Goal: Task Accomplishment & Management: Manage account settings

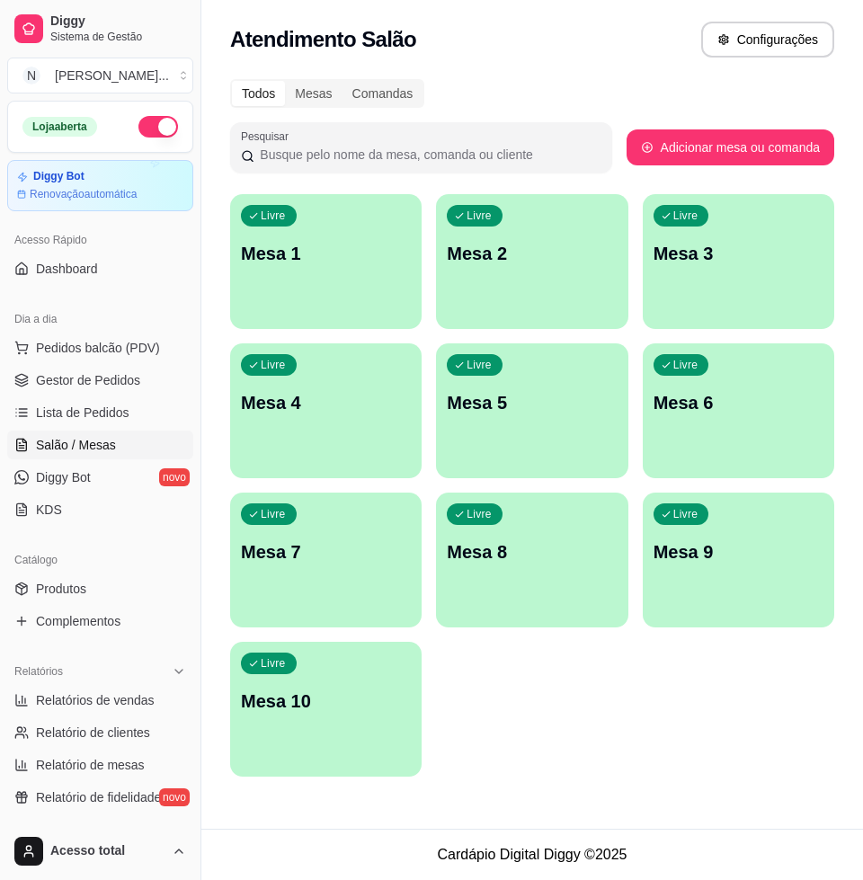
scroll to position [225, 0]
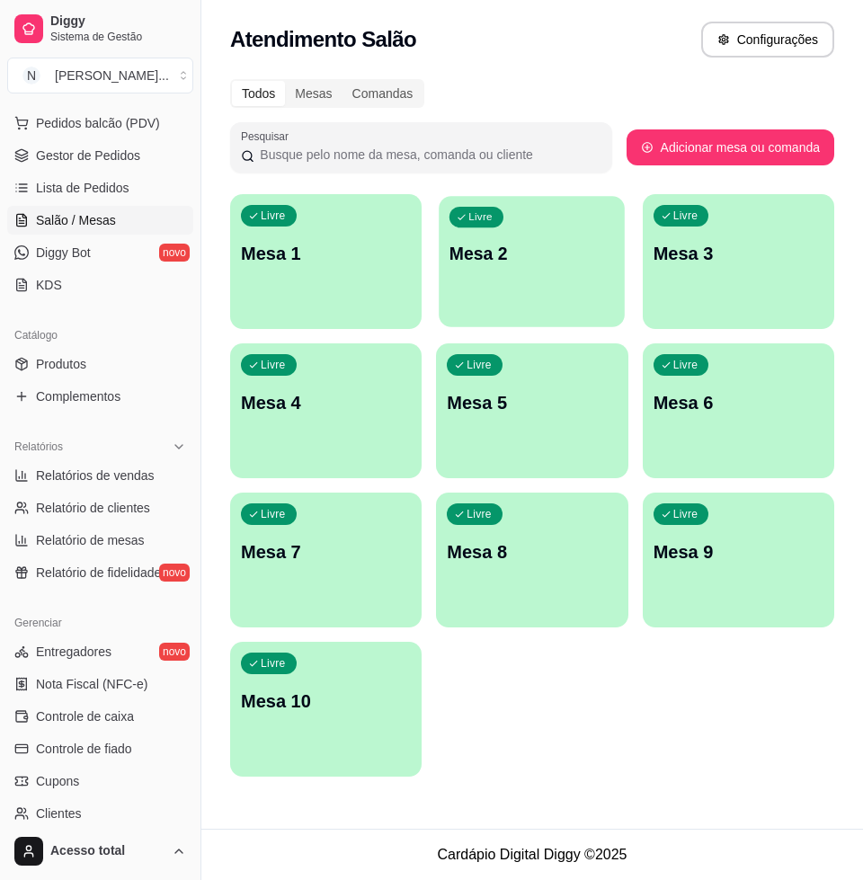
click at [536, 301] on div "Livre Mesa 2" at bounding box center [532, 251] width 186 height 110
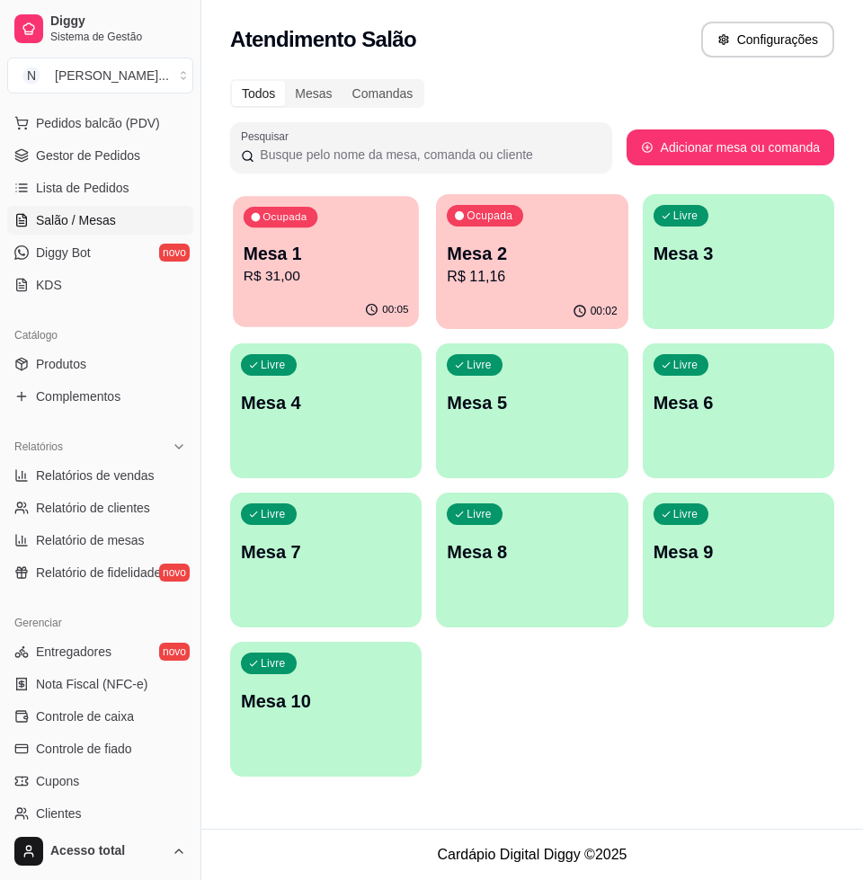
click at [350, 277] on p "R$ 31,00" at bounding box center [326, 276] width 165 height 21
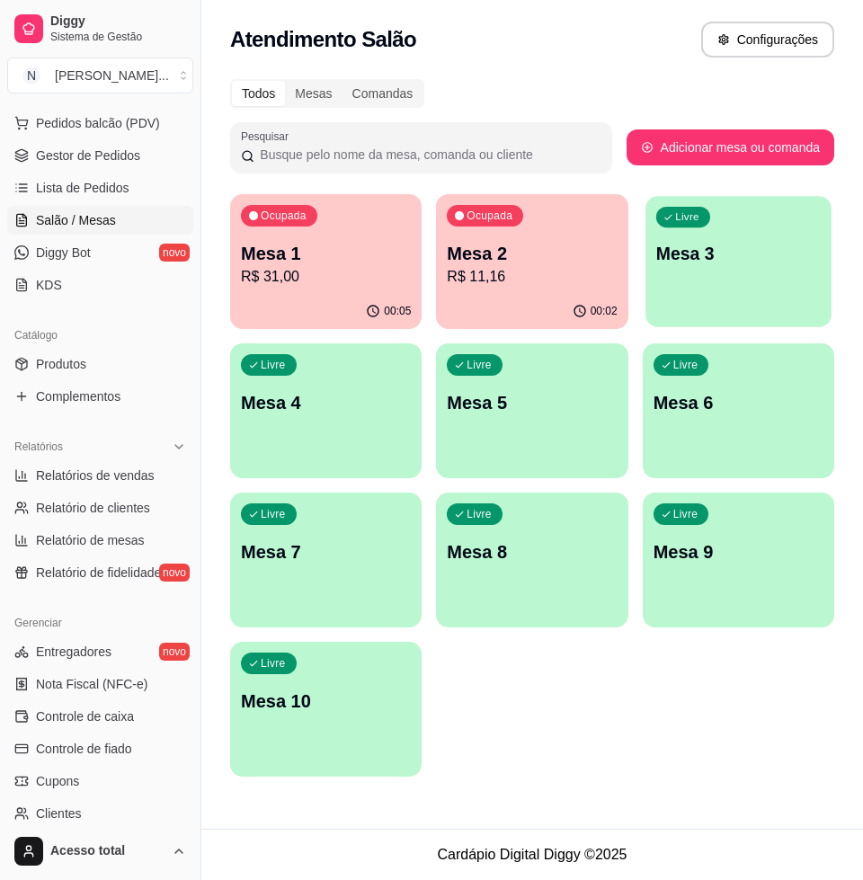
click at [728, 267] on div "Livre Mesa 3" at bounding box center [738, 251] width 186 height 110
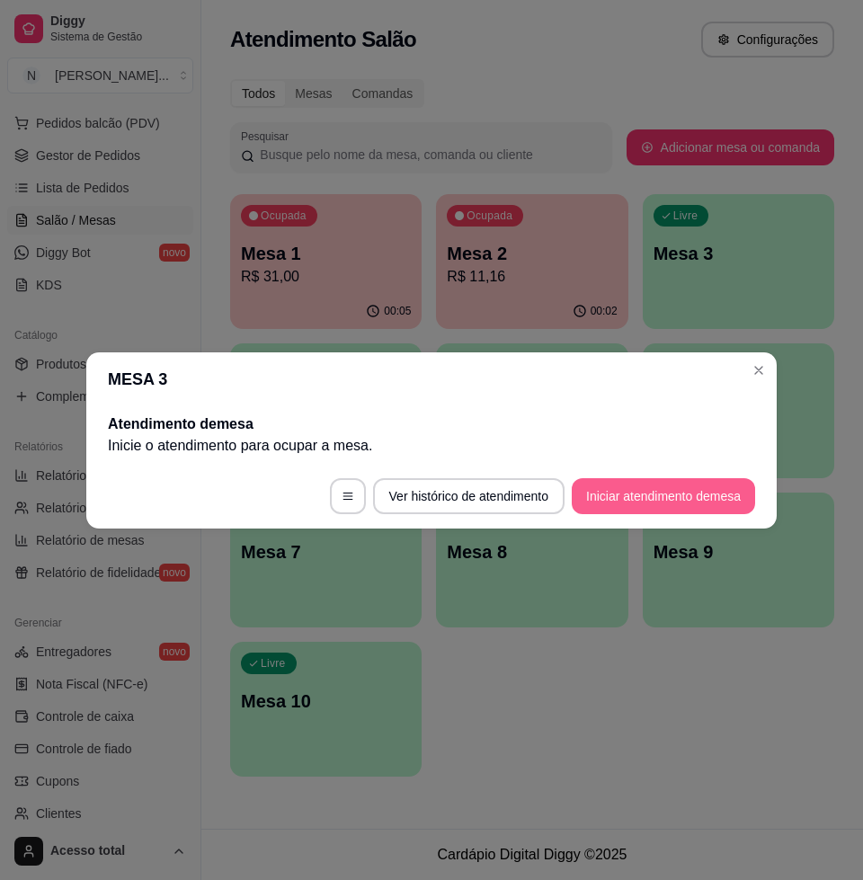
click at [643, 496] on button "Iniciar atendimento de mesa" at bounding box center [663, 496] width 183 height 36
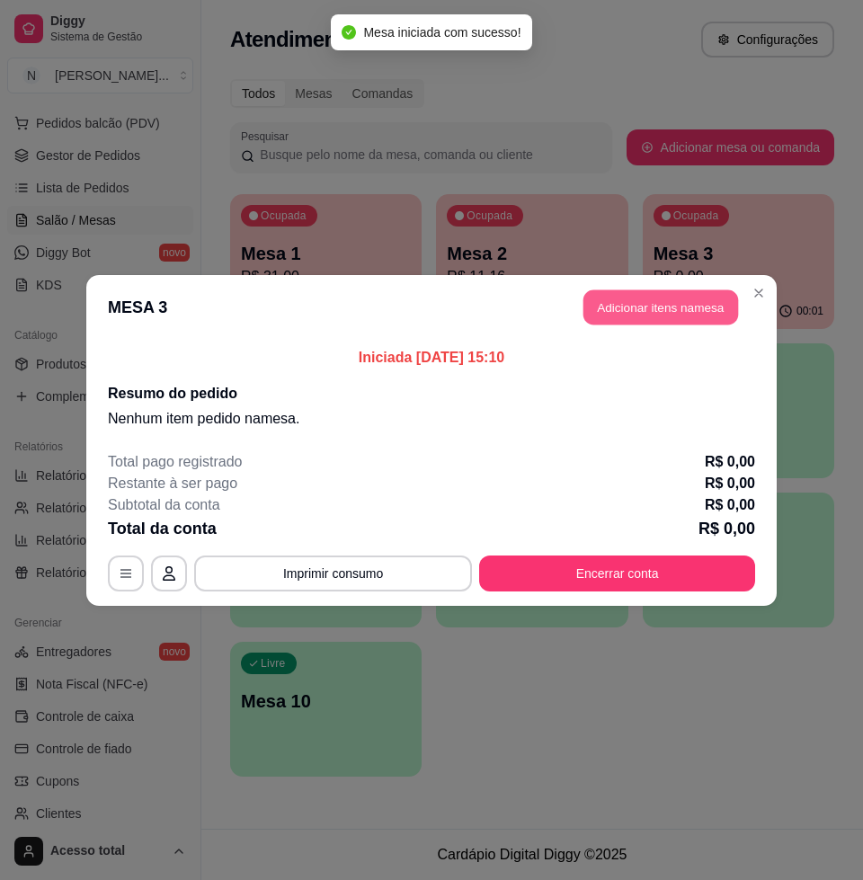
click at [702, 295] on button "Adicionar itens na mesa" at bounding box center [660, 306] width 155 height 35
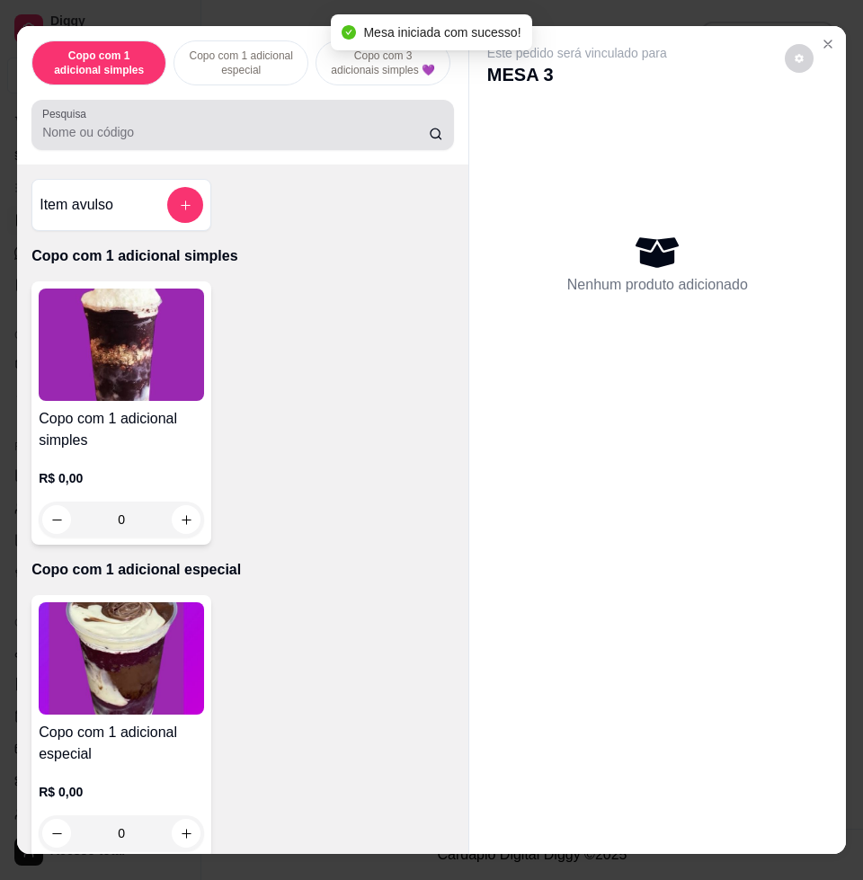
drag, startPoint x: 160, startPoint y: 128, endPoint x: 175, endPoint y: 135, distance: 16.9
click at [164, 128] on div at bounding box center [242, 125] width 401 height 36
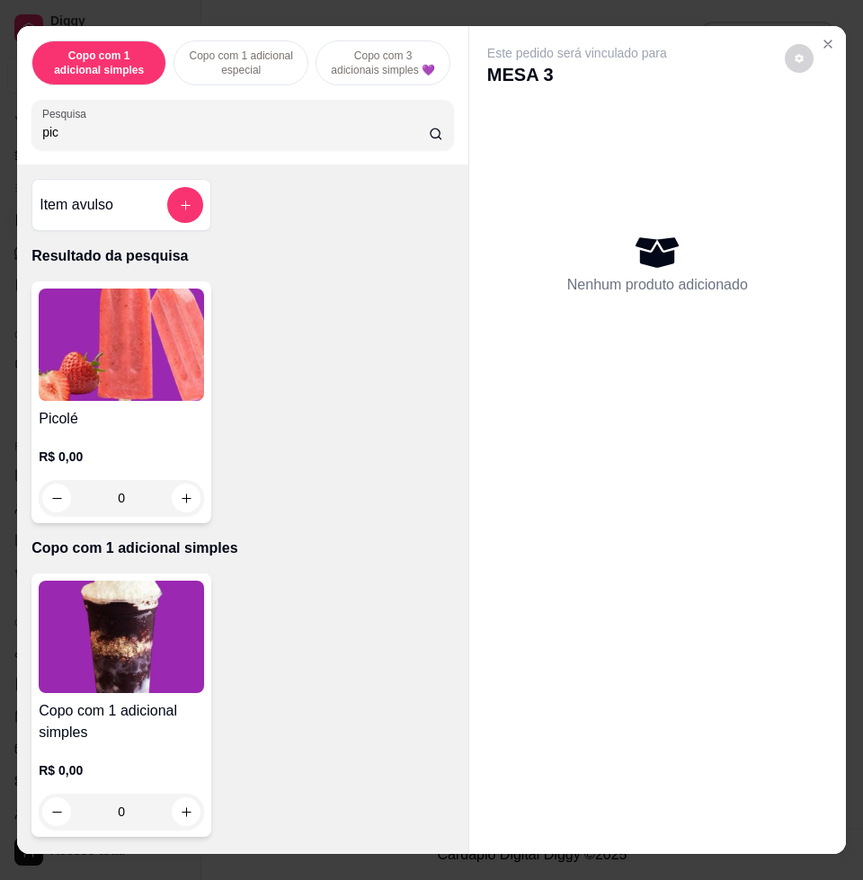
type input "pic"
click at [179, 500] on div "0" at bounding box center [121, 498] width 165 height 36
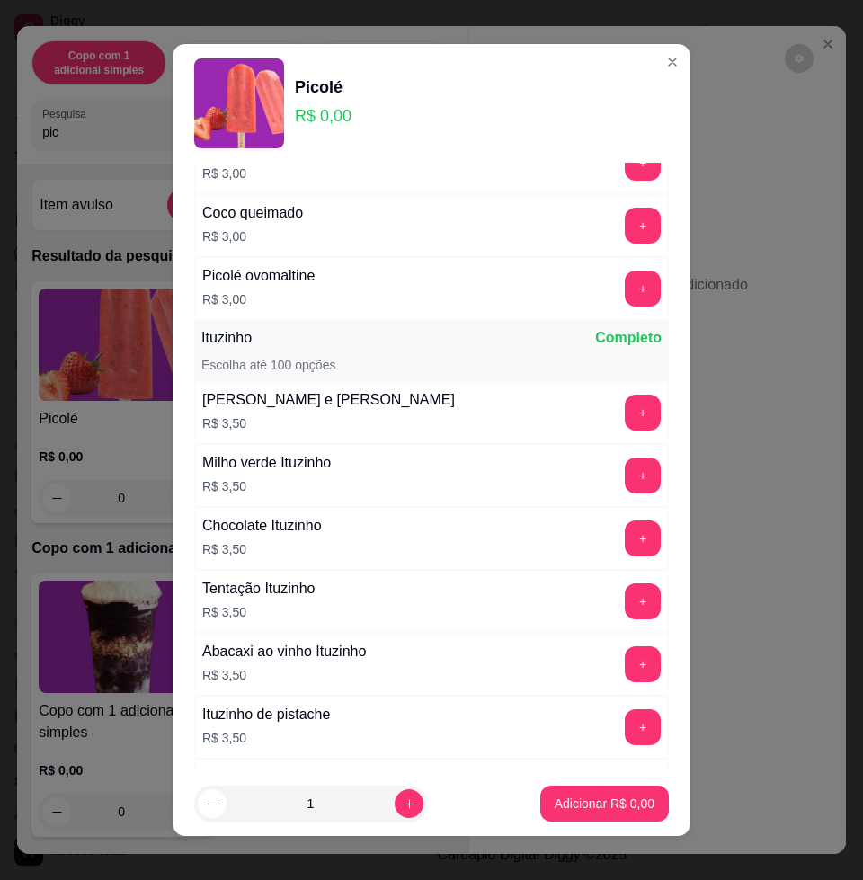
scroll to position [1797, 0]
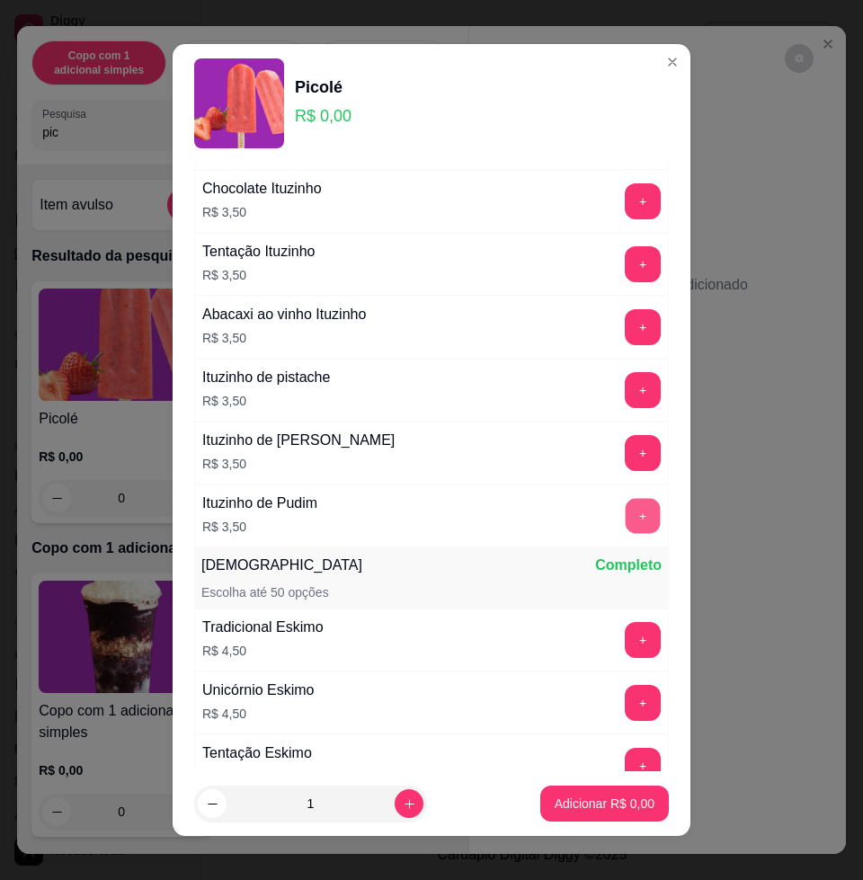
click at [626, 505] on button "+" at bounding box center [643, 516] width 35 height 35
click at [625, 504] on button "+" at bounding box center [643, 516] width 36 height 36
click at [630, 795] on button "Adicionar R$ 7,00" at bounding box center [604, 803] width 125 height 35
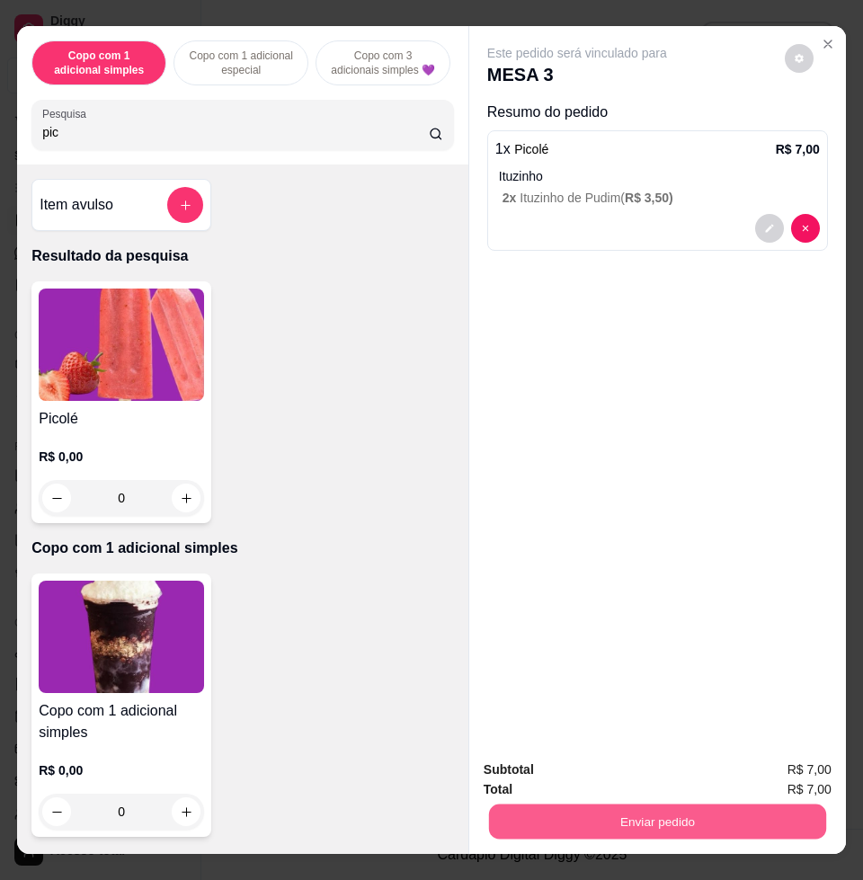
click at [703, 811] on button "Enviar pedido" at bounding box center [657, 820] width 337 height 35
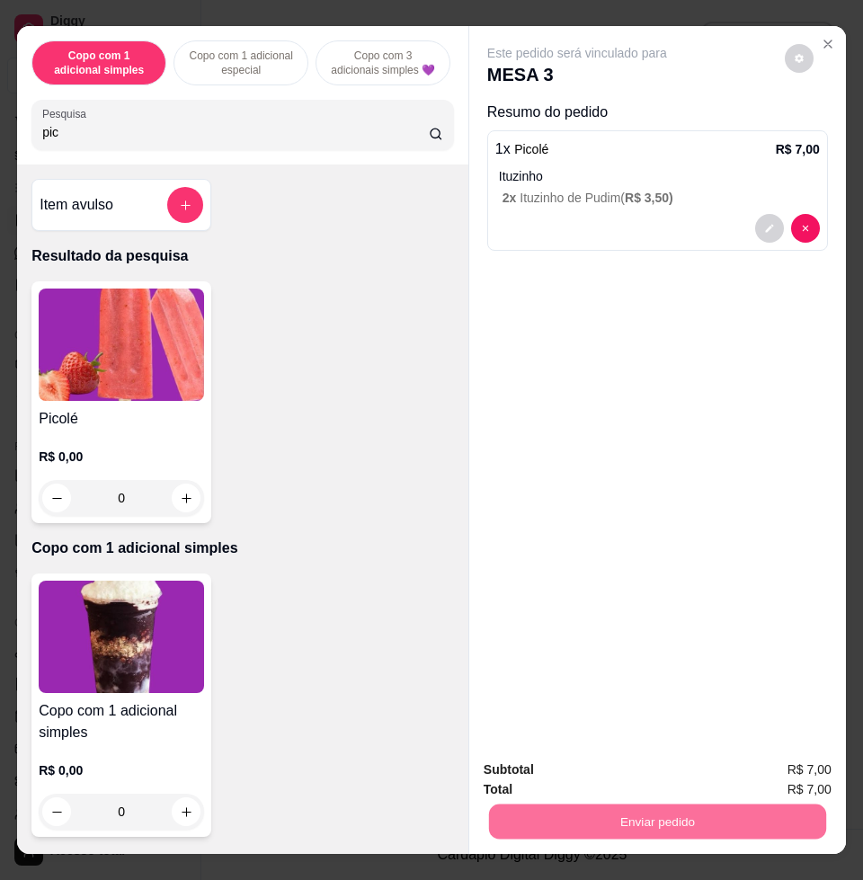
click at [799, 768] on button "Enviar pedido" at bounding box center [783, 768] width 102 height 34
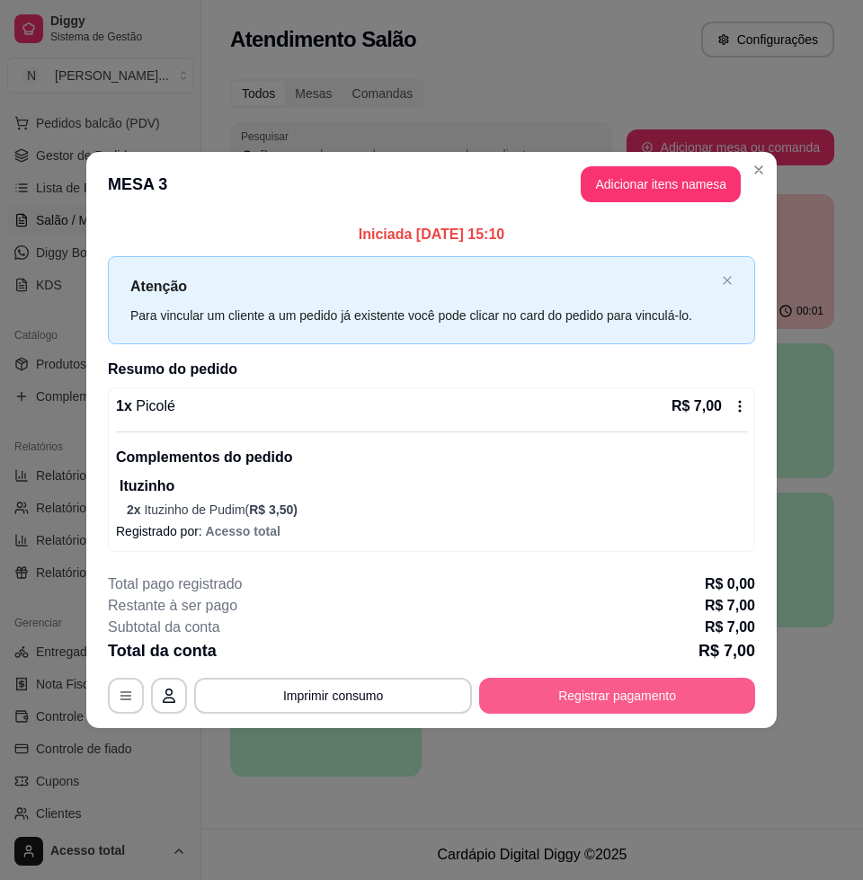
click at [571, 703] on button "Registrar pagamento" at bounding box center [617, 696] width 276 height 36
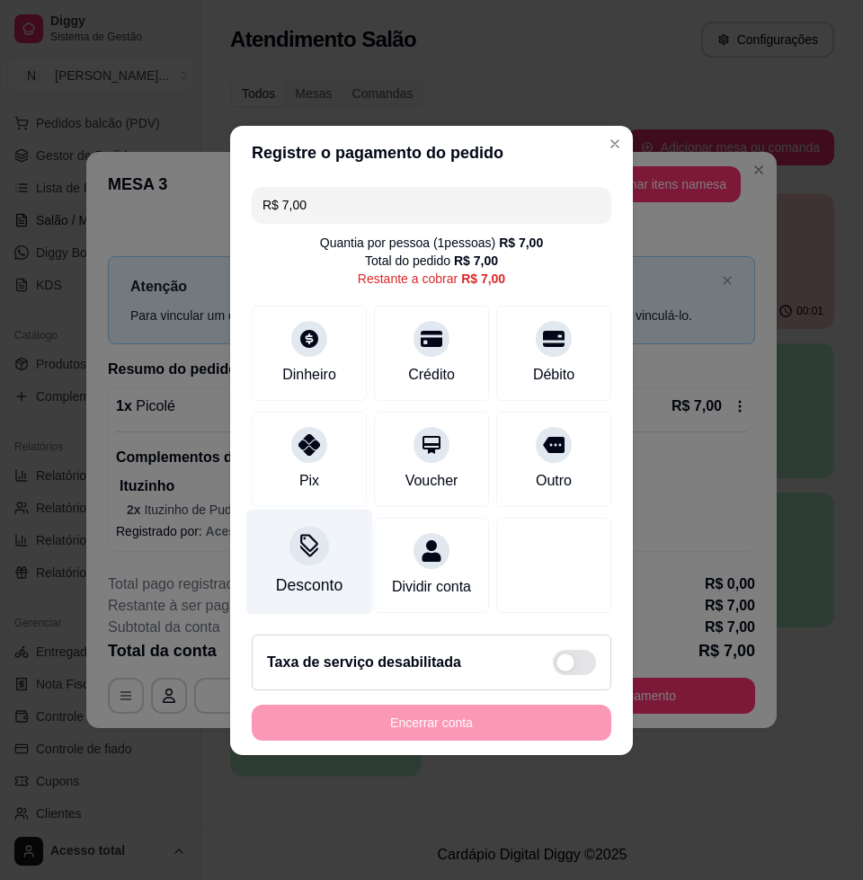
click at [311, 557] on div "Desconto" at bounding box center [309, 561] width 127 height 105
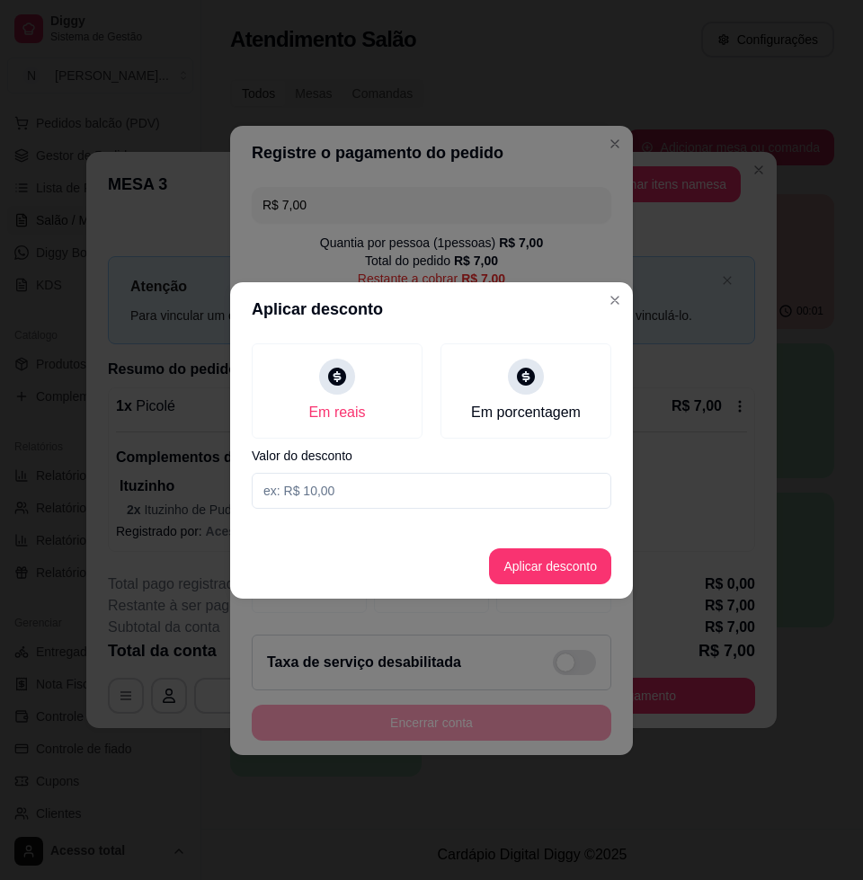
click at [373, 493] on input at bounding box center [431, 491] width 359 height 36
type input "1,00"
click at [547, 568] on button "Aplicar desconto" at bounding box center [550, 566] width 122 height 36
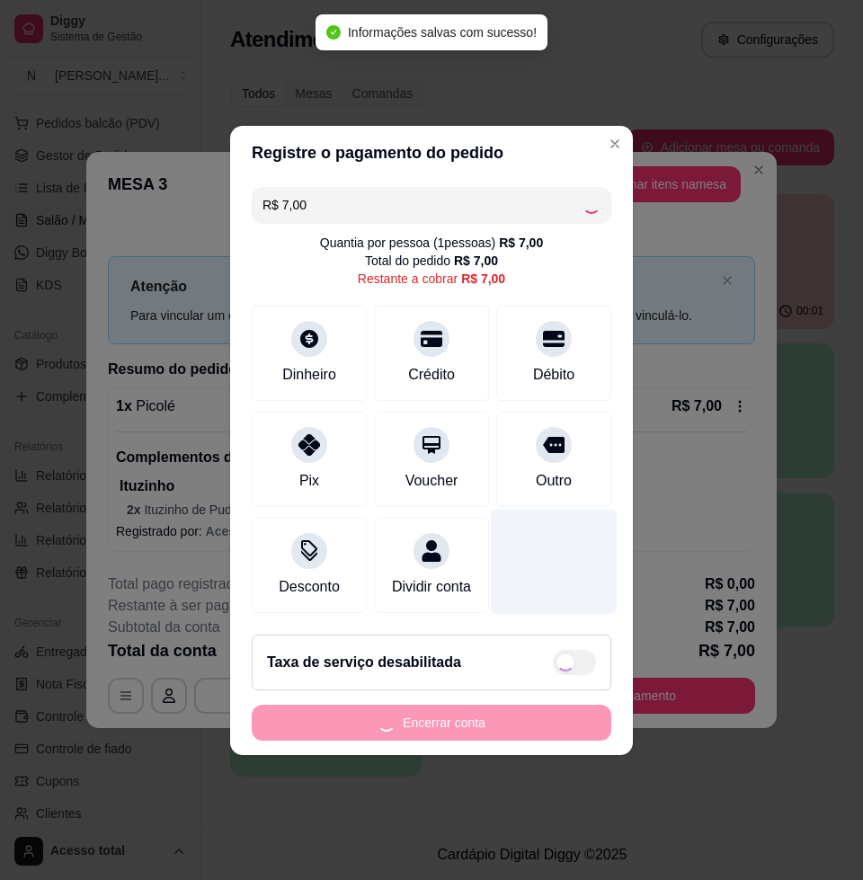
type input "R$ 6,00"
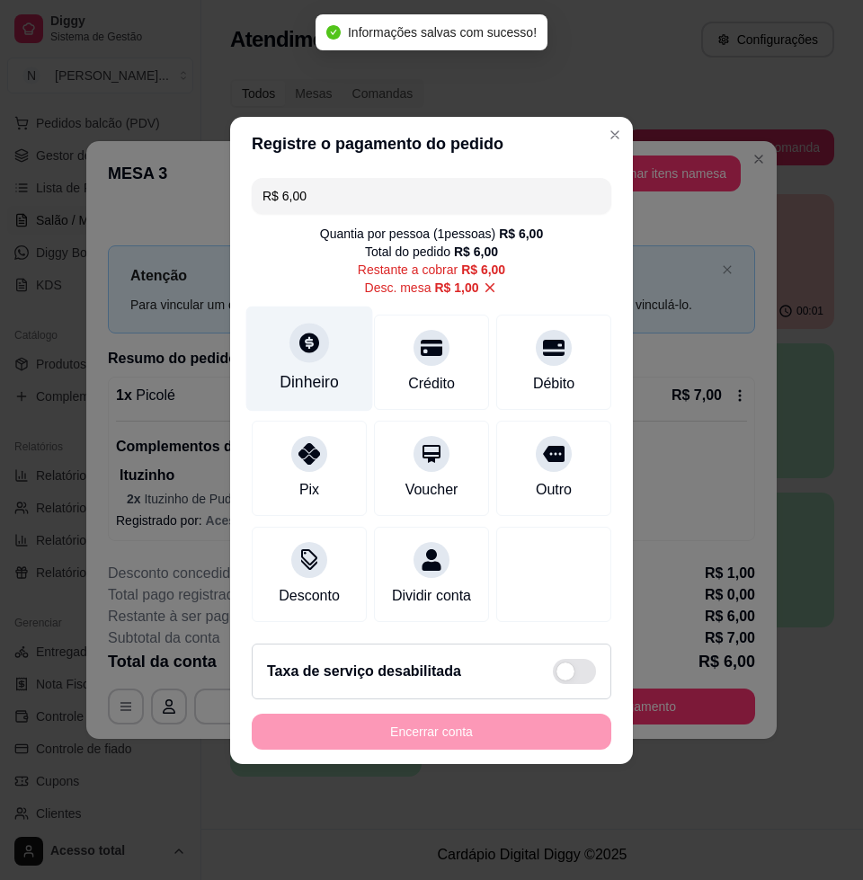
click at [316, 370] on div "Dinheiro" at bounding box center [309, 381] width 59 height 23
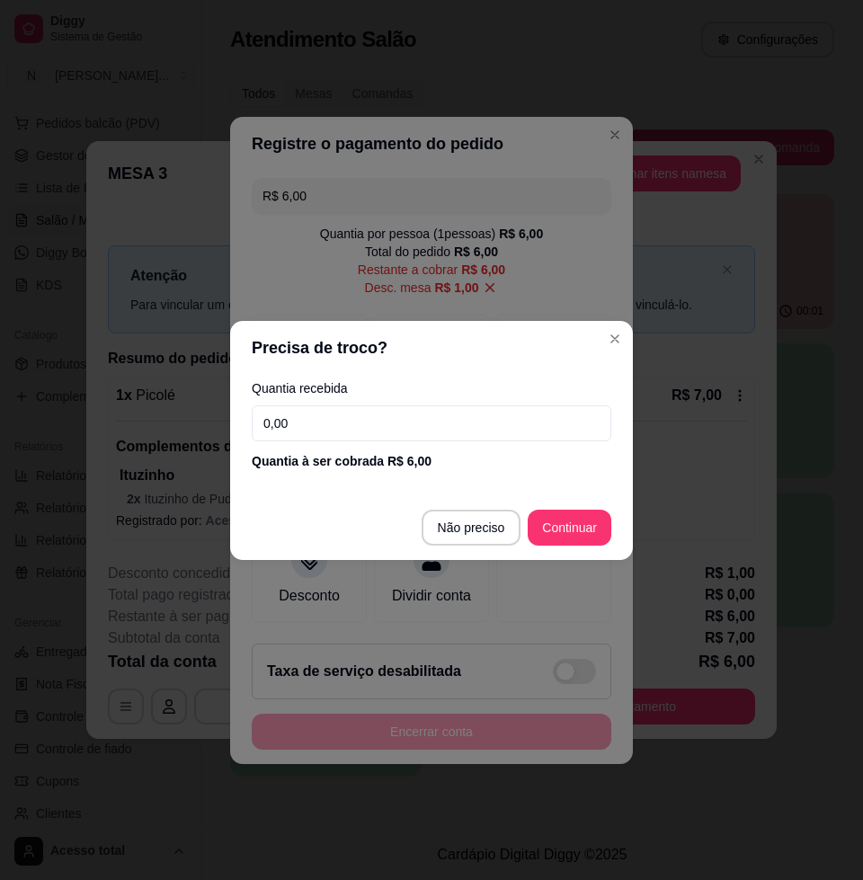
click at [359, 410] on input "0,00" at bounding box center [431, 423] width 359 height 36
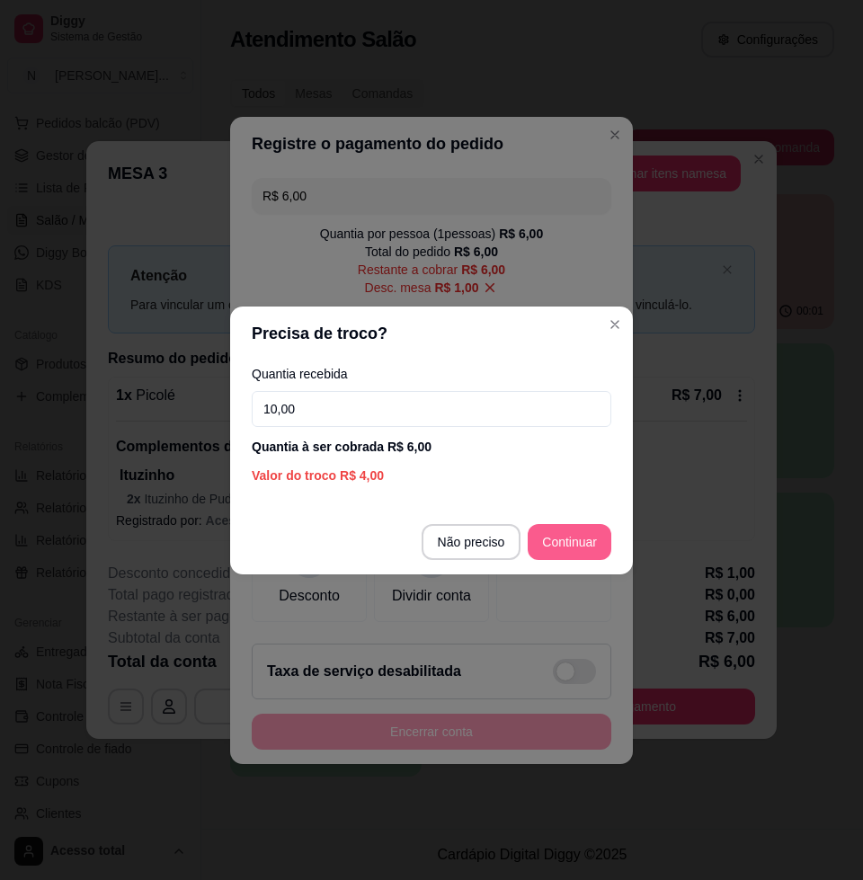
type input "10,00"
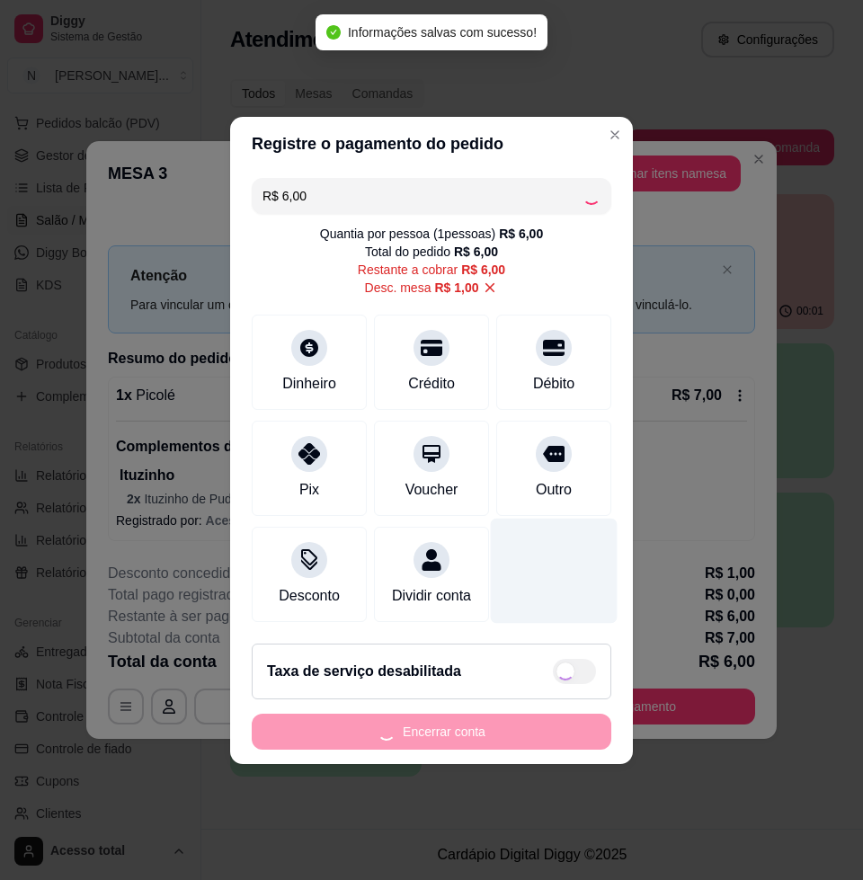
type input "R$ 0,00"
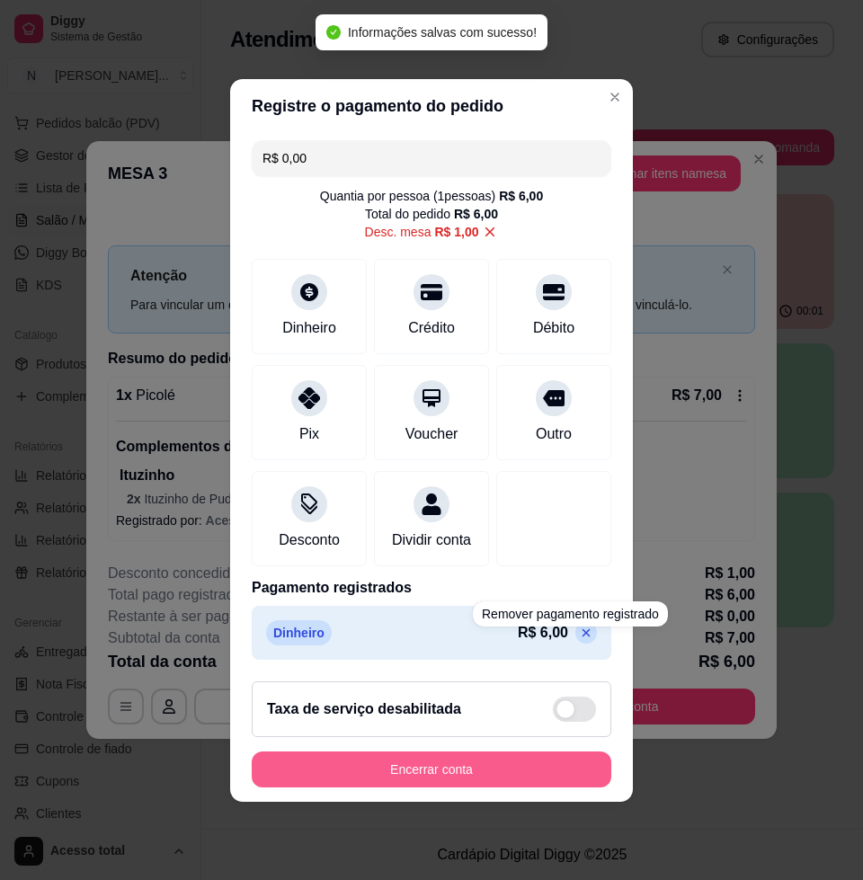
click at [510, 768] on button "Encerrar conta" at bounding box center [431, 769] width 359 height 36
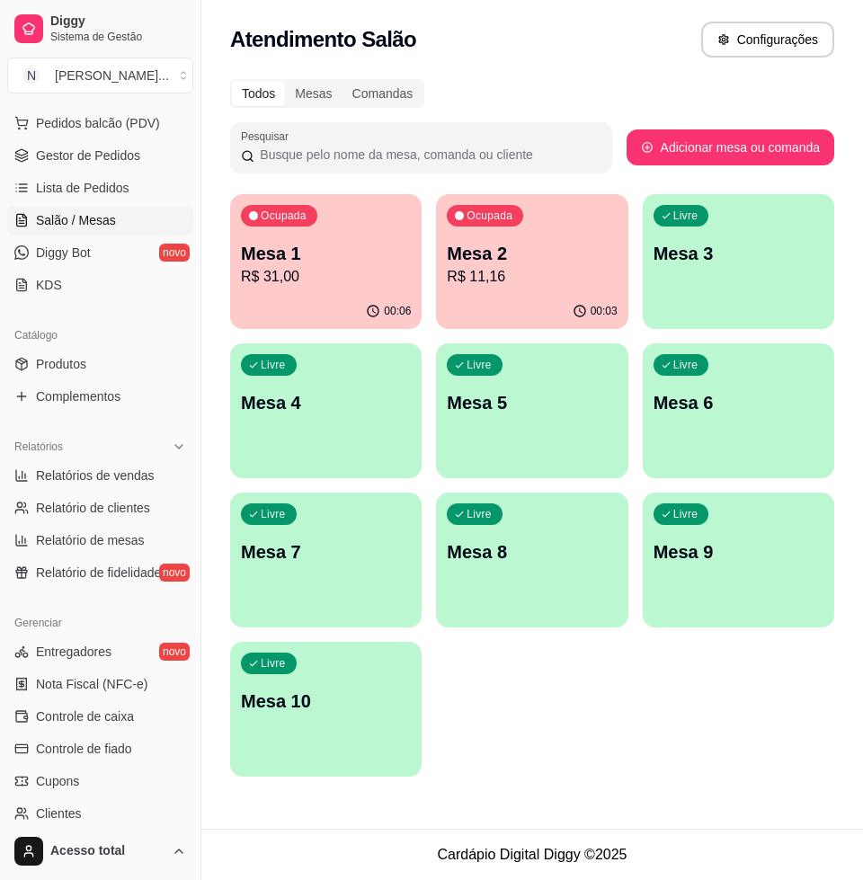
click at [717, 276] on div "Livre Mesa 3" at bounding box center [738, 250] width 191 height 113
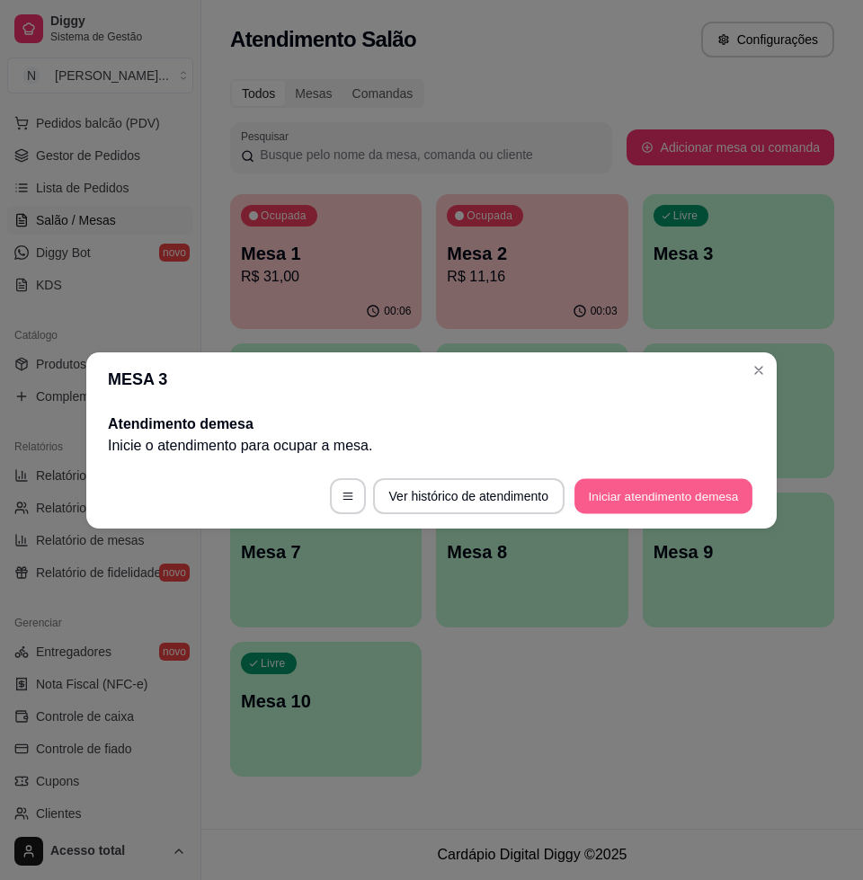
click at [633, 491] on button "Iniciar atendimento de mesa" at bounding box center [663, 495] width 178 height 35
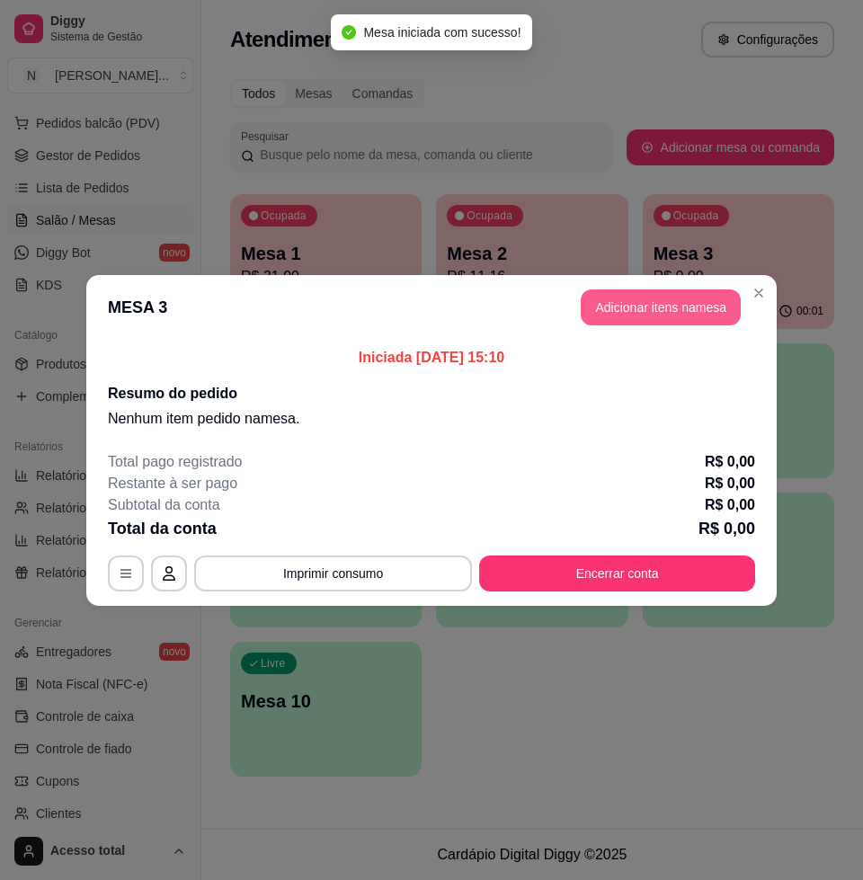
click at [636, 300] on button "Adicionar itens na mesa" at bounding box center [661, 307] width 160 height 36
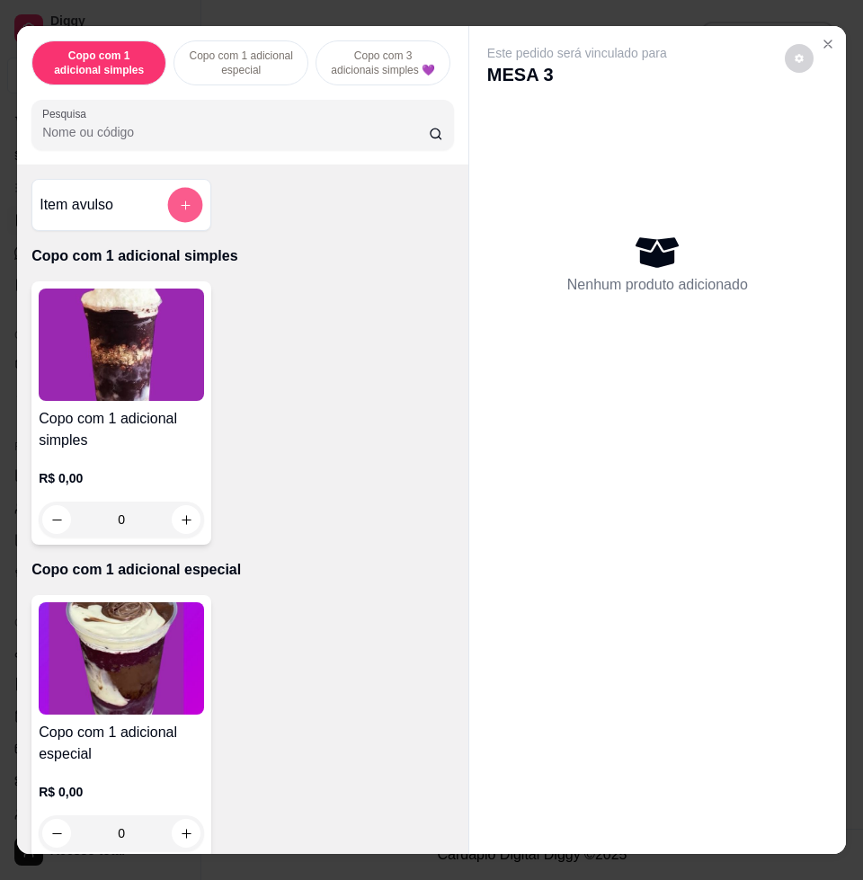
click at [173, 205] on button "add-separate-item" at bounding box center [185, 205] width 35 height 35
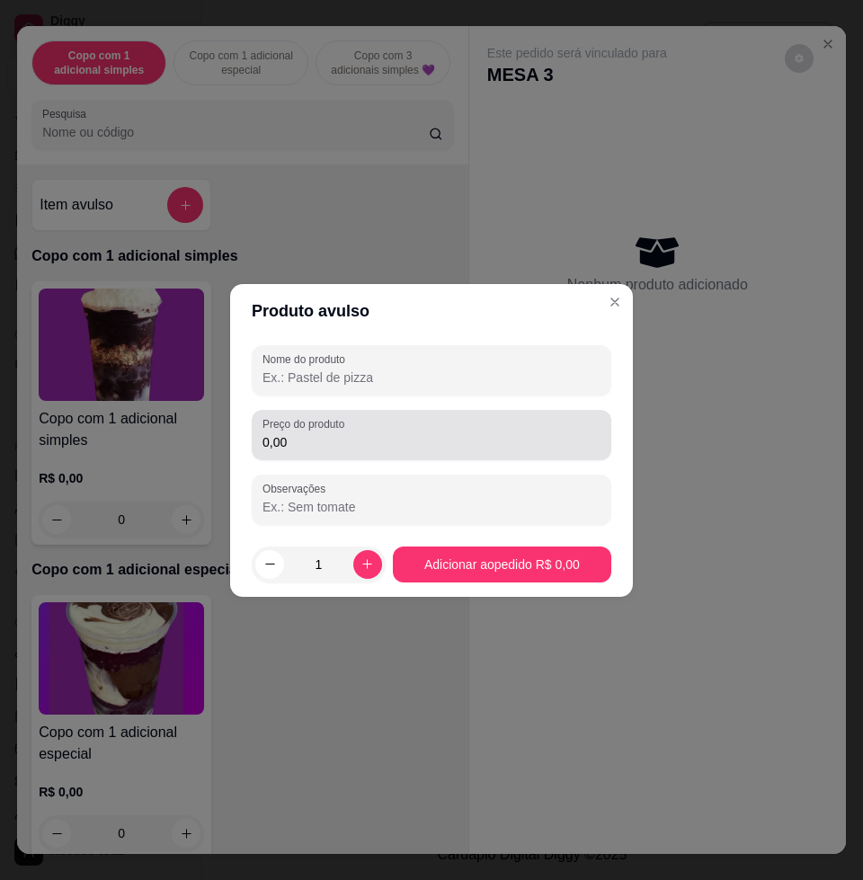
click at [405, 428] on div "0,00" at bounding box center [431, 435] width 338 height 36
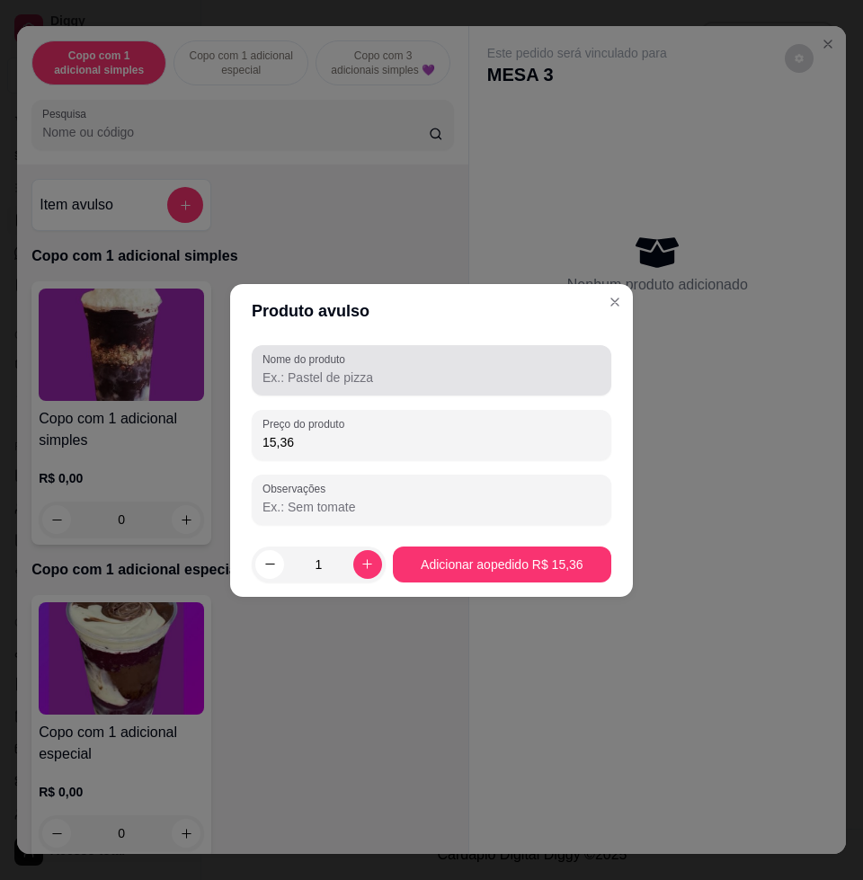
type input "15,36"
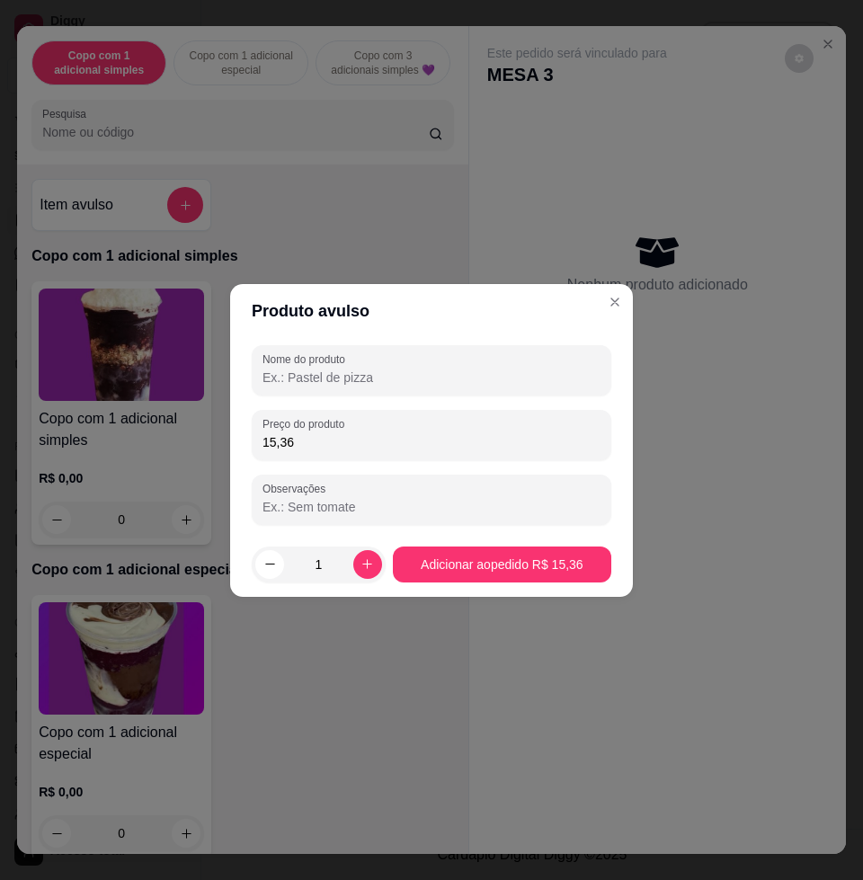
click at [343, 373] on input "Nome do produto" at bounding box center [431, 377] width 338 height 18
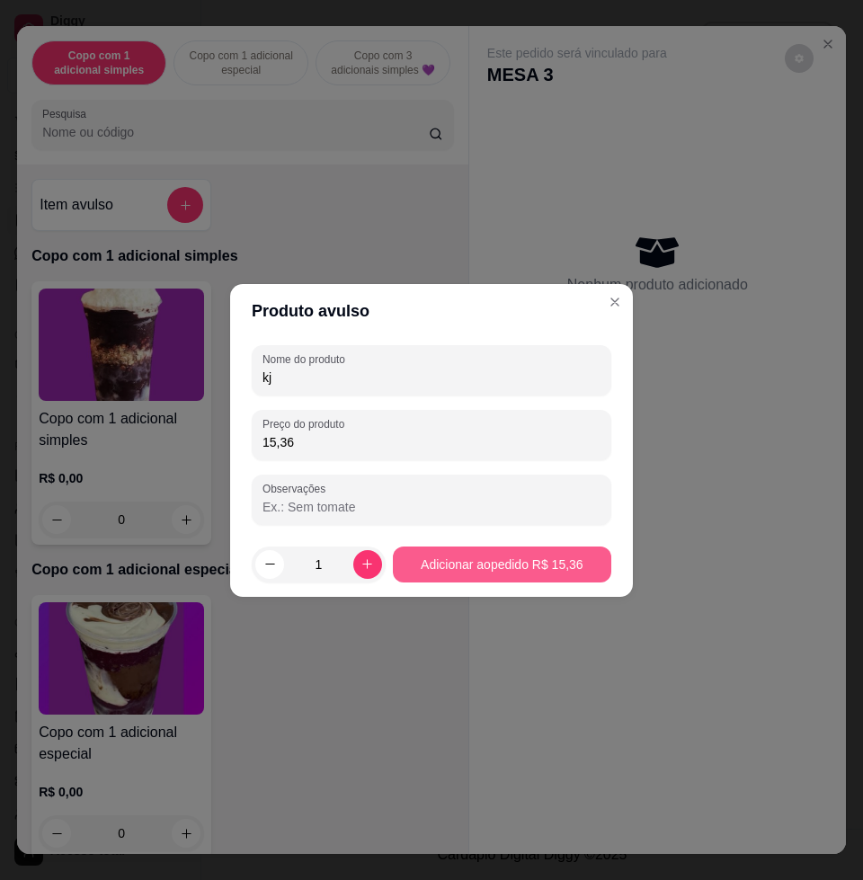
type input "kj"
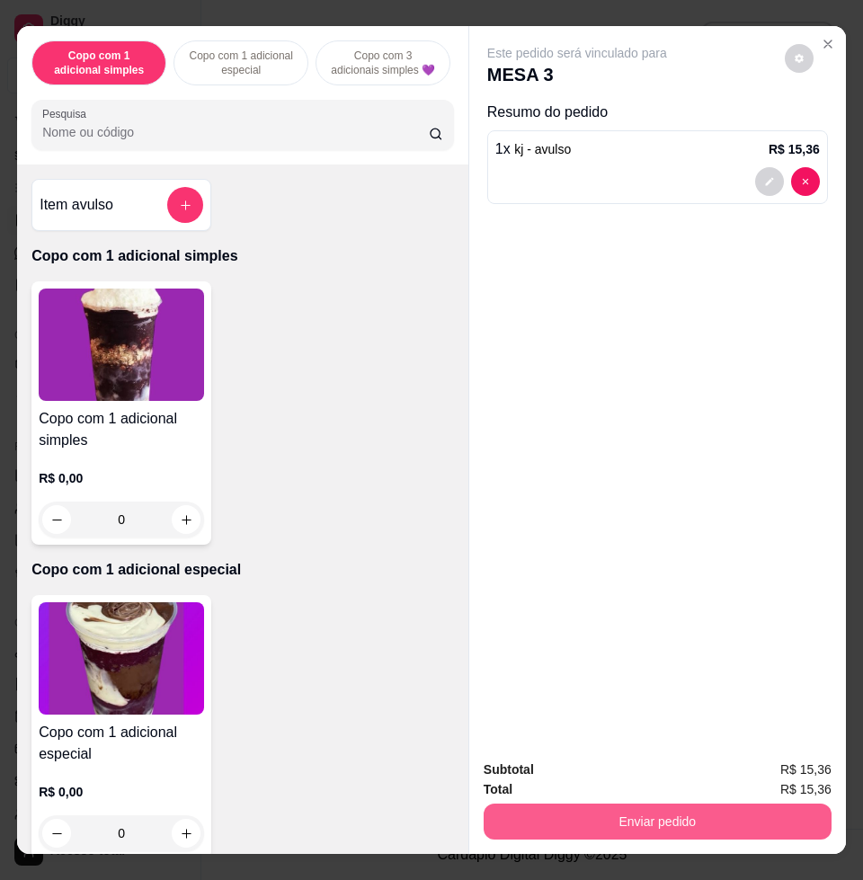
click at [651, 810] on button "Enviar pedido" at bounding box center [658, 821] width 348 height 36
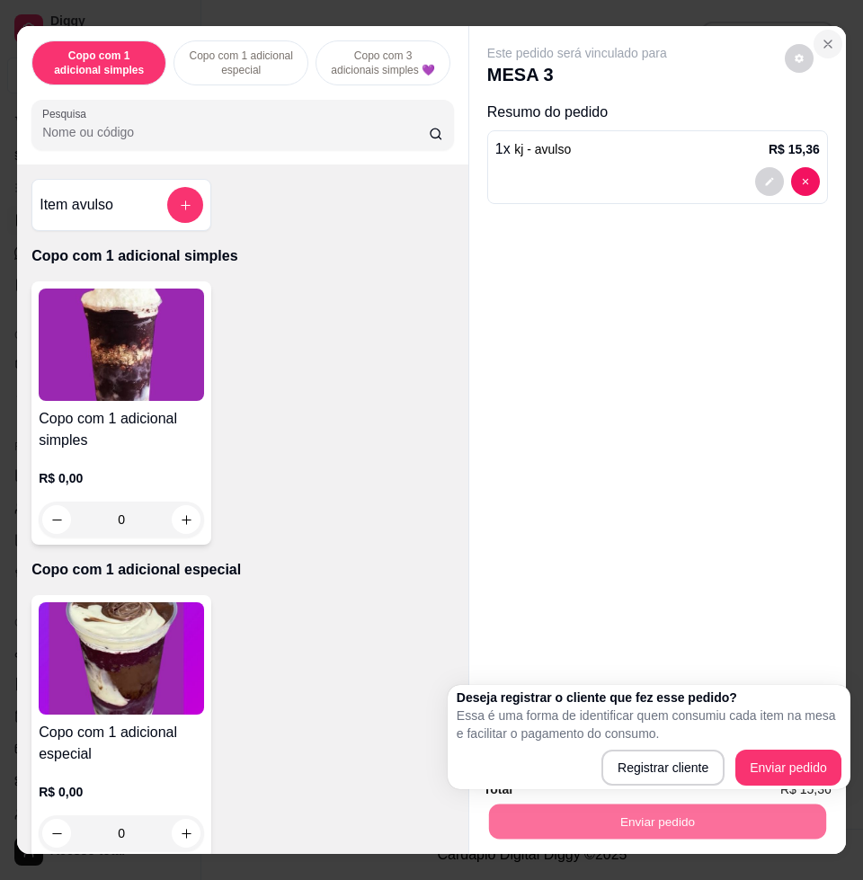
click at [821, 37] on icon "Close" at bounding box center [828, 44] width 14 height 14
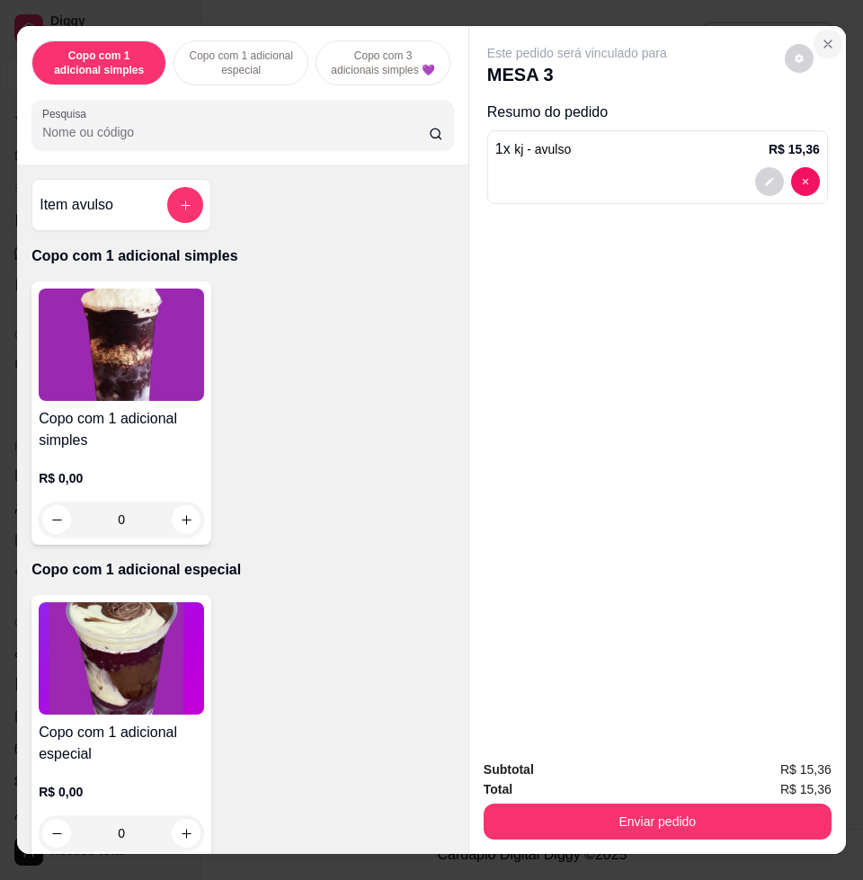
click at [821, 30] on button "Close" at bounding box center [827, 44] width 29 height 29
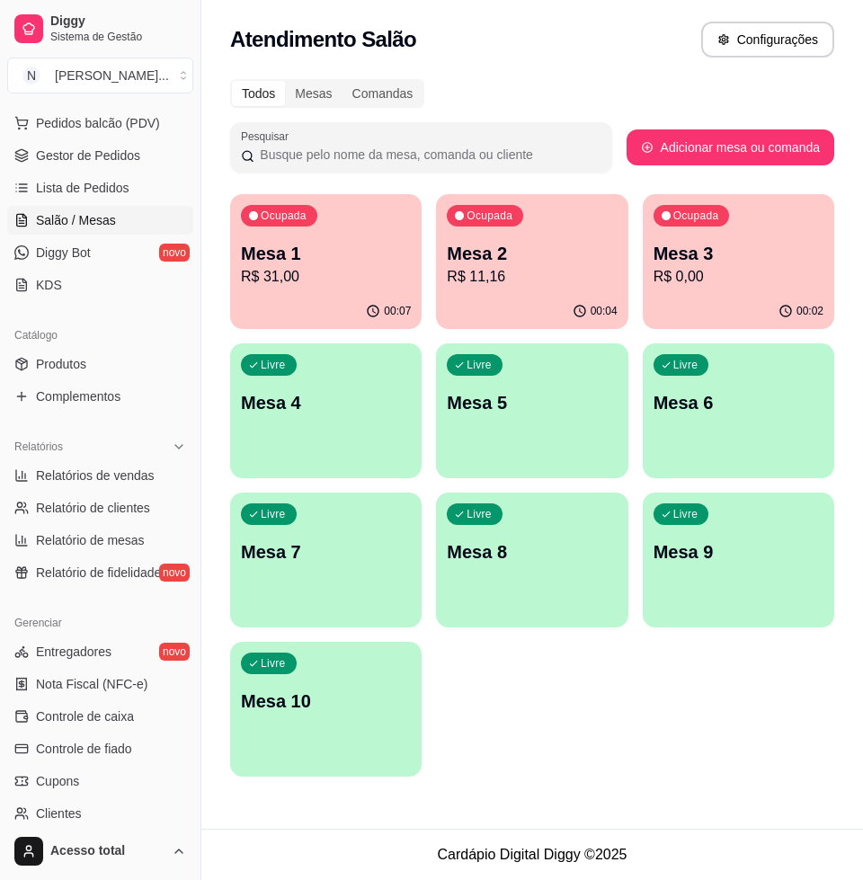
click at [310, 280] on p "R$ 31,00" at bounding box center [326, 277] width 170 height 22
click at [521, 249] on p "Mesa 2" at bounding box center [532, 253] width 170 height 25
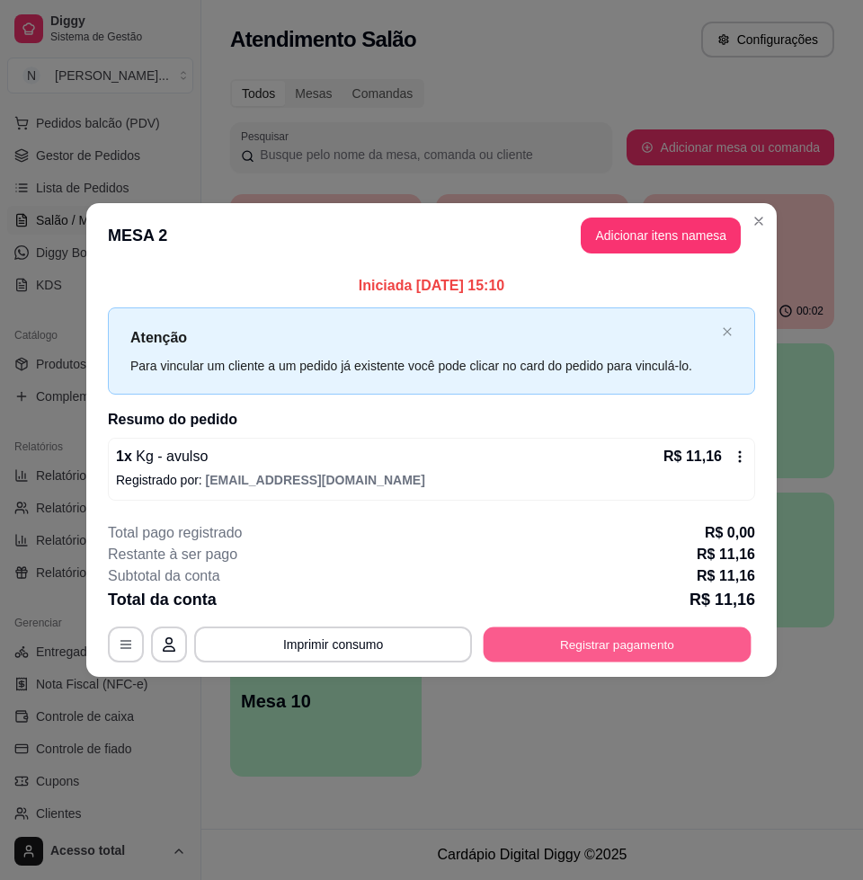
click at [633, 642] on button "Registrar pagamento" at bounding box center [618, 644] width 268 height 35
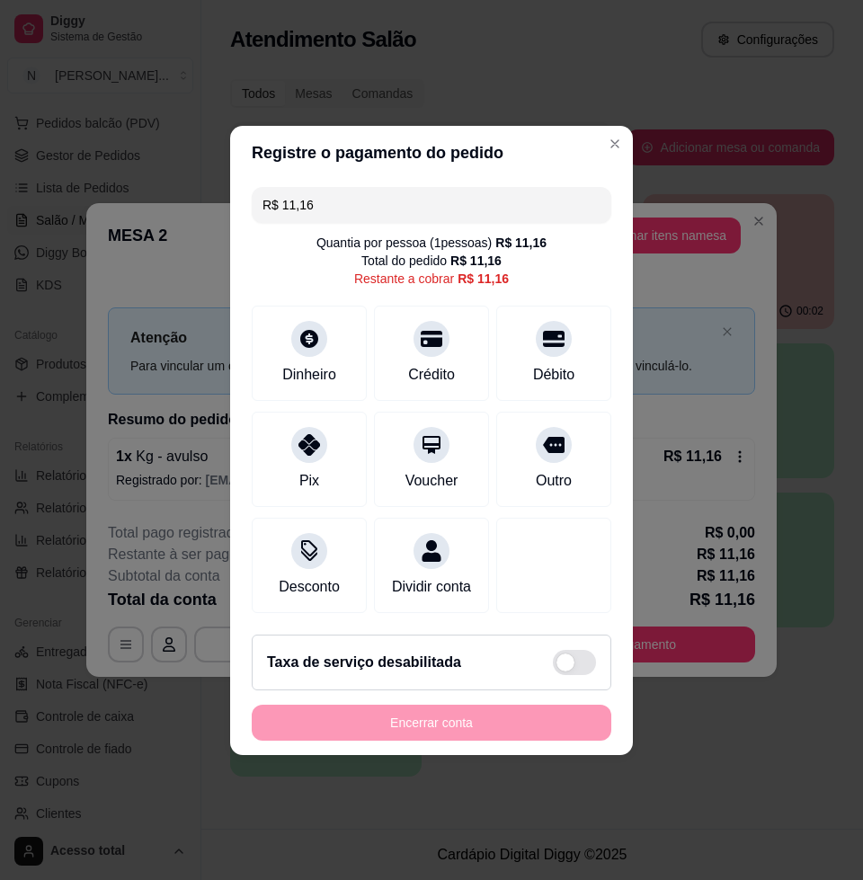
click at [349, 195] on input "R$ 11,16" at bounding box center [431, 205] width 338 height 36
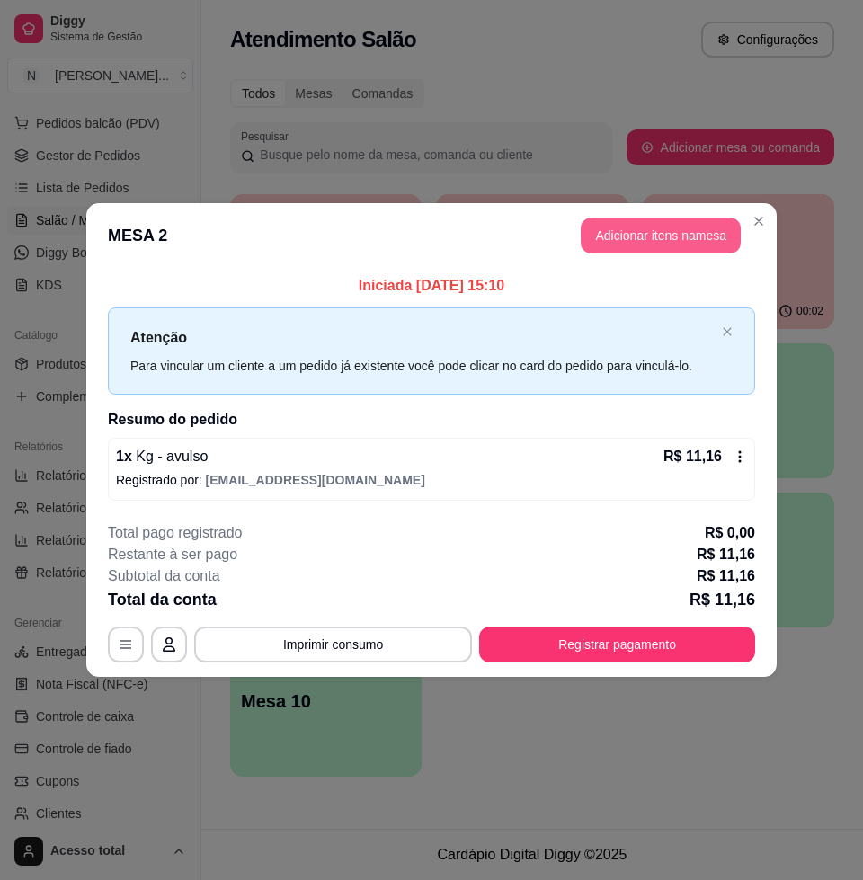
click at [661, 233] on button "Adicionar itens na mesa" at bounding box center [661, 235] width 160 height 36
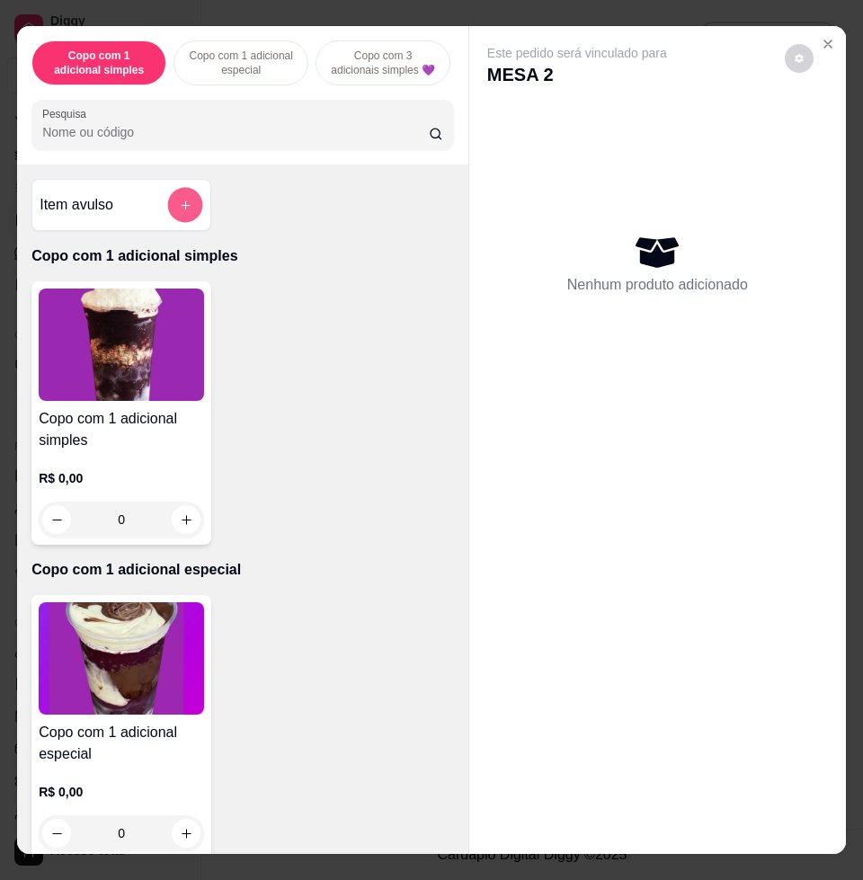
click at [182, 201] on button "add-separate-item" at bounding box center [185, 205] width 35 height 35
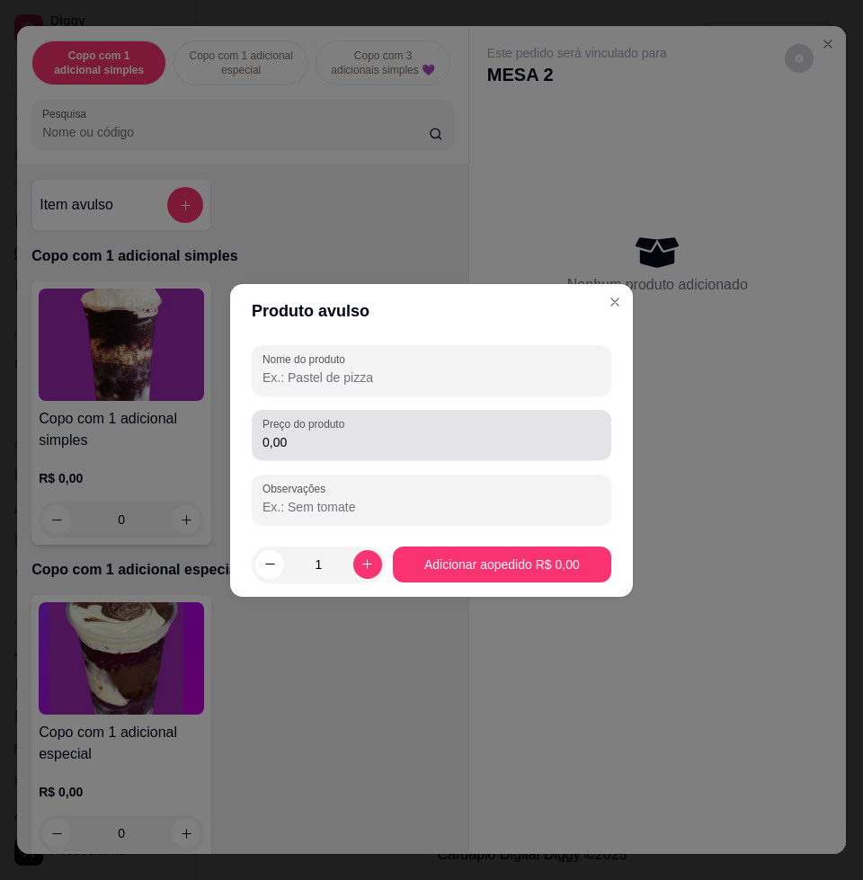
click at [359, 438] on input "0,00" at bounding box center [431, 442] width 338 height 18
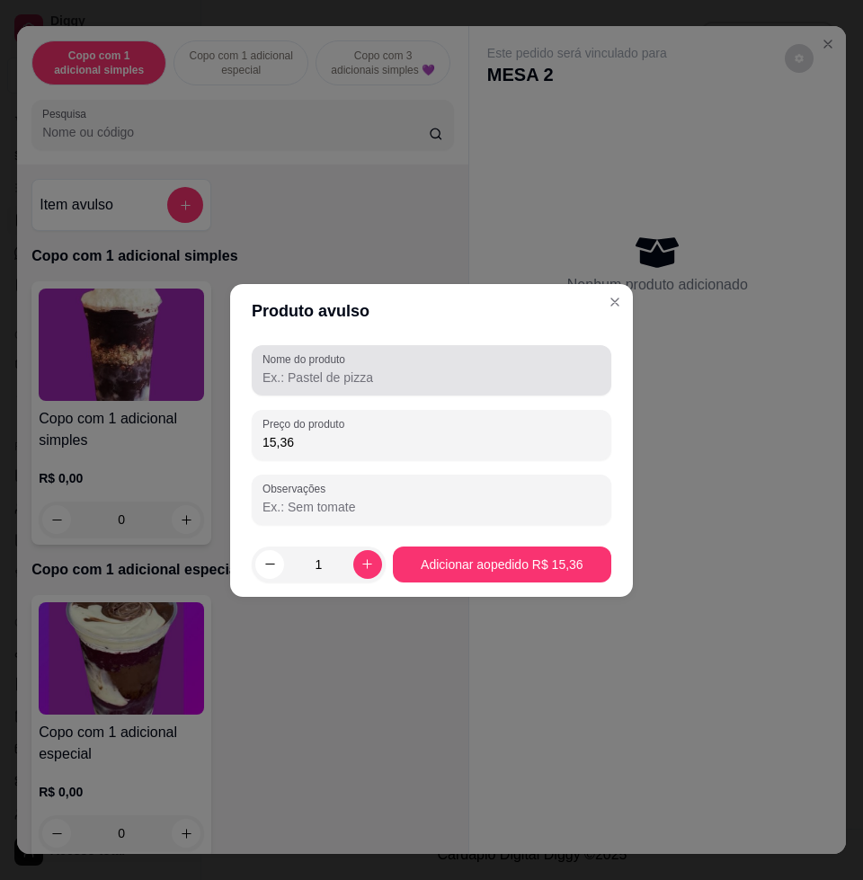
type input "15,36"
click at [355, 355] on div at bounding box center [431, 370] width 338 height 36
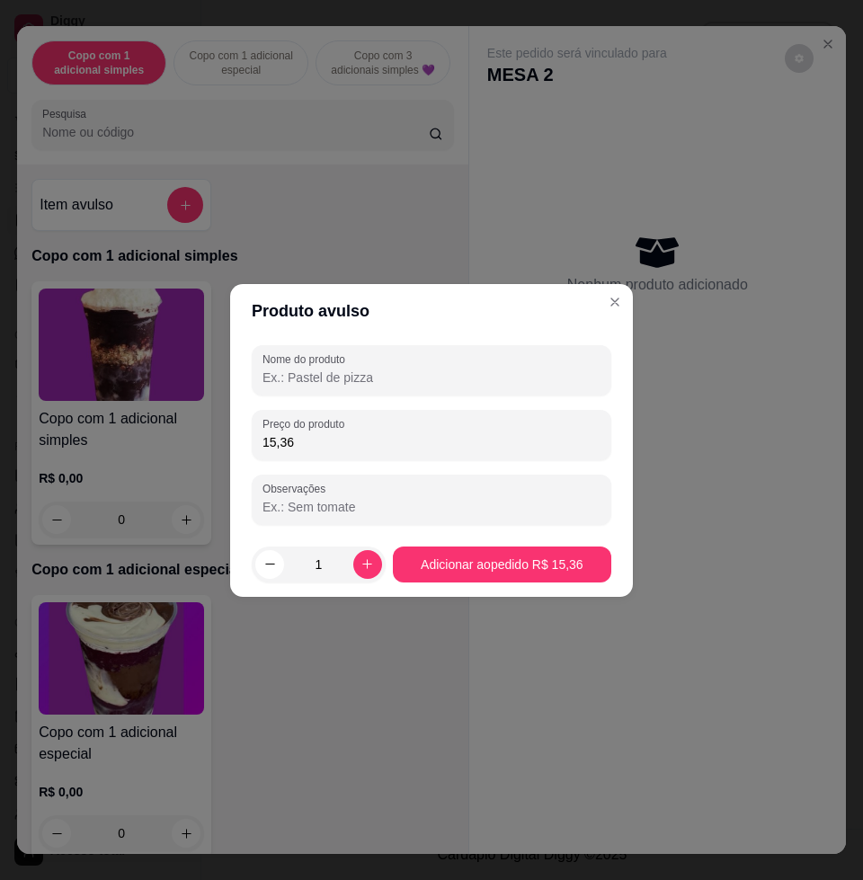
click at [355, 366] on div at bounding box center [431, 370] width 338 height 36
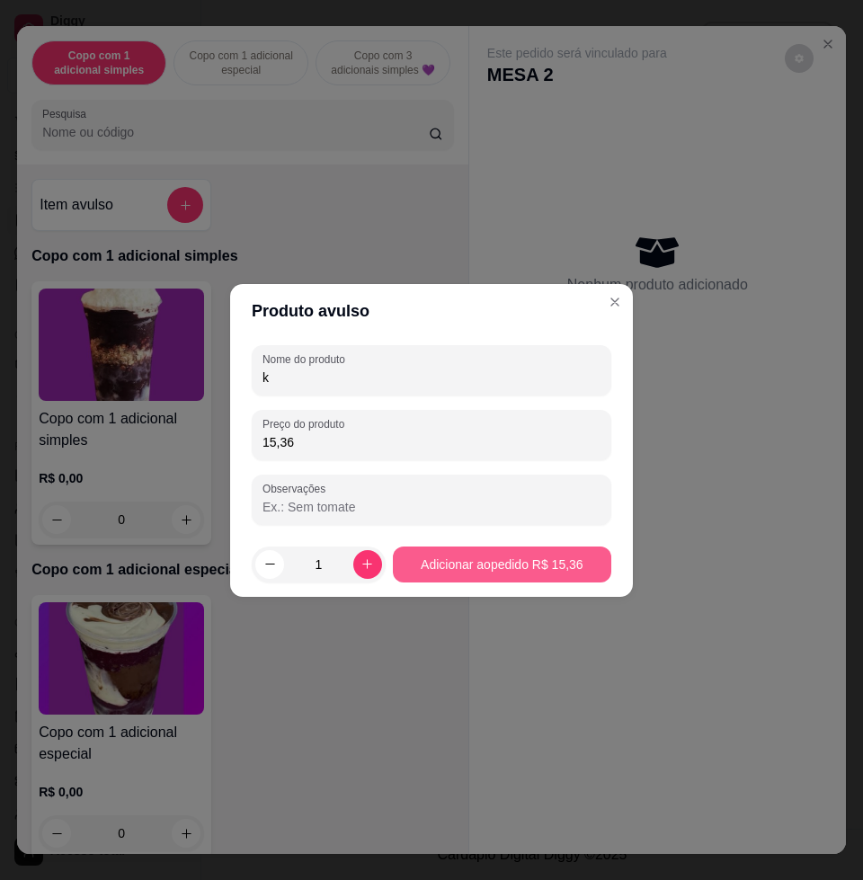
type input "k"
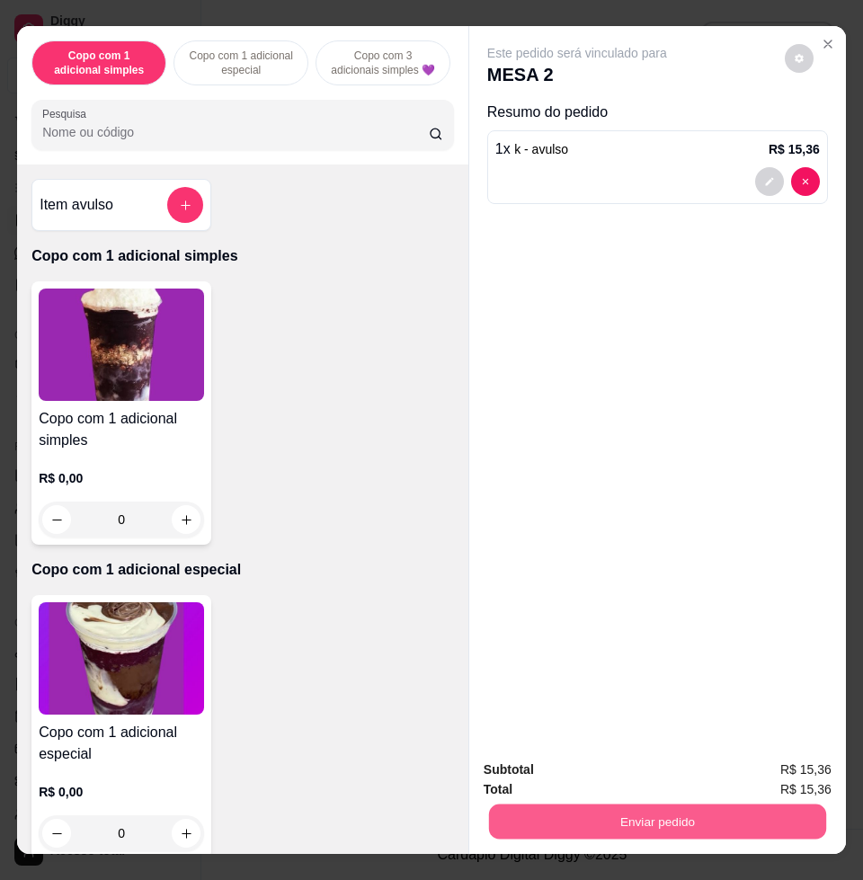
click at [658, 803] on button "Enviar pedido" at bounding box center [657, 820] width 337 height 35
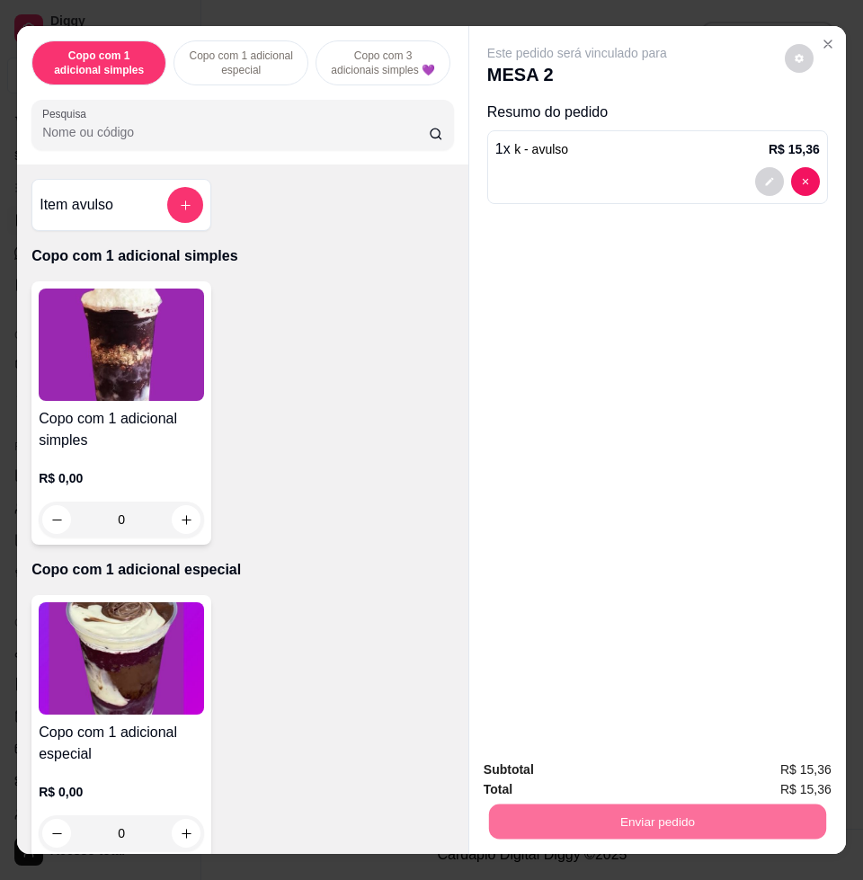
click at [767, 752] on button "Enviar pedido" at bounding box center [783, 768] width 102 height 34
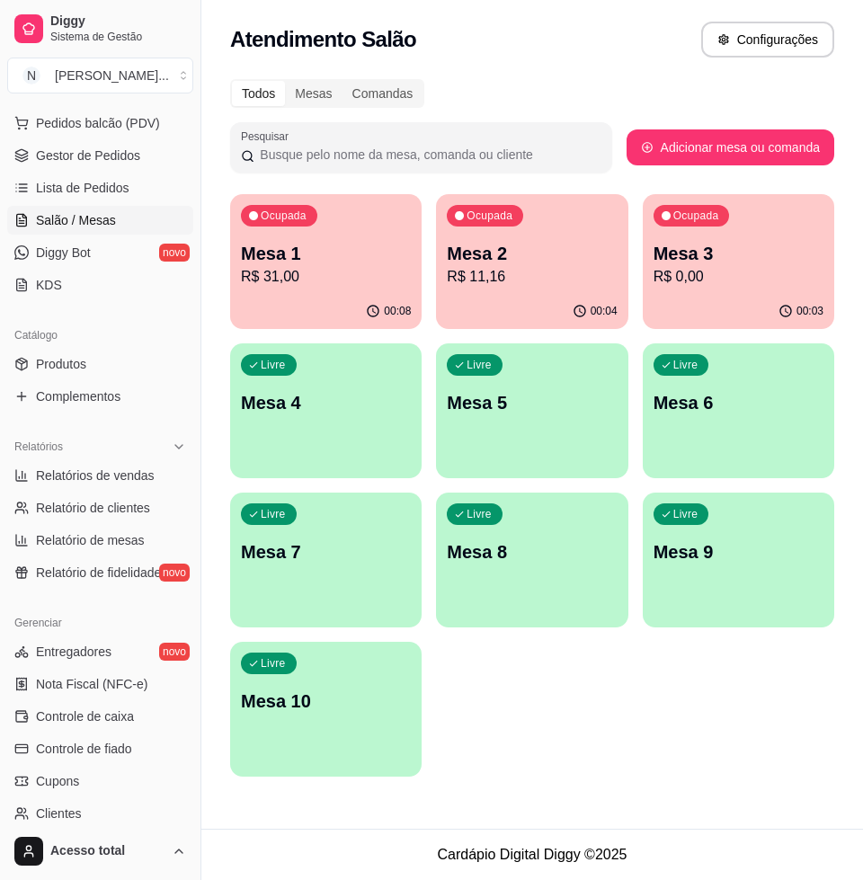
click at [549, 286] on p "R$ 11,16" at bounding box center [532, 277] width 170 height 22
click at [726, 262] on p "Mesa 3" at bounding box center [738, 253] width 170 height 25
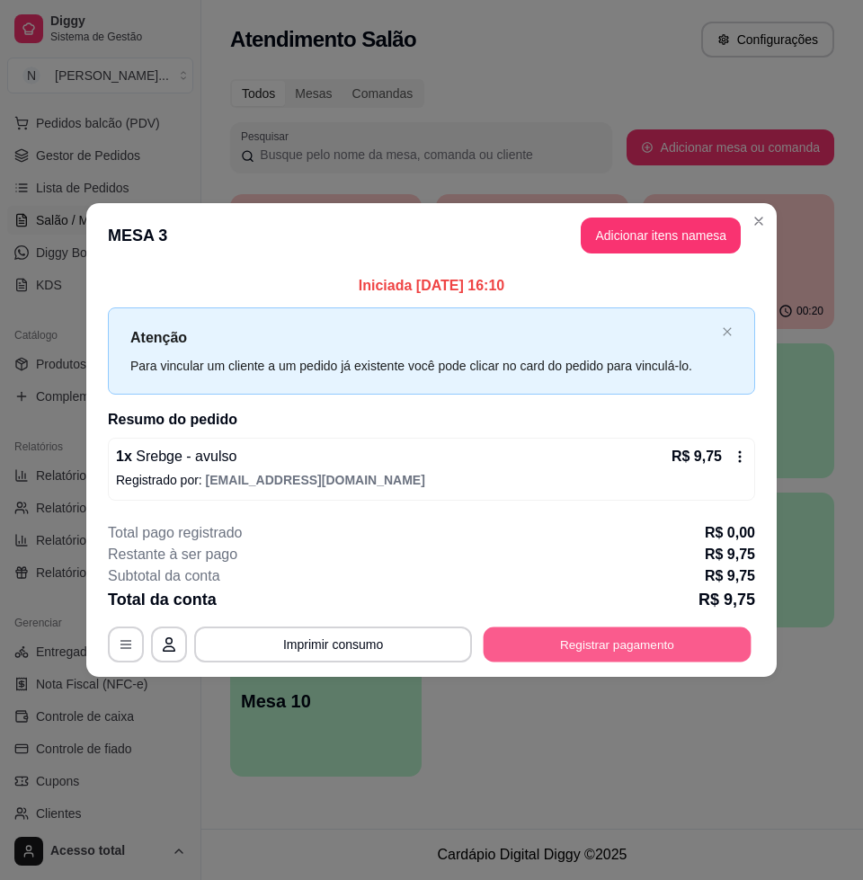
click at [712, 633] on button "Registrar pagamento" at bounding box center [618, 644] width 268 height 35
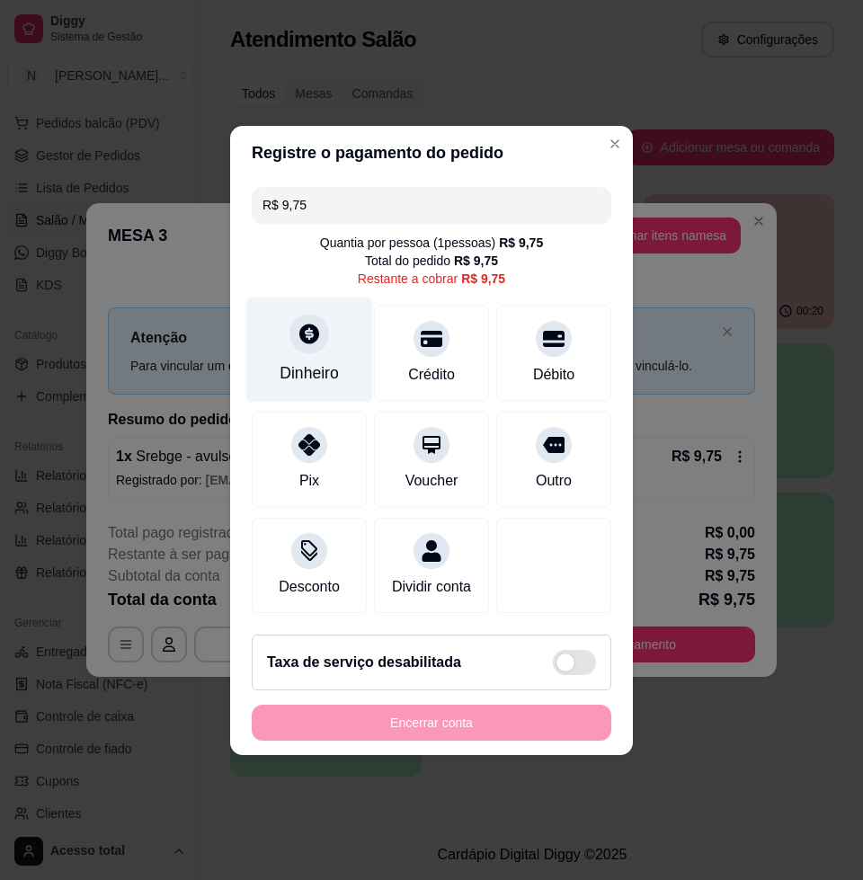
click at [314, 342] on div "Dinheiro" at bounding box center [309, 349] width 127 height 105
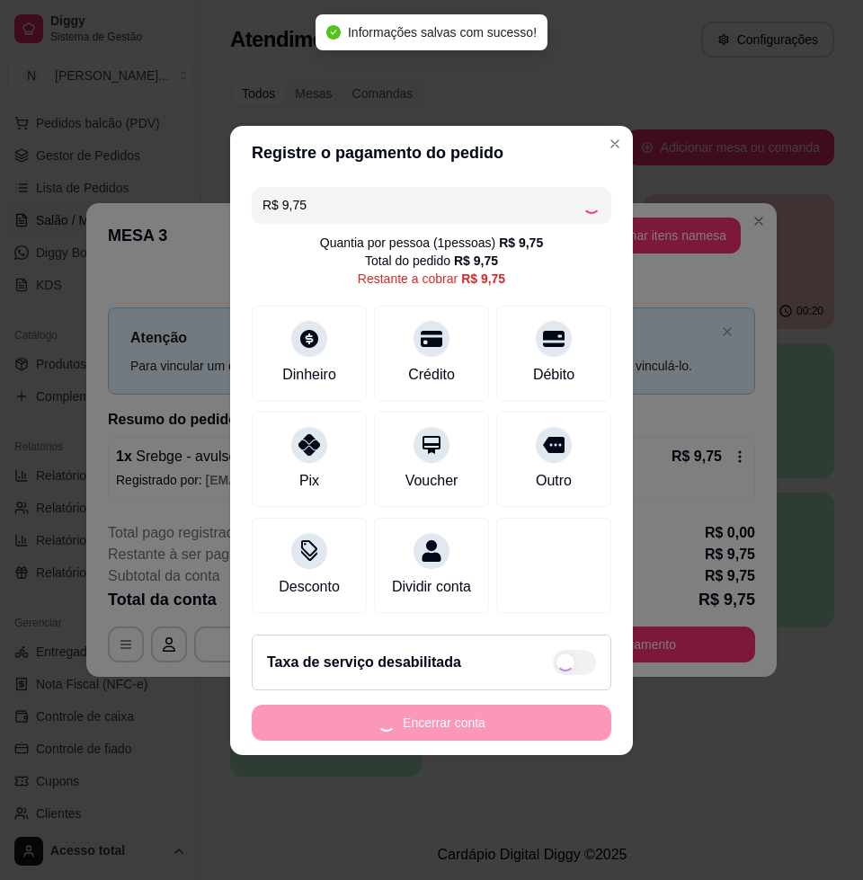
type input "R$ 0,00"
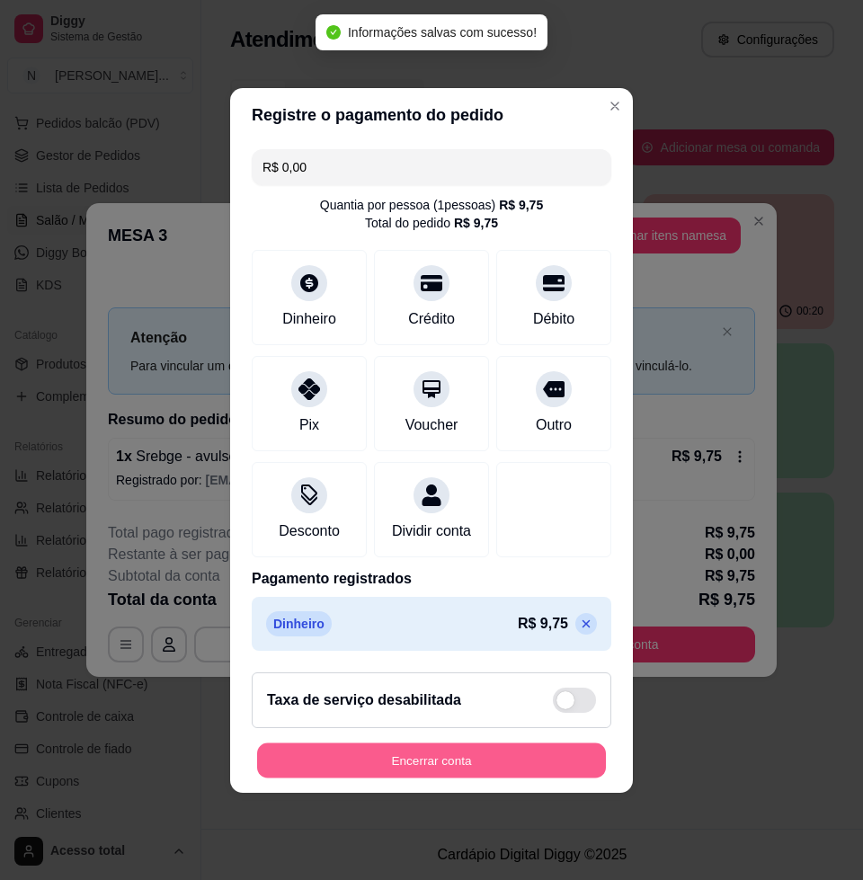
click at [449, 762] on button "Encerrar conta" at bounding box center [431, 759] width 349 height 35
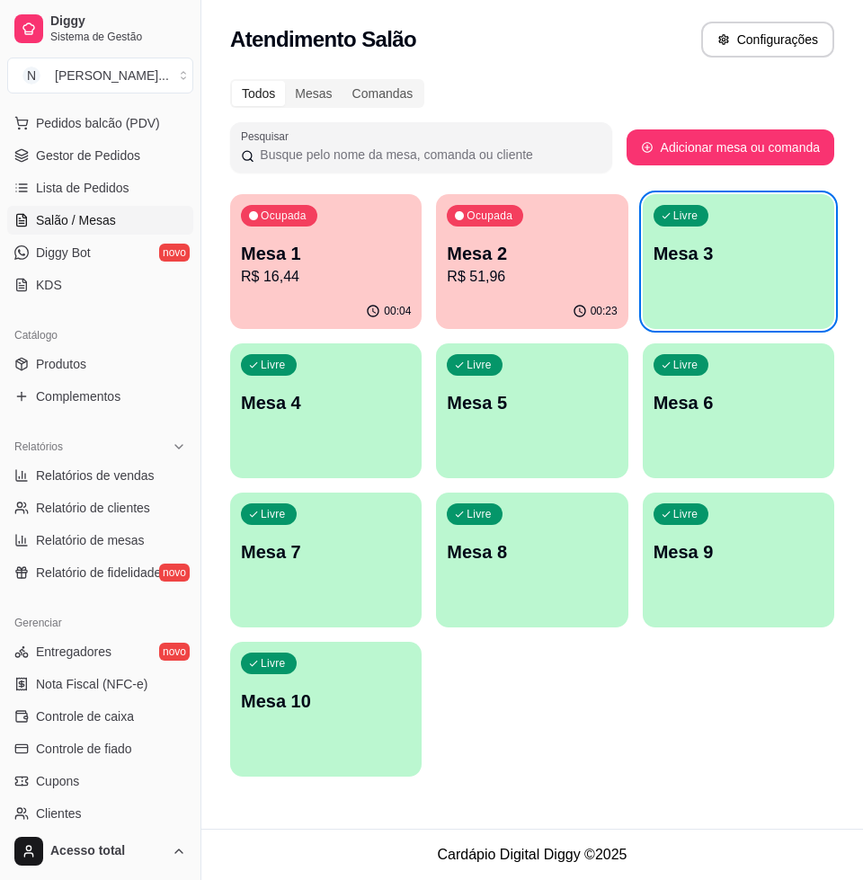
click at [342, 291] on div "Ocupada Mesa 1 R$ 16,44" at bounding box center [325, 244] width 191 height 100
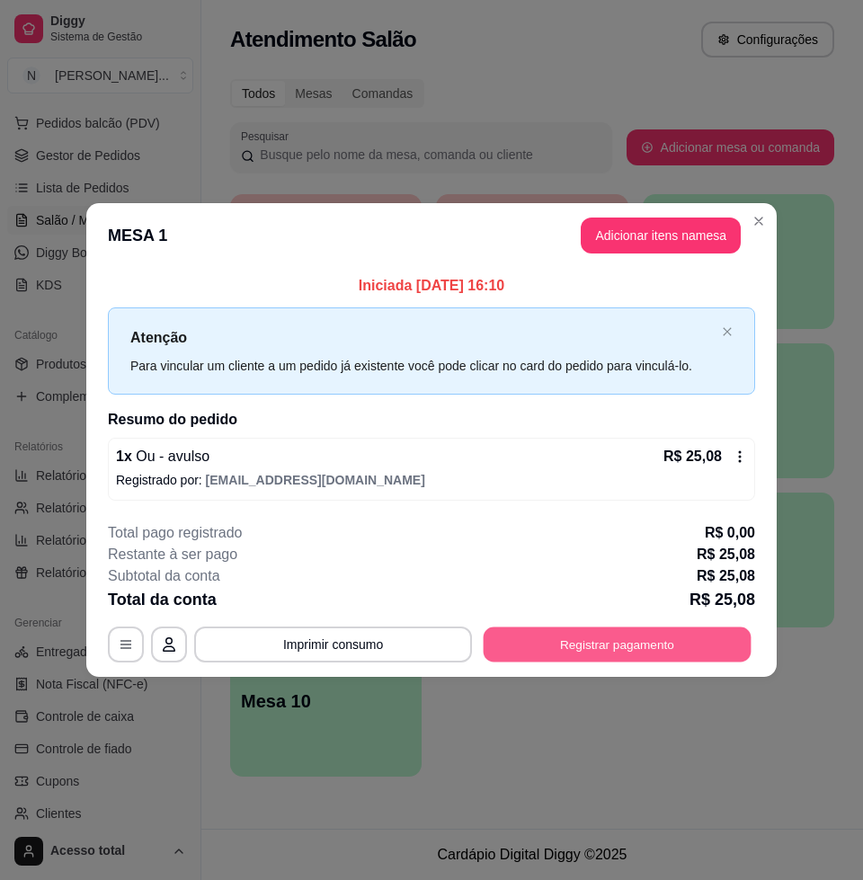
click at [598, 640] on button "Registrar pagamento" at bounding box center [618, 644] width 268 height 35
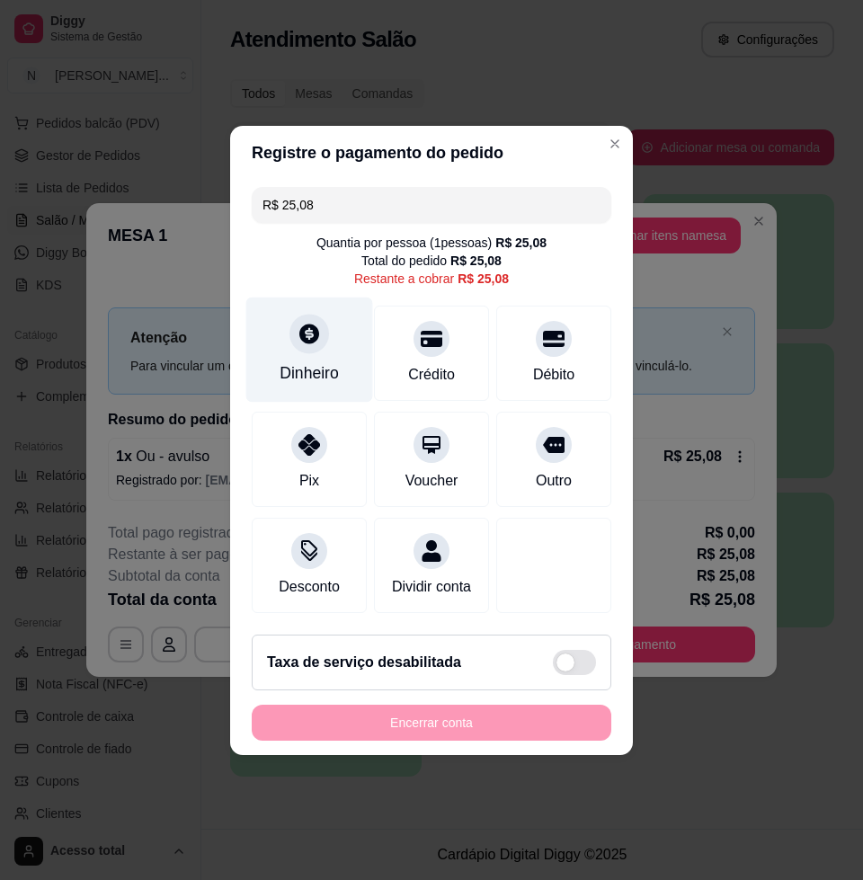
click at [307, 361] on div "Dinheiro" at bounding box center [309, 372] width 59 height 23
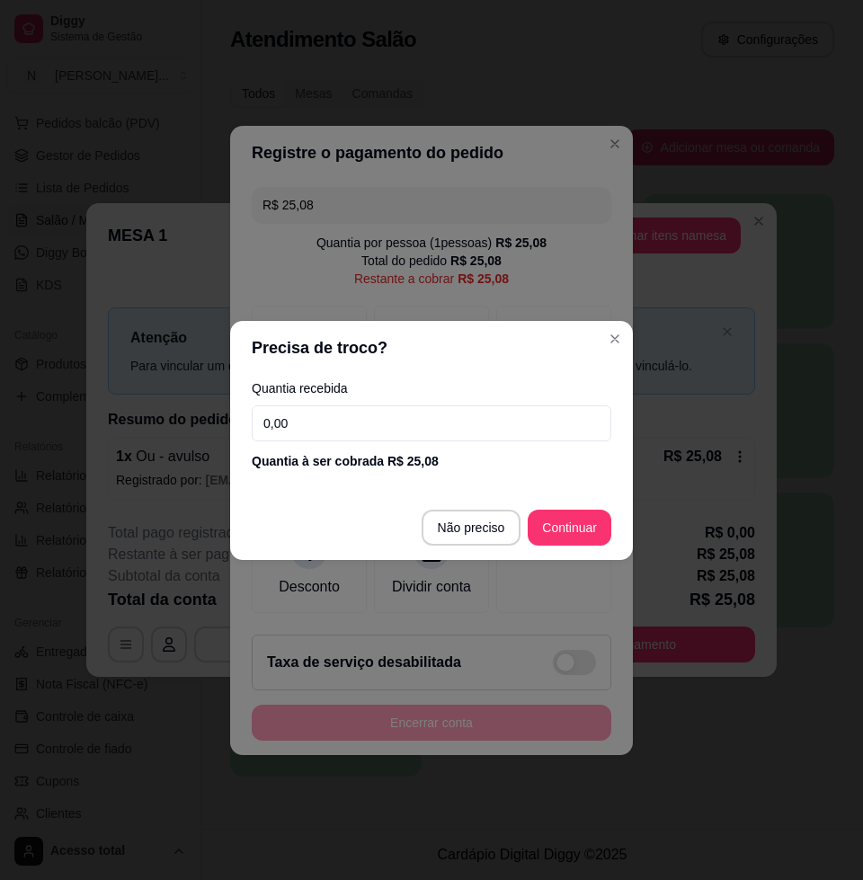
click at [390, 422] on input "0,00" at bounding box center [431, 423] width 359 height 36
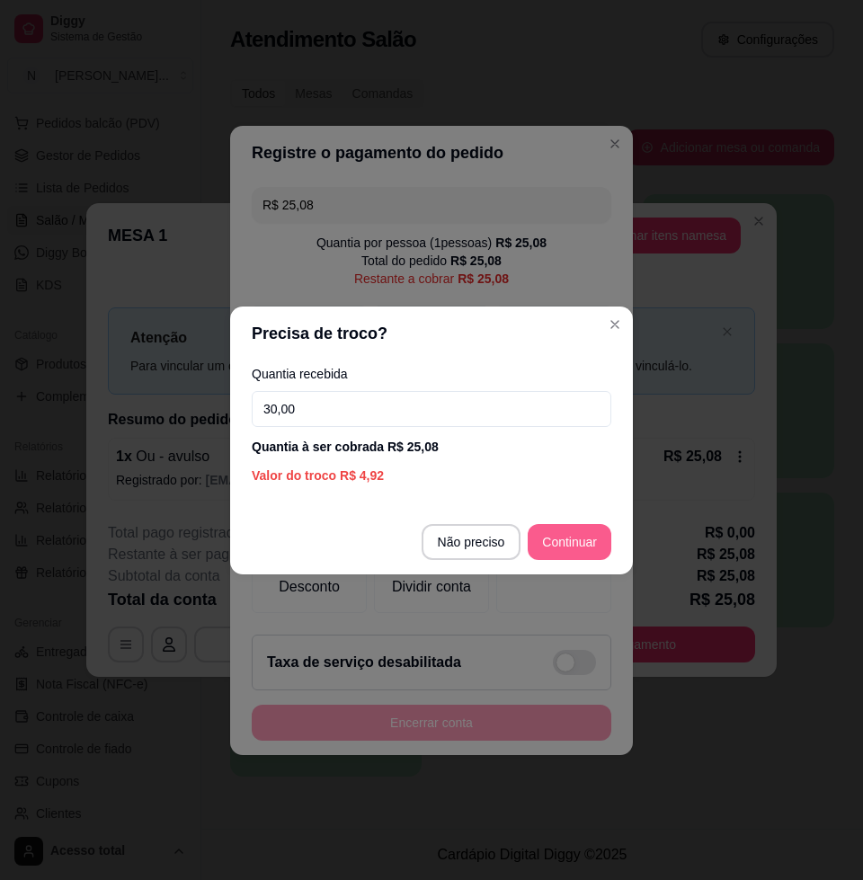
type input "30,00"
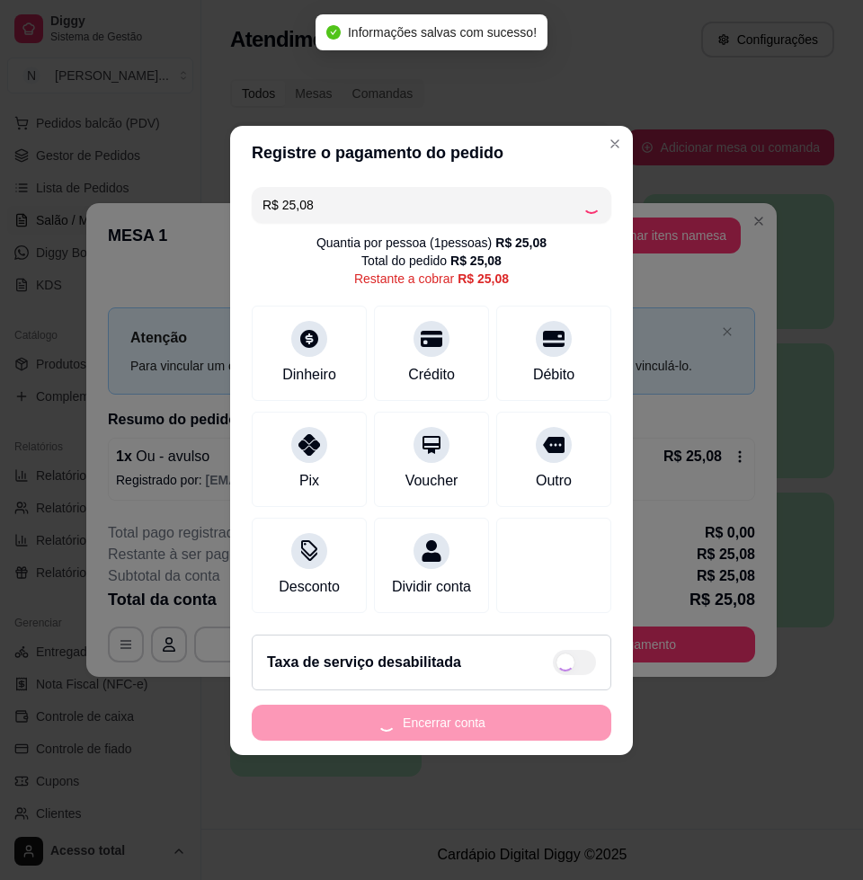
type input "R$ 0,00"
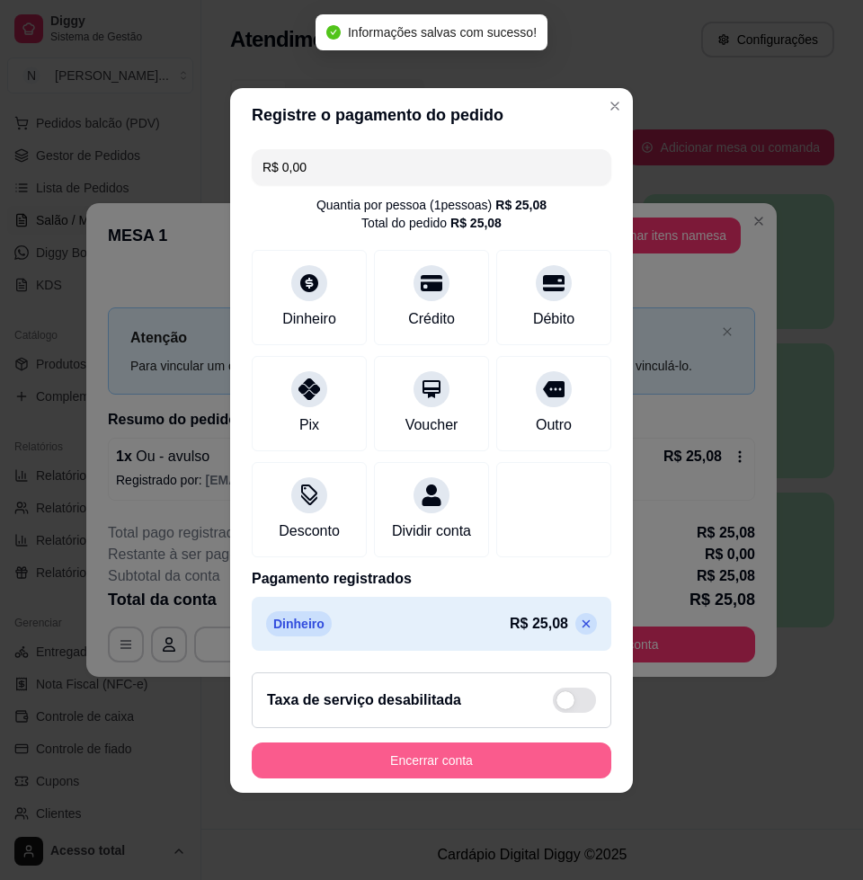
click at [464, 772] on button "Encerrar conta" at bounding box center [431, 760] width 359 height 36
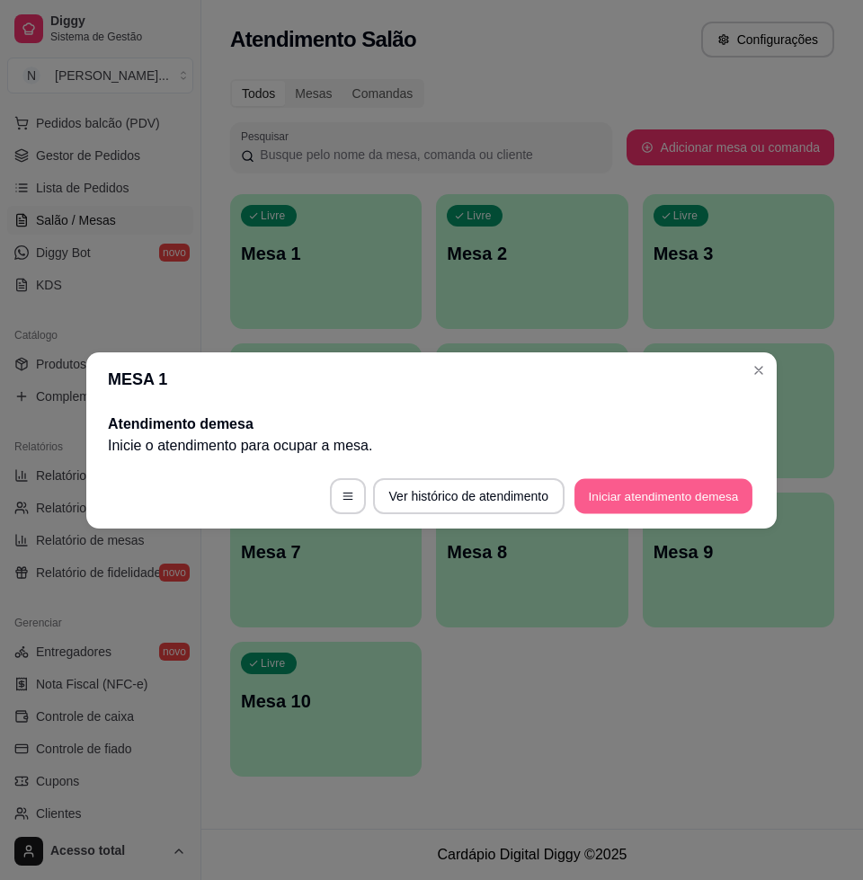
click at [673, 497] on button "Iniciar atendimento de mesa" at bounding box center [663, 495] width 178 height 35
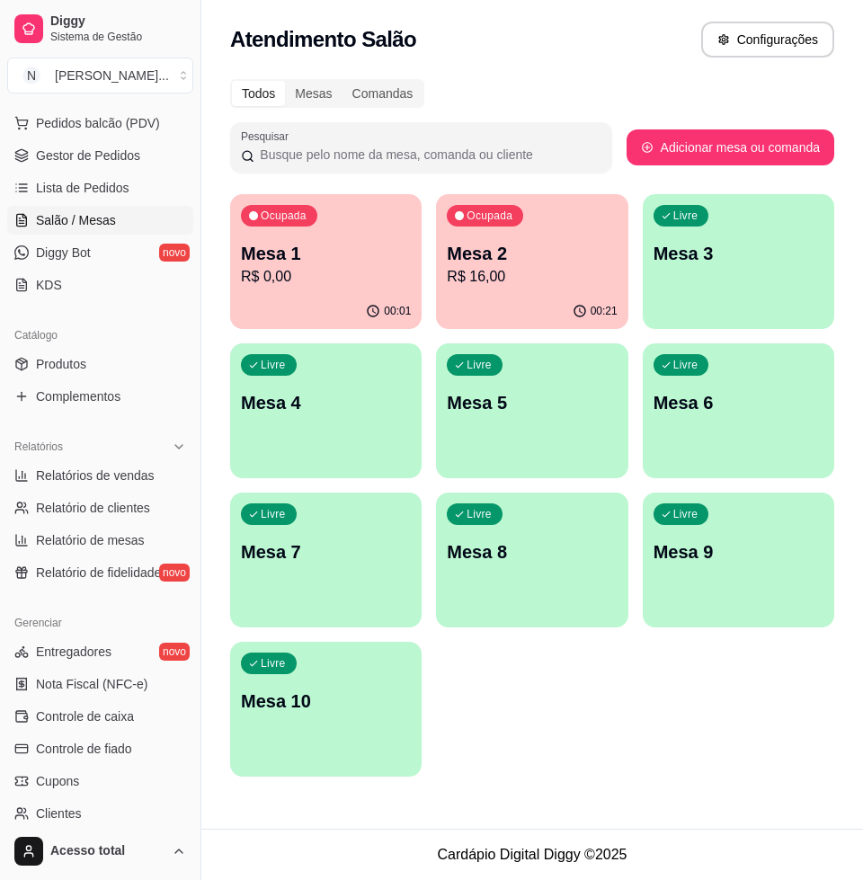
click at [326, 271] on p "R$ 0,00" at bounding box center [326, 277] width 170 height 22
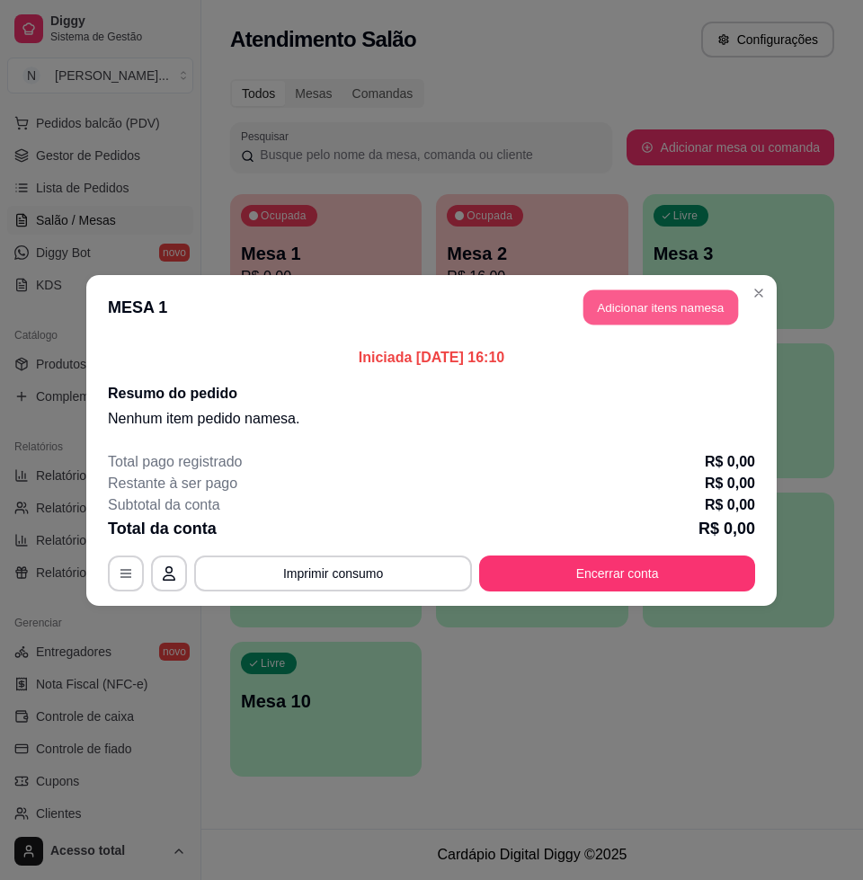
click at [664, 306] on button "Adicionar itens na mesa" at bounding box center [660, 306] width 155 height 35
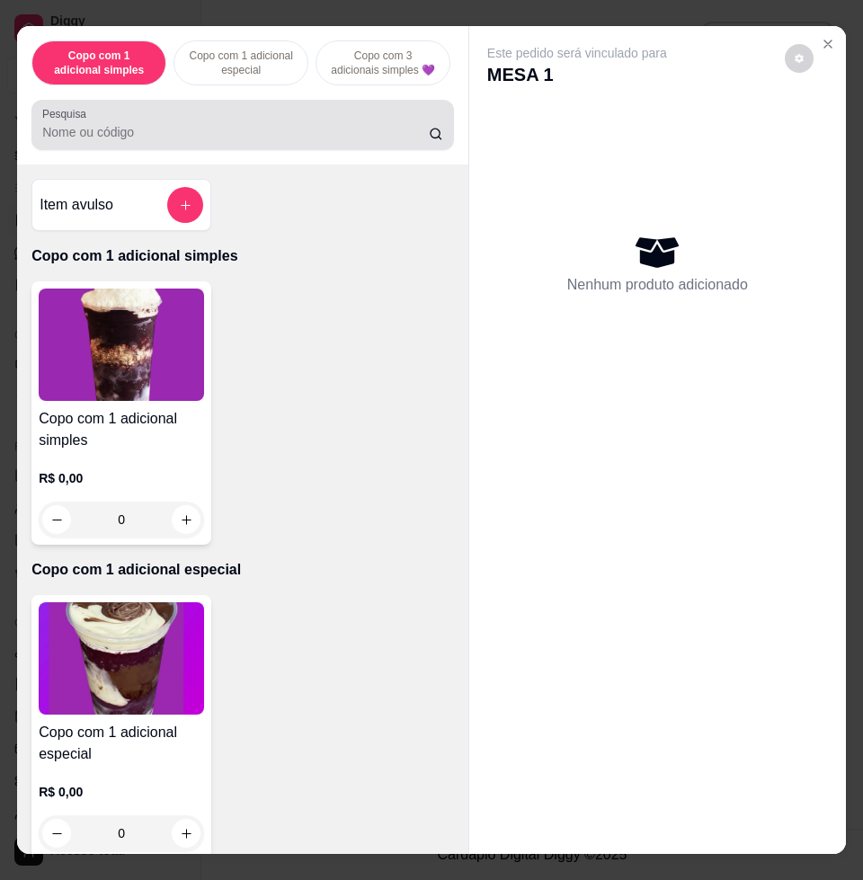
click at [278, 122] on div at bounding box center [242, 125] width 401 height 36
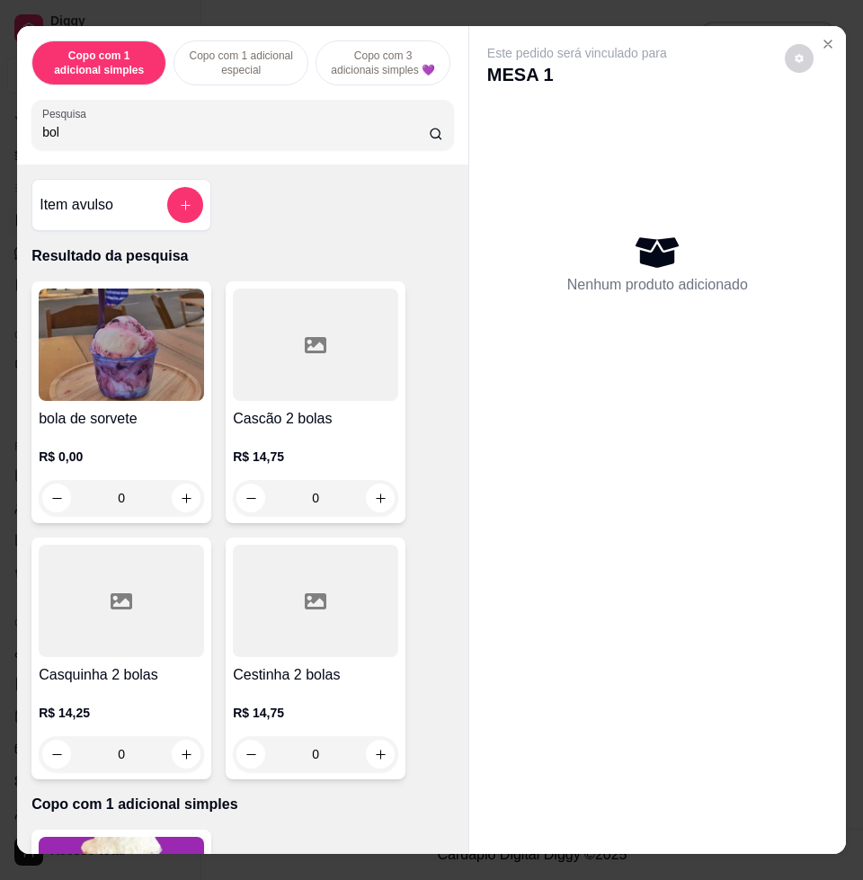
click at [155, 342] on img at bounding box center [121, 344] width 165 height 112
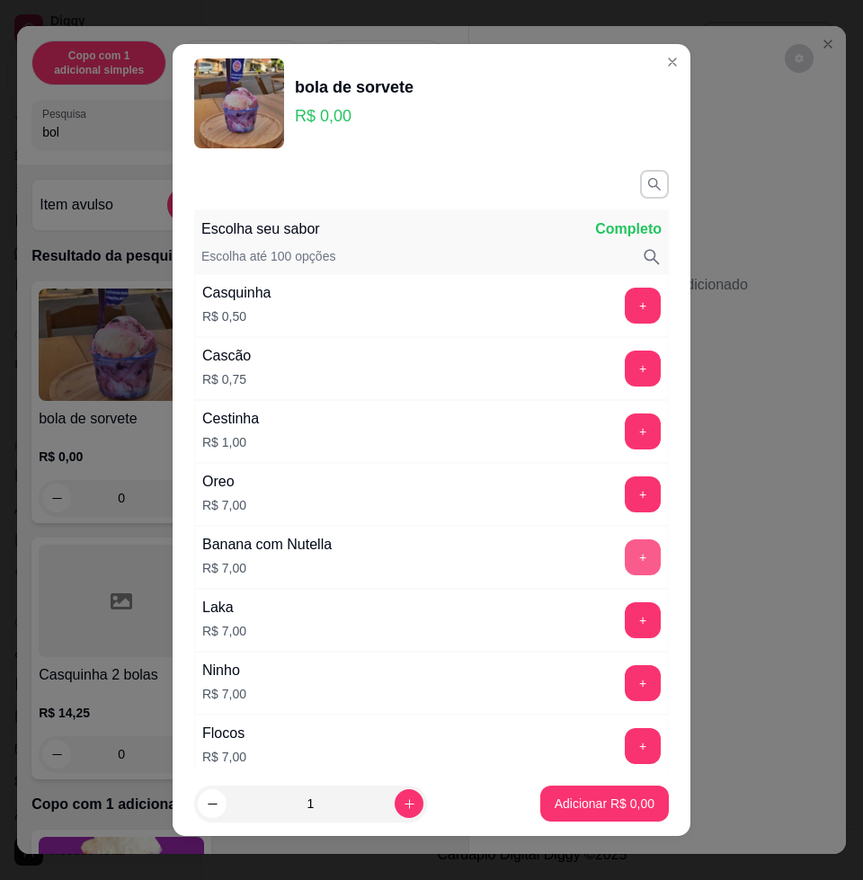
click at [625, 554] on button "+" at bounding box center [643, 557] width 36 height 36
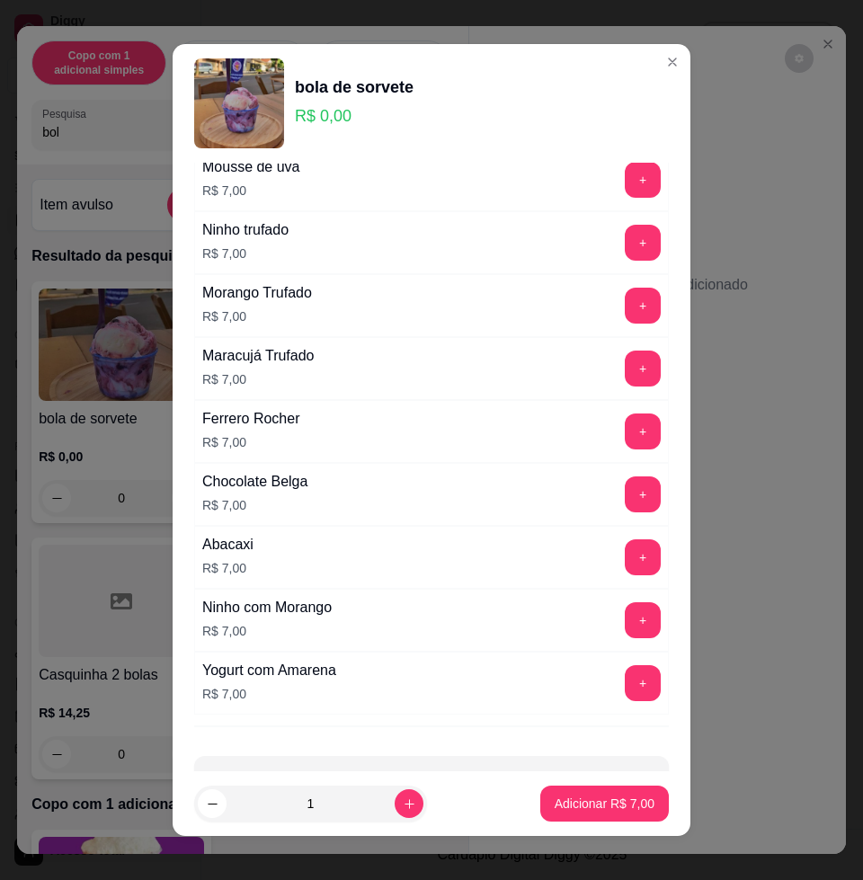
scroll to position [1633, 0]
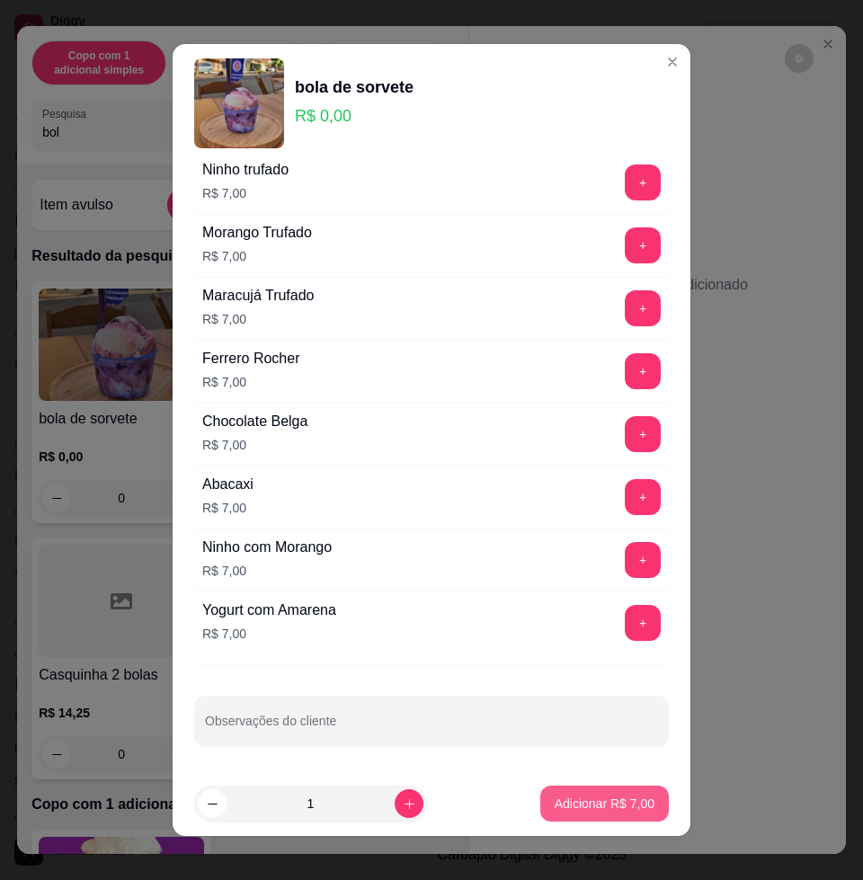
click at [560, 803] on p "Adicionar R$ 7,00" at bounding box center [605, 803] width 100 height 18
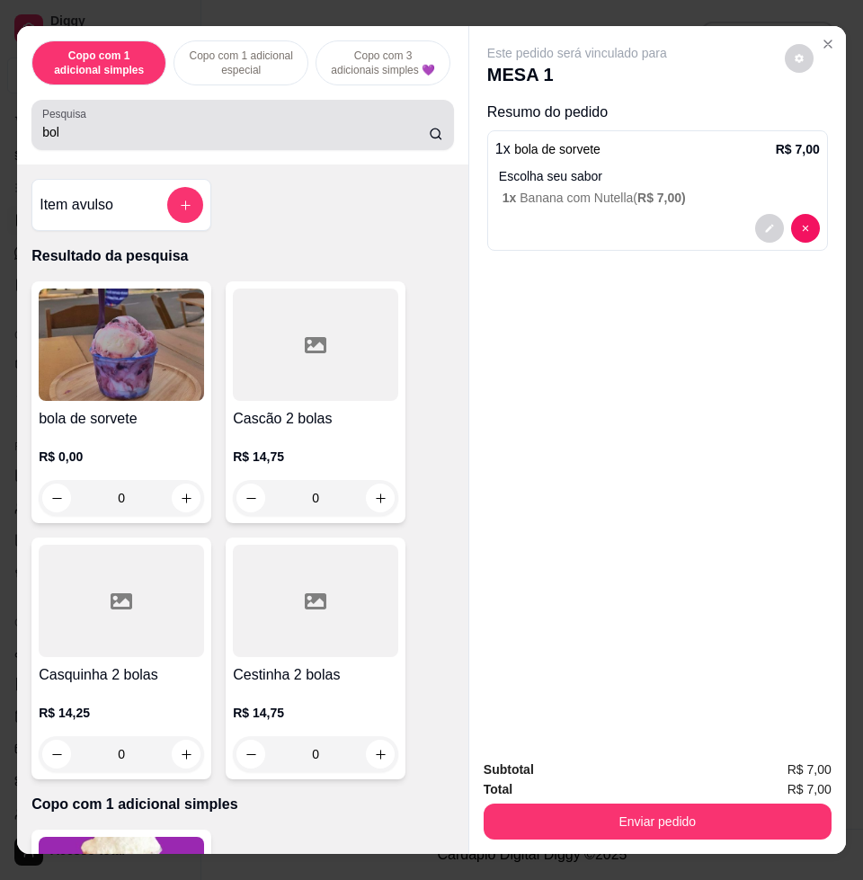
click at [156, 127] on div "bol" at bounding box center [242, 125] width 401 height 36
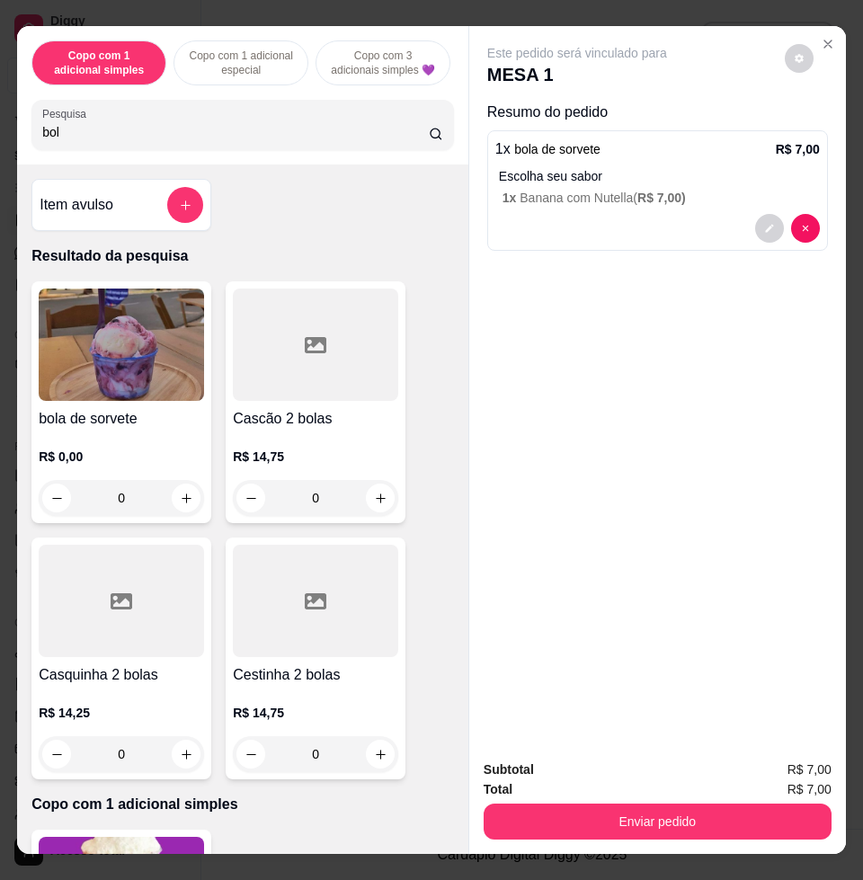
click at [156, 127] on div "bol" at bounding box center [242, 125] width 401 height 36
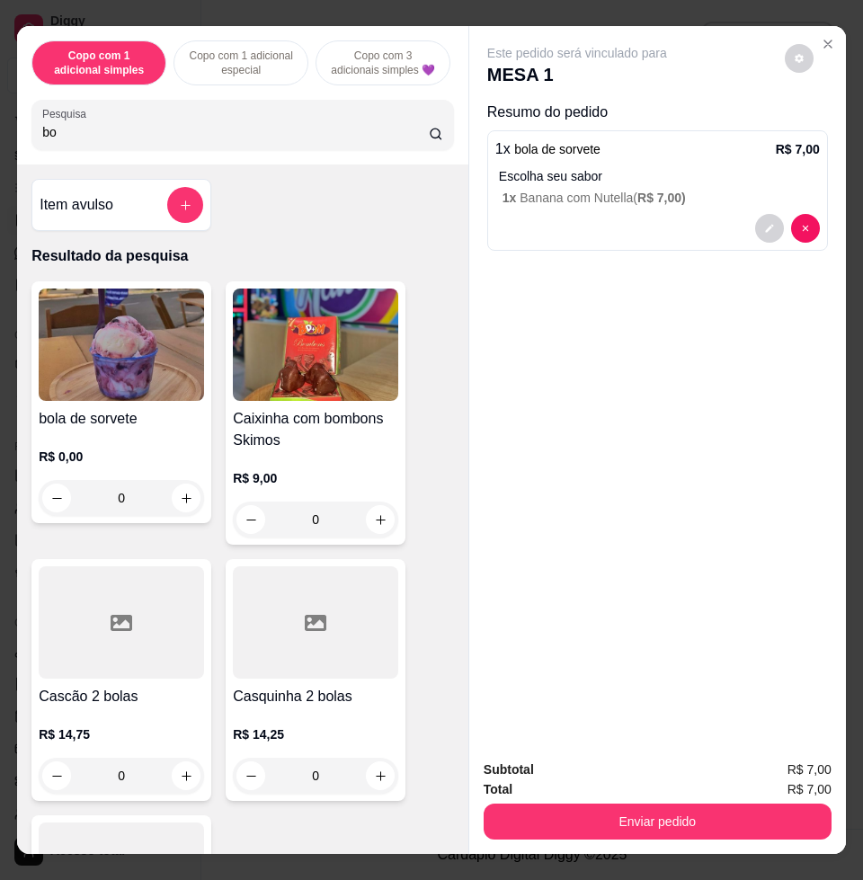
type input "b"
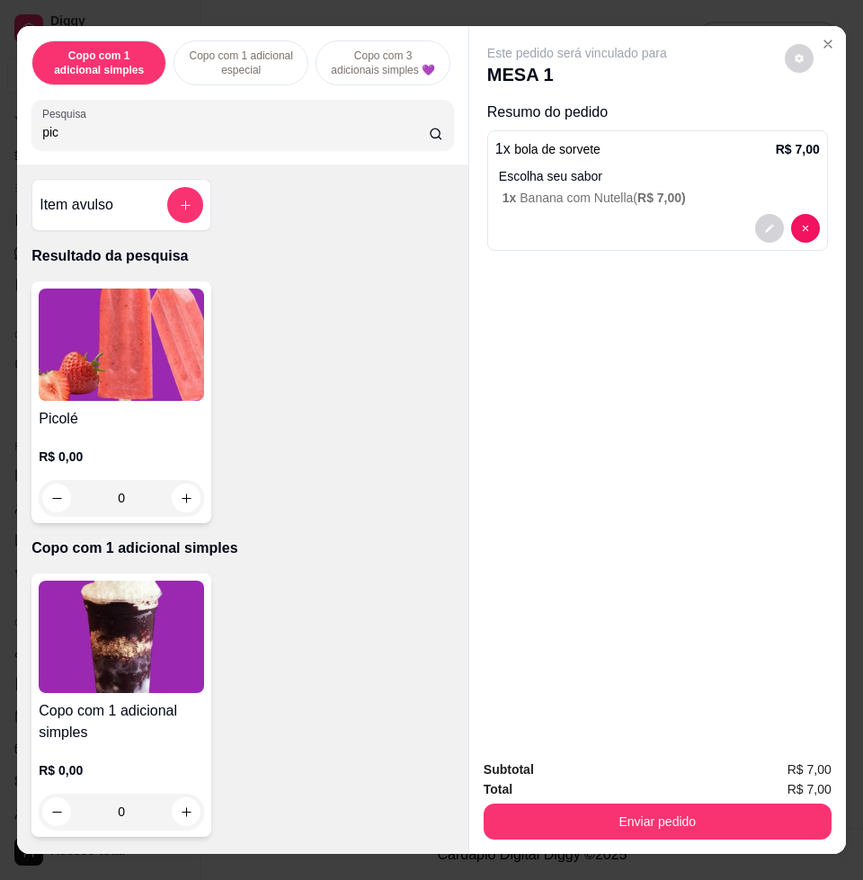
type input "pic"
click at [83, 339] on img at bounding box center [121, 344] width 165 height 112
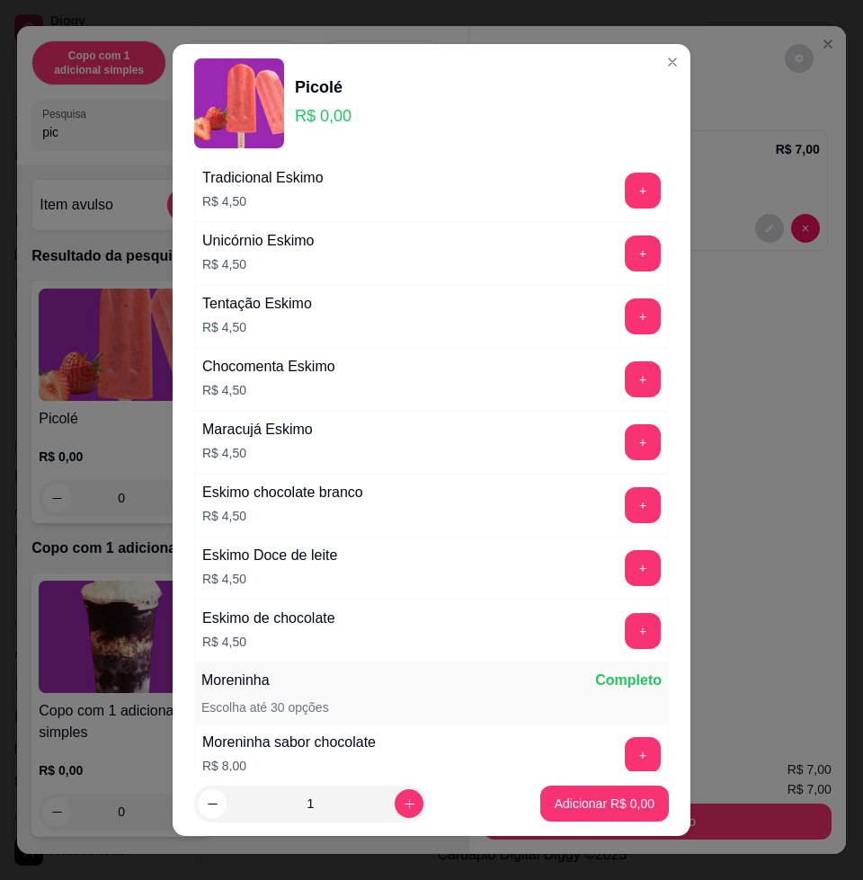
scroll to position [2584, 0]
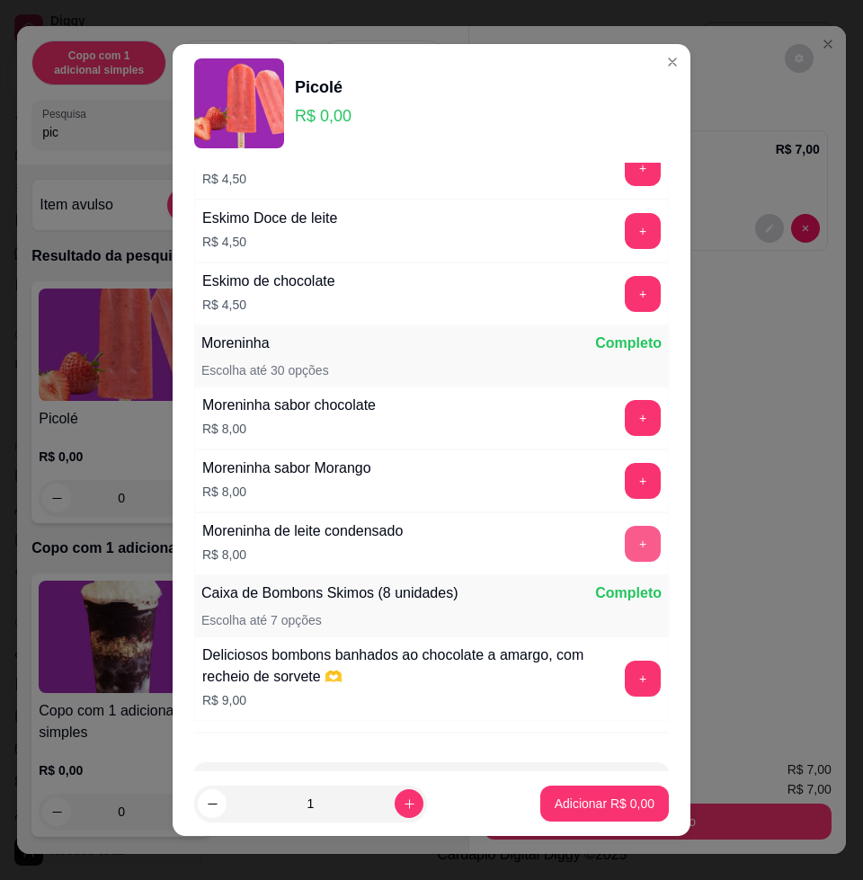
click at [625, 543] on button "+" at bounding box center [643, 544] width 36 height 36
click at [596, 808] on p "Adicionar R$ 16,00" at bounding box center [600, 803] width 107 height 18
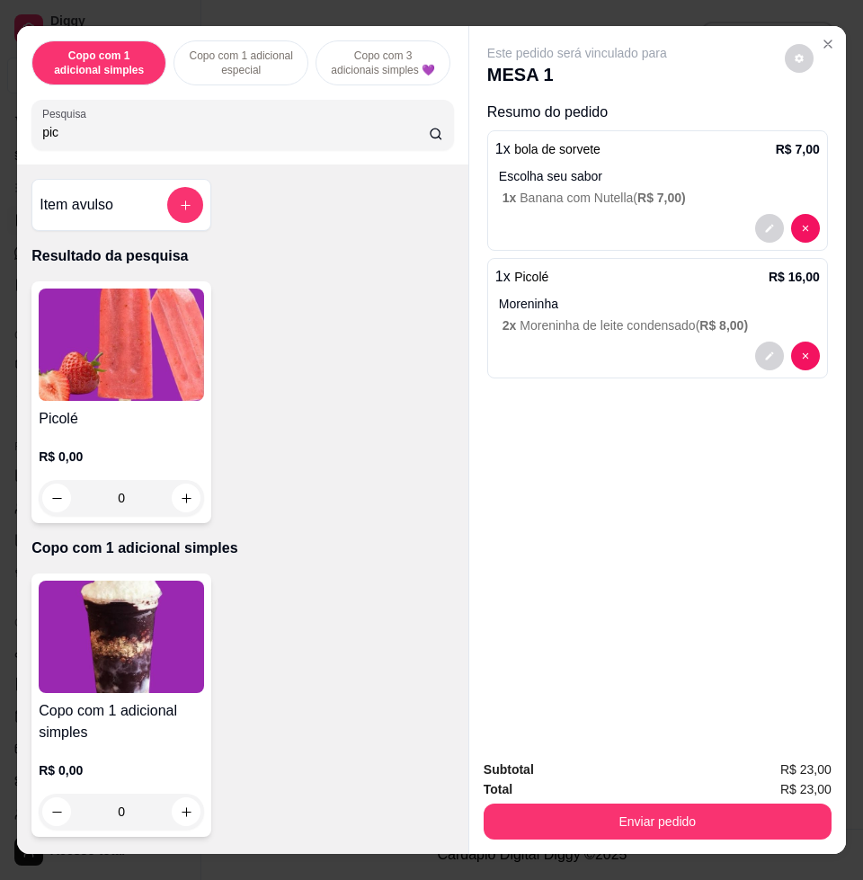
click at [600, 621] on div "Este pedido será vinculado para MESA 1 Resumo do pedido 1 x bola de sorvete R$ …" at bounding box center [657, 385] width 377 height 718
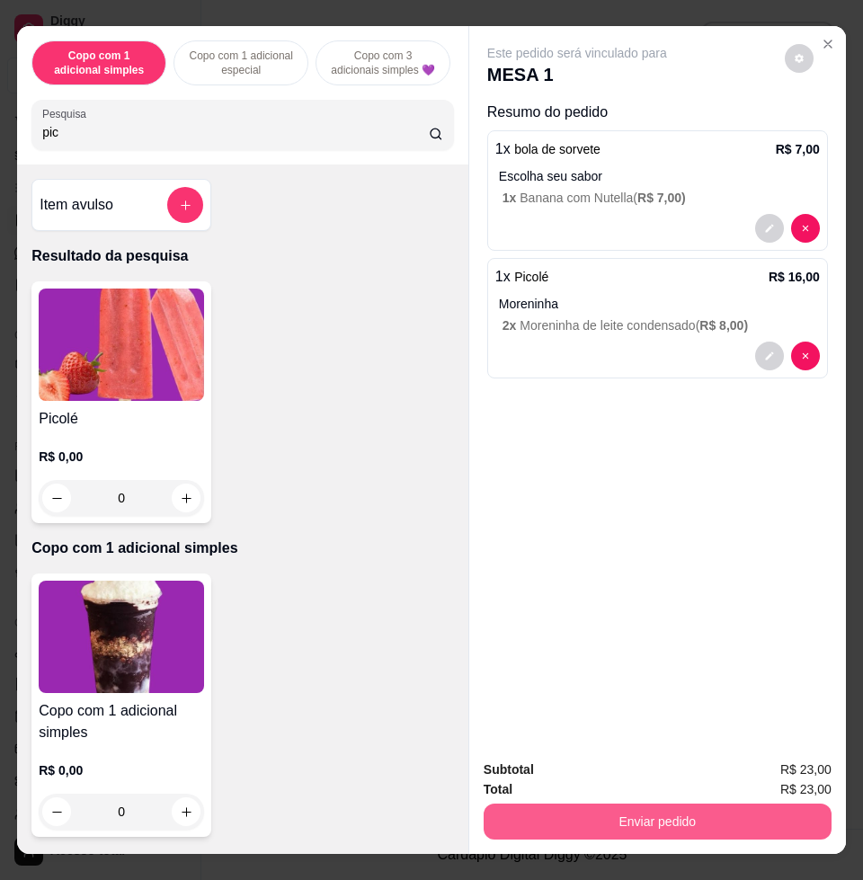
click at [652, 815] on button "Enviar pedido" at bounding box center [658, 821] width 348 height 36
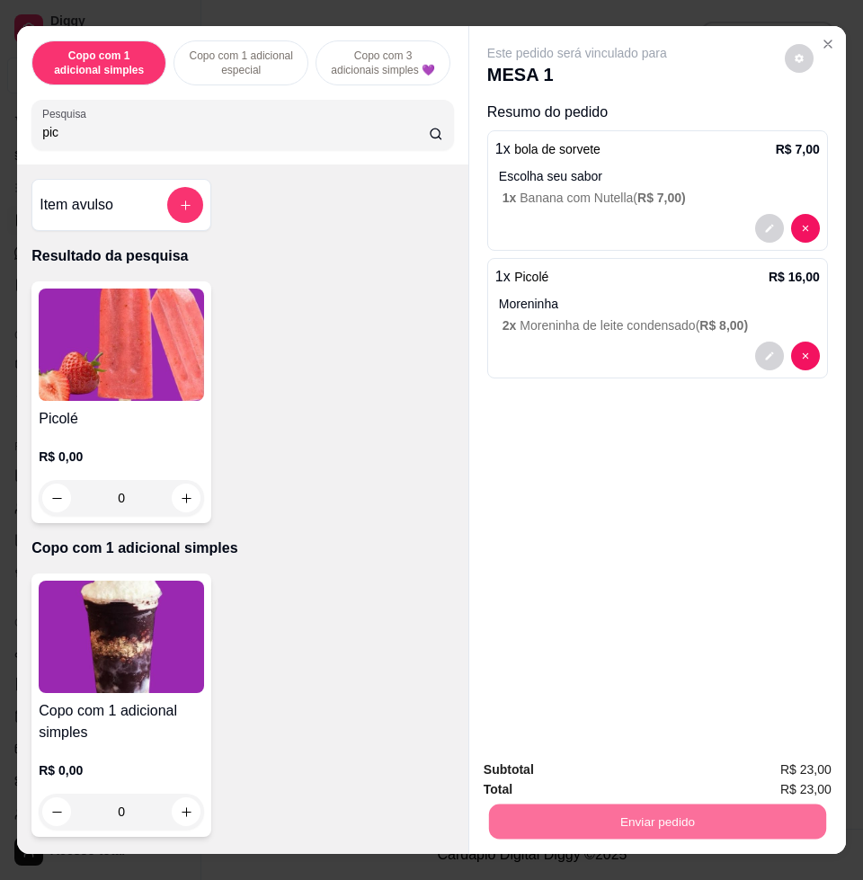
click at [809, 763] on button "Enviar pedido" at bounding box center [783, 768] width 102 height 34
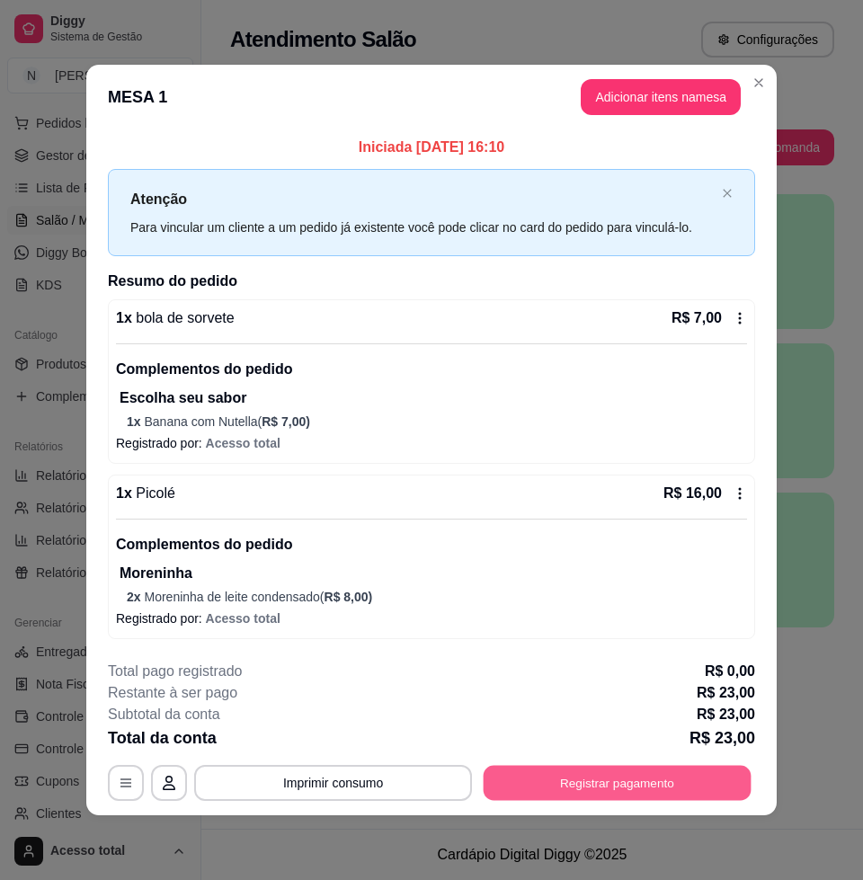
click at [595, 783] on button "Registrar pagamento" at bounding box center [618, 783] width 268 height 35
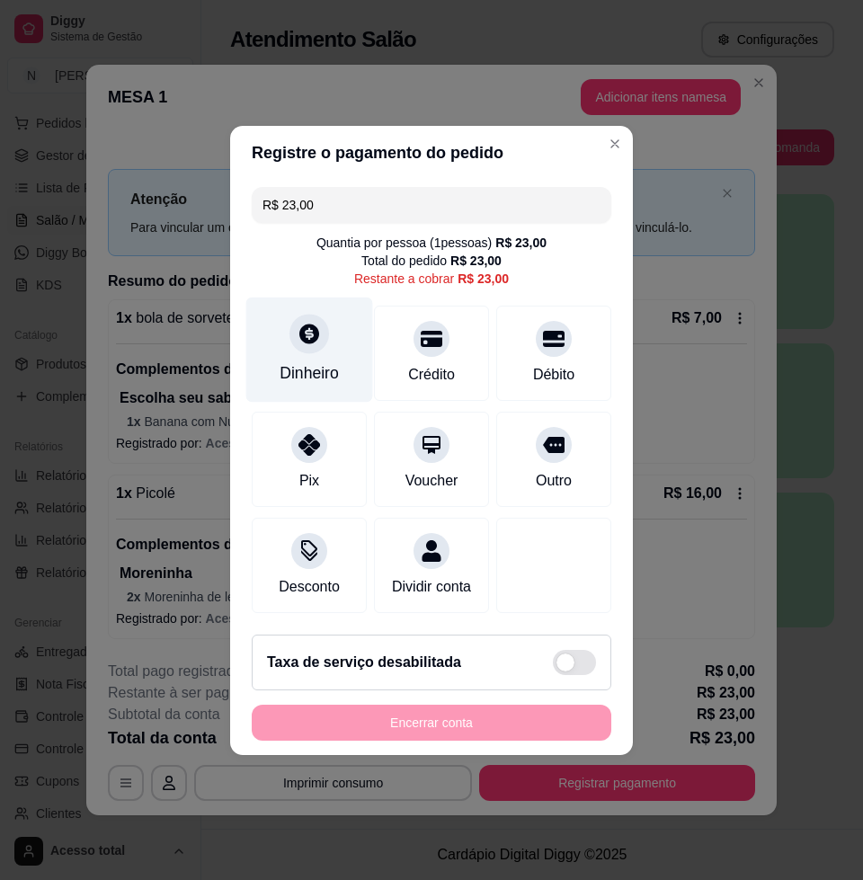
click at [309, 339] on div at bounding box center [309, 334] width 40 height 40
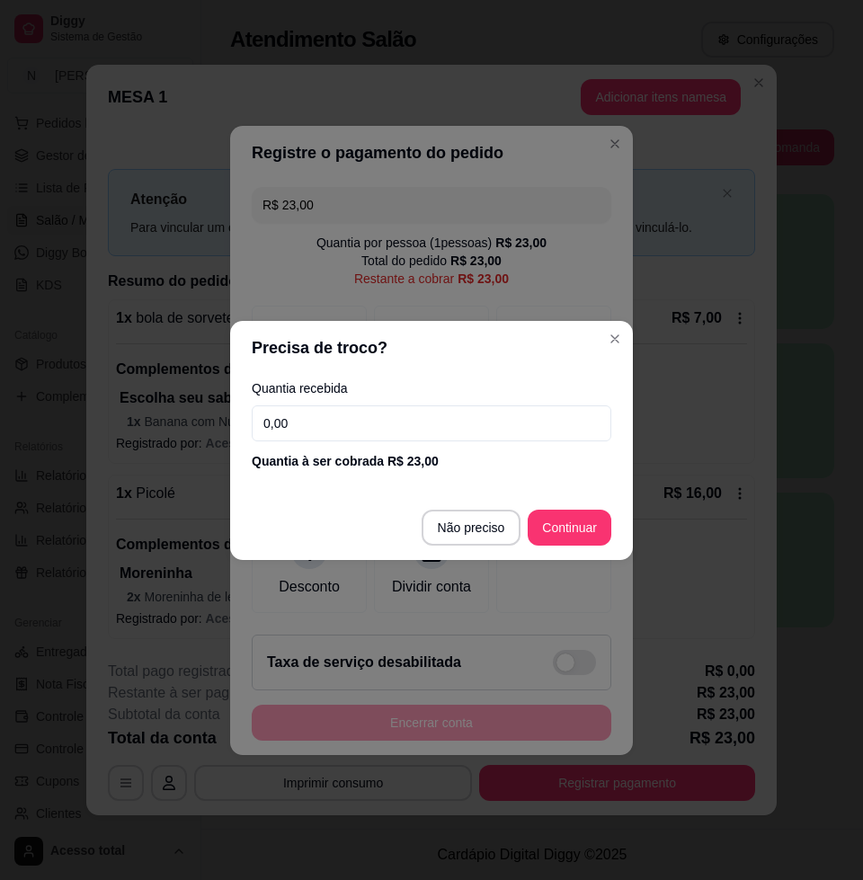
click at [460, 424] on input "0,00" at bounding box center [431, 423] width 359 height 36
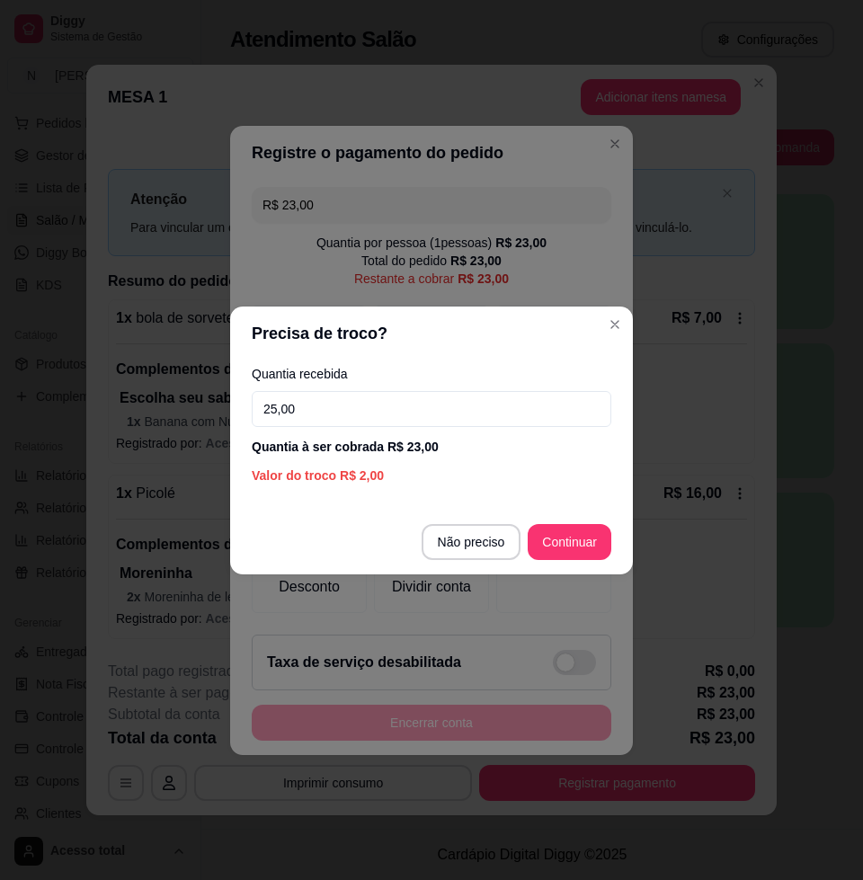
click at [438, 409] on input "25,00" at bounding box center [431, 409] width 359 height 36
type input "50,00"
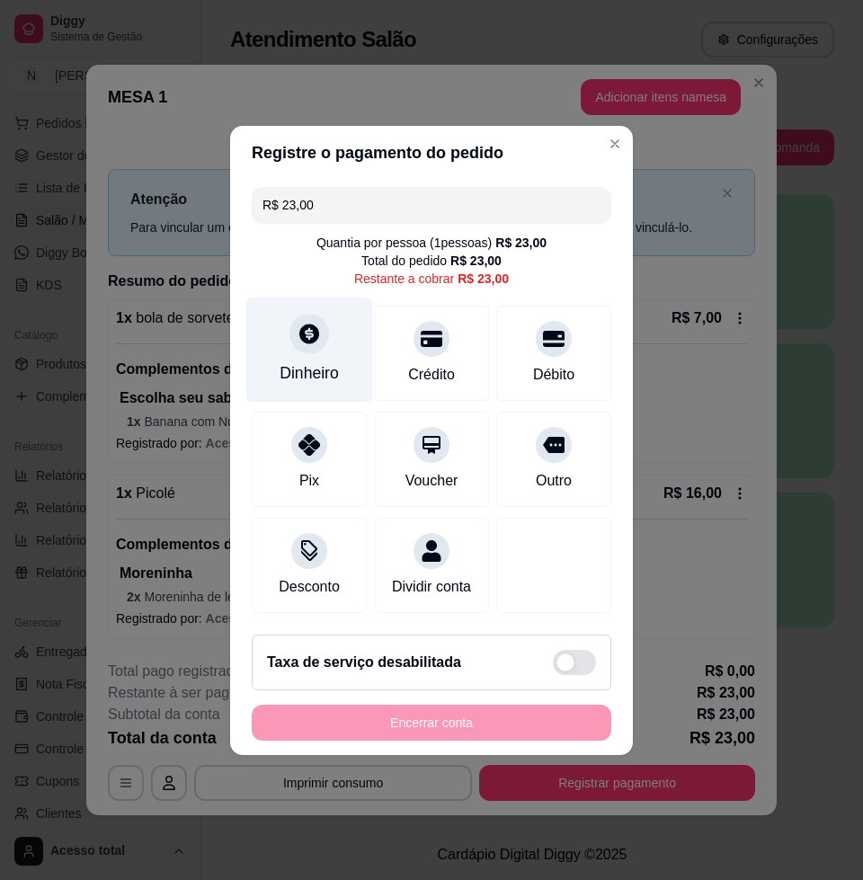
click at [329, 343] on div "Dinheiro" at bounding box center [309, 349] width 127 height 105
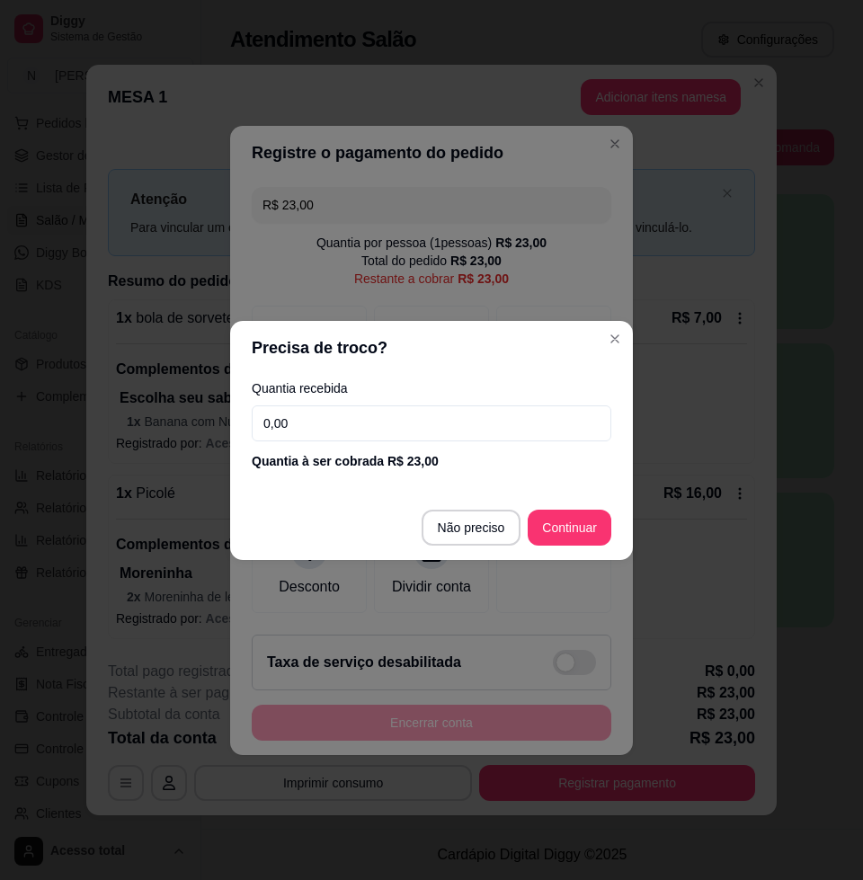
click at [374, 405] on input "0,00" at bounding box center [431, 423] width 359 height 36
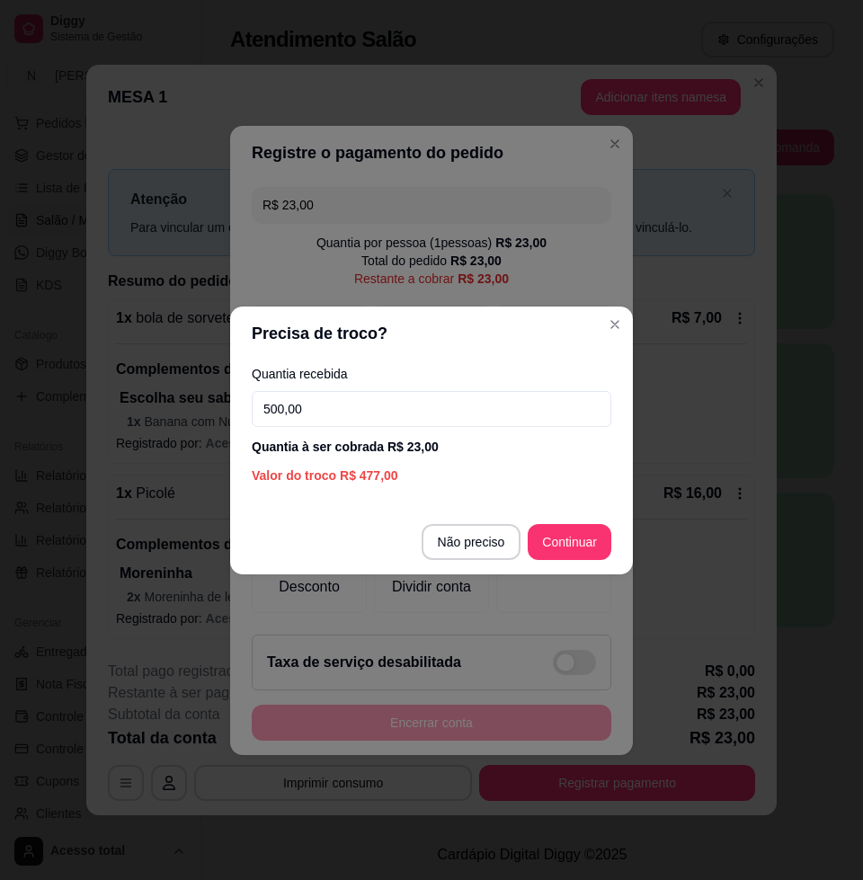
type input "50,00"
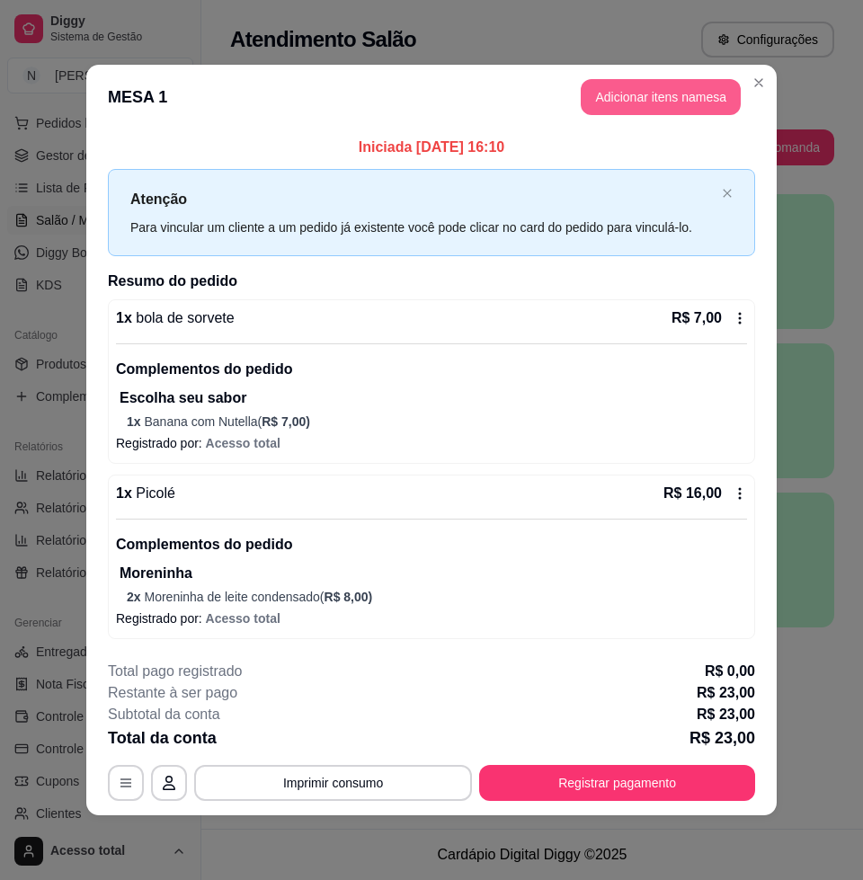
click at [652, 105] on button "Adicionar itens na mesa" at bounding box center [661, 97] width 160 height 36
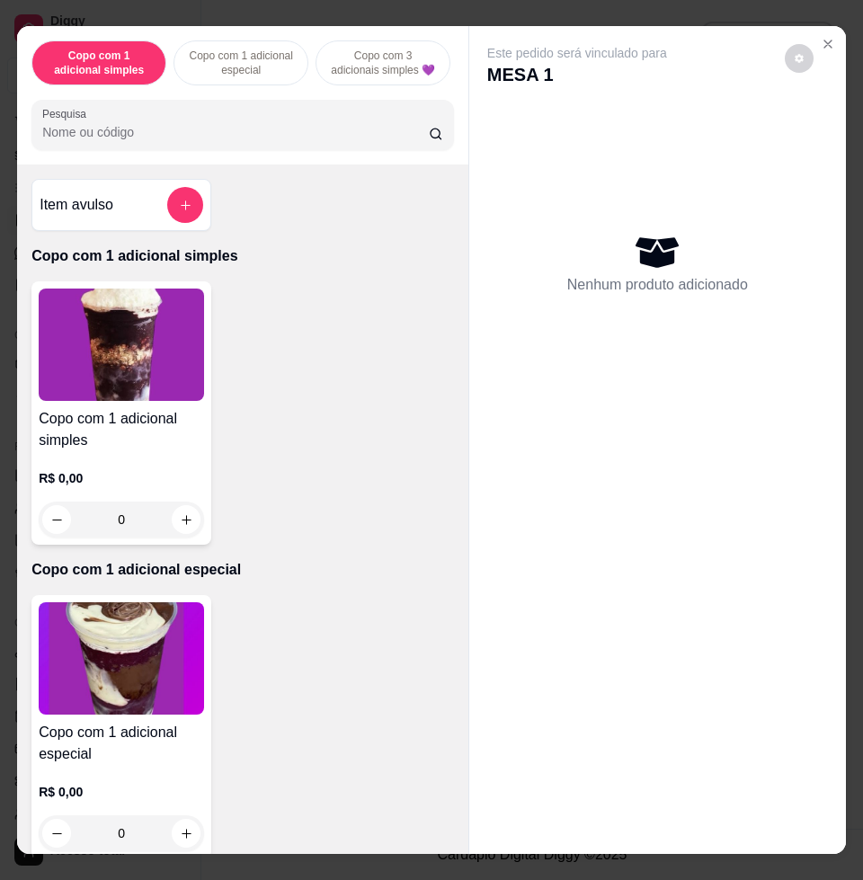
click at [360, 141] on input "Pesquisa" at bounding box center [235, 132] width 386 height 18
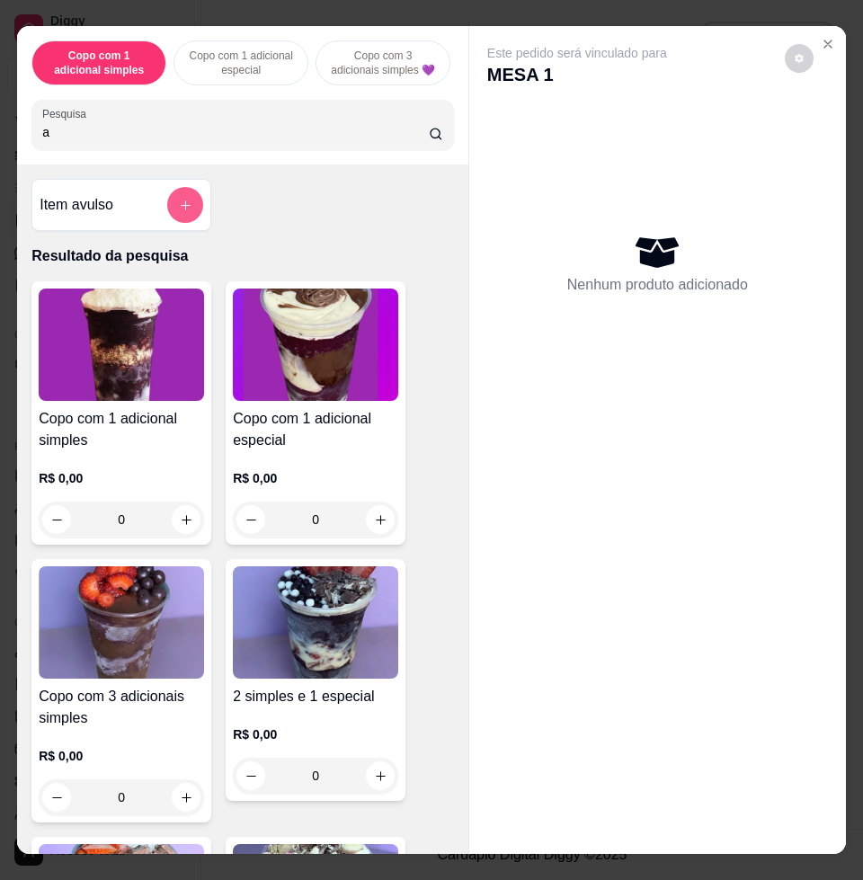
type input "a"
click at [180, 209] on icon "add-separate-item" at bounding box center [185, 205] width 13 height 13
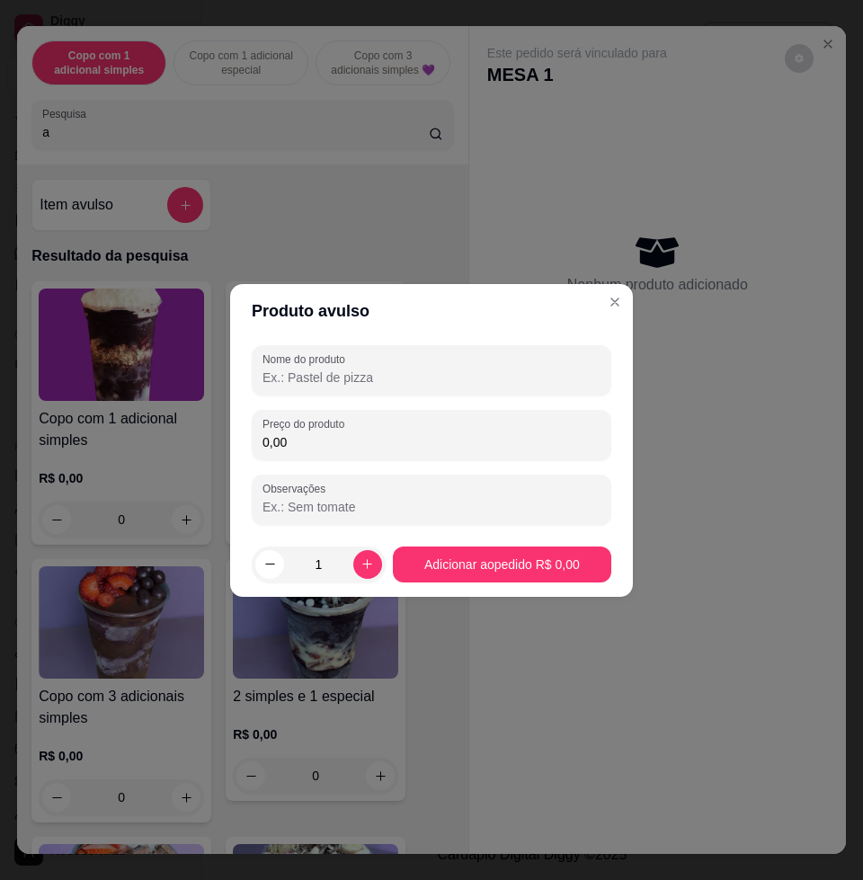
click at [371, 435] on input "0,00" at bounding box center [431, 442] width 338 height 18
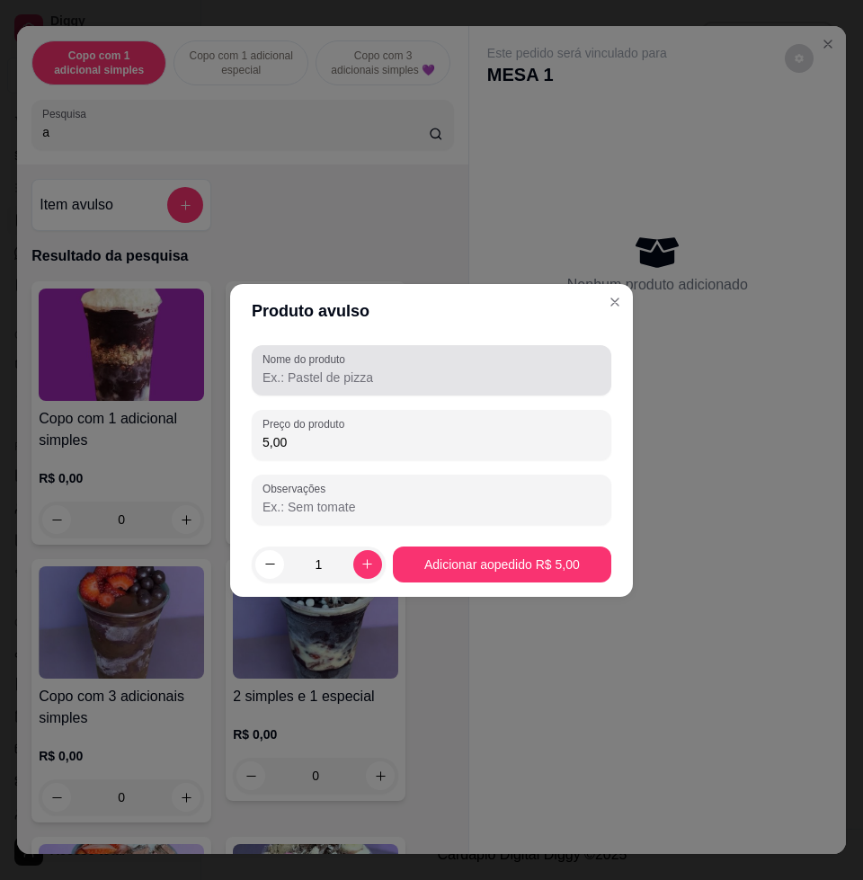
type input "5,00"
click at [412, 364] on div at bounding box center [431, 370] width 338 height 36
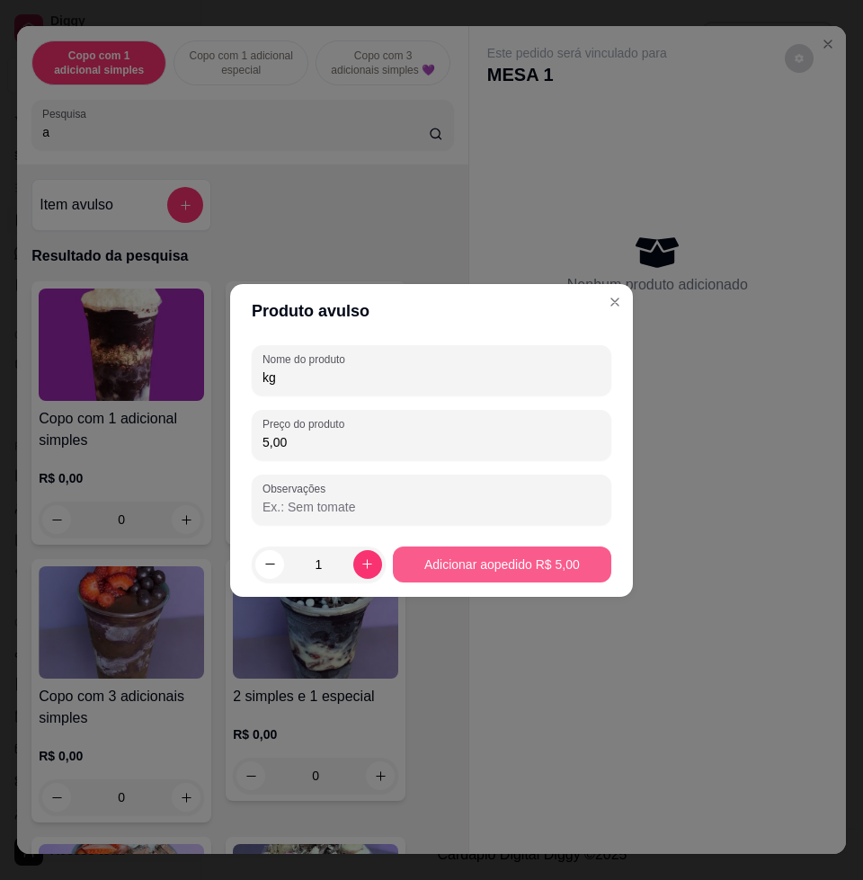
type input "kg"
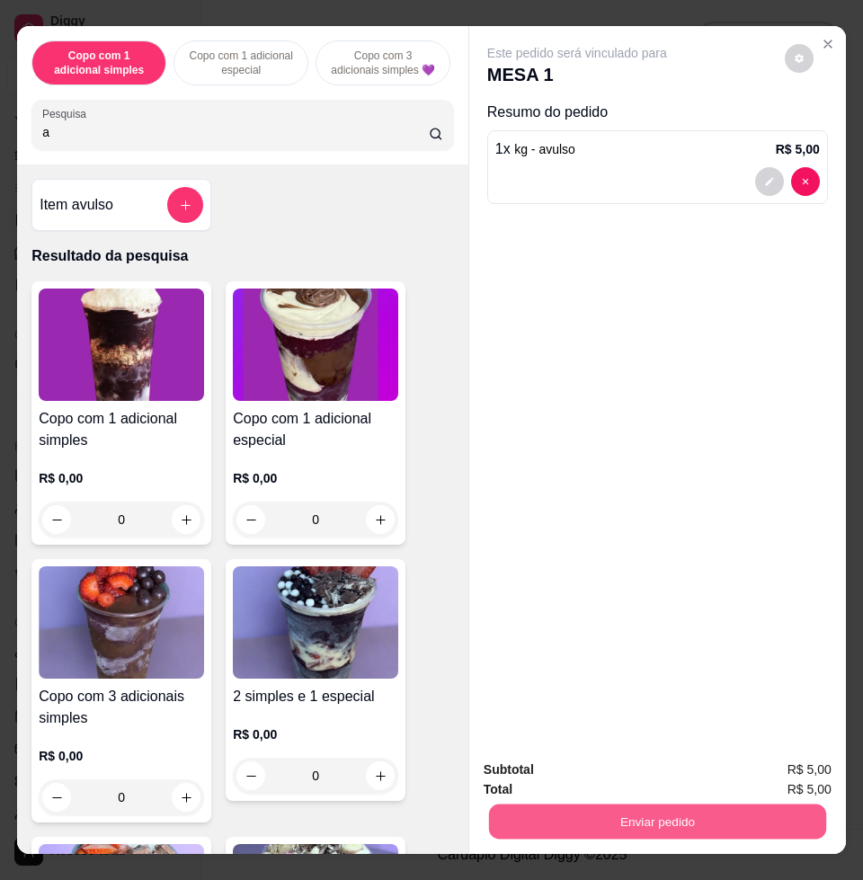
click at [664, 804] on button "Enviar pedido" at bounding box center [657, 820] width 337 height 35
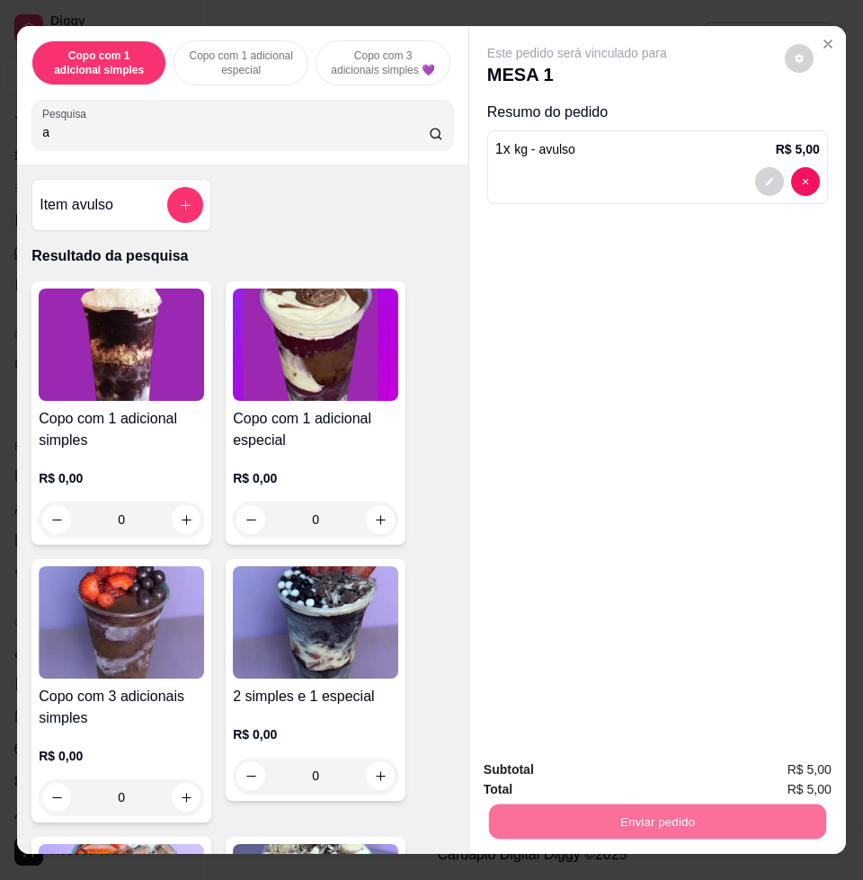
click at [776, 759] on button "Enviar pedido" at bounding box center [783, 768] width 102 height 34
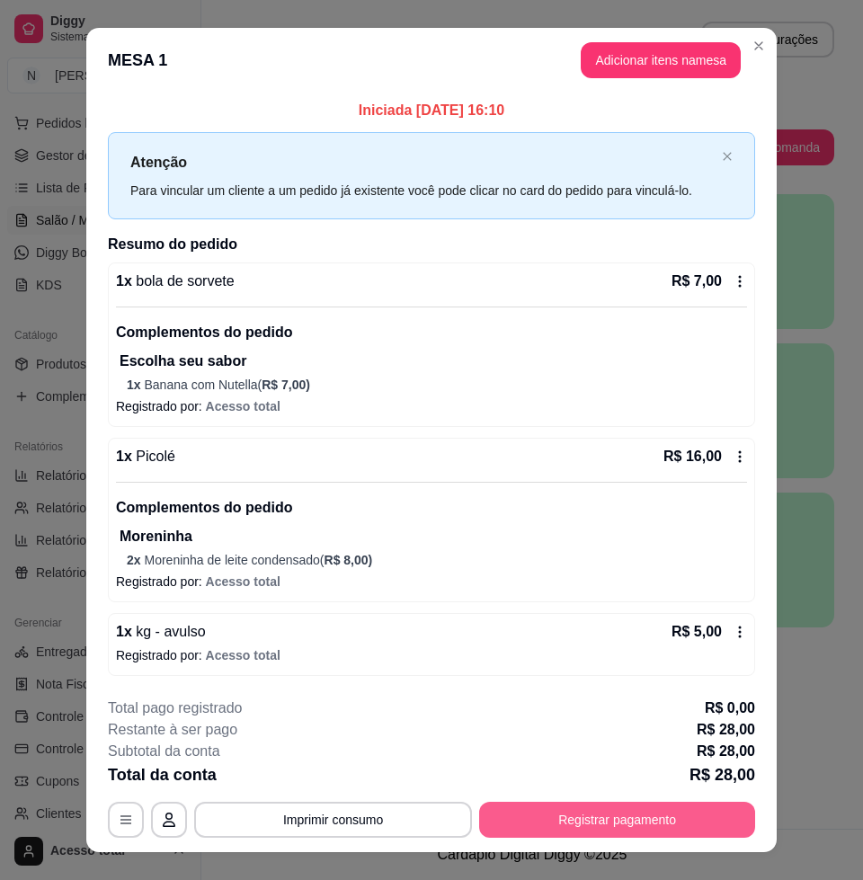
click at [614, 820] on button "Registrar pagamento" at bounding box center [617, 820] width 276 height 36
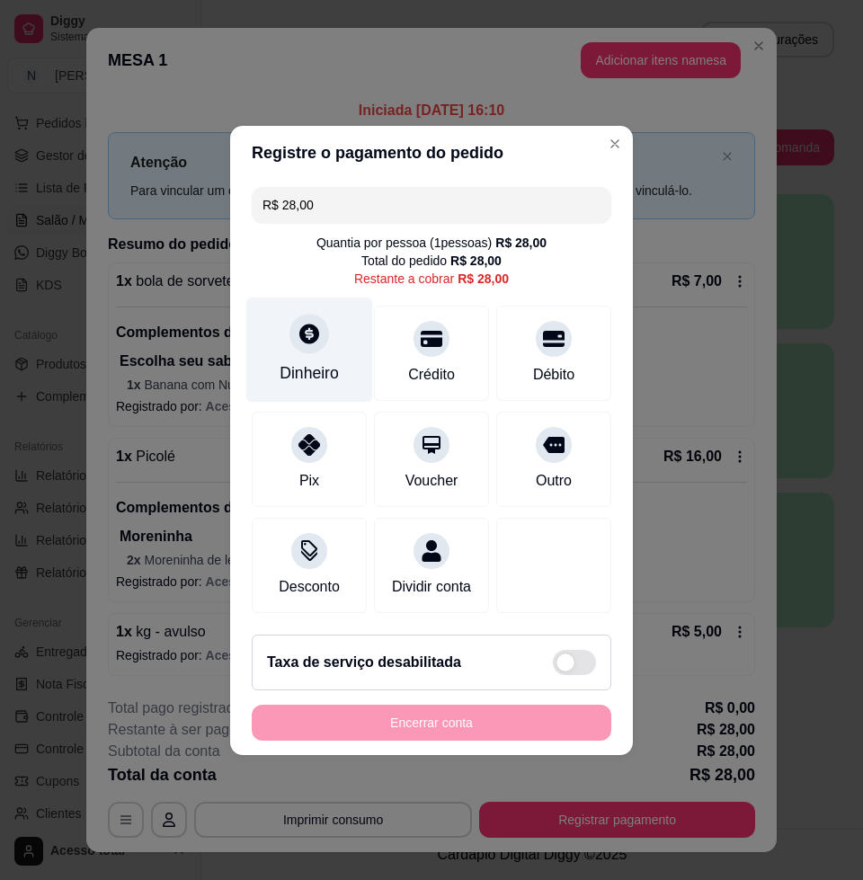
click at [312, 332] on icon at bounding box center [308, 333] width 23 height 23
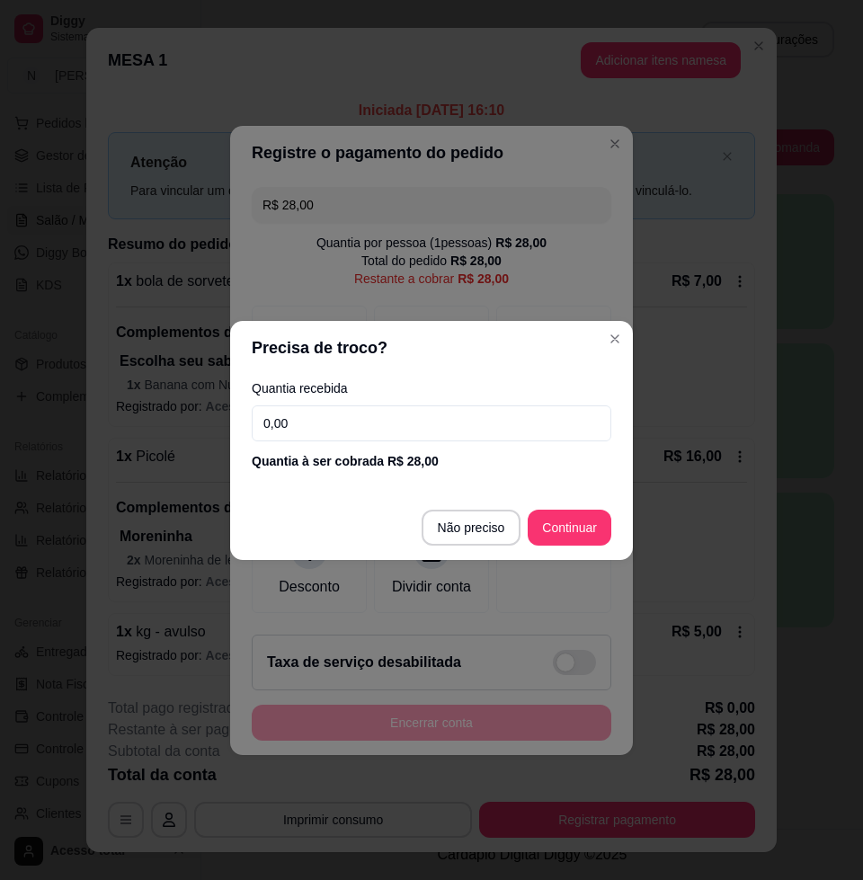
click at [392, 429] on input "0,00" at bounding box center [431, 423] width 359 height 36
type input "50,00"
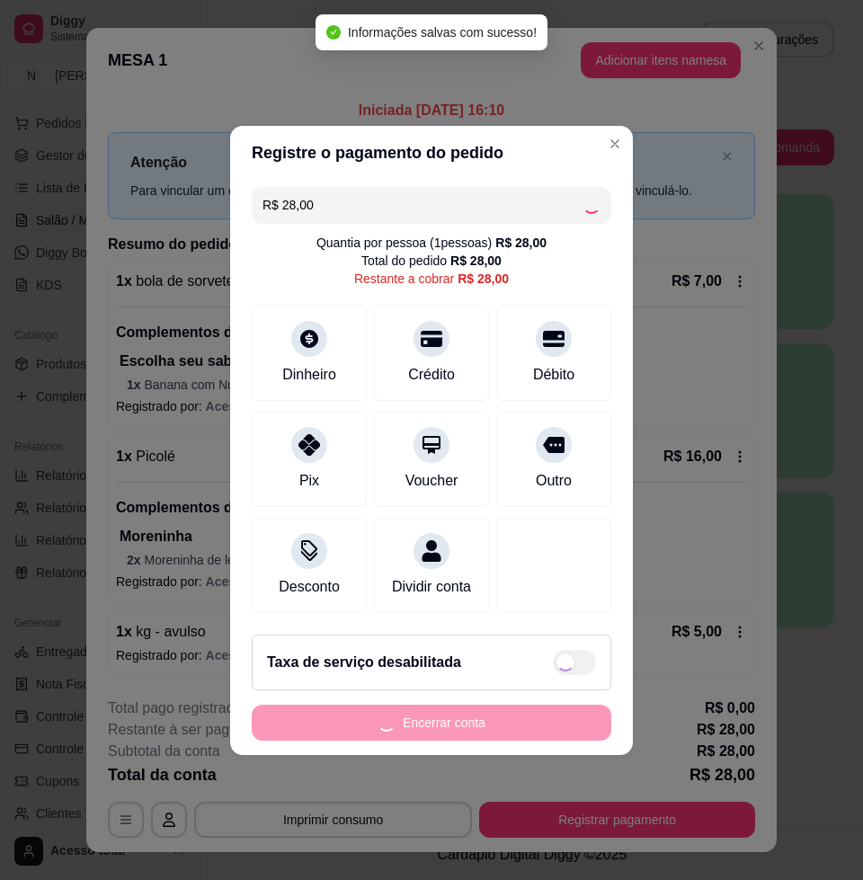
type input "R$ 0,00"
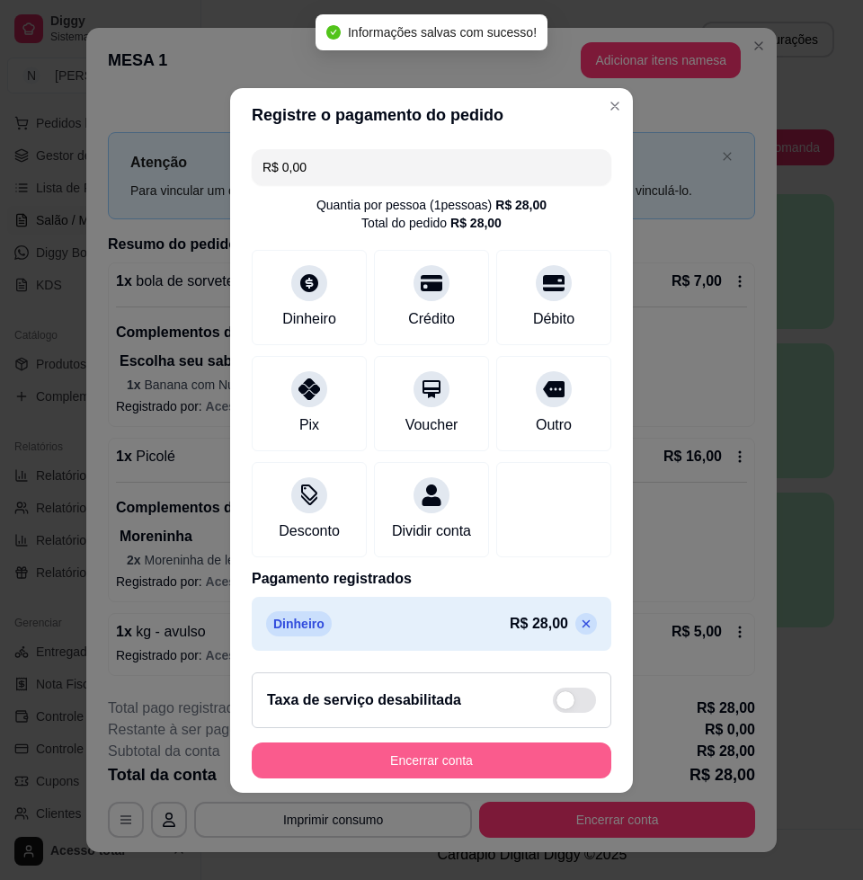
click at [429, 774] on button "Encerrar conta" at bounding box center [431, 760] width 359 height 36
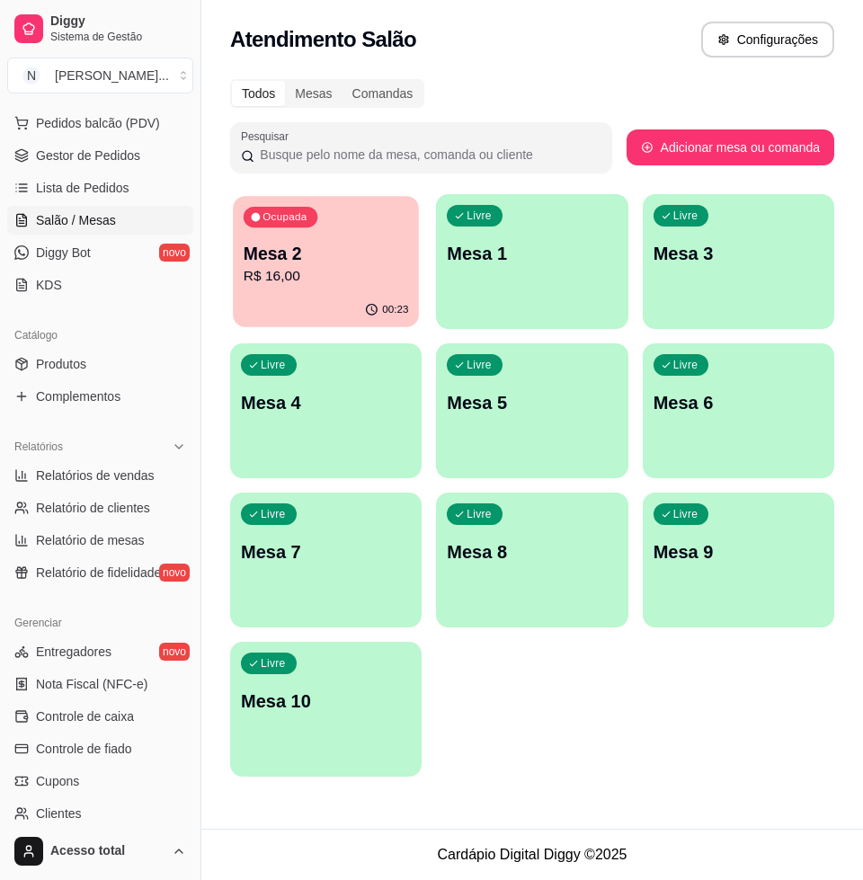
click at [251, 303] on div "00:23" at bounding box center [326, 310] width 186 height 34
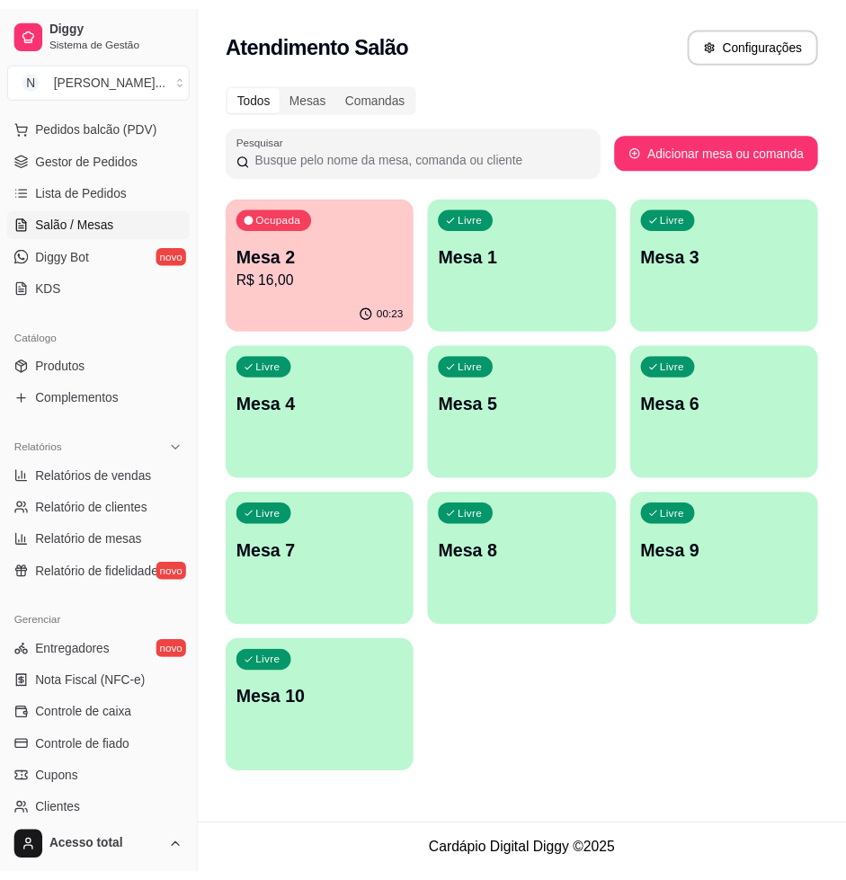
scroll to position [337, 0]
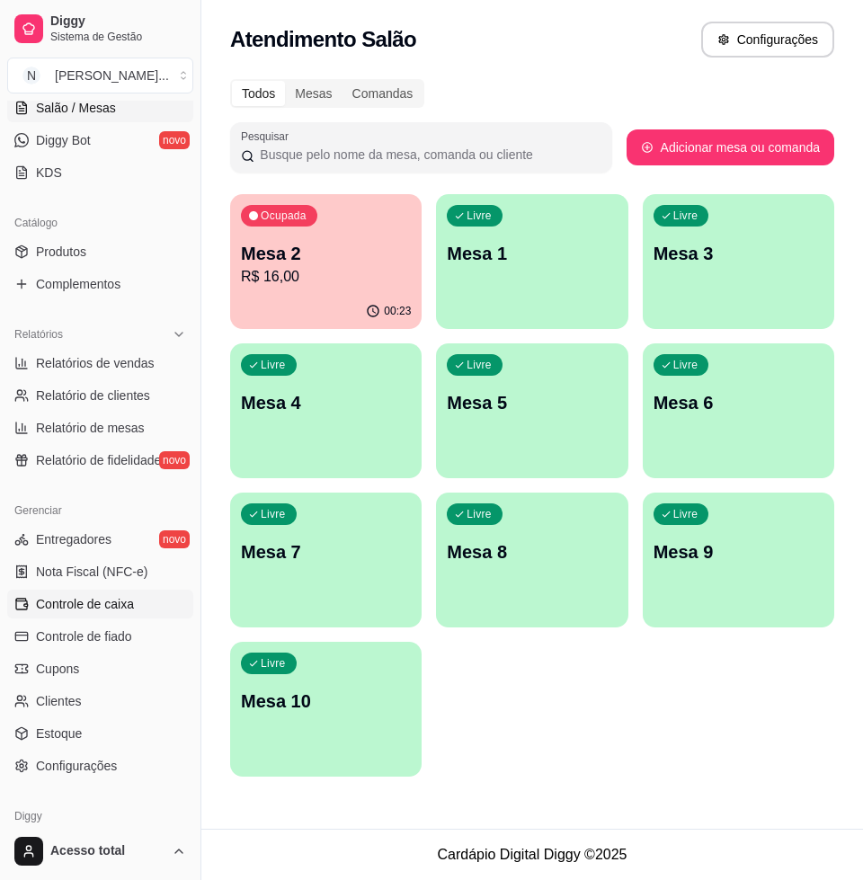
click at [129, 608] on span "Controle de caixa" at bounding box center [85, 604] width 98 height 18
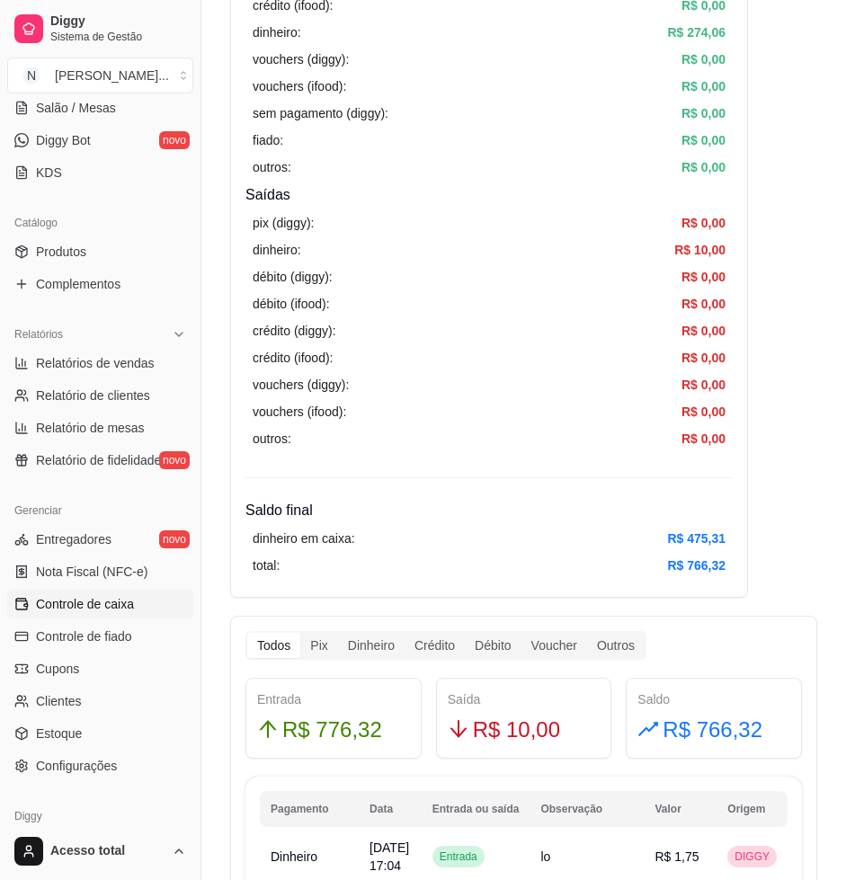
scroll to position [112, 0]
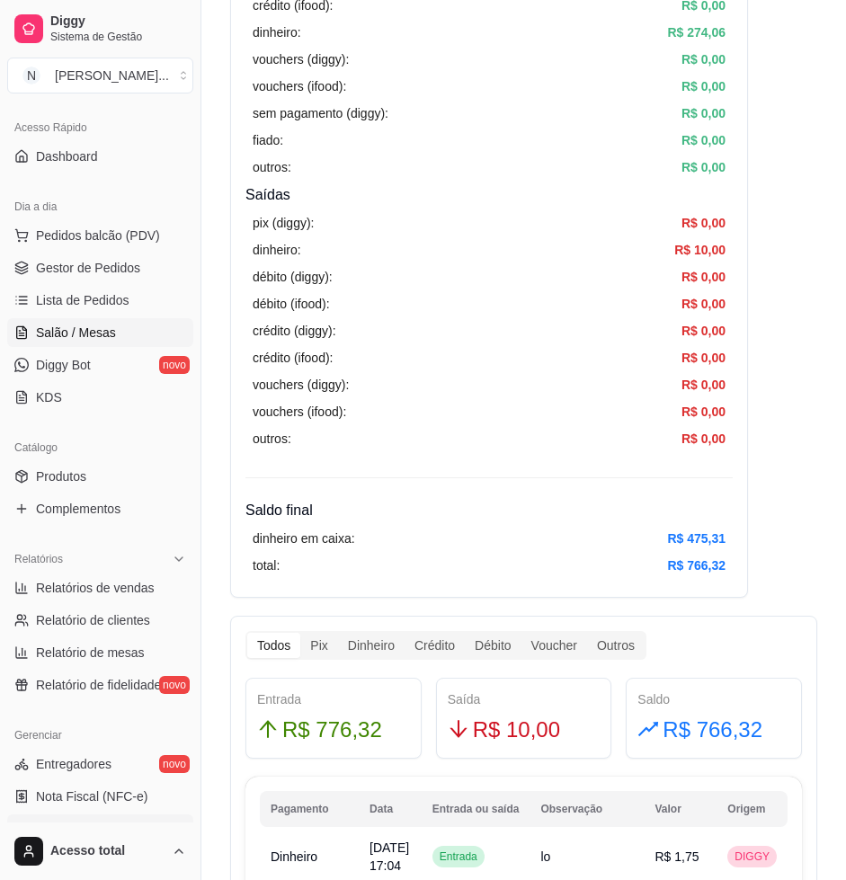
click at [77, 336] on span "Salão / Mesas" at bounding box center [76, 333] width 80 height 18
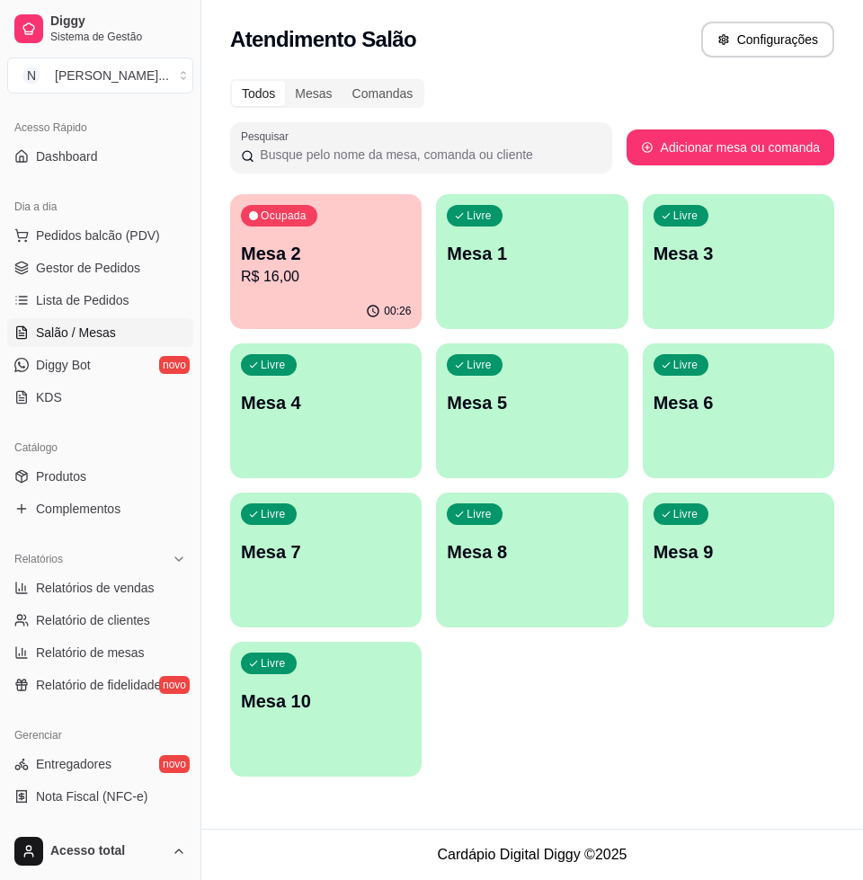
click at [558, 292] on div "Livre Mesa 1" at bounding box center [531, 250] width 191 height 113
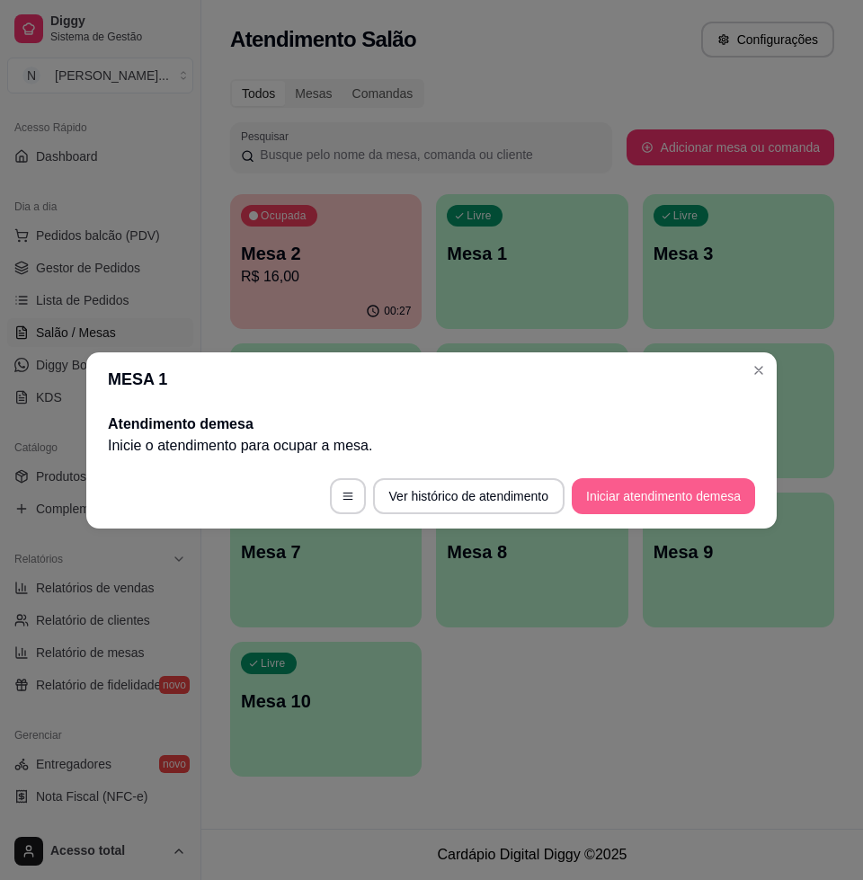
click at [691, 490] on button "Iniciar atendimento de mesa" at bounding box center [663, 496] width 183 height 36
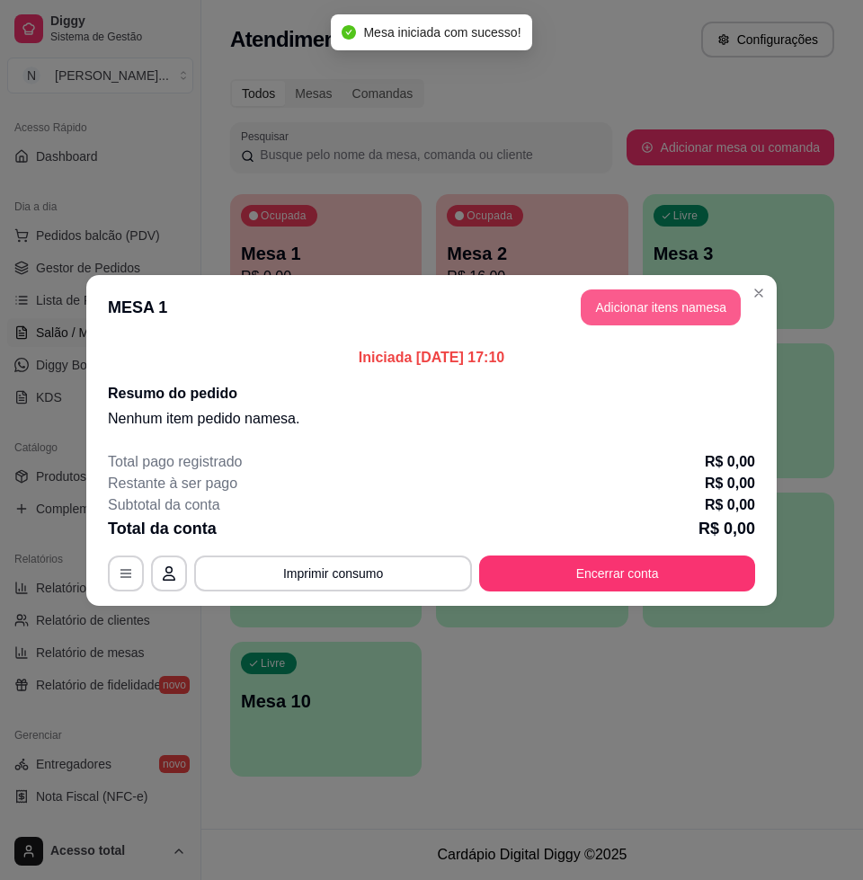
click at [650, 297] on button "Adicionar itens na mesa" at bounding box center [661, 307] width 160 height 36
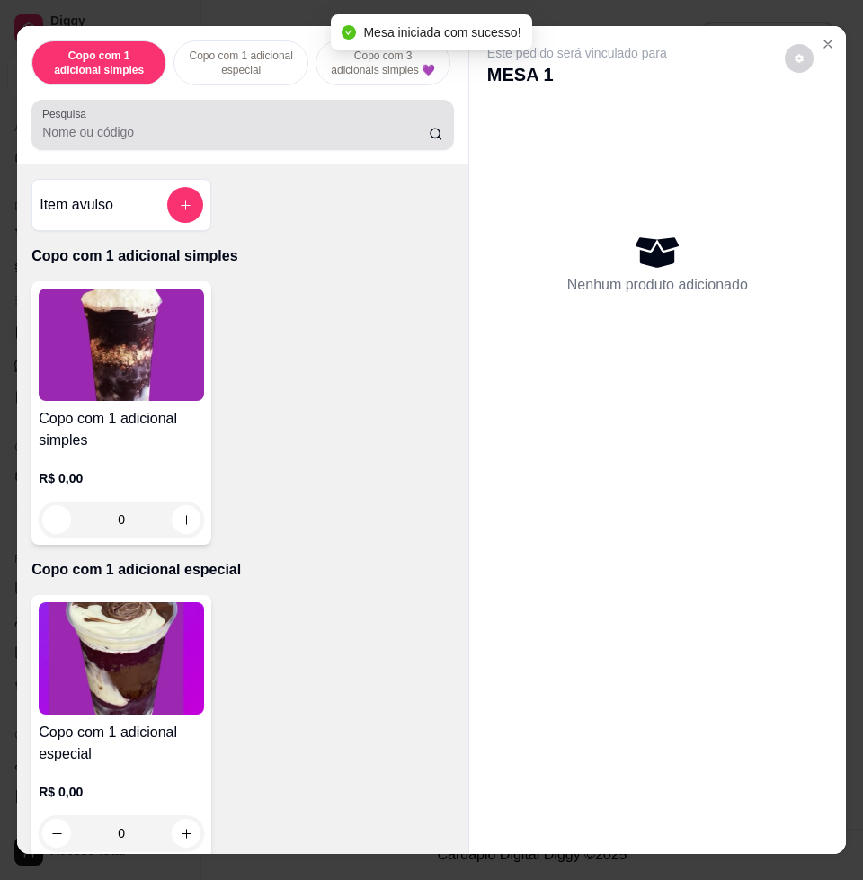
click at [364, 141] on input "Pesquisa" at bounding box center [235, 132] width 386 height 18
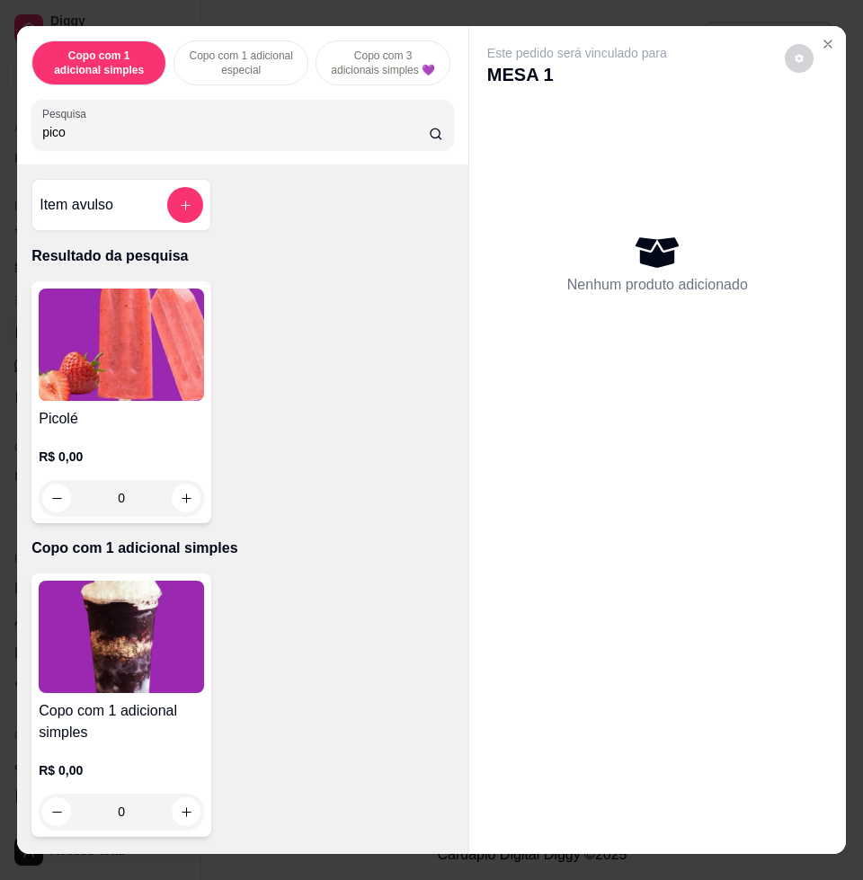
type input "pico"
click at [79, 383] on img at bounding box center [121, 344] width 165 height 112
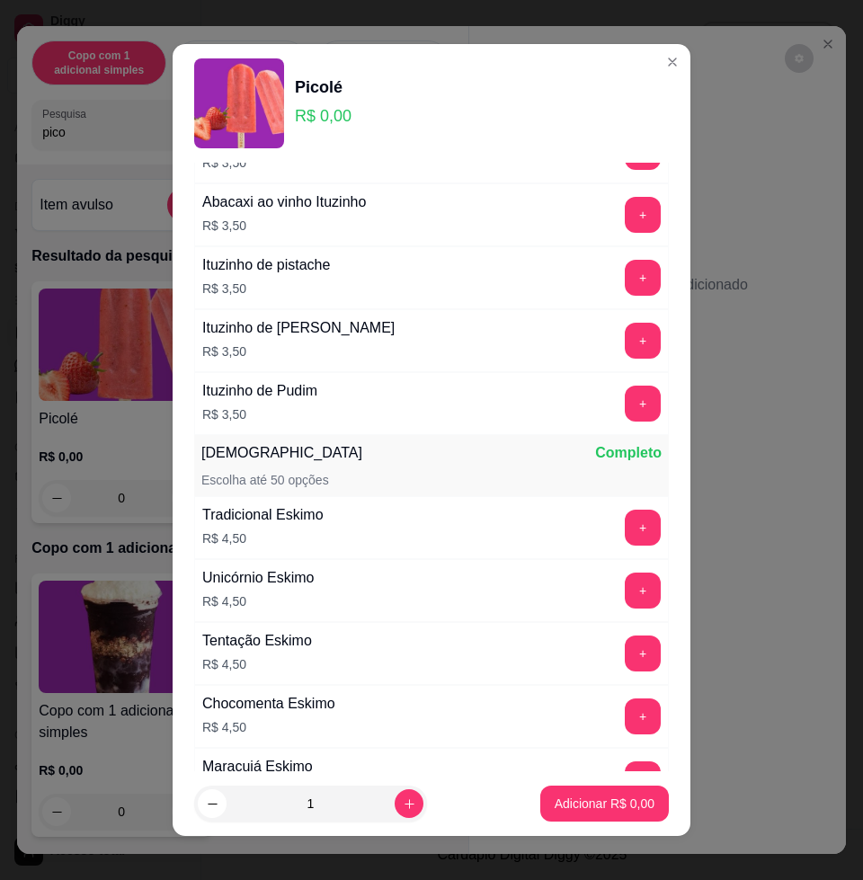
scroll to position [2247, 0]
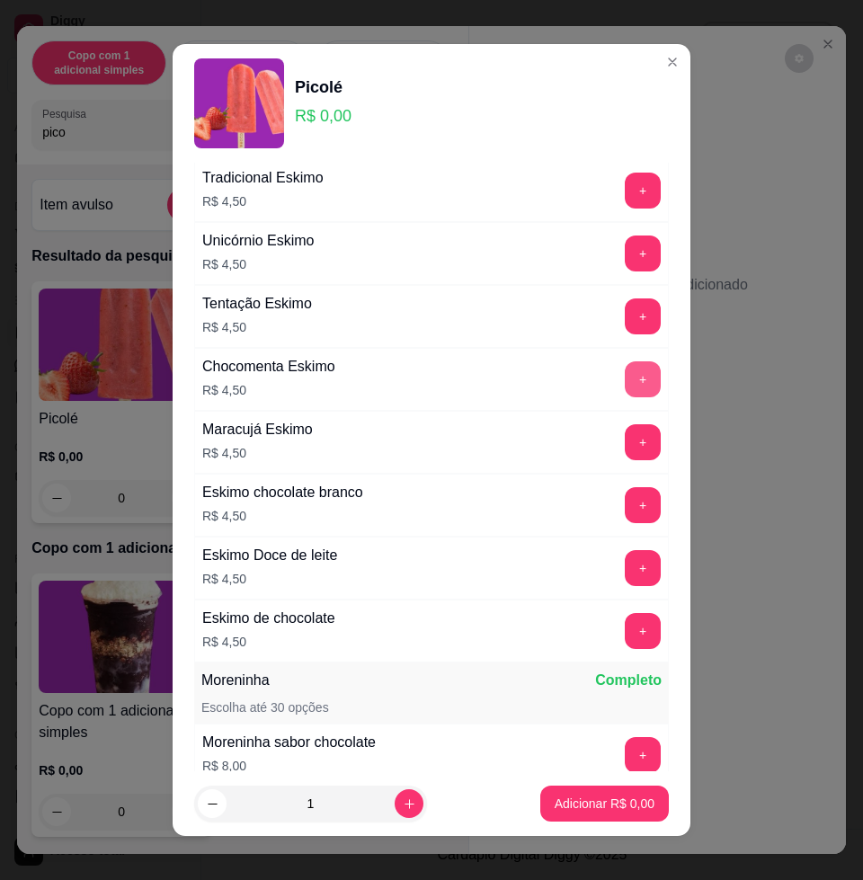
click at [625, 373] on button "+" at bounding box center [643, 379] width 36 height 36
click at [626, 373] on button "+" at bounding box center [643, 379] width 35 height 35
click at [594, 803] on p "Adicionar R$ 13,50" at bounding box center [600, 803] width 107 height 18
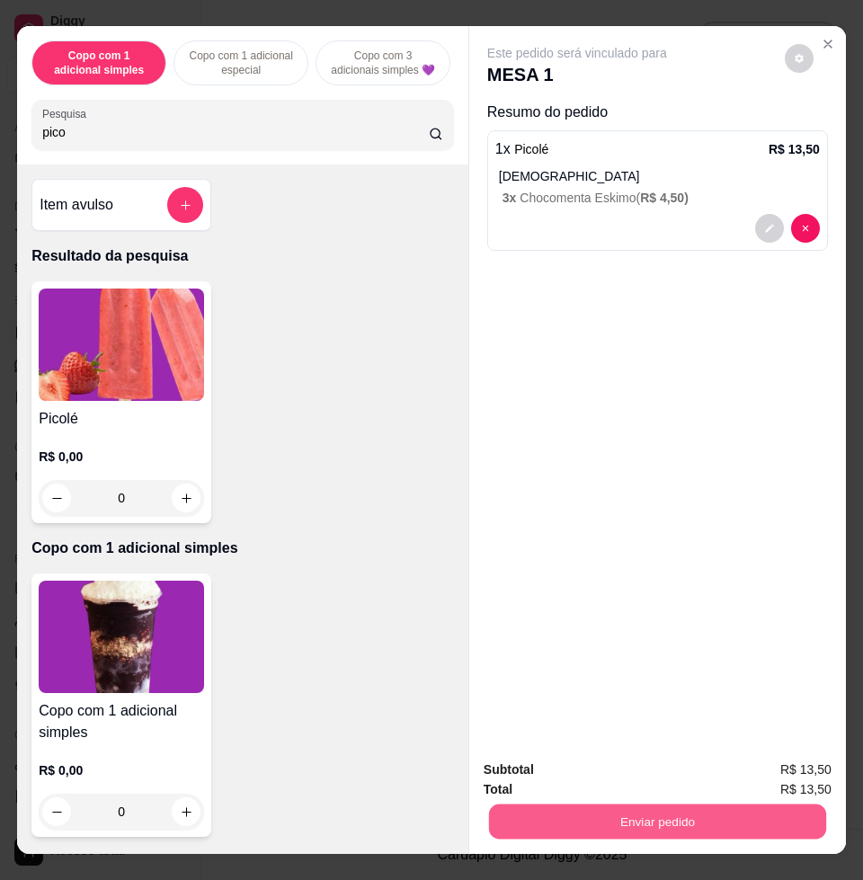
click at [657, 803] on button "Enviar pedido" at bounding box center [657, 820] width 337 height 35
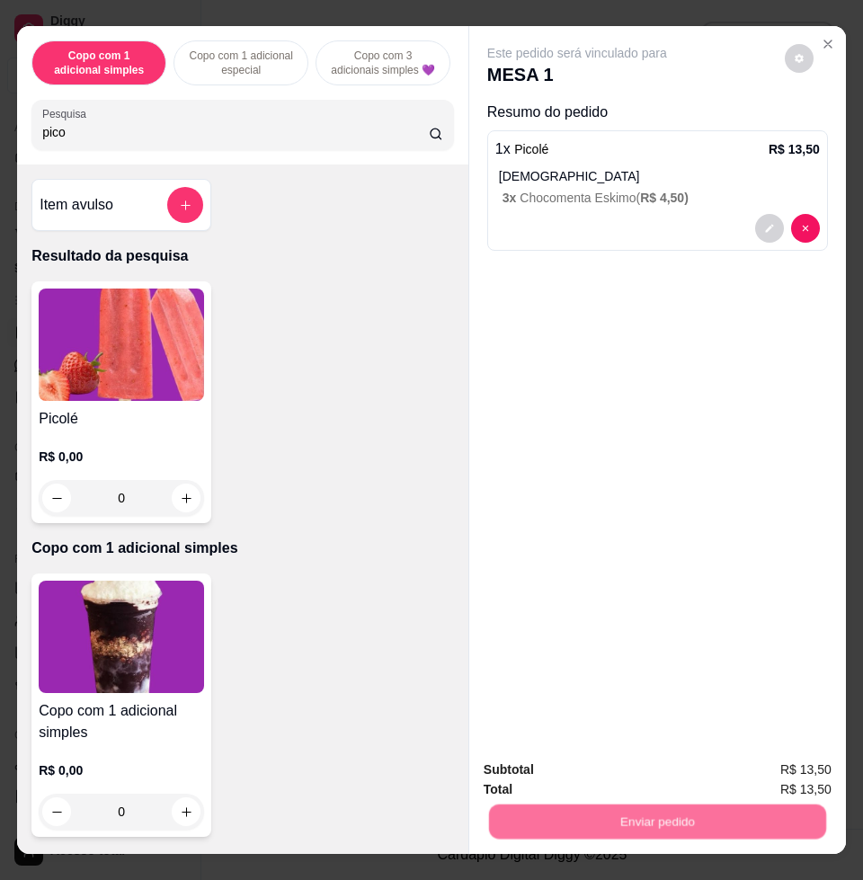
click at [804, 759] on button "Enviar pedido" at bounding box center [782, 767] width 99 height 33
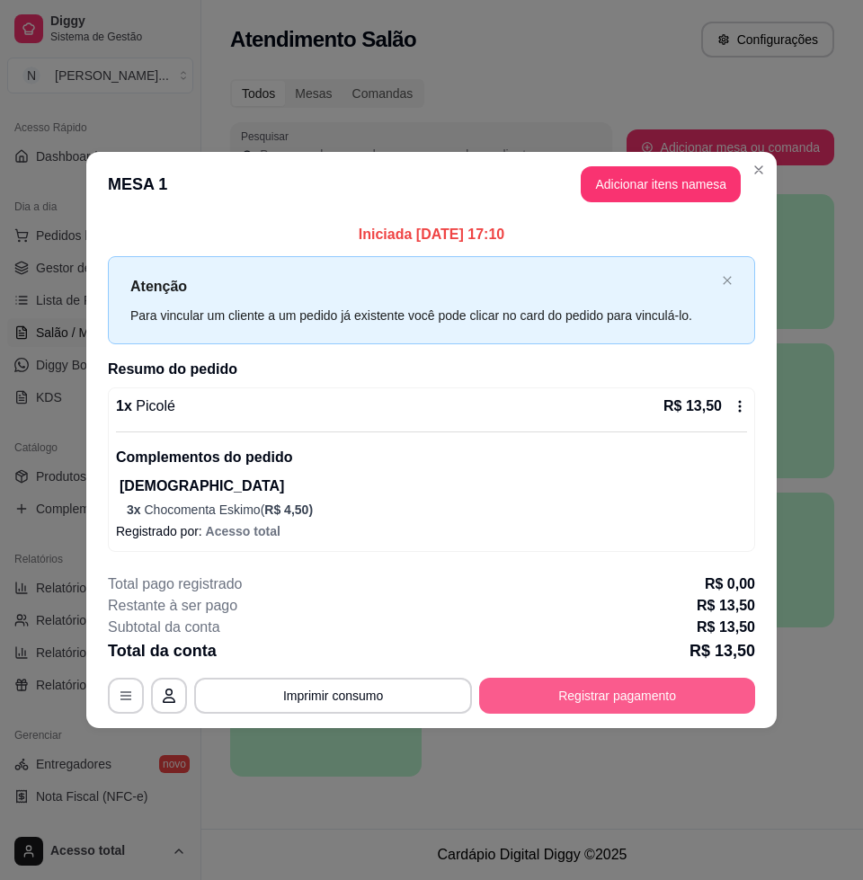
click at [668, 688] on button "Registrar pagamento" at bounding box center [617, 696] width 276 height 36
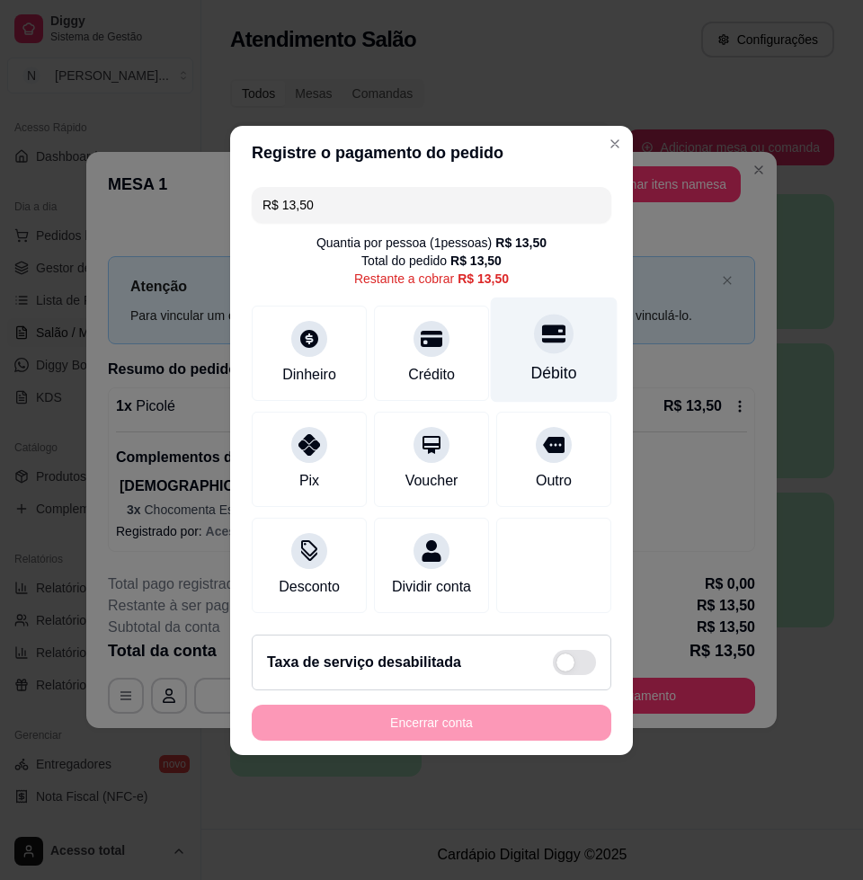
click at [519, 349] on div "Débito" at bounding box center [554, 349] width 127 height 105
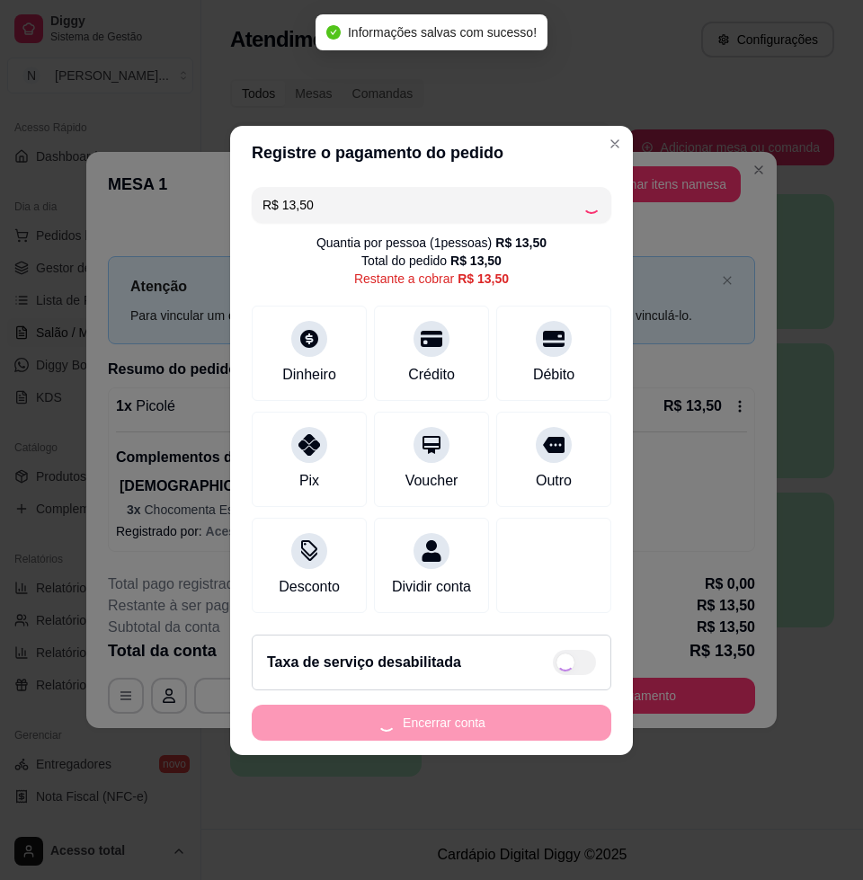
type input "R$ 0,00"
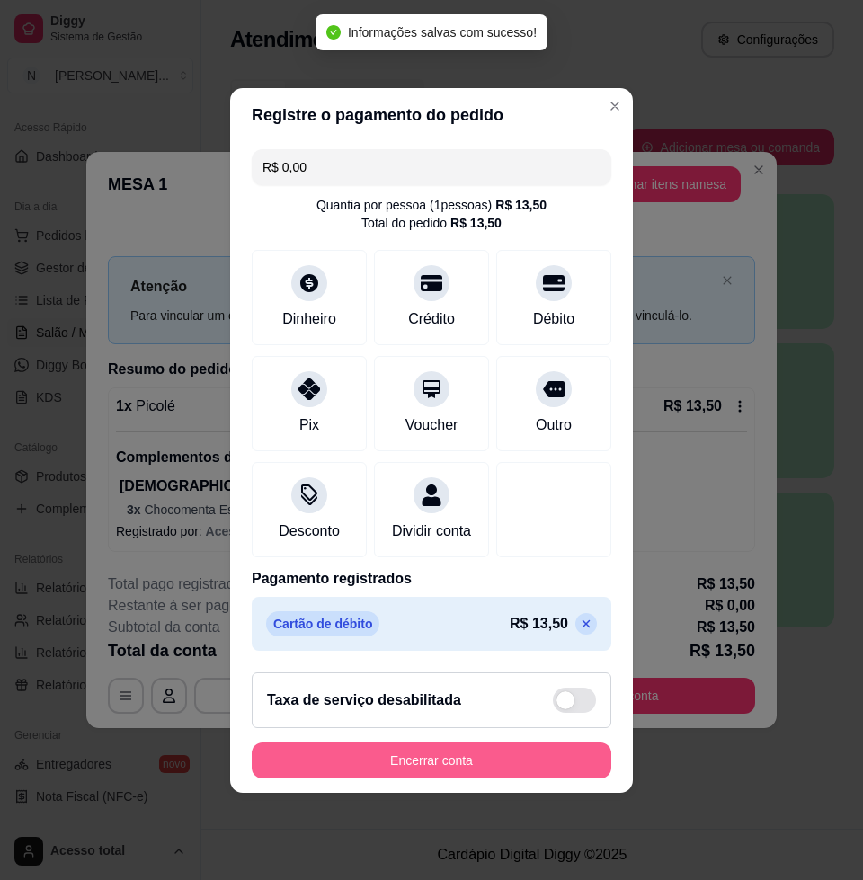
click at [421, 759] on button "Encerrar conta" at bounding box center [431, 760] width 359 height 36
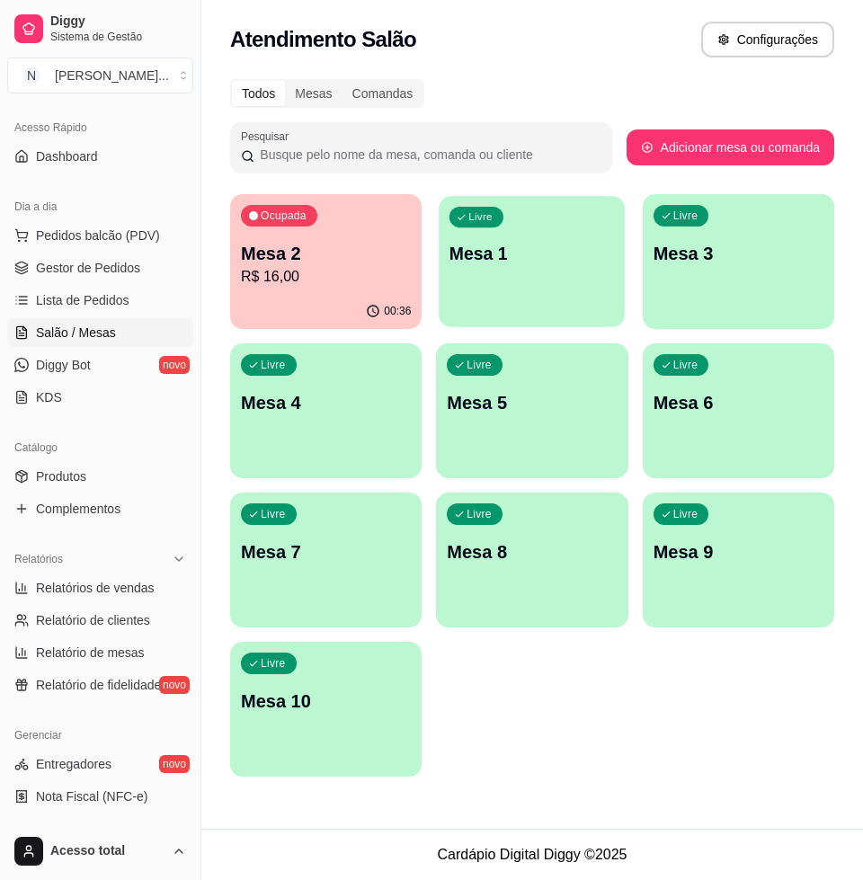
click at [585, 270] on div "Livre Mesa 1" at bounding box center [532, 251] width 186 height 110
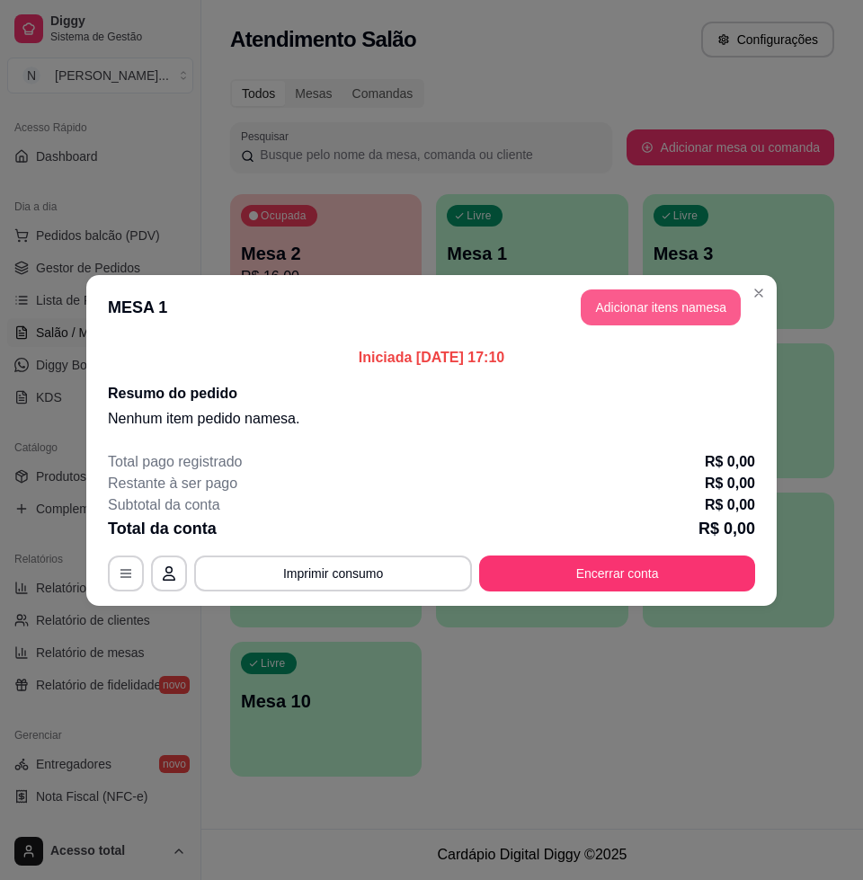
click at [665, 306] on button "Adicionar itens na mesa" at bounding box center [661, 307] width 160 height 36
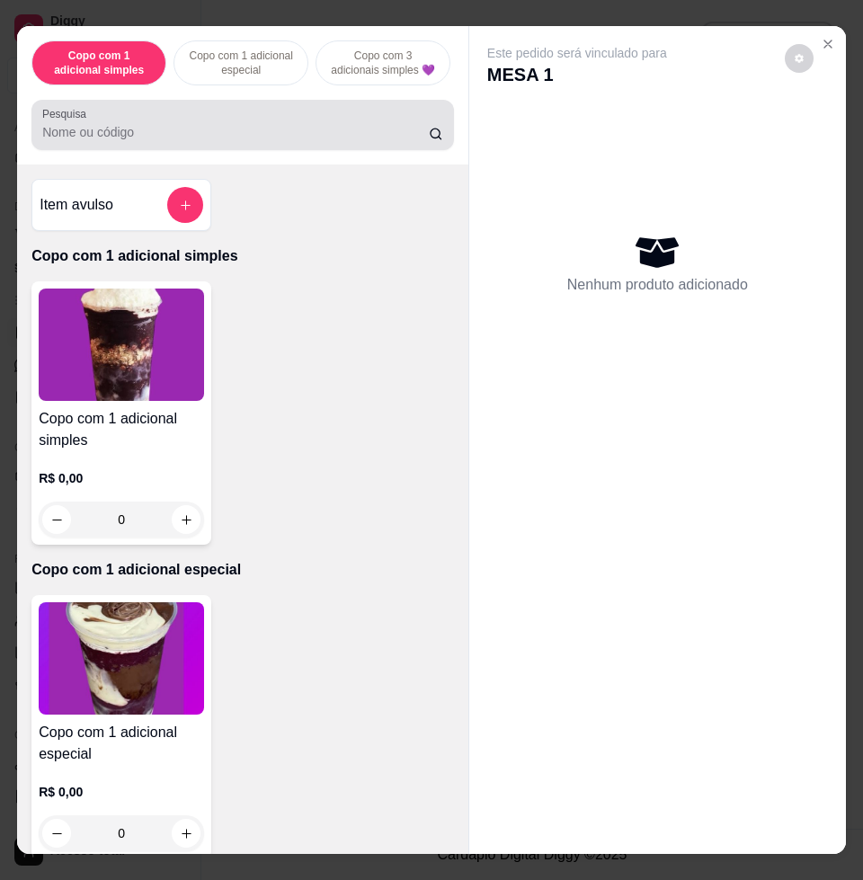
click at [324, 141] on input "Pesquisa" at bounding box center [235, 132] width 386 height 18
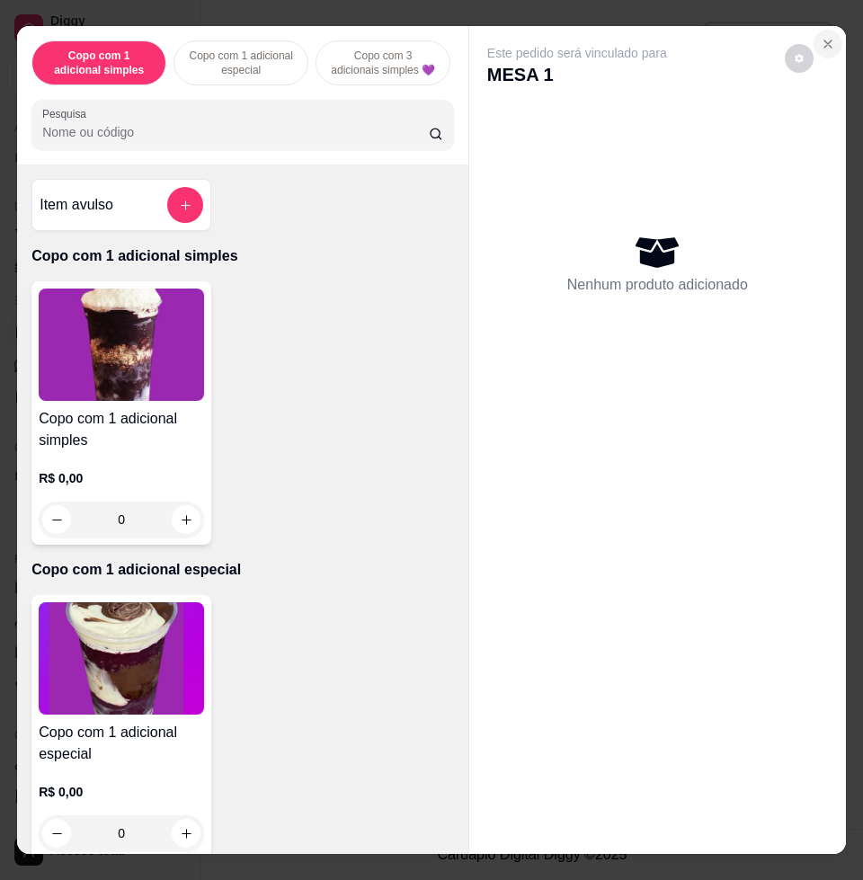
click at [821, 37] on icon "Close" at bounding box center [828, 44] width 14 height 14
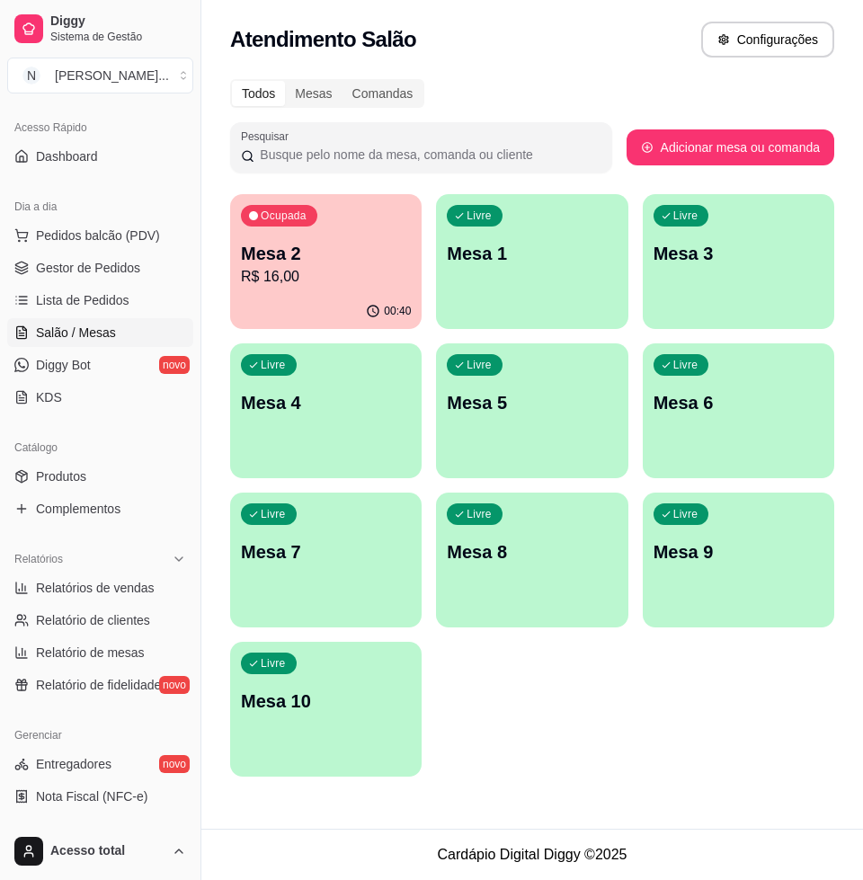
click at [723, 266] on div "Livre Mesa 3" at bounding box center [738, 250] width 191 height 113
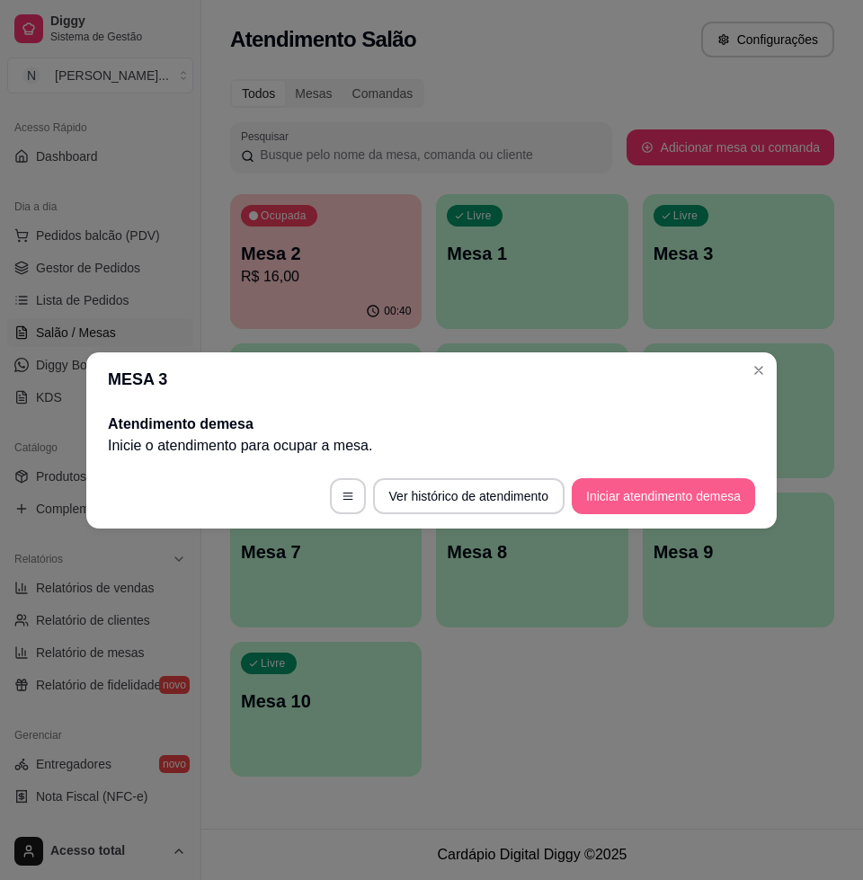
click at [707, 503] on button "Iniciar atendimento de mesa" at bounding box center [663, 496] width 183 height 36
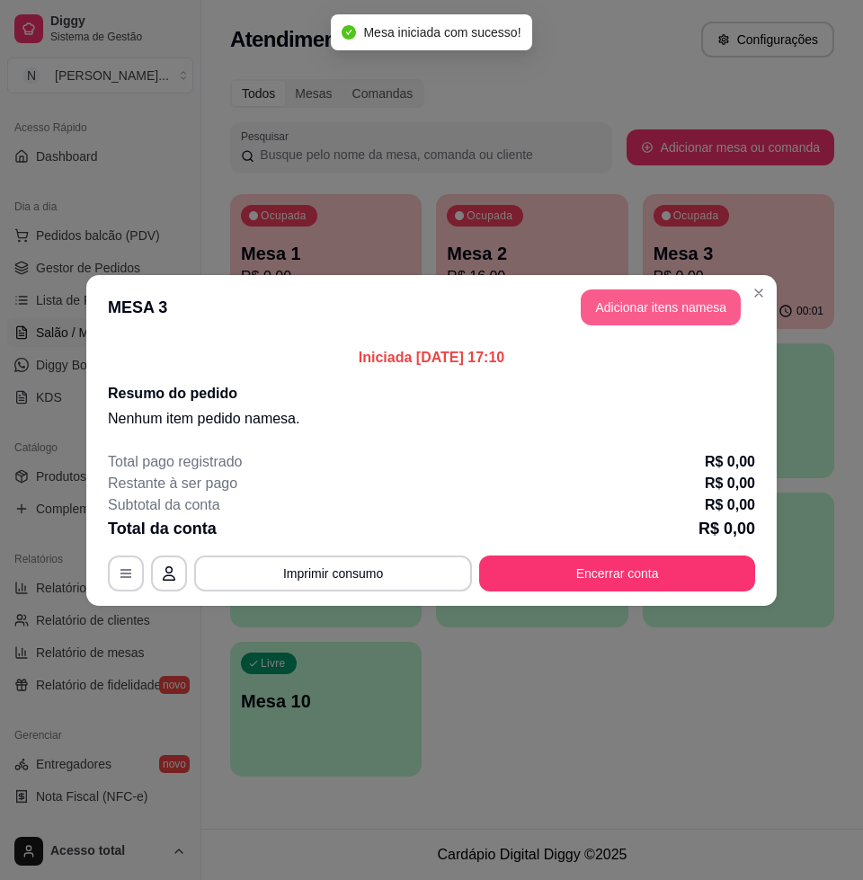
click at [597, 315] on button "Adicionar itens na mesa" at bounding box center [661, 307] width 160 height 36
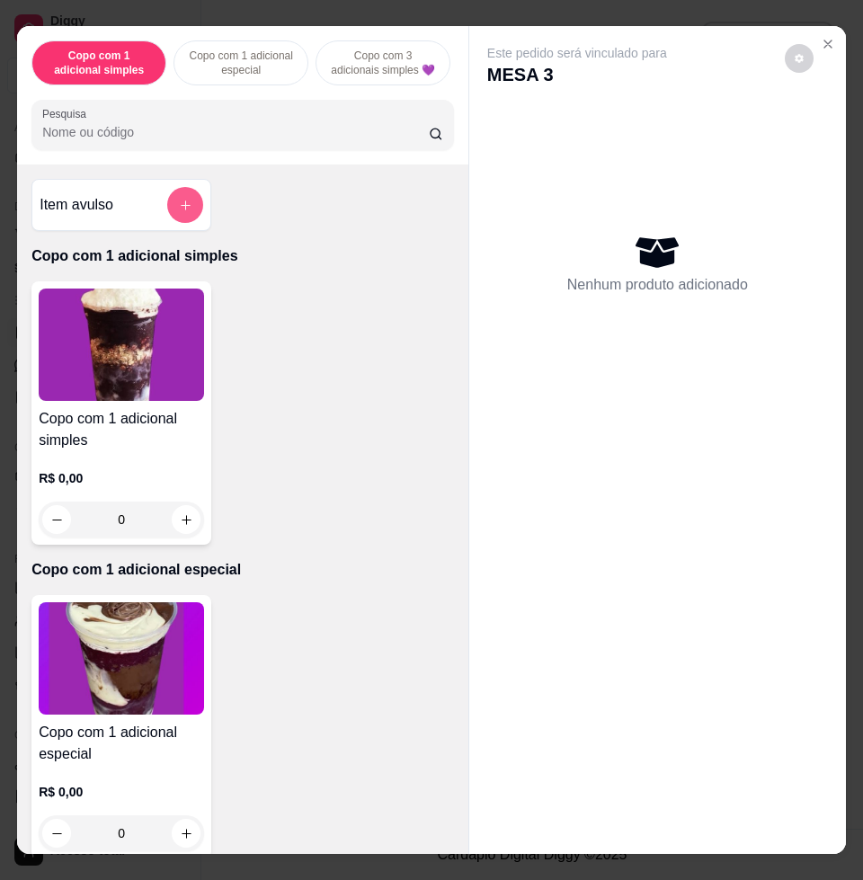
click at [184, 223] on button "add-separate-item" at bounding box center [185, 205] width 36 height 36
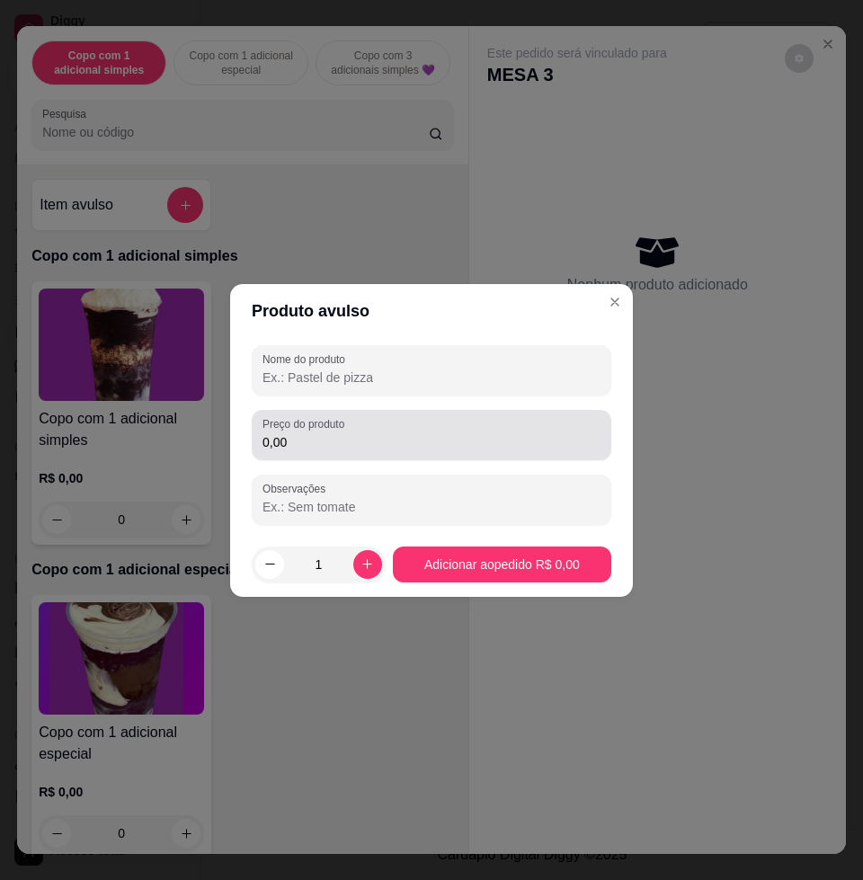
click at [361, 421] on div "0,00" at bounding box center [431, 435] width 338 height 36
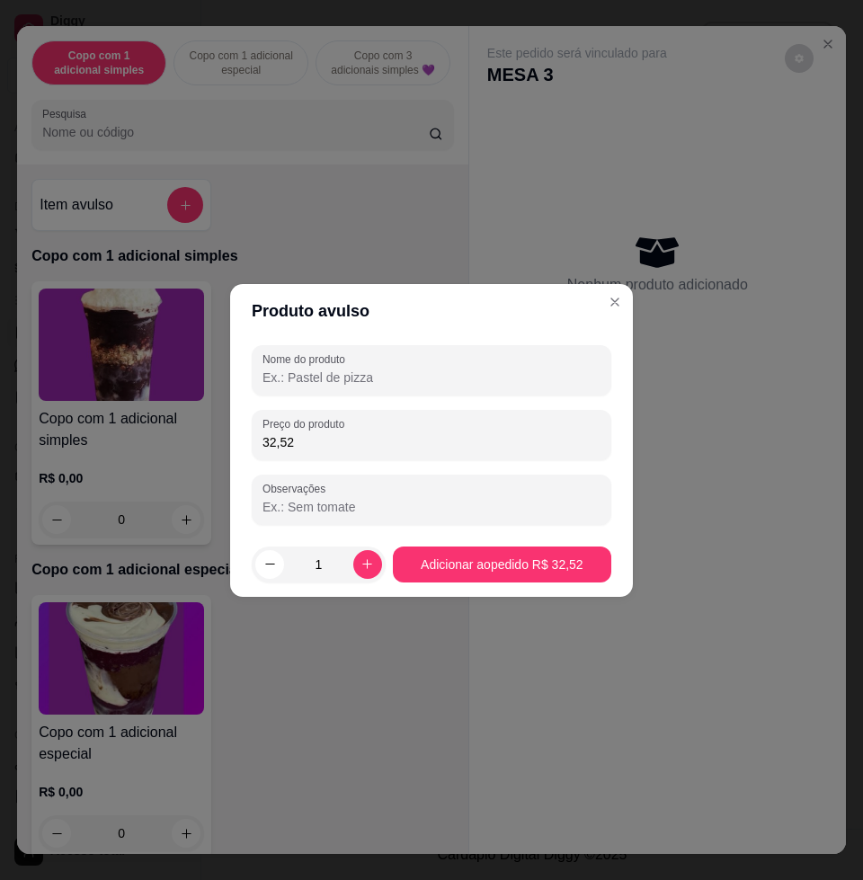
type input "32,52"
click at [429, 382] on input "Nome do produto" at bounding box center [431, 377] width 338 height 18
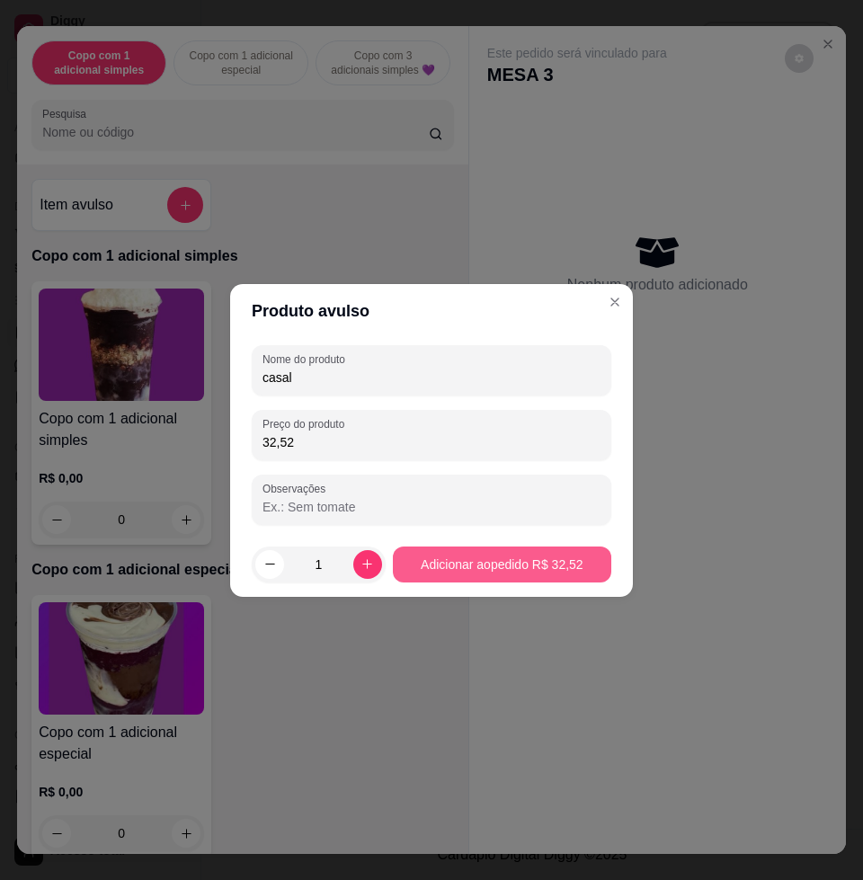
type input "casal"
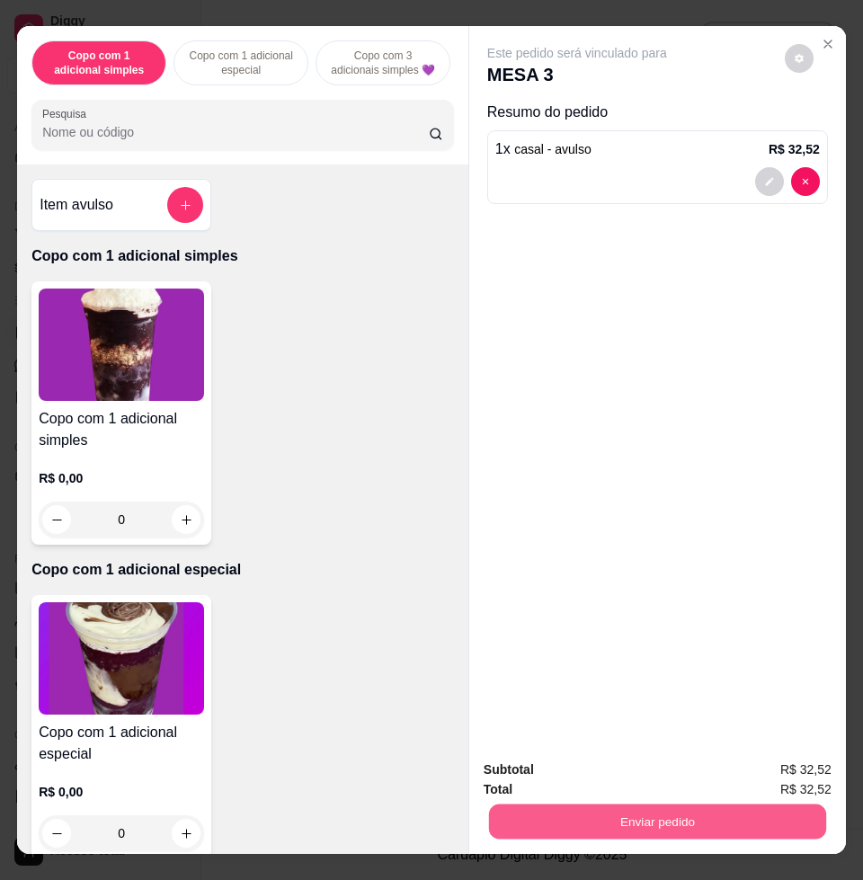
click at [688, 818] on button "Enviar pedido" at bounding box center [657, 820] width 337 height 35
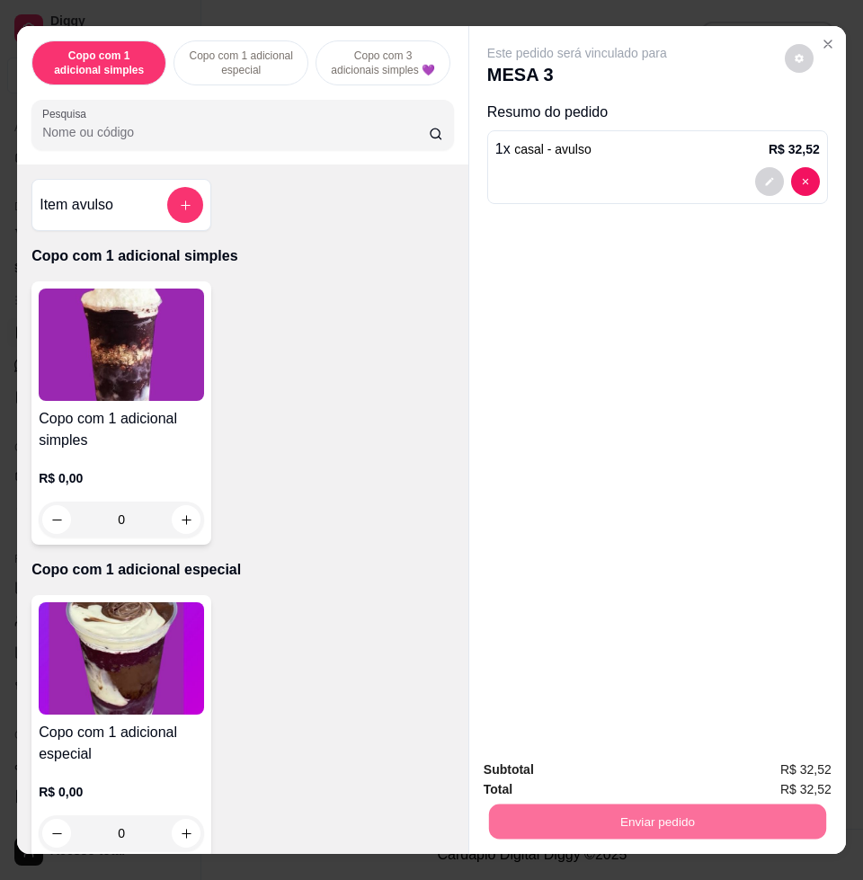
click at [817, 764] on button "Enviar pedido" at bounding box center [782, 767] width 99 height 33
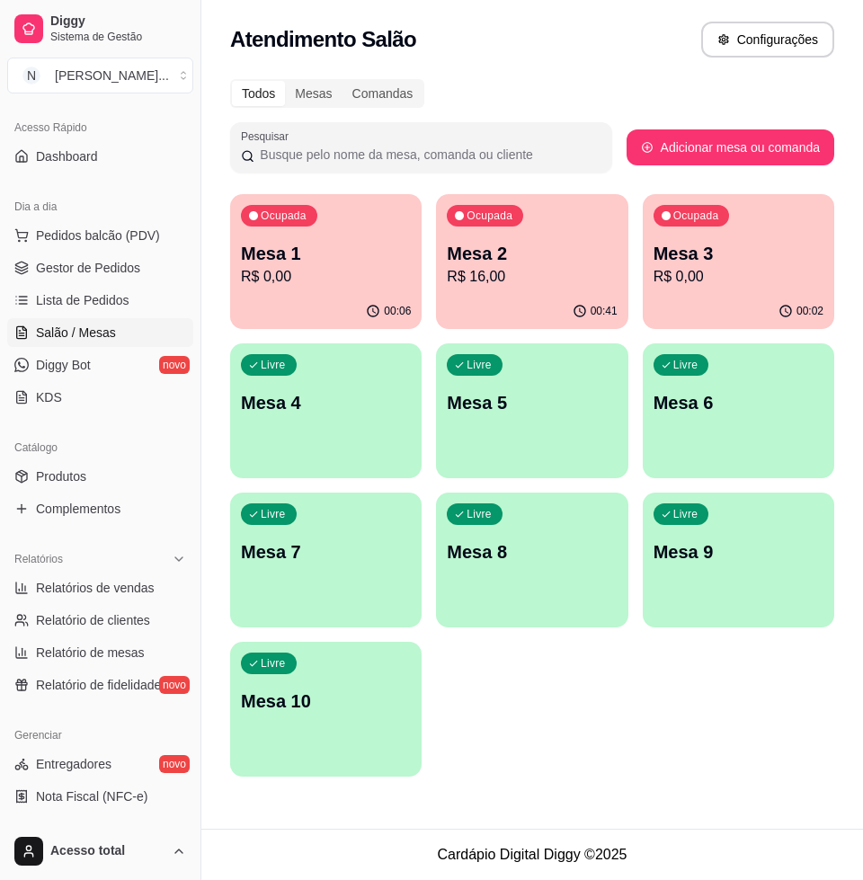
click at [341, 248] on p "Mesa 1" at bounding box center [326, 253] width 170 height 25
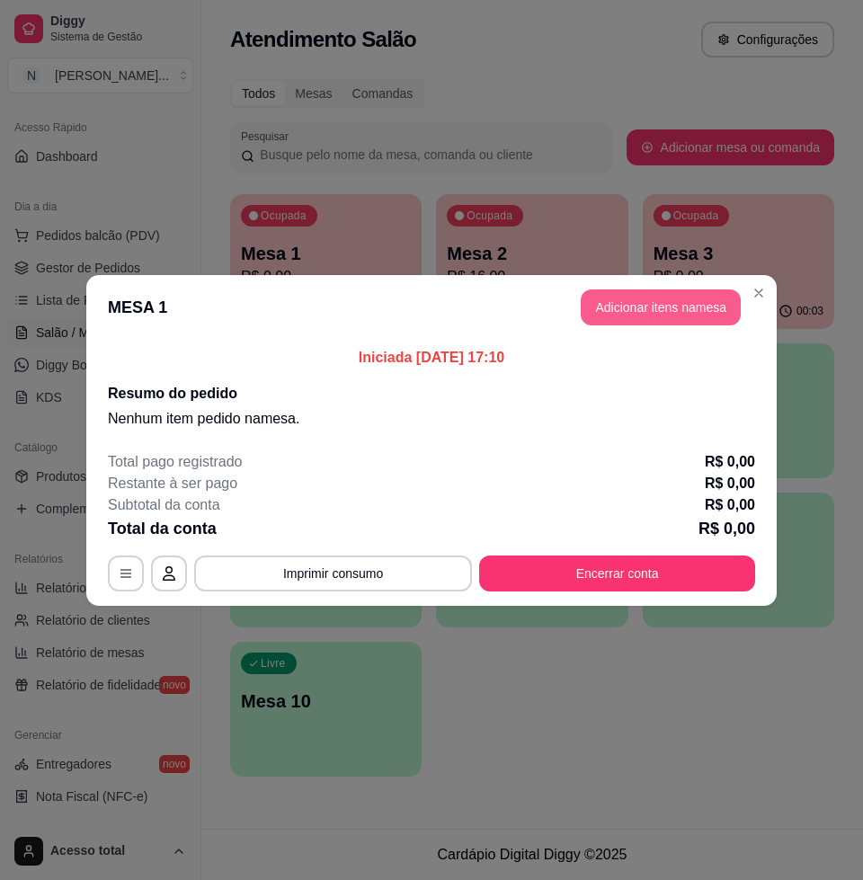
click at [648, 295] on button "Adicionar itens na mesa" at bounding box center [661, 307] width 160 height 36
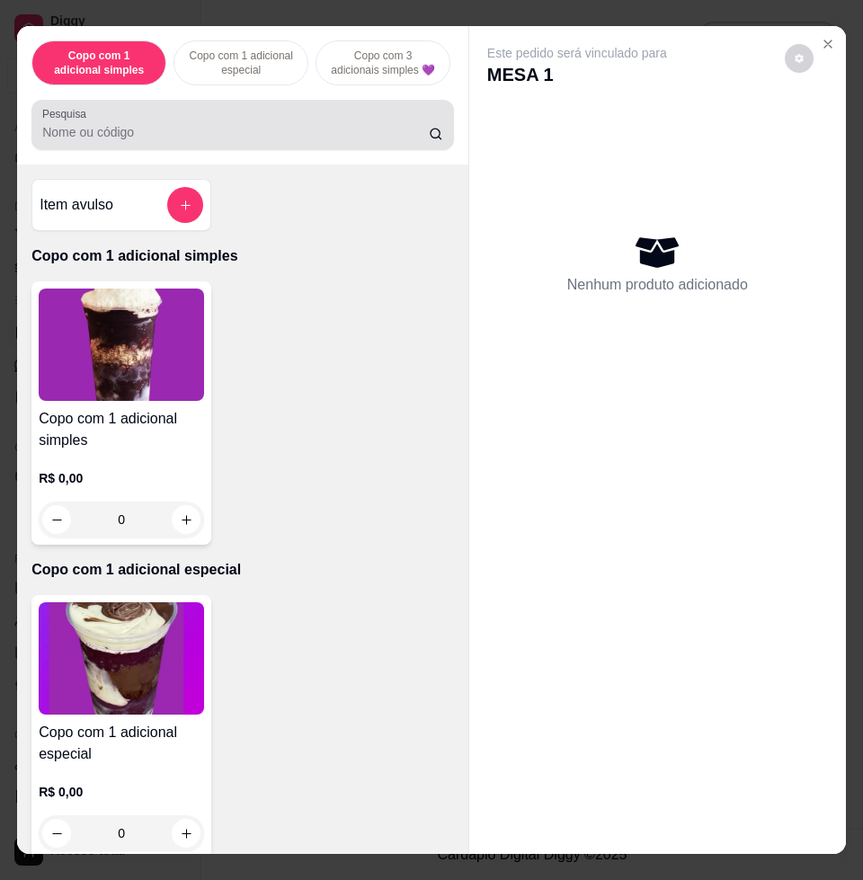
click at [357, 132] on input "Pesquisa" at bounding box center [235, 132] width 386 height 18
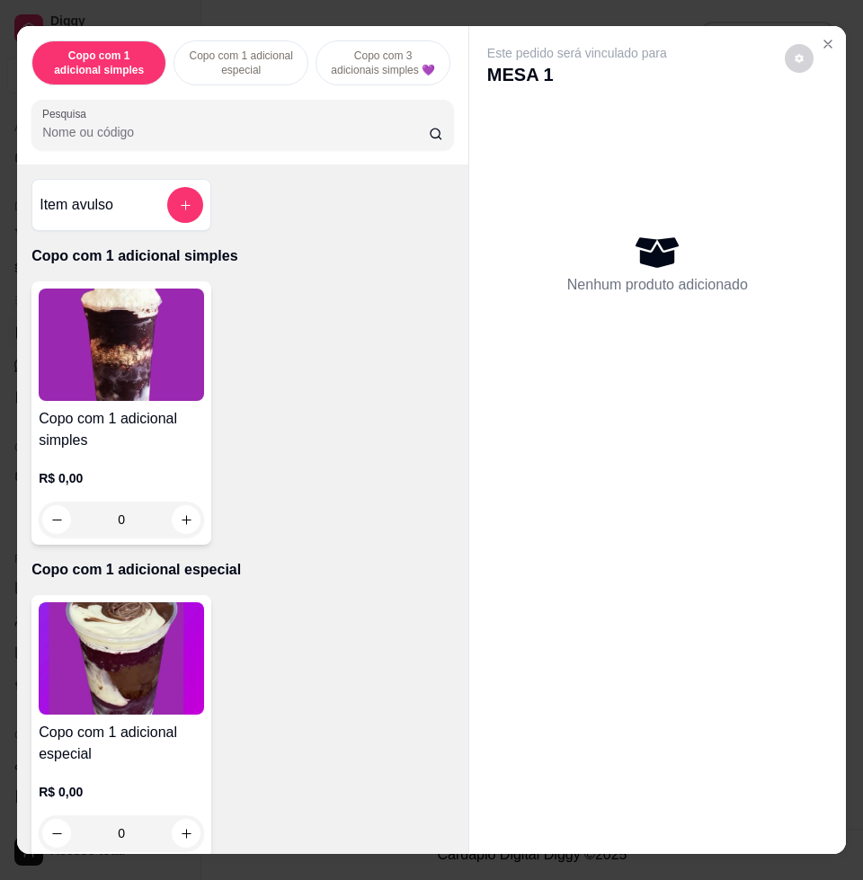
click at [295, 160] on div "Copo com 1 adicional simples Copo com 1 adicional especial Copo com 3 adicionai…" at bounding box center [242, 95] width 451 height 138
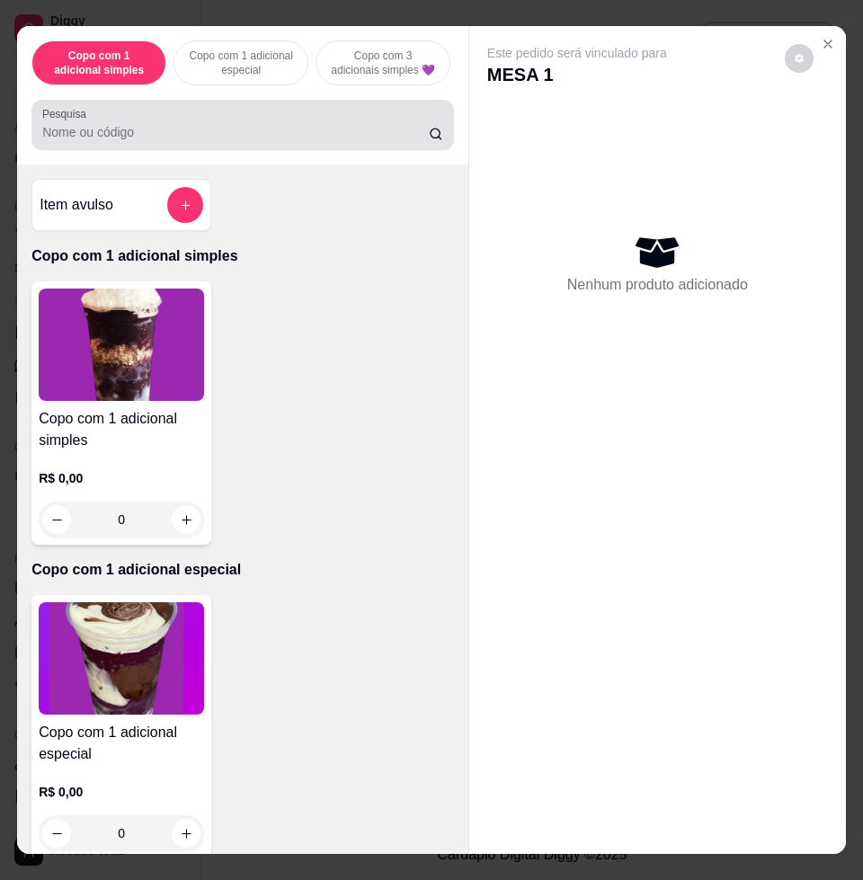
scroll to position [0, 368]
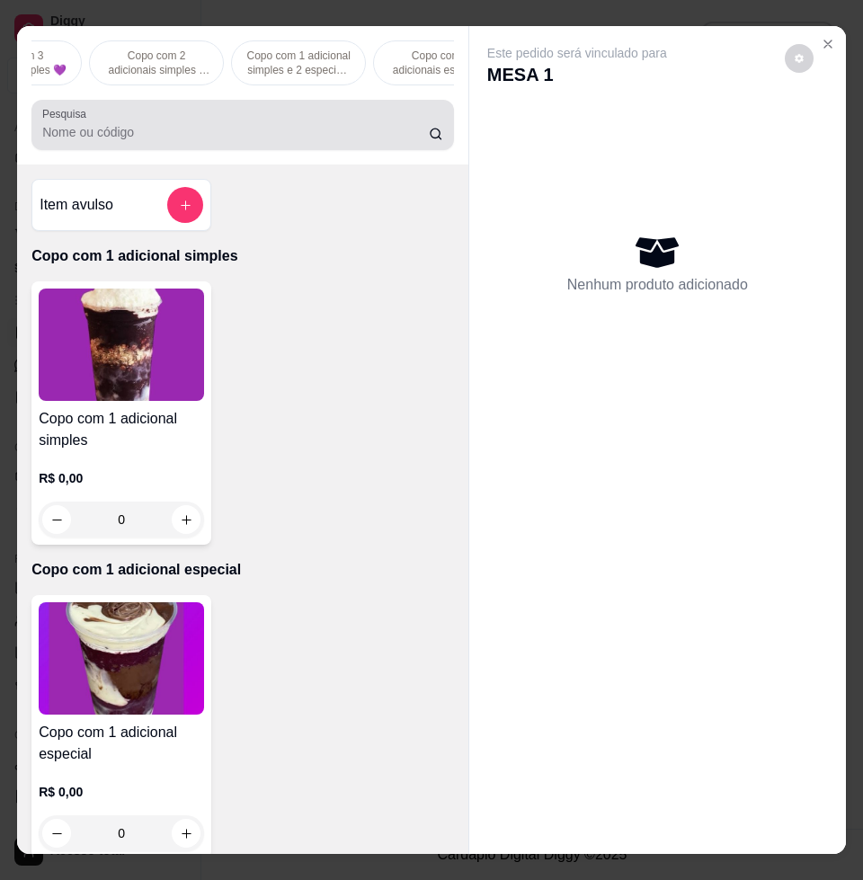
click at [350, 113] on div "Pesquisa" at bounding box center [242, 125] width 422 height 50
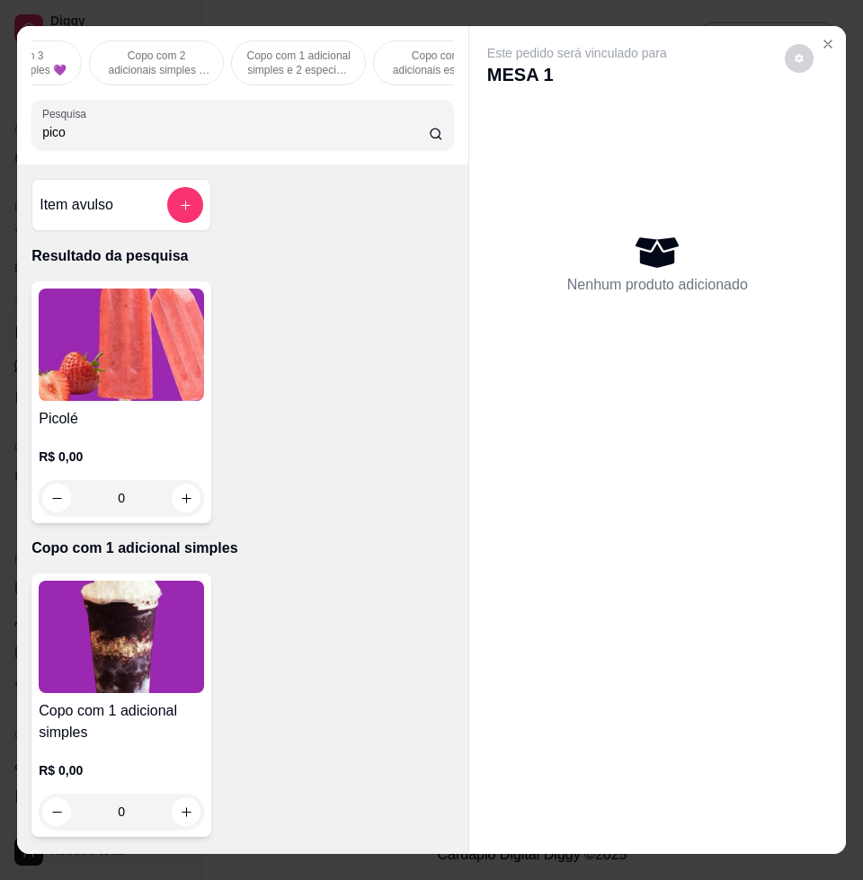
click at [162, 351] on img at bounding box center [121, 344] width 165 height 112
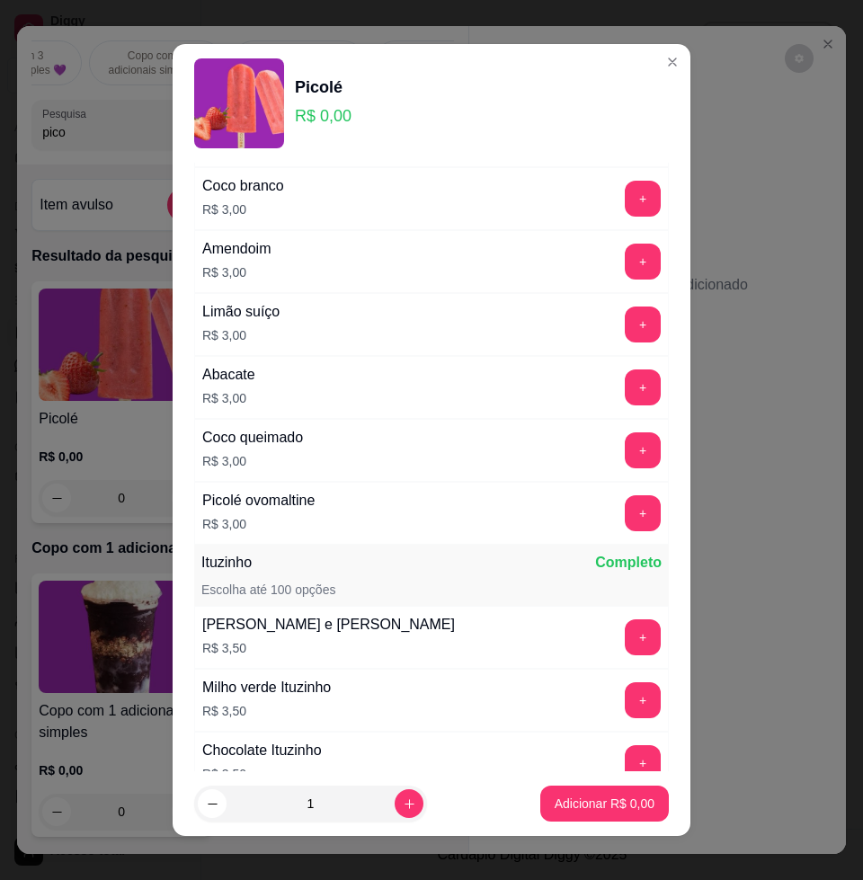
scroll to position [1460, 0]
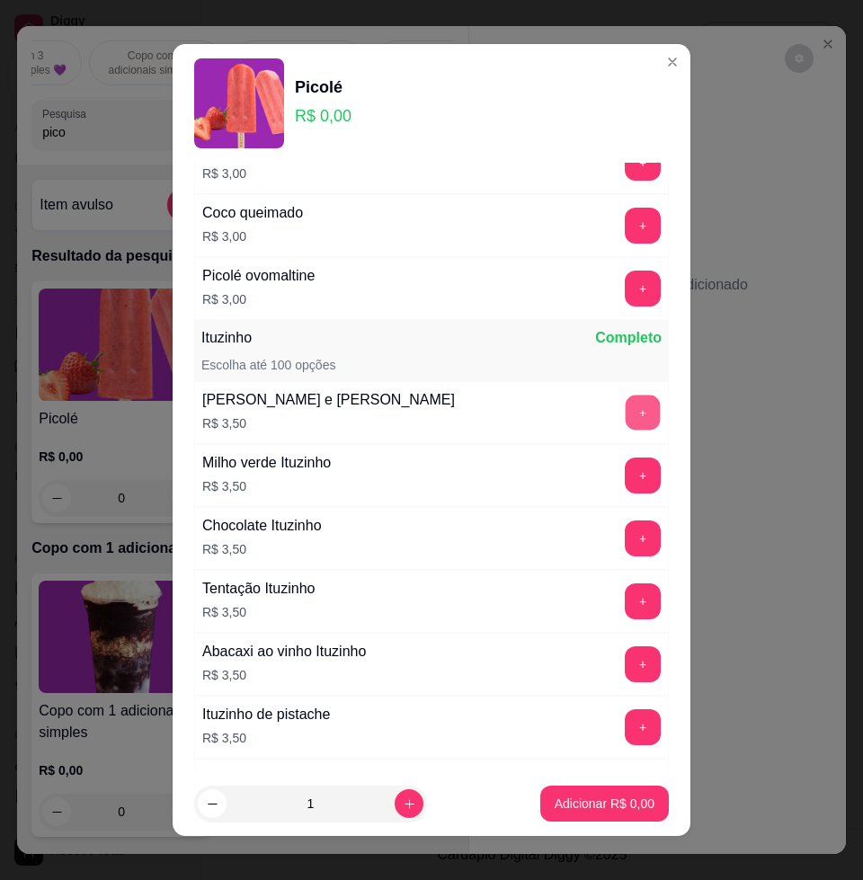
click at [626, 397] on button "+" at bounding box center [643, 412] width 35 height 35
click at [625, 397] on button "+" at bounding box center [643, 413] width 36 height 36
click at [626, 397] on button "+" at bounding box center [643, 412] width 35 height 35
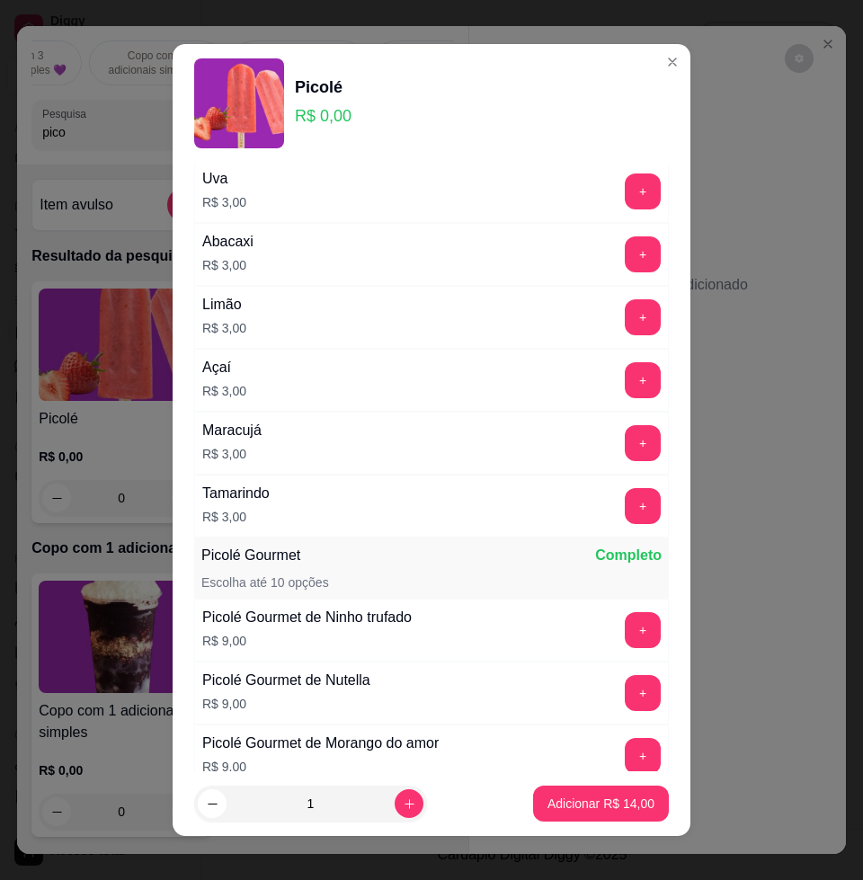
scroll to position [0, 0]
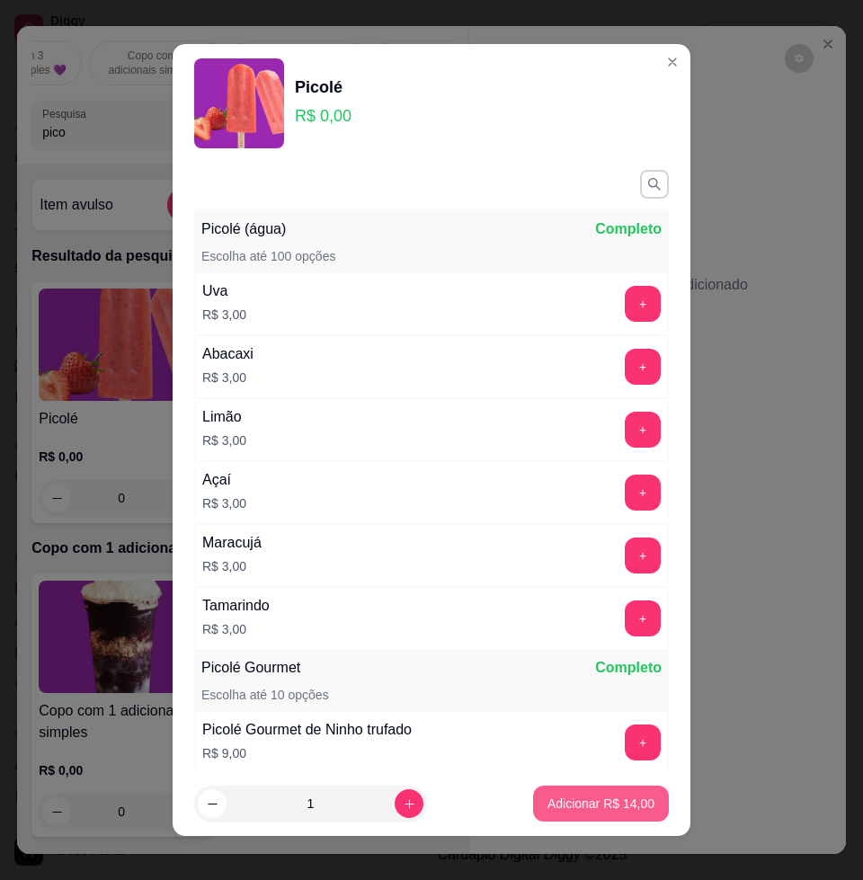
click at [598, 794] on p "Adicionar R$ 14,00" at bounding box center [600, 803] width 107 height 18
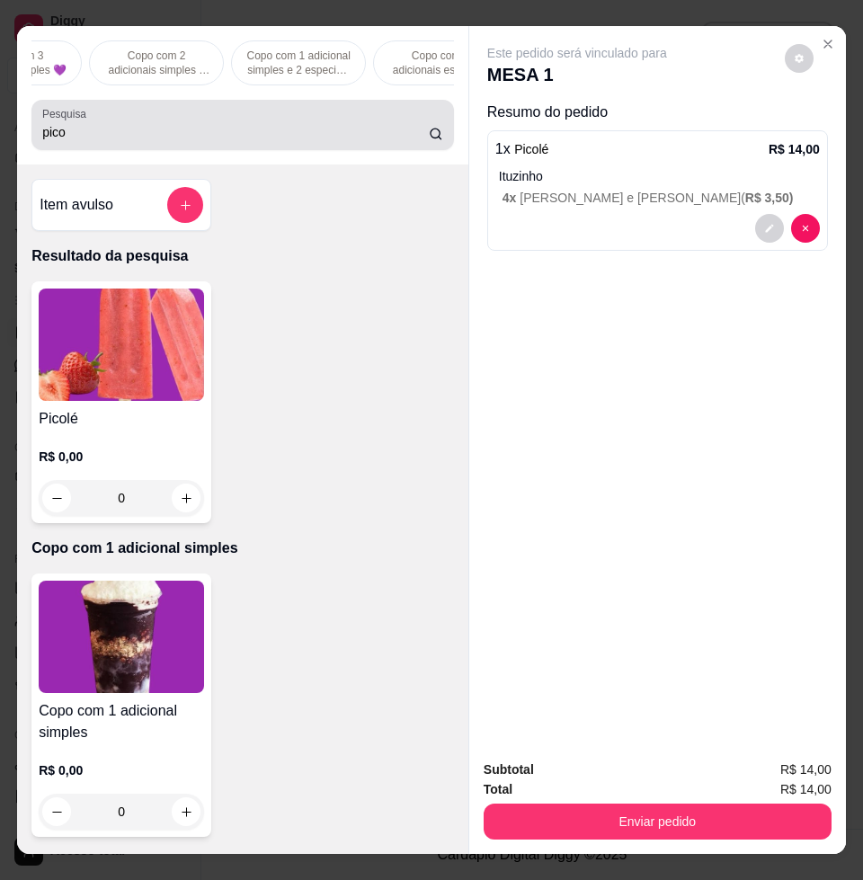
click at [259, 150] on div "Pesquisa pico" at bounding box center [242, 125] width 422 height 50
click at [259, 143] on div "pico" at bounding box center [242, 125] width 401 height 36
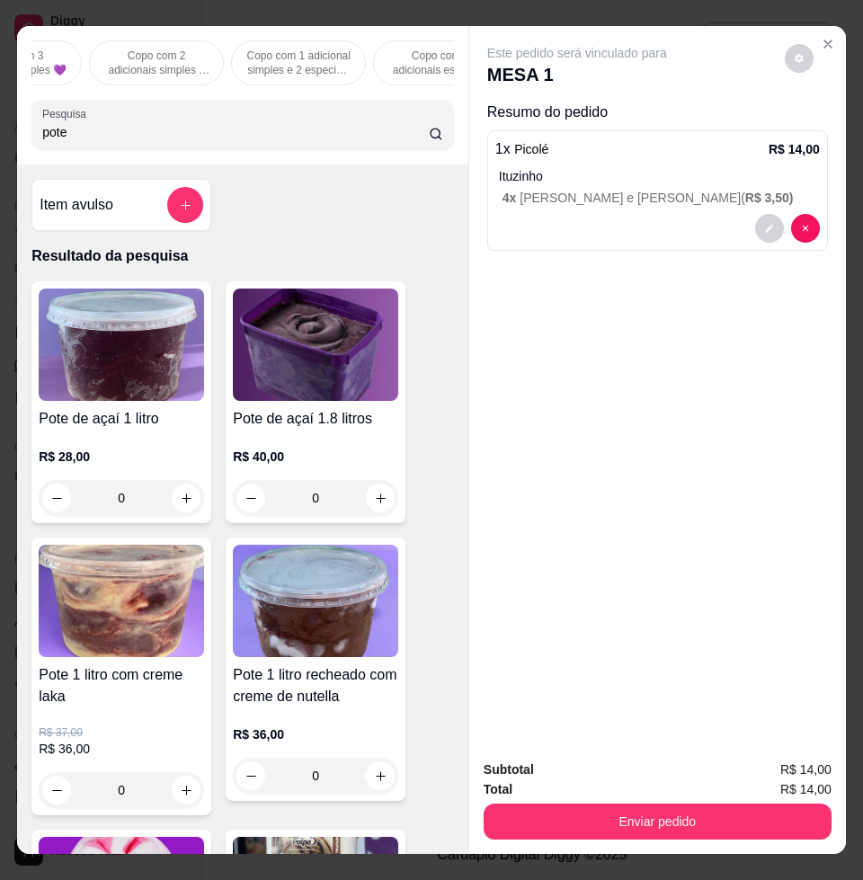
scroll to position [562, 0]
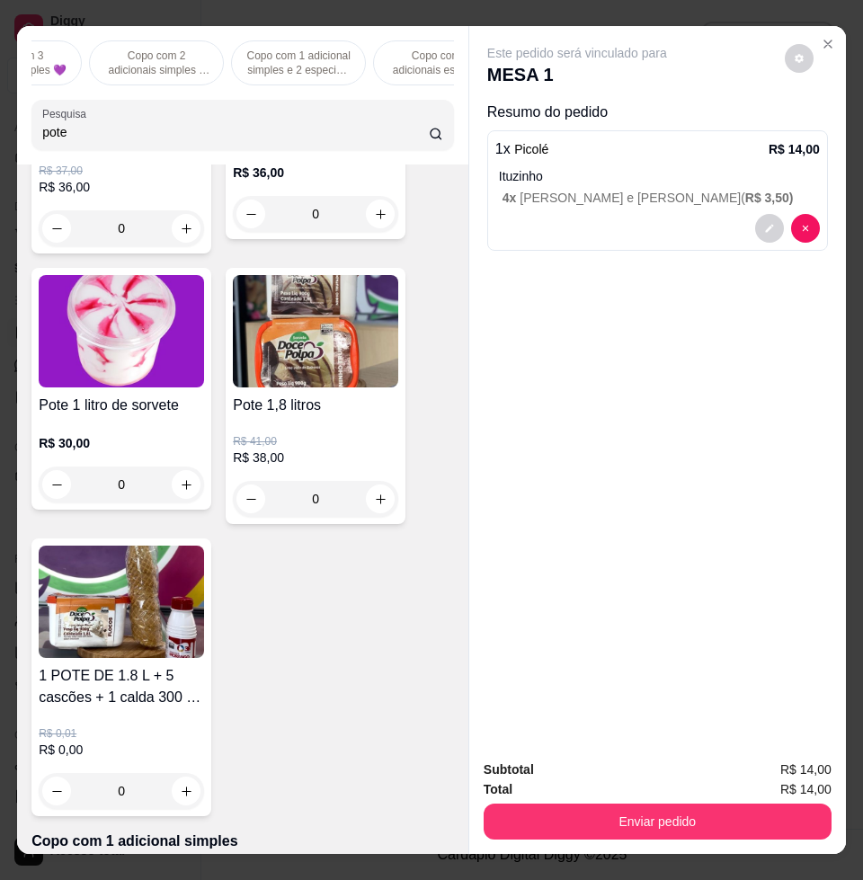
type input "pote"
click at [305, 386] on img at bounding box center [315, 331] width 165 height 112
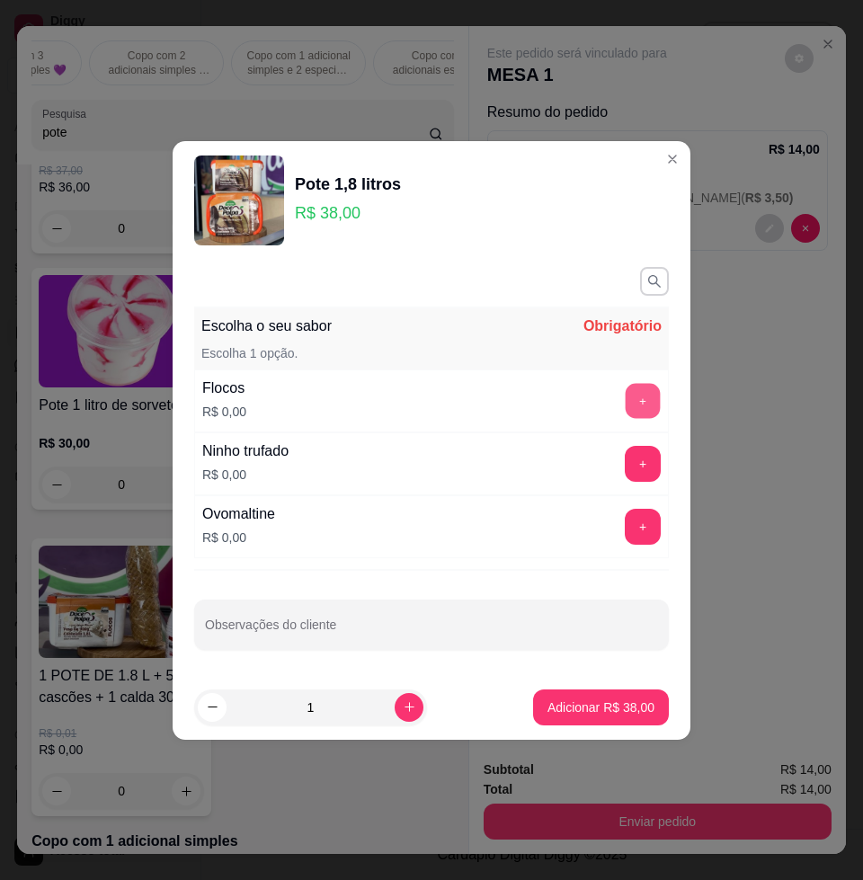
click at [626, 401] on button "+" at bounding box center [643, 400] width 35 height 35
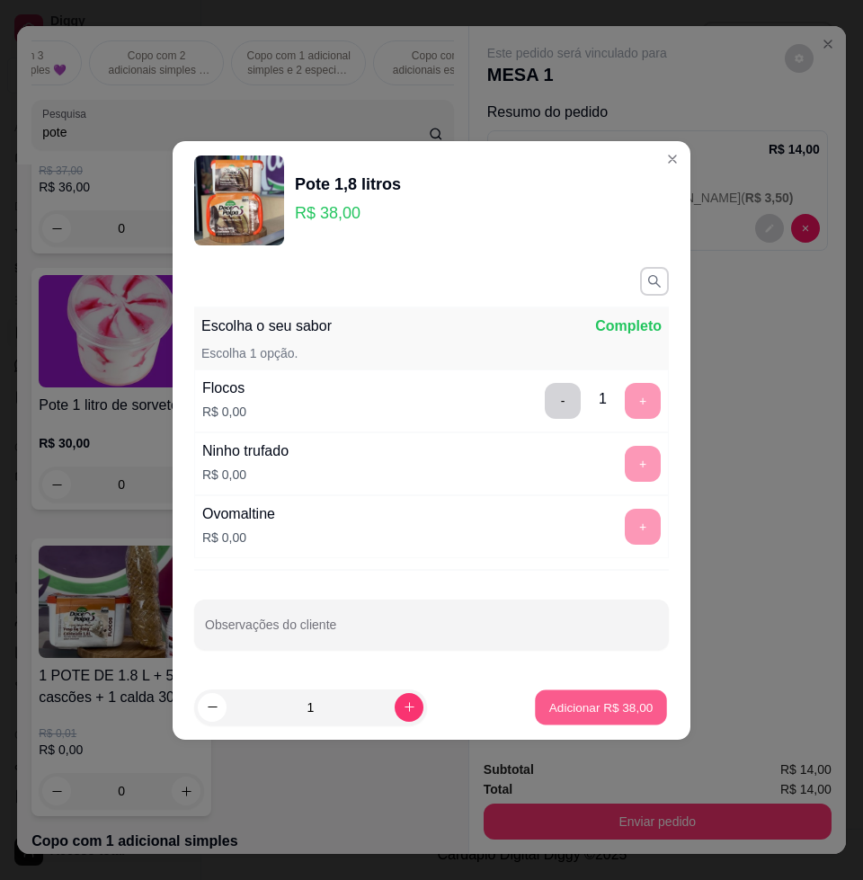
click at [607, 710] on p "Adicionar R$ 38,00" at bounding box center [601, 706] width 104 height 17
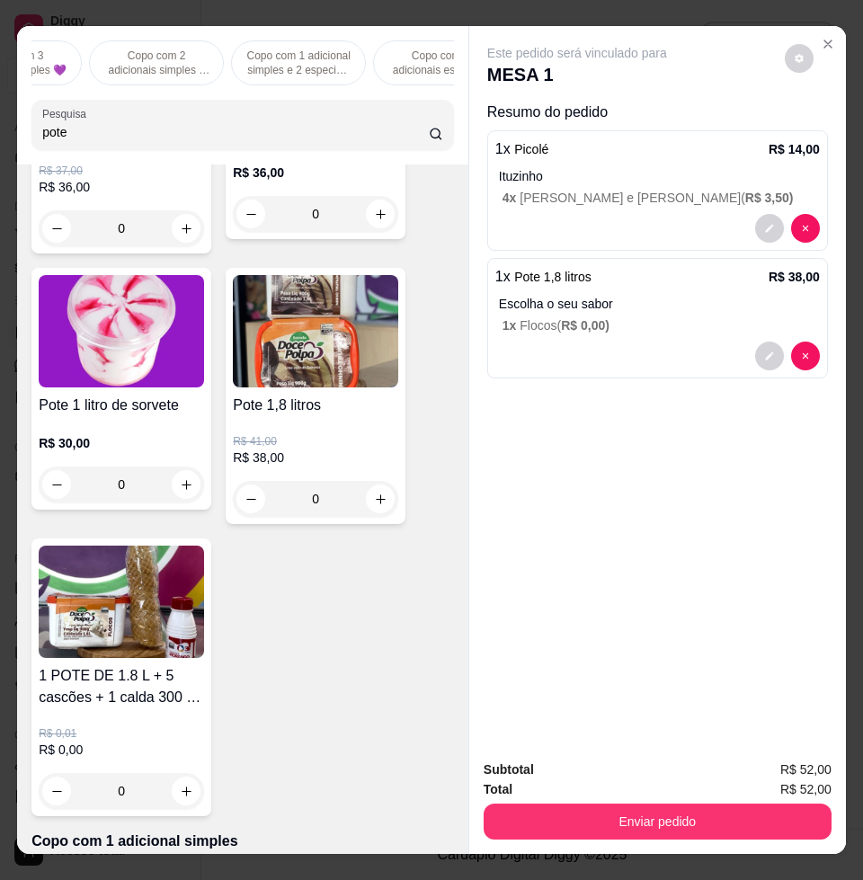
click at [707, 835] on div "Subtotal R$ 52,00 Total R$ 52,00 Enviar pedido" at bounding box center [657, 799] width 377 height 109
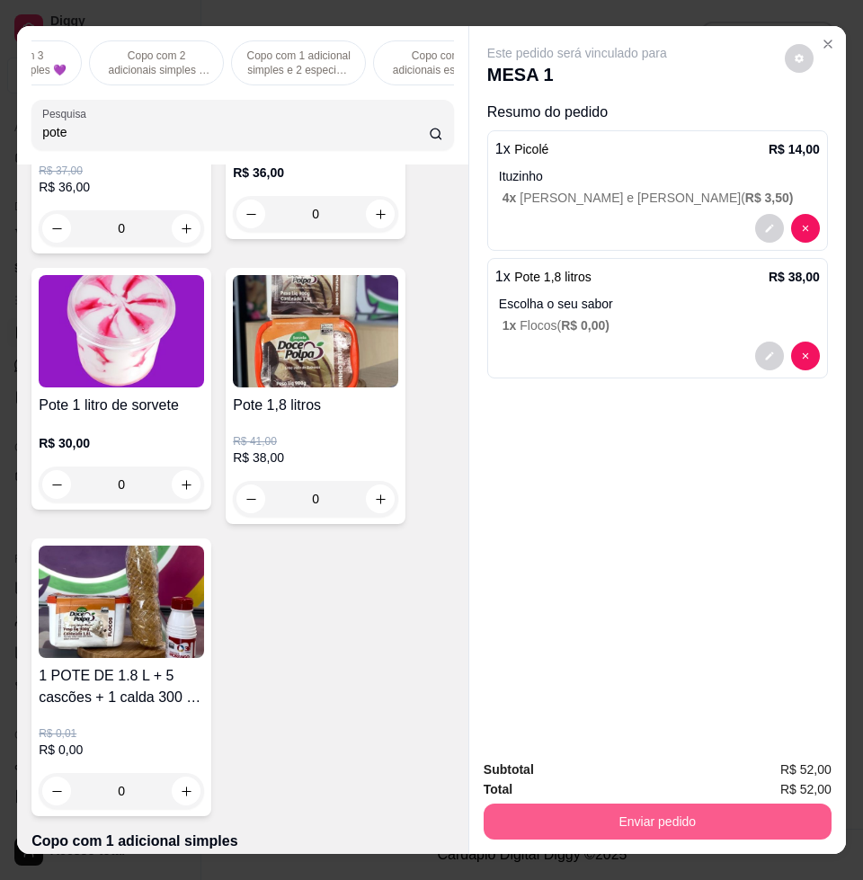
click at [712, 821] on button "Enviar pedido" at bounding box center [658, 821] width 348 height 36
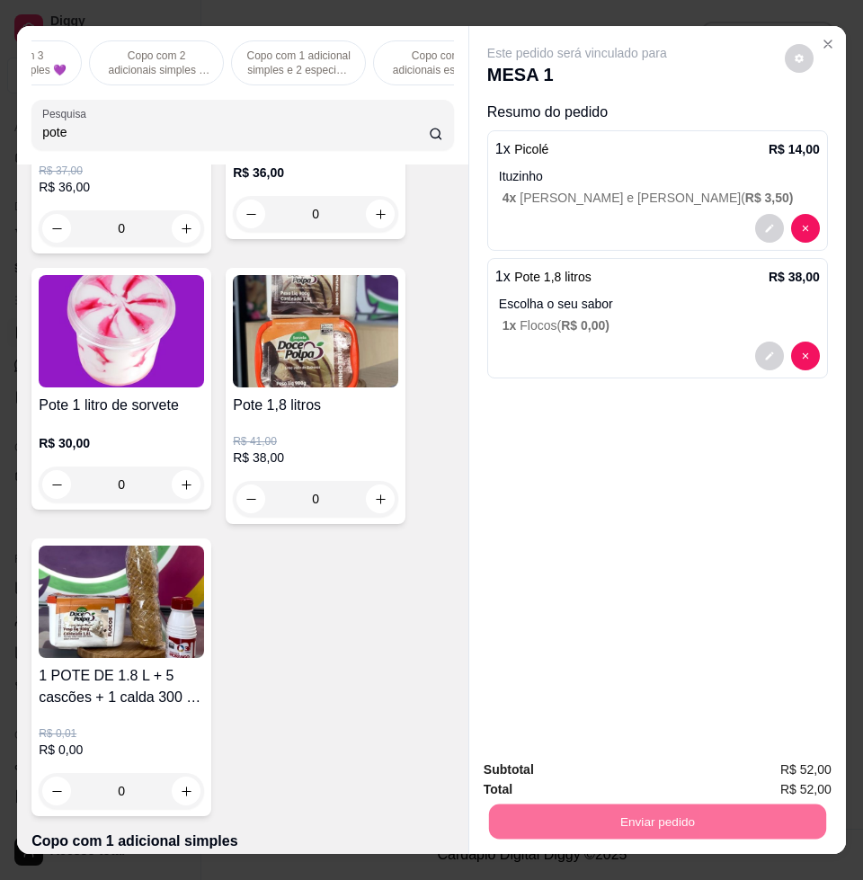
click at [767, 755] on button "Enviar pedido" at bounding box center [782, 767] width 99 height 33
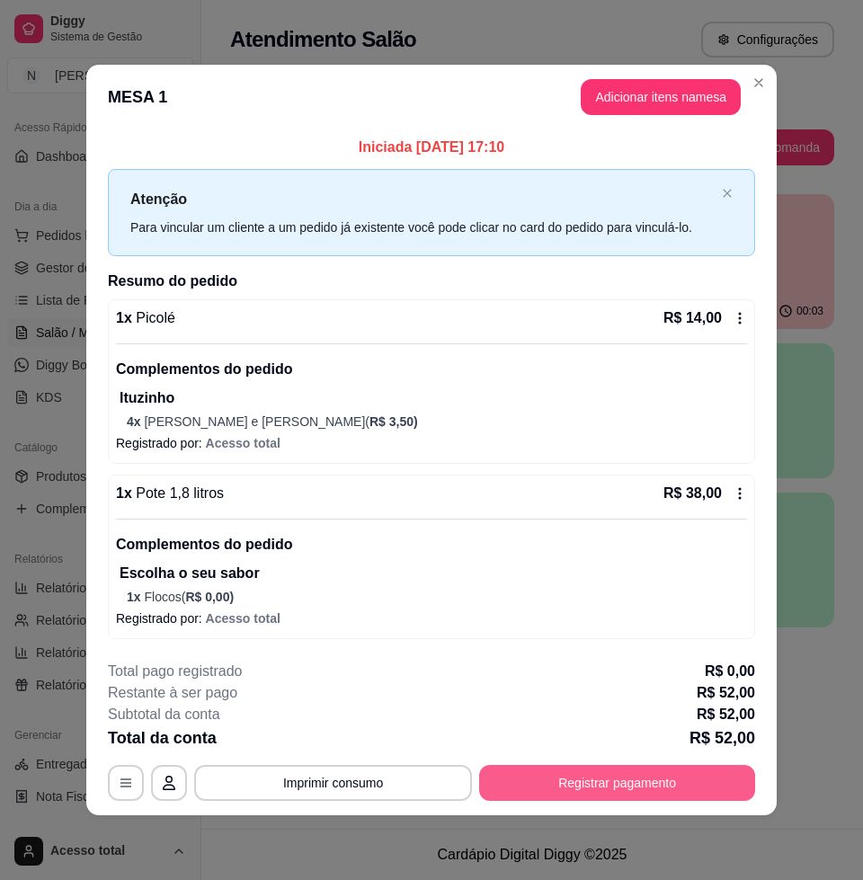
click at [652, 789] on button "Registrar pagamento" at bounding box center [617, 783] width 276 height 36
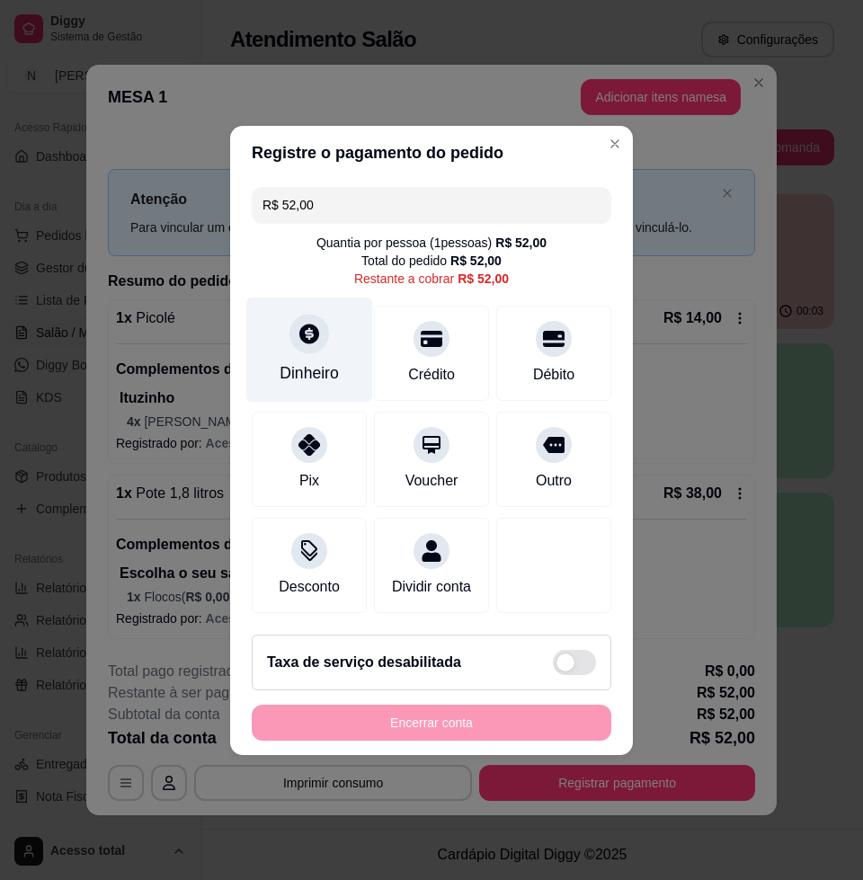
click at [310, 336] on div at bounding box center [309, 334] width 40 height 40
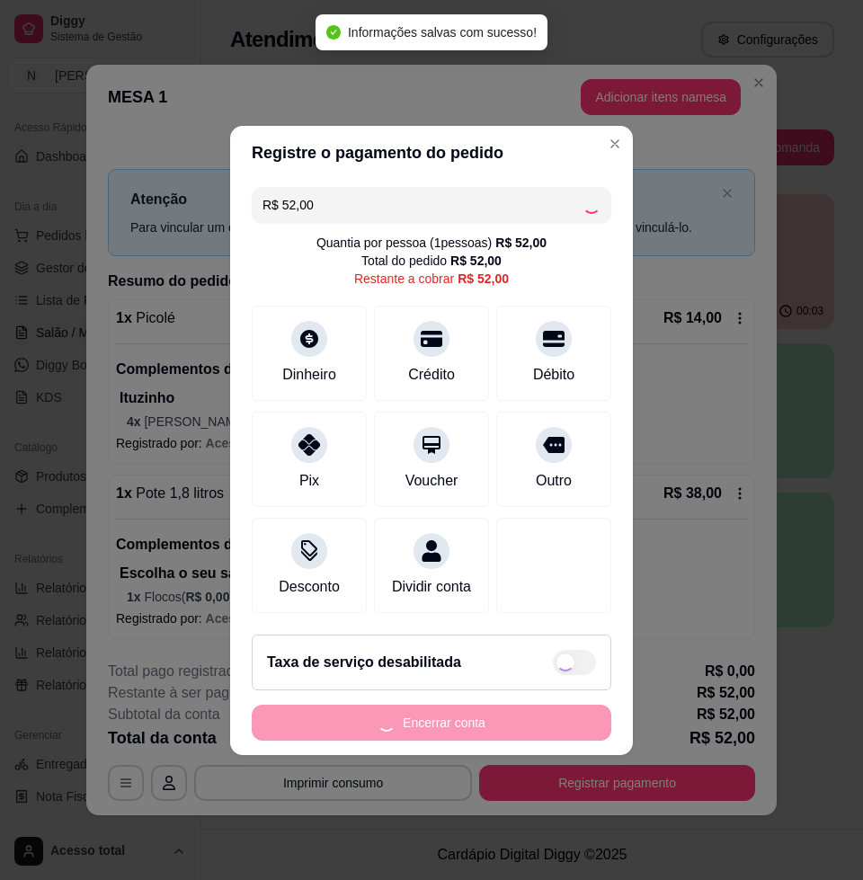
type input "R$ 0,00"
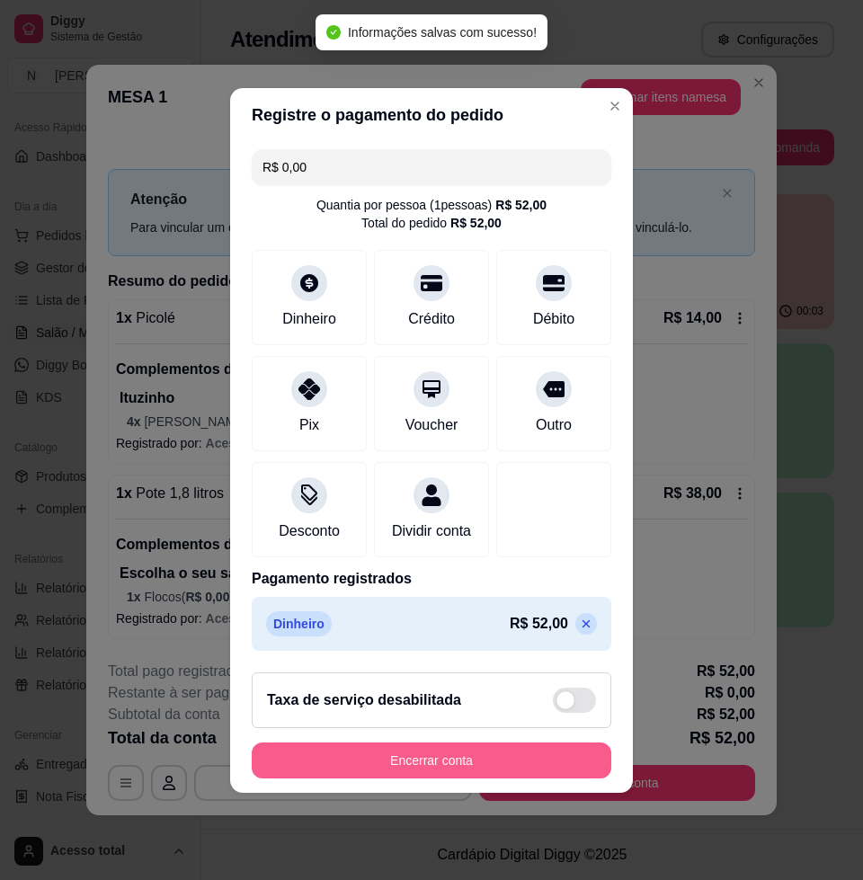
click at [431, 767] on button "Encerrar conta" at bounding box center [431, 760] width 359 height 36
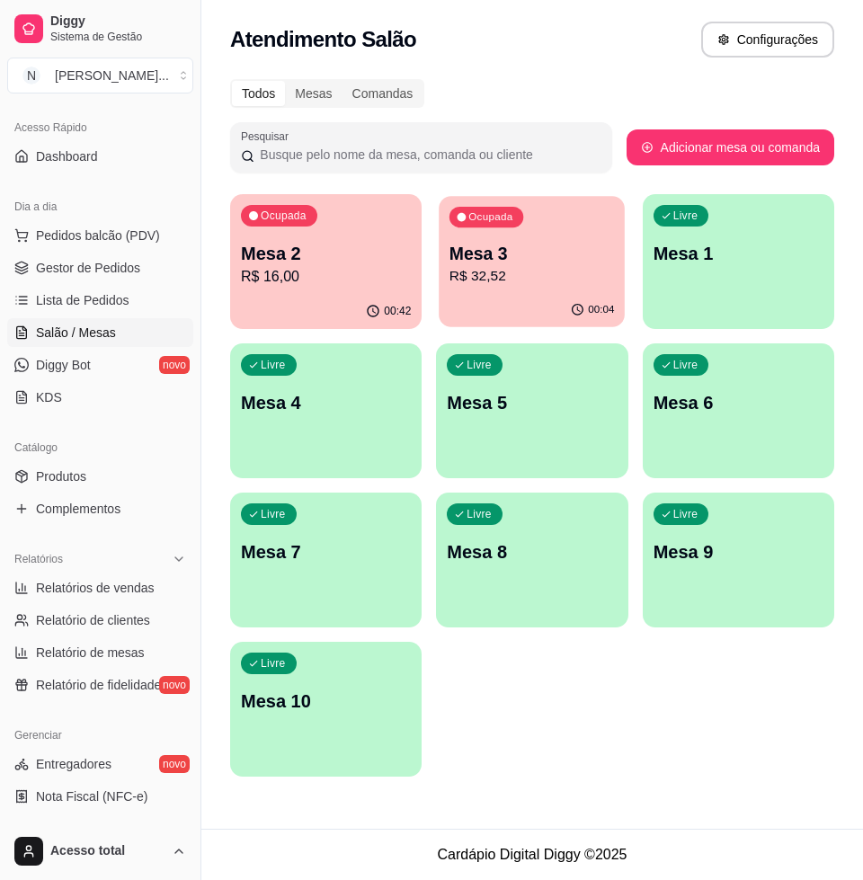
click at [530, 283] on p "R$ 32,52" at bounding box center [531, 276] width 165 height 21
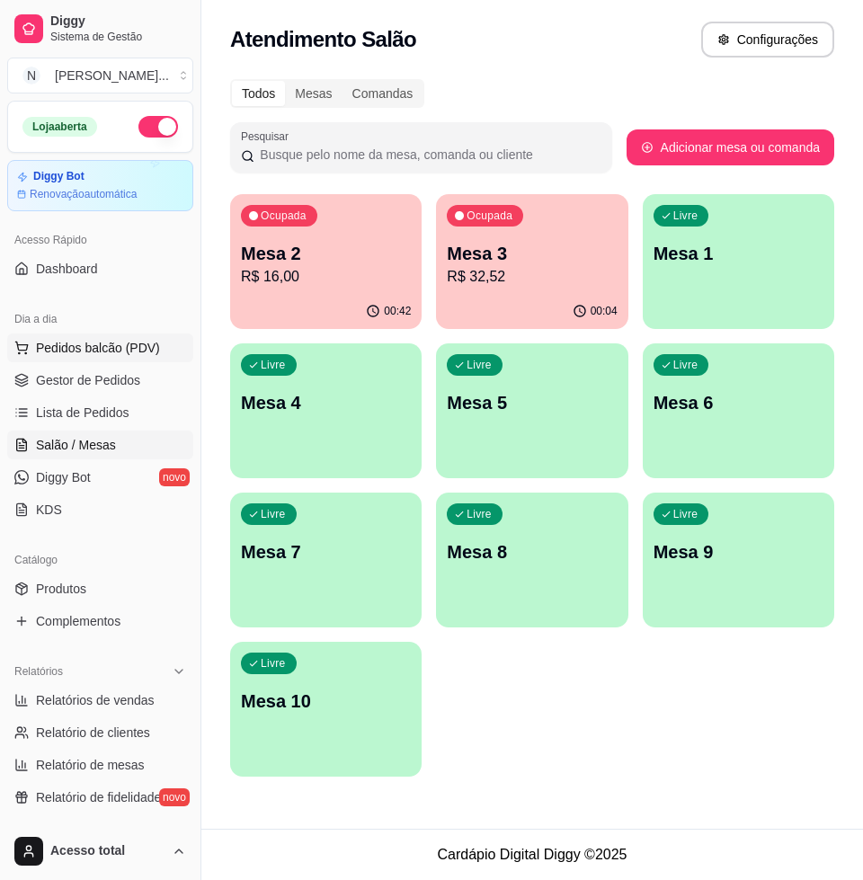
click at [91, 355] on span "Pedidos balcão (PDV)" at bounding box center [98, 348] width 124 height 18
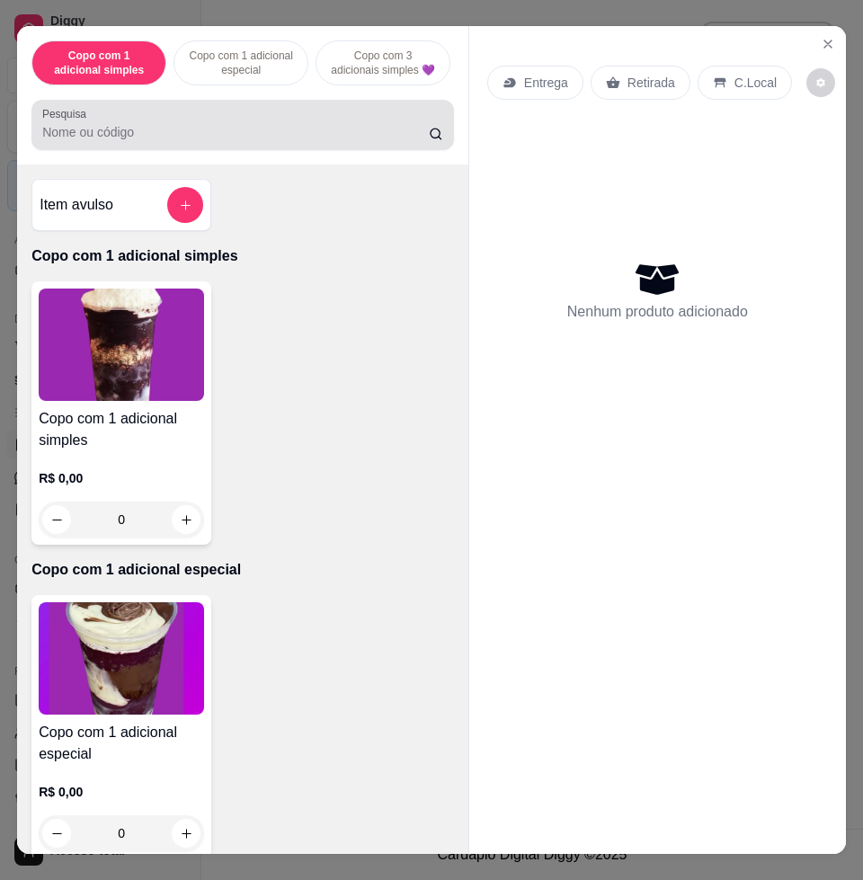
click at [212, 128] on div at bounding box center [242, 125] width 401 height 36
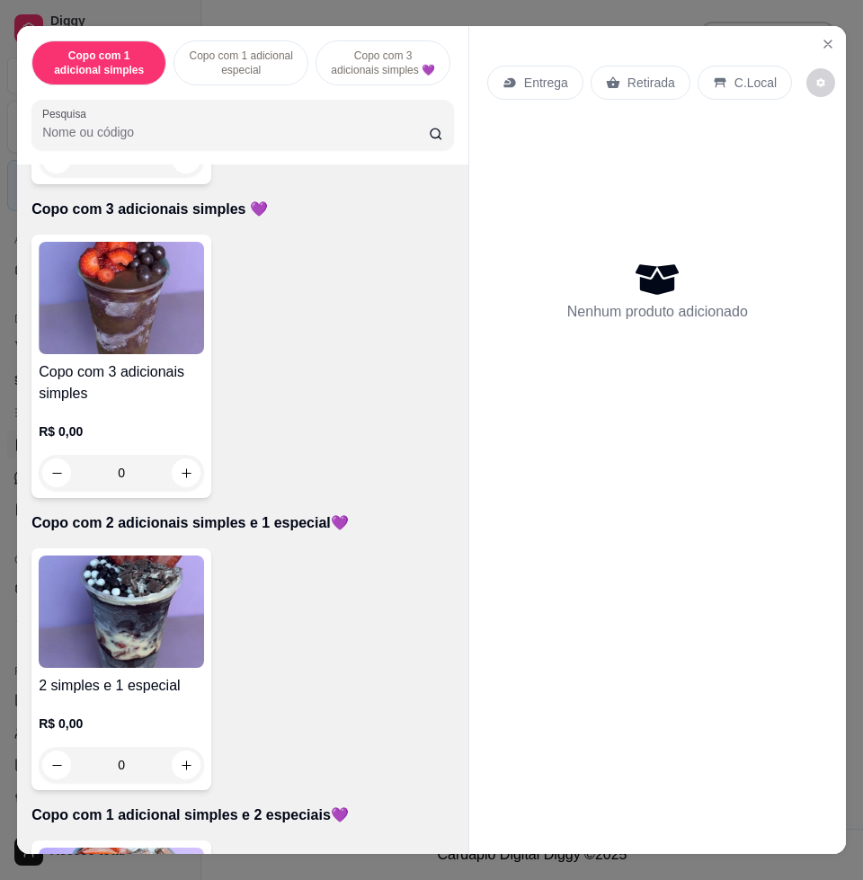
scroll to position [899, 0]
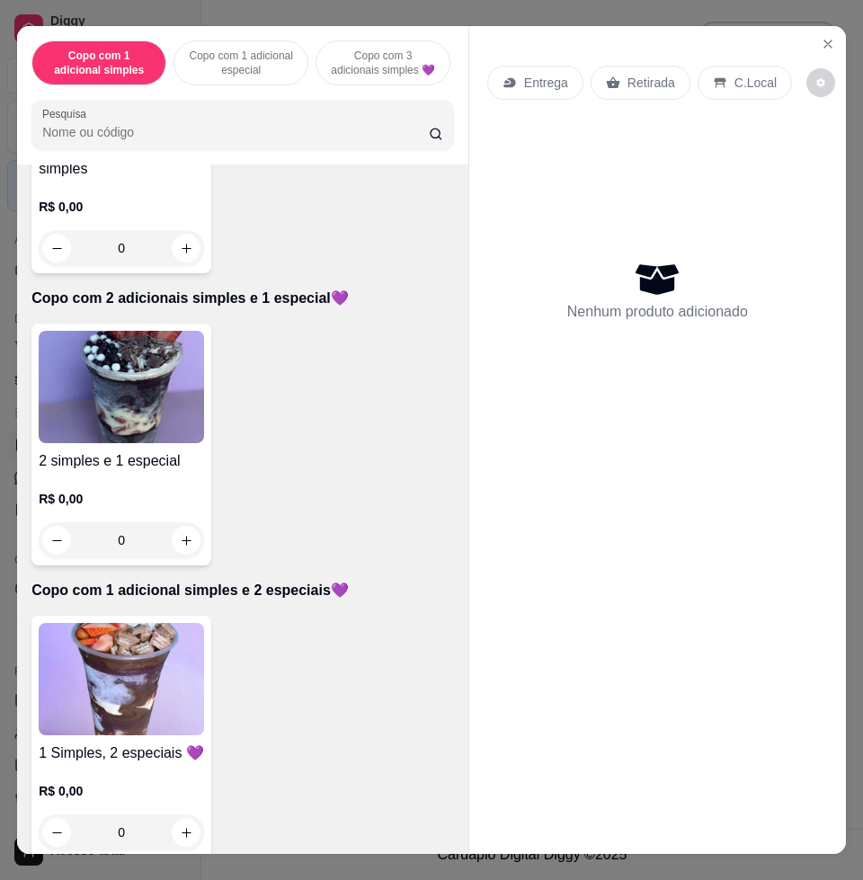
click at [147, 683] on img at bounding box center [121, 679] width 165 height 112
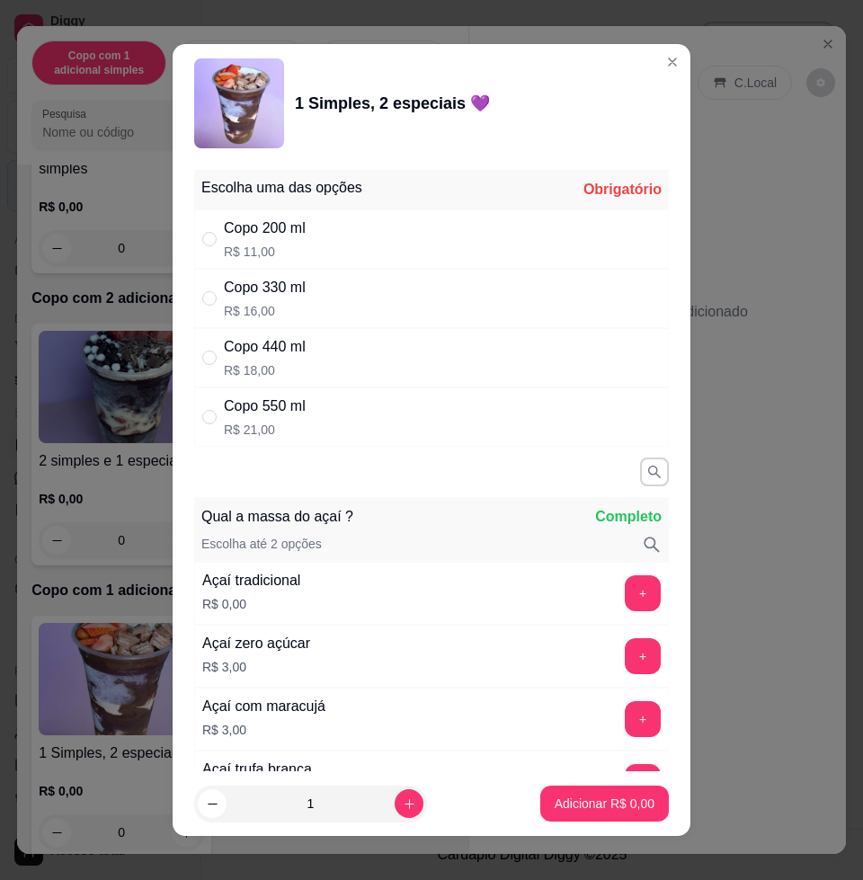
click at [300, 366] on div "Copo 440 ml R$ 18,00" at bounding box center [431, 357] width 475 height 59
radio input "true"
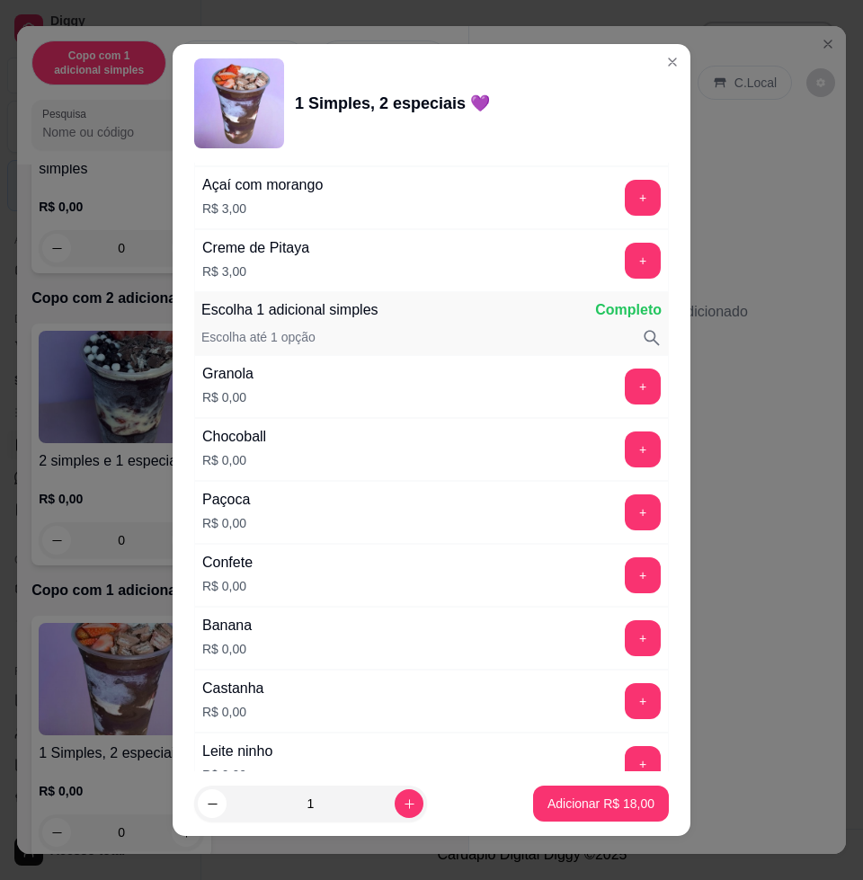
scroll to position [1123, 0]
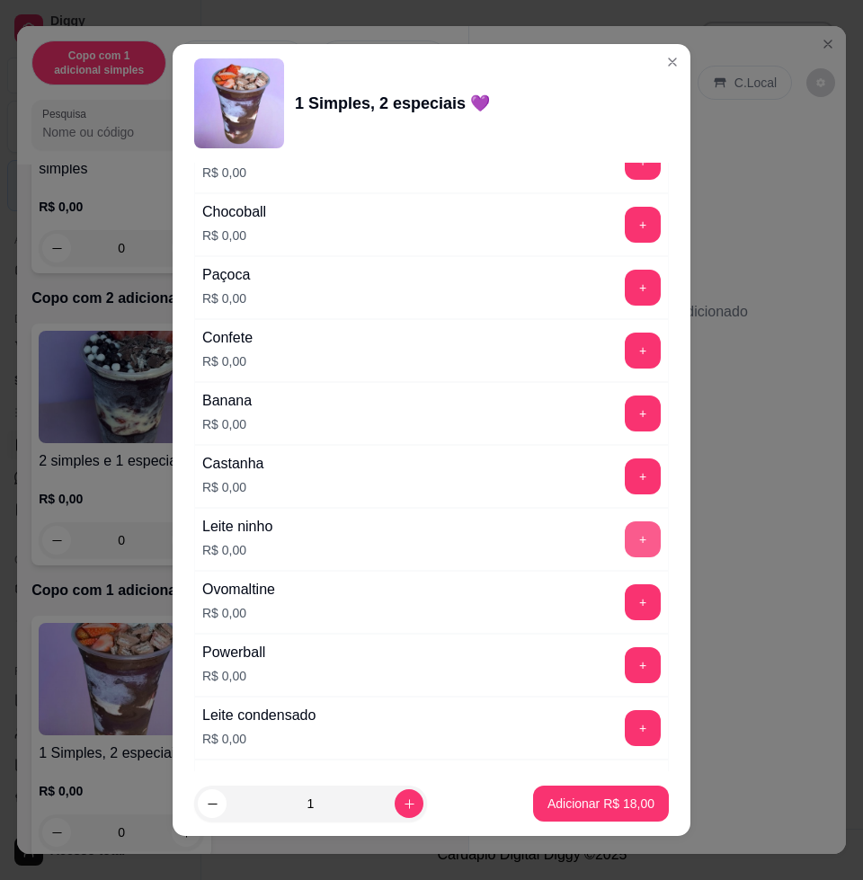
click at [625, 544] on button "+" at bounding box center [643, 539] width 36 height 36
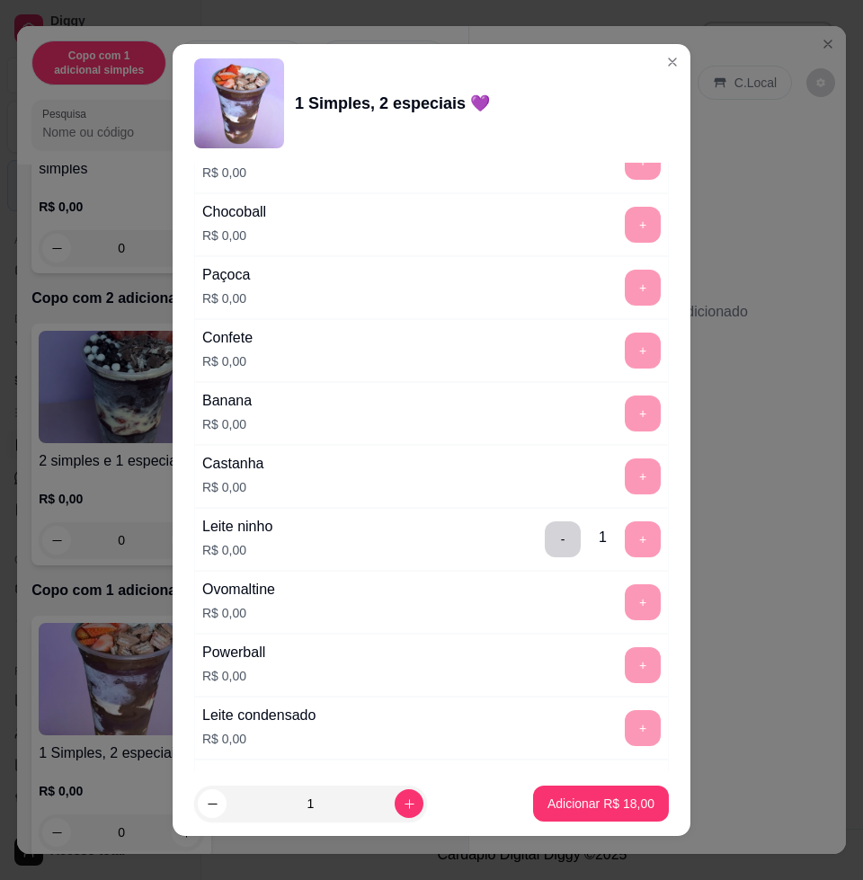
scroll to position [1685, 0]
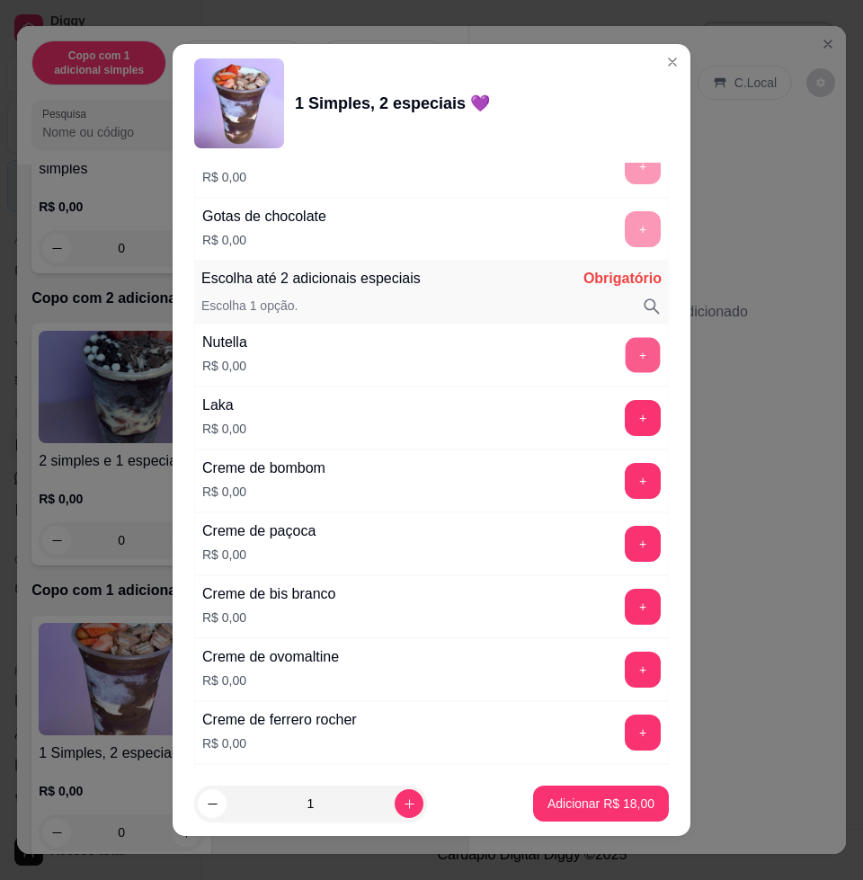
click at [626, 361] on button "+" at bounding box center [643, 355] width 35 height 35
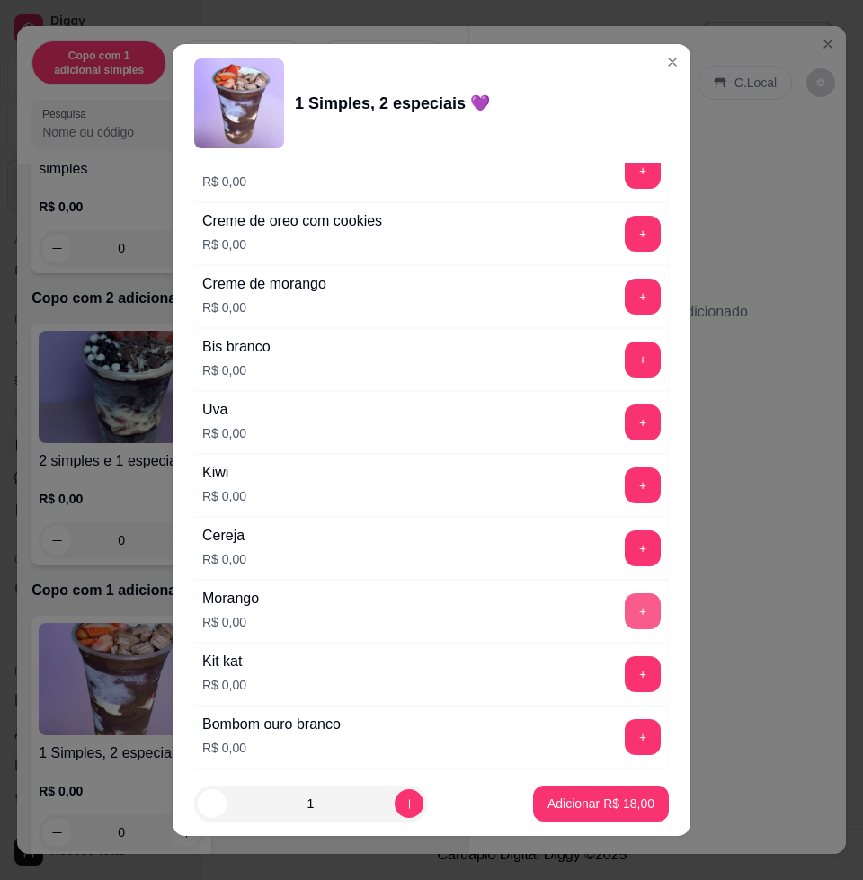
click at [625, 608] on button "+" at bounding box center [643, 611] width 36 height 36
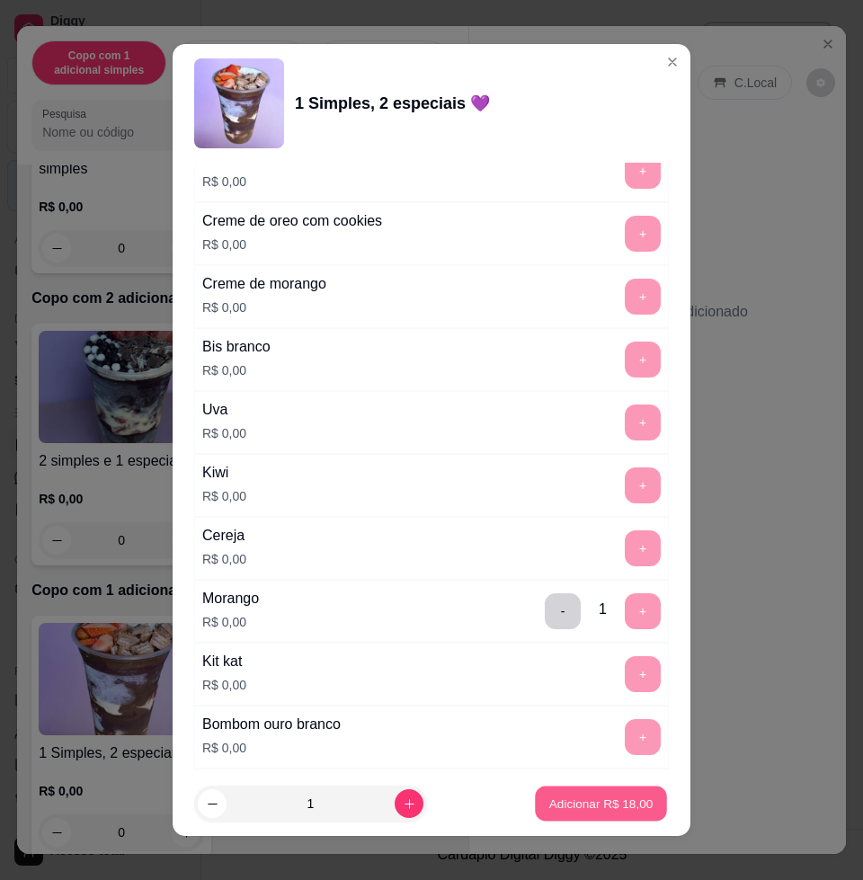
click at [607, 794] on p "Adicionar R$ 18,00" at bounding box center [601, 802] width 104 height 17
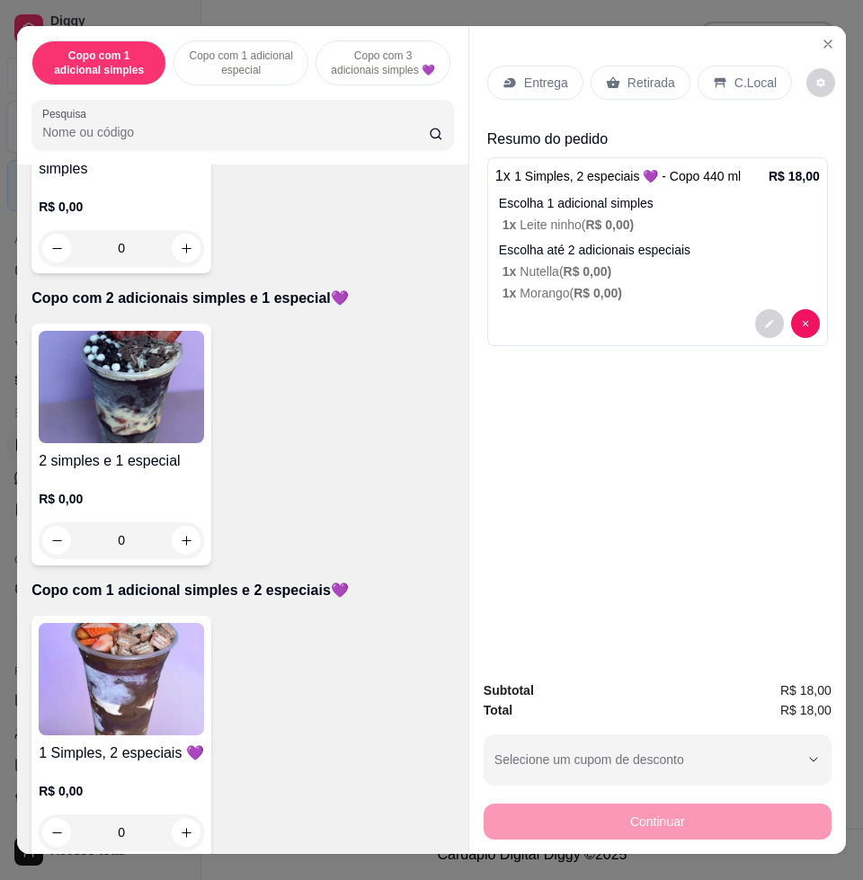
click at [524, 74] on p "Entrega" at bounding box center [546, 83] width 44 height 18
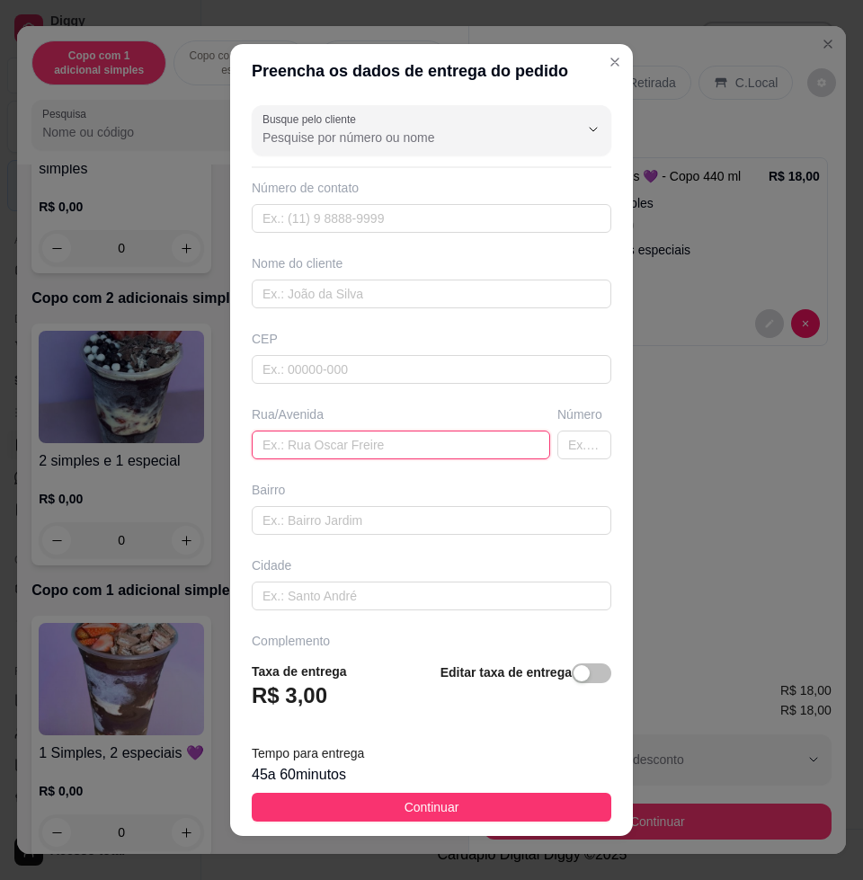
click at [333, 431] on input "text" at bounding box center [401, 444] width 298 height 29
type input "salao do alvaro"
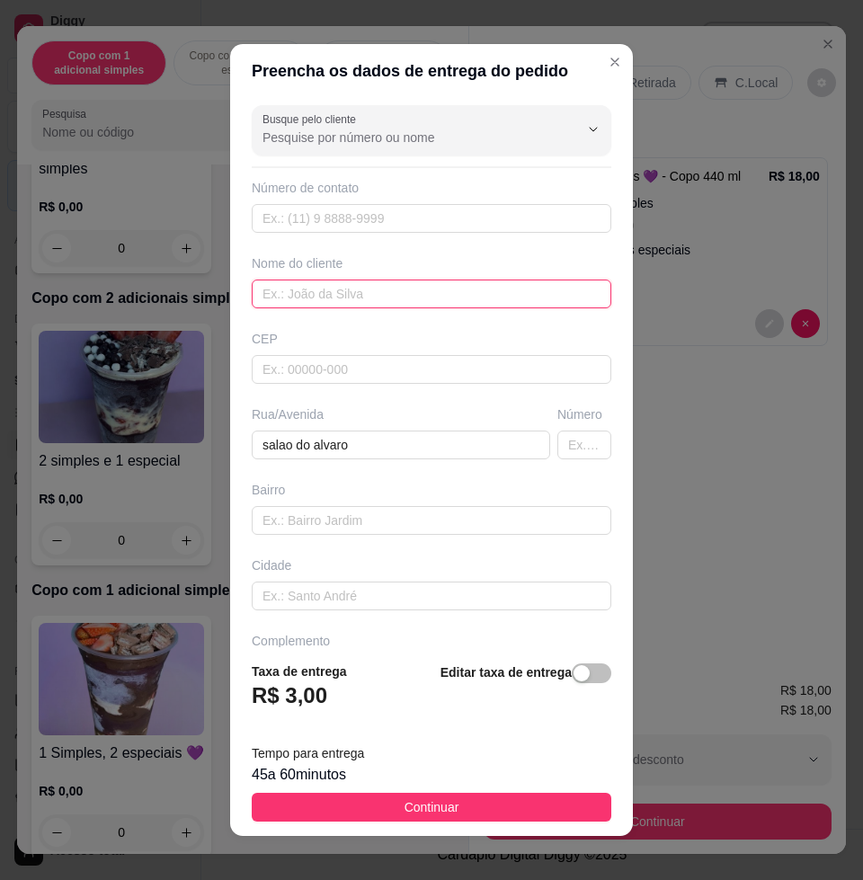
click at [346, 301] on input "text" at bounding box center [431, 294] width 359 height 29
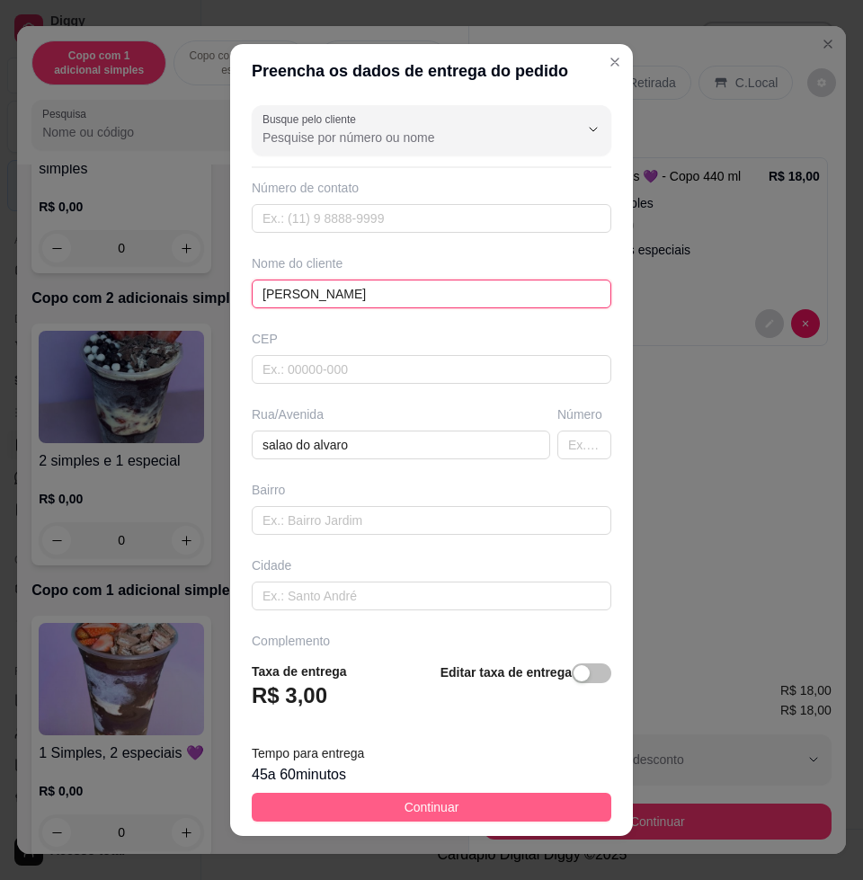
type input "[PERSON_NAME]"
click at [424, 805] on span "Continuar" at bounding box center [431, 807] width 55 height 20
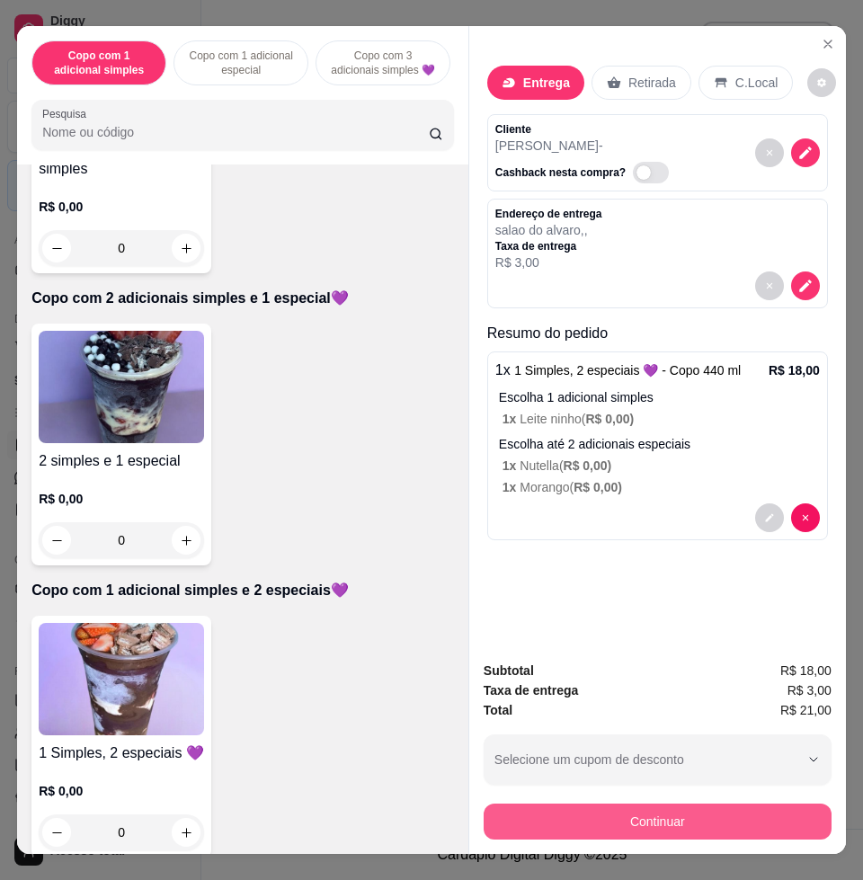
click at [598, 813] on button "Continuar" at bounding box center [658, 821] width 348 height 36
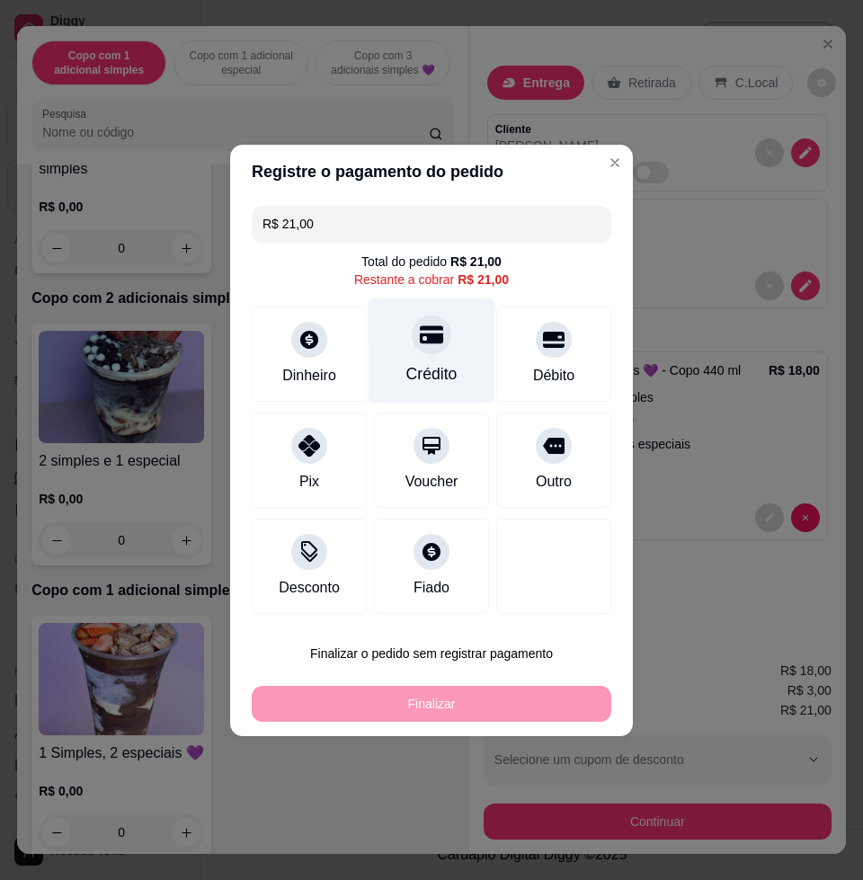
click at [422, 349] on div at bounding box center [432, 335] width 40 height 40
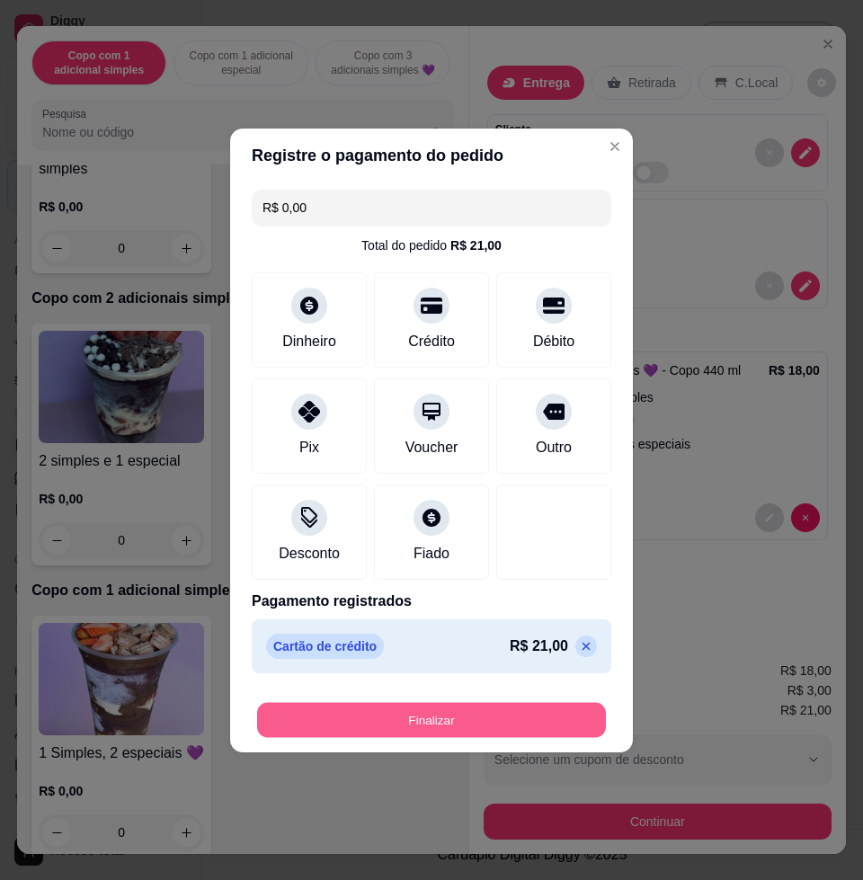
click at [432, 717] on button "Finalizar" at bounding box center [431, 719] width 349 height 35
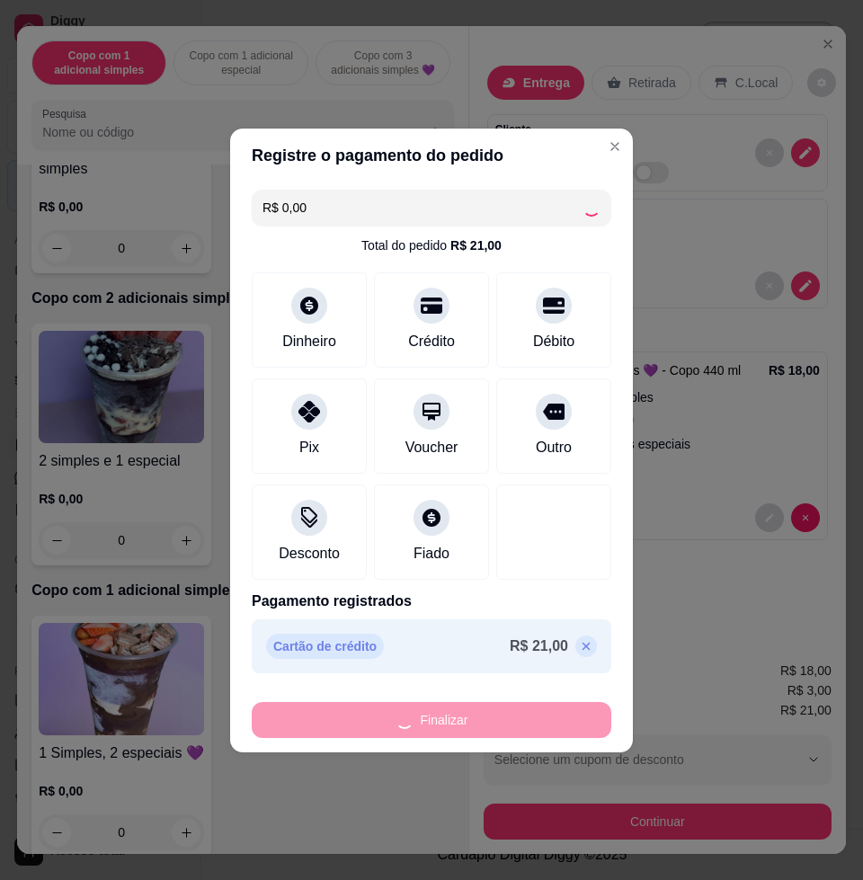
type input "-R$ 21,00"
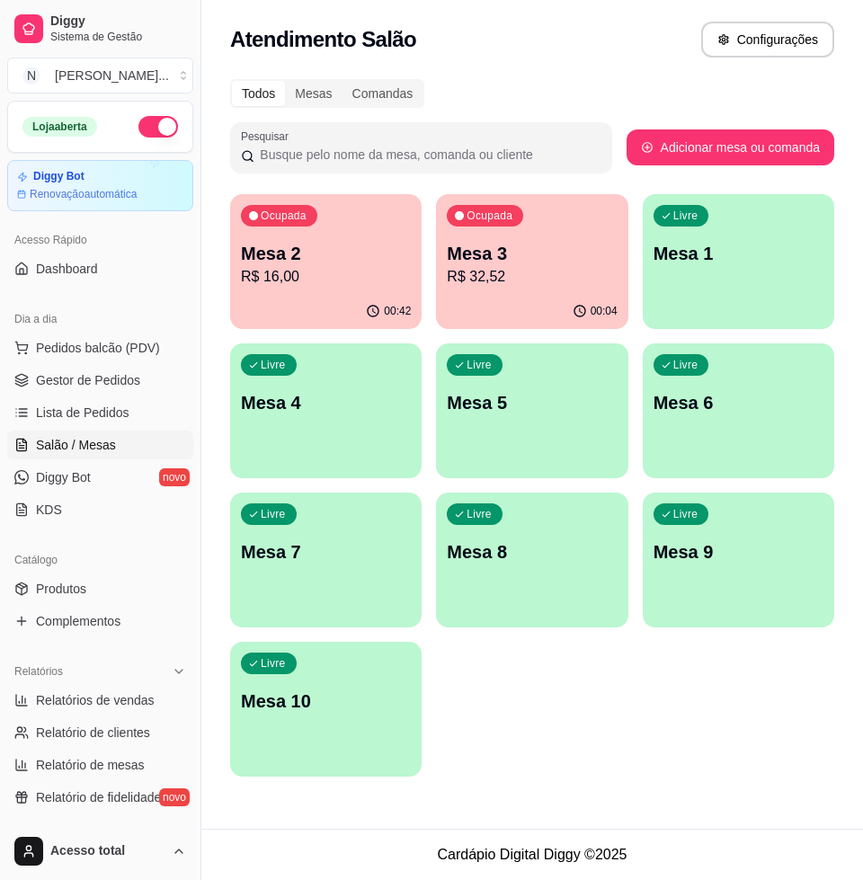
drag, startPoint x: 430, startPoint y: 287, endPoint x: 486, endPoint y: 298, distance: 57.8
click at [432, 285] on div "Ocupada Mesa 2 R$ 16,00 00:42 Ocupada Mesa 3 R$ 32,52 00:04 Livre Mesa 1 Livre …" at bounding box center [532, 485] width 604 height 582
click at [501, 298] on div "00:04" at bounding box center [531, 311] width 191 height 35
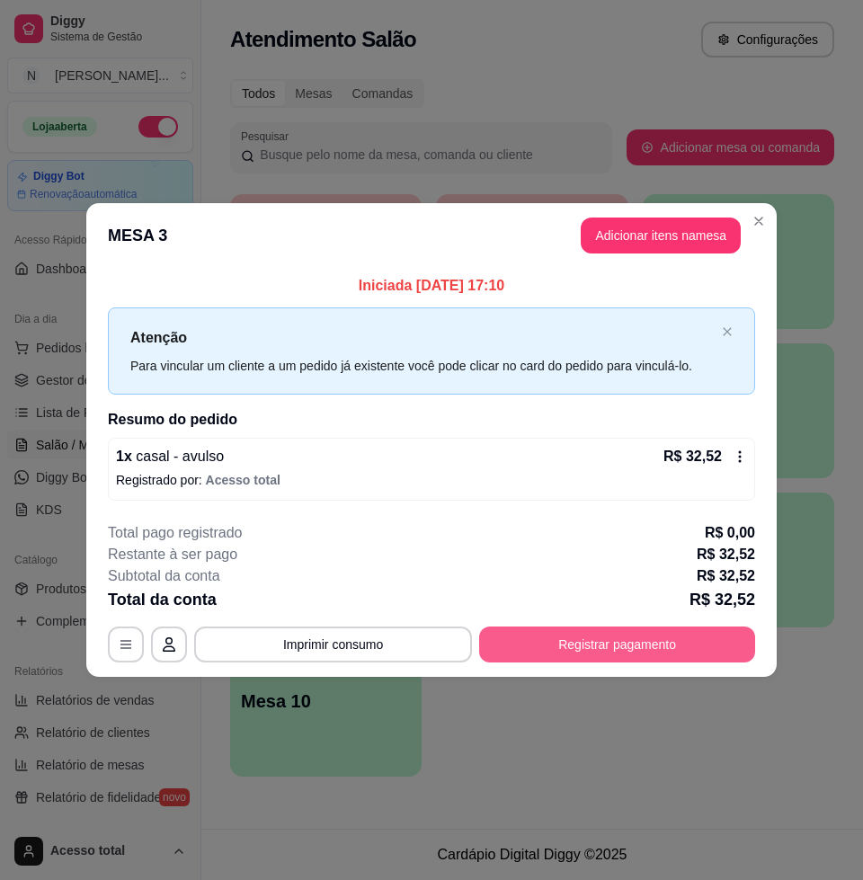
click at [658, 637] on button "Registrar pagamento" at bounding box center [617, 644] width 276 height 36
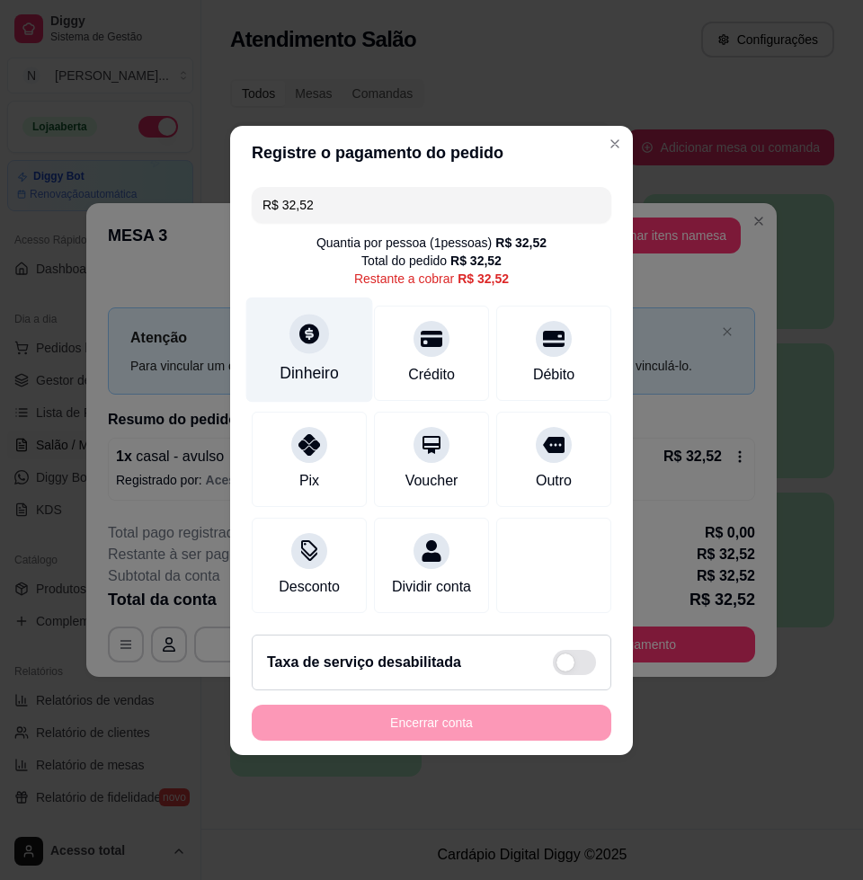
click at [315, 371] on div "Dinheiro" at bounding box center [309, 372] width 59 height 23
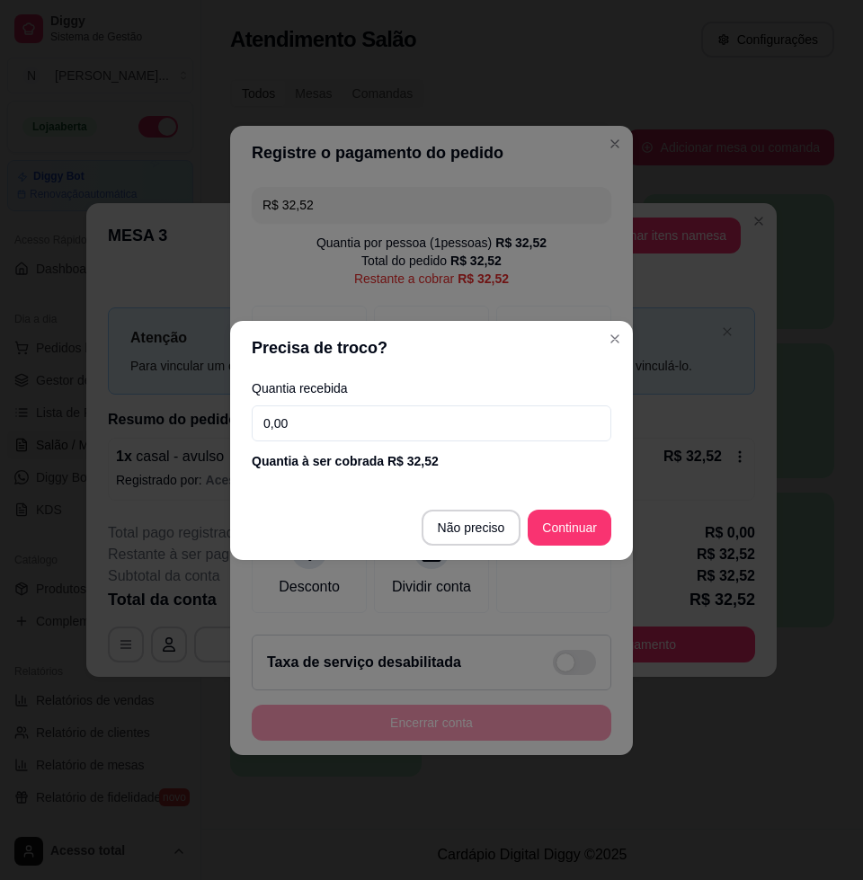
click at [356, 438] on div "Quantia recebida 0,00 Quantia à ser cobrada R$ 32,52" at bounding box center [431, 426] width 403 height 102
drag, startPoint x: 355, startPoint y: 432, endPoint x: 354, endPoint y: 421, distance: 10.8
click at [354, 428] on input "0,00" at bounding box center [431, 423] width 359 height 36
type input "50,00"
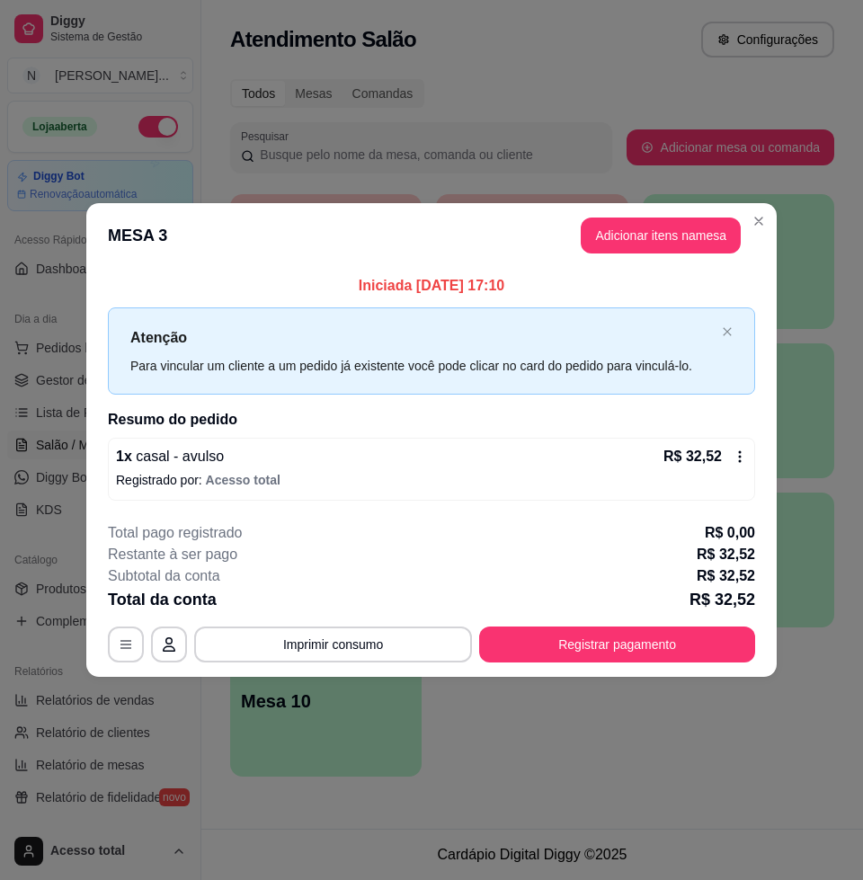
click at [690, 254] on header "MESA 3 Adicionar itens na mesa" at bounding box center [431, 235] width 690 height 65
click at [691, 237] on button "Adicionar itens na mesa" at bounding box center [661, 235] width 160 height 36
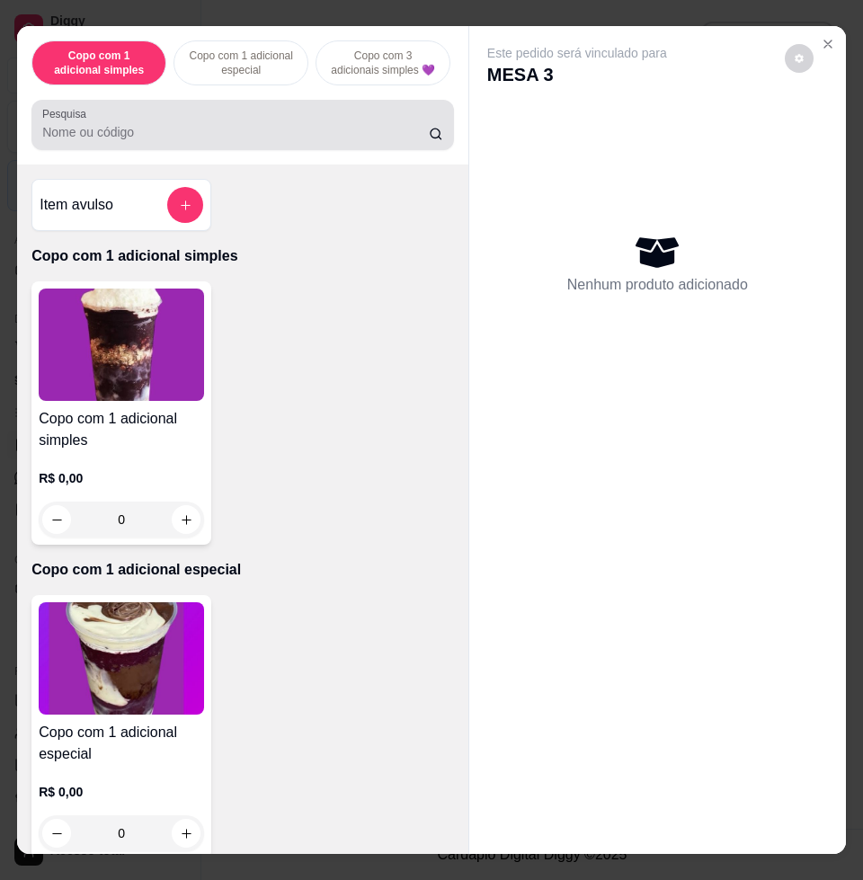
click at [300, 137] on input "Pesquisa" at bounding box center [235, 132] width 386 height 18
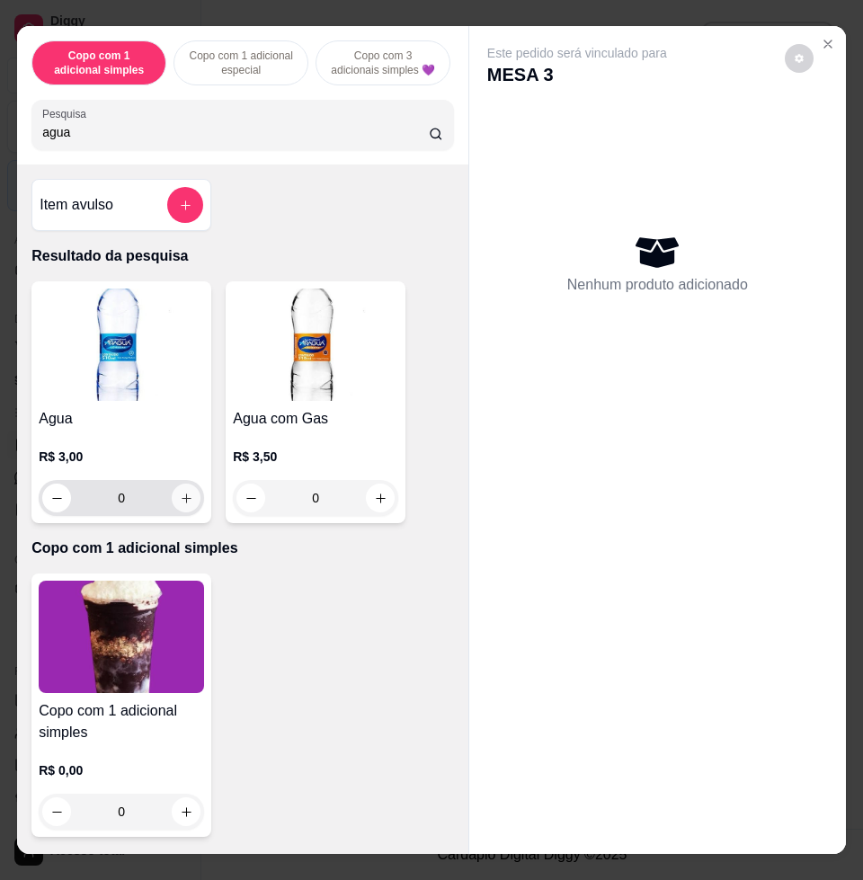
type input "agua"
click at [178, 512] on button "increase-product-quantity" at bounding box center [186, 498] width 29 height 29
type input "1"
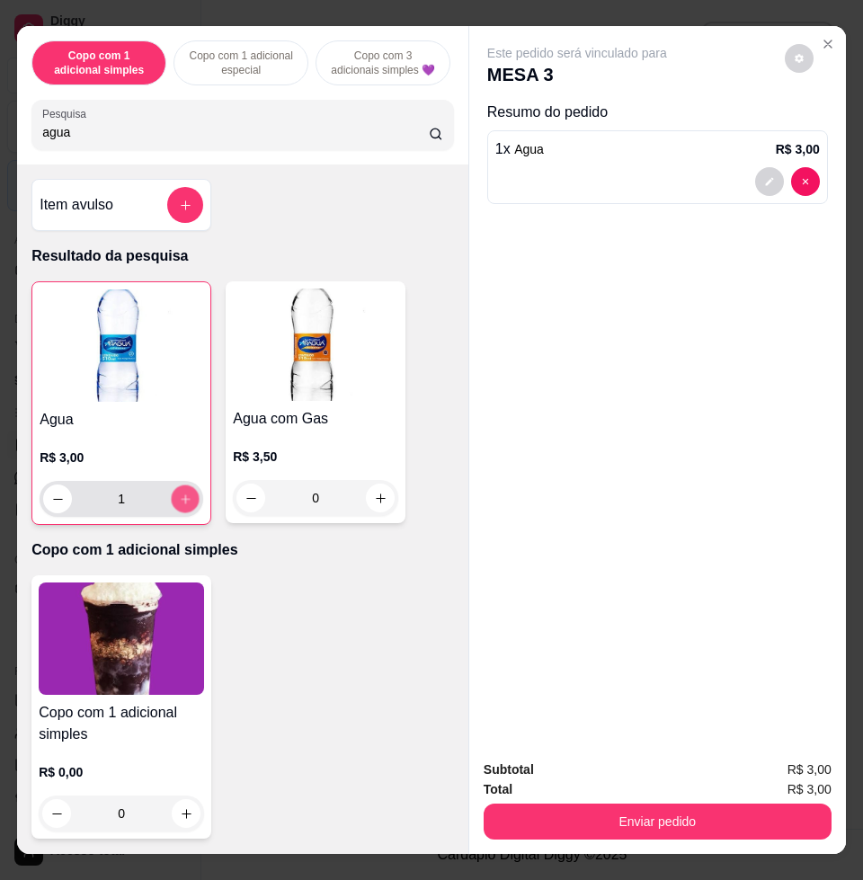
click at [178, 513] on button "increase-product-quantity" at bounding box center [186, 499] width 28 height 28
type input "2"
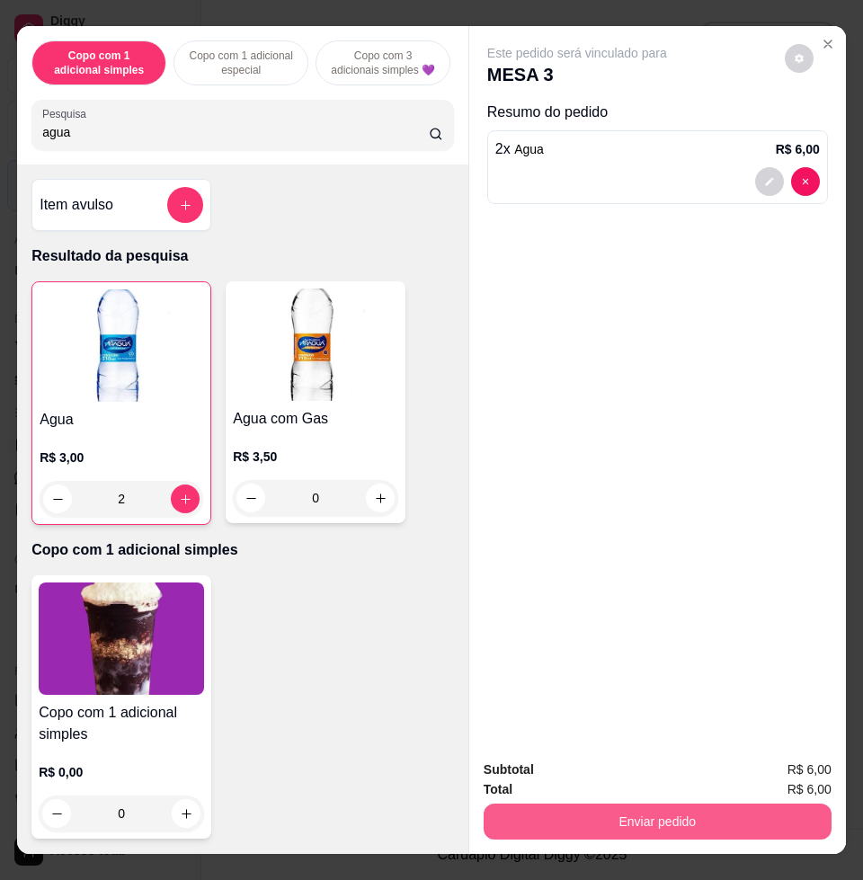
click at [636, 823] on button "Enviar pedido" at bounding box center [658, 821] width 348 height 36
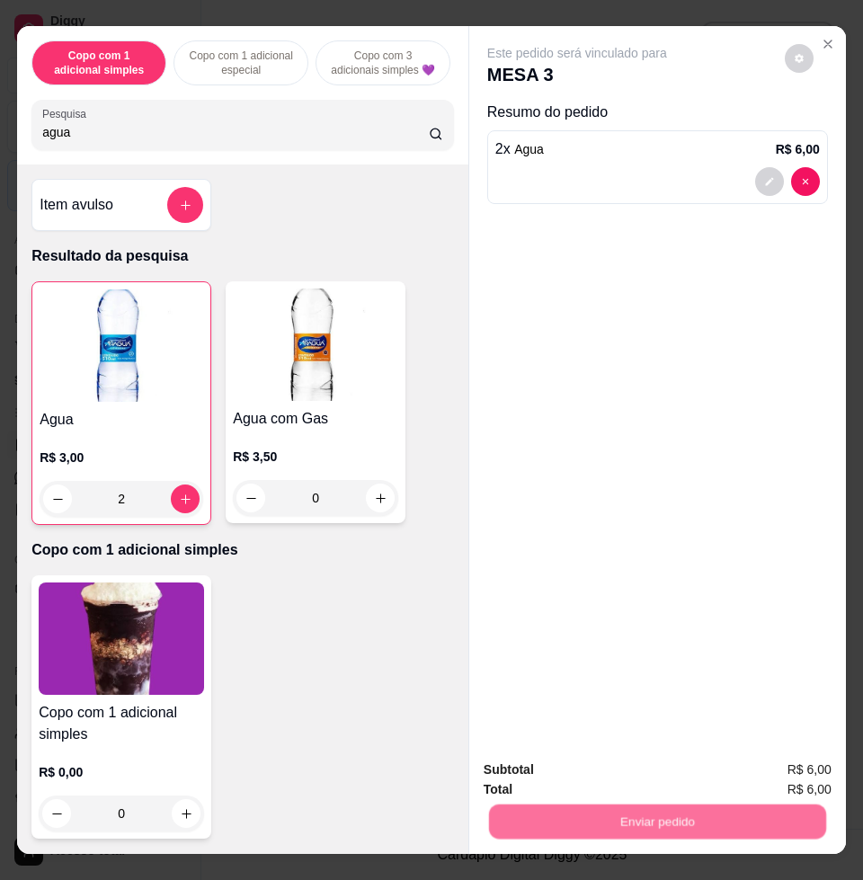
click at [799, 758] on button "Enviar pedido" at bounding box center [783, 768] width 102 height 34
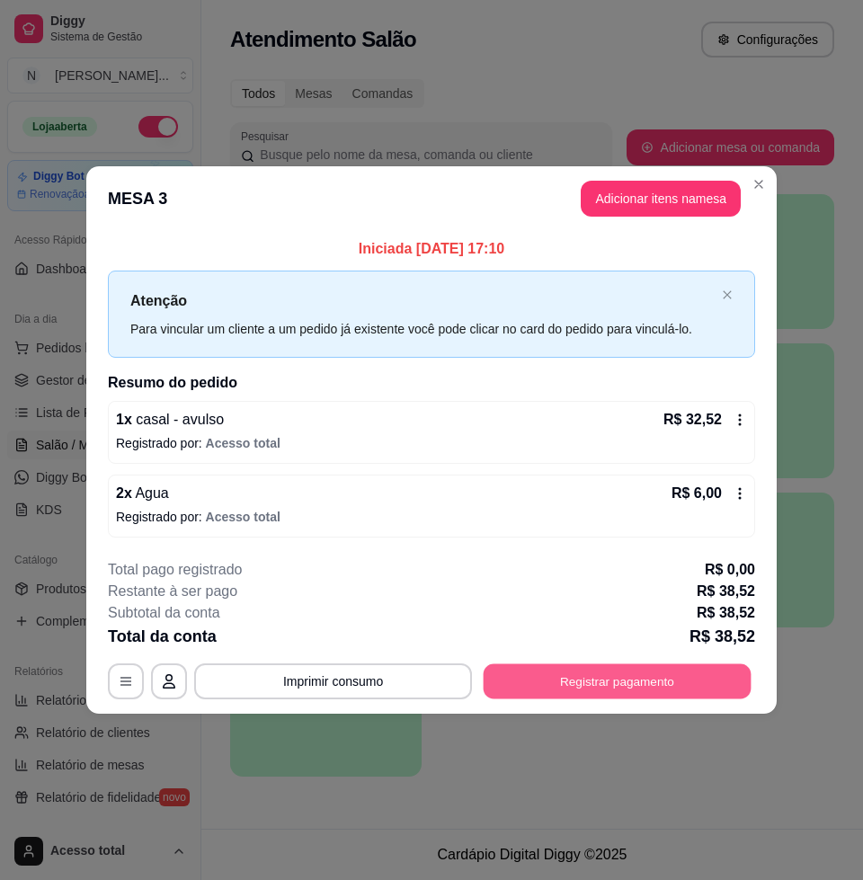
click at [651, 674] on button "Registrar pagamento" at bounding box center [618, 681] width 268 height 35
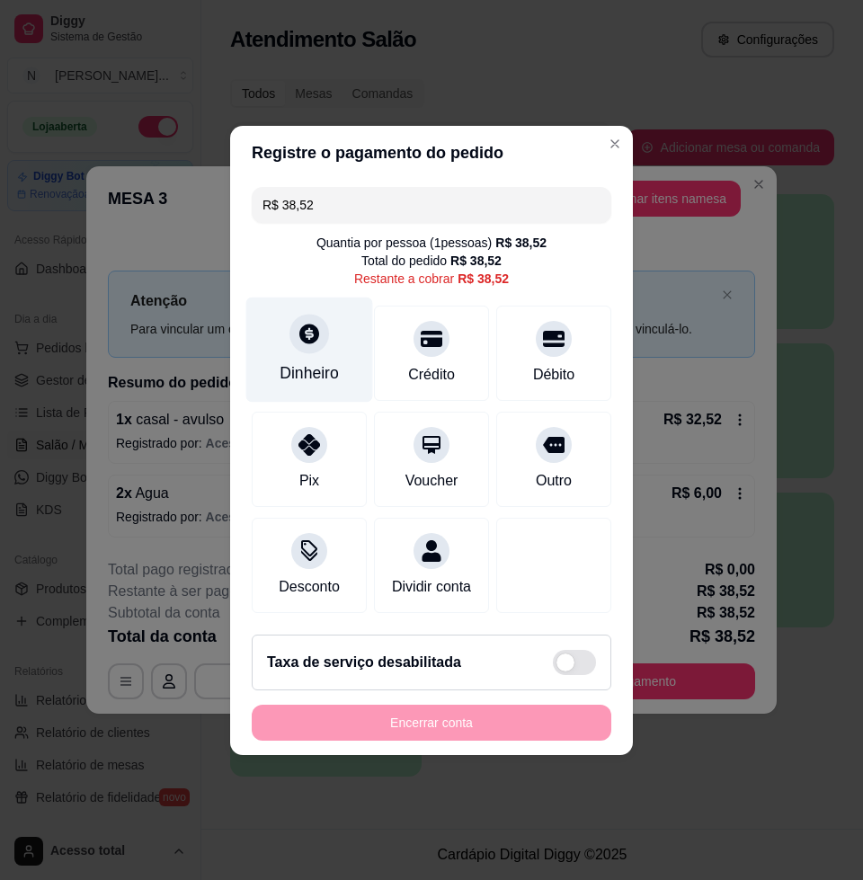
click at [303, 333] on div at bounding box center [309, 334] width 40 height 40
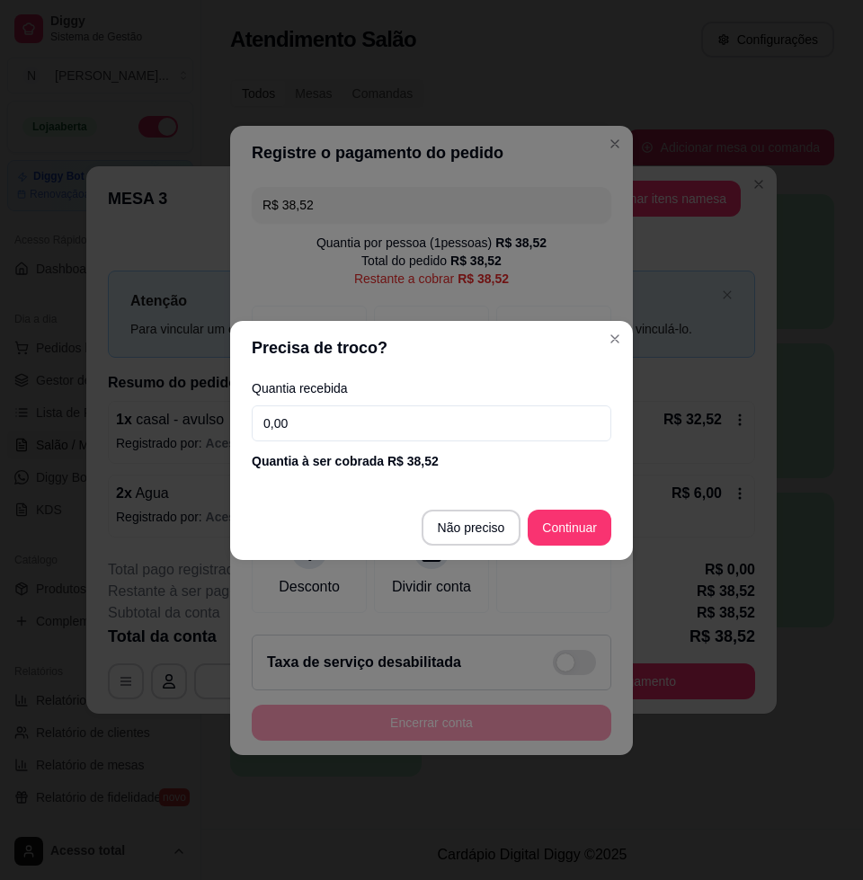
click at [389, 415] on input "0,00" at bounding box center [431, 423] width 359 height 36
type input "50,00"
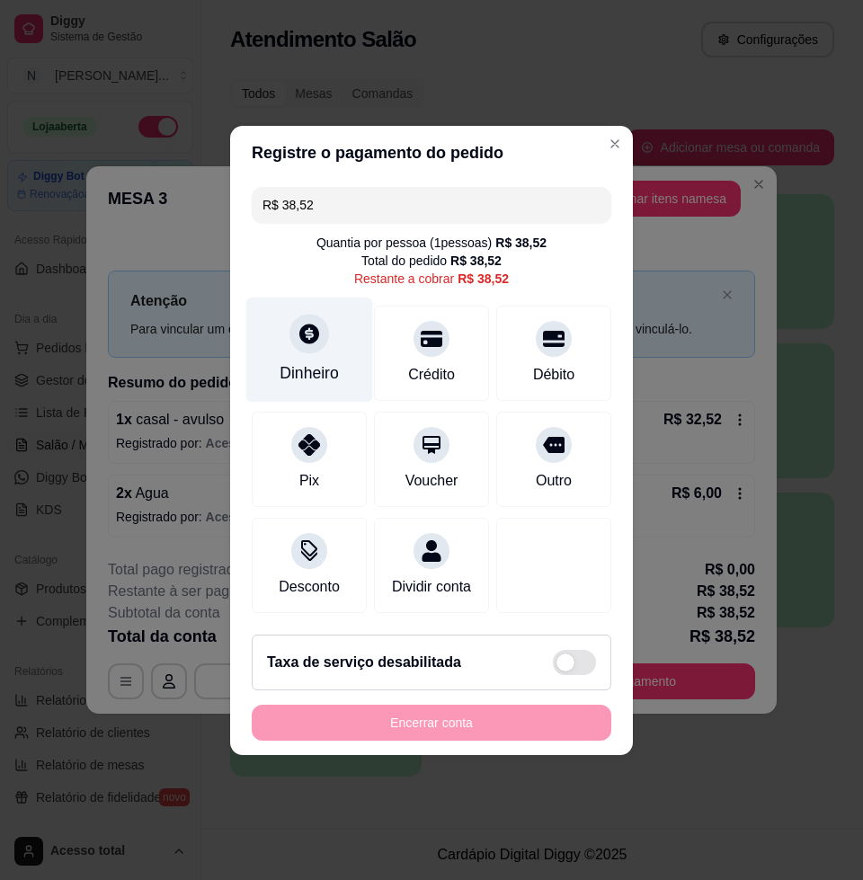
click at [316, 368] on div "Dinheiro" at bounding box center [309, 372] width 59 height 23
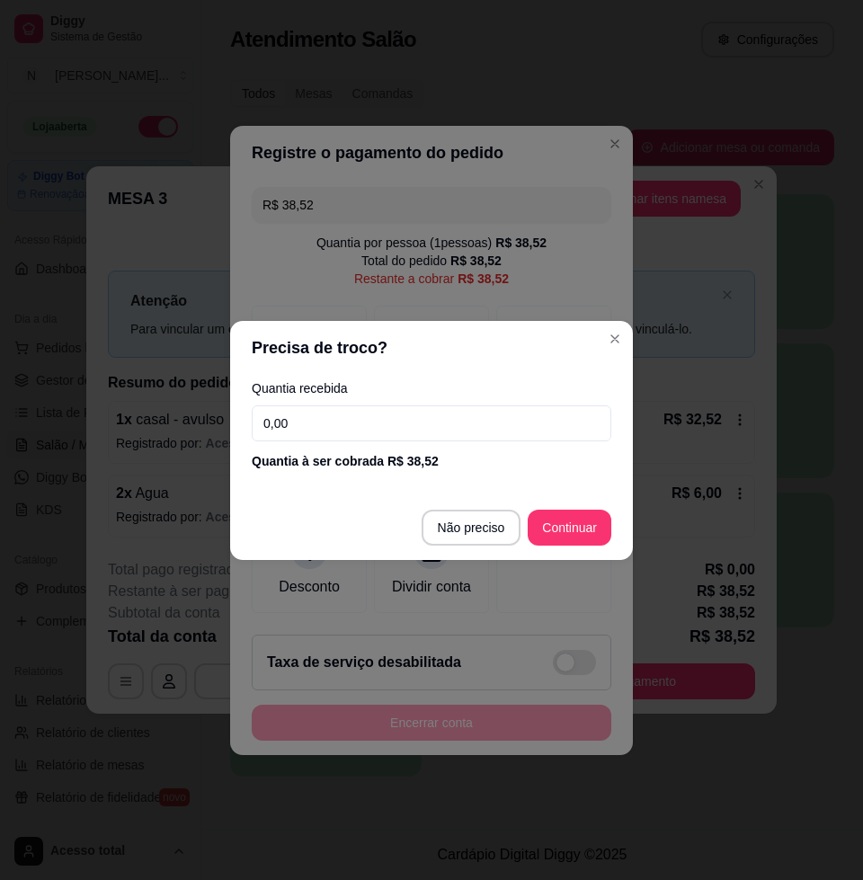
click at [409, 419] on input "0,00" at bounding box center [431, 423] width 359 height 36
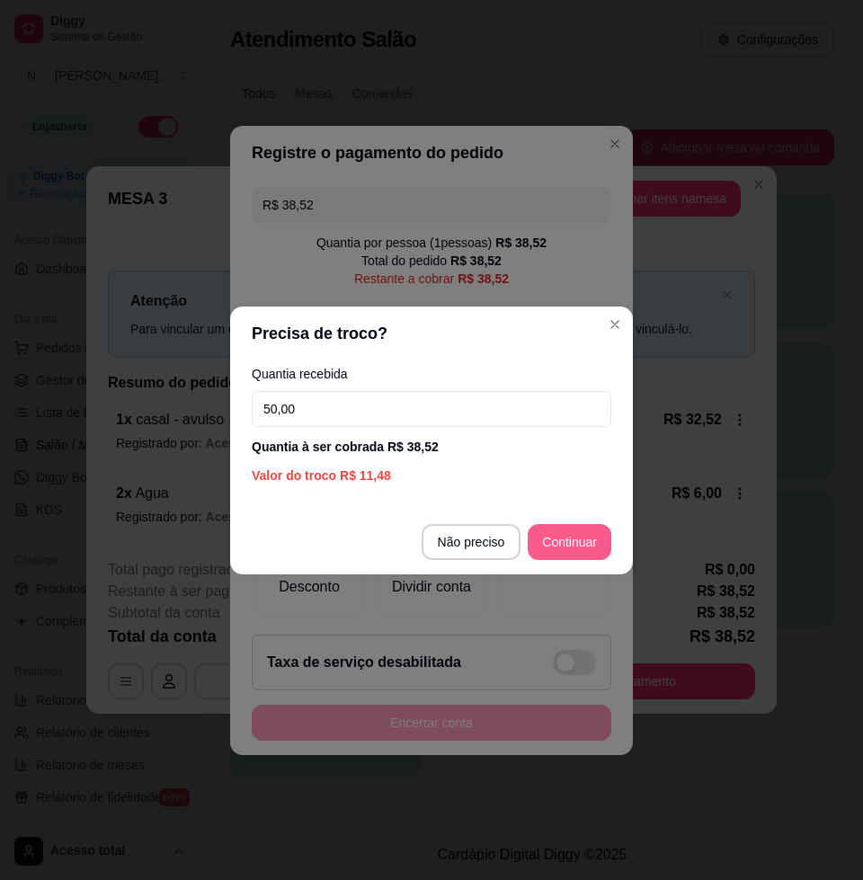
type input "50,00"
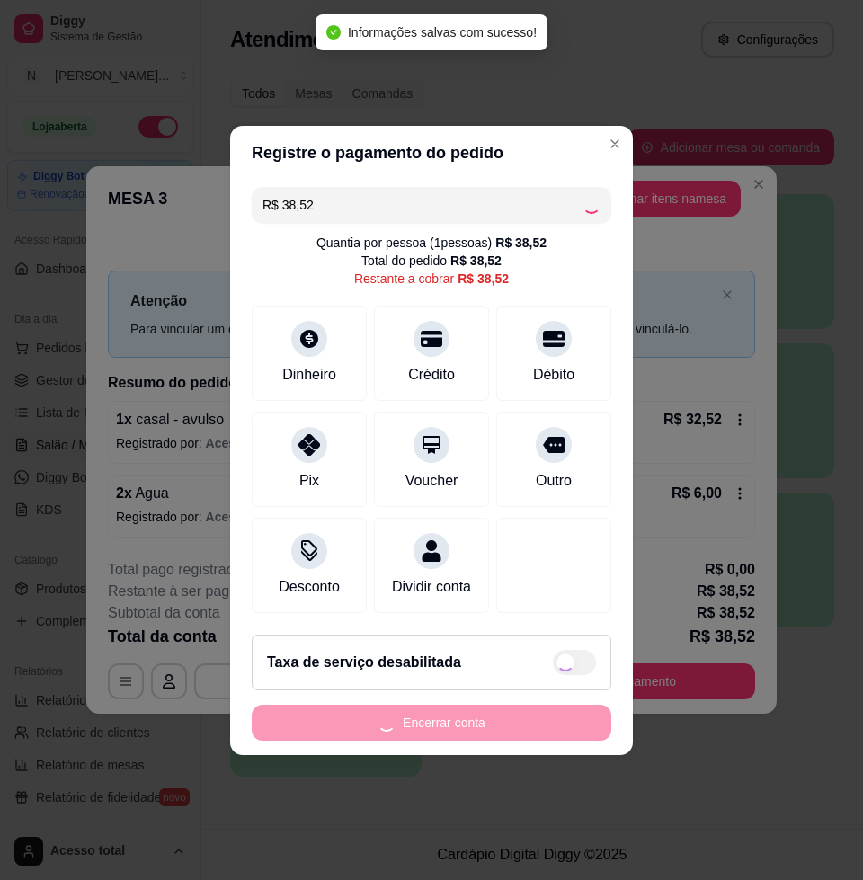
type input "R$ 0,00"
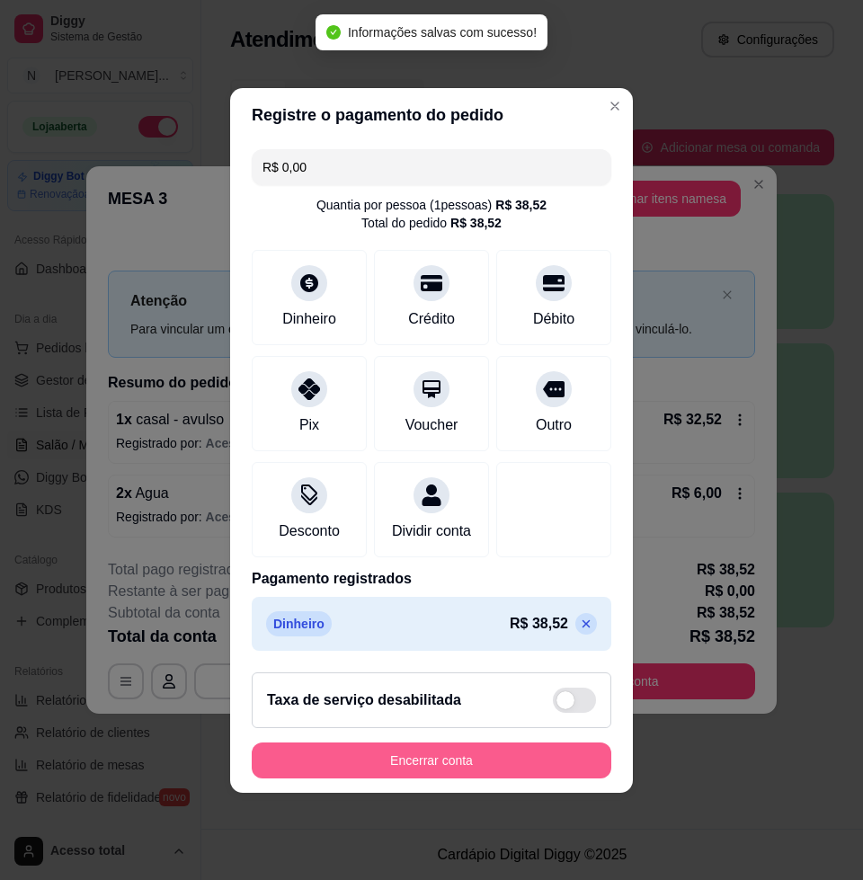
click at [438, 772] on button "Encerrar conta" at bounding box center [431, 760] width 359 height 36
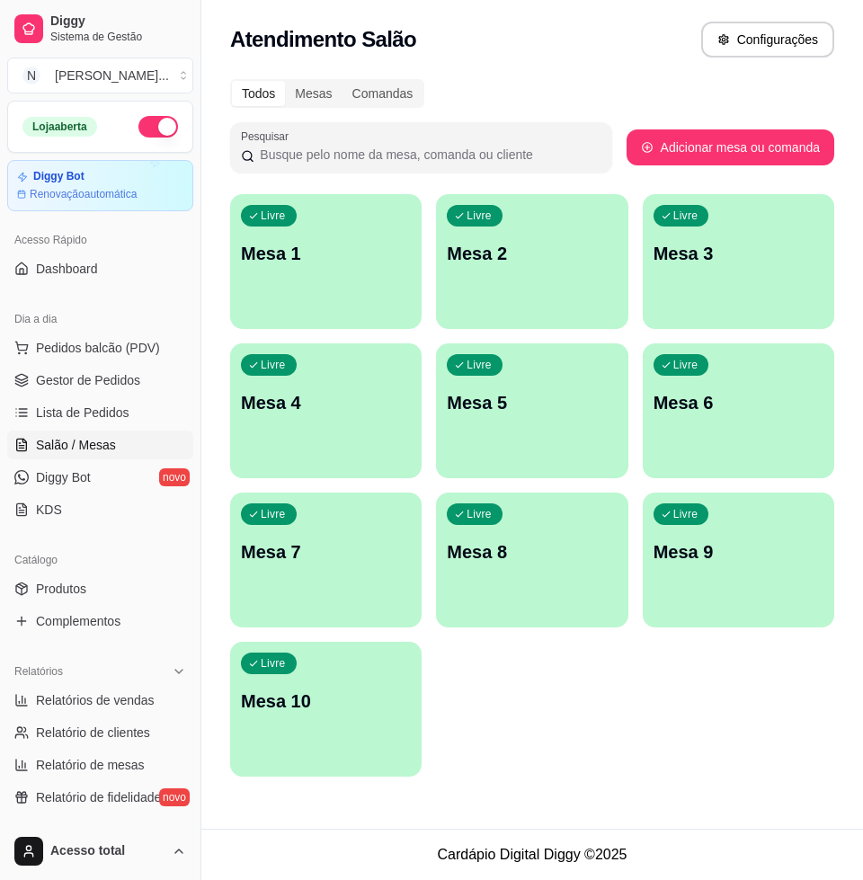
click at [555, 700] on div "Livre Mesa 1 Livre Mesa 2 Livre Mesa 3 Livre Mesa 4 Livre Mesa 5 Livre Mesa 6 L…" at bounding box center [532, 485] width 604 height 582
click at [88, 476] on span "Diggy Bot" at bounding box center [63, 477] width 55 height 18
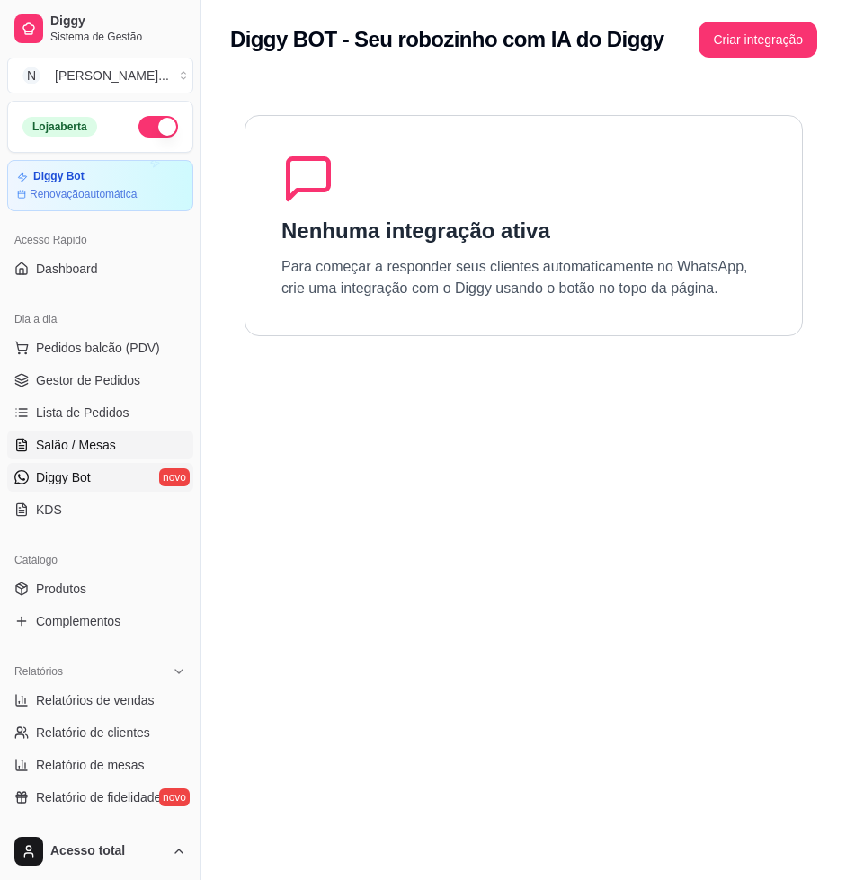
click at [82, 433] on link "Salão / Mesas" at bounding box center [100, 444] width 186 height 29
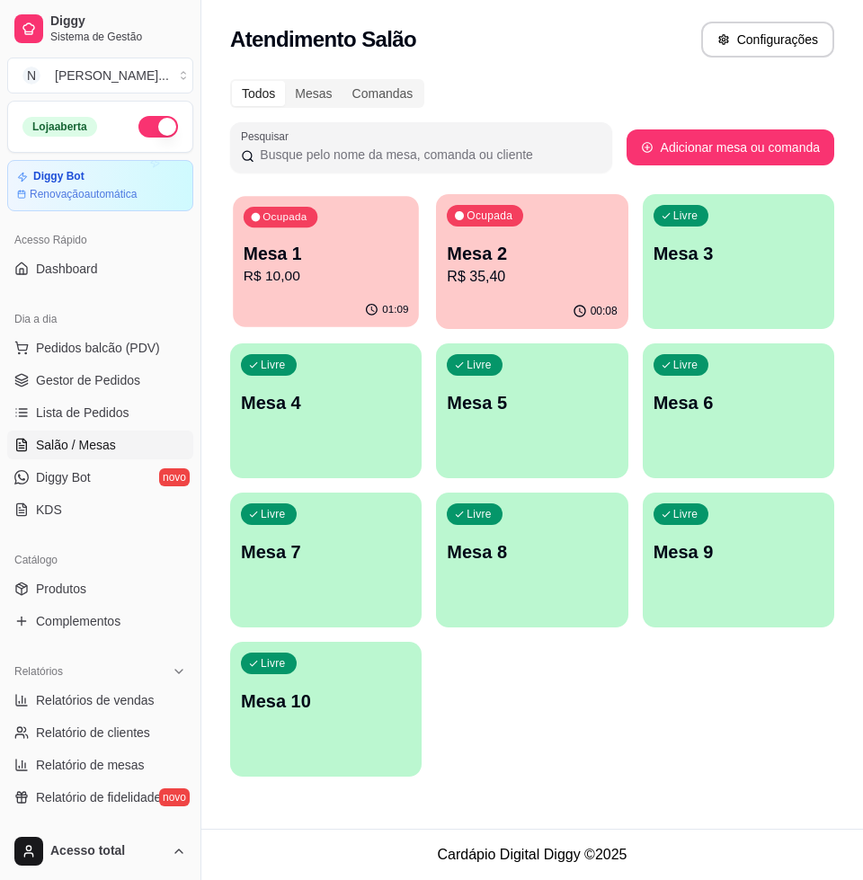
click at [292, 269] on p "R$ 10,00" at bounding box center [326, 276] width 165 height 21
click at [531, 721] on div "Ocupada Mesa 1 R$ 10,00 01:09 Ocupada Mesa 2 R$ 35,40 00:08 Livre Mesa 3 Livre …" at bounding box center [532, 485] width 604 height 582
click at [48, 426] on link "Lista de Pedidos" at bounding box center [100, 412] width 186 height 29
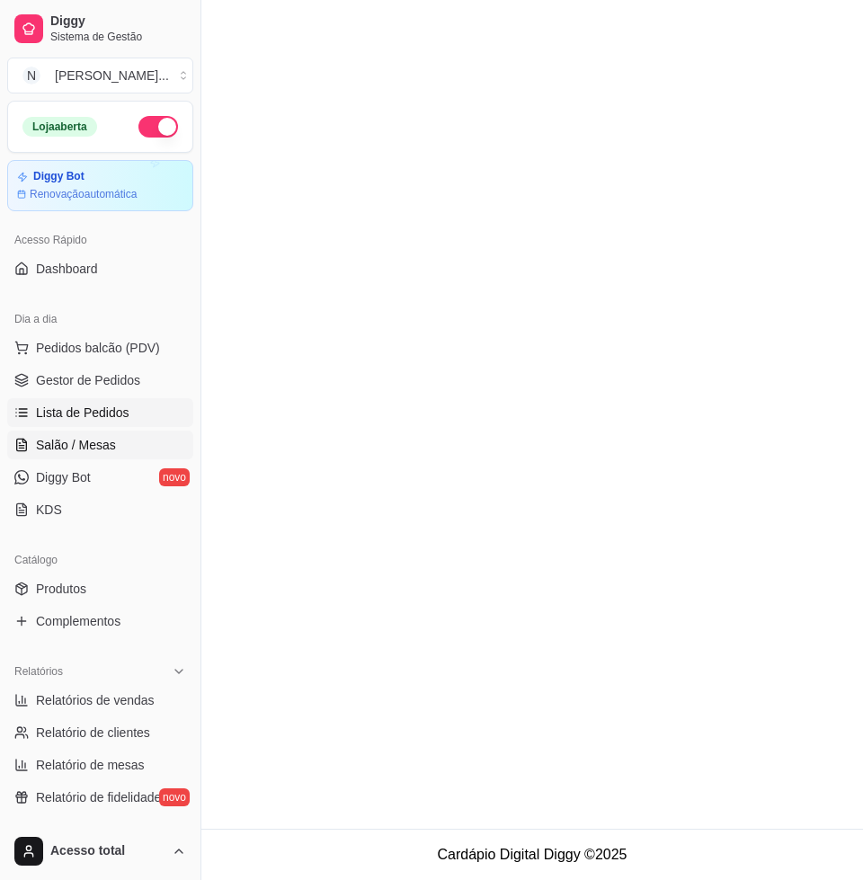
click at [67, 451] on span "Salão / Mesas" at bounding box center [76, 445] width 80 height 18
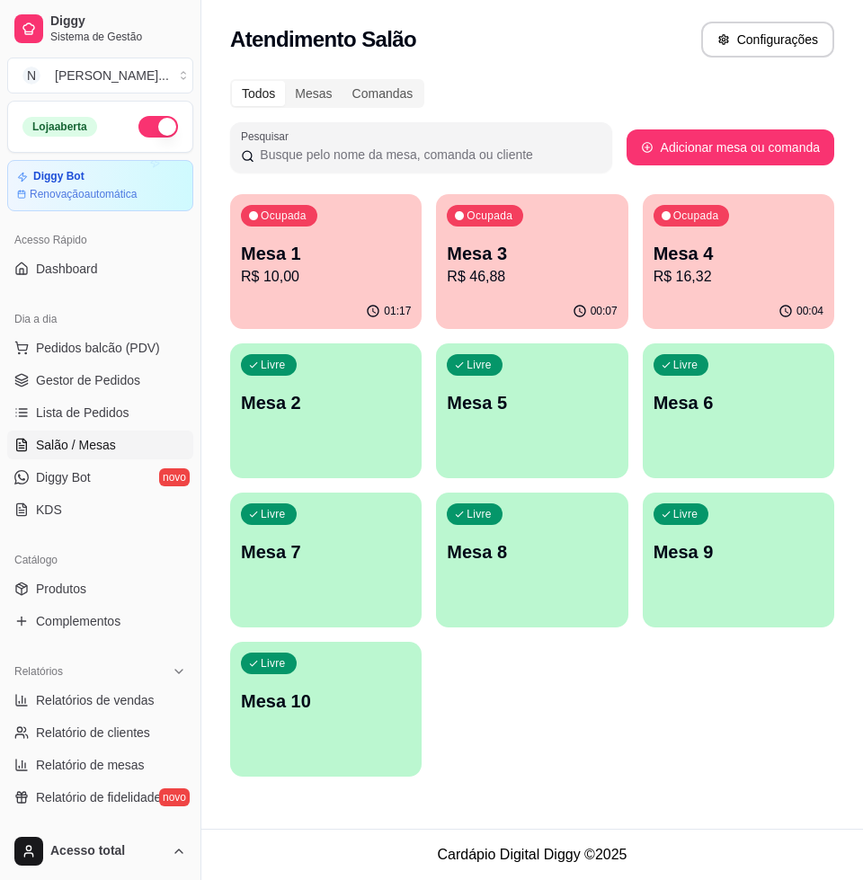
click at [623, 639] on div "Ocupada Mesa 1 R$ 10,00 01:17 Ocupada Mesa 3 R$ 46,88 00:07 Ocupada Mesa 4 R$ 1…" at bounding box center [532, 485] width 604 height 582
click at [65, 483] on span "Diggy Bot" at bounding box center [63, 477] width 55 height 18
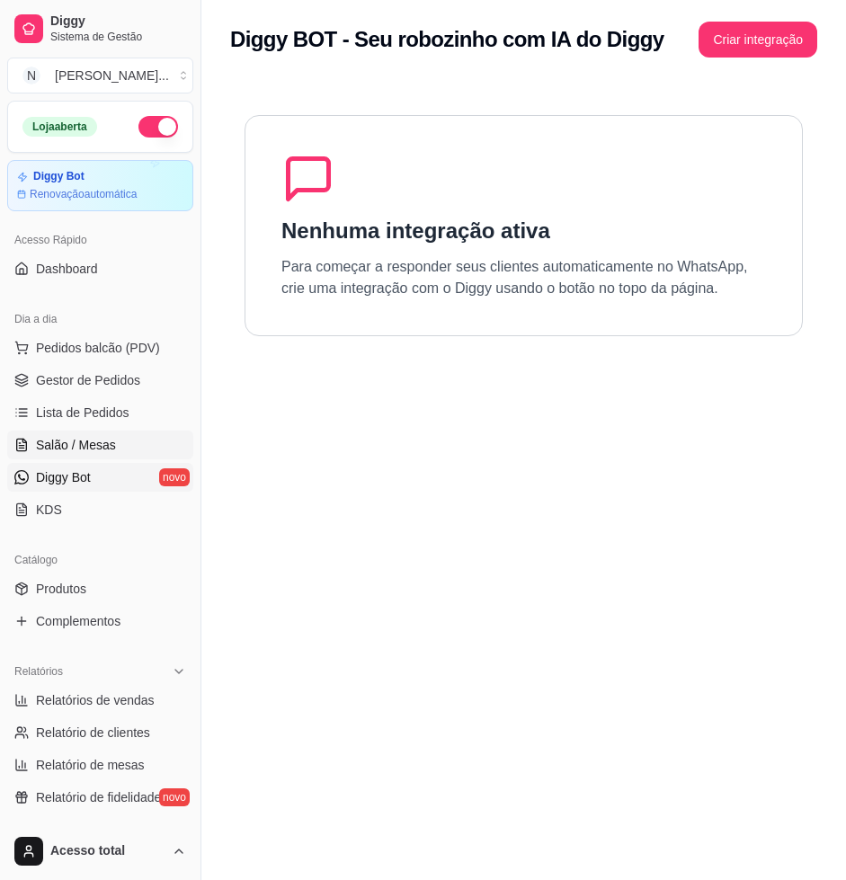
click at [80, 440] on span "Salão / Mesas" at bounding box center [76, 445] width 80 height 18
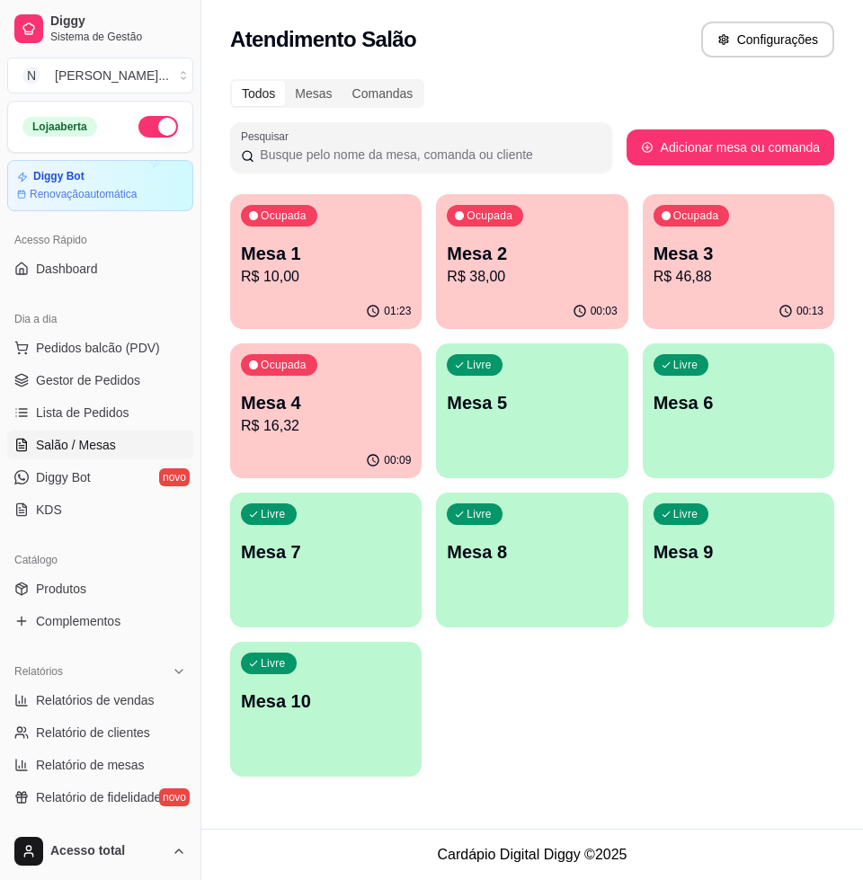
click at [510, 245] on p "Mesa 2" at bounding box center [532, 253] width 170 height 25
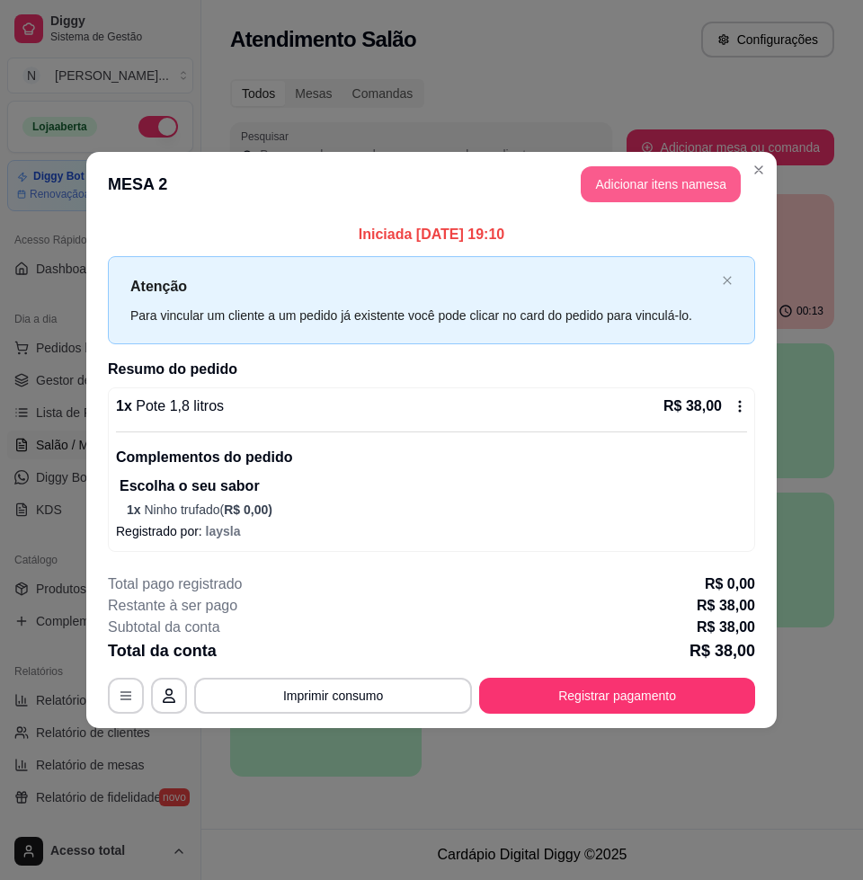
click at [697, 187] on button "Adicionar itens na mesa" at bounding box center [661, 184] width 160 height 36
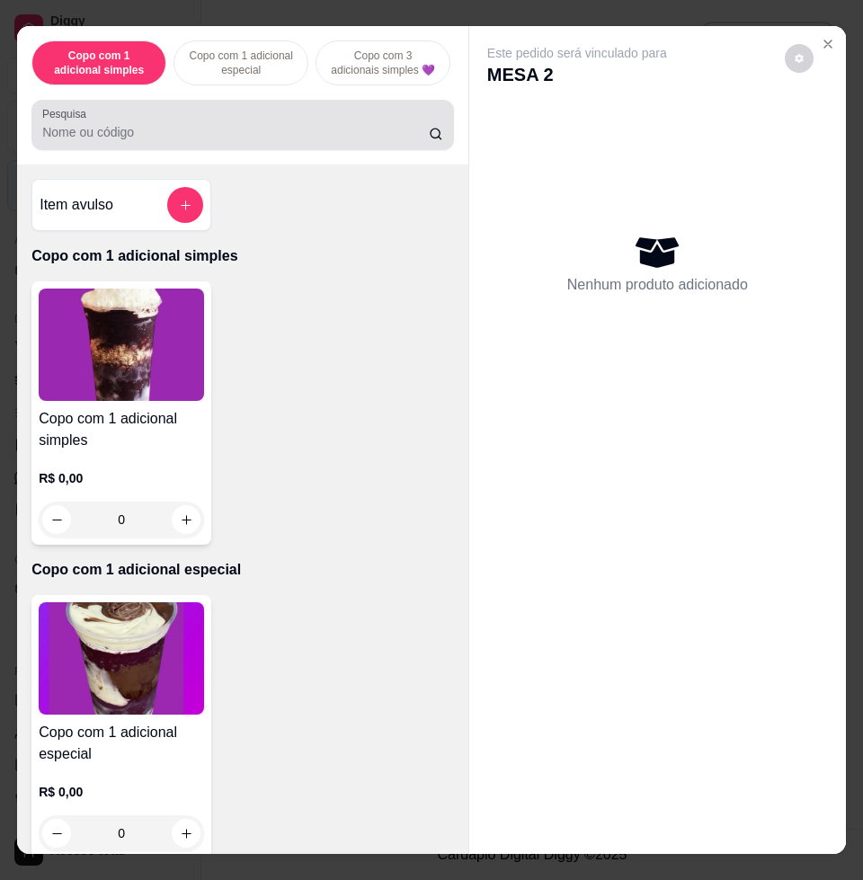
click at [99, 134] on input "Pesquisa" at bounding box center [235, 132] width 386 height 18
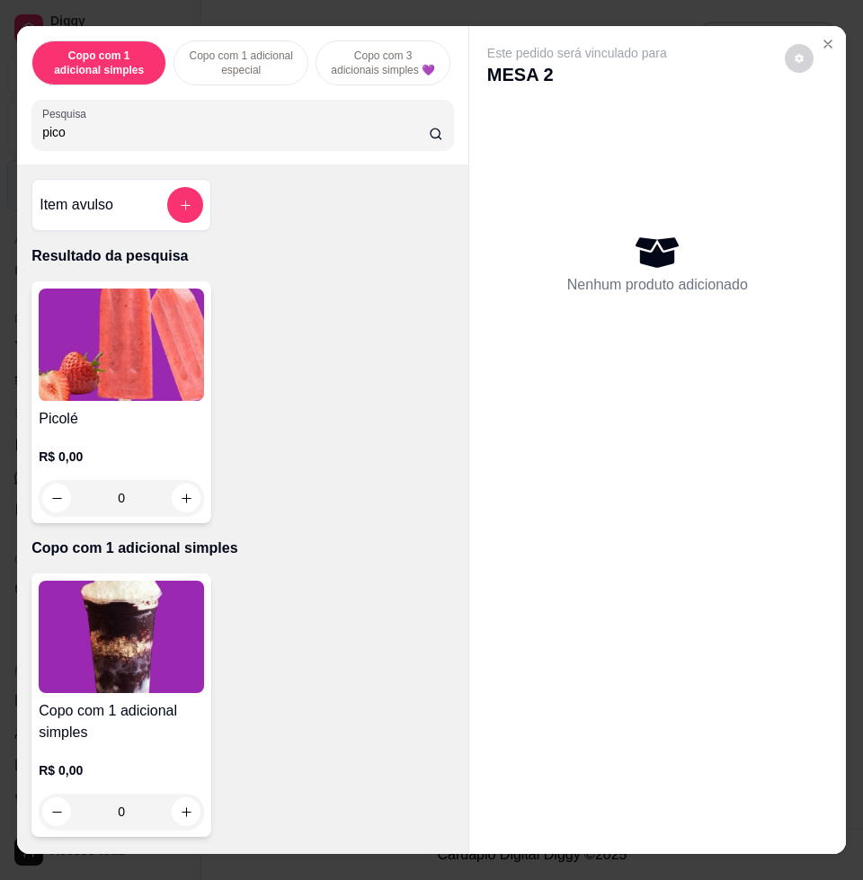
type input "pico"
click at [183, 502] on div "0" at bounding box center [121, 498] width 165 height 36
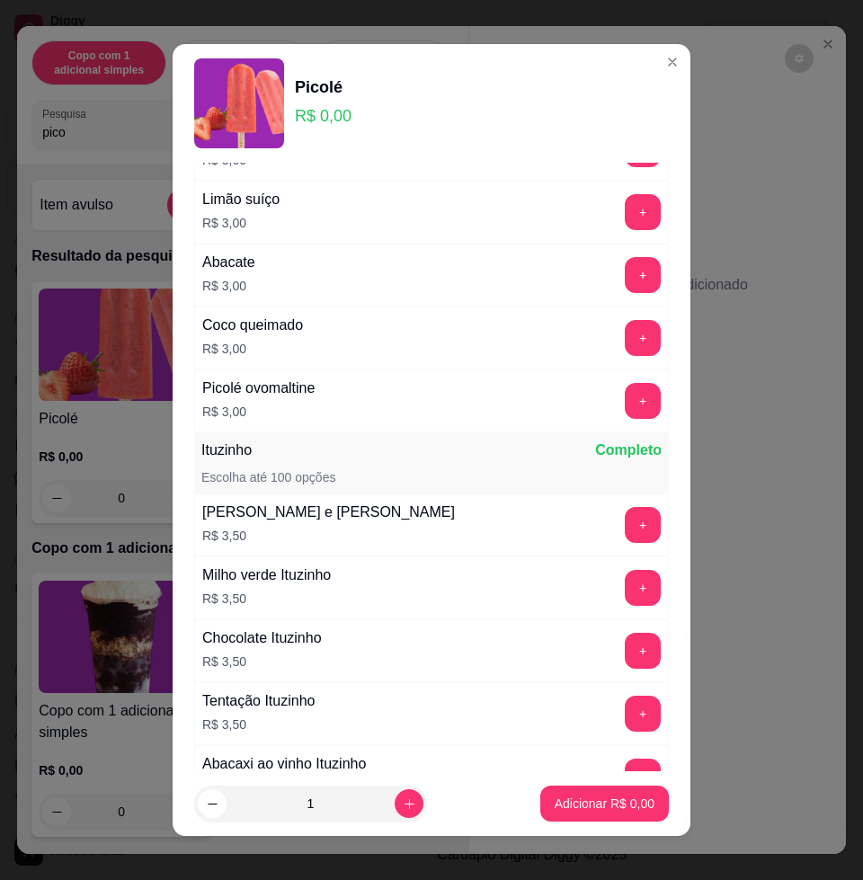
scroll to position [1797, 0]
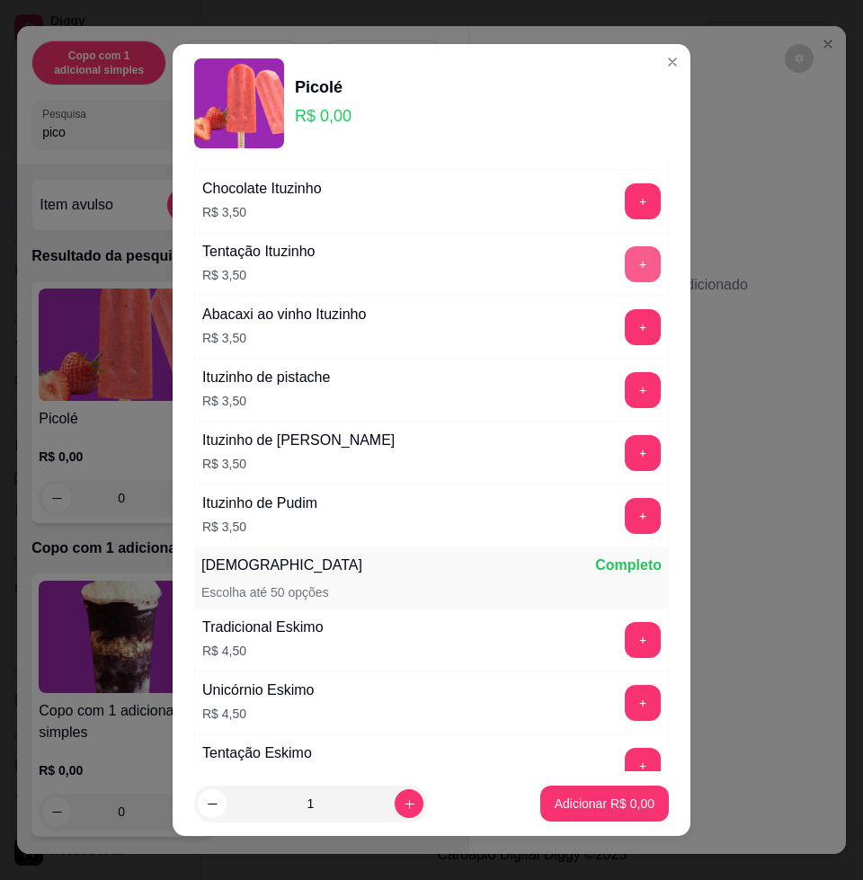
click at [625, 266] on button "+" at bounding box center [643, 264] width 36 height 36
click at [562, 803] on p "Adicionar R$ 3,50" at bounding box center [605, 803] width 100 height 18
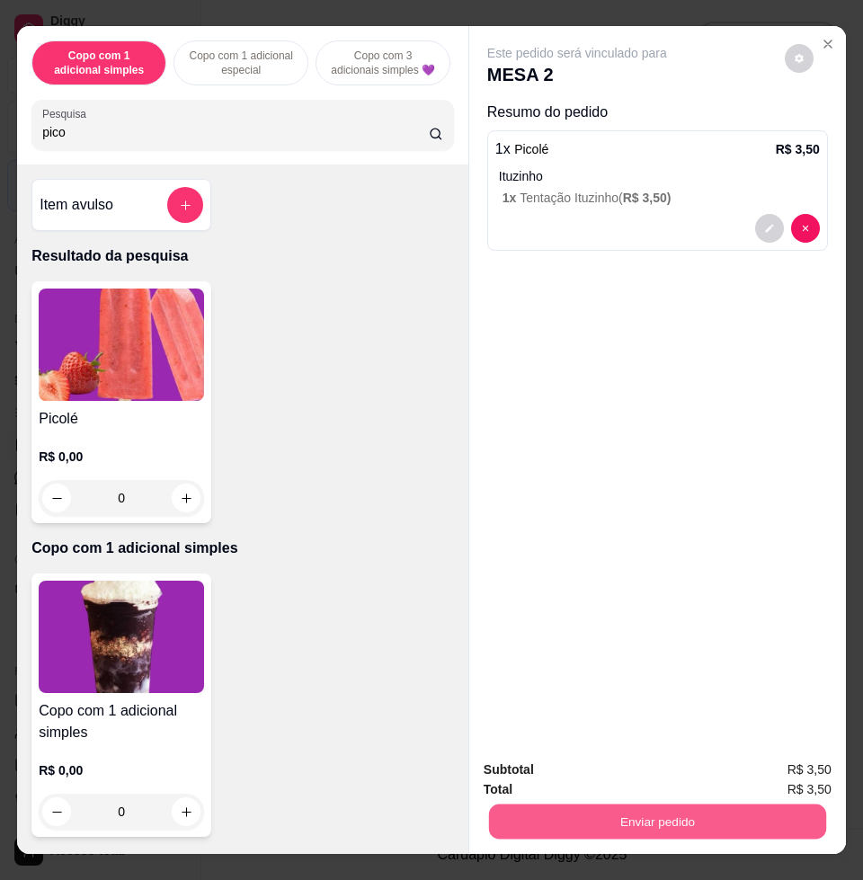
click at [725, 806] on button "Enviar pedido" at bounding box center [657, 820] width 337 height 35
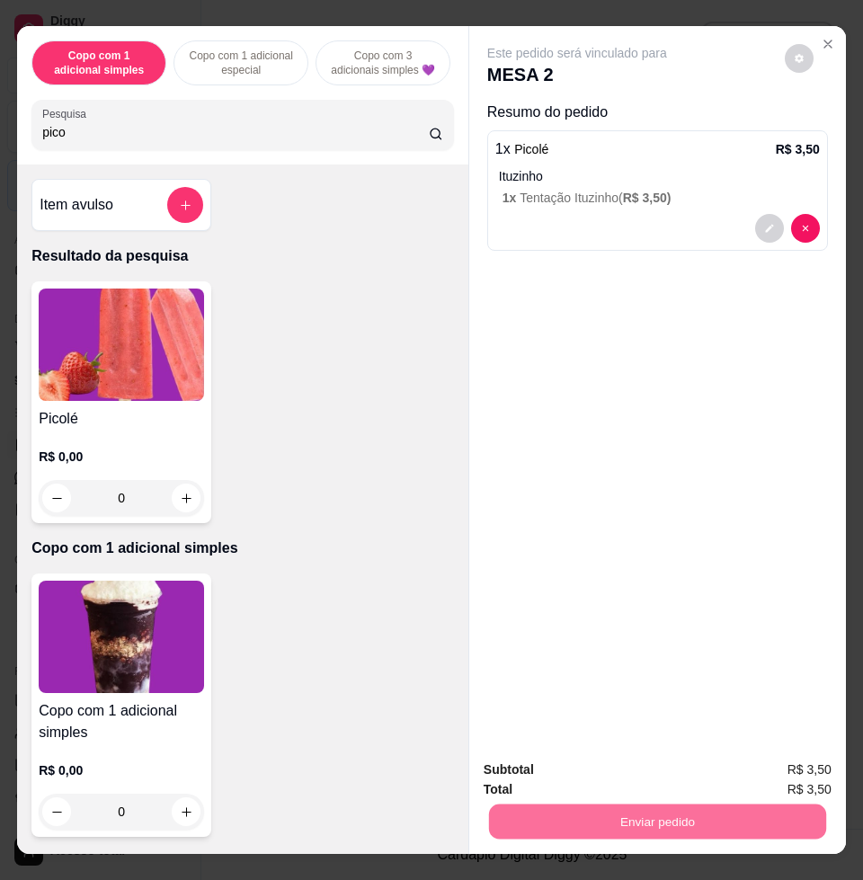
click at [797, 766] on button "Enviar pedido" at bounding box center [782, 767] width 99 height 33
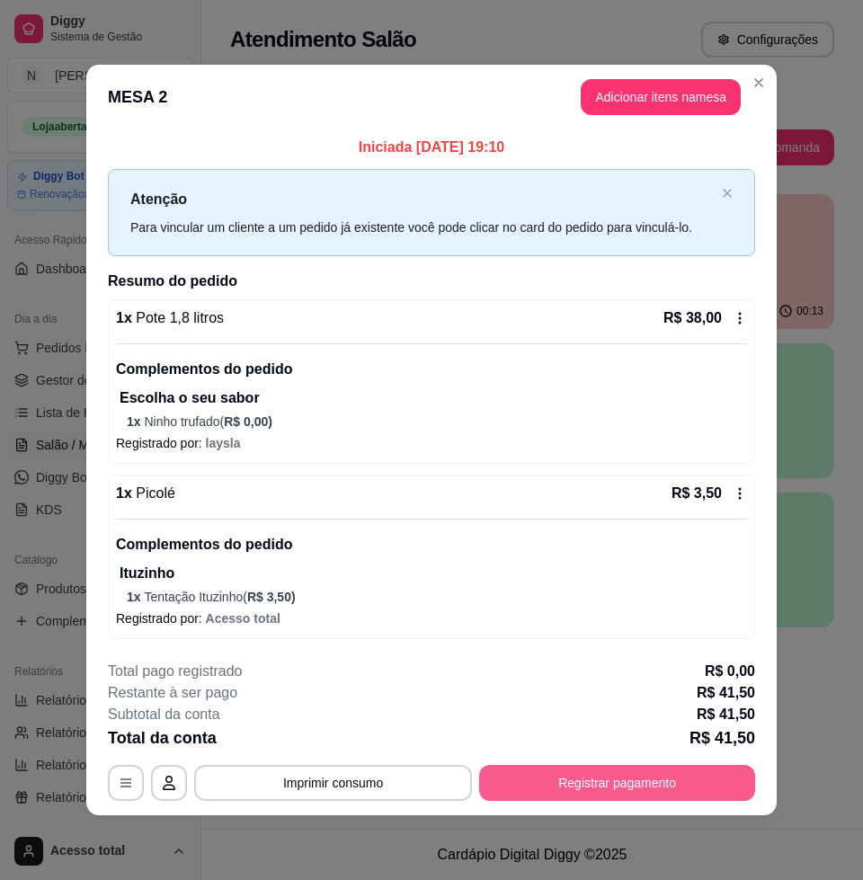
click at [628, 777] on button "Registrar pagamento" at bounding box center [617, 783] width 276 height 36
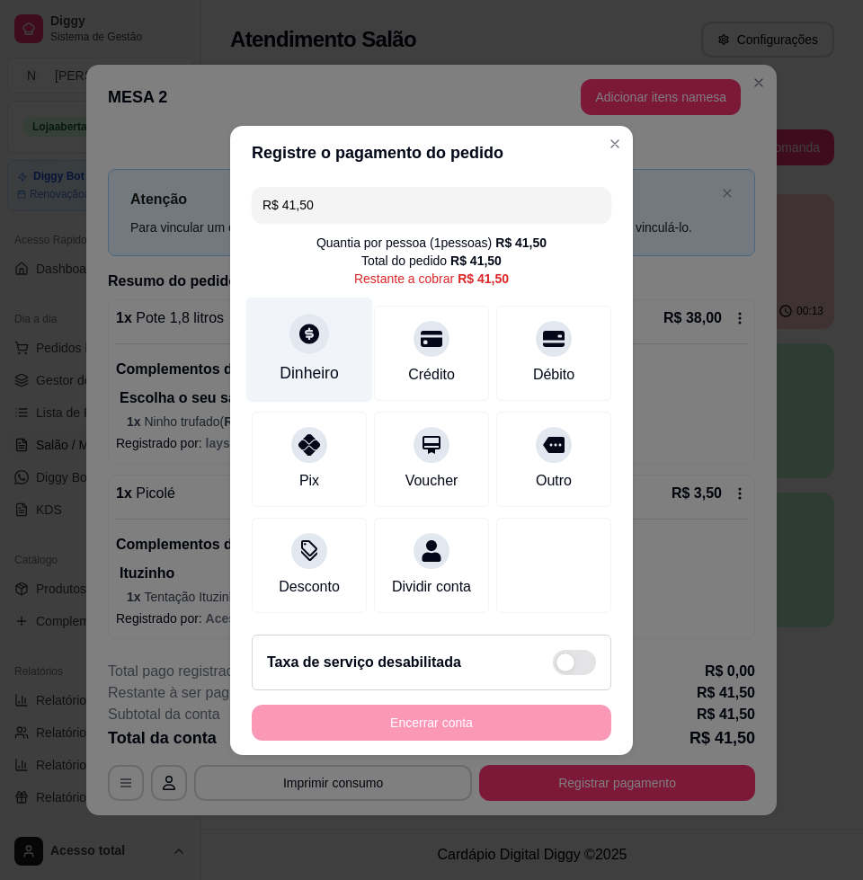
click at [312, 343] on div "Dinheiro" at bounding box center [309, 349] width 127 height 105
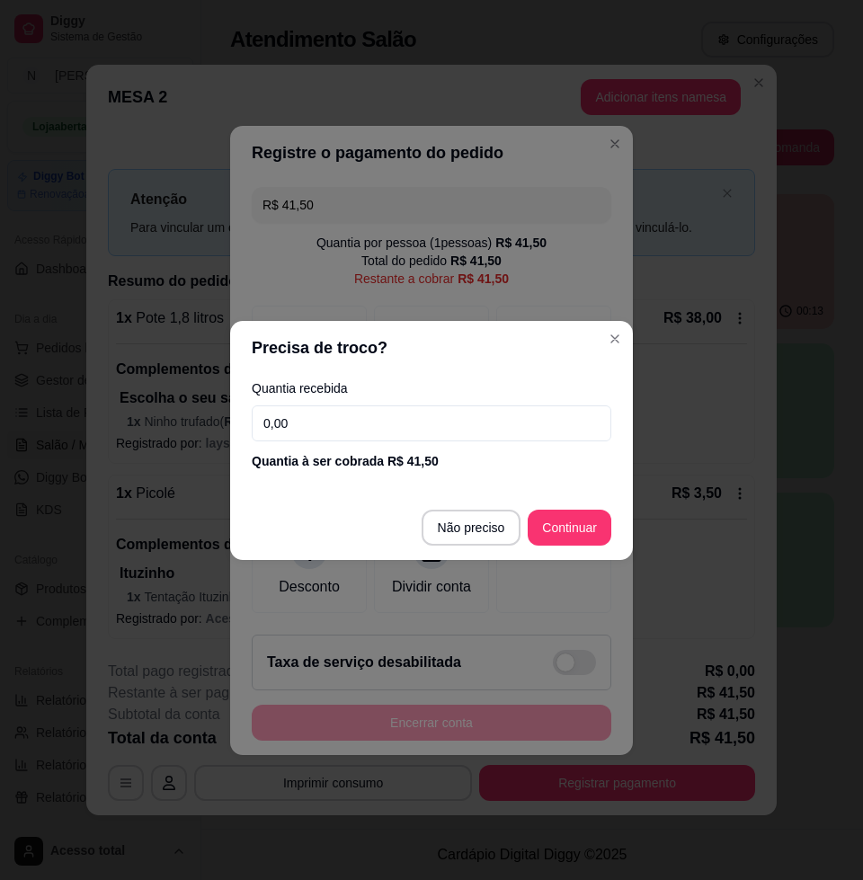
click at [446, 429] on input "0,00" at bounding box center [431, 423] width 359 height 36
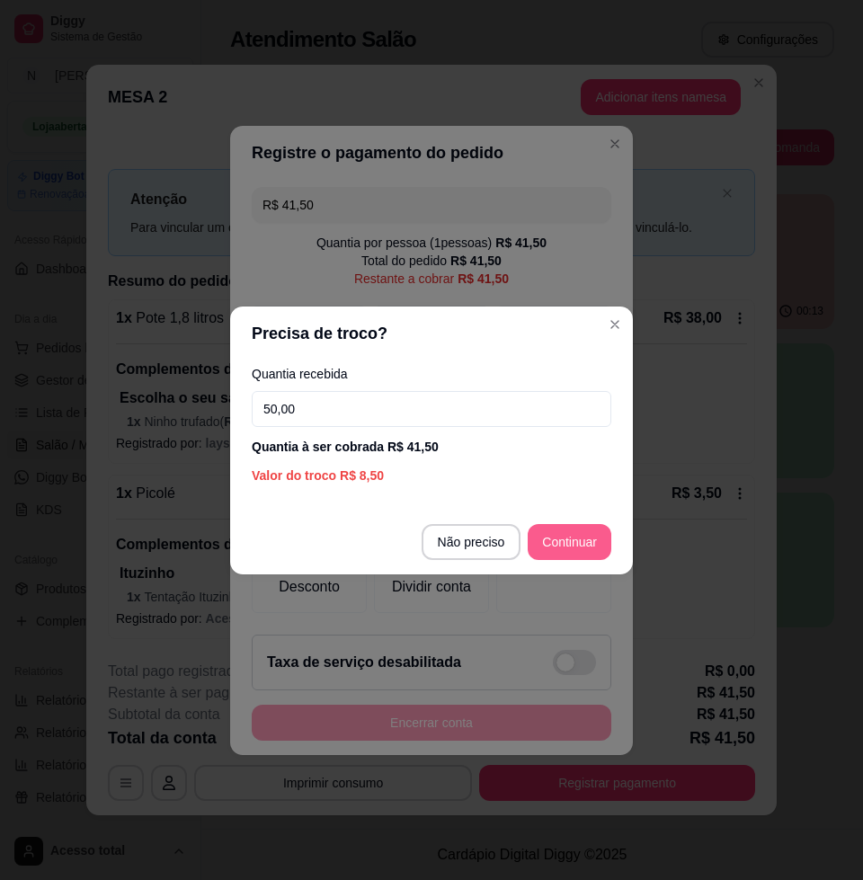
type input "50,00"
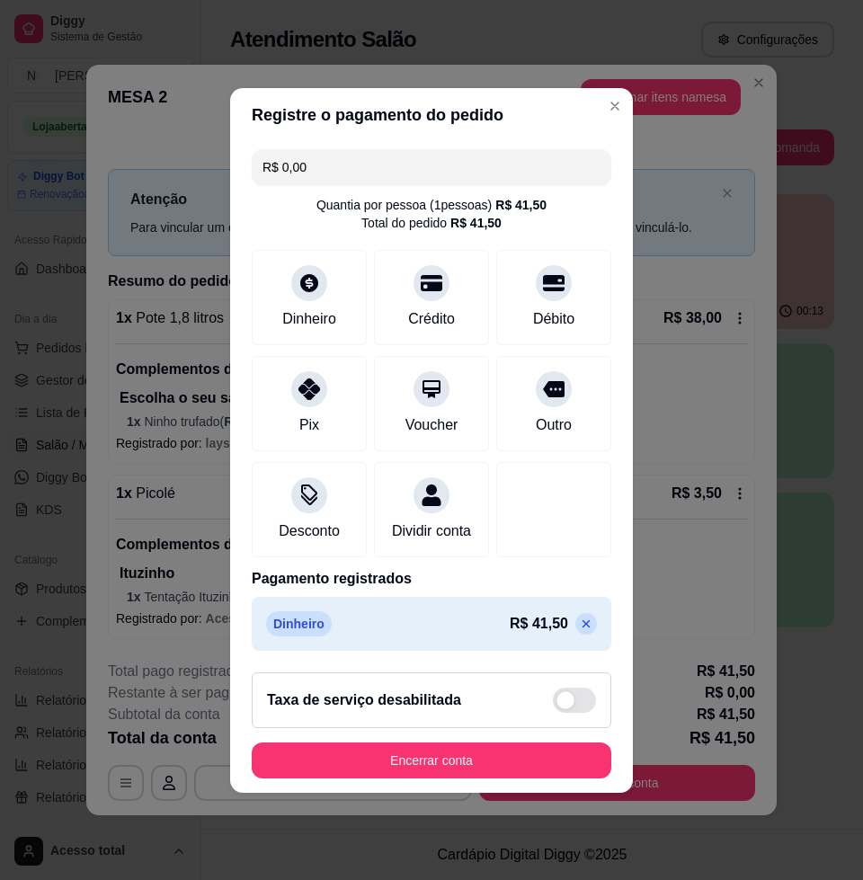
click at [579, 631] on icon at bounding box center [586, 624] width 14 height 14
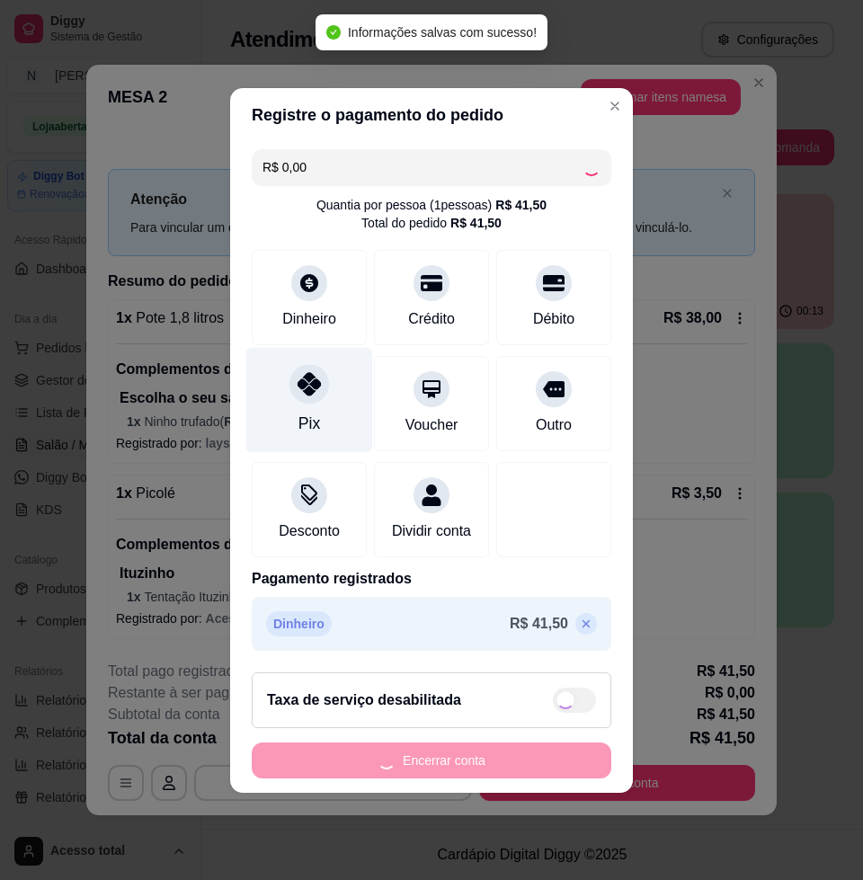
type input "R$ 41,50"
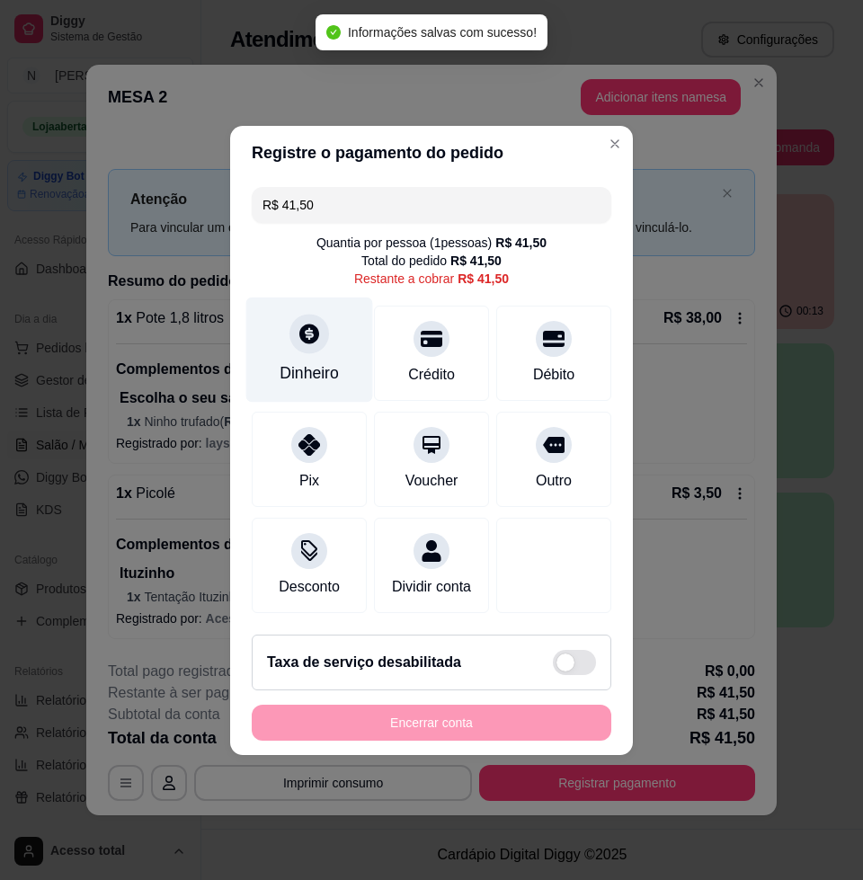
click at [294, 334] on div at bounding box center [309, 334] width 40 height 40
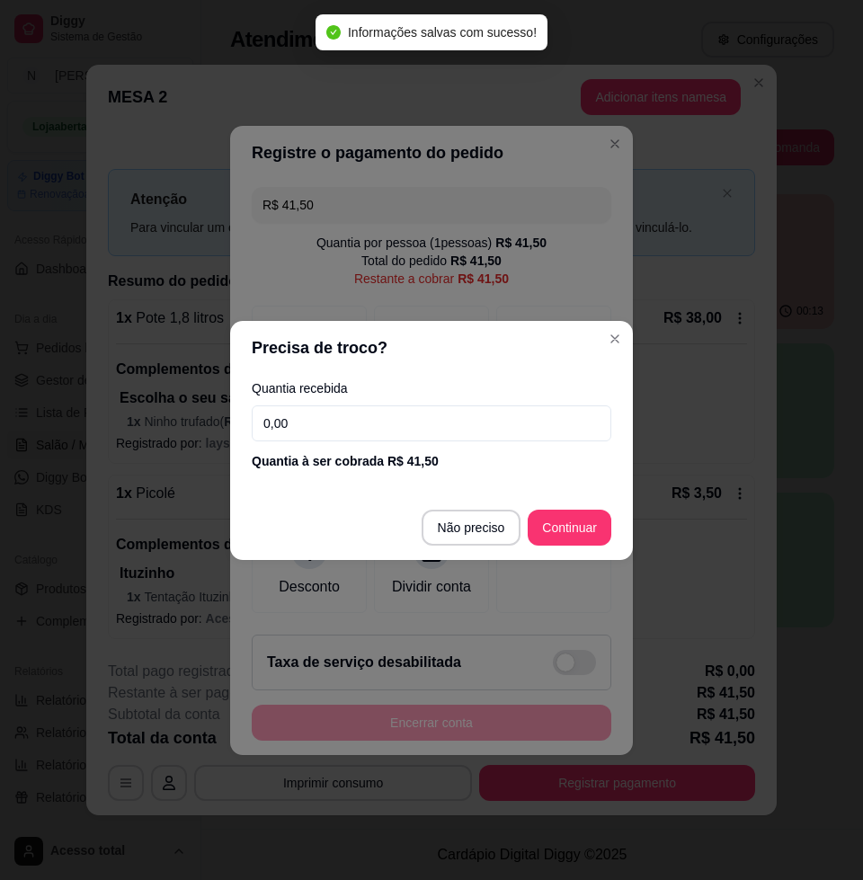
click at [347, 411] on input "0,00" at bounding box center [431, 423] width 359 height 36
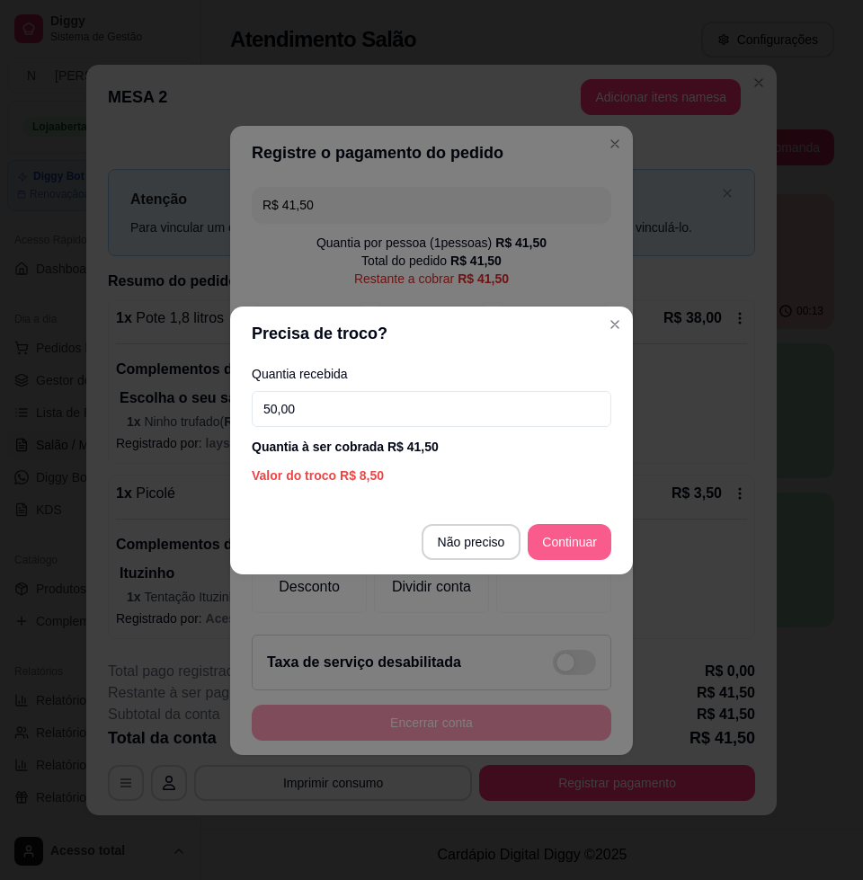
type input "50,00"
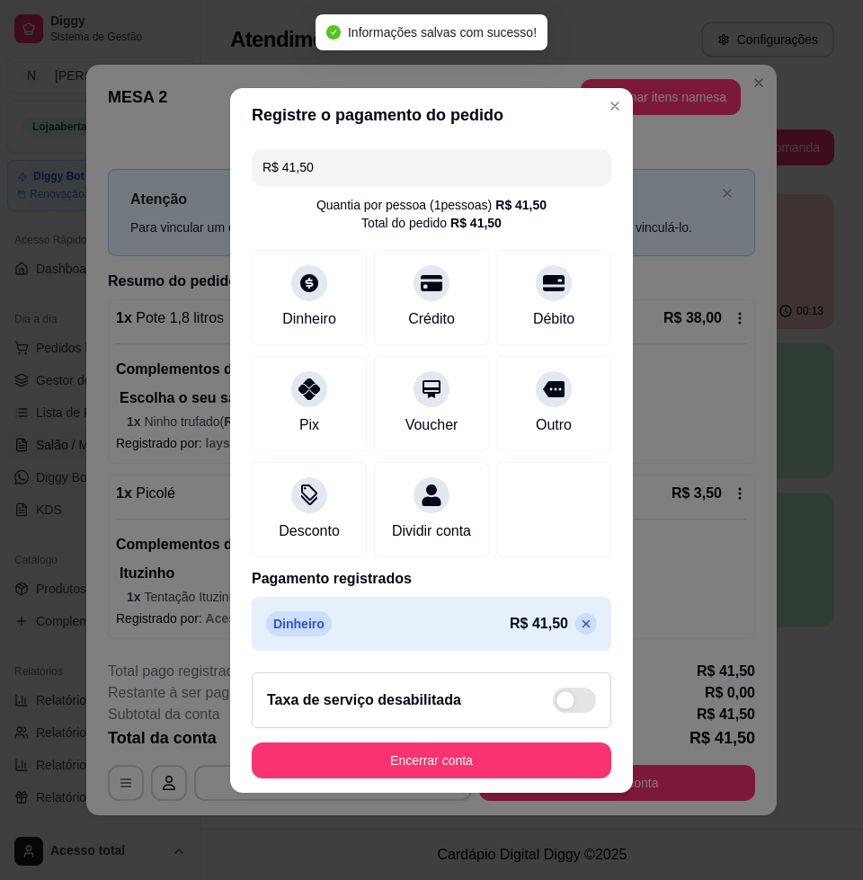
type input "R$ 0,00"
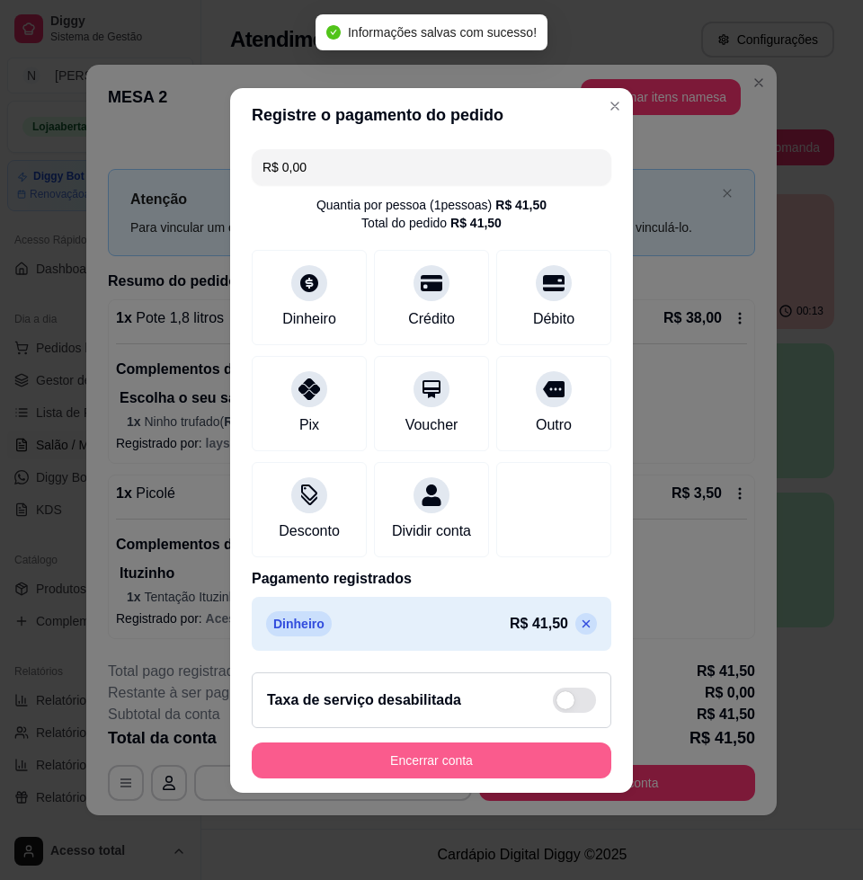
click at [486, 766] on button "Encerrar conta" at bounding box center [431, 760] width 359 height 36
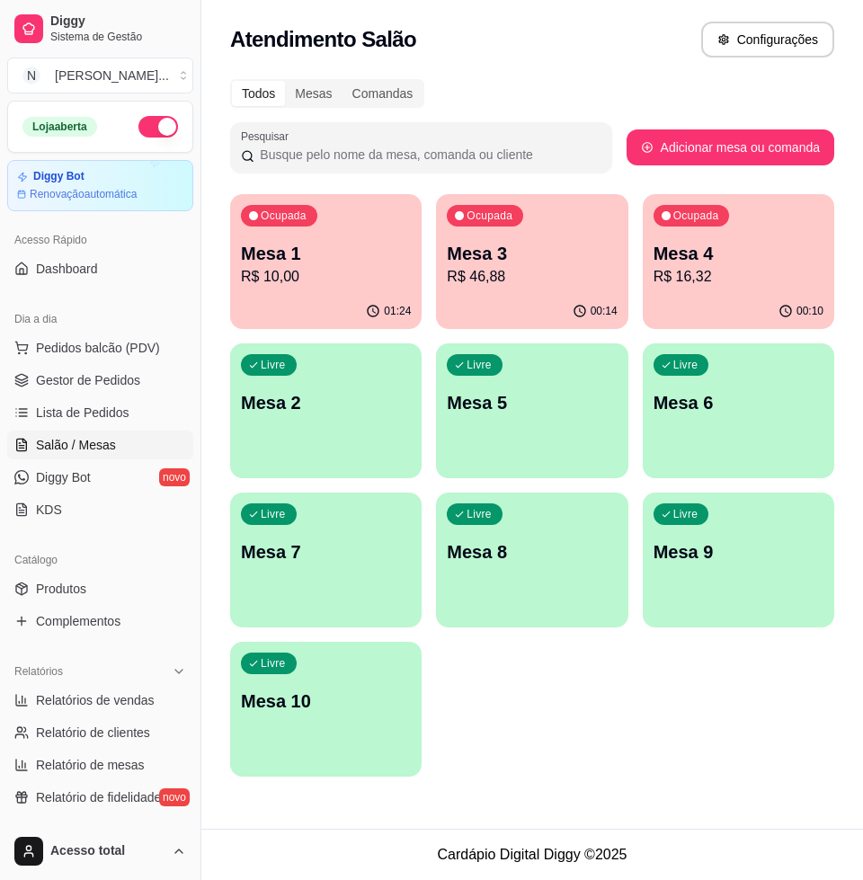
click at [674, 767] on div "Ocupada Mesa 1 R$ 10,00 01:24 Ocupada Mesa 3 R$ 46,88 00:14 Ocupada Mesa 4 R$ 1…" at bounding box center [532, 485] width 604 height 582
click at [104, 408] on span "Lista de Pedidos" at bounding box center [82, 413] width 93 height 18
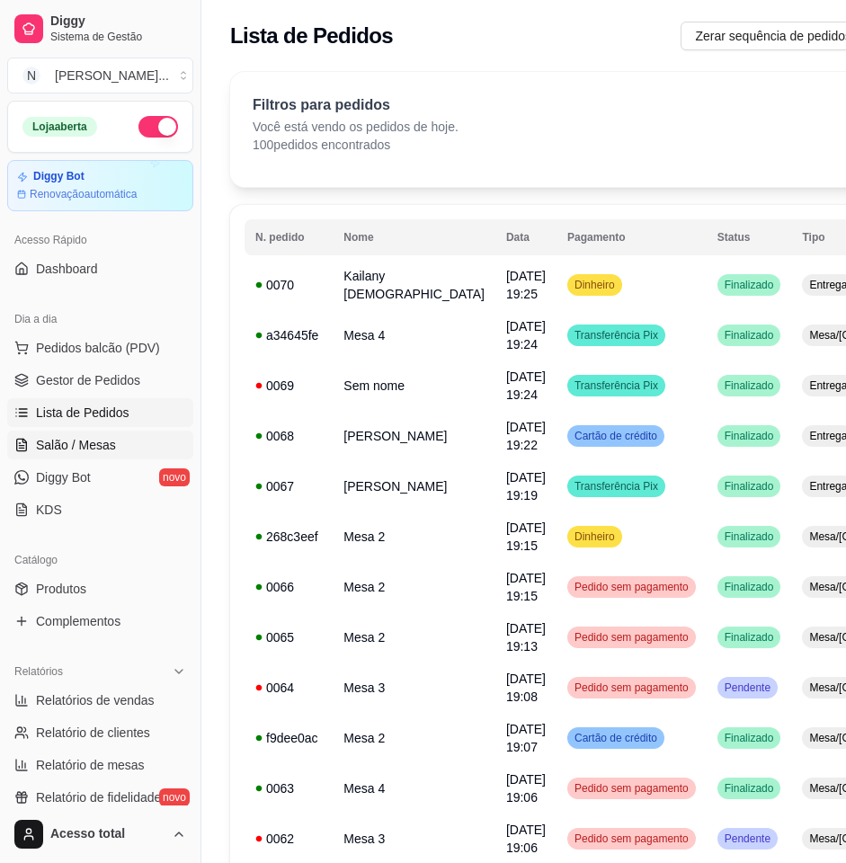
click at [93, 442] on span "Salão / Mesas" at bounding box center [76, 445] width 80 height 18
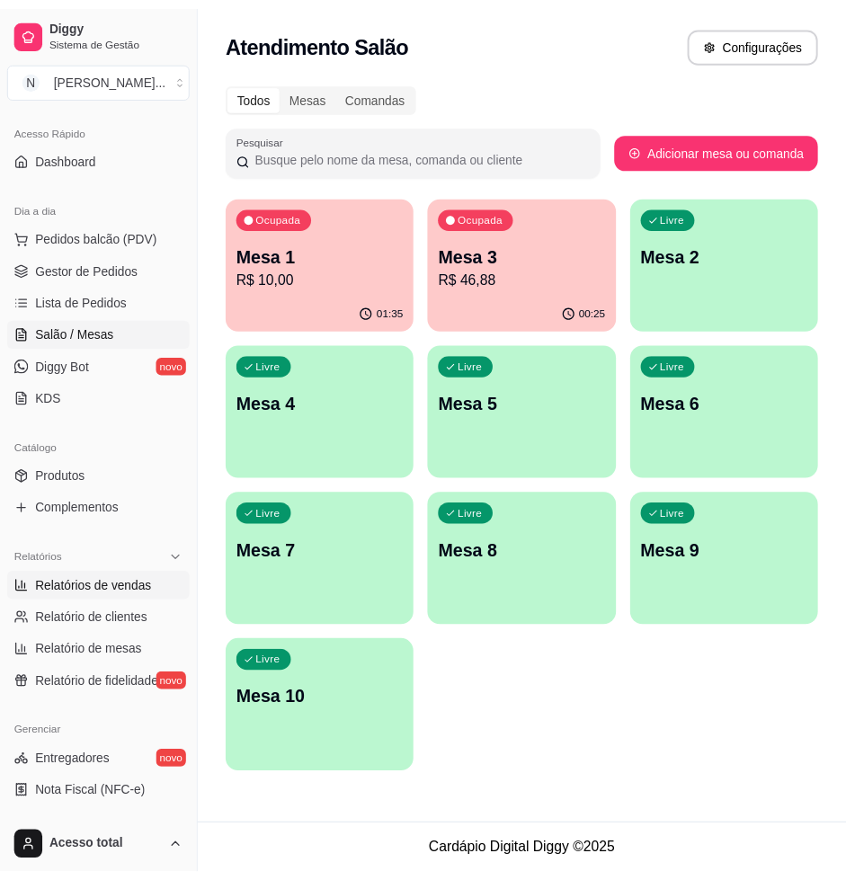
scroll to position [225, 0]
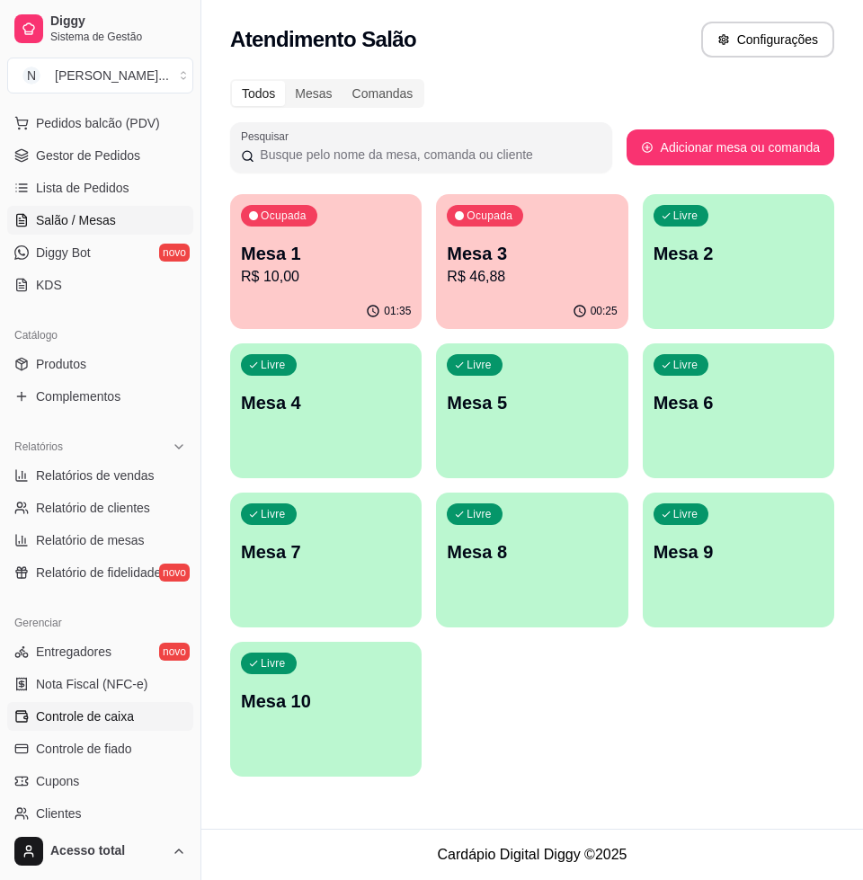
click at [119, 718] on span "Controle de caixa" at bounding box center [85, 716] width 98 height 18
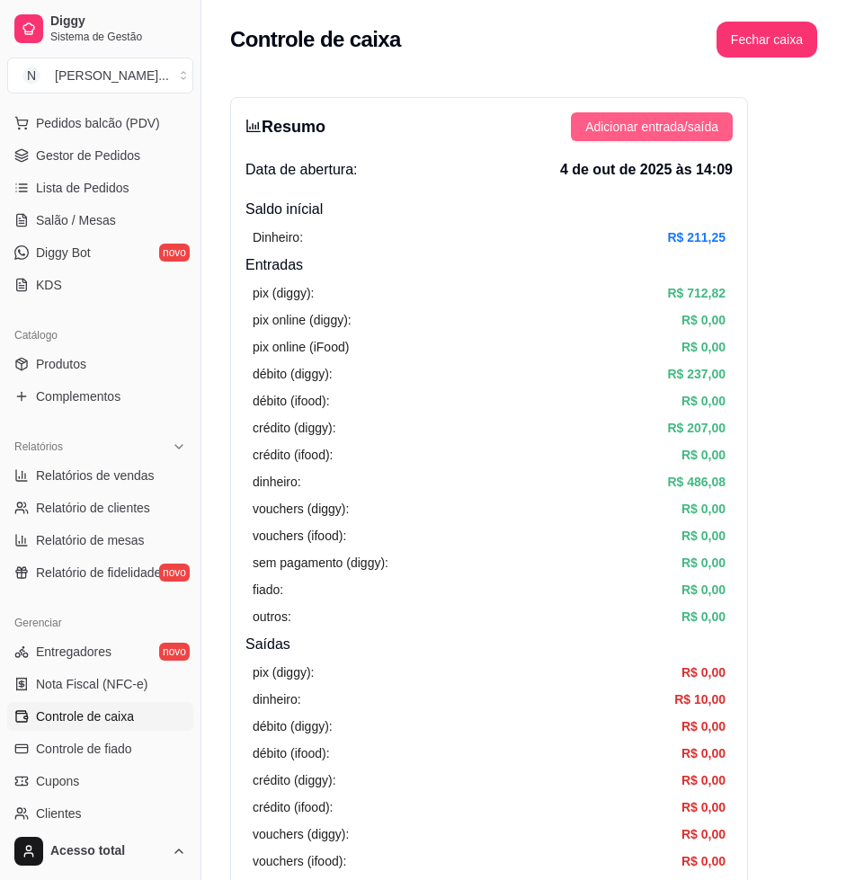
click at [652, 129] on span "Adicionar entrada/saída" at bounding box center [651, 127] width 133 height 20
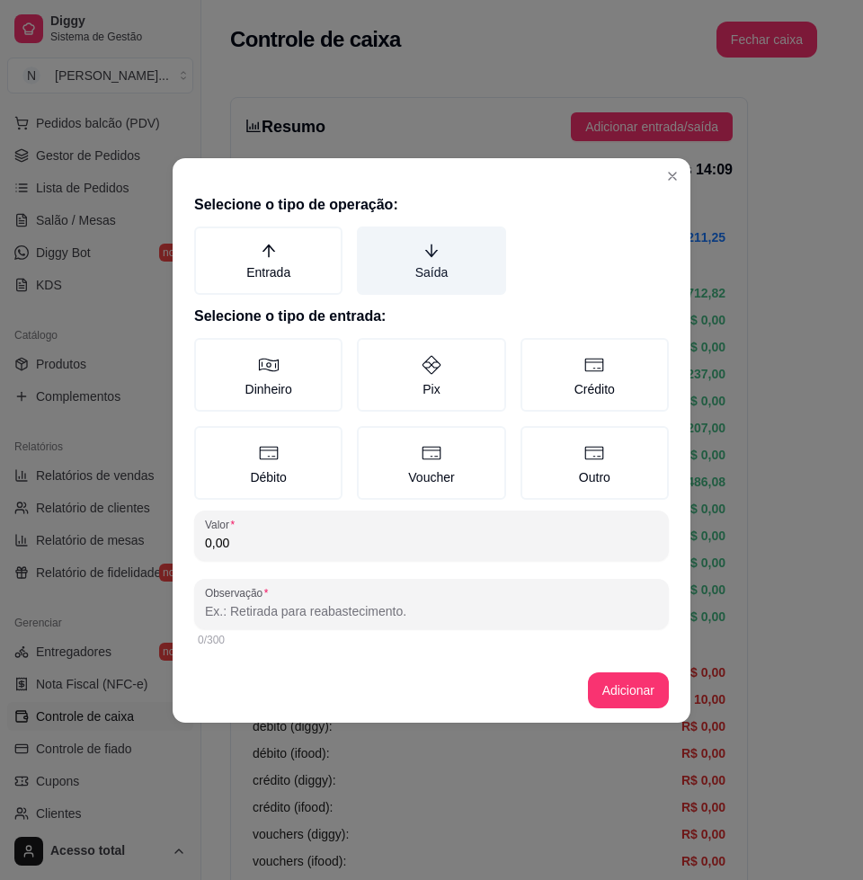
click at [438, 276] on label "Saída" at bounding box center [431, 260] width 148 height 68
click at [370, 240] on button "Saída" at bounding box center [363, 233] width 14 height 14
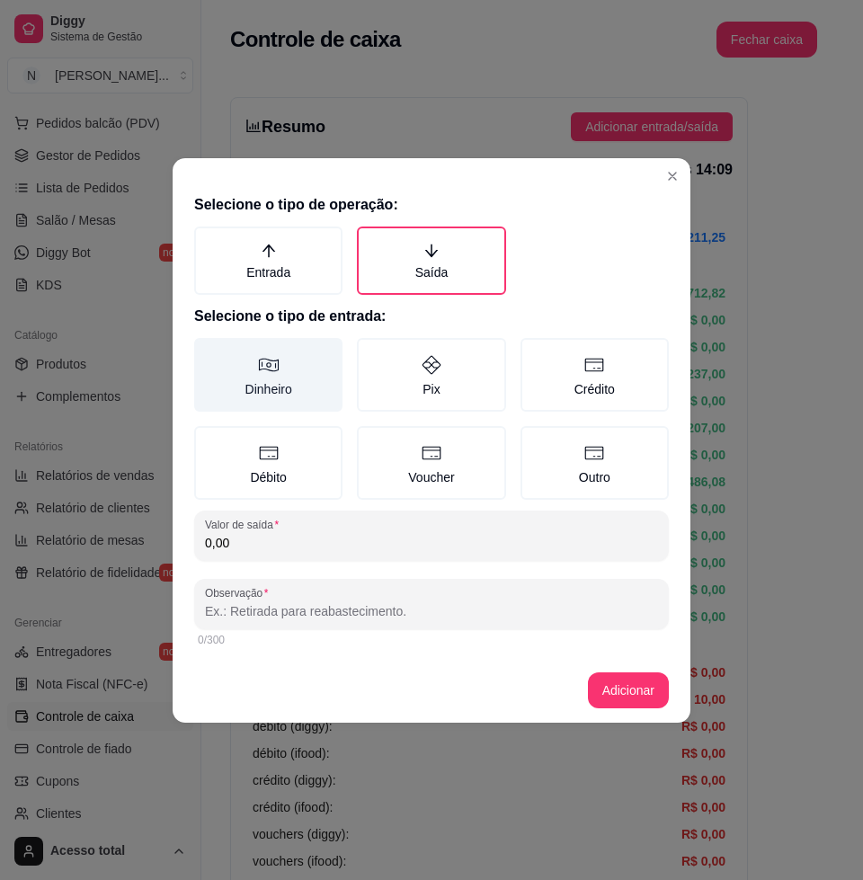
click at [255, 403] on label "Dinheiro" at bounding box center [268, 375] width 148 height 74
click at [208, 351] on button "Dinheiro" at bounding box center [200, 344] width 14 height 14
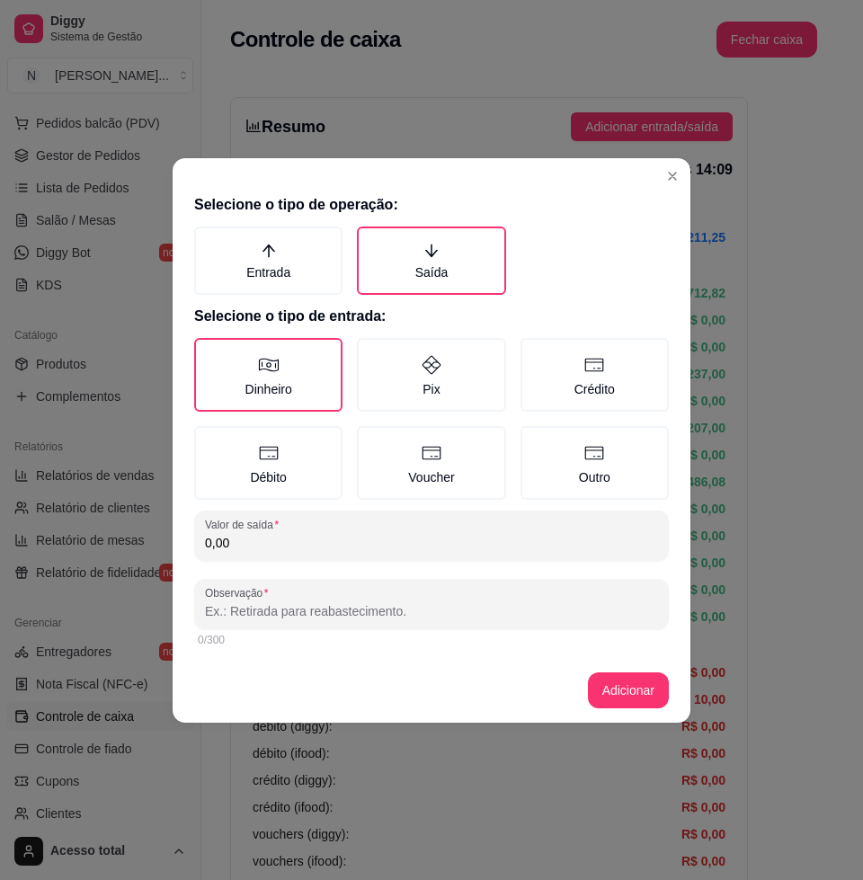
click at [327, 537] on input "0,00" at bounding box center [431, 543] width 453 height 18
click at [418, 534] on input "0,00" at bounding box center [431, 543] width 453 height 18
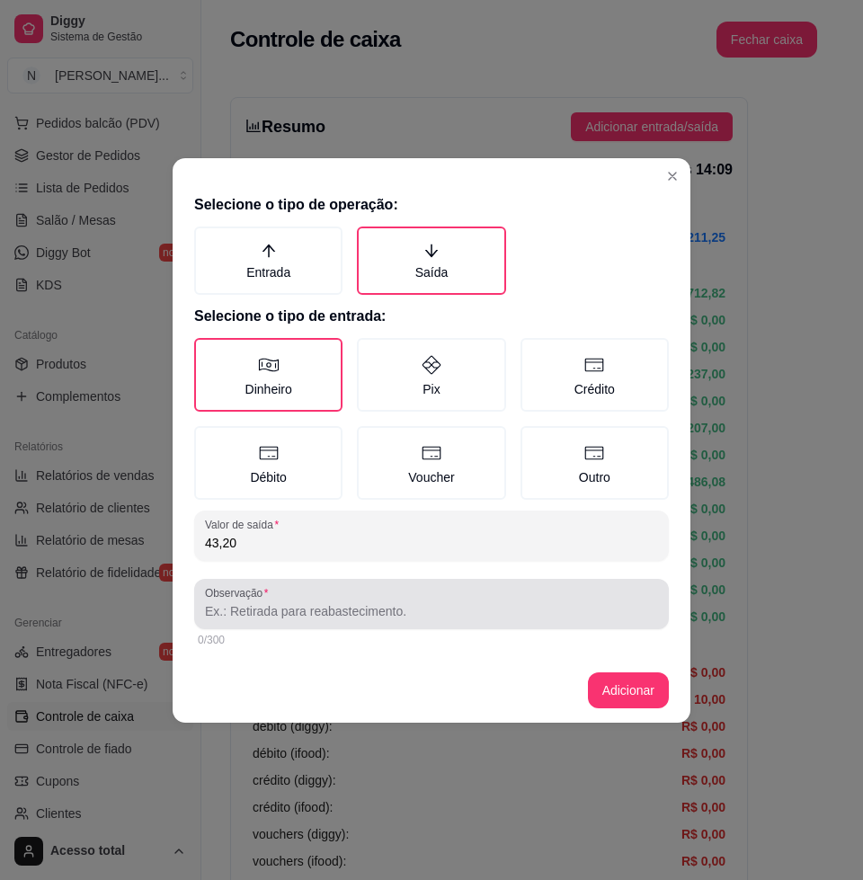
type input "43,20"
click at [350, 614] on input "Observação" at bounding box center [431, 611] width 453 height 18
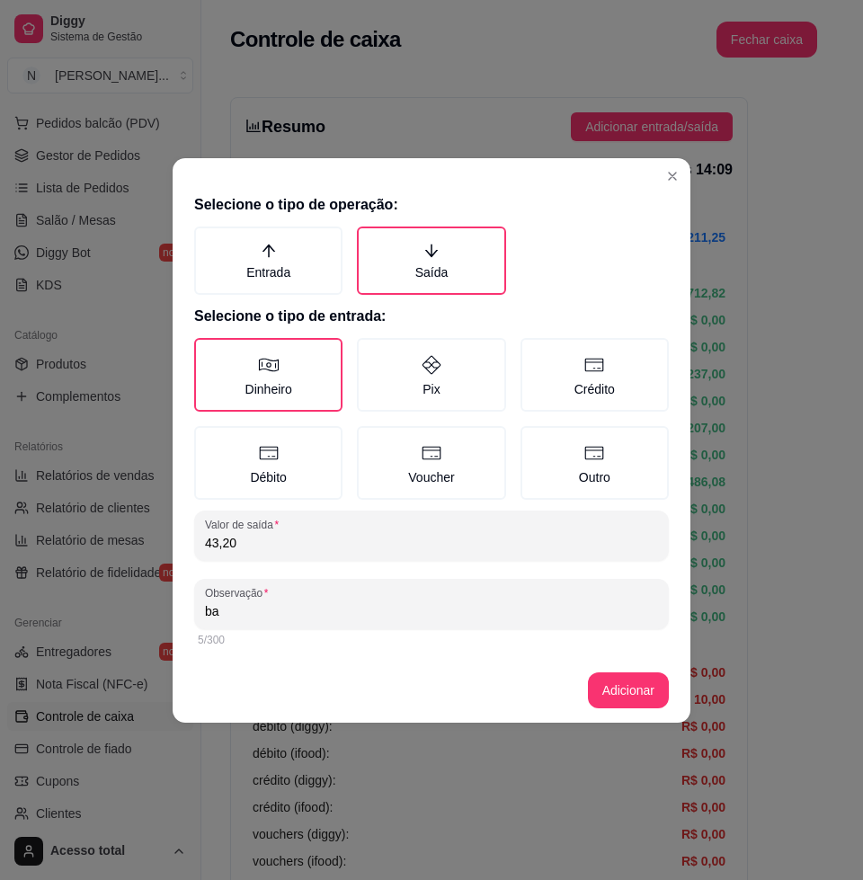
type input "b"
type input "mercado"
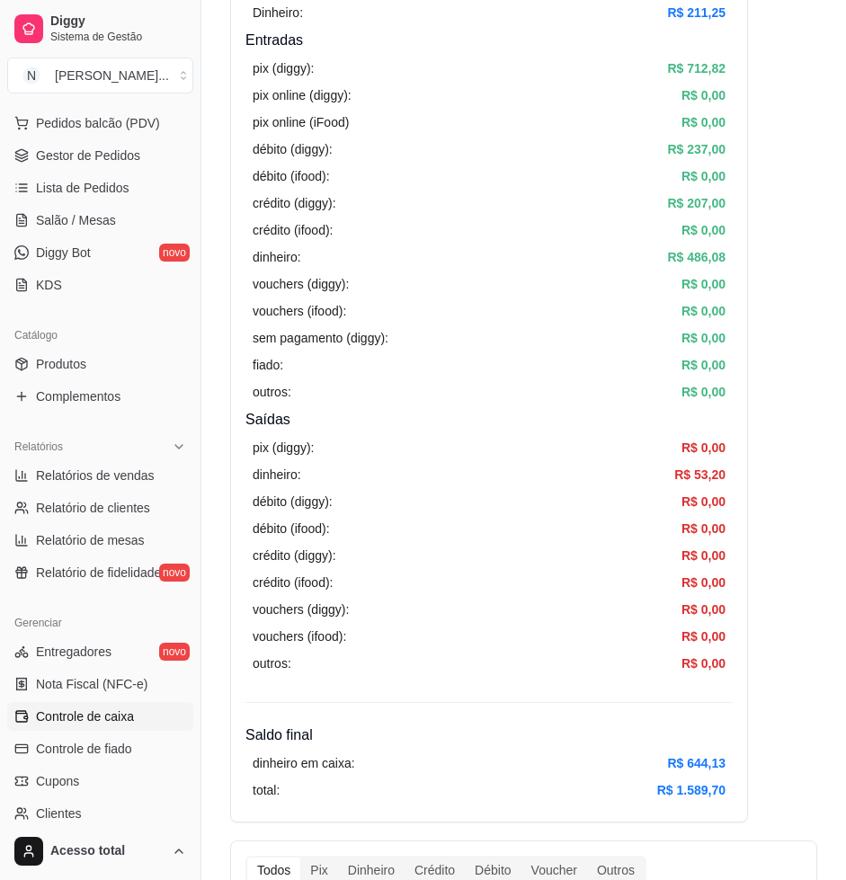
scroll to position [337, 0]
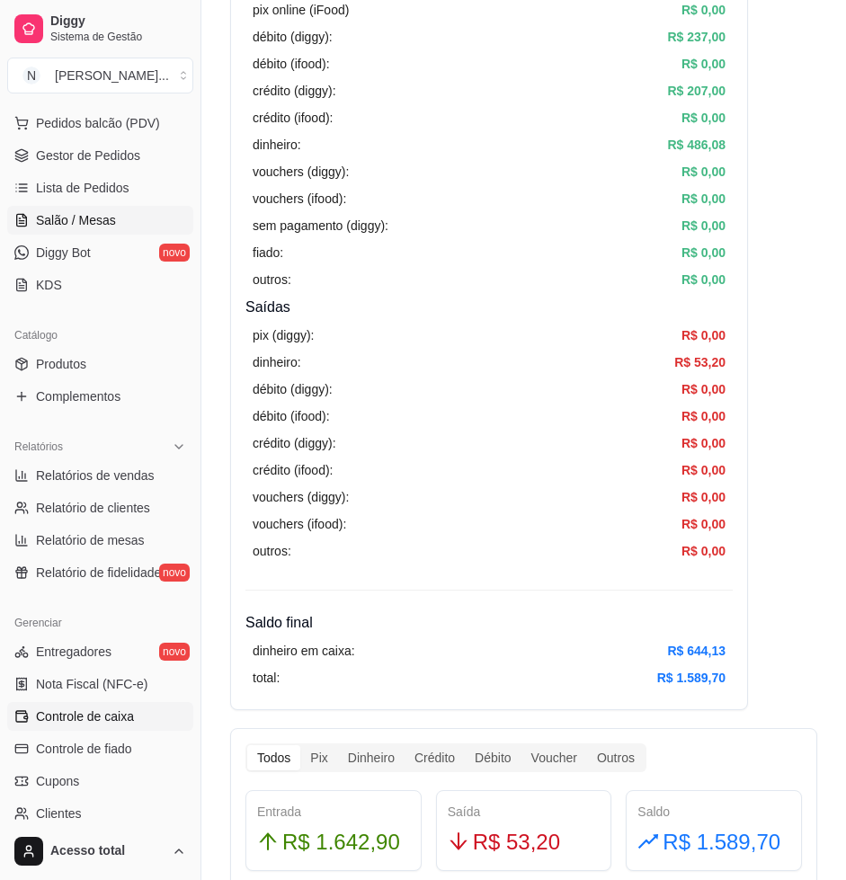
click at [29, 223] on link "Salão / Mesas" at bounding box center [100, 220] width 186 height 29
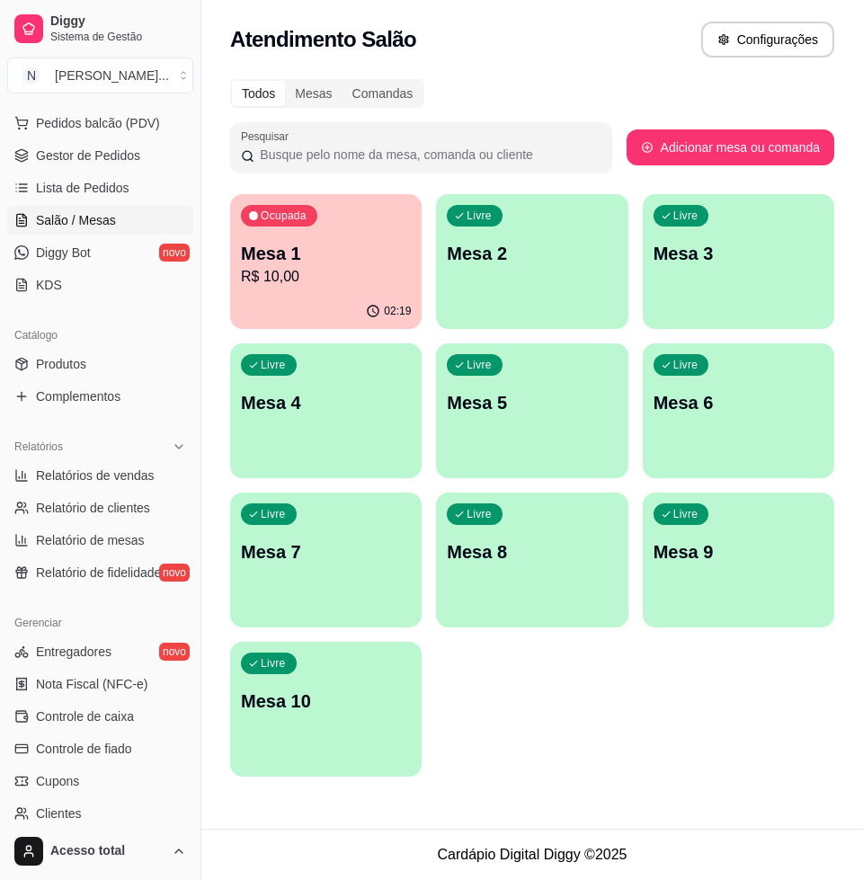
click at [343, 287] on div "Ocupada Mesa 1 R$ 10,00" at bounding box center [325, 244] width 191 height 100
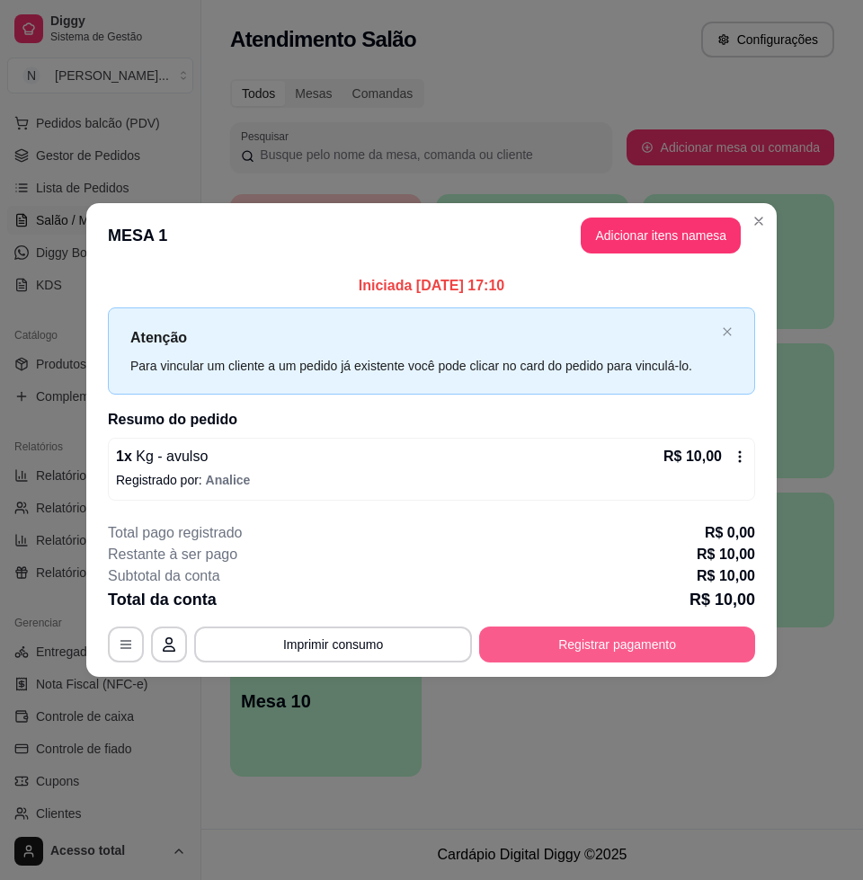
click at [657, 640] on button "Registrar pagamento" at bounding box center [617, 644] width 276 height 36
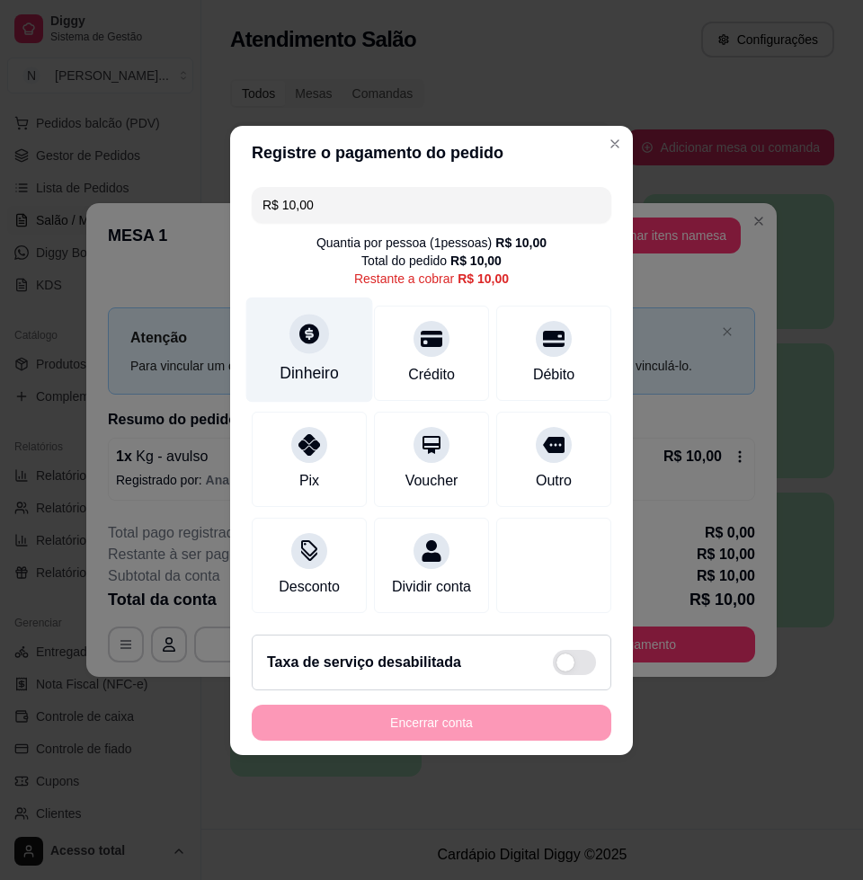
click at [333, 361] on div "Dinheiro" at bounding box center [309, 372] width 59 height 23
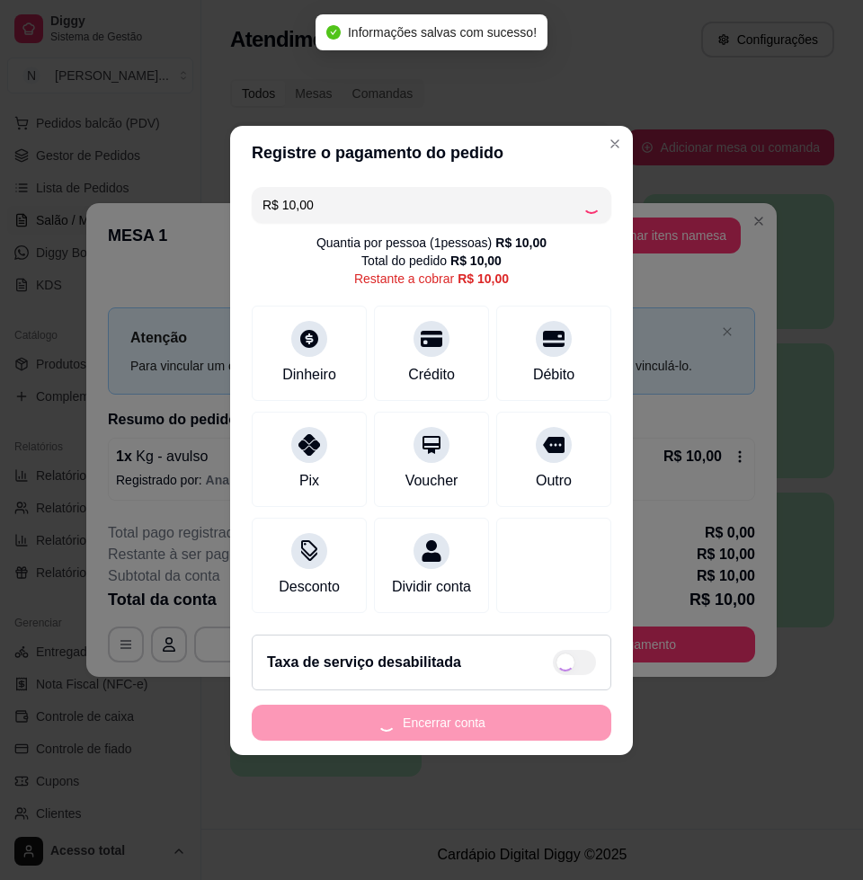
type input "R$ 0,00"
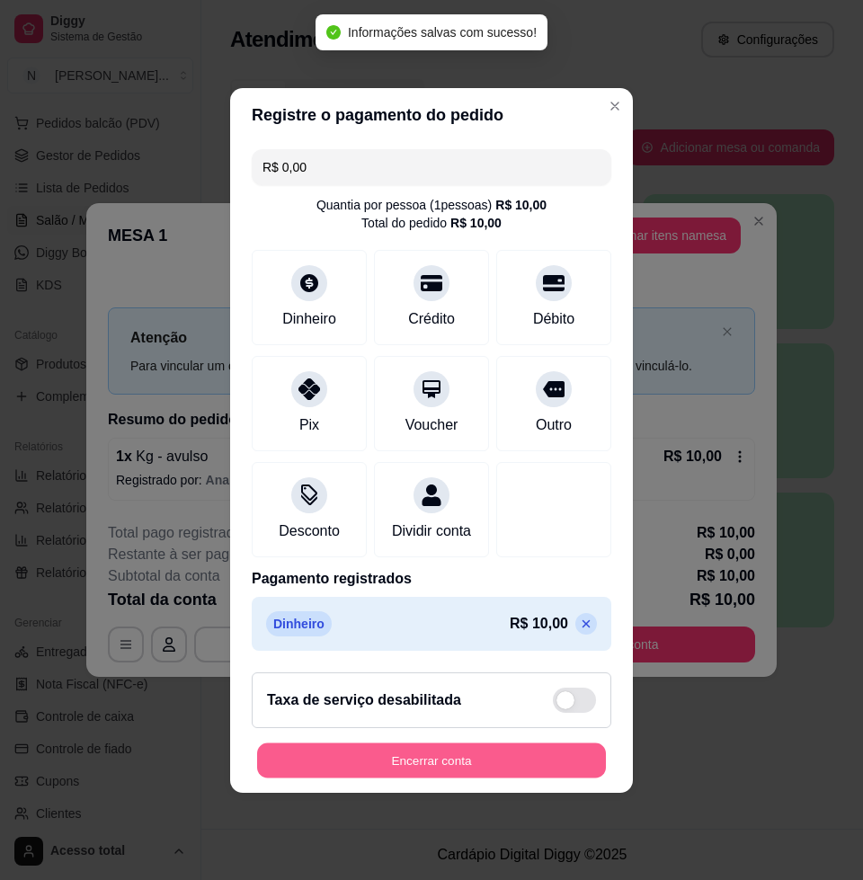
click at [420, 768] on button "Encerrar conta" at bounding box center [431, 759] width 349 height 35
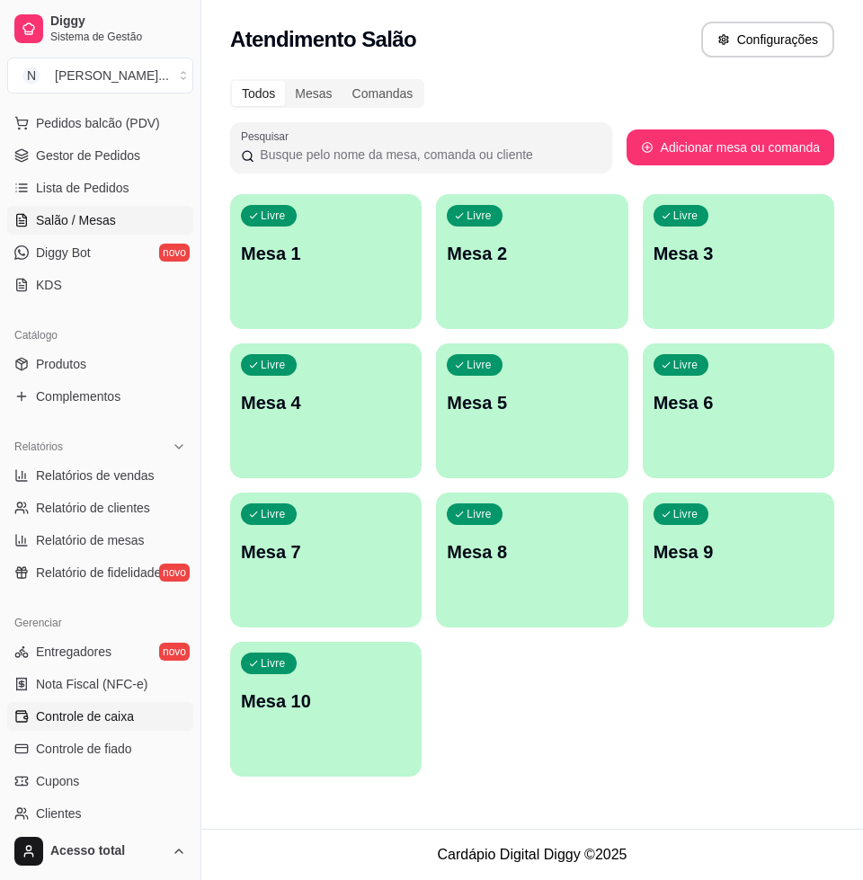
click at [141, 723] on link "Controle de caixa" at bounding box center [100, 716] width 186 height 29
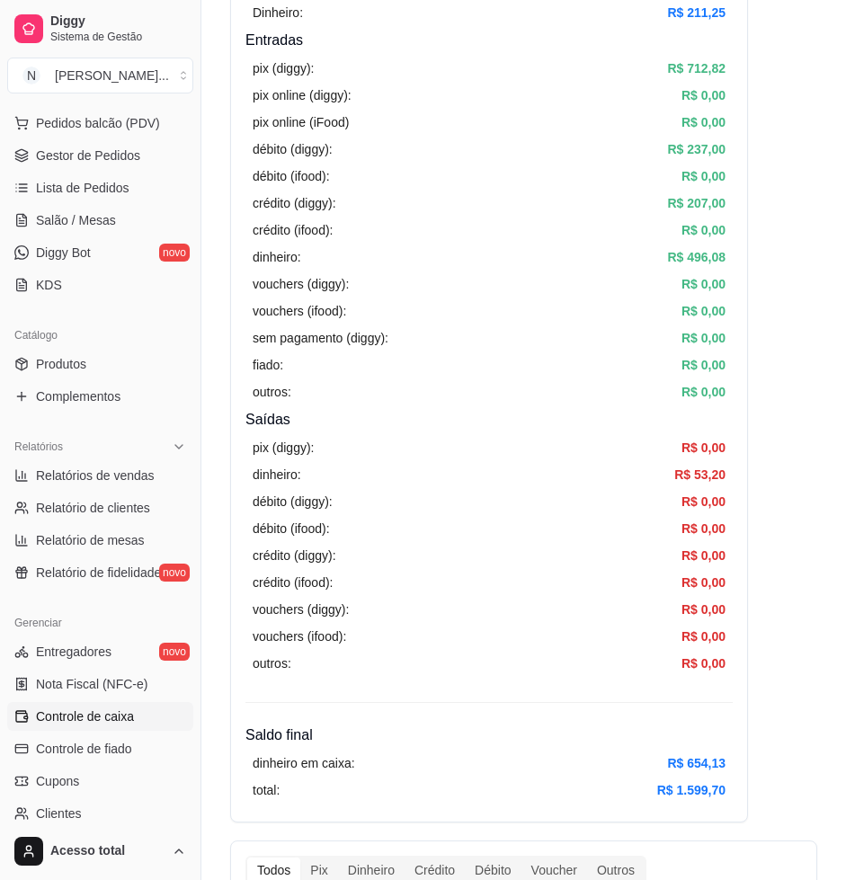
scroll to position [337, 0]
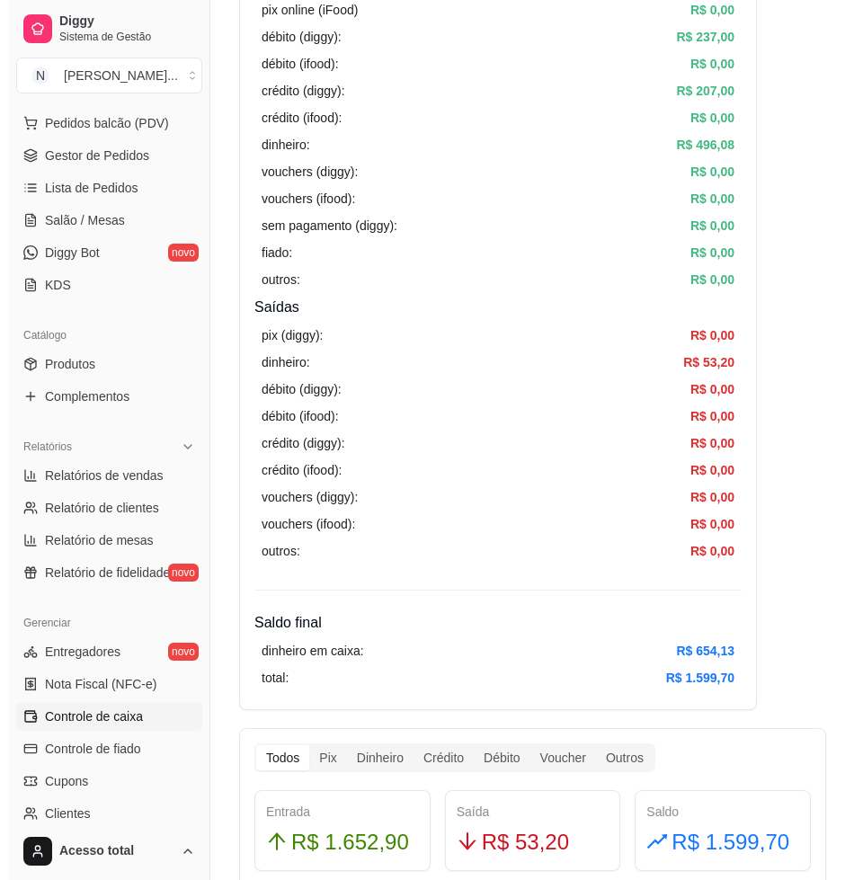
scroll to position [0, 0]
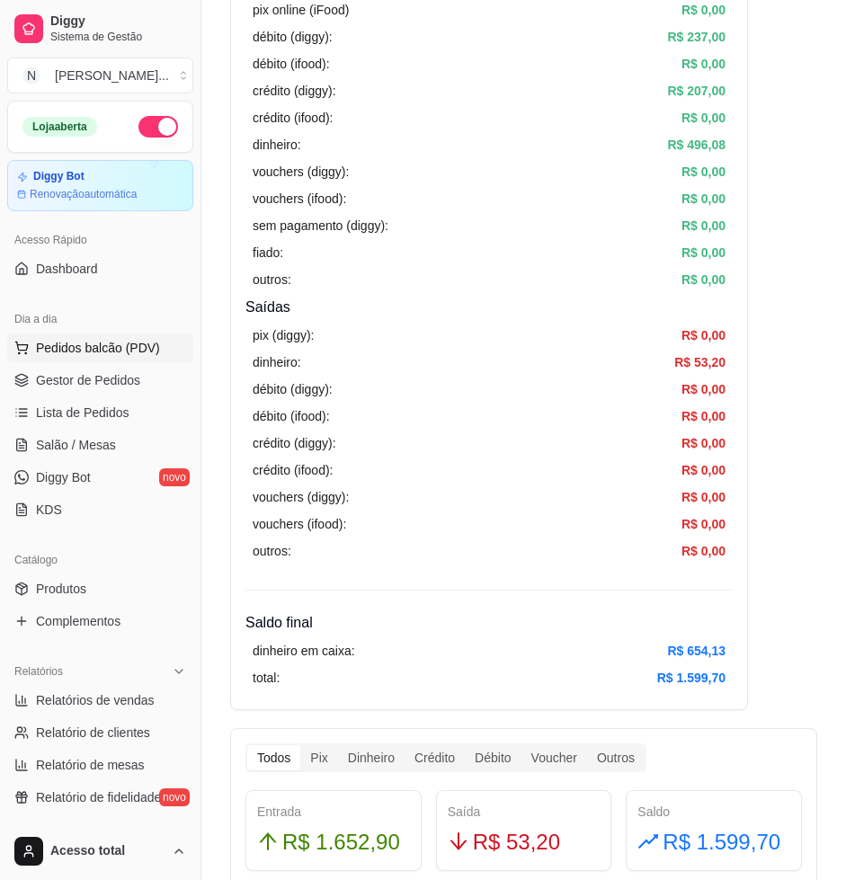
click at [106, 357] on button "Pedidos balcão (PDV)" at bounding box center [100, 347] width 186 height 29
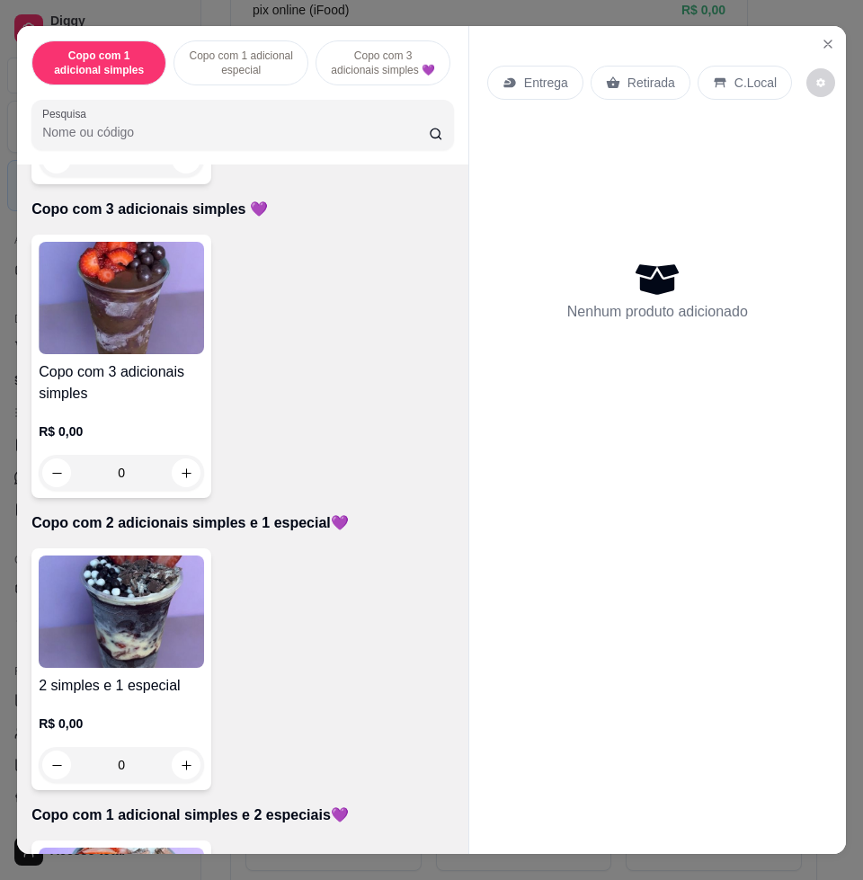
scroll to position [786, 0]
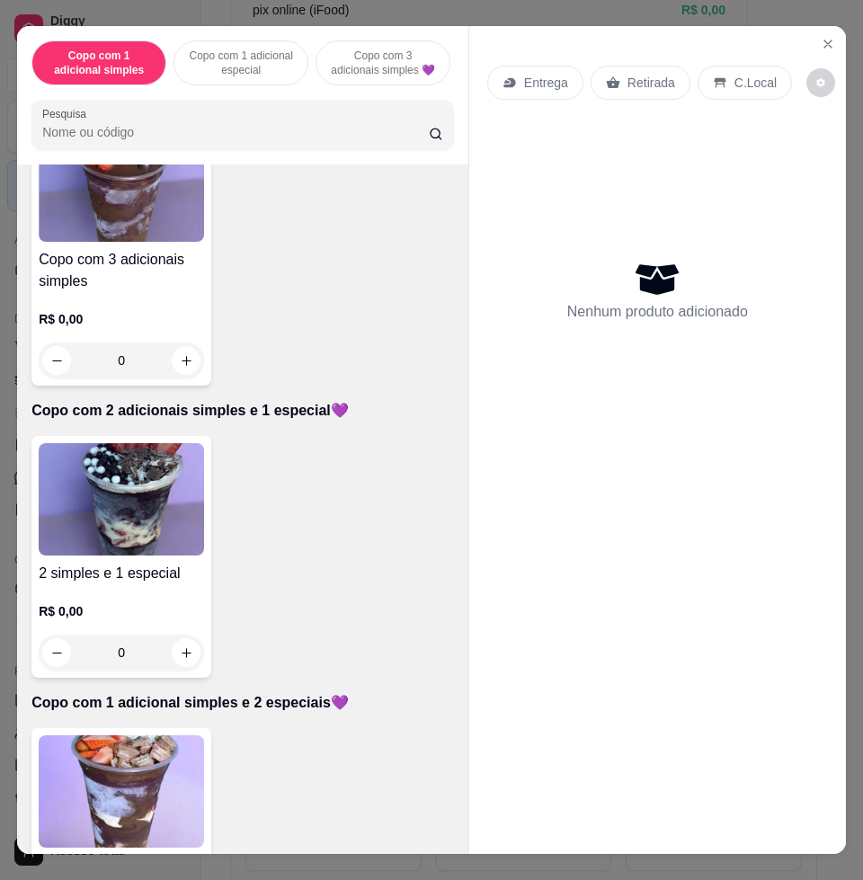
click at [110, 525] on img at bounding box center [121, 499] width 165 height 112
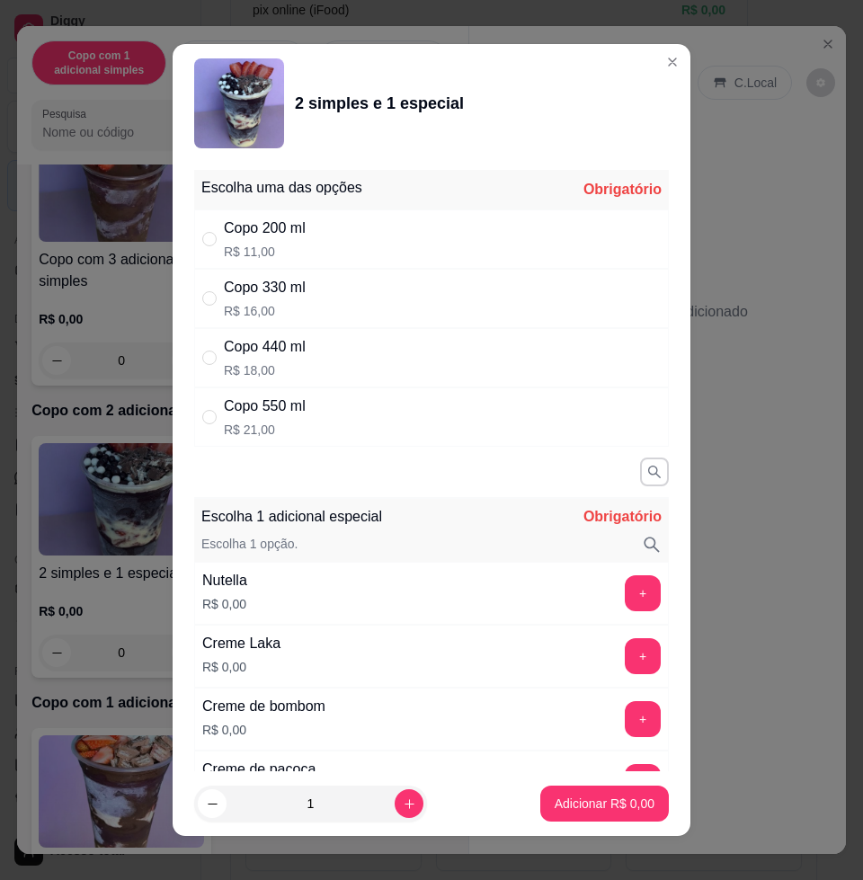
click at [348, 293] on div "Copo 330 ml R$ 16,00" at bounding box center [431, 298] width 475 height 59
radio input "true"
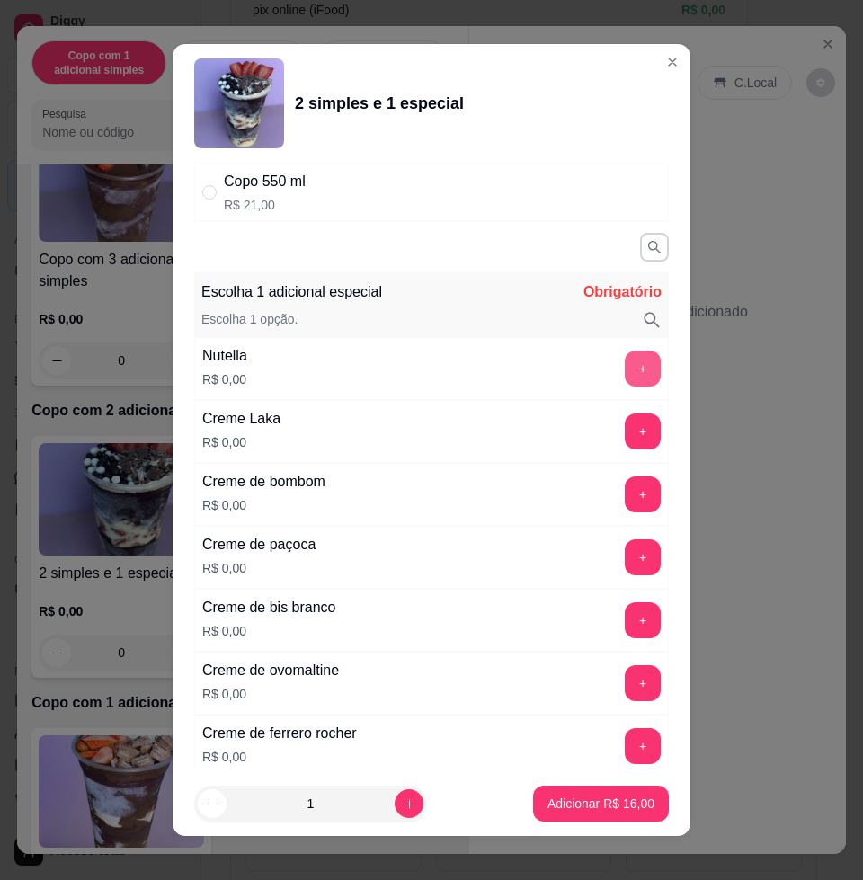
click at [625, 364] on button "+" at bounding box center [643, 368] width 36 height 36
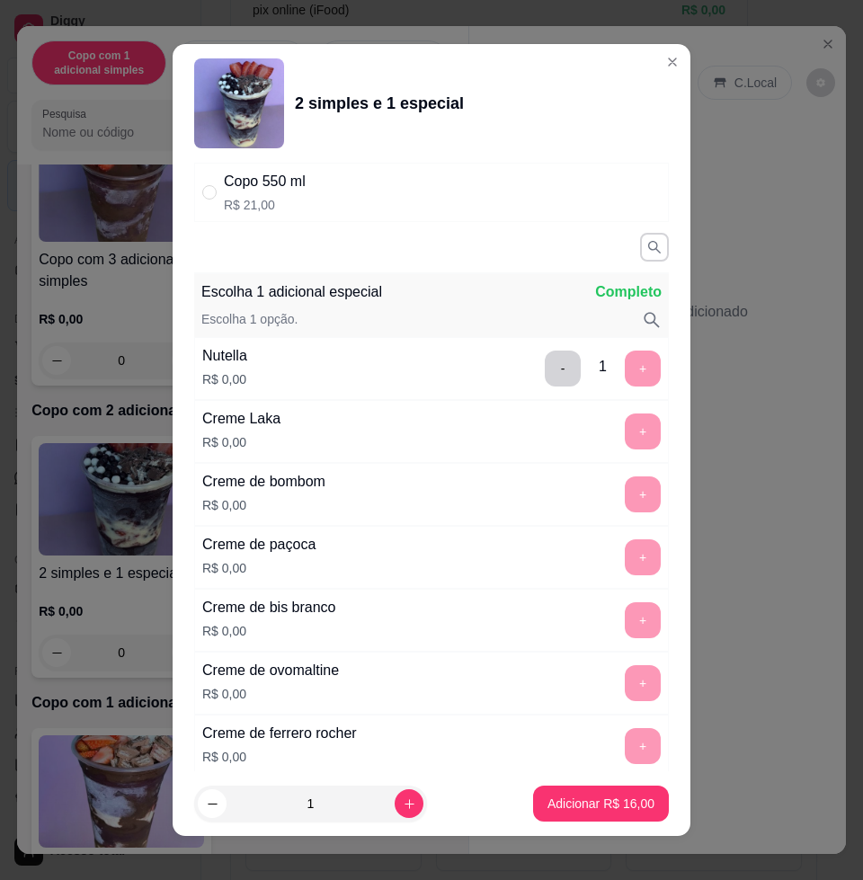
scroll to position [13, 0]
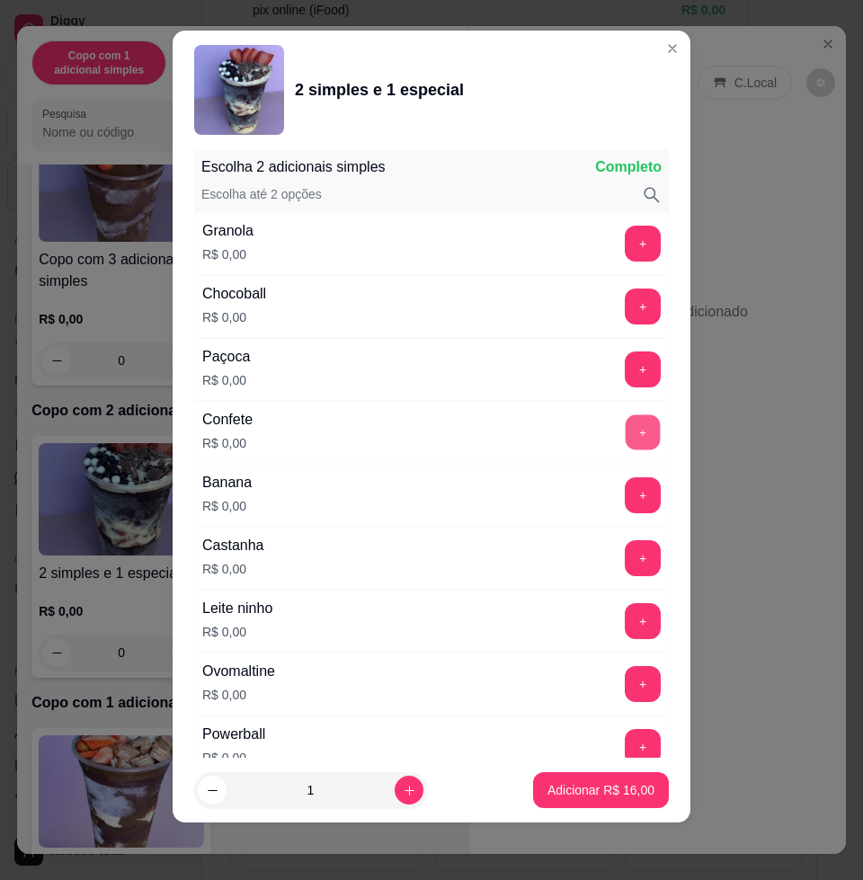
click at [626, 430] on button "+" at bounding box center [643, 432] width 35 height 35
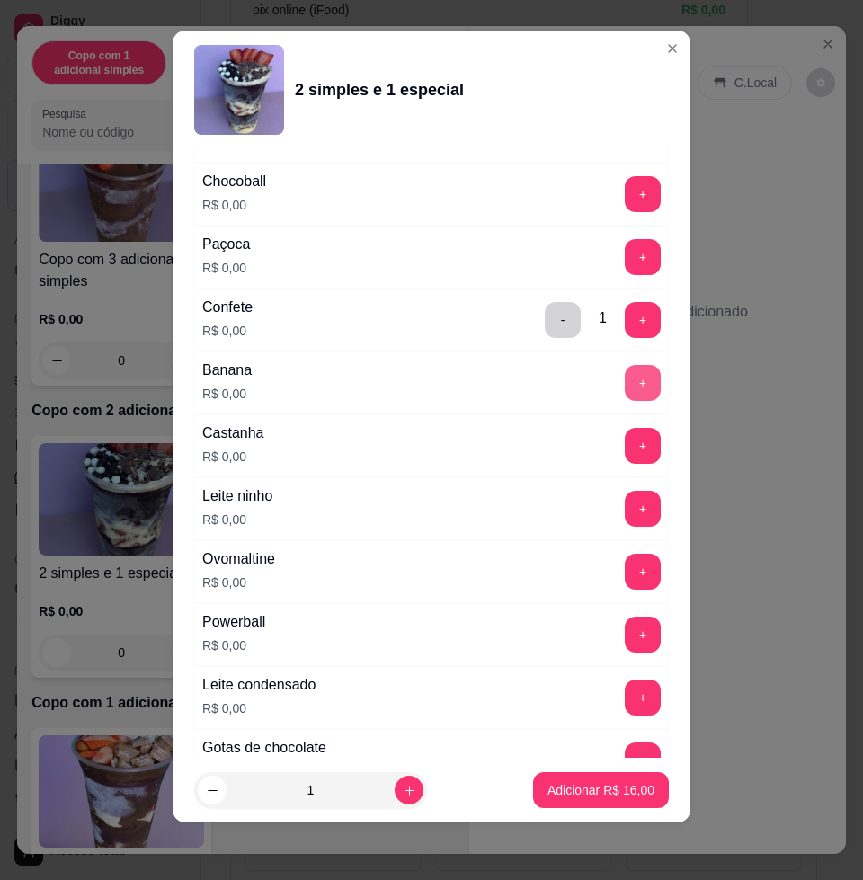
click at [625, 386] on button "+" at bounding box center [643, 383] width 36 height 36
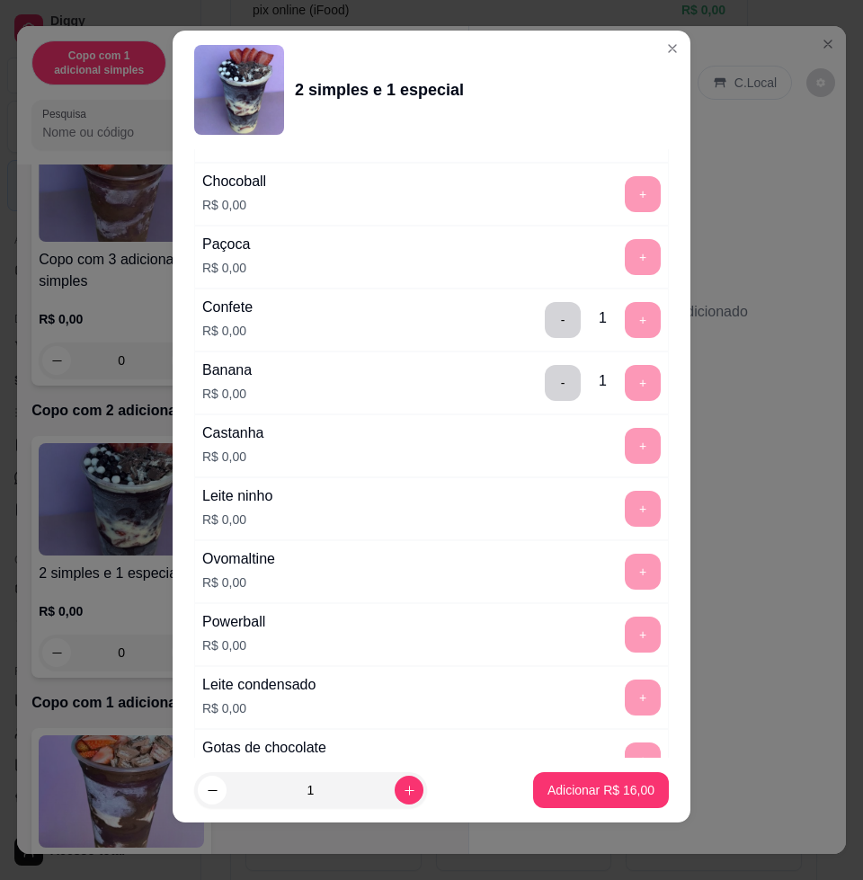
scroll to position [2349, 0]
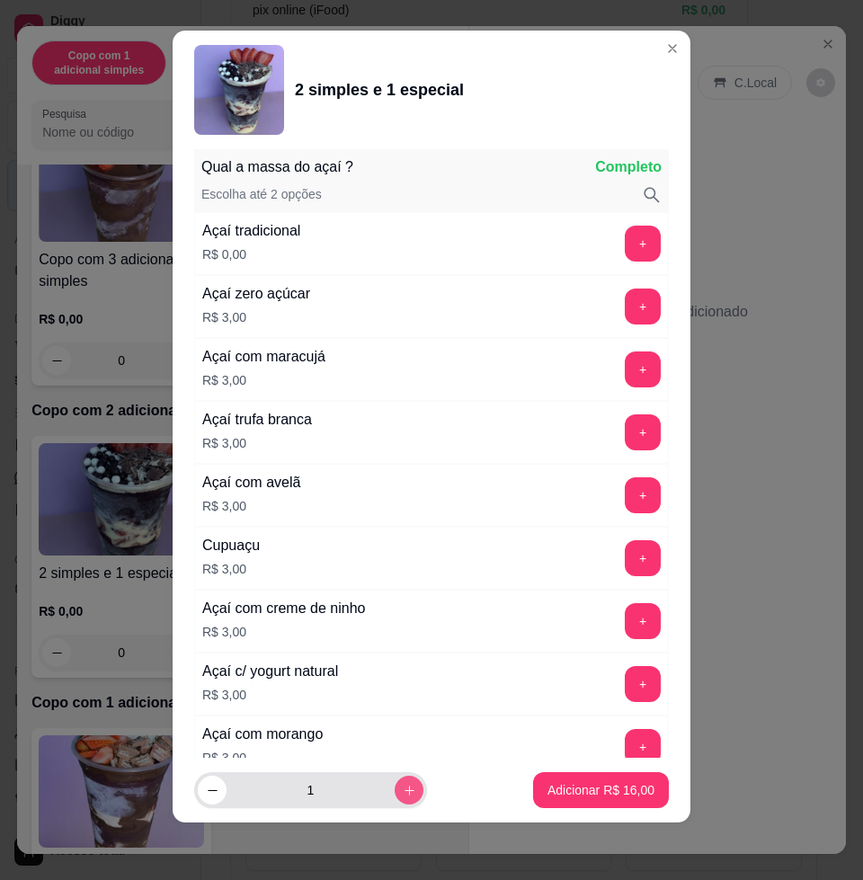
click at [403, 792] on icon "increase-product-quantity" at bounding box center [409, 790] width 13 height 13
type input "2"
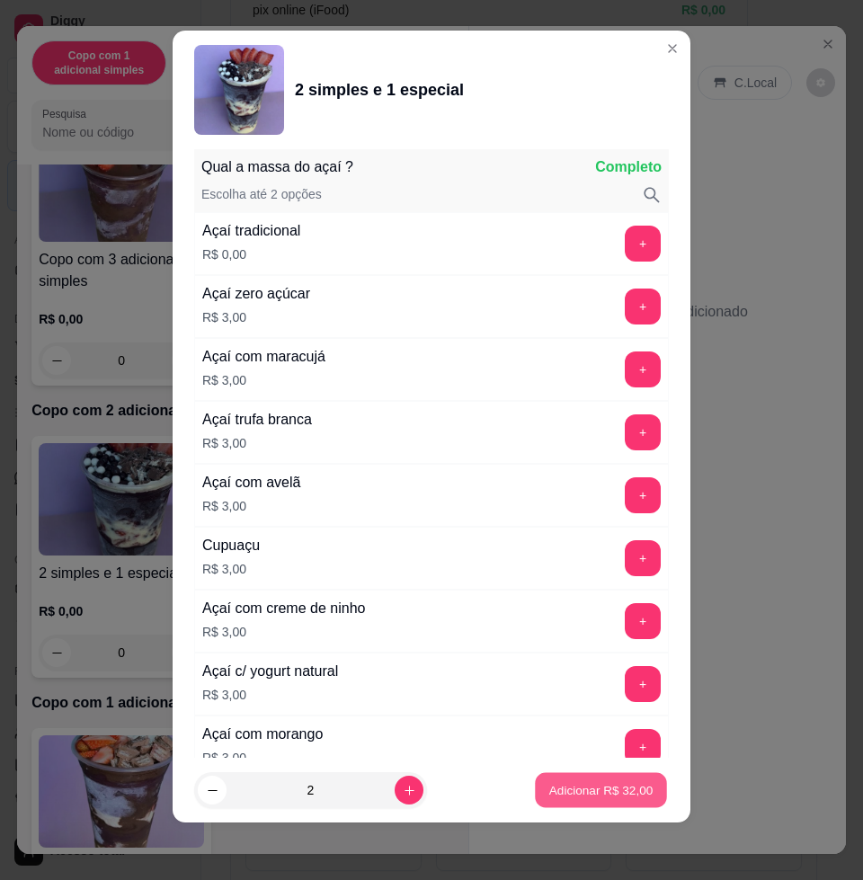
click at [593, 784] on p "Adicionar R$ 32,00" at bounding box center [601, 789] width 104 height 17
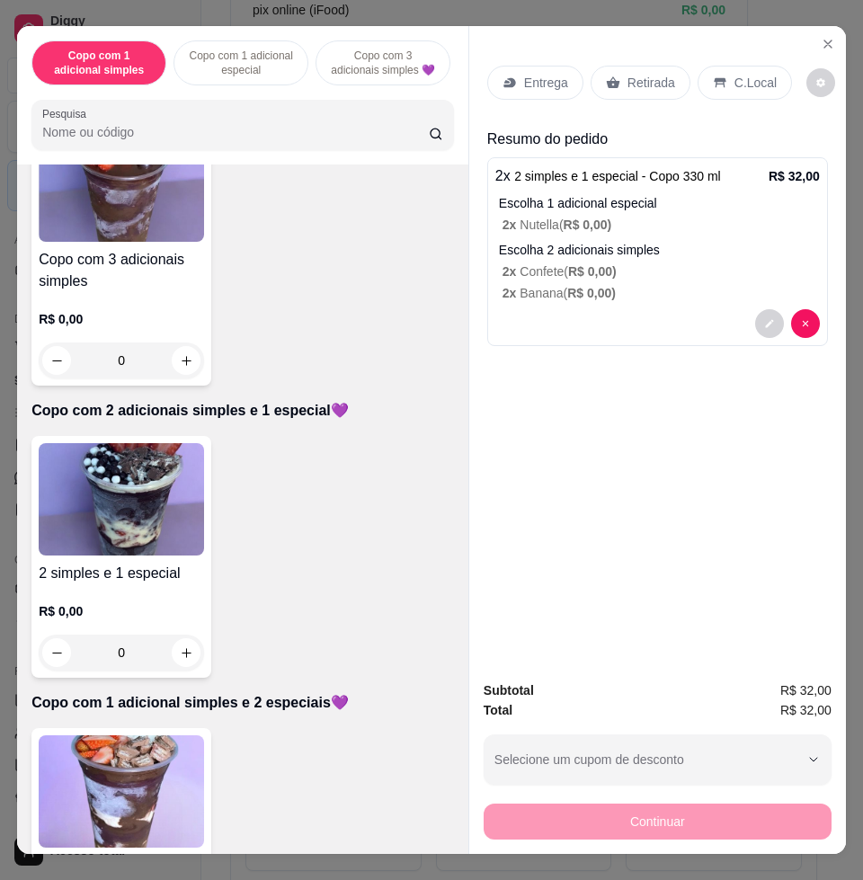
click at [536, 79] on p "Entrega" at bounding box center [546, 83] width 44 height 18
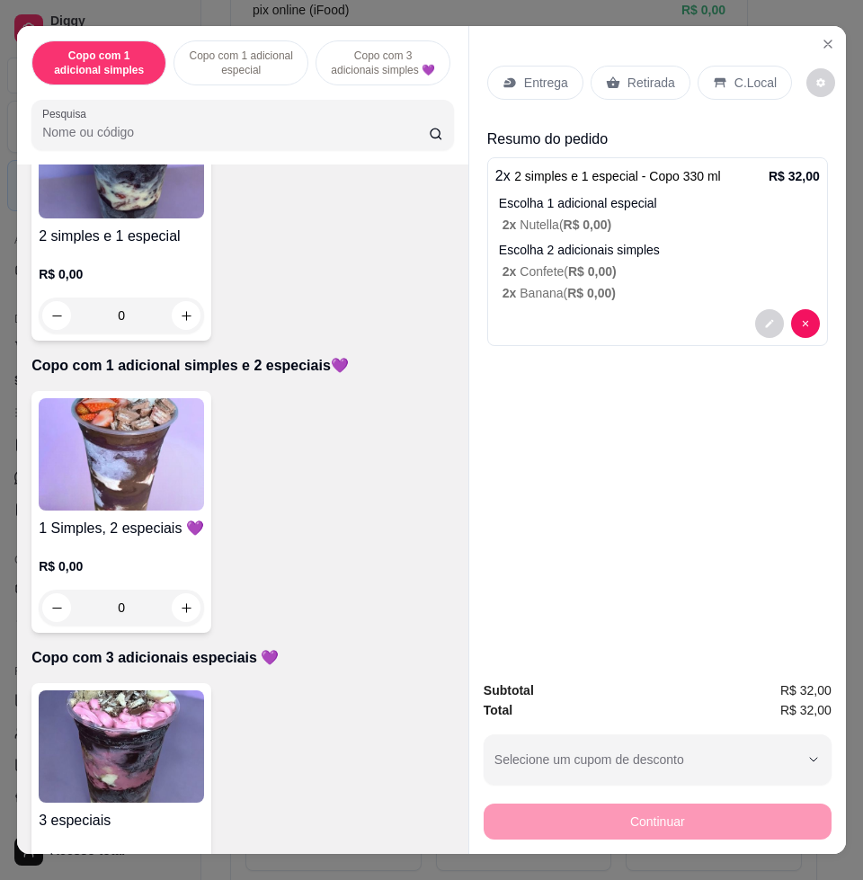
scroll to position [786, 0]
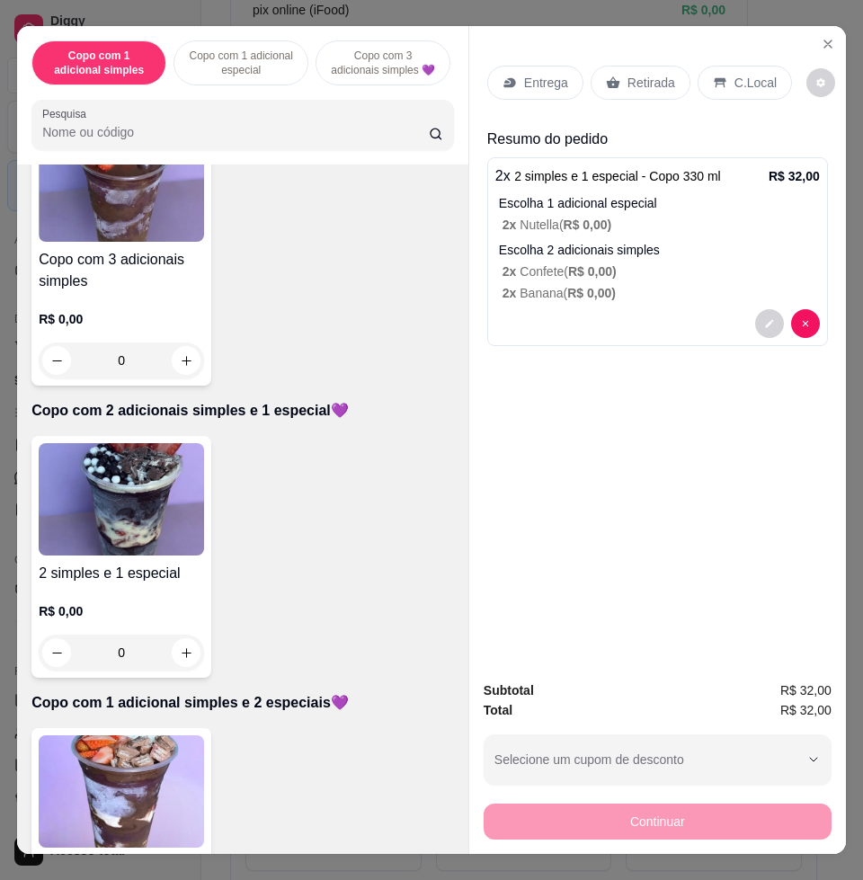
click at [146, 530] on img at bounding box center [121, 499] width 165 height 112
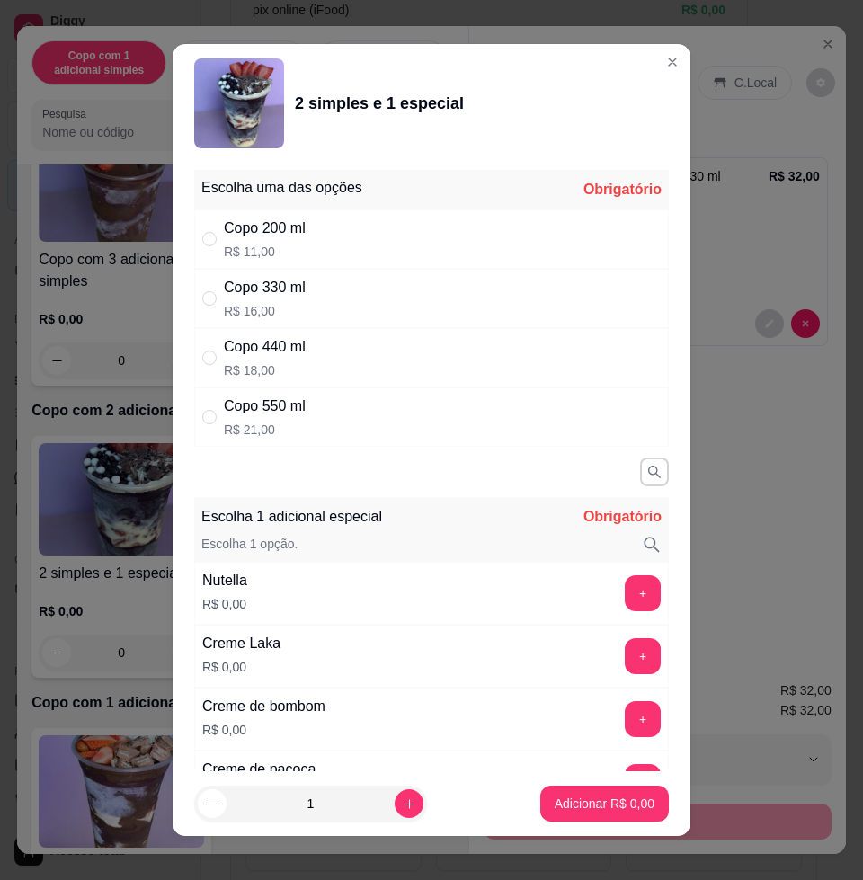
click at [283, 363] on p "R$ 18,00" at bounding box center [265, 370] width 82 height 18
radio input "true"
click at [626, 594] on button "+" at bounding box center [643, 593] width 35 height 35
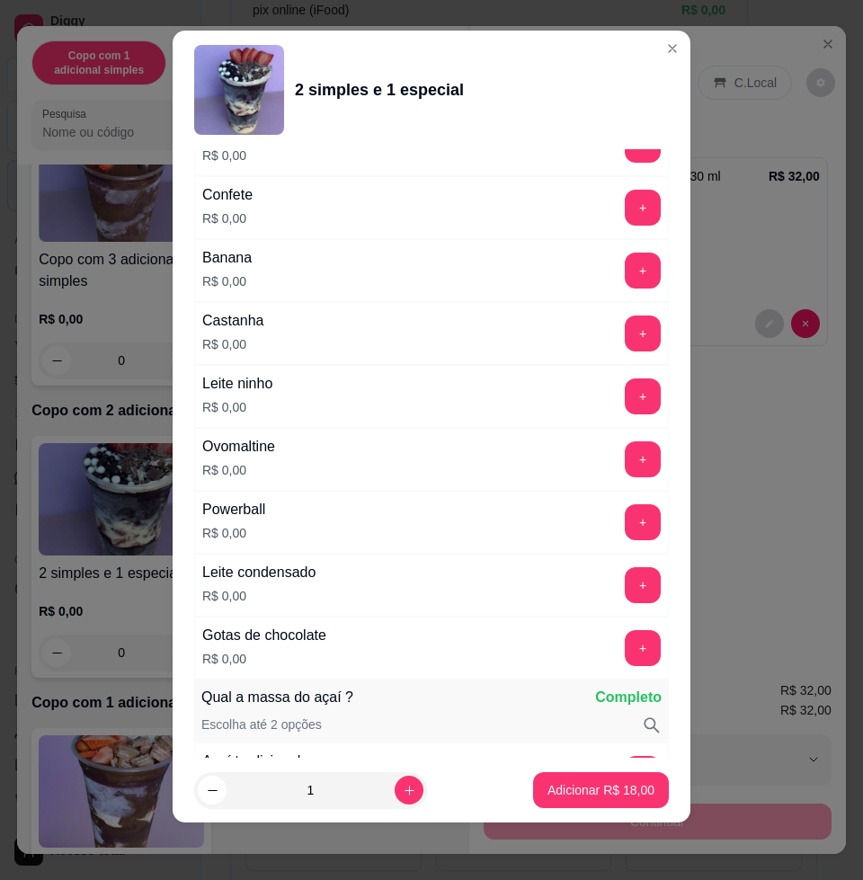
scroll to position [1594, 0]
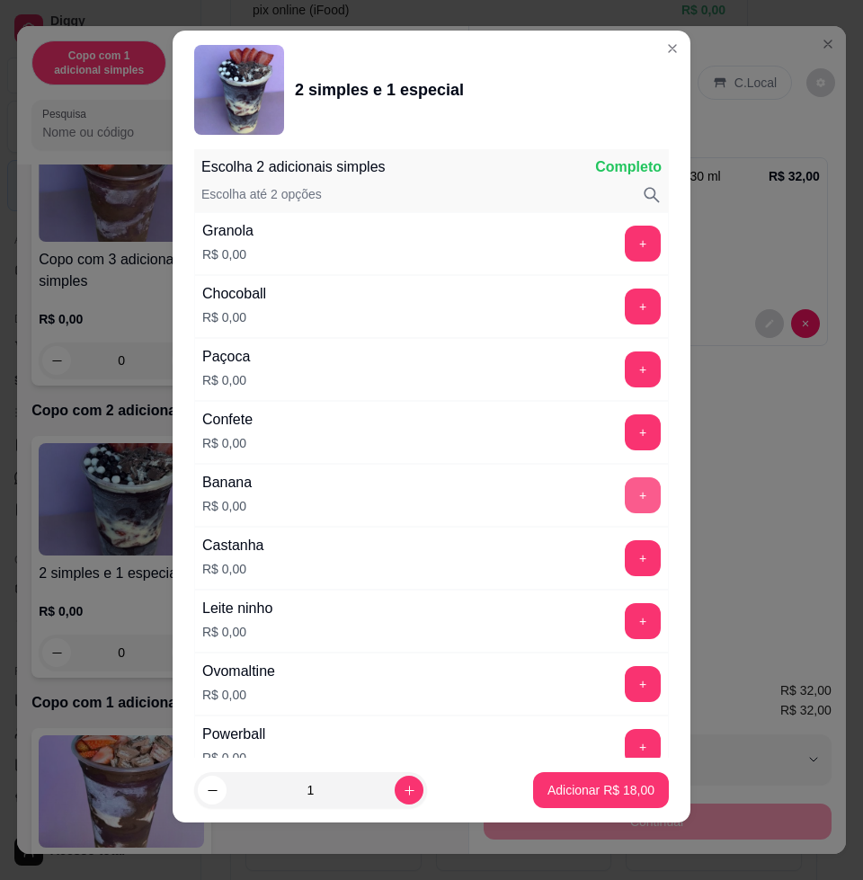
click at [625, 492] on button "+" at bounding box center [643, 495] width 36 height 36
click at [625, 432] on button "+" at bounding box center [643, 432] width 36 height 36
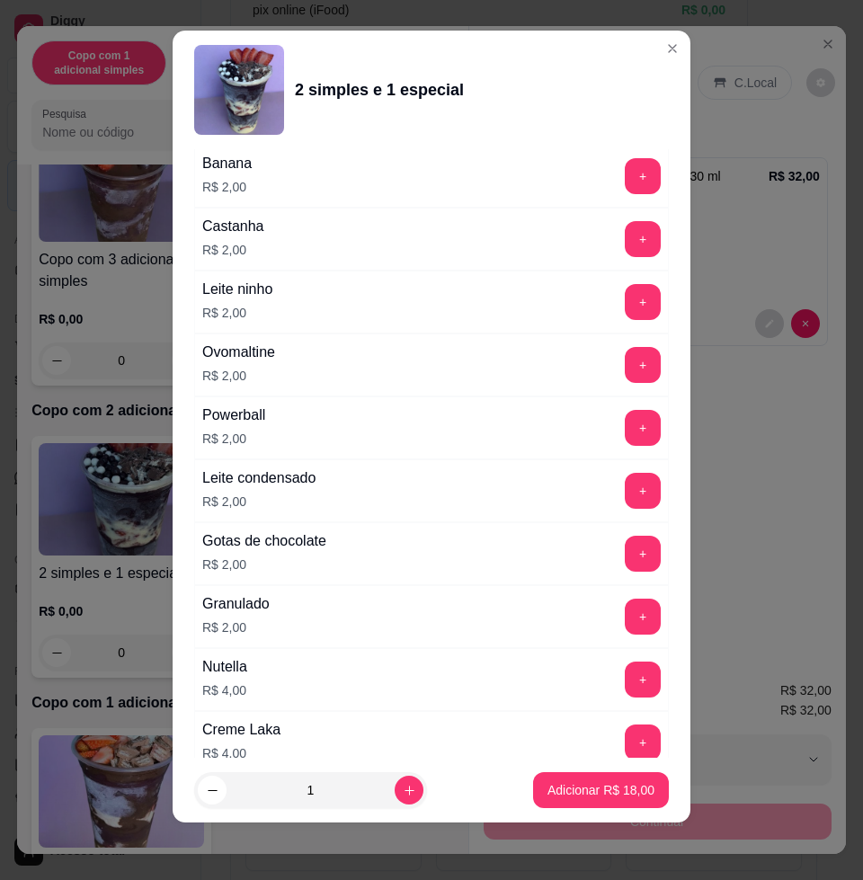
scroll to position [3585, 0]
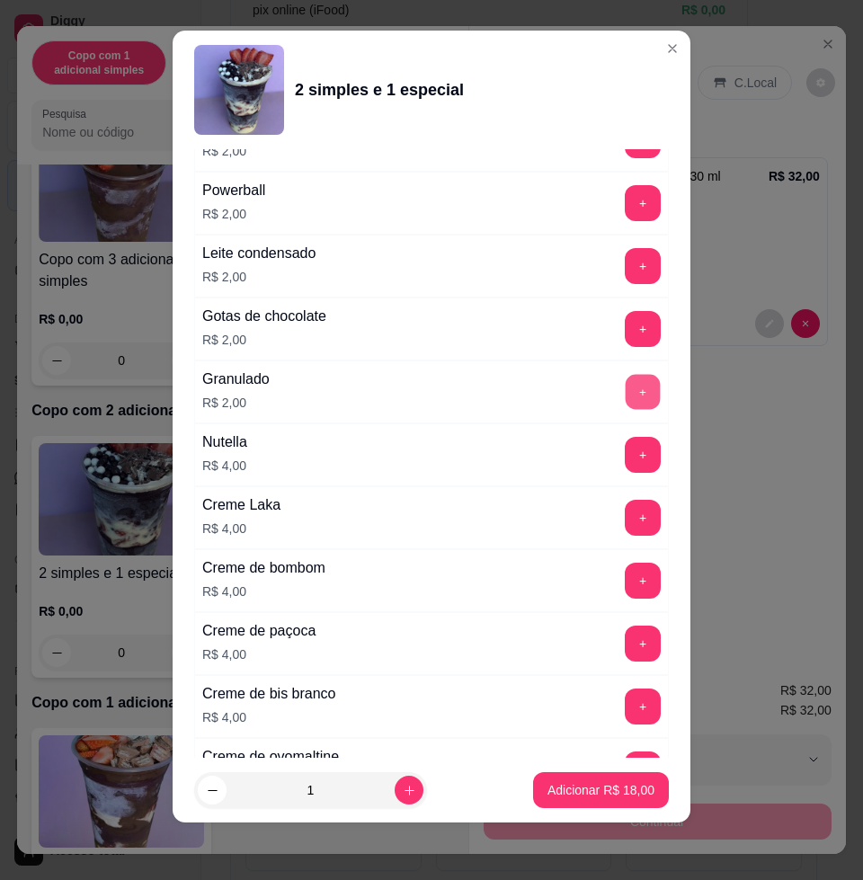
click at [626, 390] on button "+" at bounding box center [643, 392] width 35 height 35
click at [572, 788] on p "Adicionar R$ 20,00" at bounding box center [601, 789] width 104 height 17
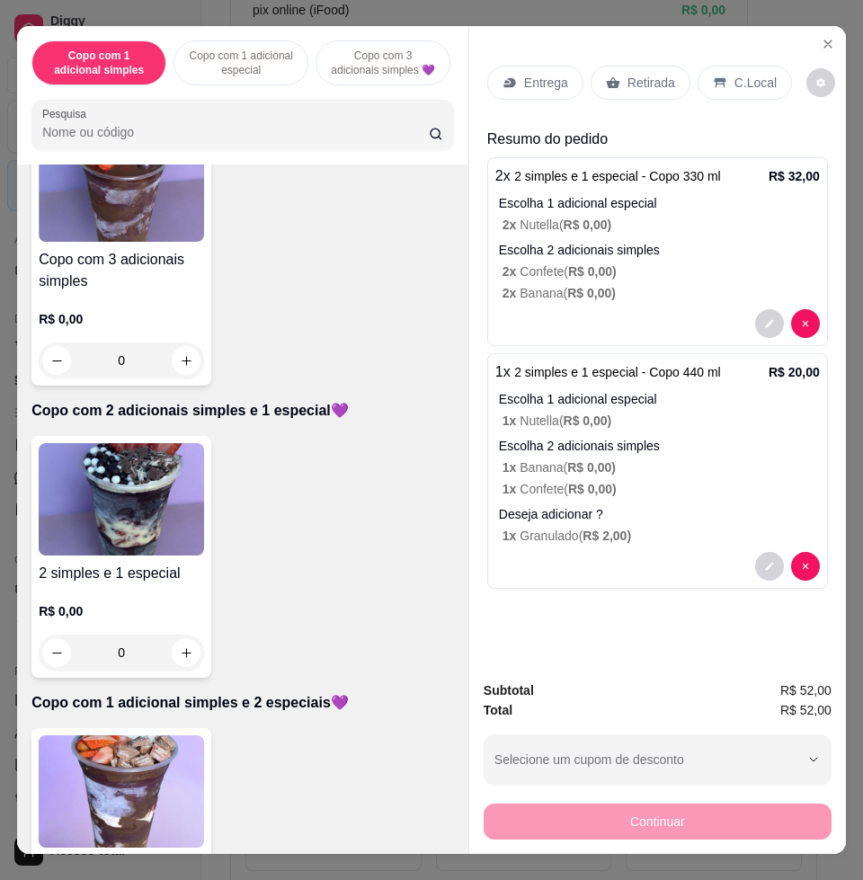
scroll to position [899, 0]
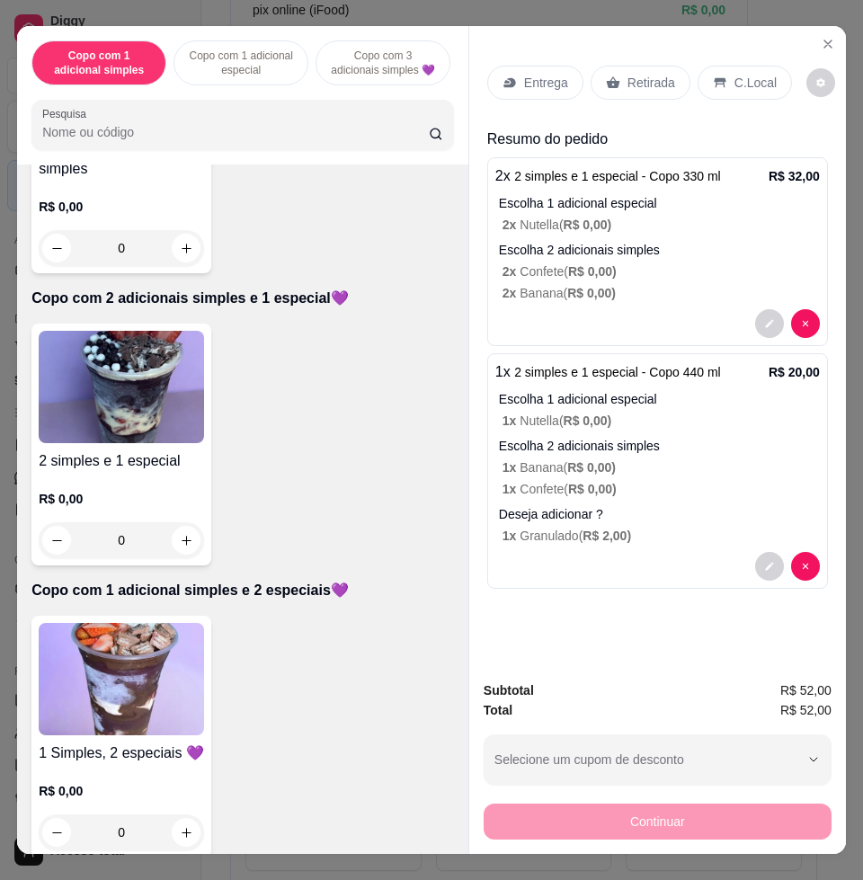
click at [155, 698] on img at bounding box center [121, 679] width 165 height 112
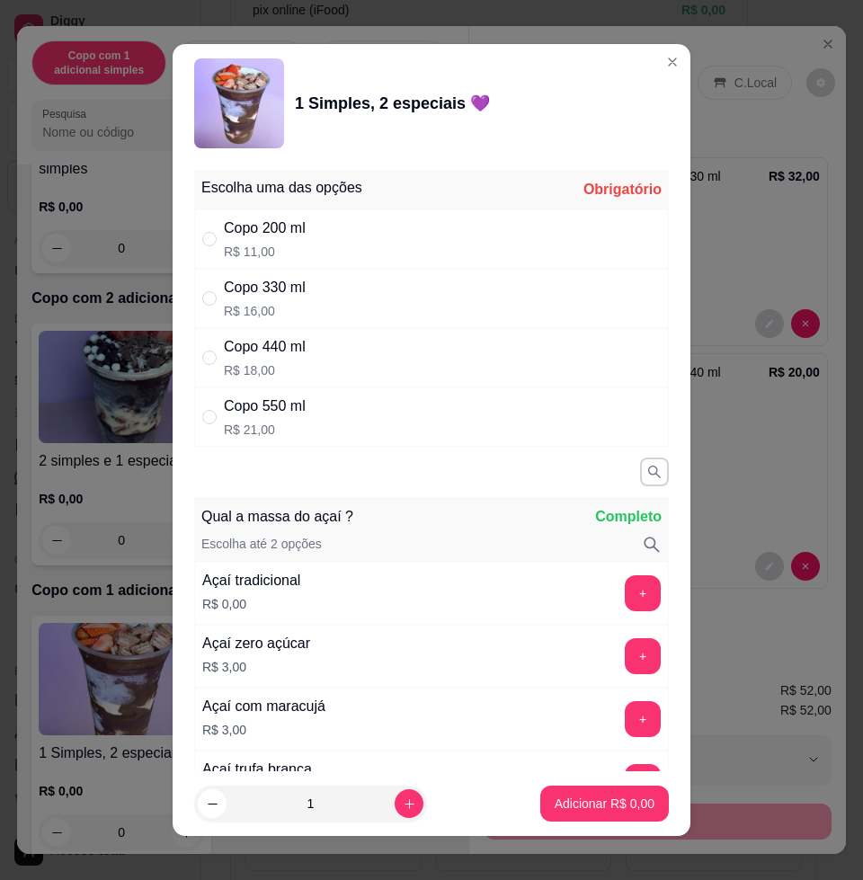
click at [293, 421] on p "R$ 21,00" at bounding box center [265, 430] width 82 height 18
radio input "true"
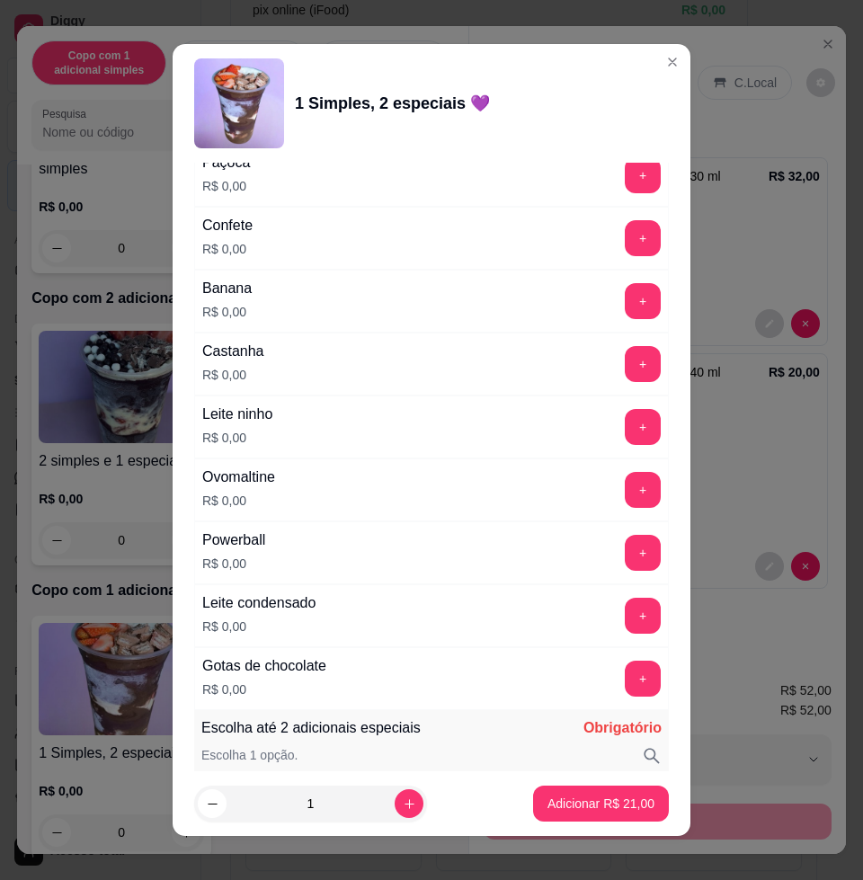
scroll to position [1573, 0]
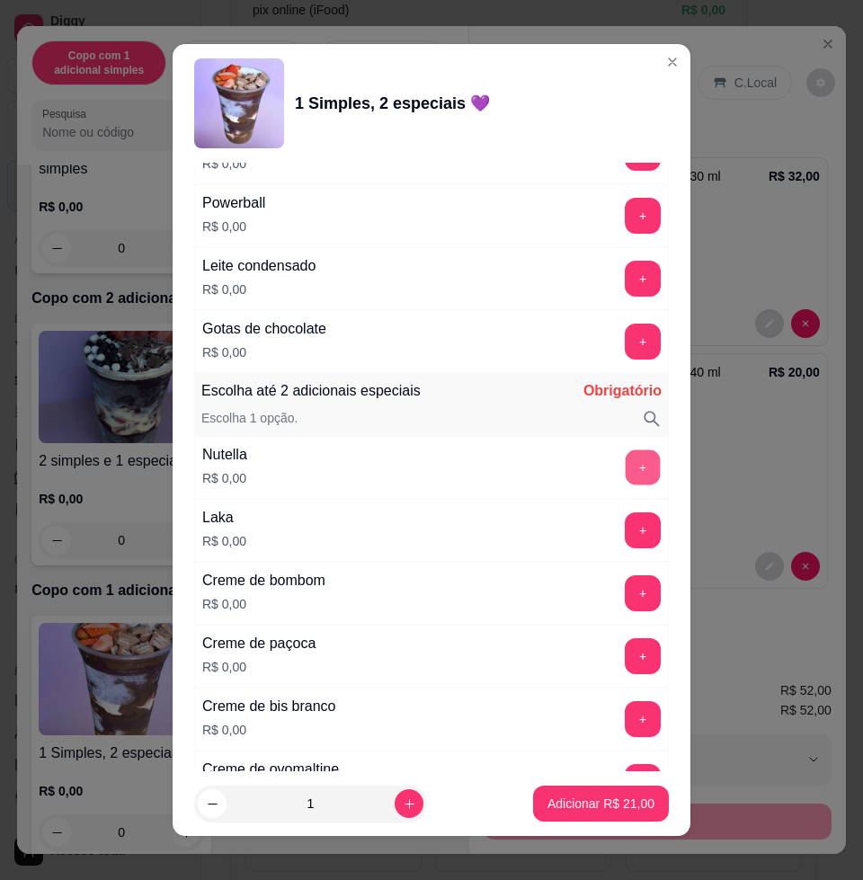
click at [626, 462] on button "+" at bounding box center [643, 467] width 35 height 35
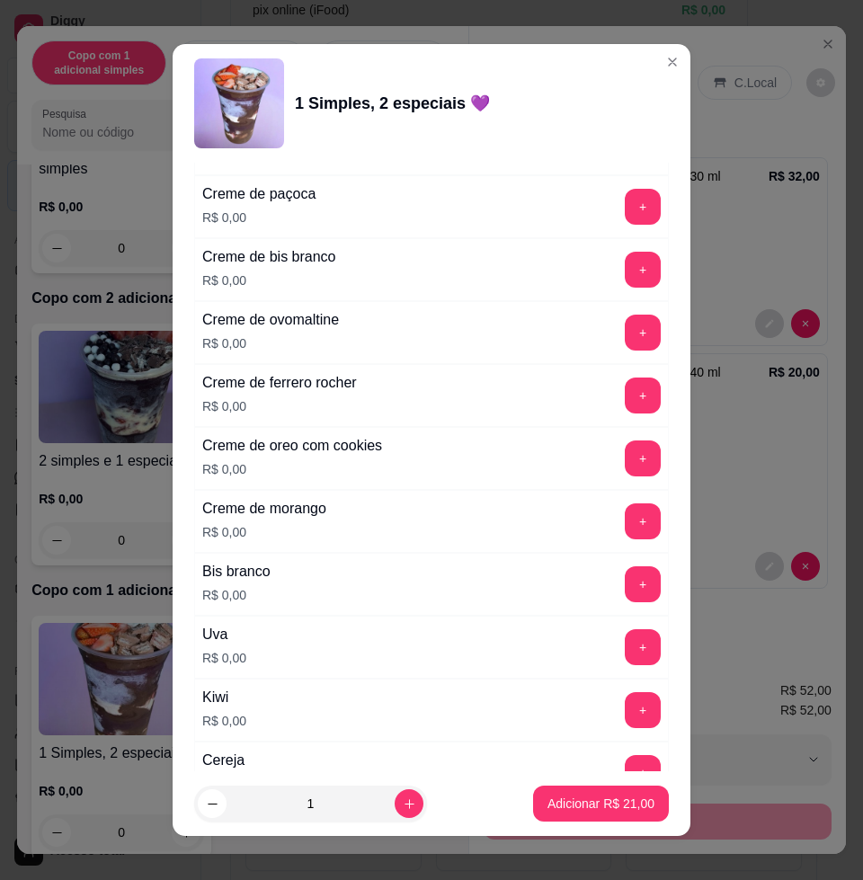
scroll to position [2134, 0]
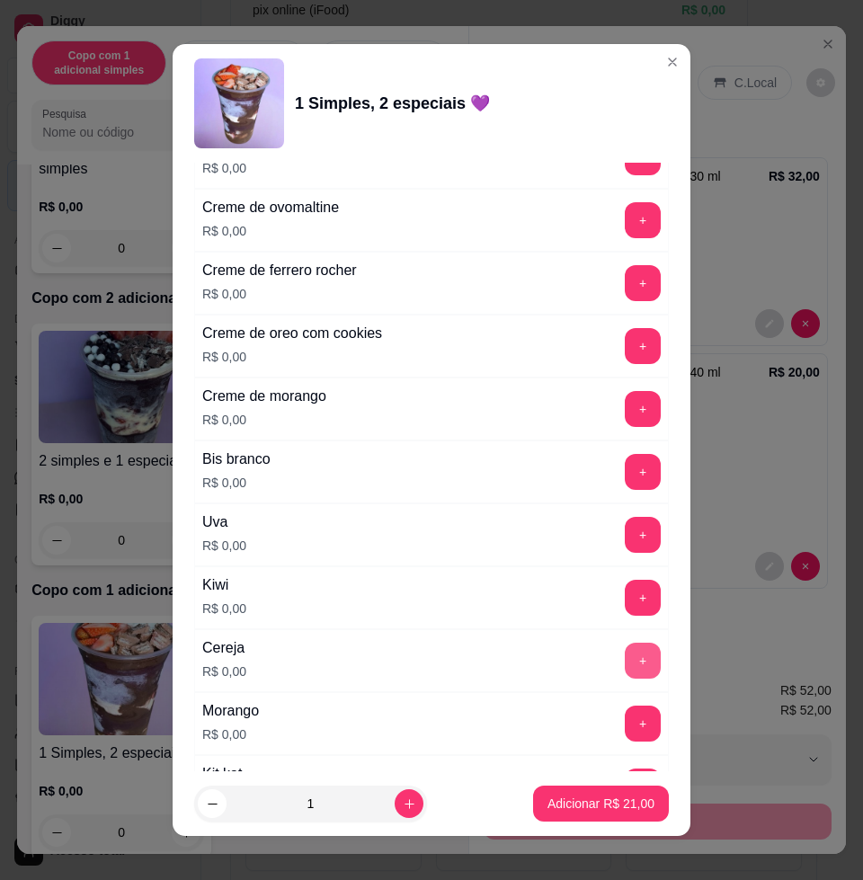
click at [625, 660] on button "+" at bounding box center [643, 661] width 36 height 36
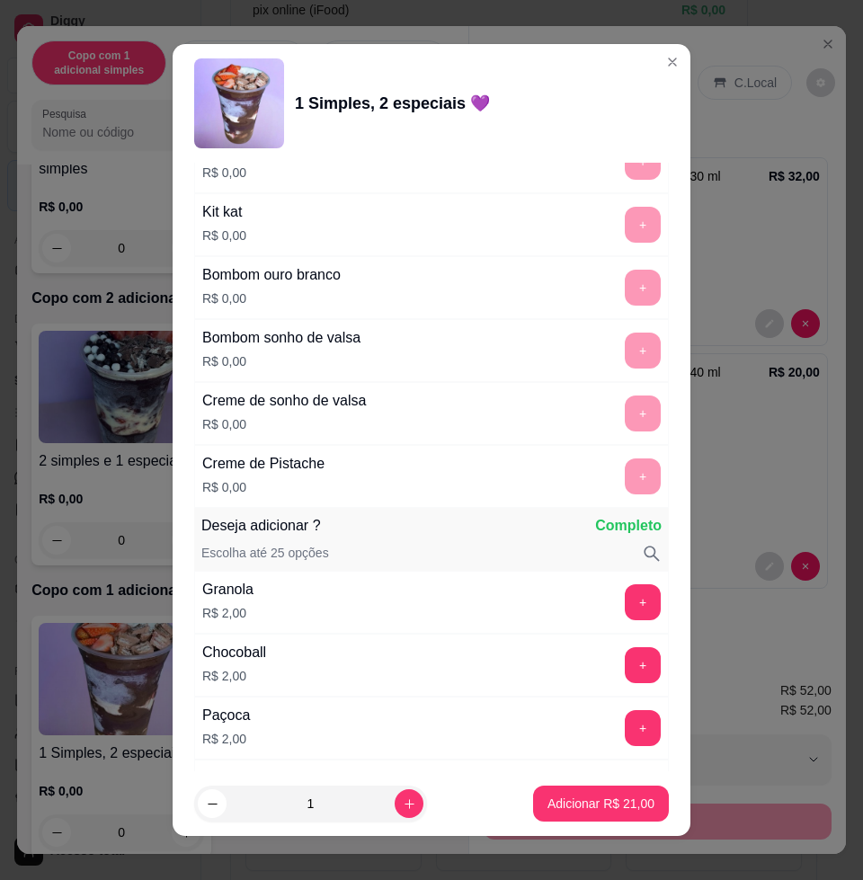
scroll to position [2921, 0]
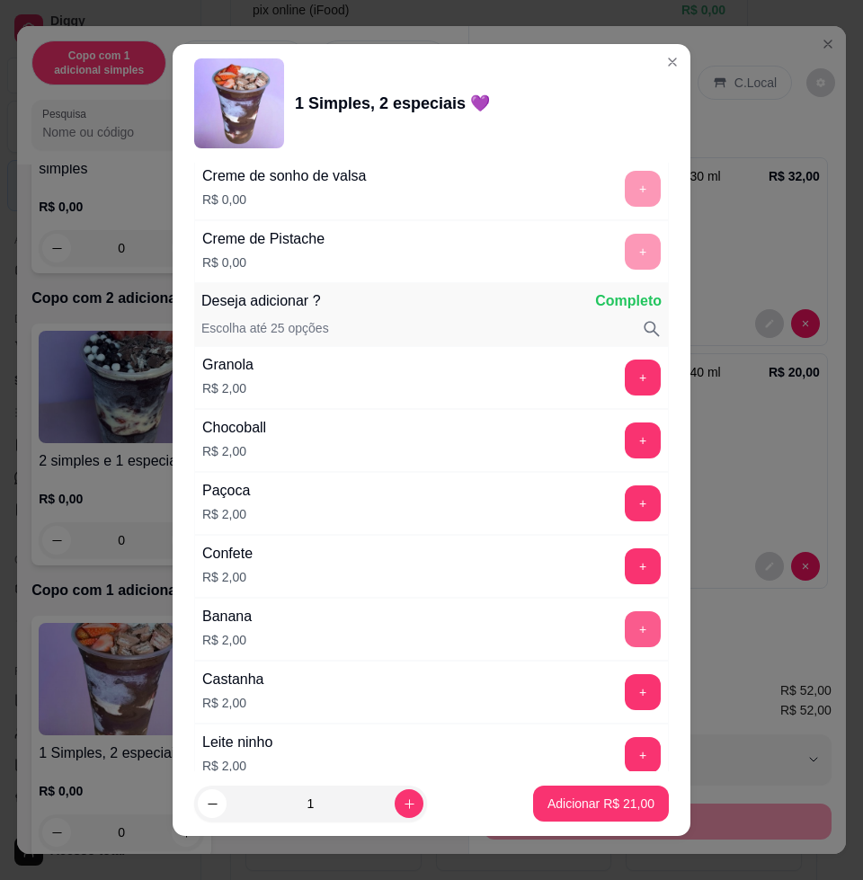
click at [625, 629] on button "+" at bounding box center [643, 629] width 36 height 36
click at [626, 747] on button "+" at bounding box center [643, 755] width 35 height 35
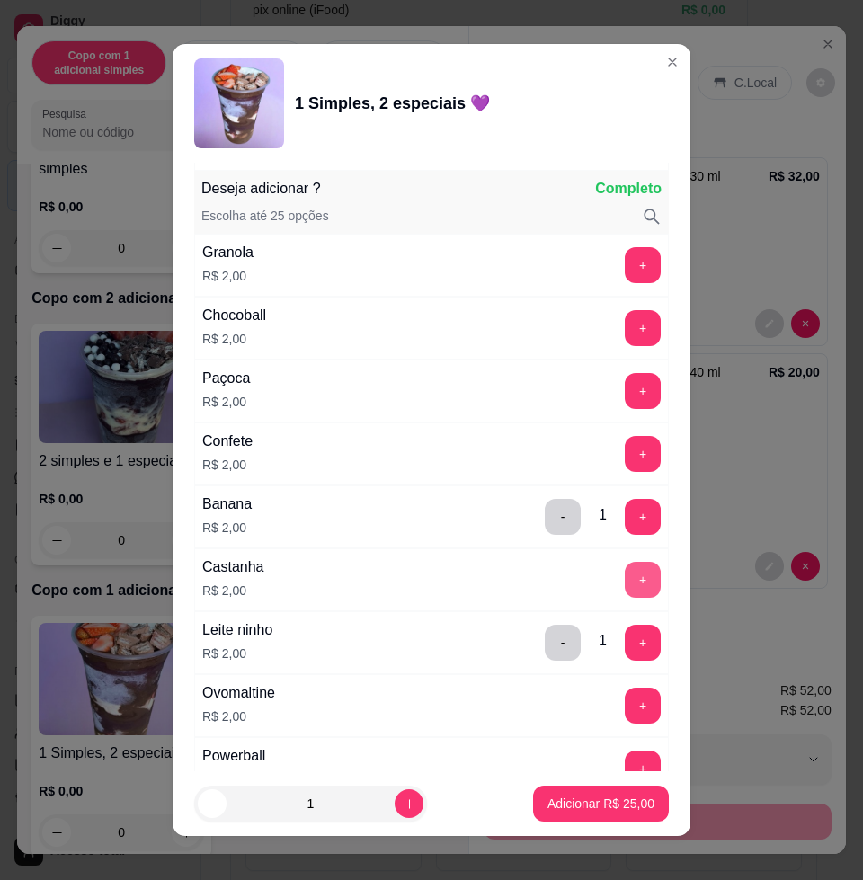
click at [625, 580] on button "+" at bounding box center [643, 580] width 36 height 36
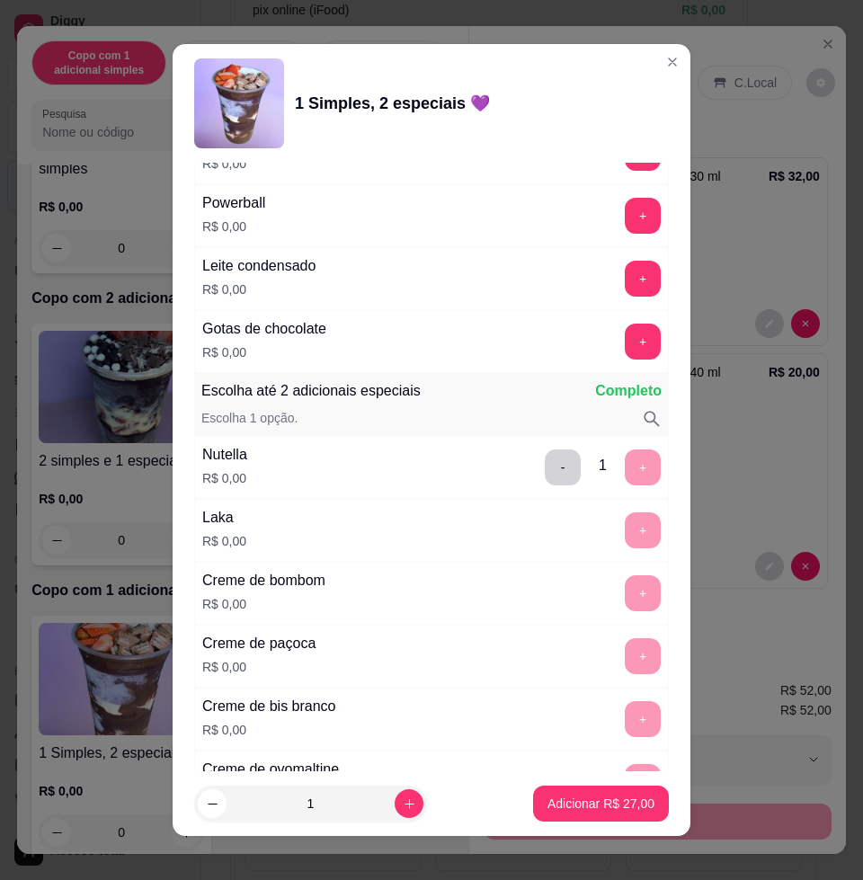
scroll to position [1011, 0]
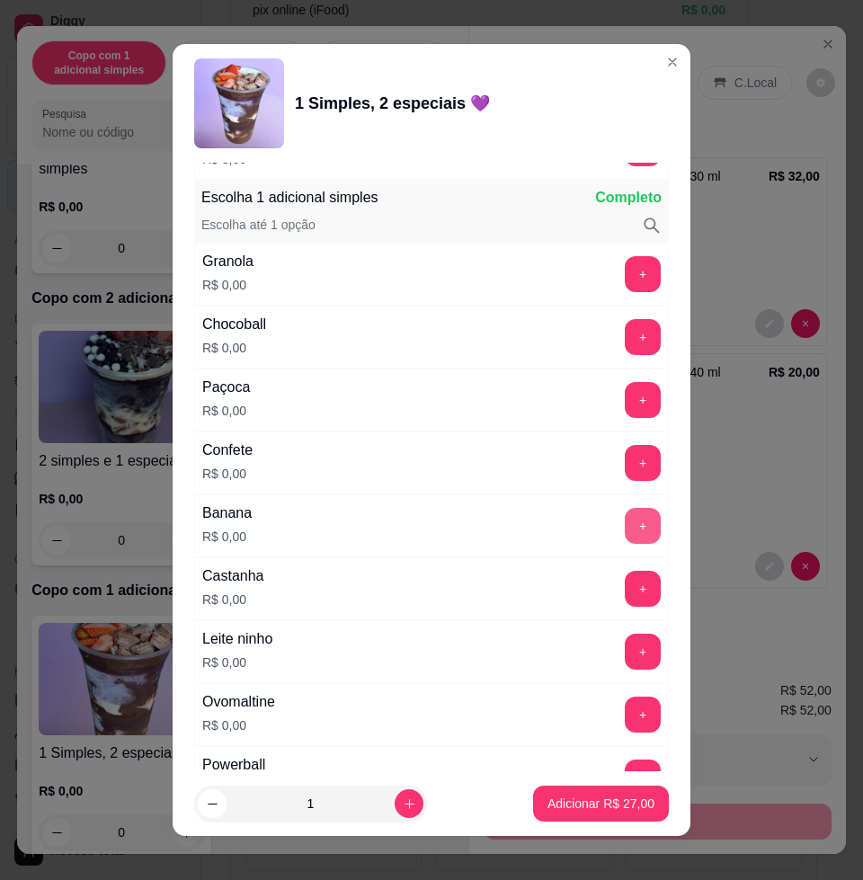
click at [625, 533] on button "+" at bounding box center [643, 526] width 36 height 36
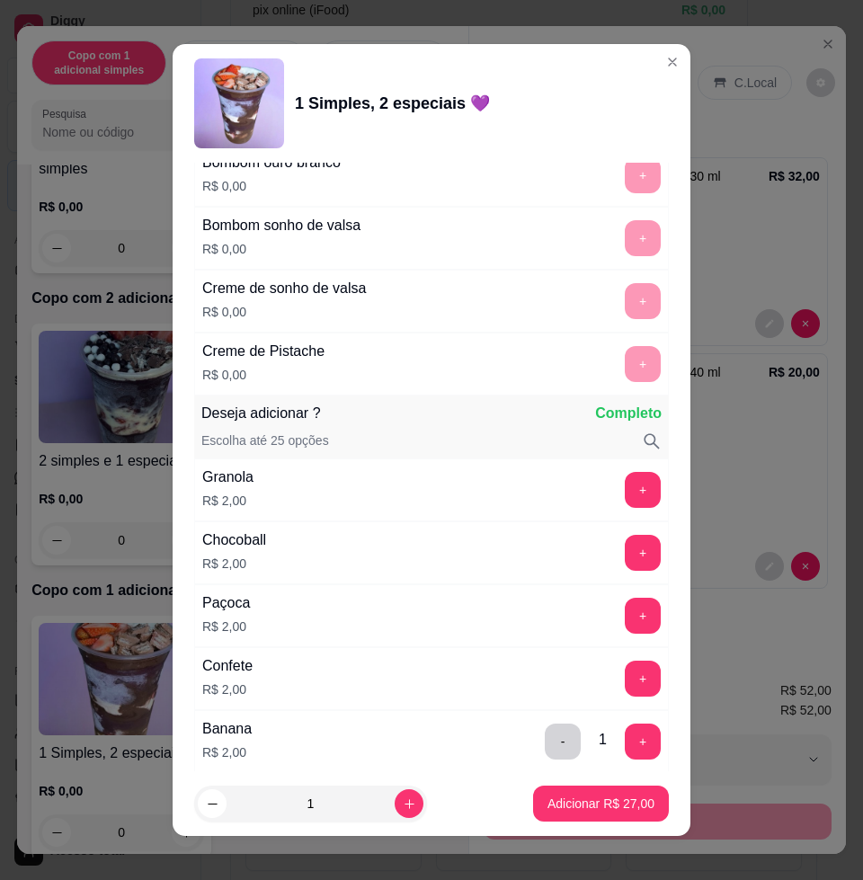
scroll to position [2921, 0]
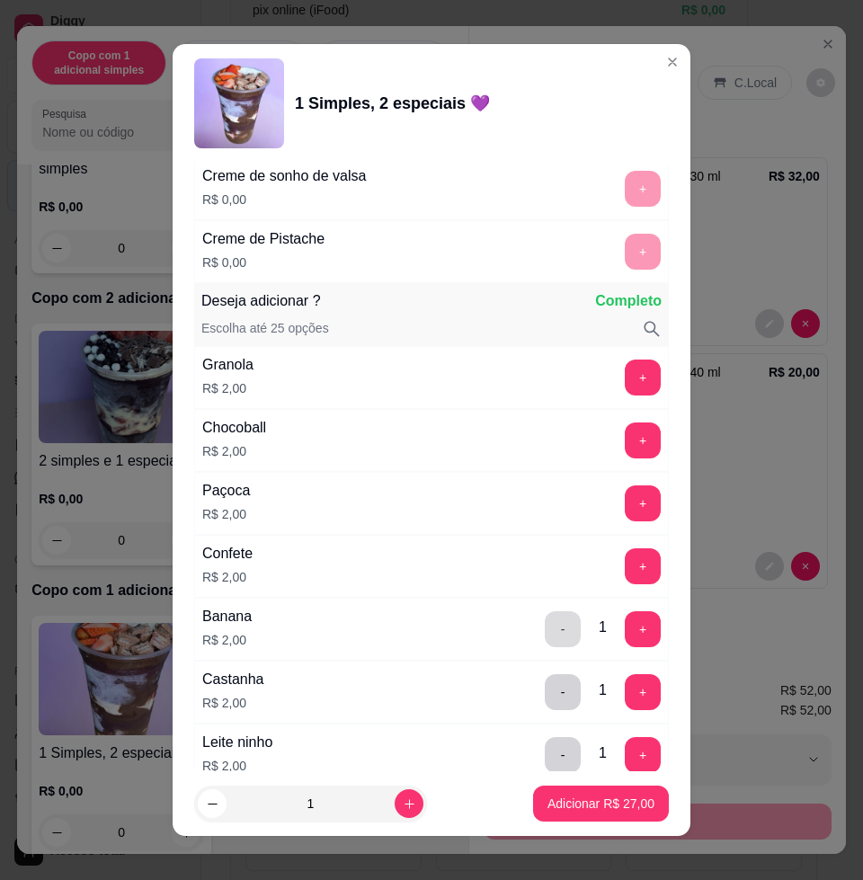
click at [545, 627] on button "-" at bounding box center [563, 629] width 36 height 36
click at [590, 803] on p "Adicionar R$ 25,00" at bounding box center [600, 803] width 107 height 18
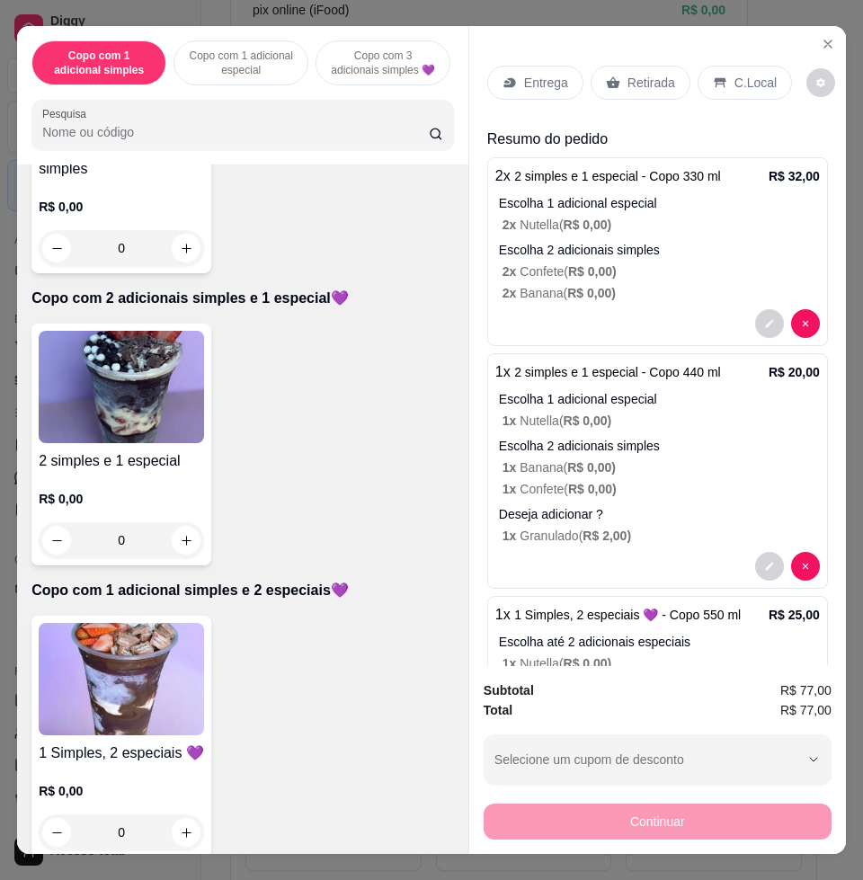
scroll to position [1011, 0]
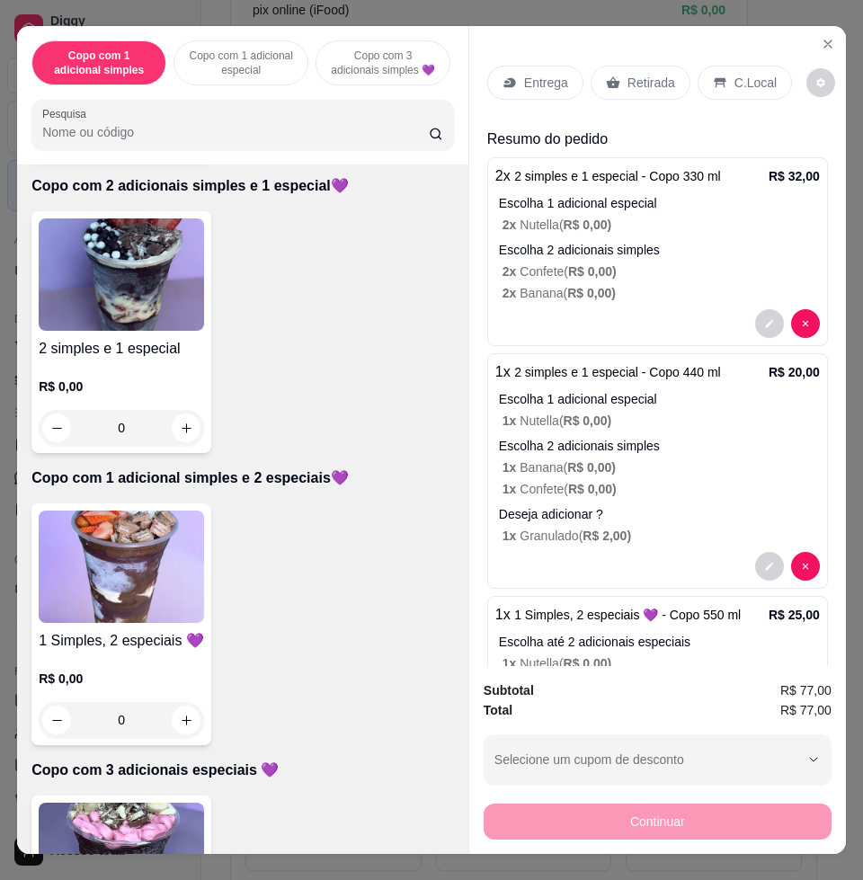
click at [111, 556] on img at bounding box center [121, 566] width 165 height 112
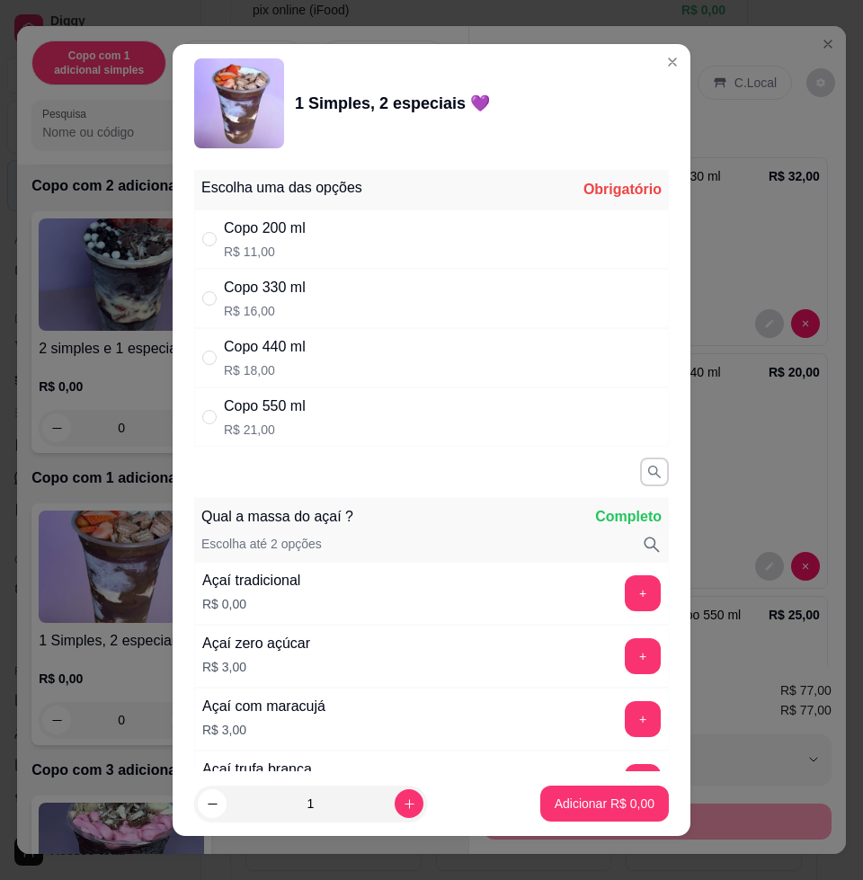
click at [315, 404] on div "Copo 550 ml R$ 21,00" at bounding box center [431, 416] width 475 height 59
radio input "true"
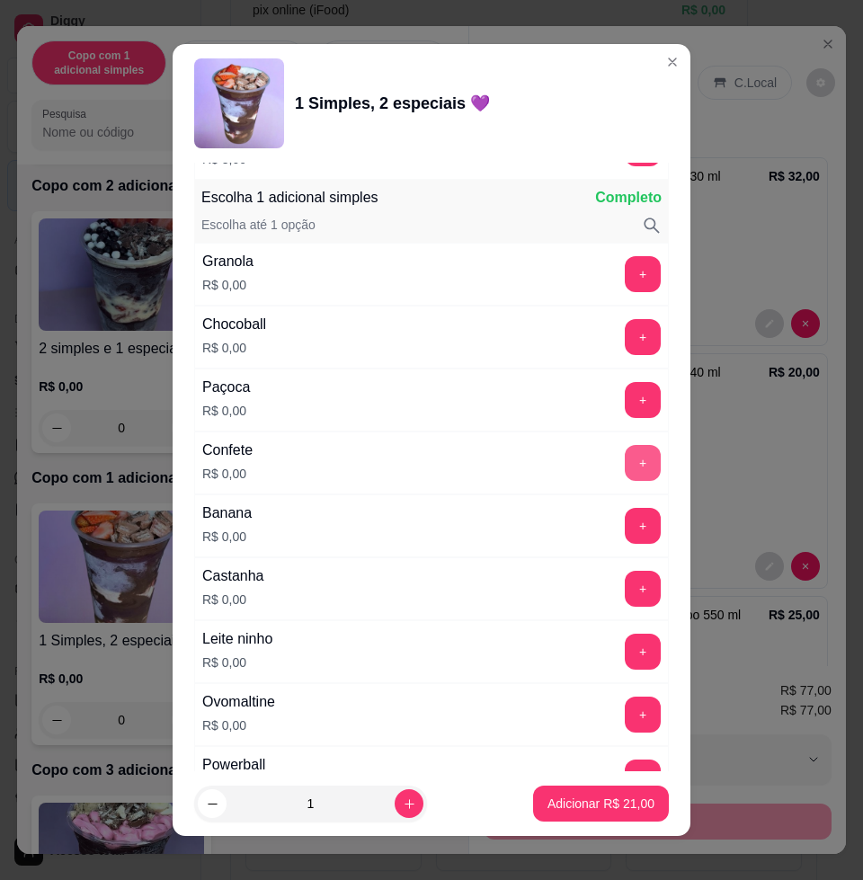
click at [625, 462] on button "+" at bounding box center [643, 463] width 36 height 36
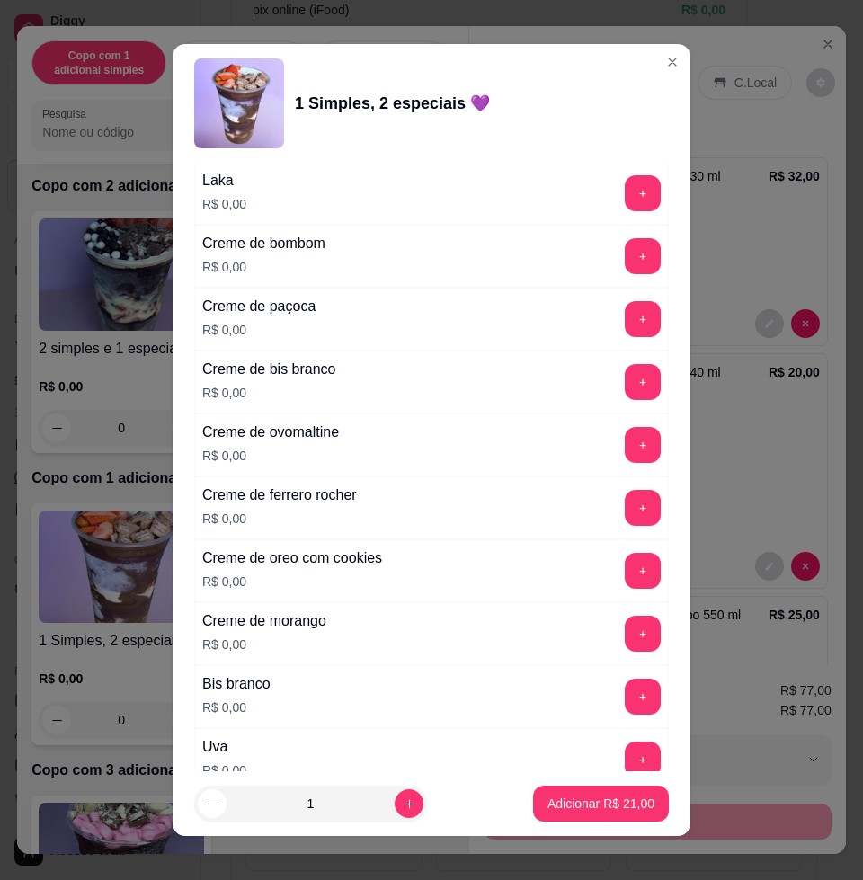
scroll to position [2134, 0]
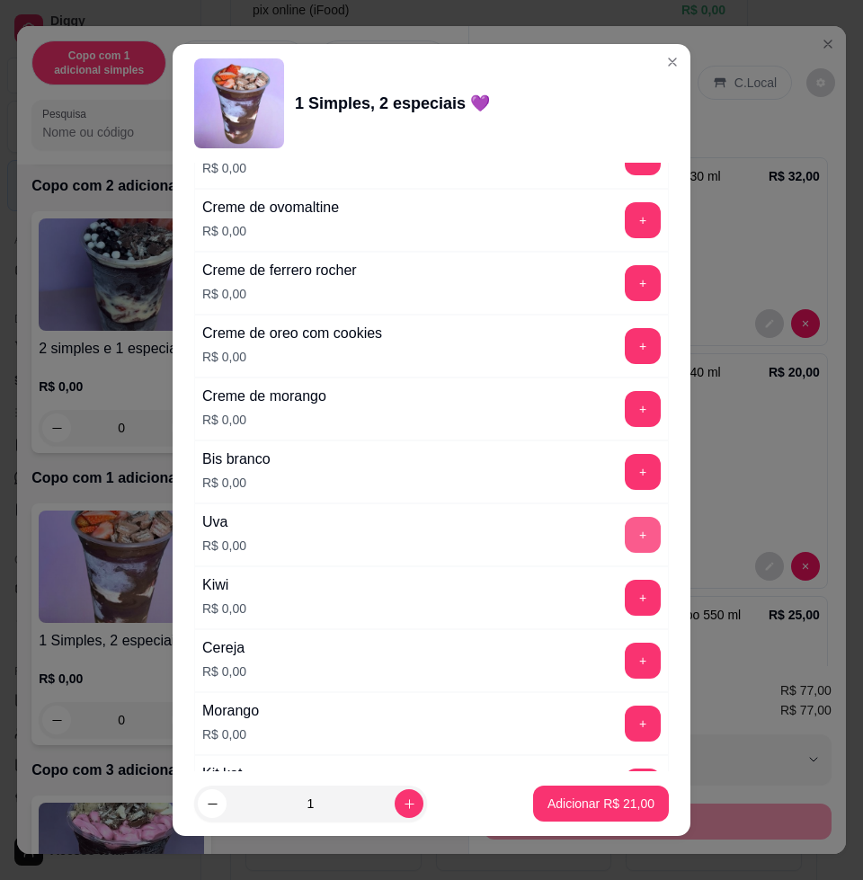
click at [625, 544] on button "+" at bounding box center [643, 535] width 36 height 36
click at [625, 341] on button "+" at bounding box center [643, 346] width 36 height 36
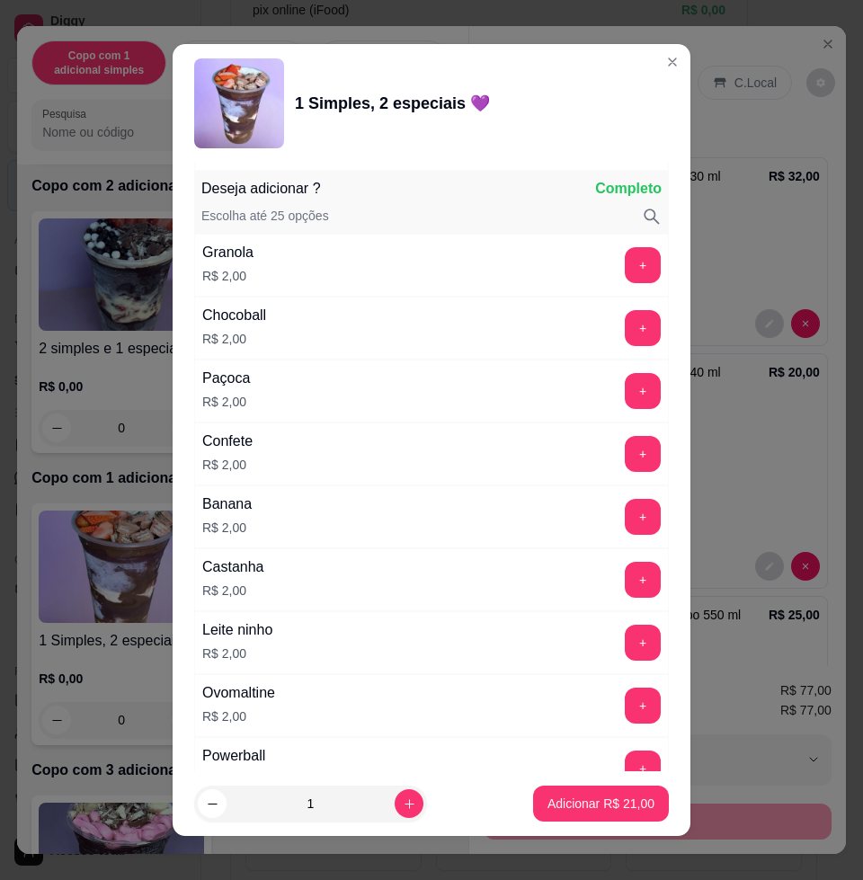
scroll to position [3146, 0]
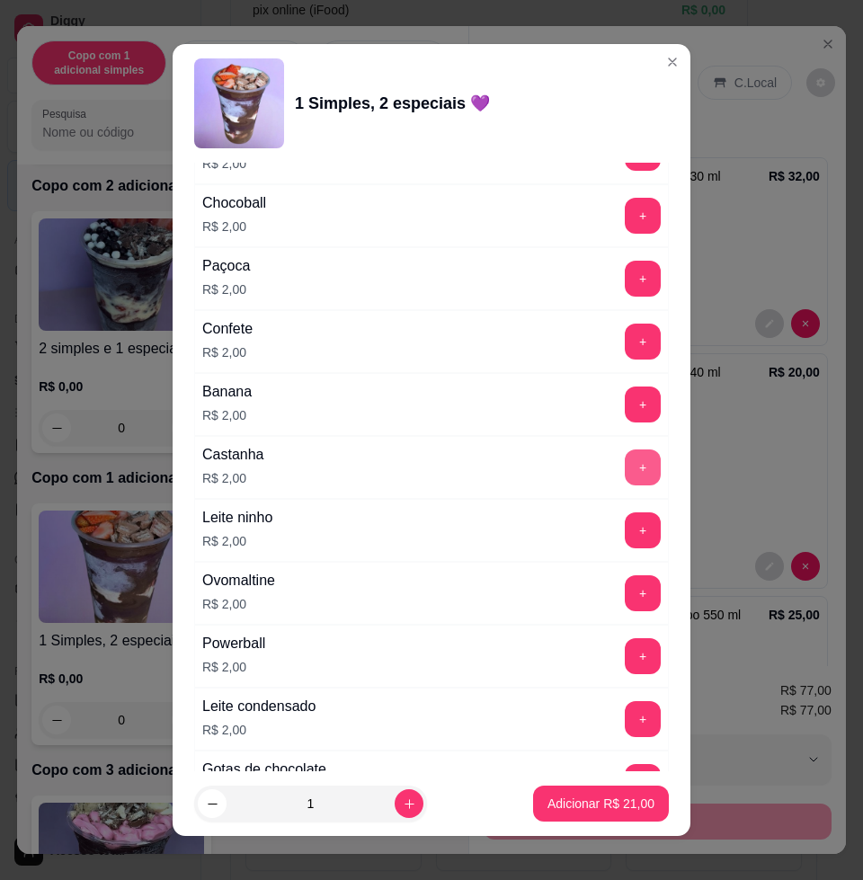
click at [625, 469] on button "+" at bounding box center [643, 467] width 36 height 36
click at [626, 719] on button "+" at bounding box center [643, 719] width 35 height 35
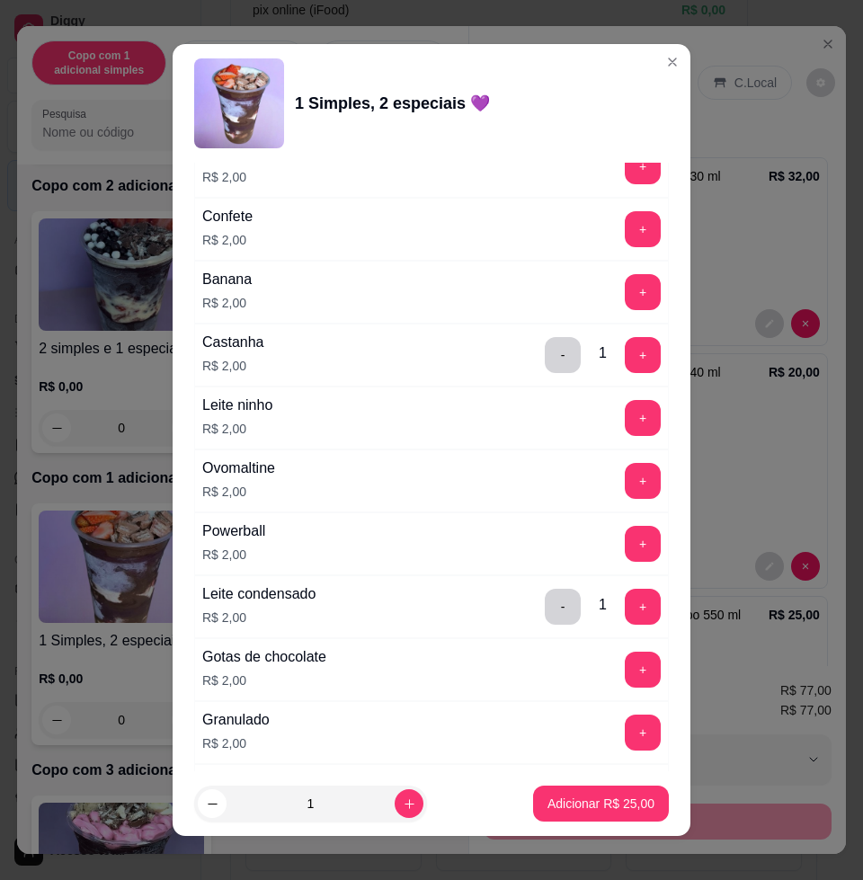
scroll to position [3370, 0]
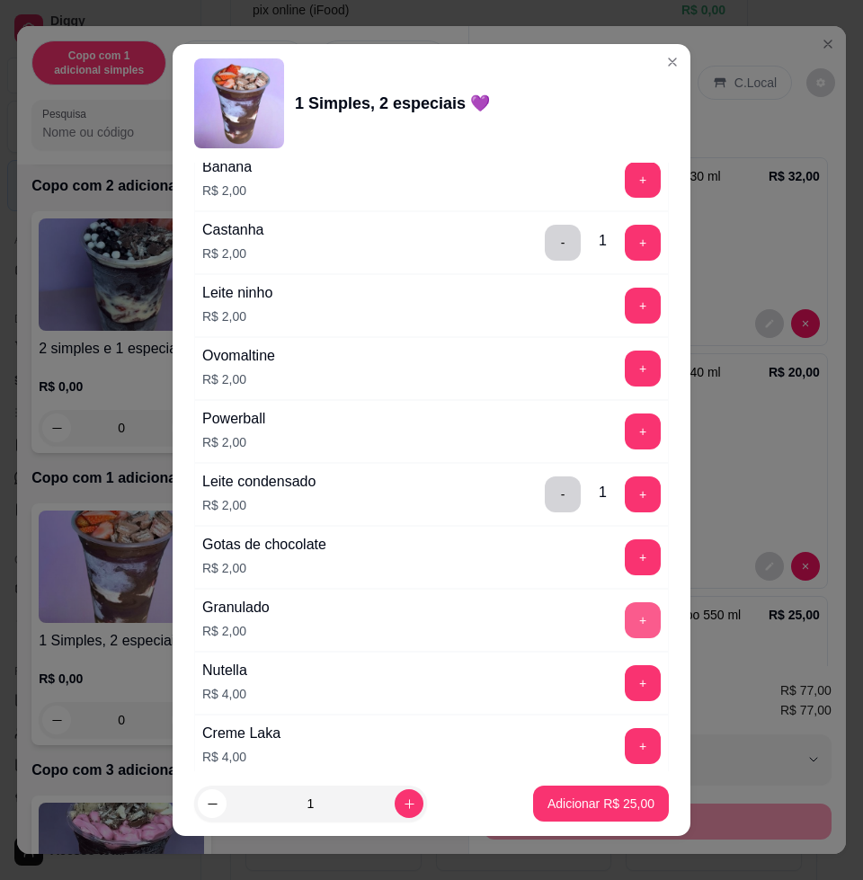
click at [625, 620] on button "+" at bounding box center [643, 620] width 36 height 36
click at [575, 810] on p "Adicionar R$ 27,00" at bounding box center [600, 803] width 107 height 18
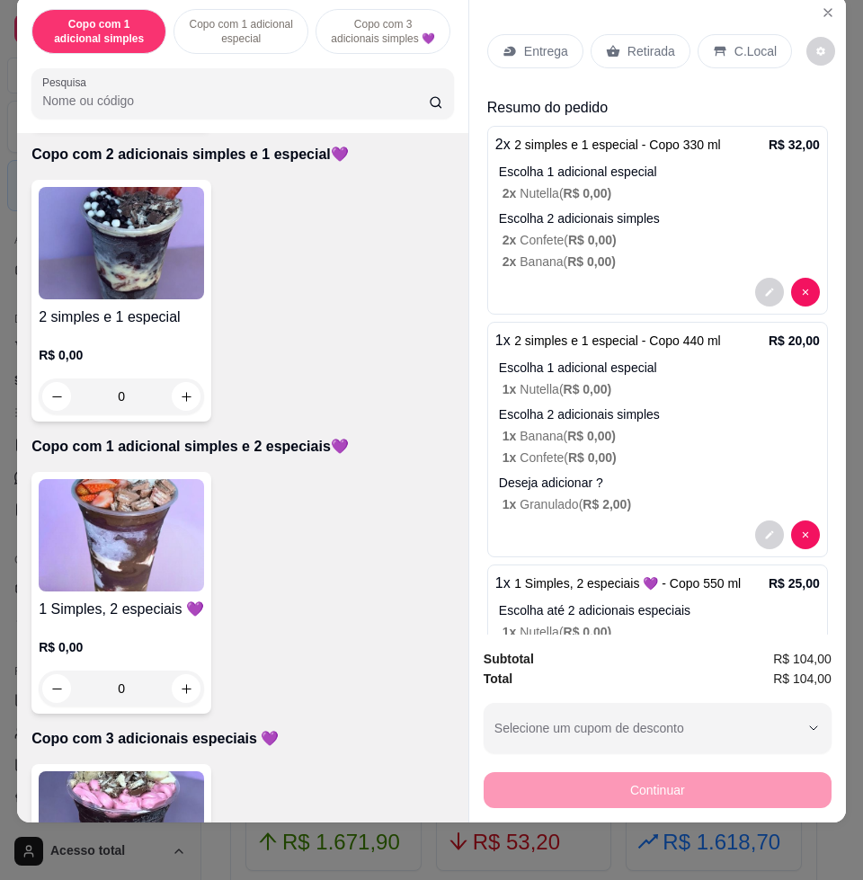
scroll to position [0, 0]
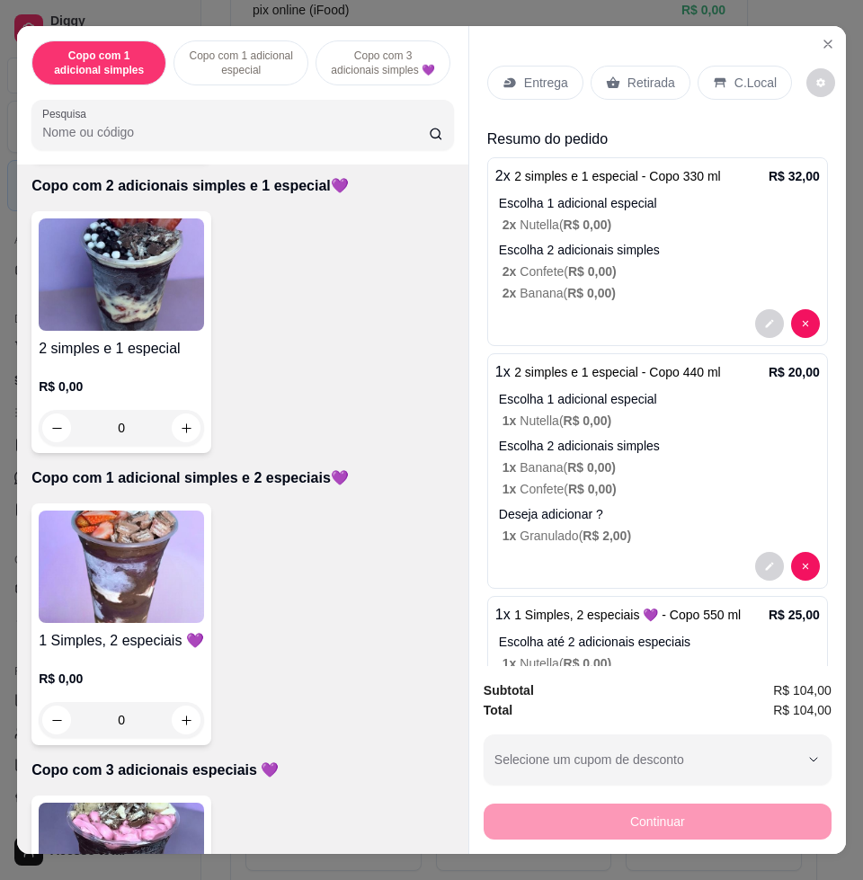
click at [537, 75] on p "Entrega" at bounding box center [546, 83] width 44 height 18
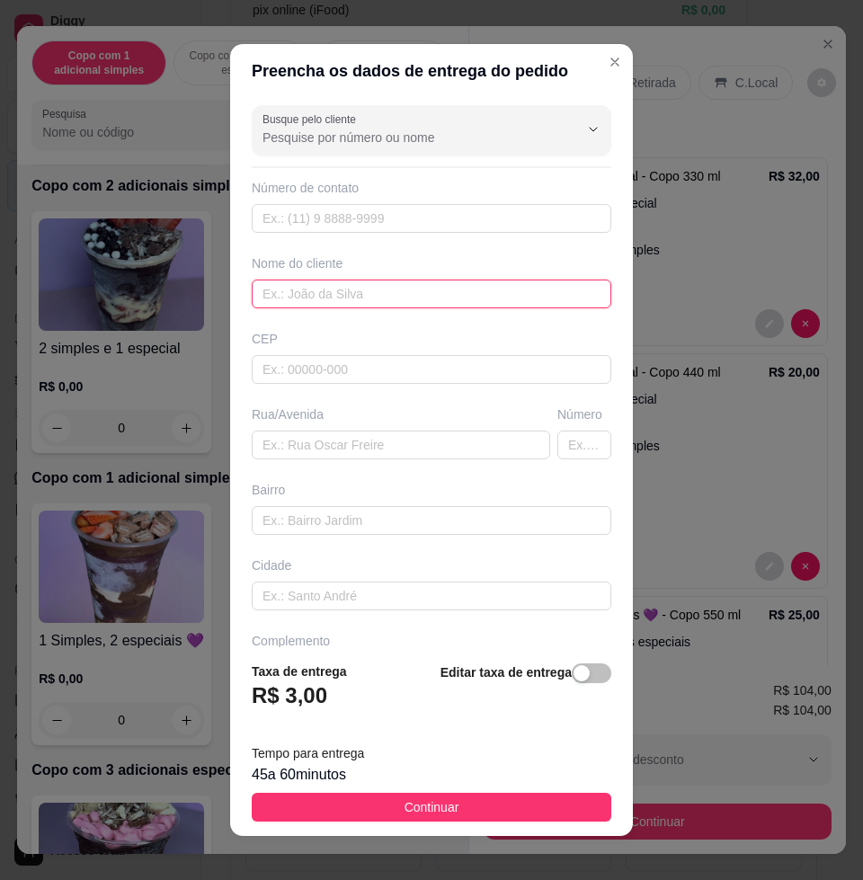
click at [342, 289] on input "text" at bounding box center [431, 294] width 359 height 29
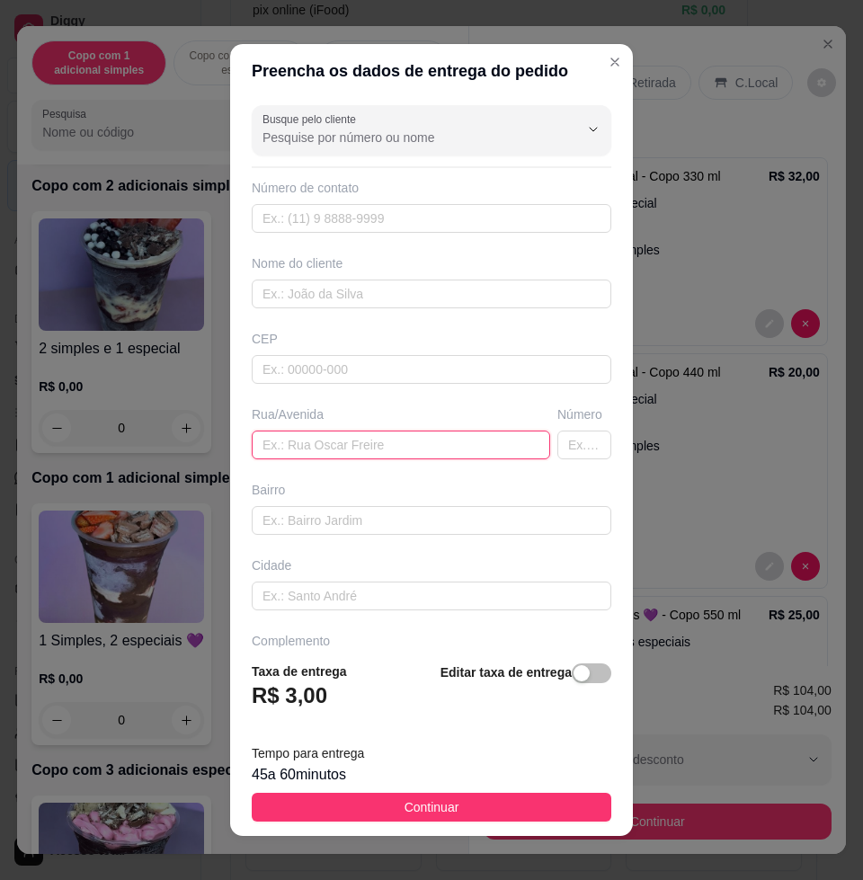
click at [425, 438] on input "text" at bounding box center [401, 444] width 298 height 29
click at [350, 459] on div "Busque pelo cliente Número de contato Nome do cliente CEP Rua/[GEOGRAPHIC_DATA]" at bounding box center [431, 372] width 403 height 549
click at [353, 454] on input "text" at bounding box center [401, 444] width 298 height 29
paste input "Prefeito [PERSON_NAME]"
type input "Prefeito [PERSON_NAME]"
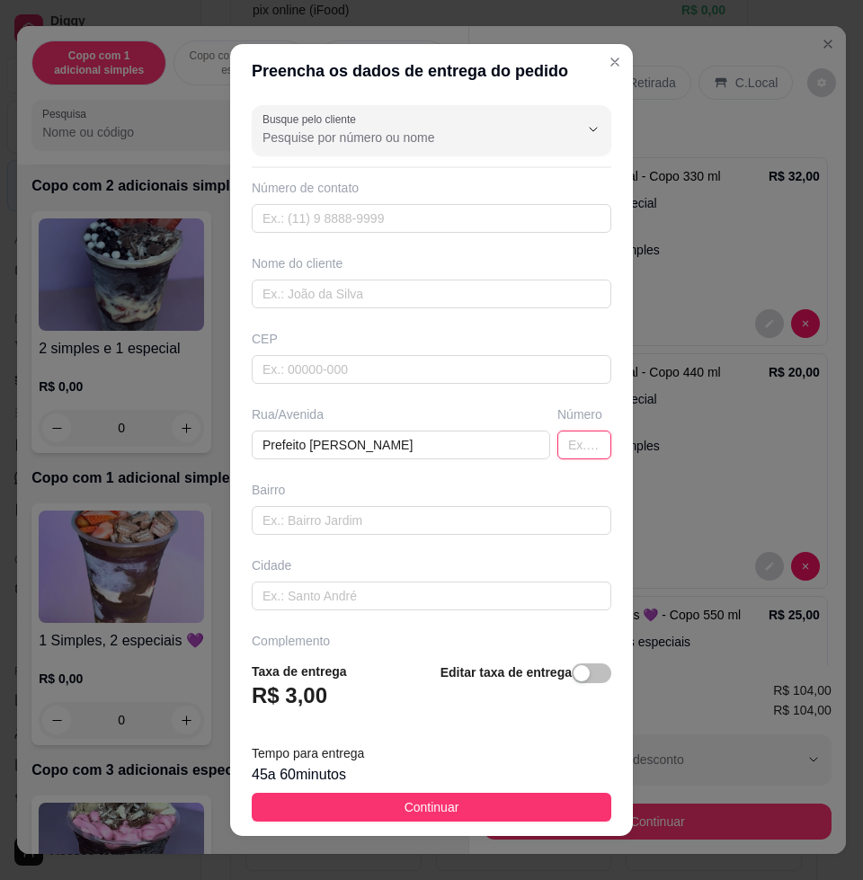
click at [557, 446] on input "text" at bounding box center [584, 444] width 54 height 29
type input "1091"
click at [466, 523] on input "text" at bounding box center [431, 520] width 359 height 29
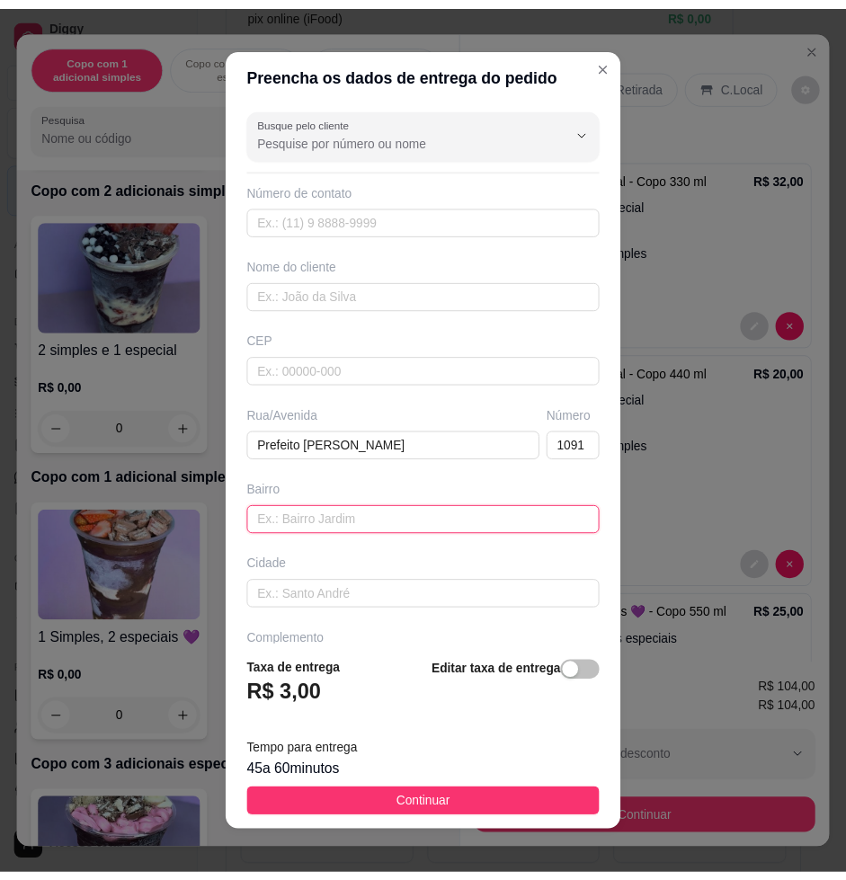
scroll to position [0, 0]
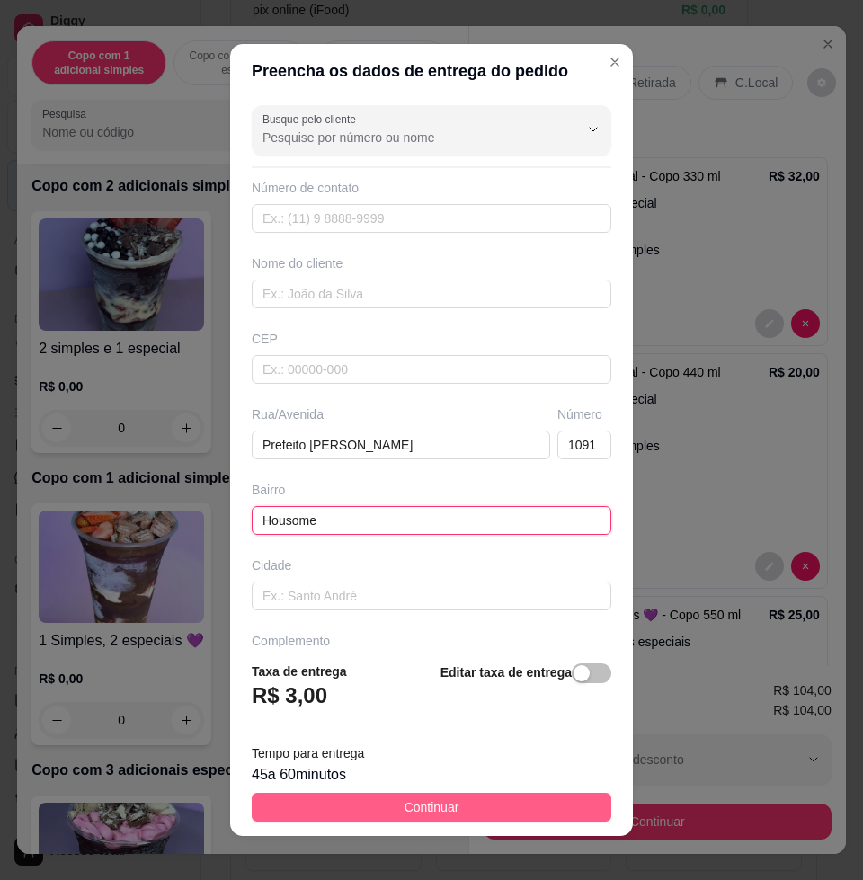
type input "Housome"
click at [421, 793] on button "Continuar" at bounding box center [431, 807] width 359 height 29
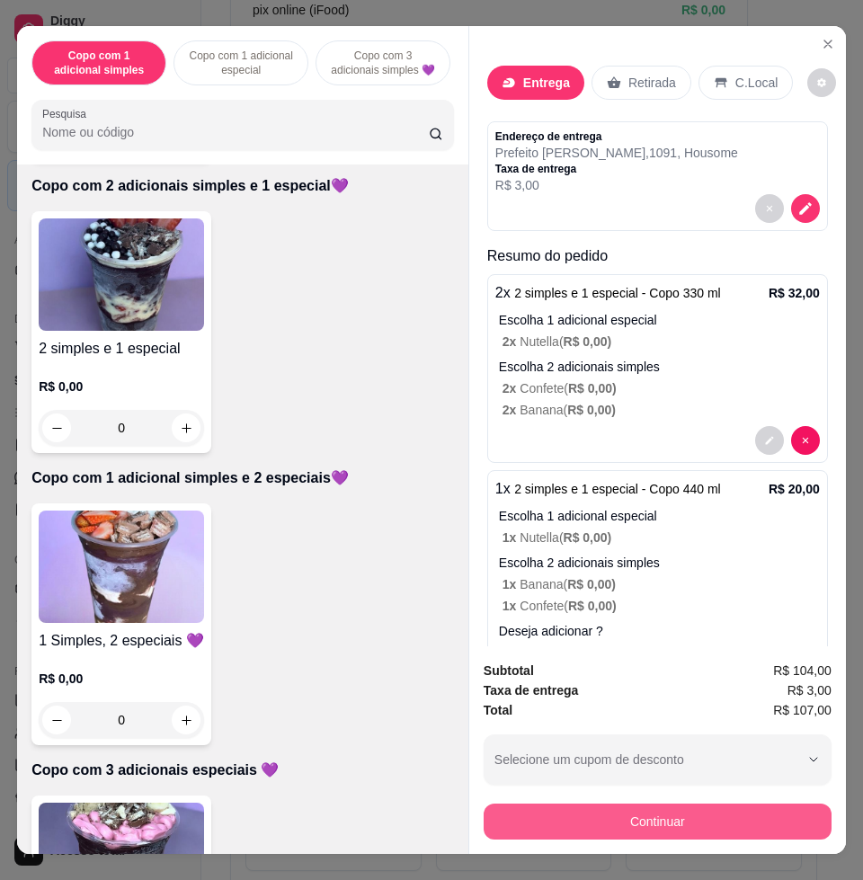
click at [696, 812] on button "Continuar" at bounding box center [658, 821] width 348 height 36
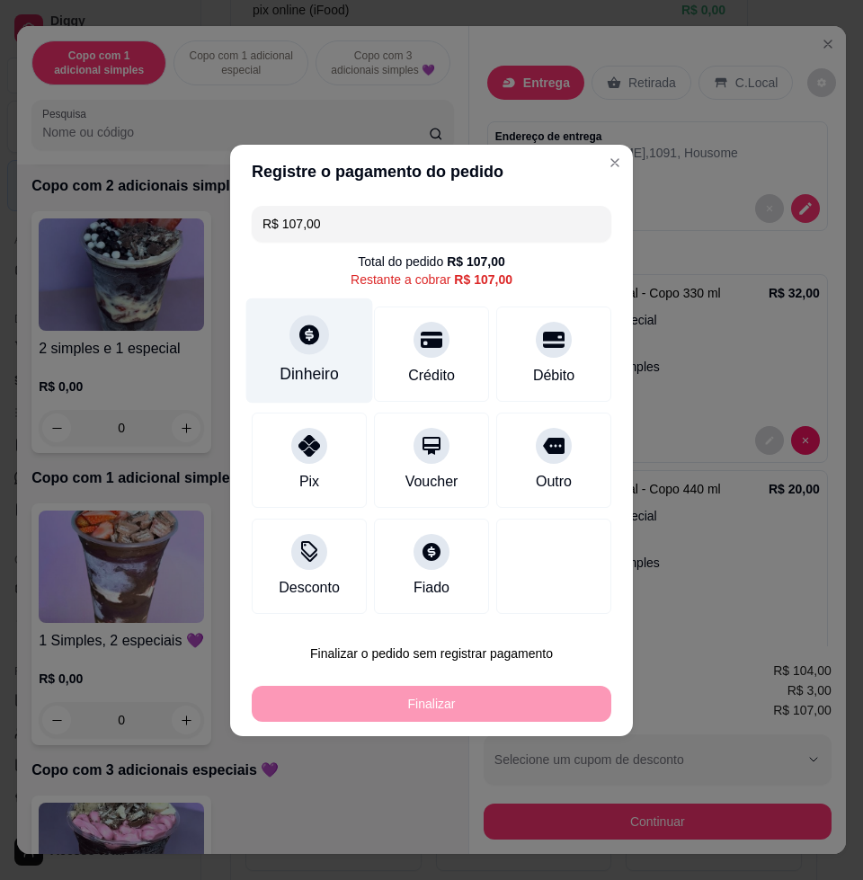
click at [314, 350] on div at bounding box center [309, 335] width 40 height 40
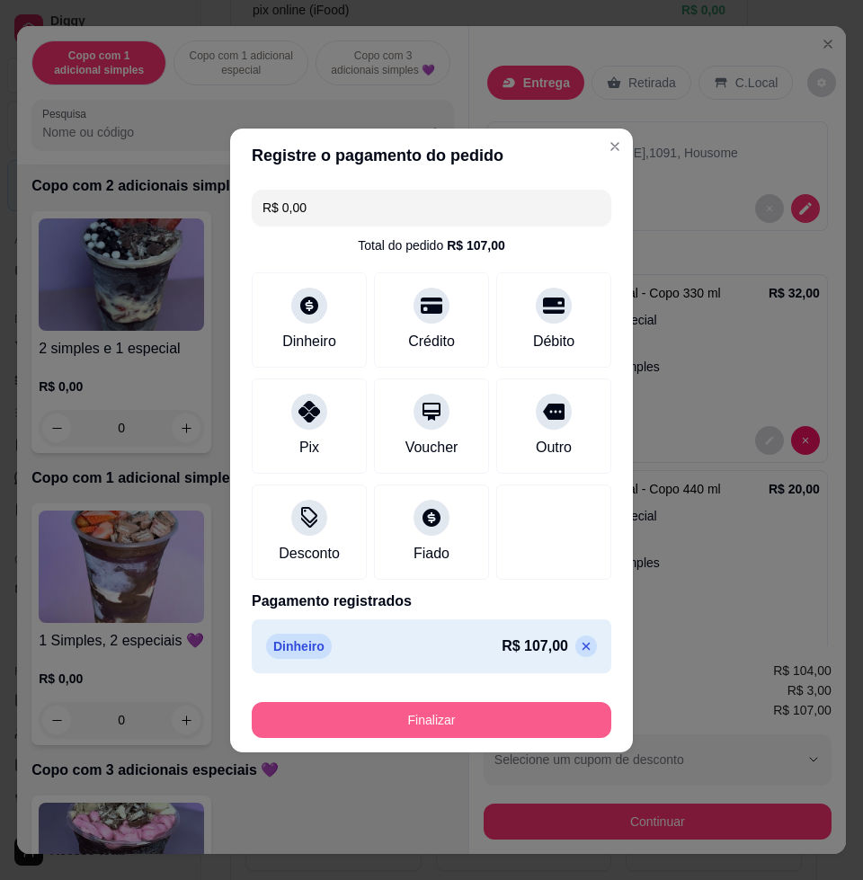
click at [416, 723] on button "Finalizar" at bounding box center [431, 720] width 359 height 36
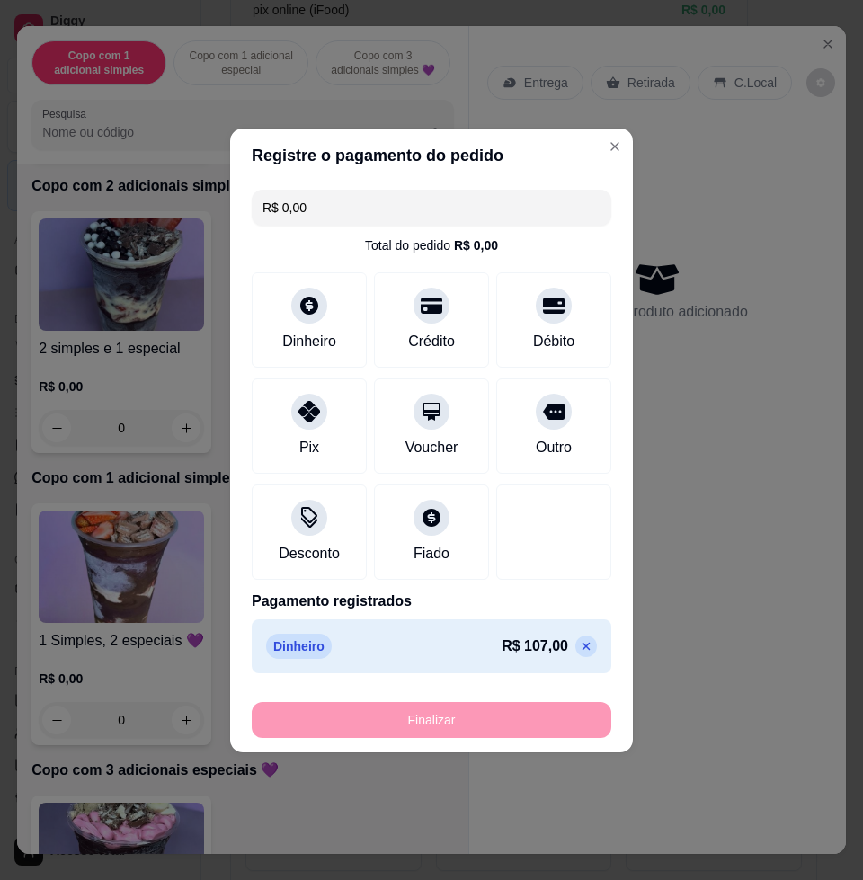
type input "-R$ 107,00"
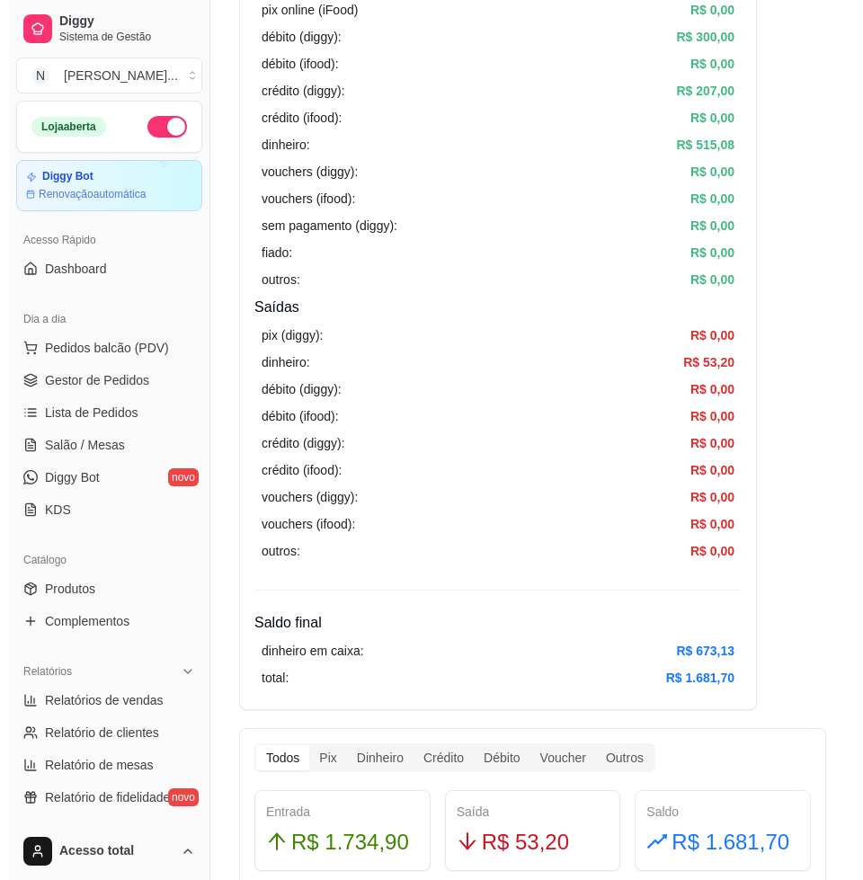
scroll to position [225, 0]
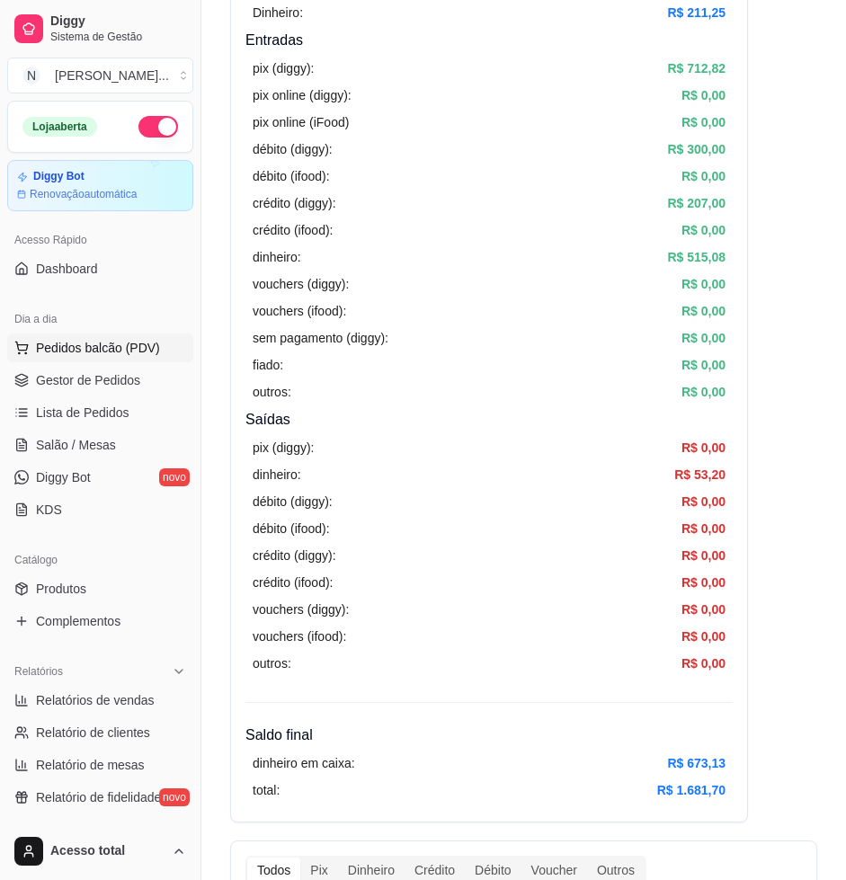
click at [94, 341] on span "Pedidos balcão (PDV)" at bounding box center [98, 348] width 124 height 18
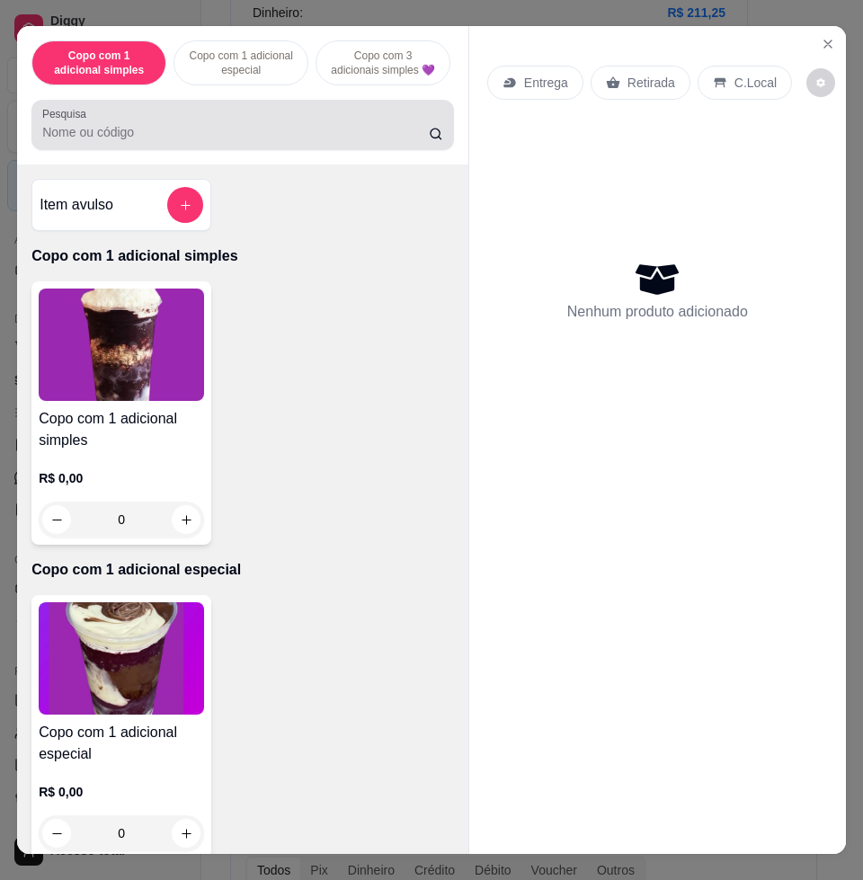
click at [197, 141] on input "Pesquisa" at bounding box center [235, 132] width 386 height 18
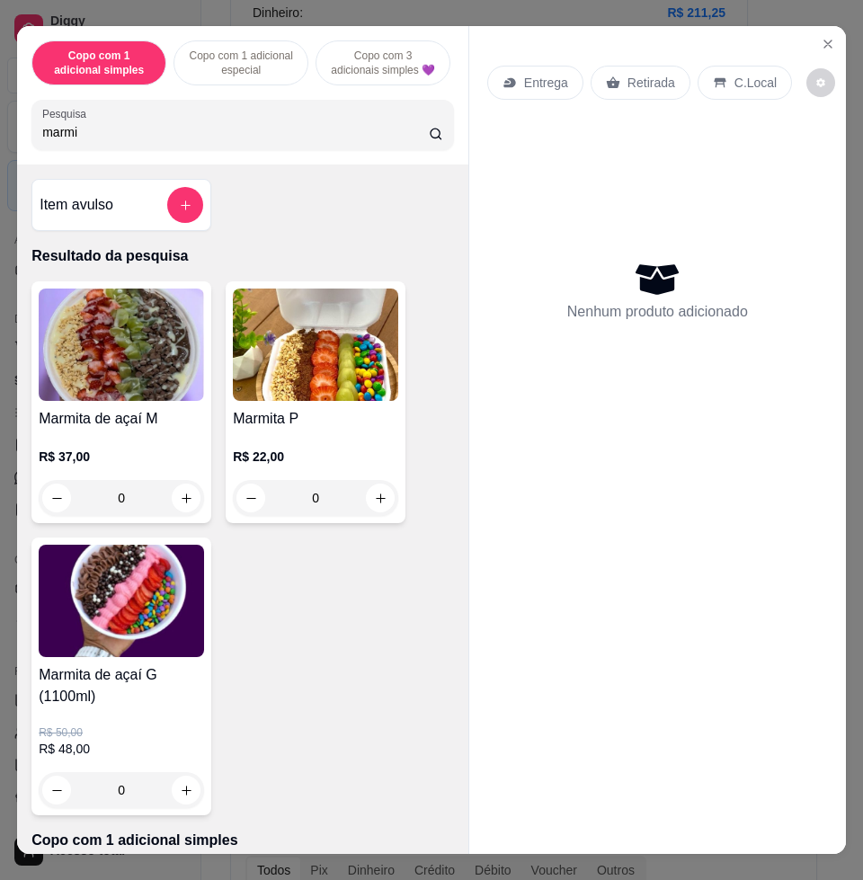
type input "marmi"
click at [72, 657] on img at bounding box center [121, 601] width 165 height 112
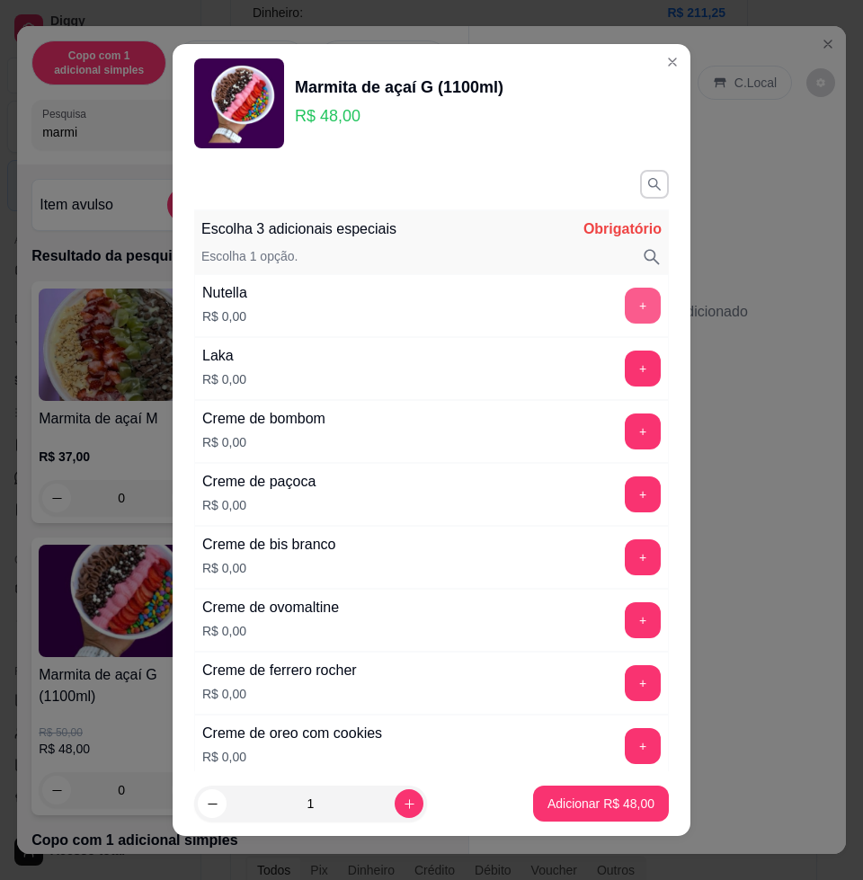
click at [625, 305] on button "+" at bounding box center [643, 306] width 36 height 36
click at [626, 367] on button "+" at bounding box center [643, 368] width 35 height 35
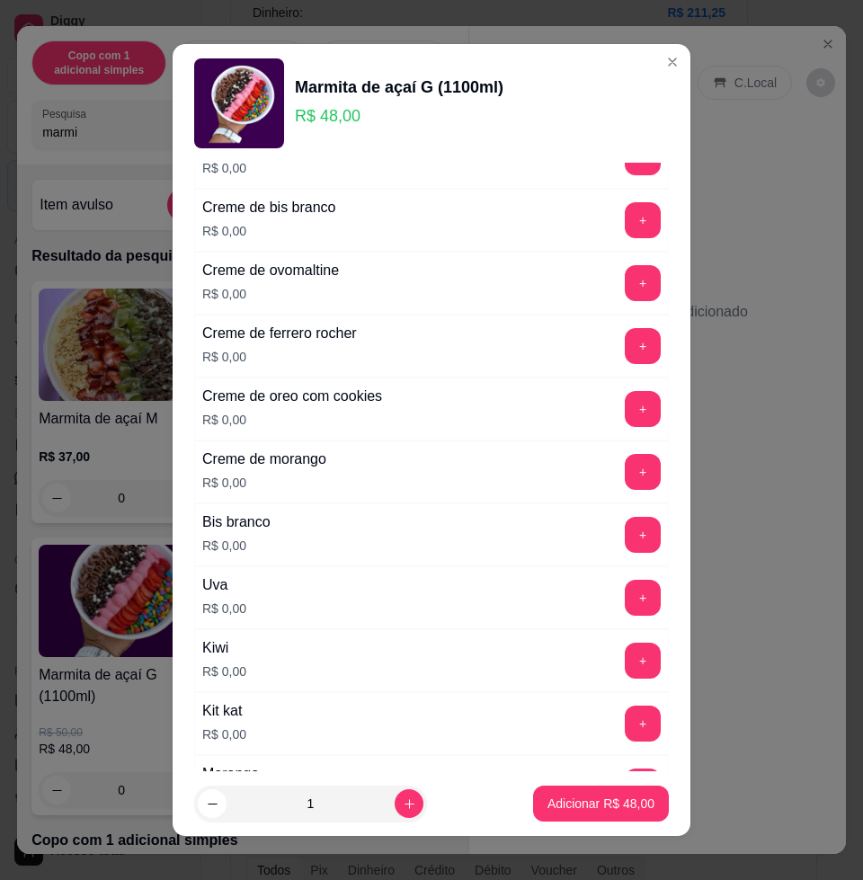
scroll to position [449, 0]
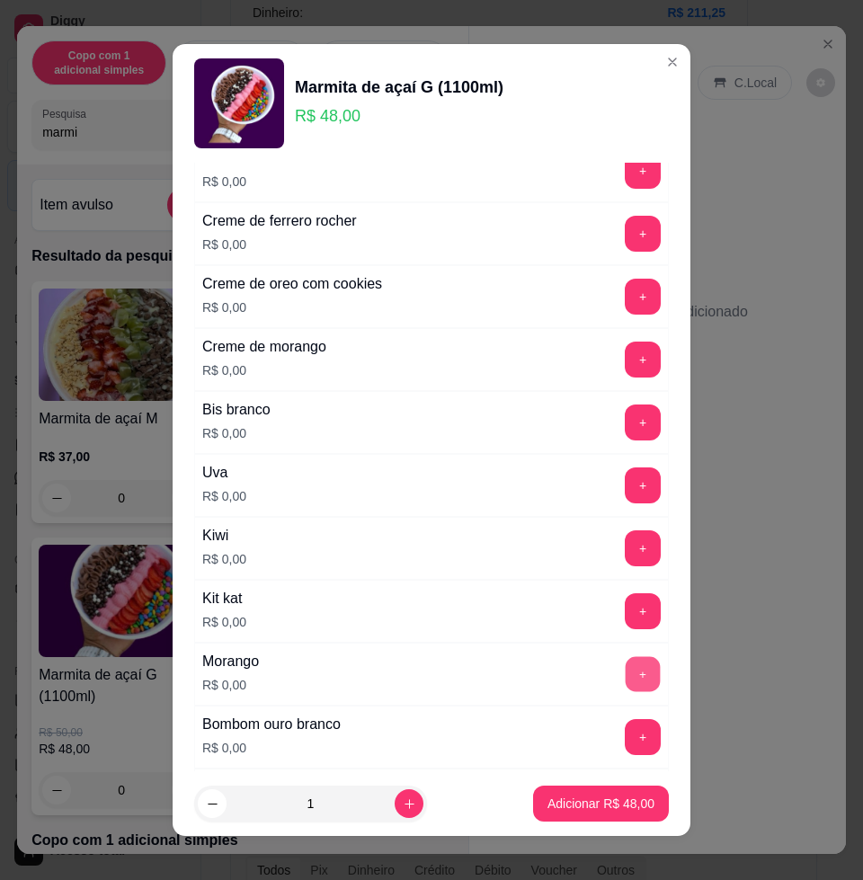
click at [626, 674] on button "+" at bounding box center [643, 674] width 35 height 35
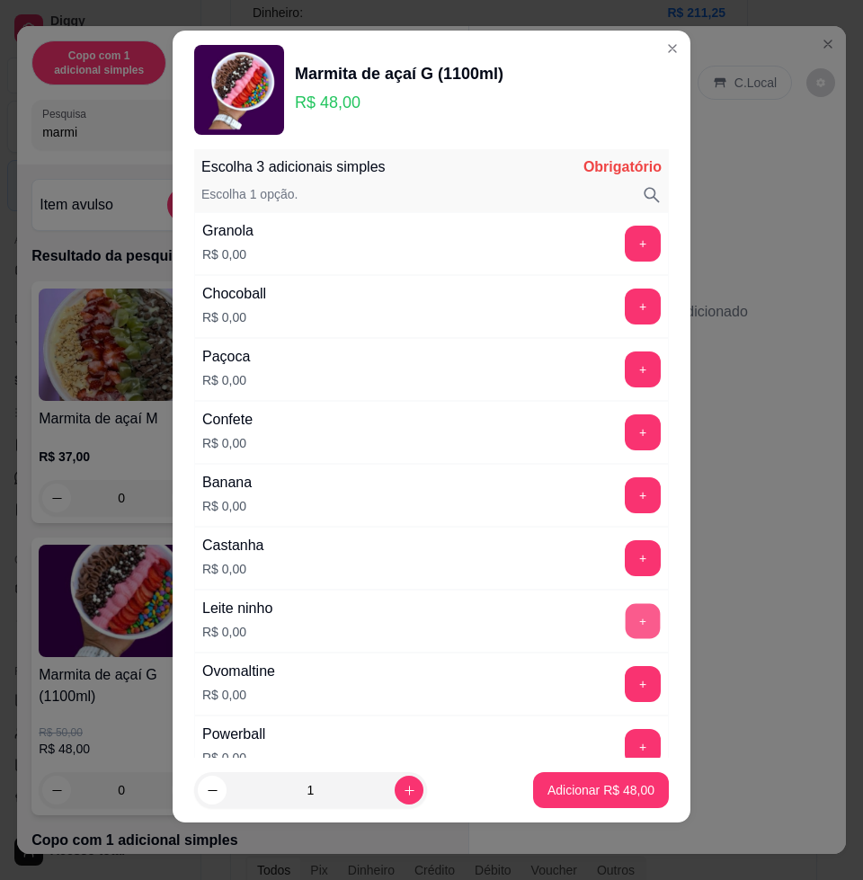
click at [626, 617] on button "+" at bounding box center [643, 621] width 35 height 35
click at [626, 310] on button "+" at bounding box center [643, 306] width 35 height 35
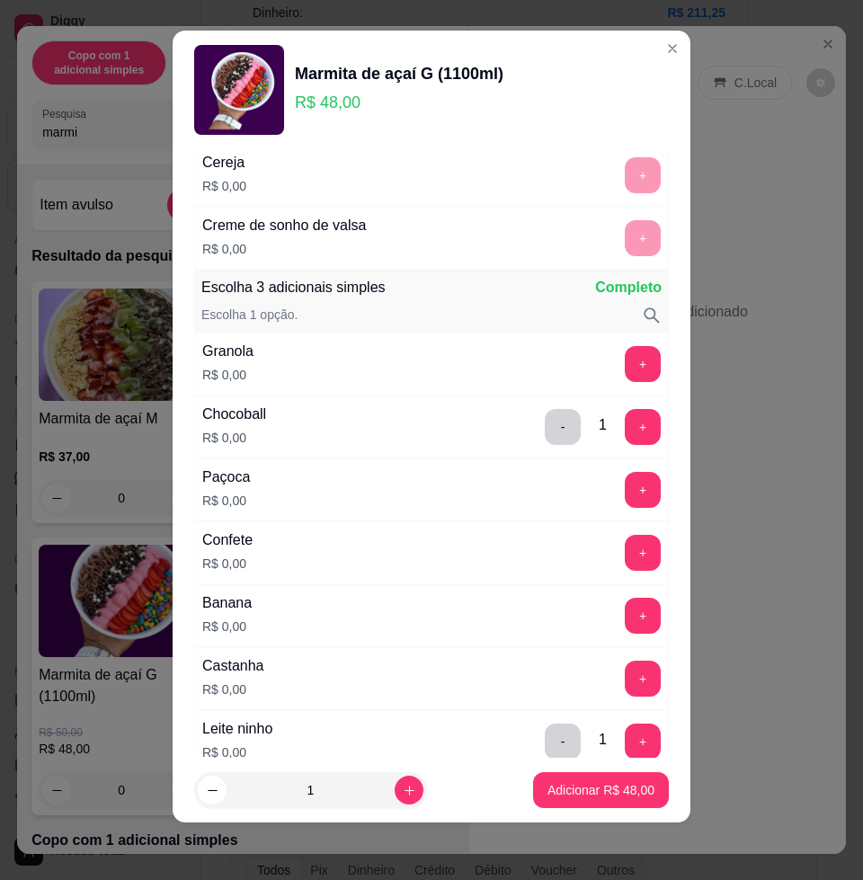
scroll to position [1507, 0]
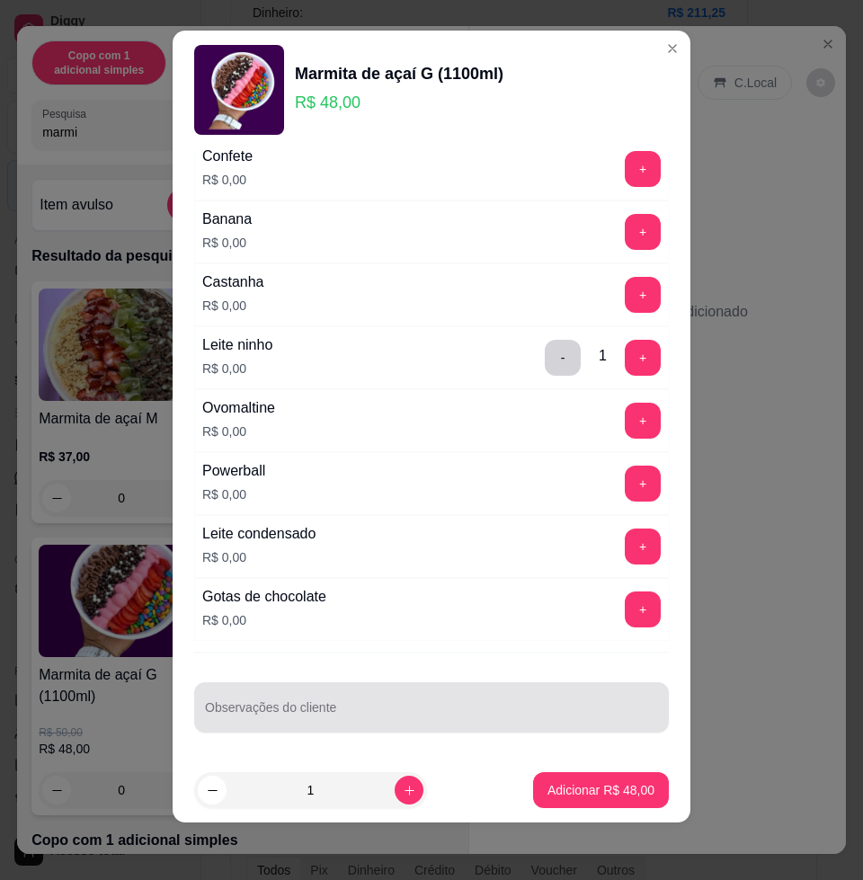
click at [439, 704] on div at bounding box center [431, 707] width 453 height 36
click at [325, 701] on div "e" at bounding box center [431, 707] width 453 height 36
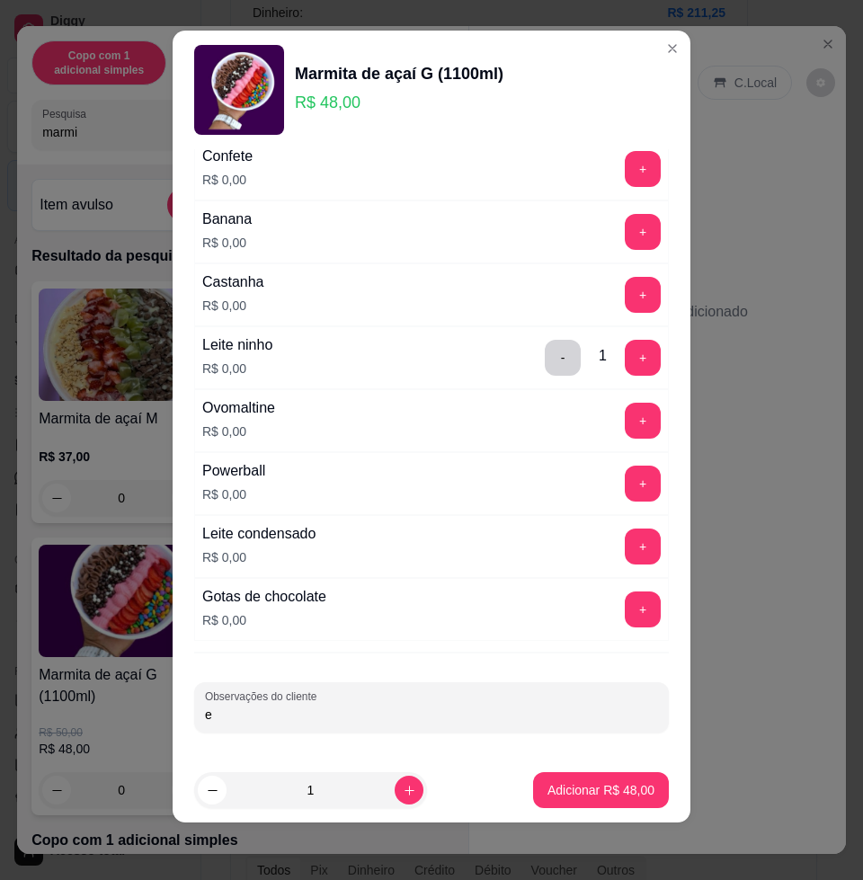
type input "e"
type input "e creme de oreo com cookies"
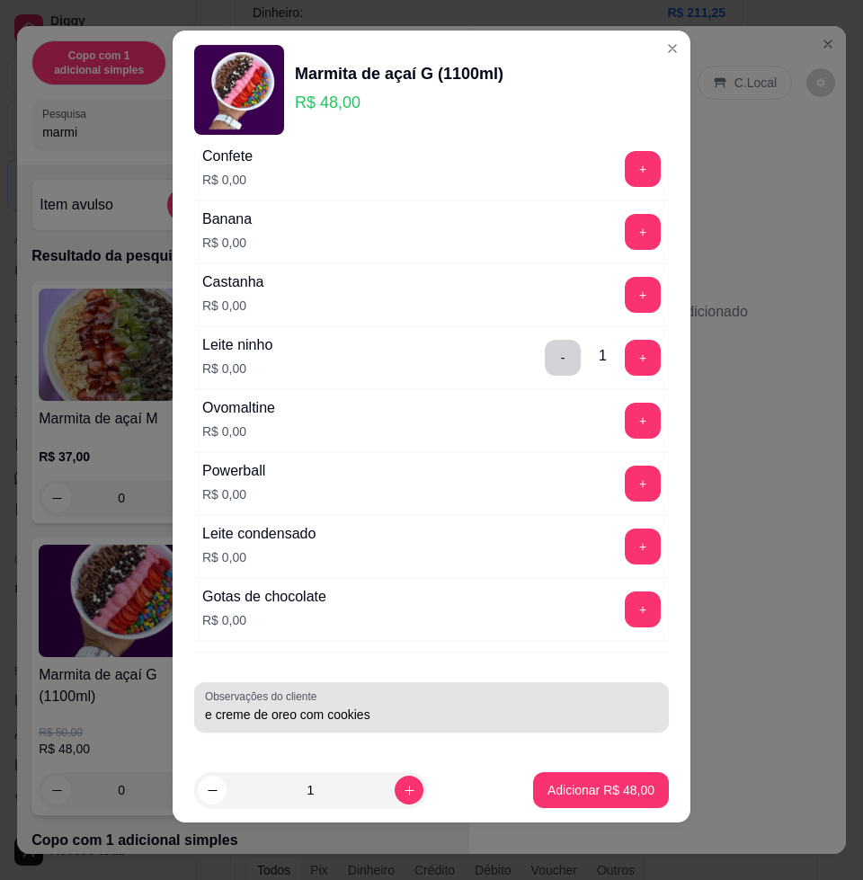
drag, startPoint x: 414, startPoint y: 706, endPoint x: 413, endPoint y: 548, distance: 158.2
click at [414, 706] on input "e creme de oreo com cookies" at bounding box center [431, 714] width 453 height 18
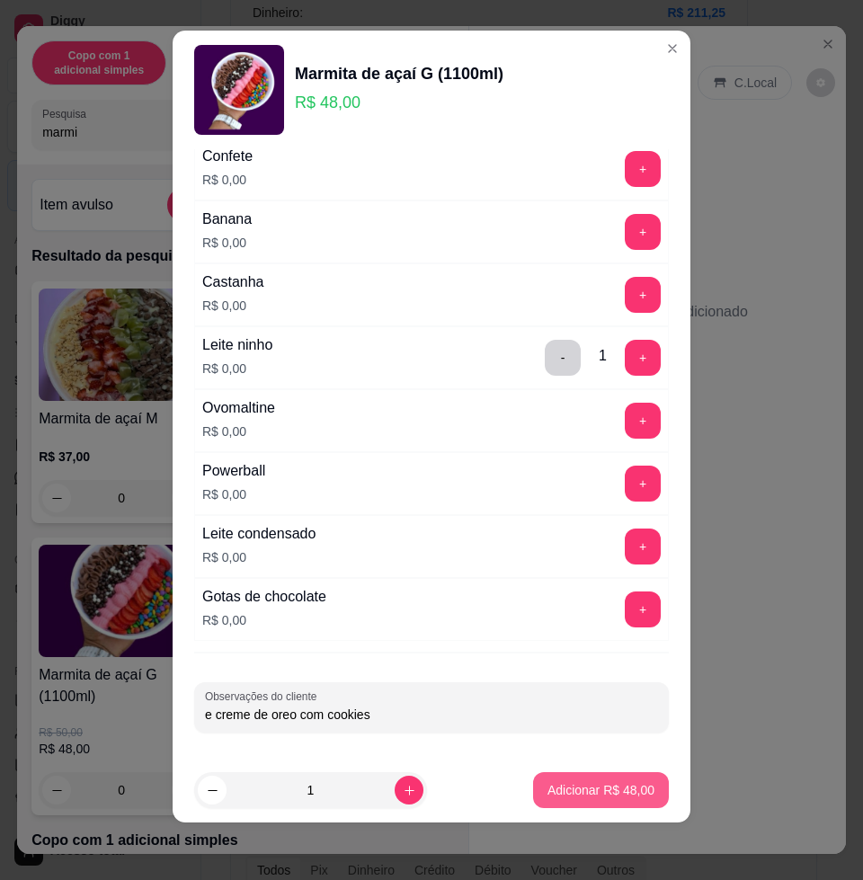
click at [626, 792] on p "Adicionar R$ 48,00" at bounding box center [600, 790] width 107 height 18
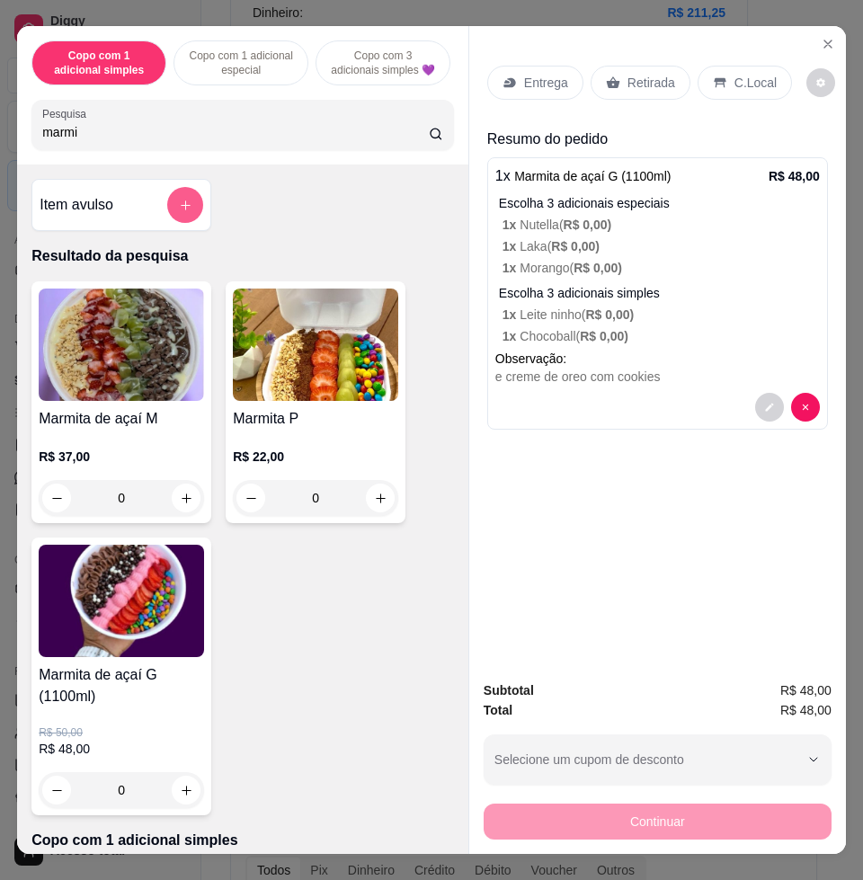
click at [180, 209] on icon "add-separate-item" at bounding box center [185, 205] width 13 height 13
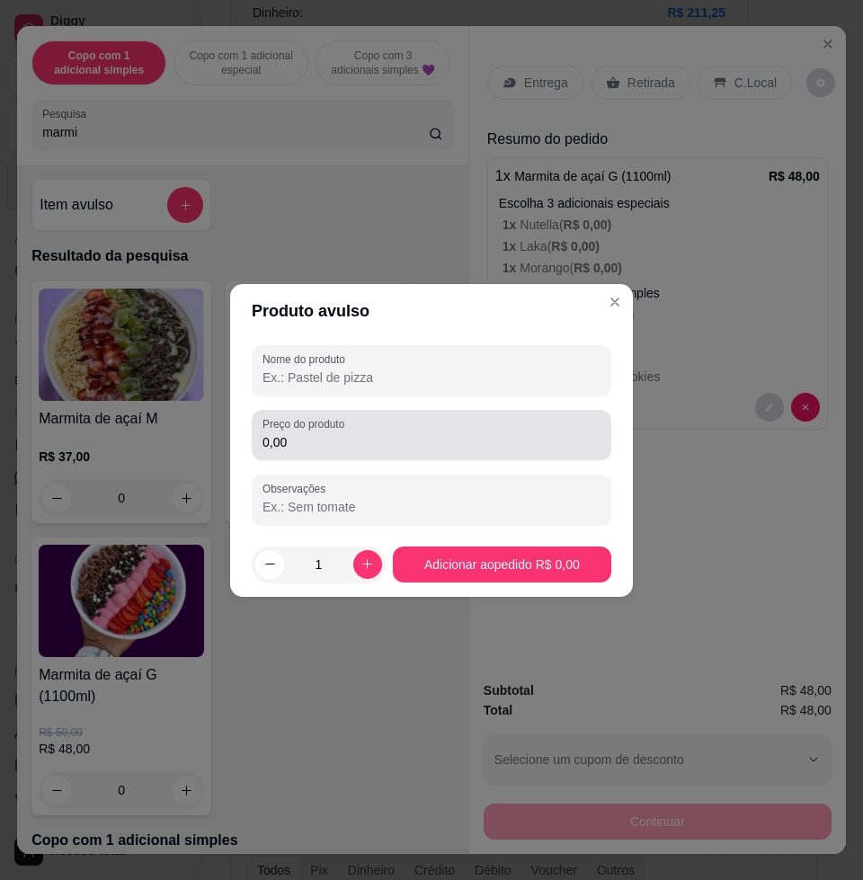
click at [321, 450] on div "0,00" at bounding box center [431, 435] width 338 height 36
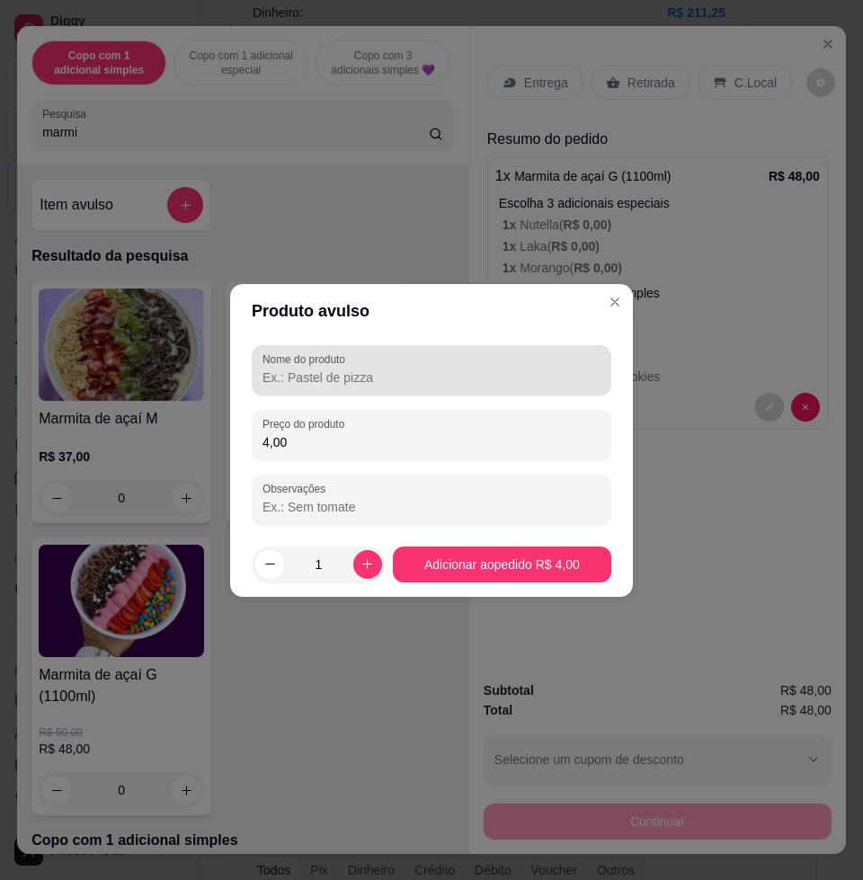
type input "4,00"
click at [377, 374] on input "Nome do produto" at bounding box center [431, 377] width 338 height 18
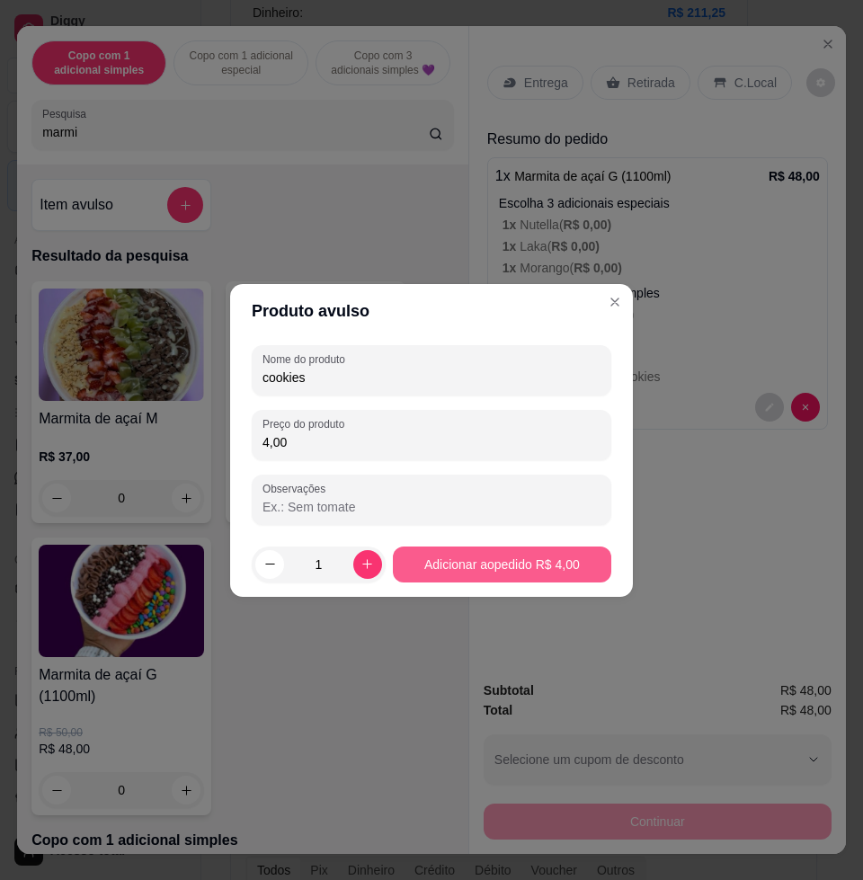
type input "cookies"
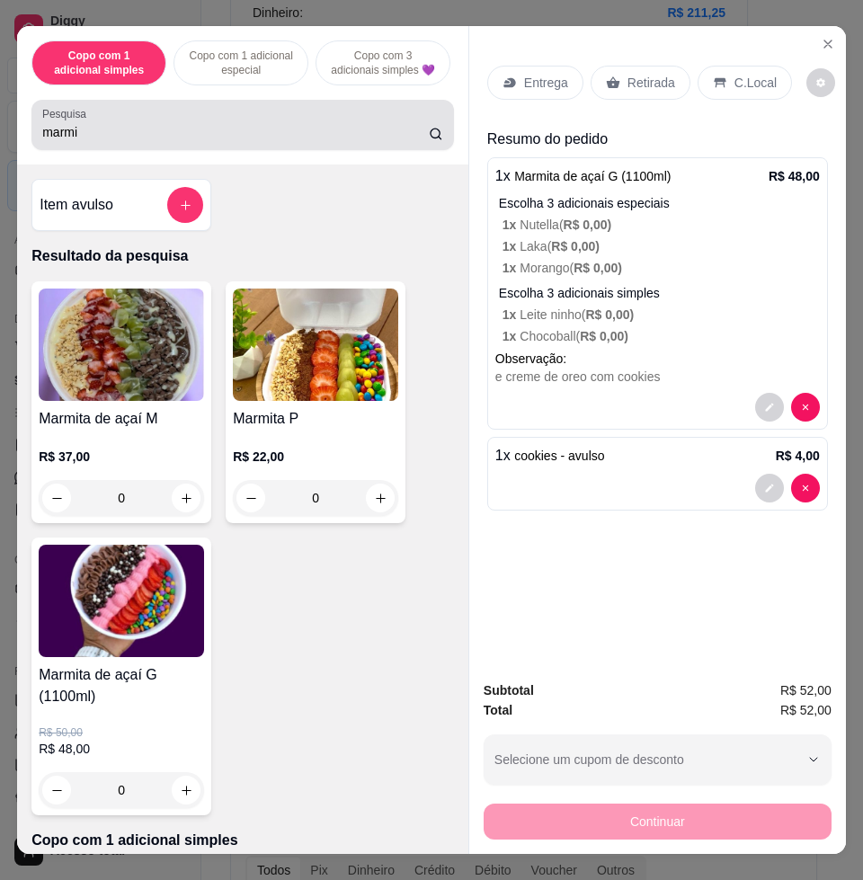
click at [158, 141] on input "marmi" at bounding box center [235, 132] width 386 height 18
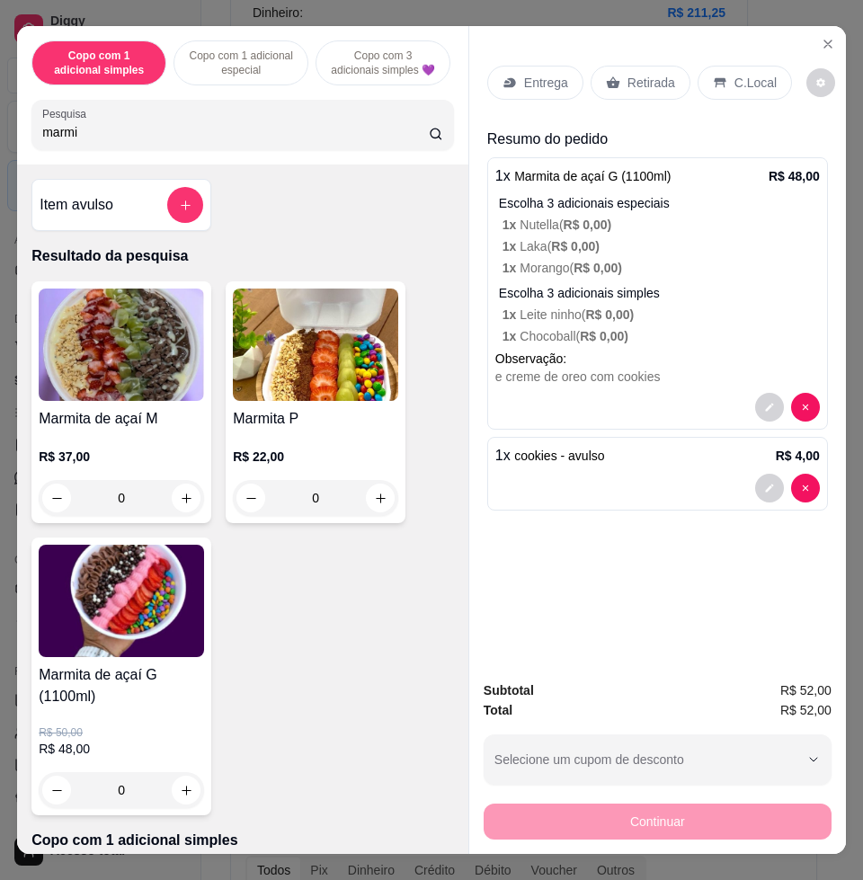
click at [156, 141] on input "marmi" at bounding box center [235, 132] width 386 height 18
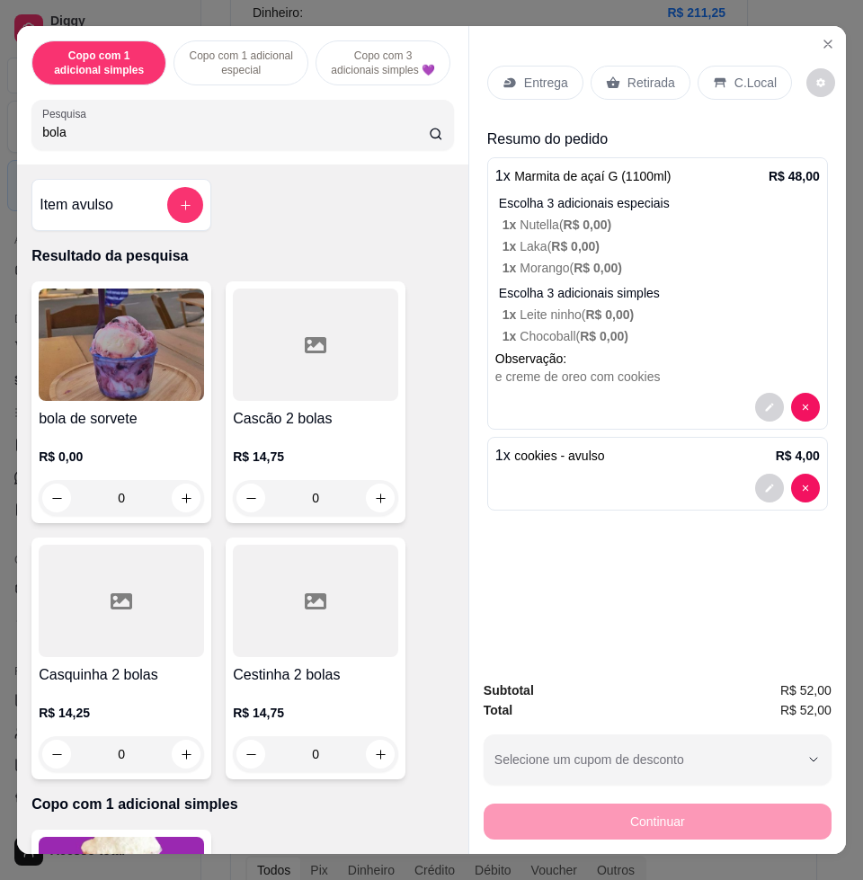
type input "bola"
click at [75, 361] on img at bounding box center [121, 344] width 165 height 112
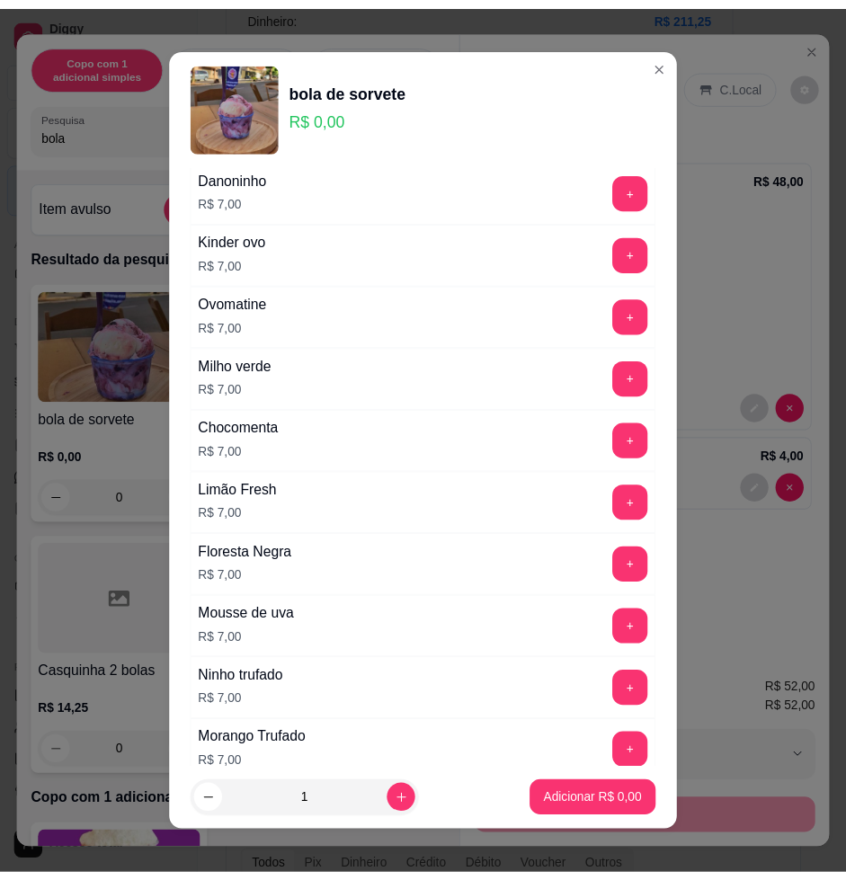
scroll to position [1236, 0]
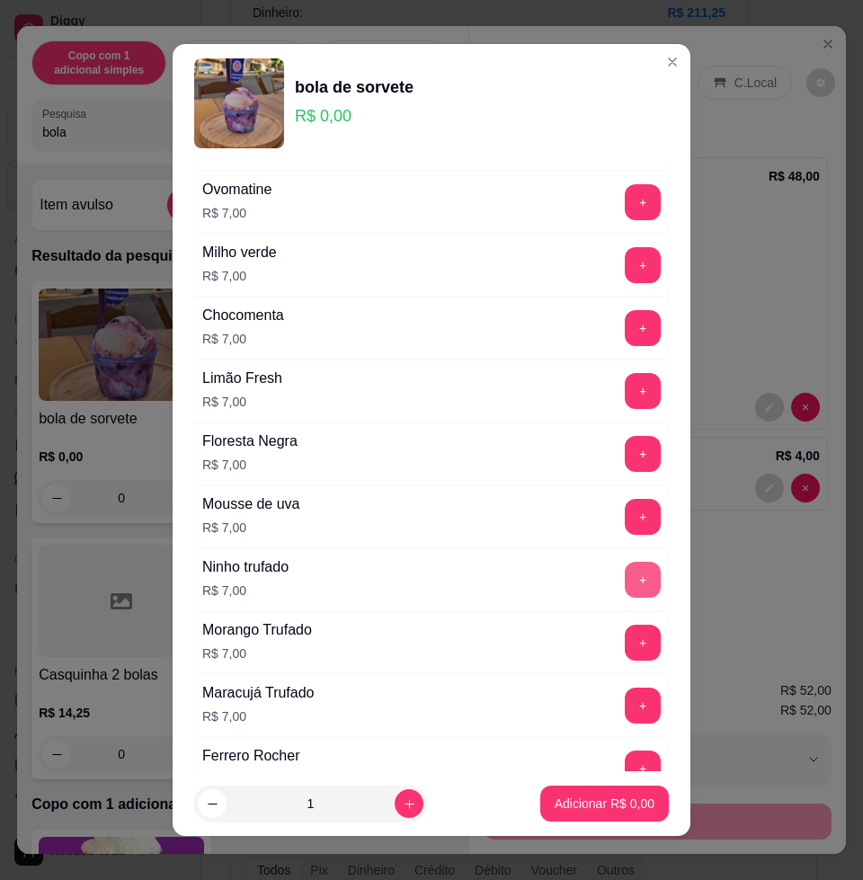
click at [625, 577] on button "+" at bounding box center [643, 580] width 36 height 36
click at [594, 804] on p "Adicionar R$ 14,00" at bounding box center [601, 802] width 104 height 17
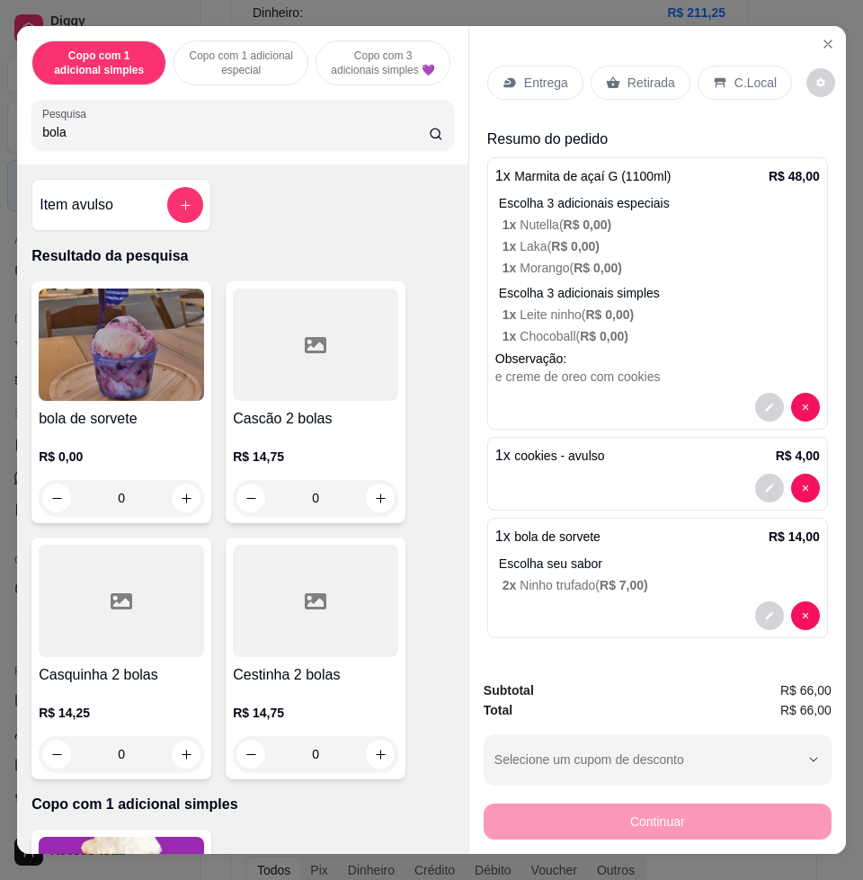
click at [503, 78] on icon at bounding box center [509, 83] width 12 height 10
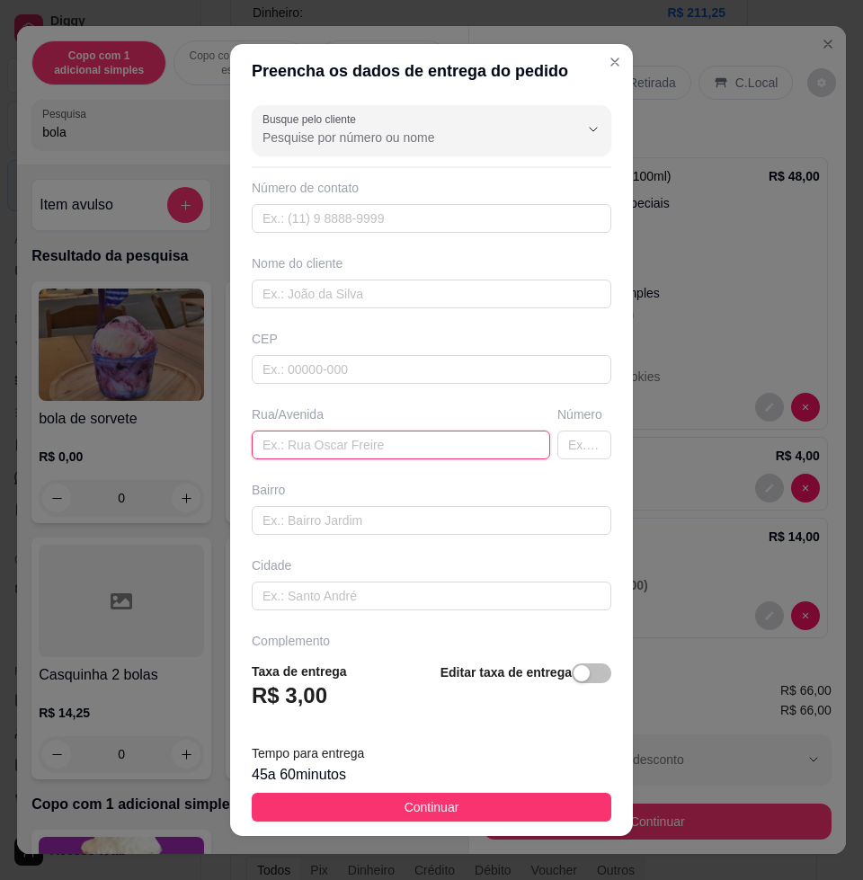
click at [333, 430] on input "text" at bounding box center [401, 444] width 298 height 29
click at [301, 447] on input "text" at bounding box center [401, 444] width 298 height 29
paste input "[STREET_ADDRESS][PERSON_NAME]"
type input "[STREET_ADDRESS][PERSON_NAME]"
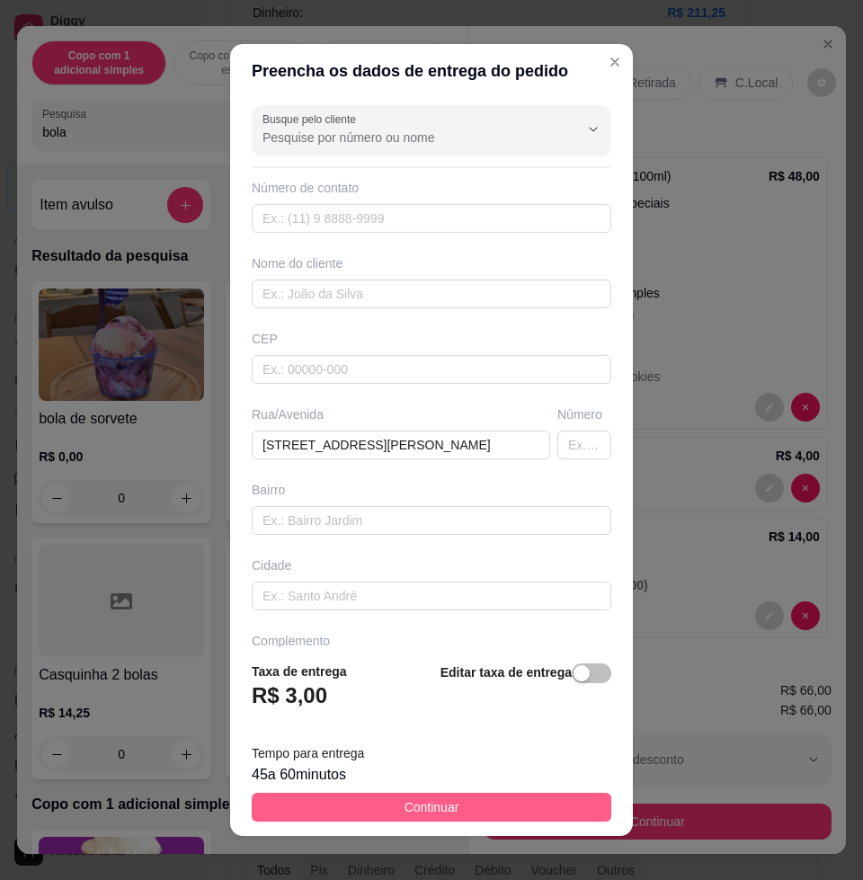
click at [404, 801] on span "Continuar" at bounding box center [431, 807] width 55 height 20
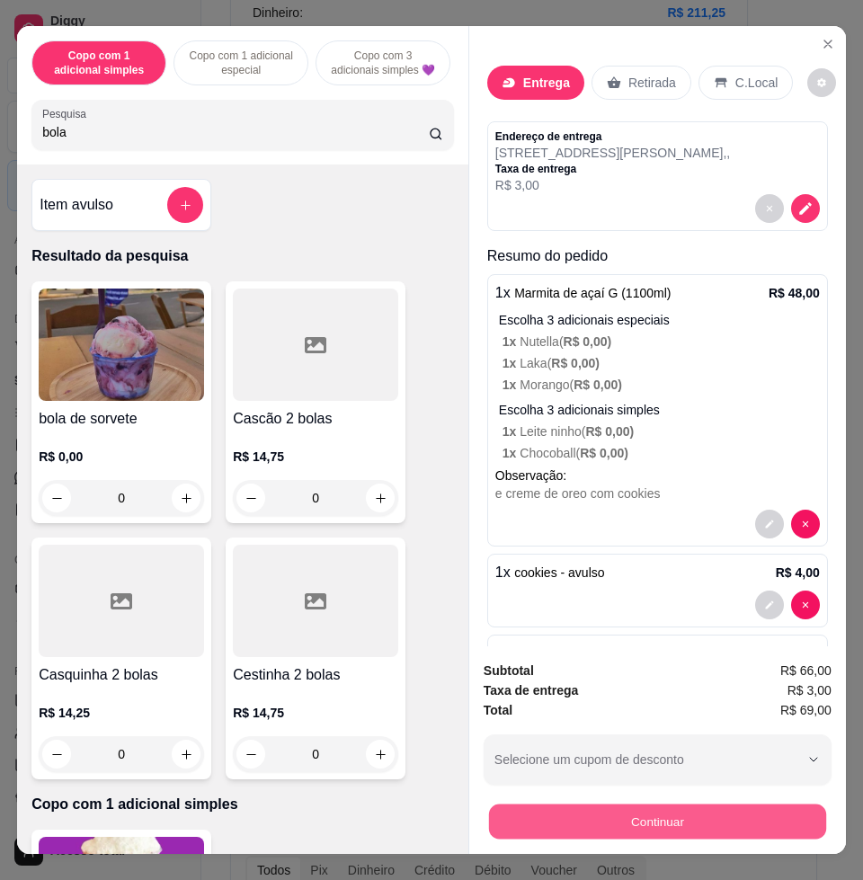
click at [650, 803] on button "Continuar" at bounding box center [657, 820] width 337 height 35
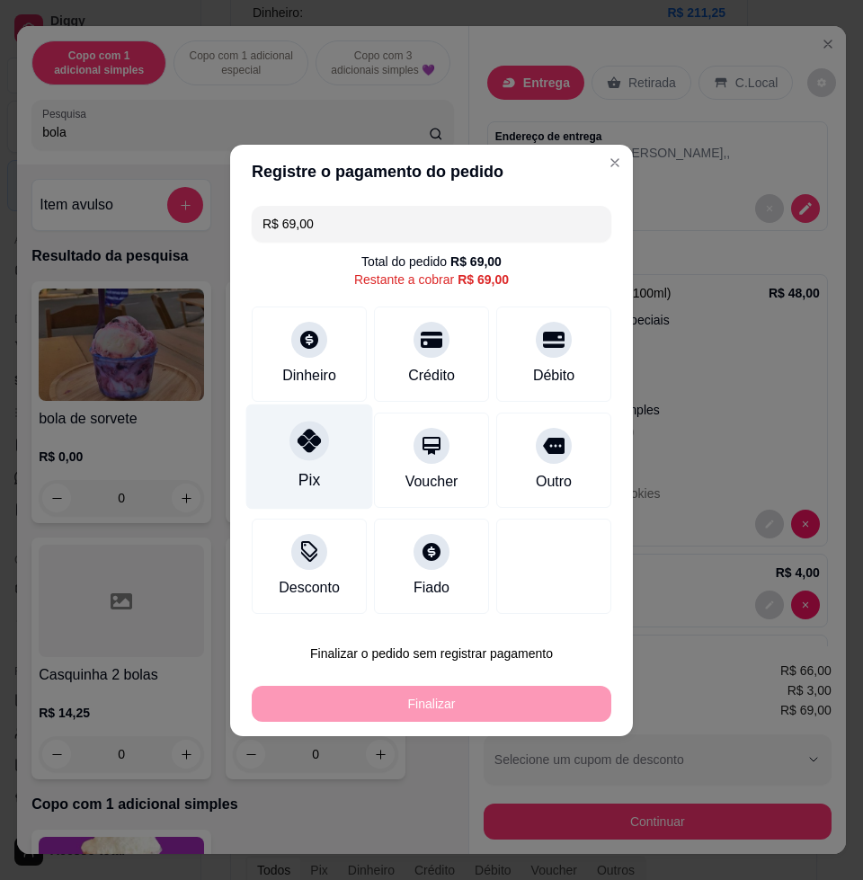
click at [317, 473] on div "Pix" at bounding box center [309, 456] width 127 height 105
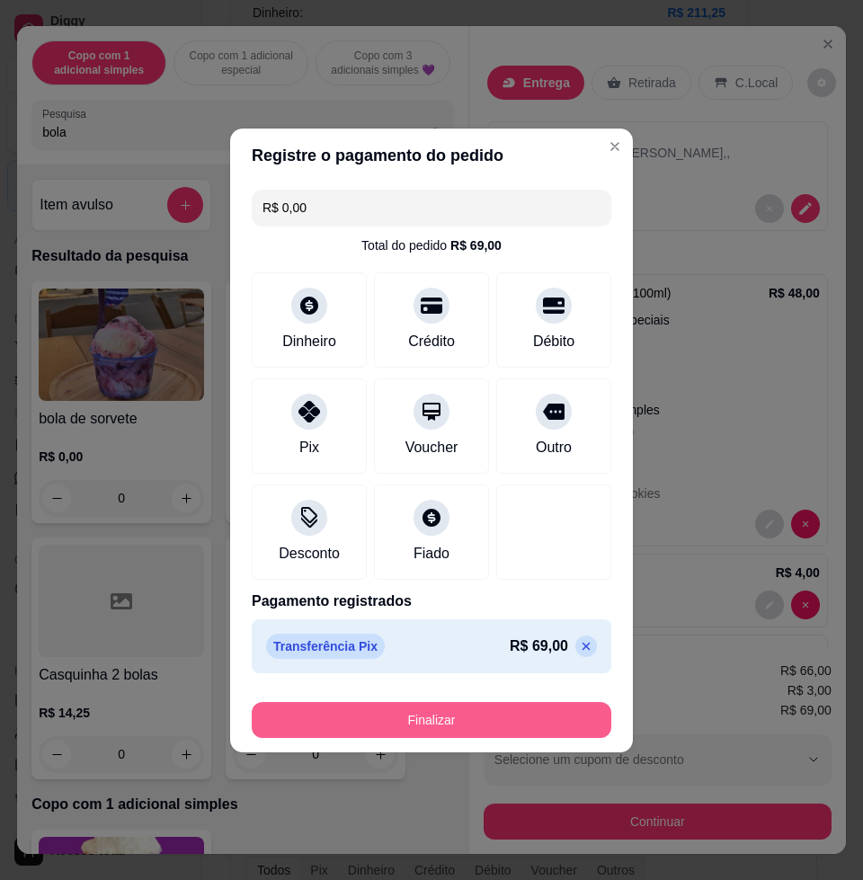
click at [432, 716] on button "Finalizar" at bounding box center [431, 720] width 359 height 36
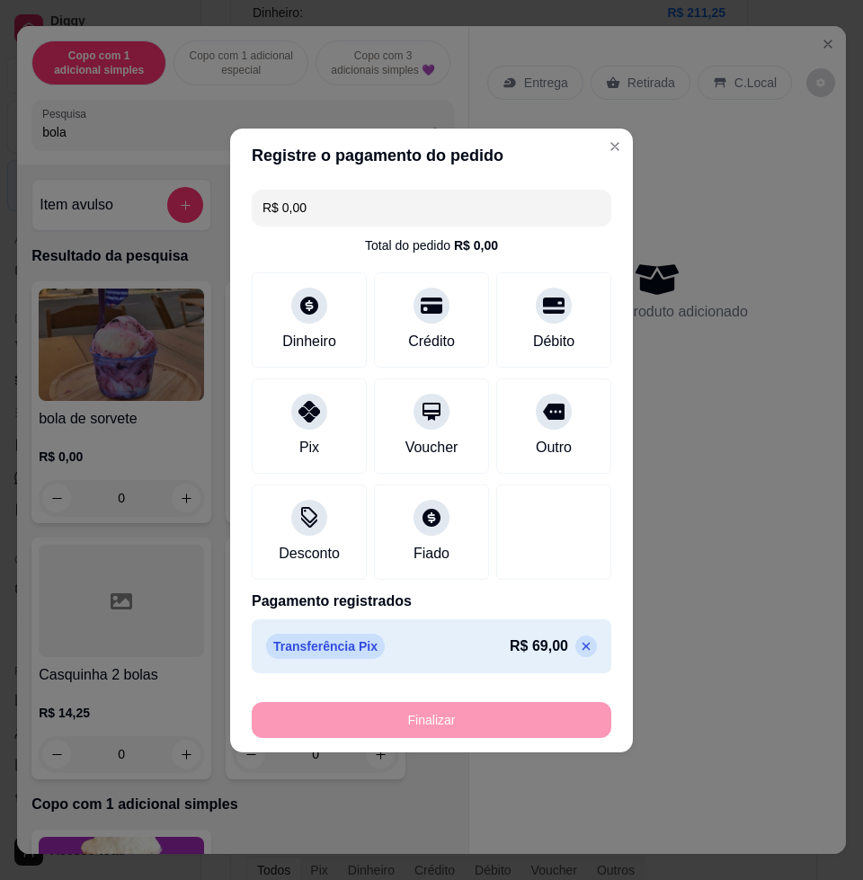
type input "-R$ 69,00"
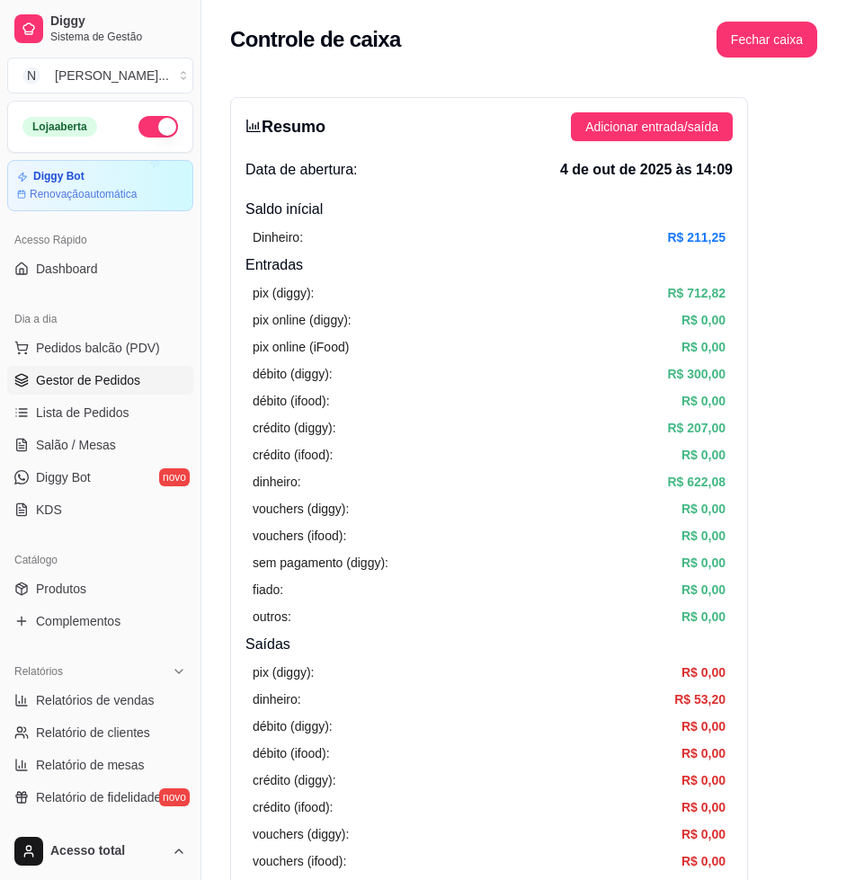
drag, startPoint x: 102, startPoint y: 413, endPoint x: 31, endPoint y: 385, distance: 75.8
click at [102, 413] on span "Lista de Pedidos" at bounding box center [82, 413] width 93 height 18
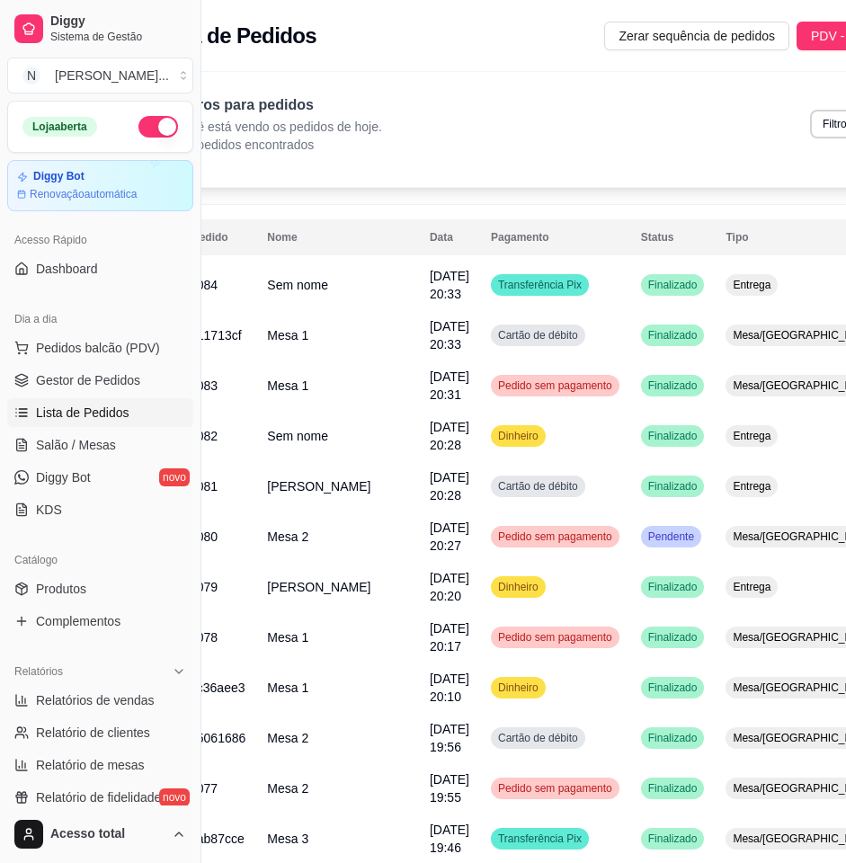
scroll to position [0, 83]
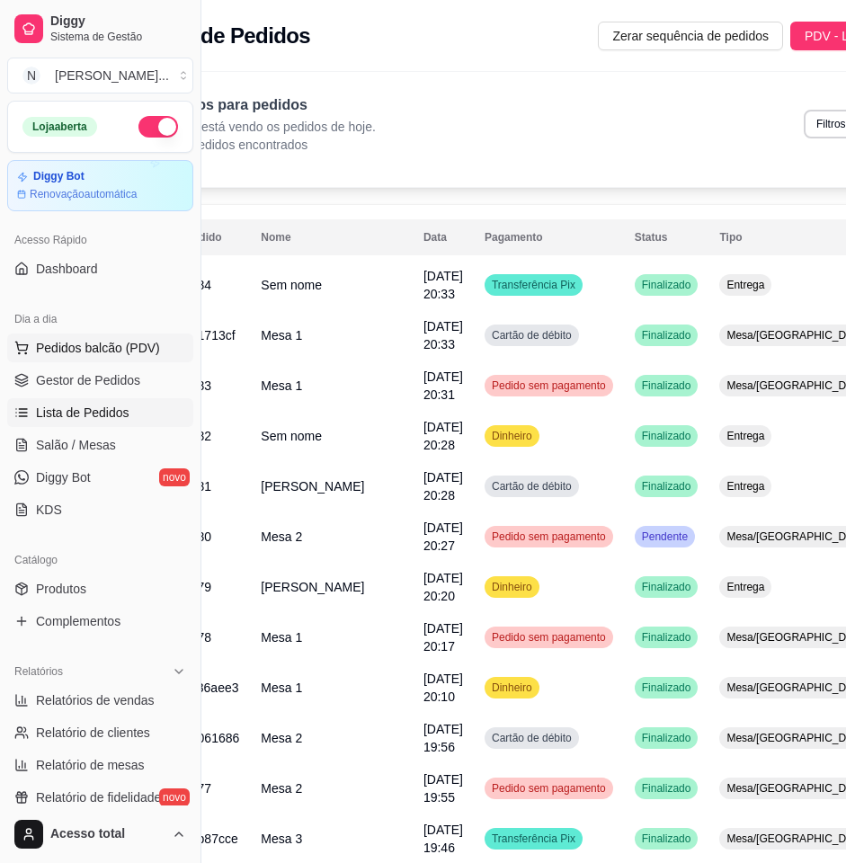
click at [131, 348] on span "Pedidos balcão (PDV)" at bounding box center [98, 348] width 124 height 18
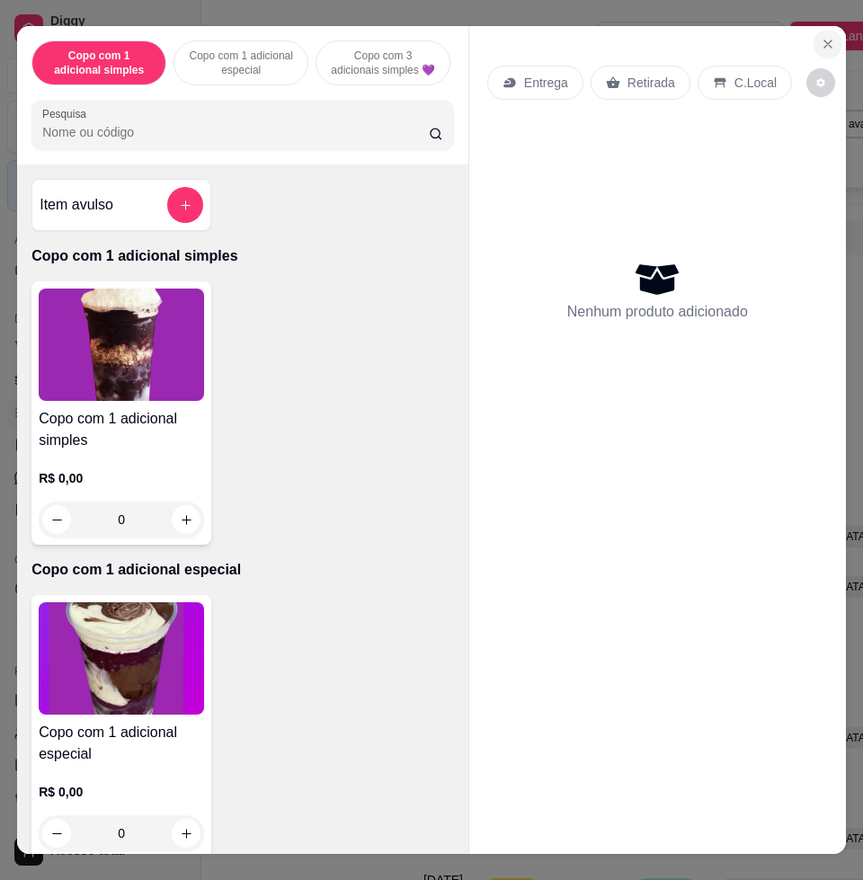
click at [823, 37] on icon "Close" at bounding box center [828, 44] width 14 height 14
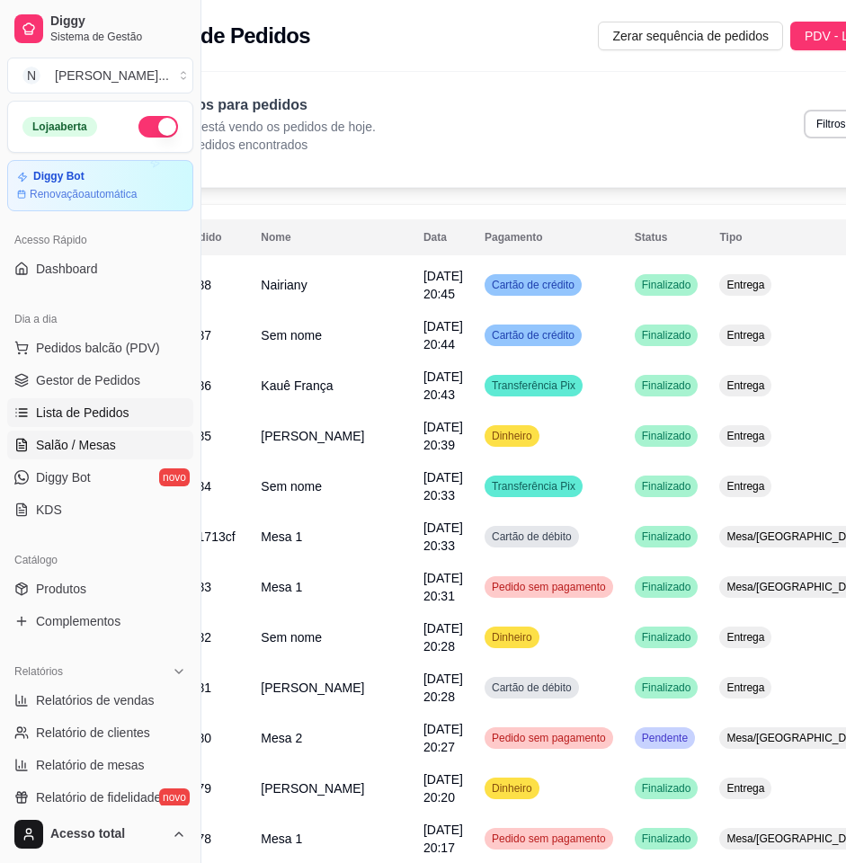
click at [129, 432] on link "Salão / Mesas" at bounding box center [100, 444] width 186 height 29
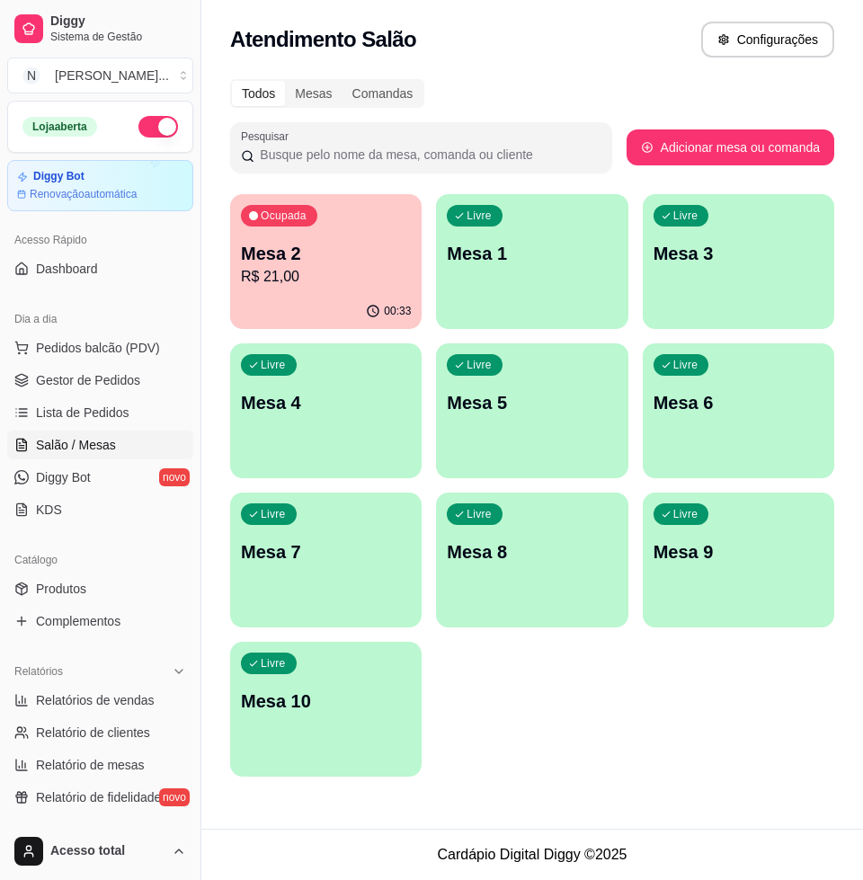
click at [540, 282] on div "Livre Mesa 1" at bounding box center [531, 250] width 191 height 113
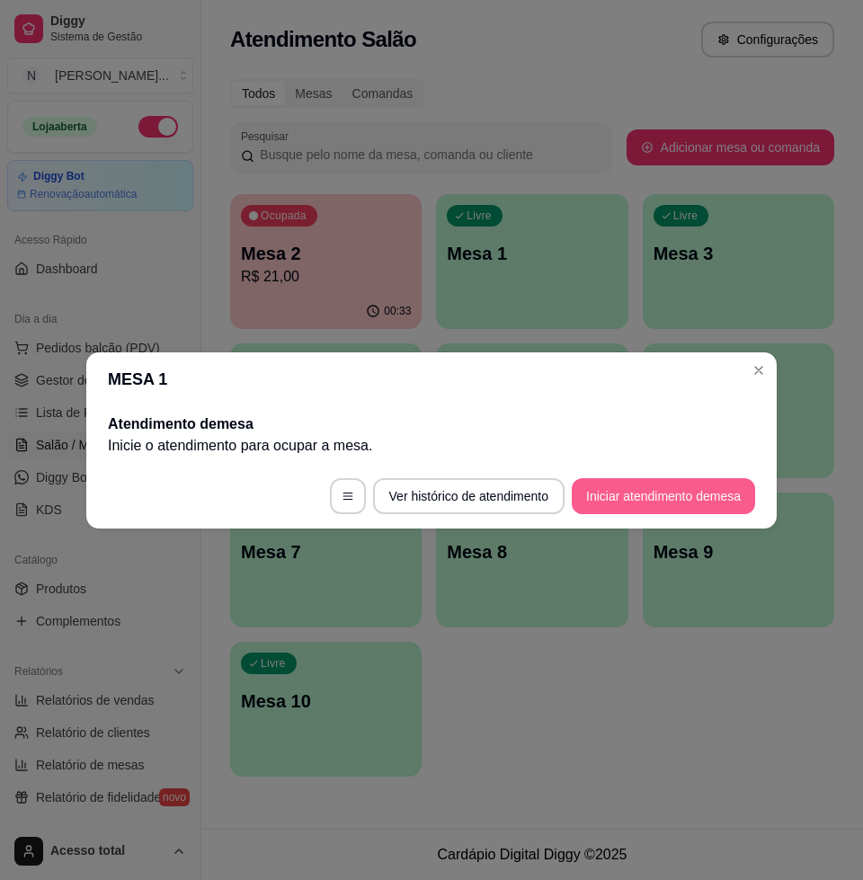
click at [664, 507] on button "Iniciar atendimento de mesa" at bounding box center [663, 496] width 183 height 36
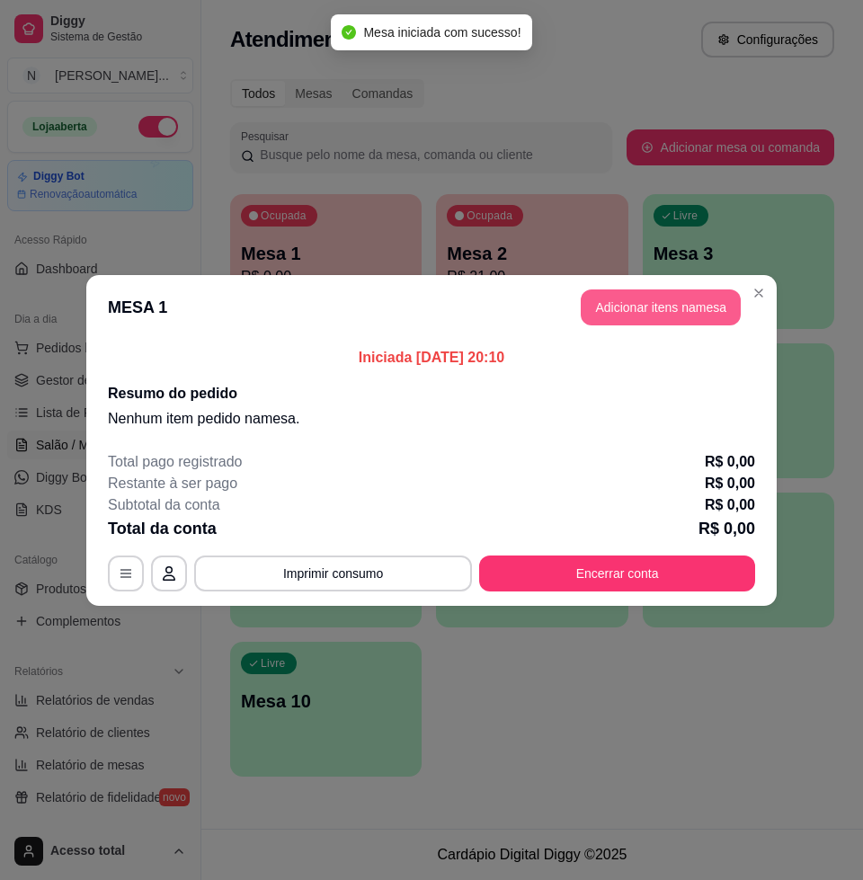
click at [652, 311] on button "Adicionar itens na mesa" at bounding box center [661, 307] width 160 height 36
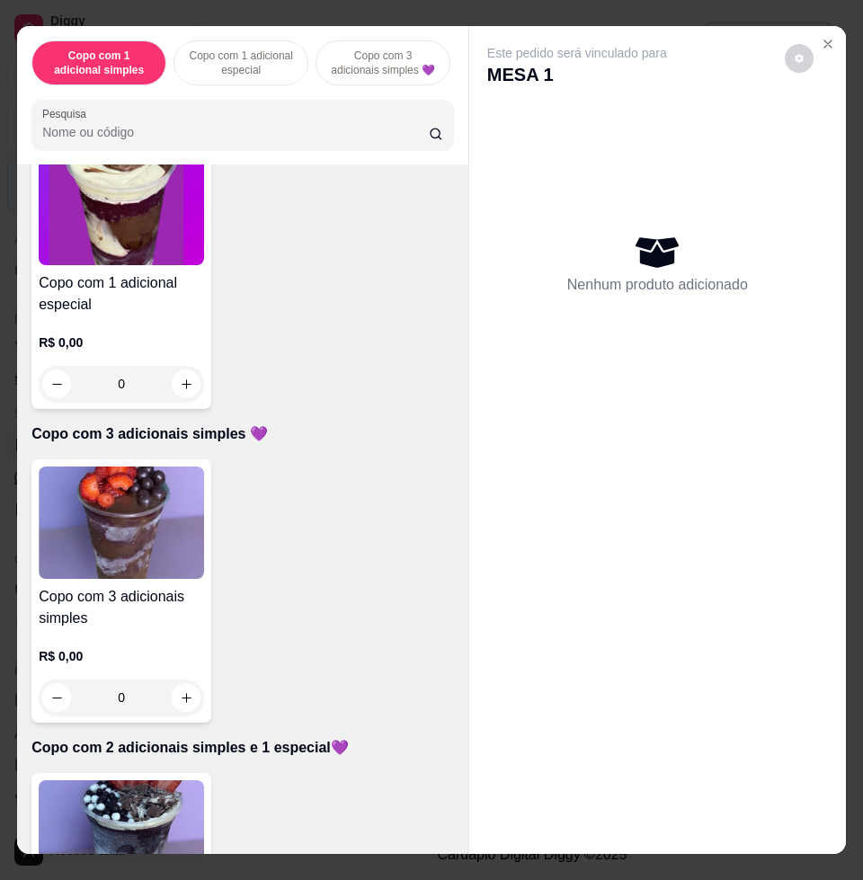
scroll to position [674, 0]
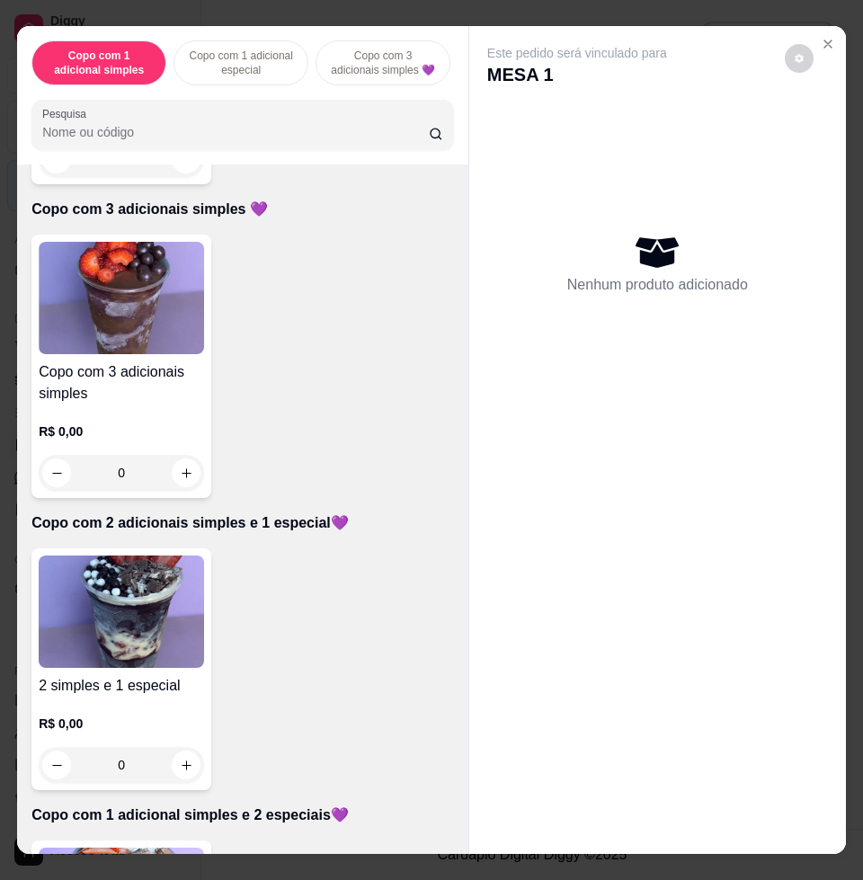
click at [130, 618] on img at bounding box center [121, 611] width 165 height 112
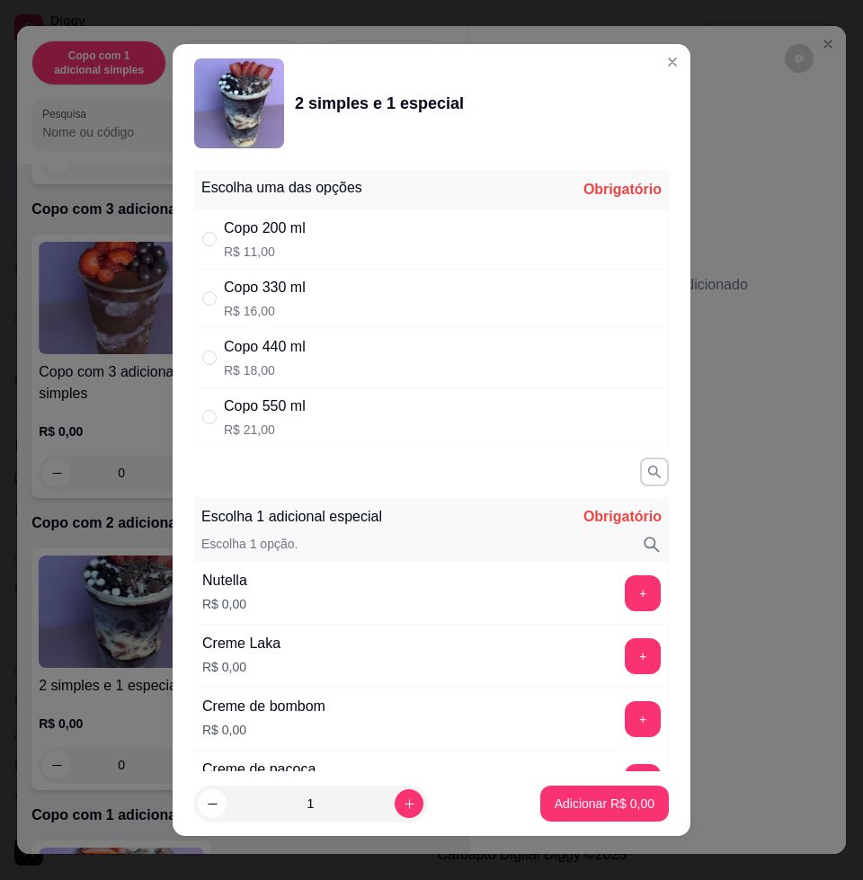
click at [297, 297] on div "Copo 330 ml" at bounding box center [265, 288] width 82 height 22
radio input "true"
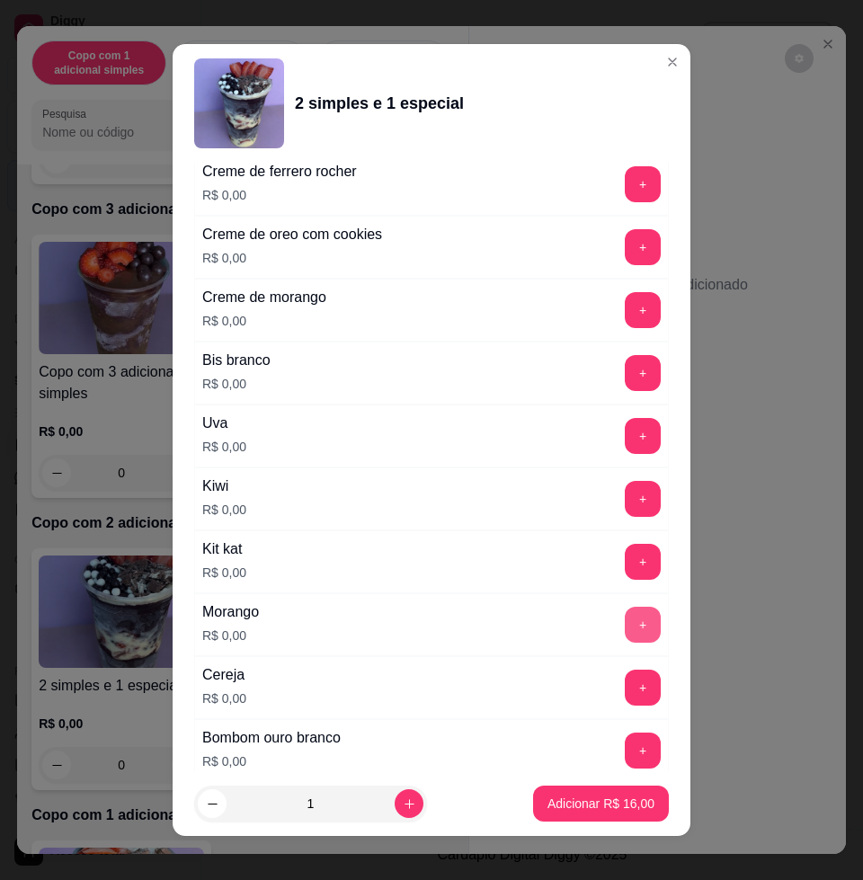
click at [625, 611] on button "+" at bounding box center [643, 625] width 36 height 36
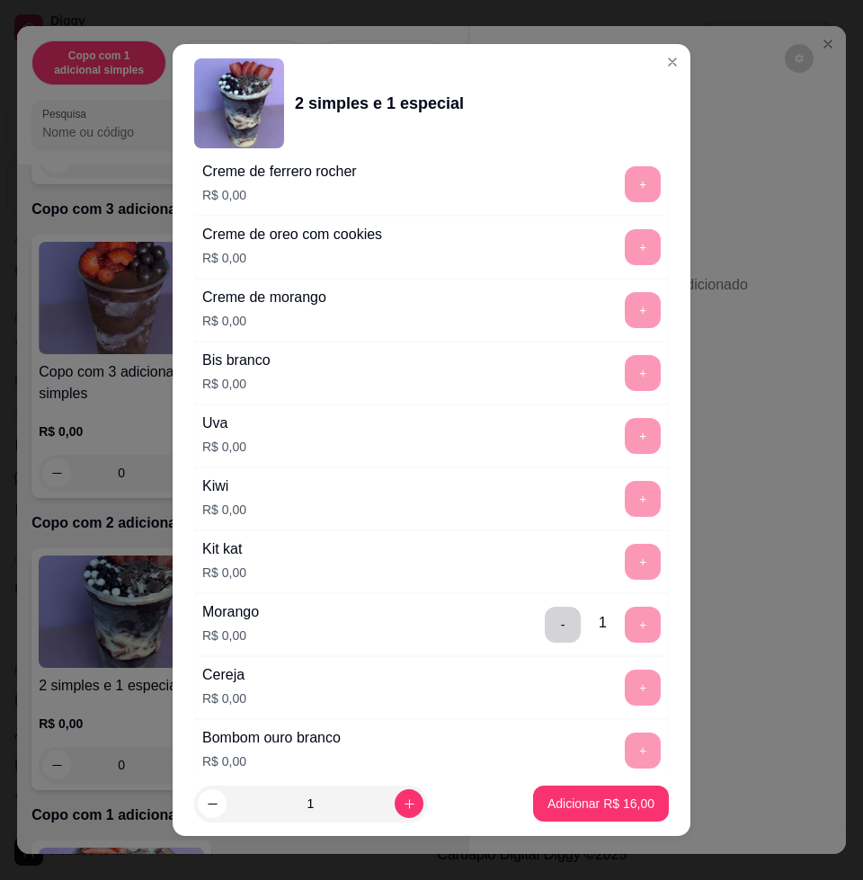
scroll to position [13, 0]
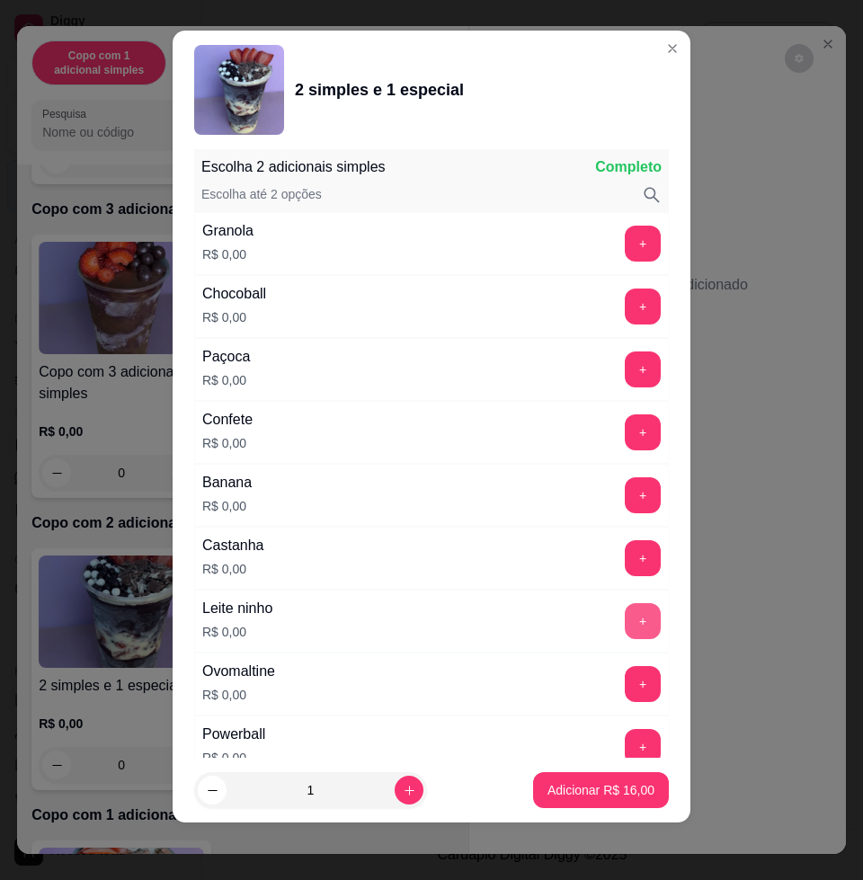
click at [625, 628] on button "+" at bounding box center [643, 621] width 36 height 36
click at [586, 781] on p "Adicionar R$ 16,00" at bounding box center [601, 789] width 104 height 17
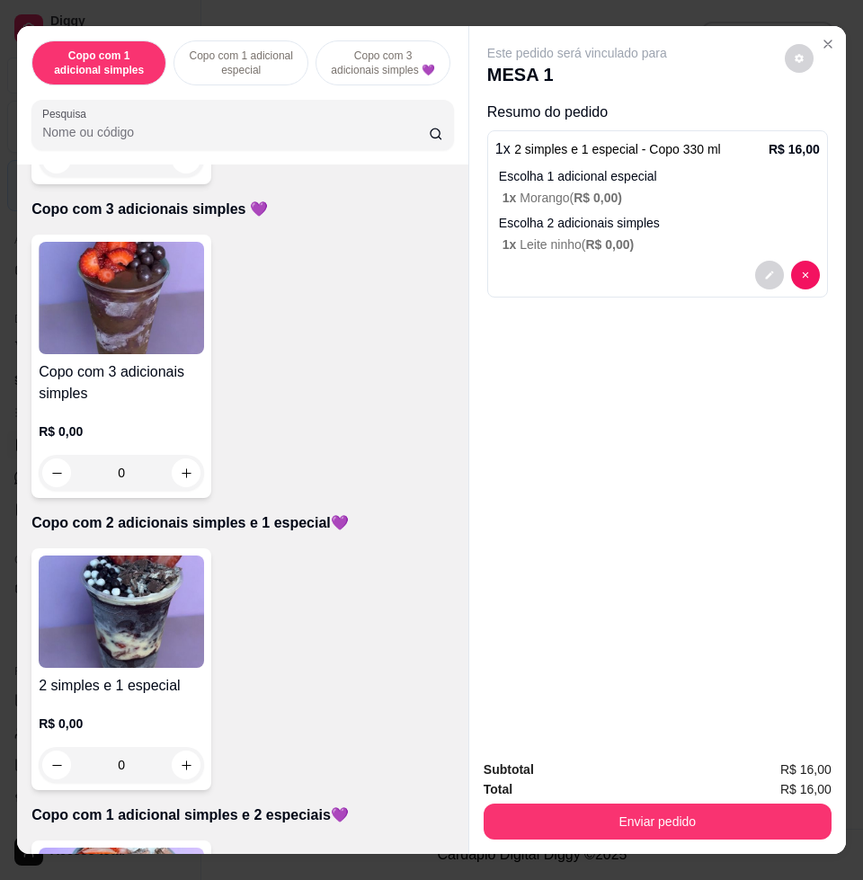
click at [256, 138] on input "Pesquisa" at bounding box center [235, 132] width 386 height 18
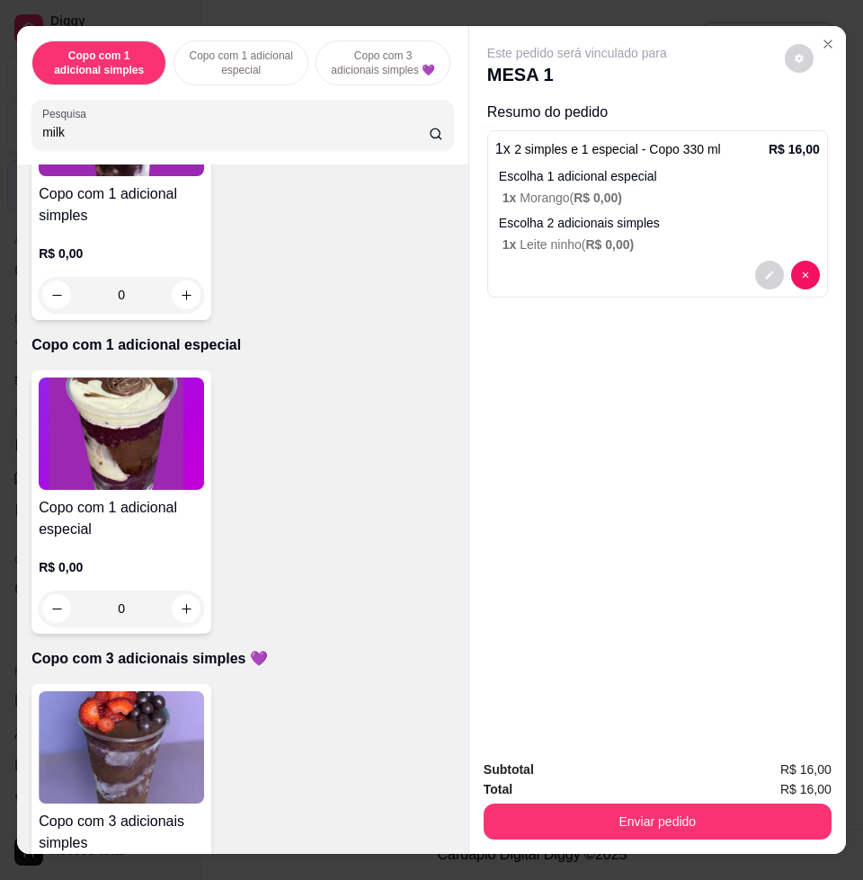
scroll to position [0, 0]
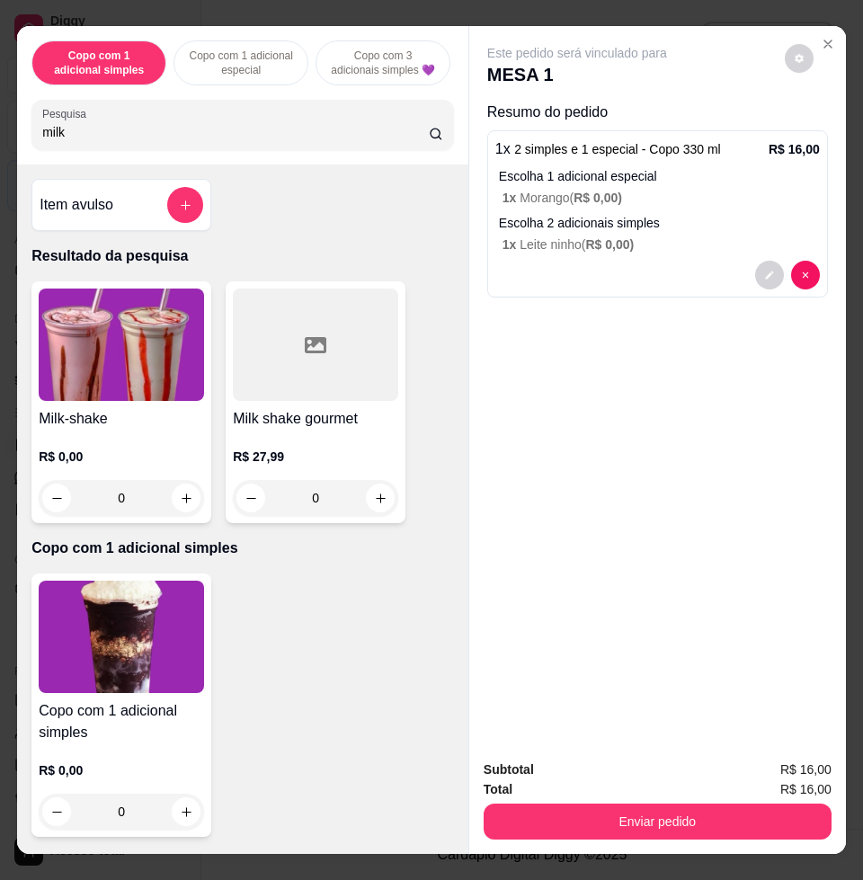
type input "milk"
click at [133, 391] on img at bounding box center [121, 344] width 165 height 112
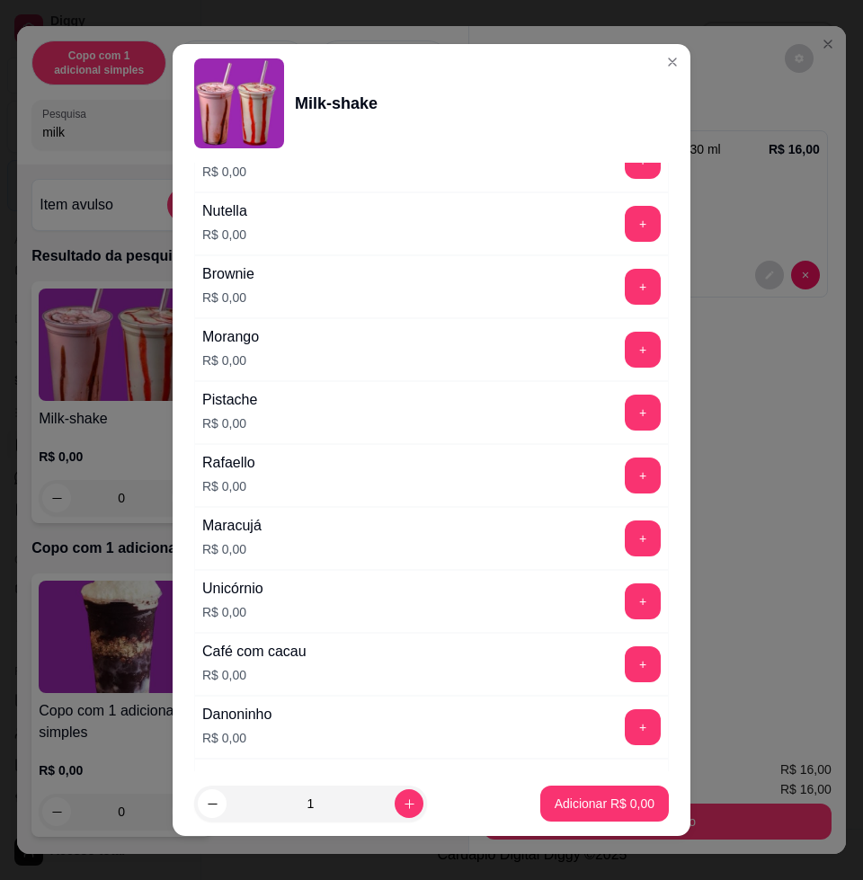
scroll to position [786, 0]
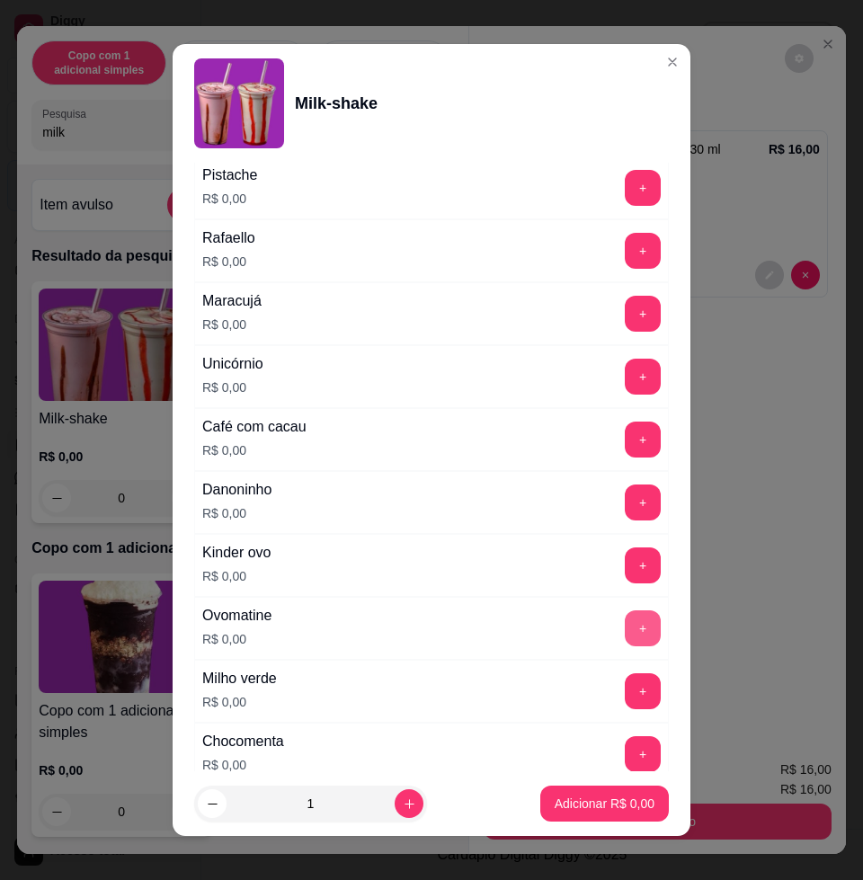
click at [625, 616] on button "+" at bounding box center [643, 628] width 36 height 36
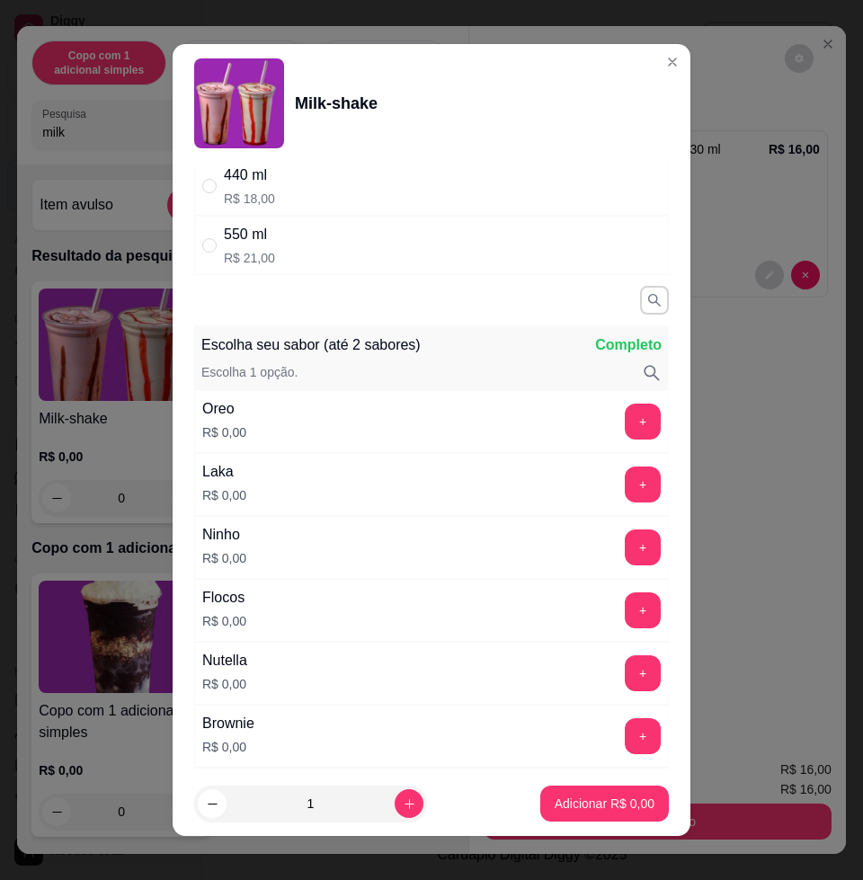
scroll to position [0, 0]
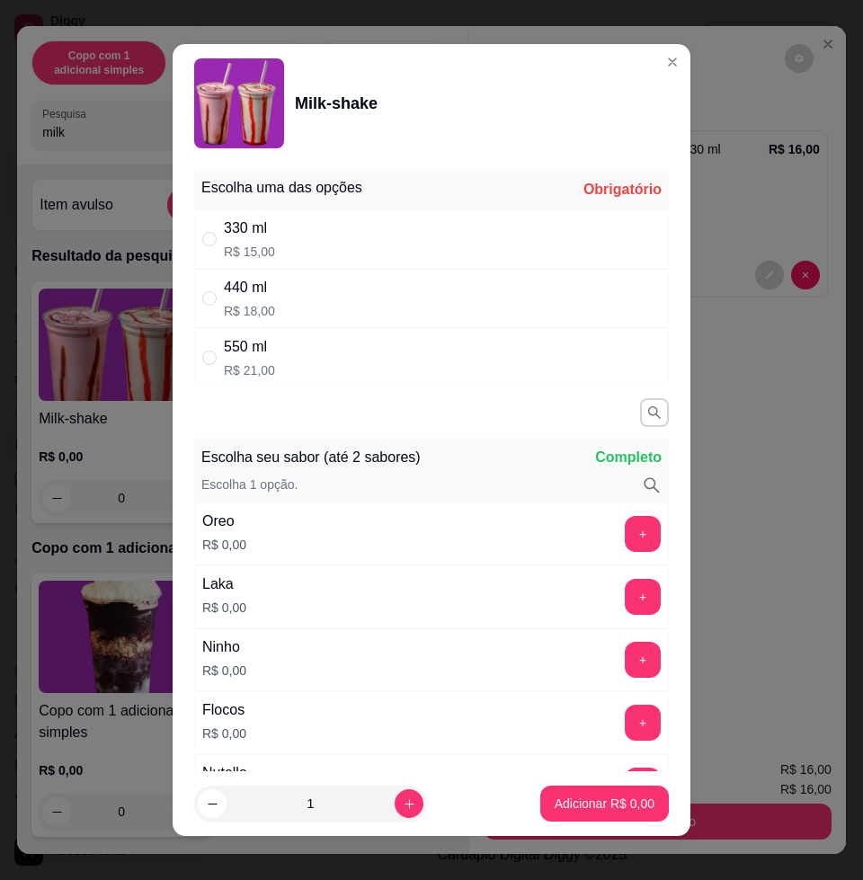
click at [319, 314] on div "440 ml R$ 18,00" at bounding box center [431, 298] width 475 height 59
radio input "true"
click at [603, 790] on button "Adicionar R$ 18,00" at bounding box center [601, 803] width 132 height 35
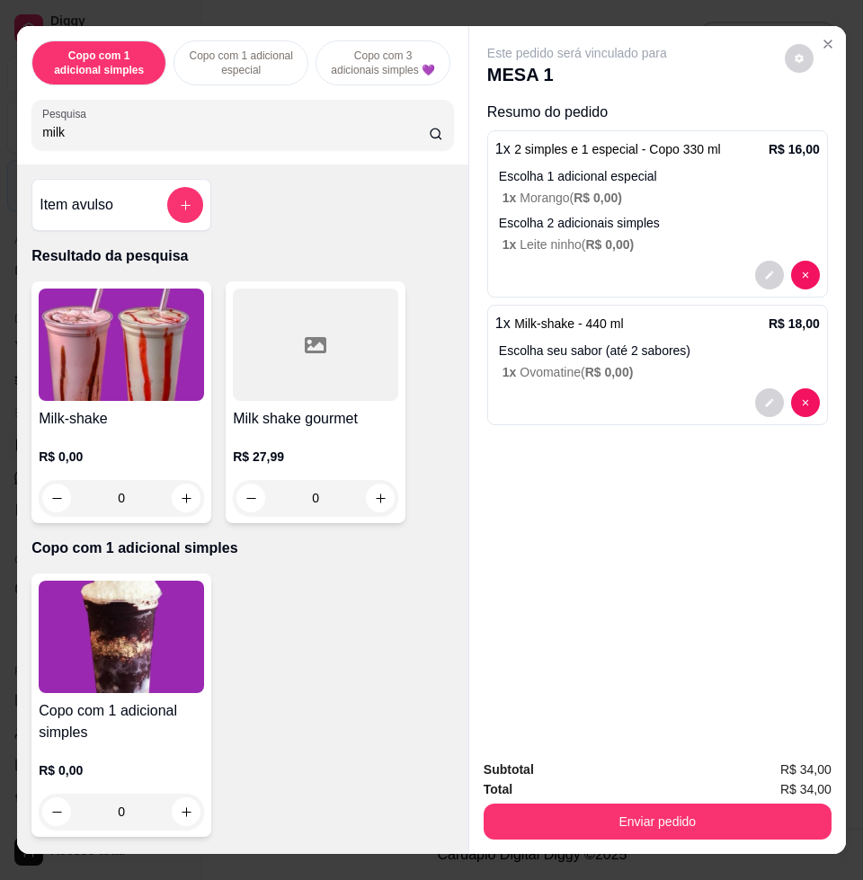
click at [756, 261] on button "decrease-product-quantity" at bounding box center [769, 275] width 29 height 29
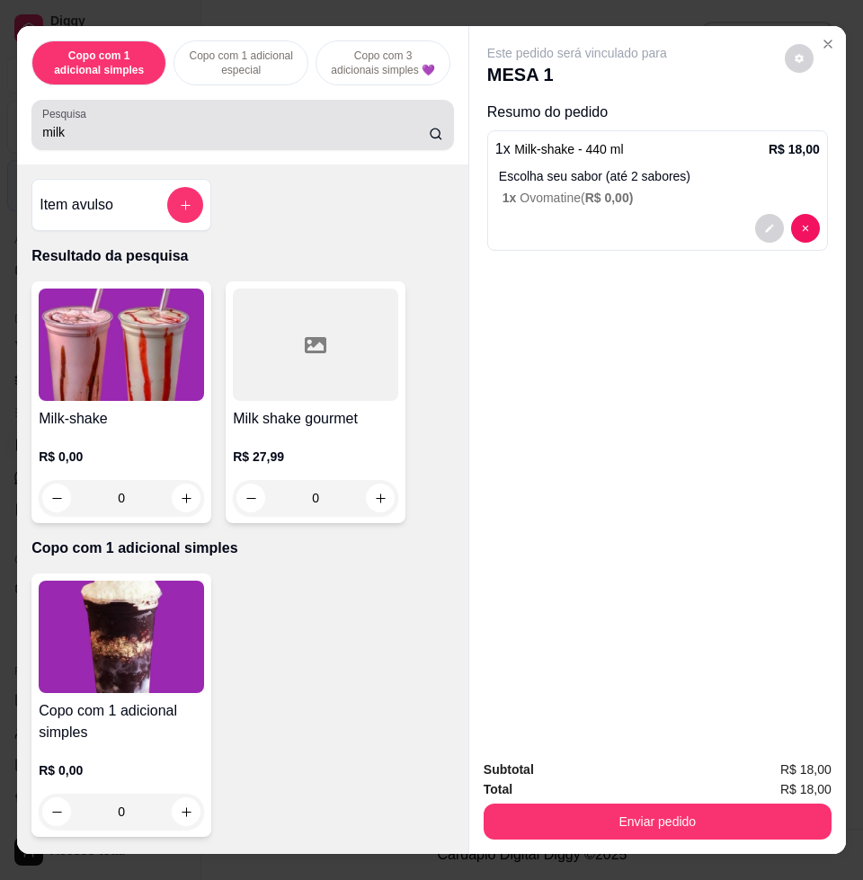
click at [280, 150] on div "Pesquisa milk" at bounding box center [242, 125] width 422 height 50
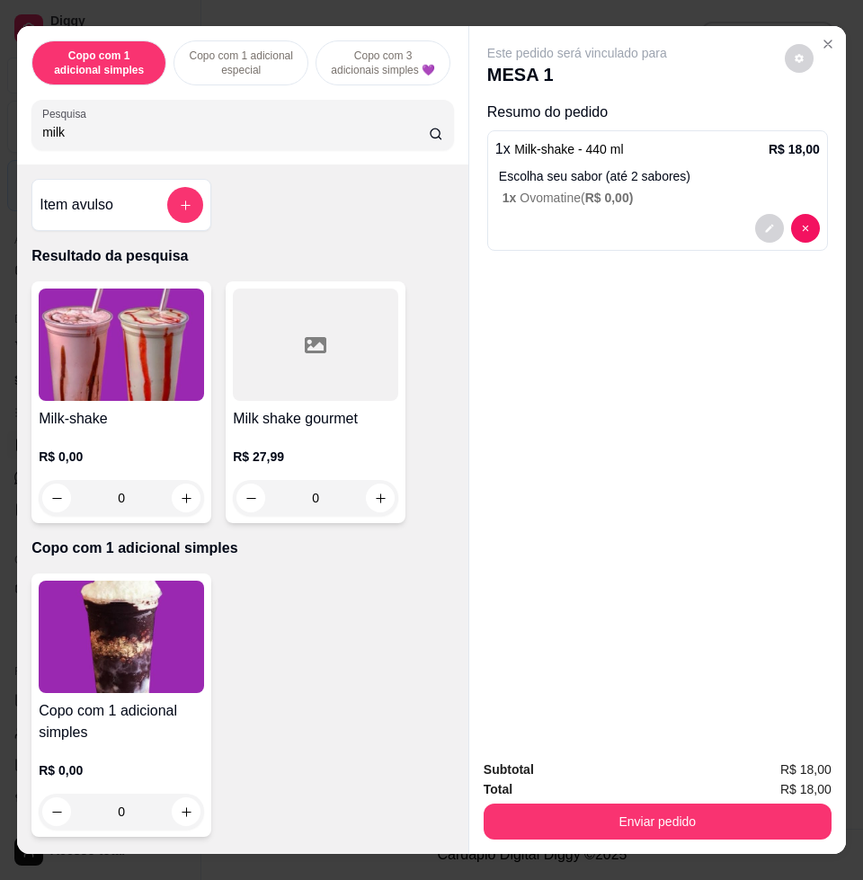
click at [280, 150] on div "Pesquisa milk" at bounding box center [242, 125] width 422 height 50
type input "m"
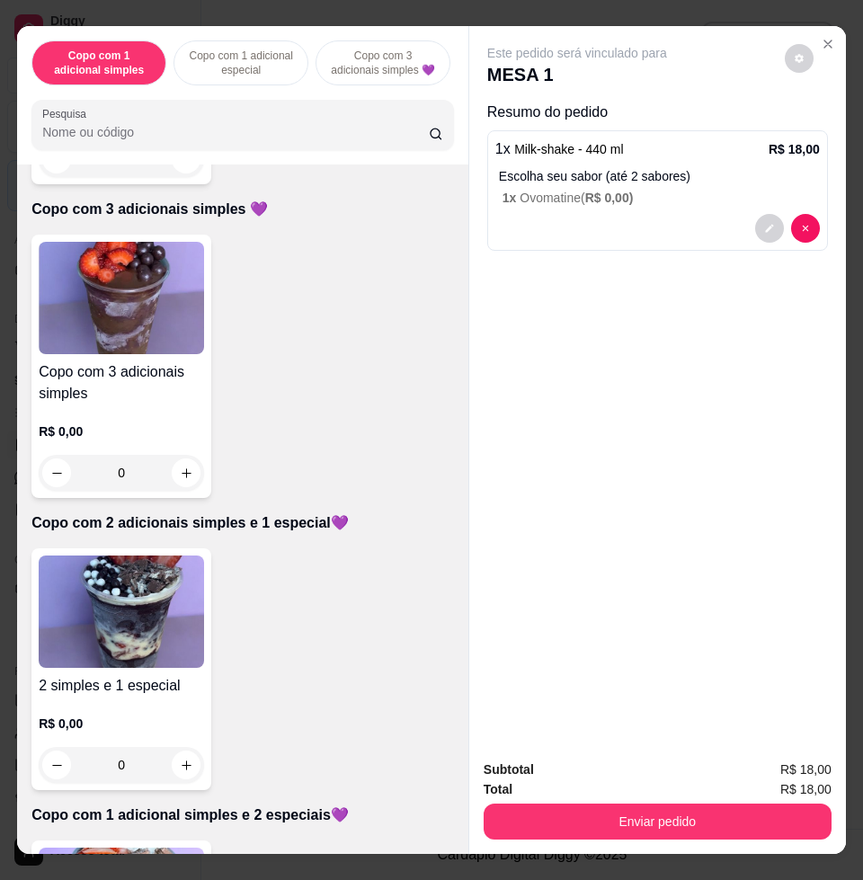
scroll to position [899, 0]
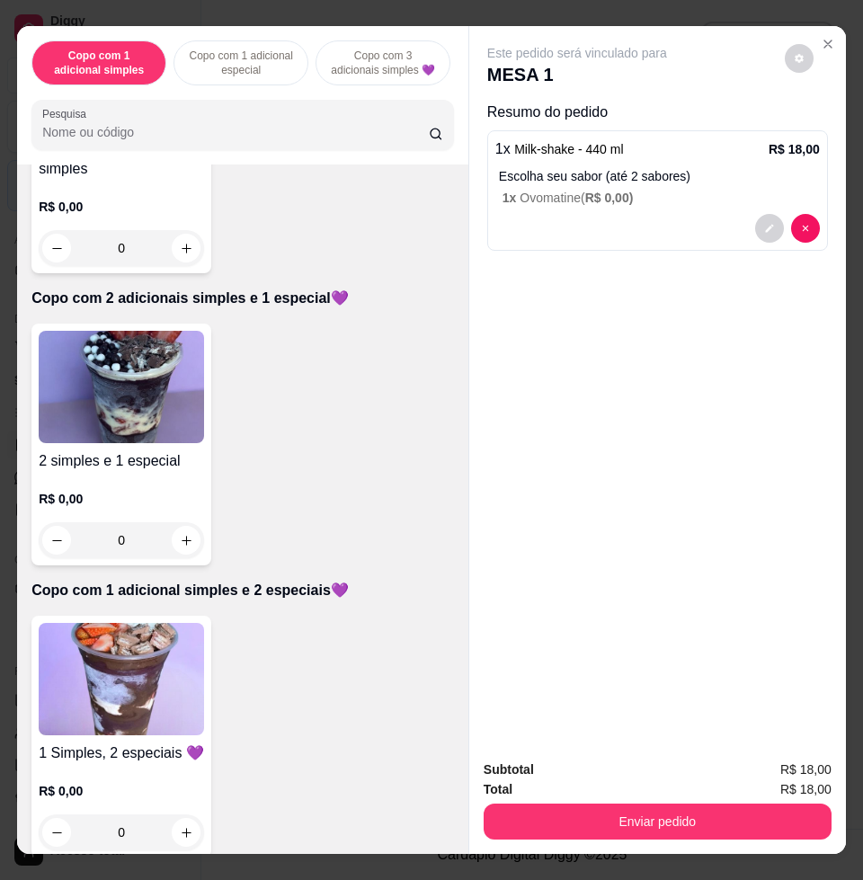
click at [138, 654] on img at bounding box center [121, 679] width 165 height 112
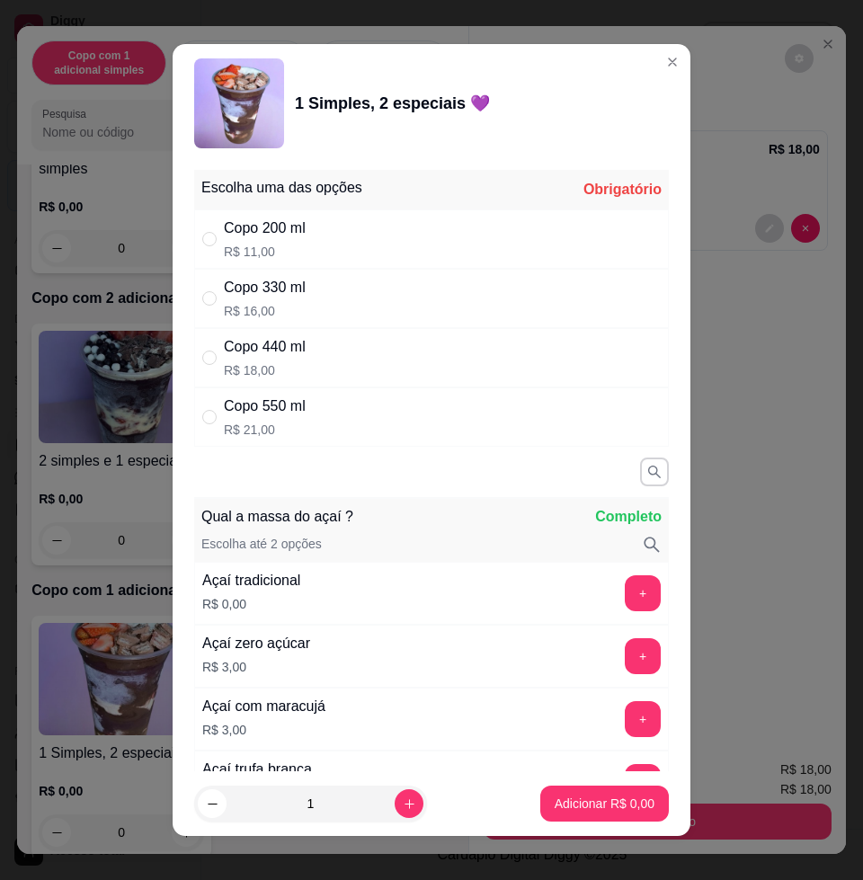
click at [431, 306] on div "Copo 330 ml R$ 16,00" at bounding box center [431, 298] width 475 height 59
radio input "true"
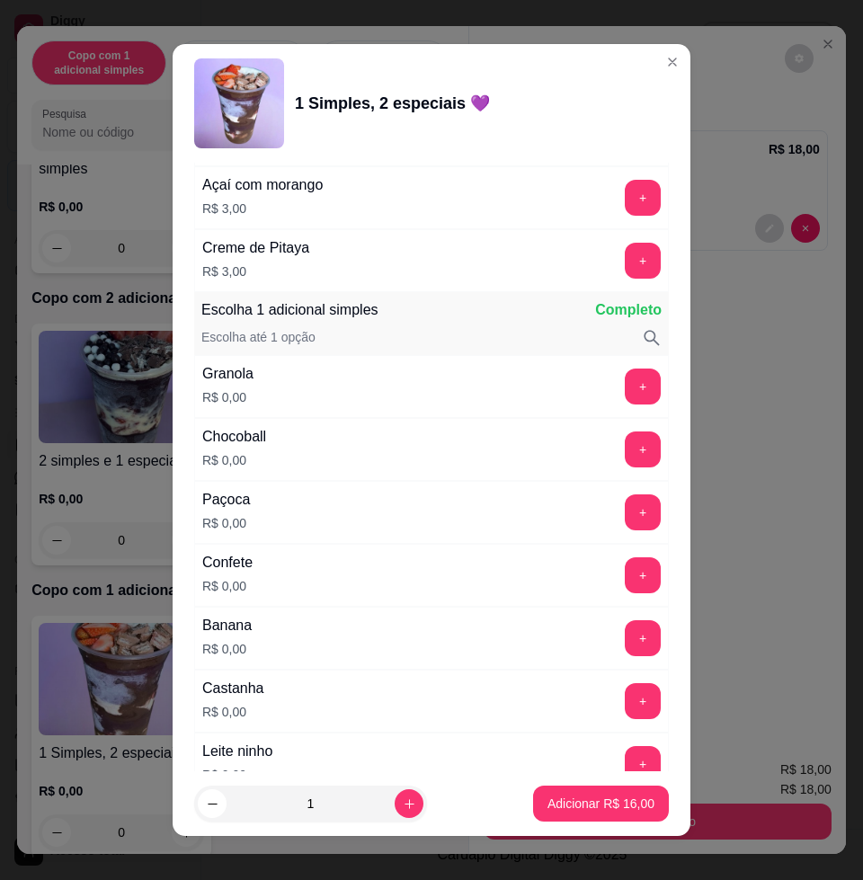
scroll to position [1236, 0]
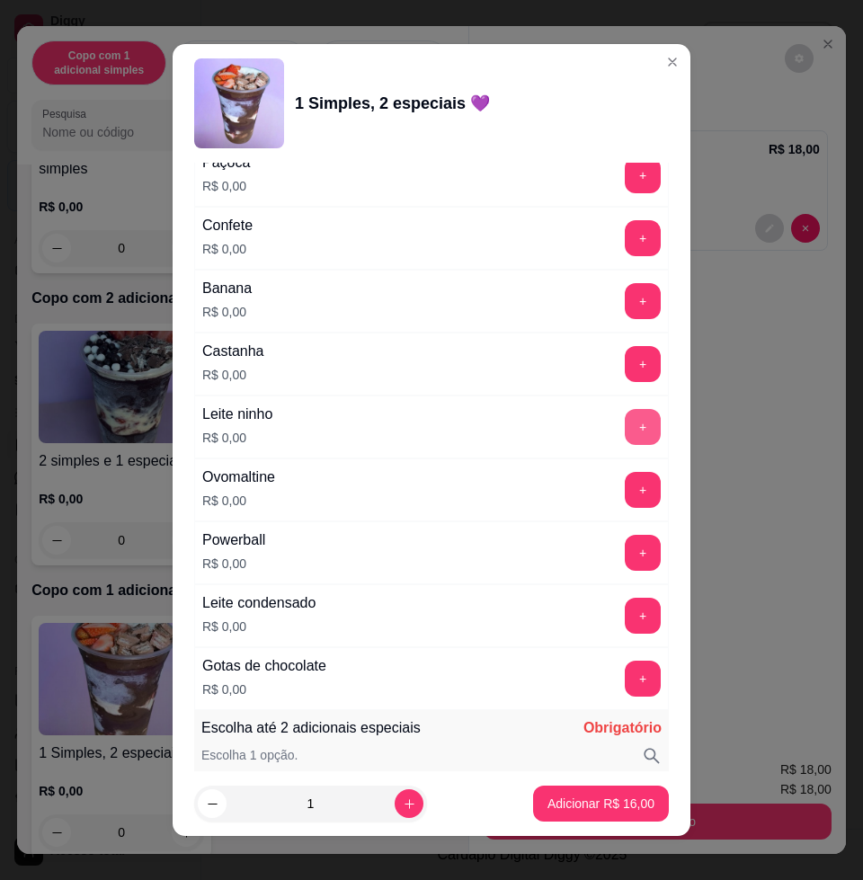
click at [625, 428] on button "+" at bounding box center [643, 427] width 36 height 36
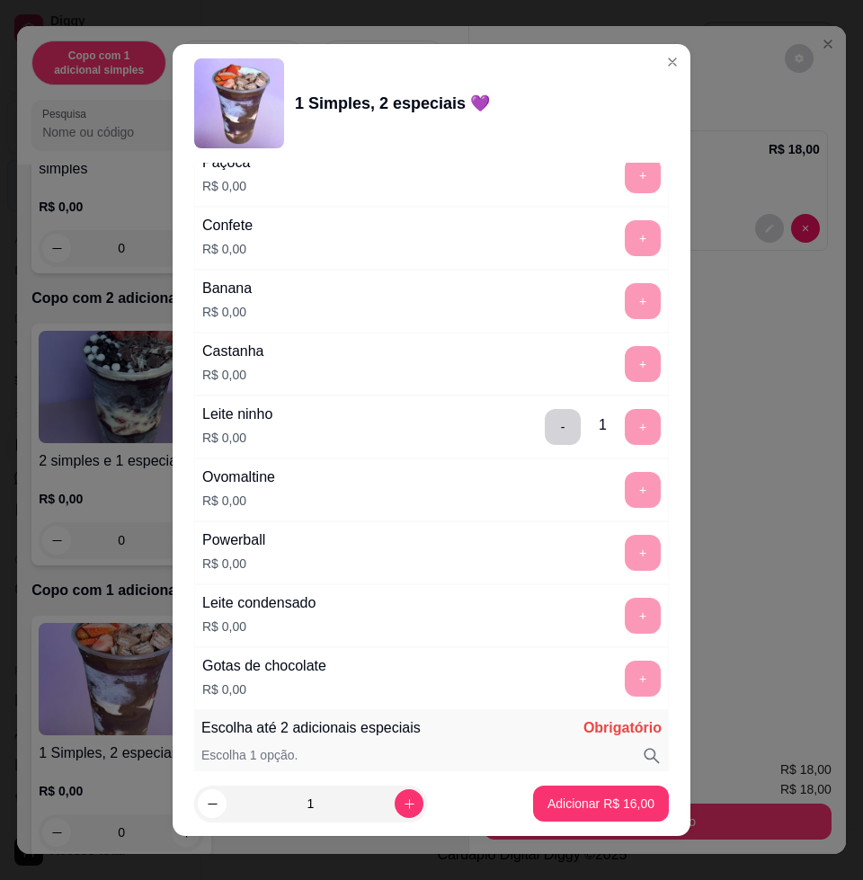
scroll to position [1573, 0]
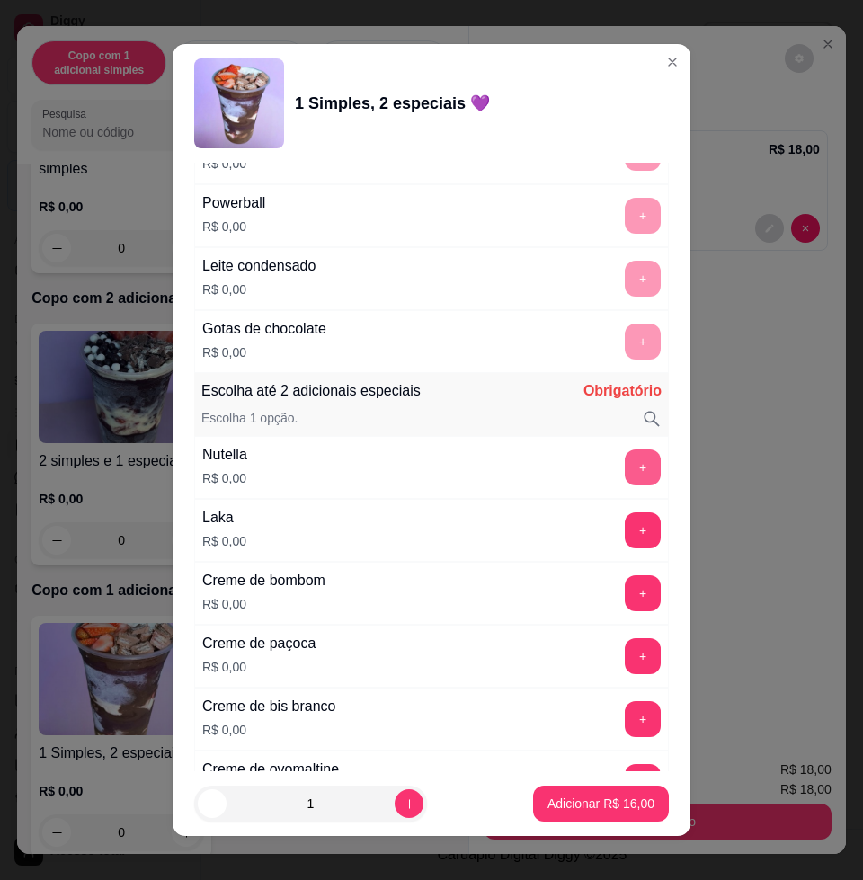
click at [625, 464] on button "+" at bounding box center [643, 467] width 36 height 36
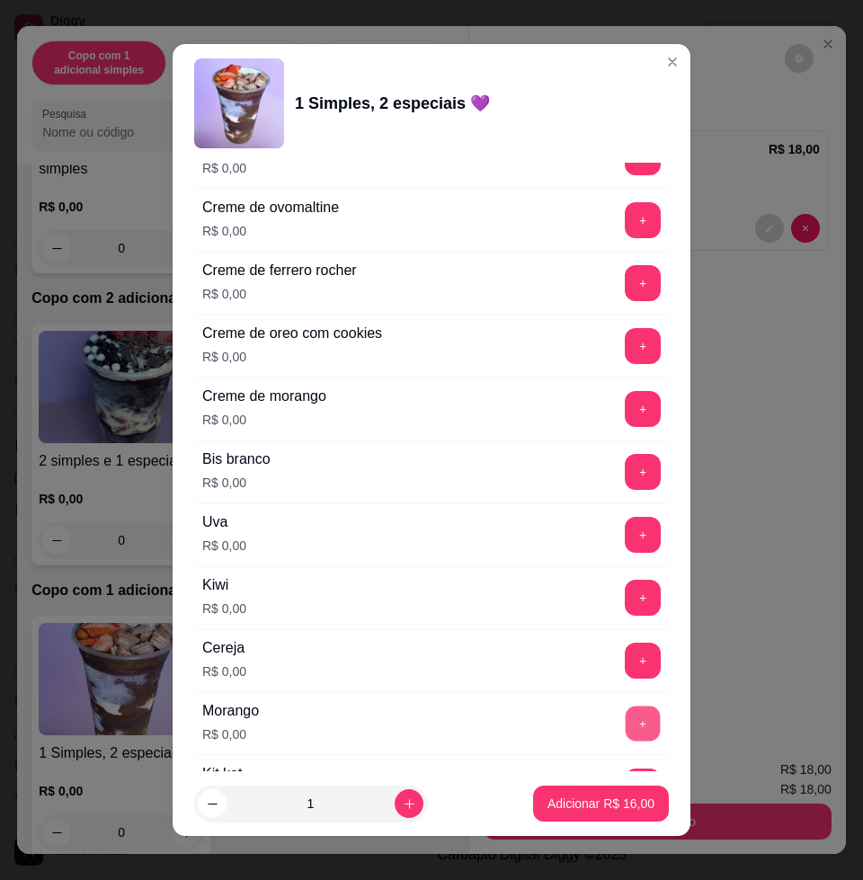
click at [626, 717] on button "+" at bounding box center [643, 723] width 35 height 35
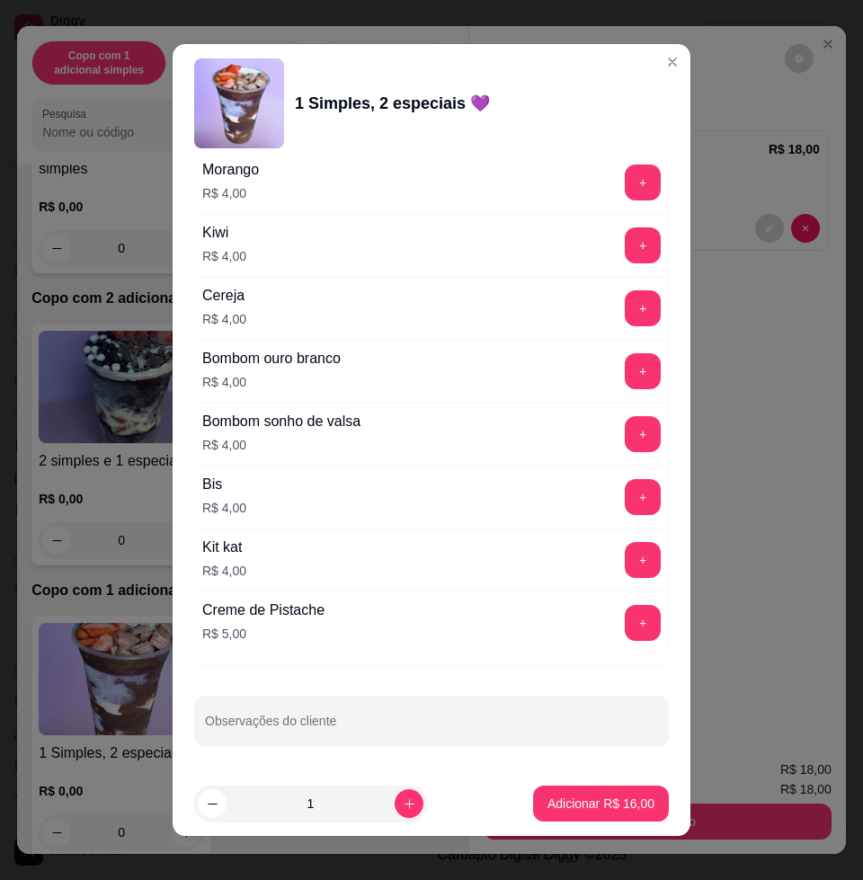
scroll to position [13, 0]
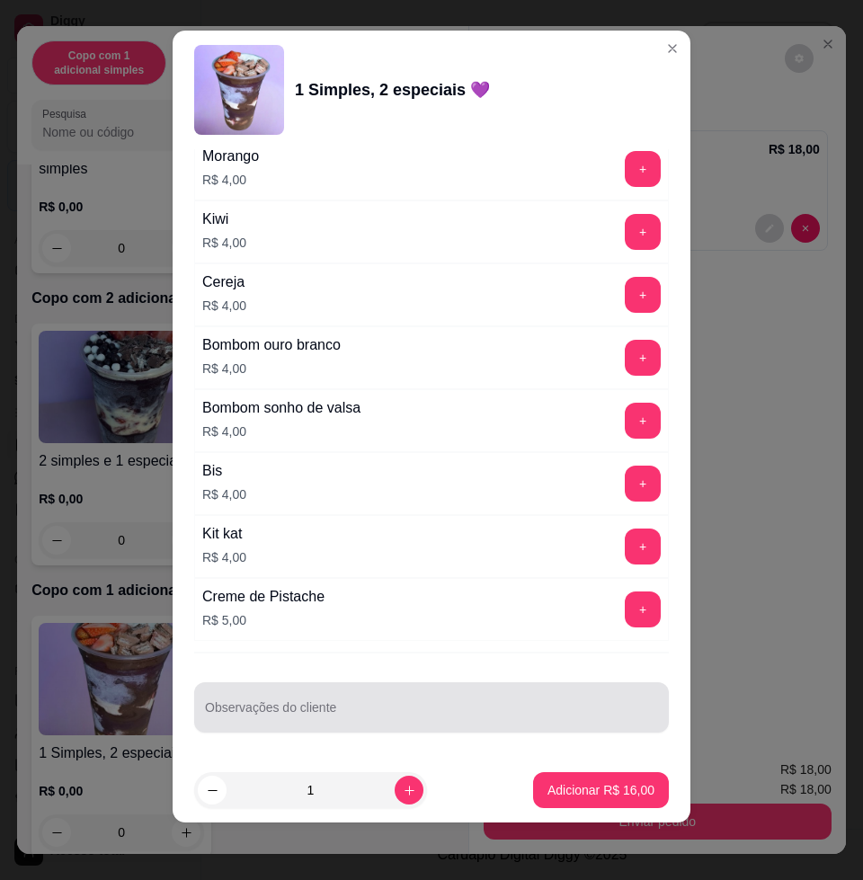
click at [368, 705] on input "Observações do cliente" at bounding box center [431, 714] width 453 height 18
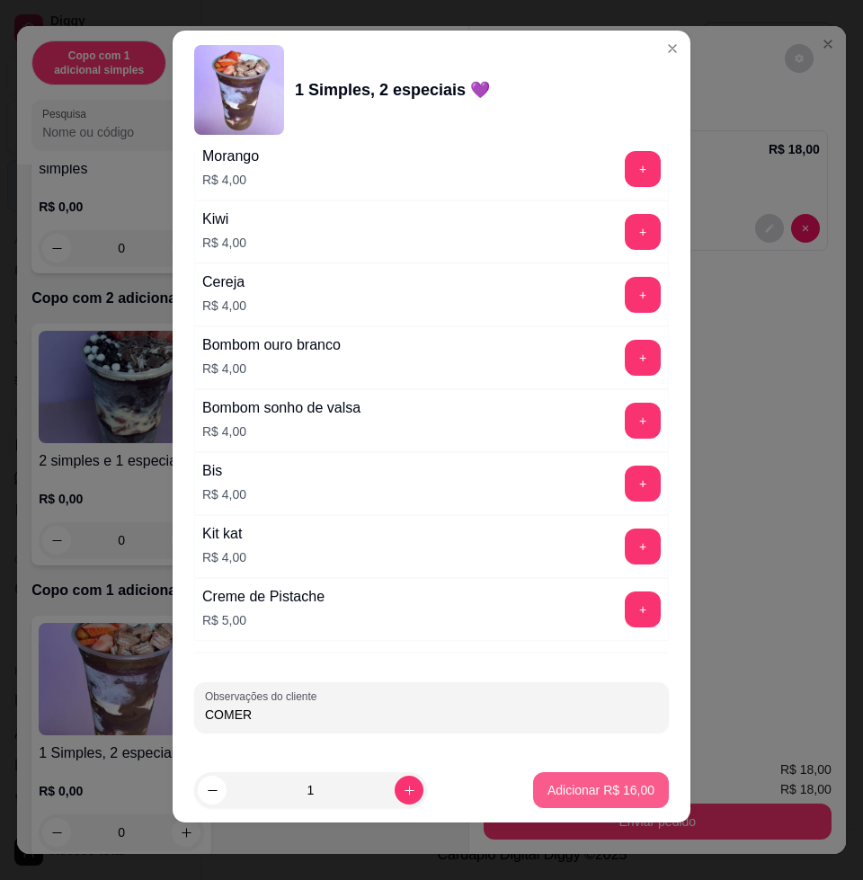
type input "COMER"
click at [612, 798] on button "Adicionar R$ 16,00" at bounding box center [601, 790] width 136 height 36
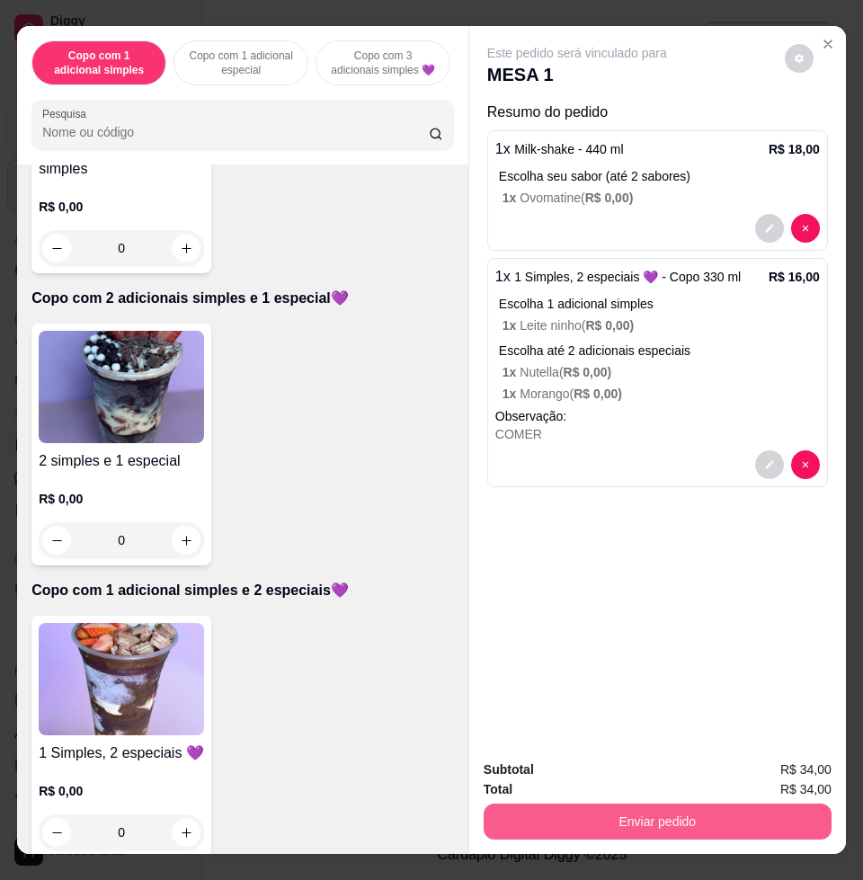
click at [741, 810] on button "Enviar pedido" at bounding box center [658, 821] width 348 height 36
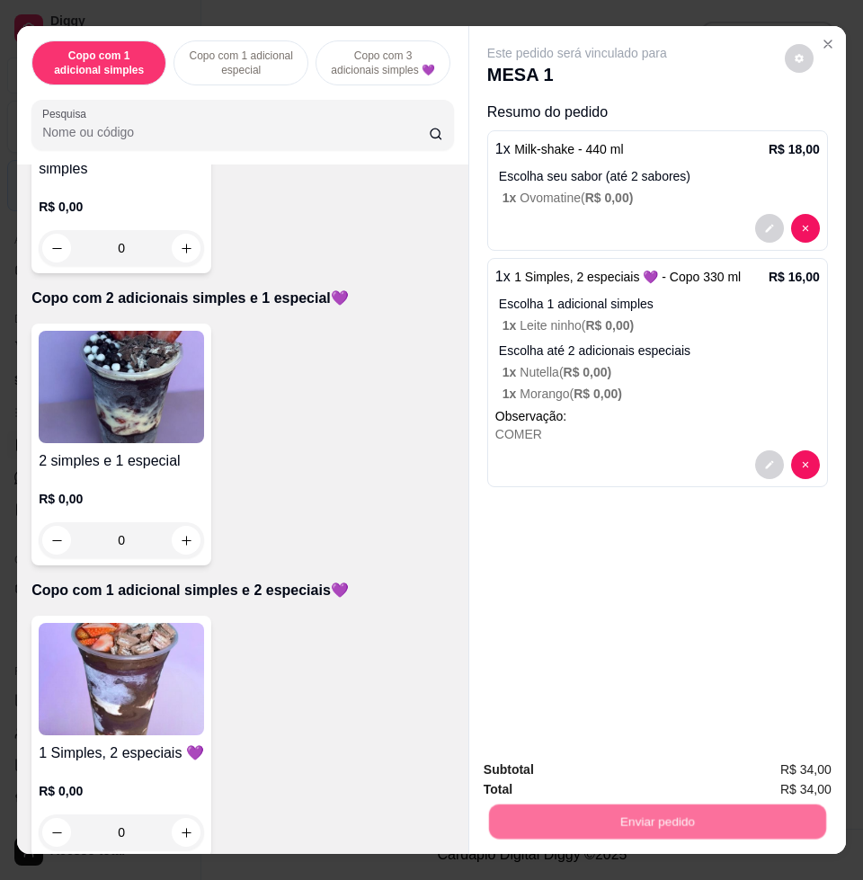
click at [774, 770] on button "Enviar pedido" at bounding box center [783, 768] width 102 height 34
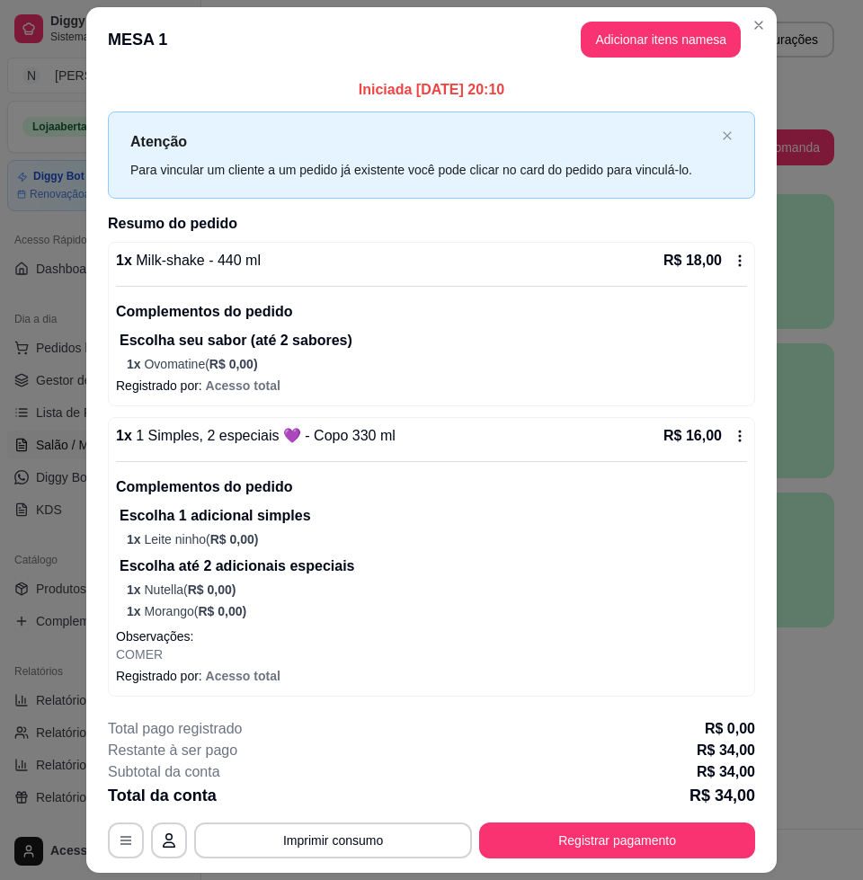
scroll to position [50, 0]
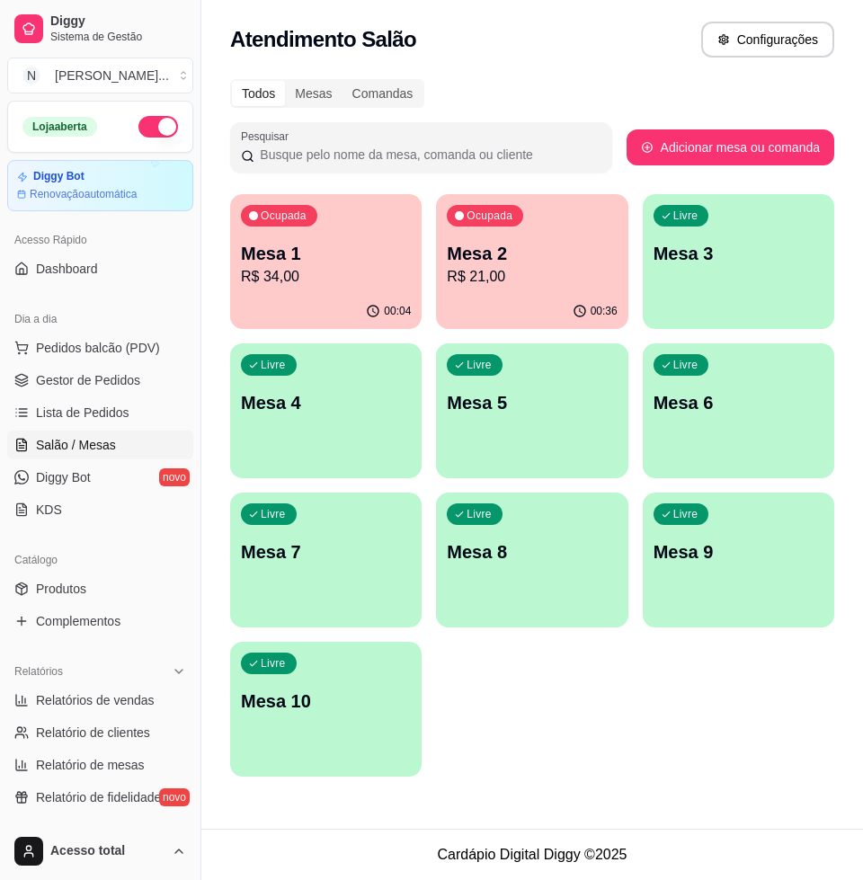
click at [569, 291] on div "Ocupada Mesa 2 R$ 21,00" at bounding box center [531, 244] width 191 height 100
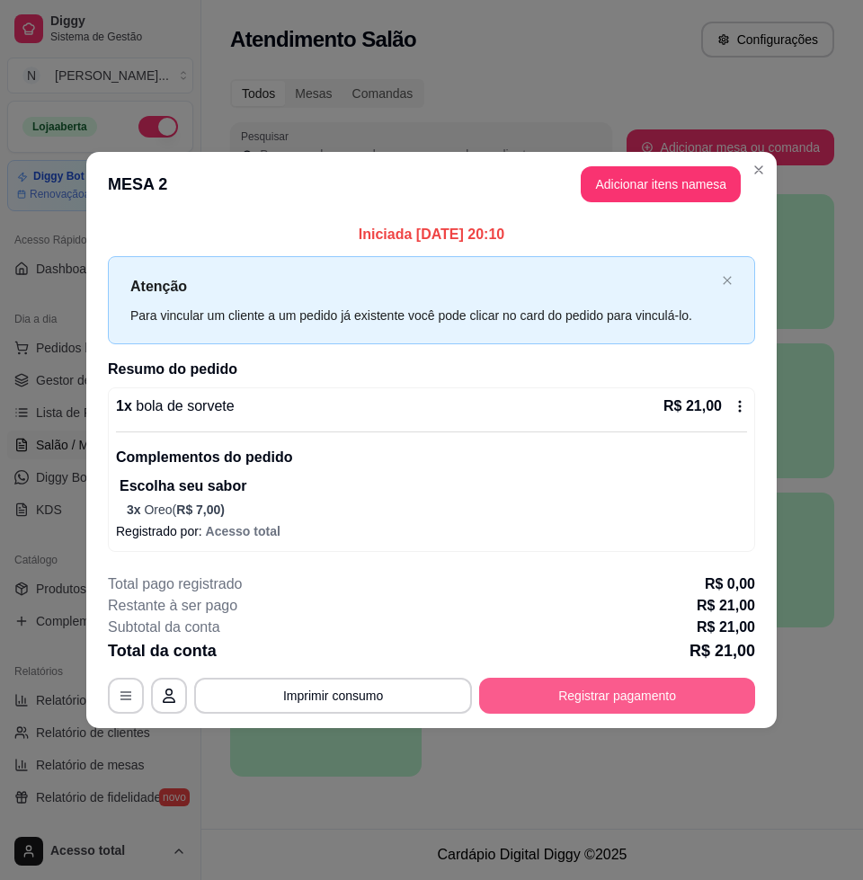
click at [597, 706] on button "Registrar pagamento" at bounding box center [617, 696] width 276 height 36
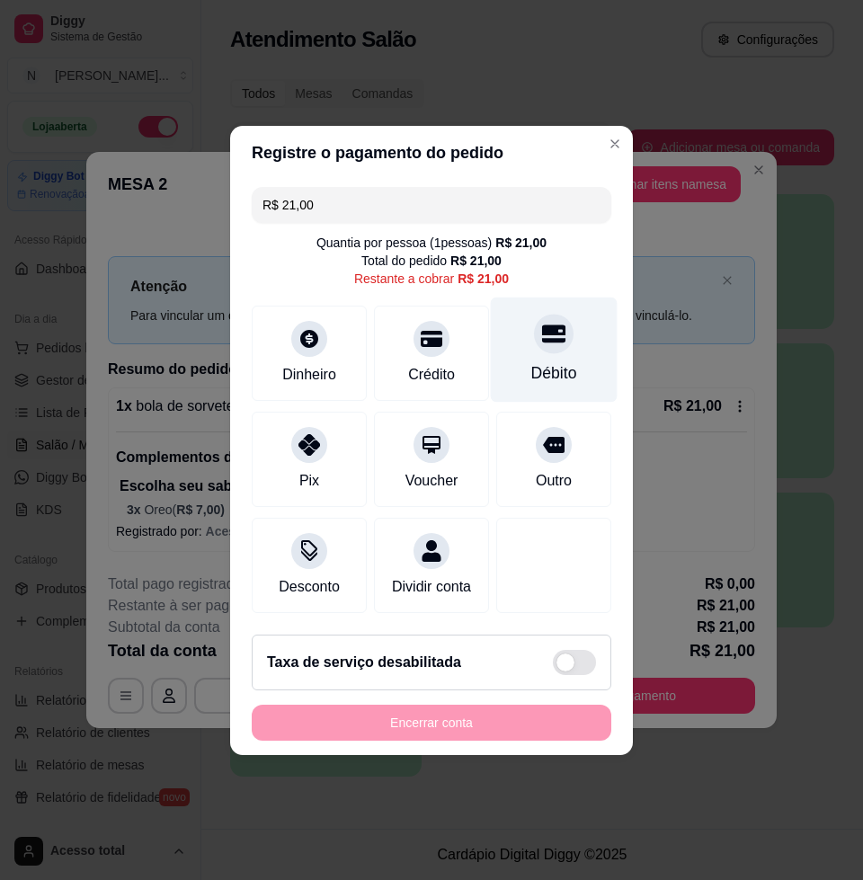
click at [533, 342] on div "Débito" at bounding box center [554, 349] width 127 height 105
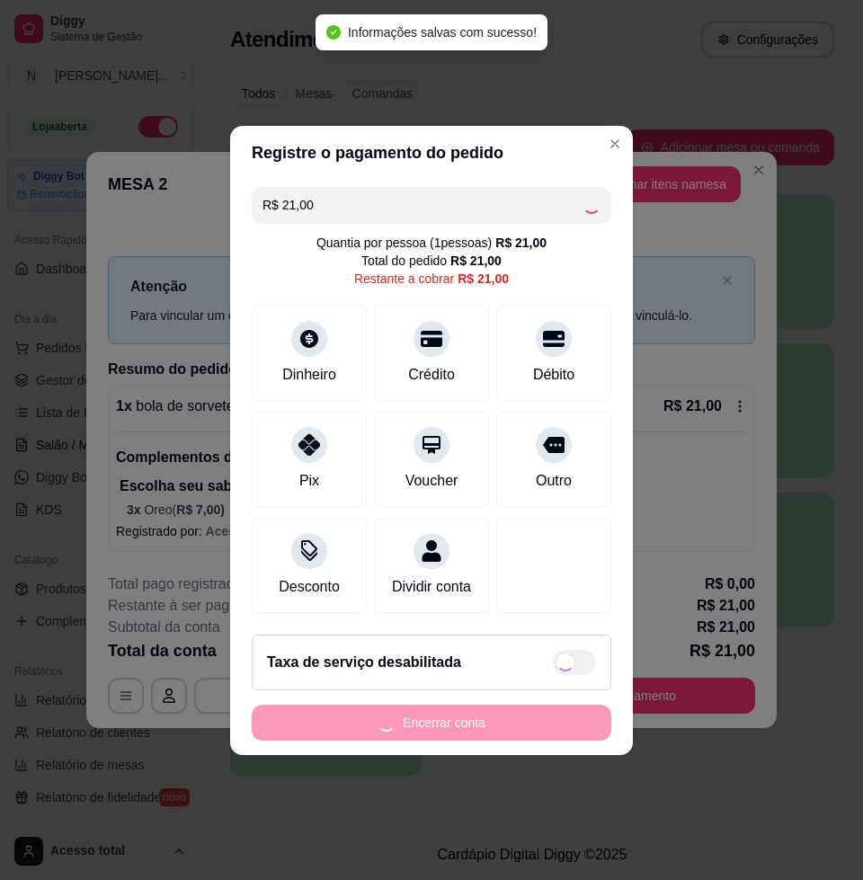
type input "R$ 0,00"
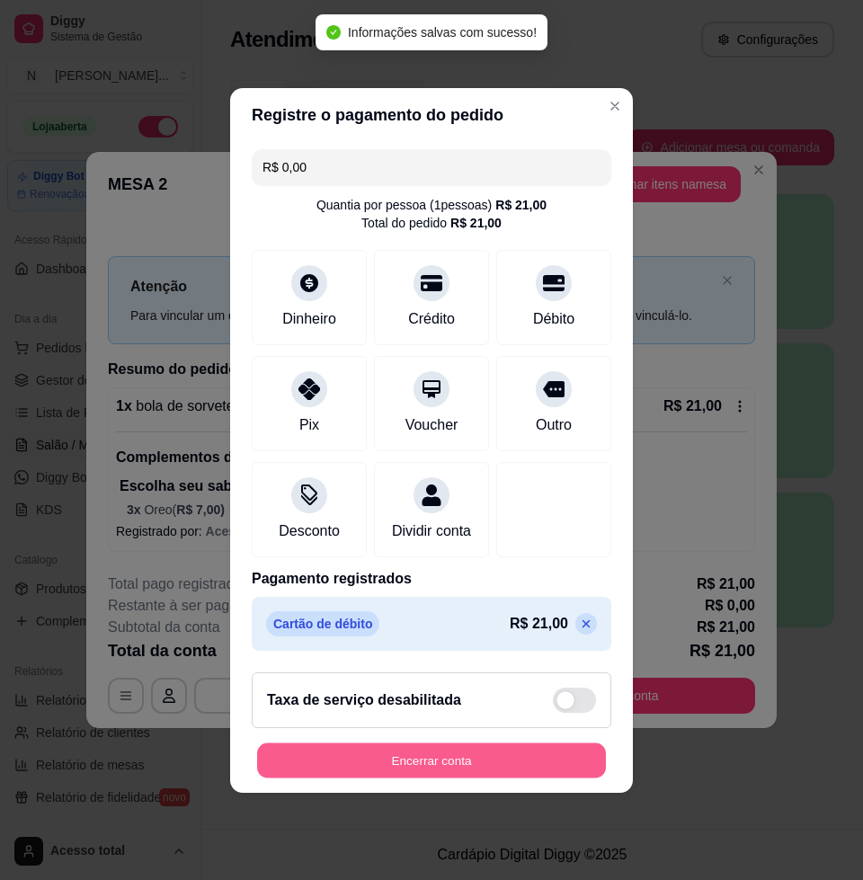
click at [423, 761] on button "Encerrar conta" at bounding box center [431, 759] width 349 height 35
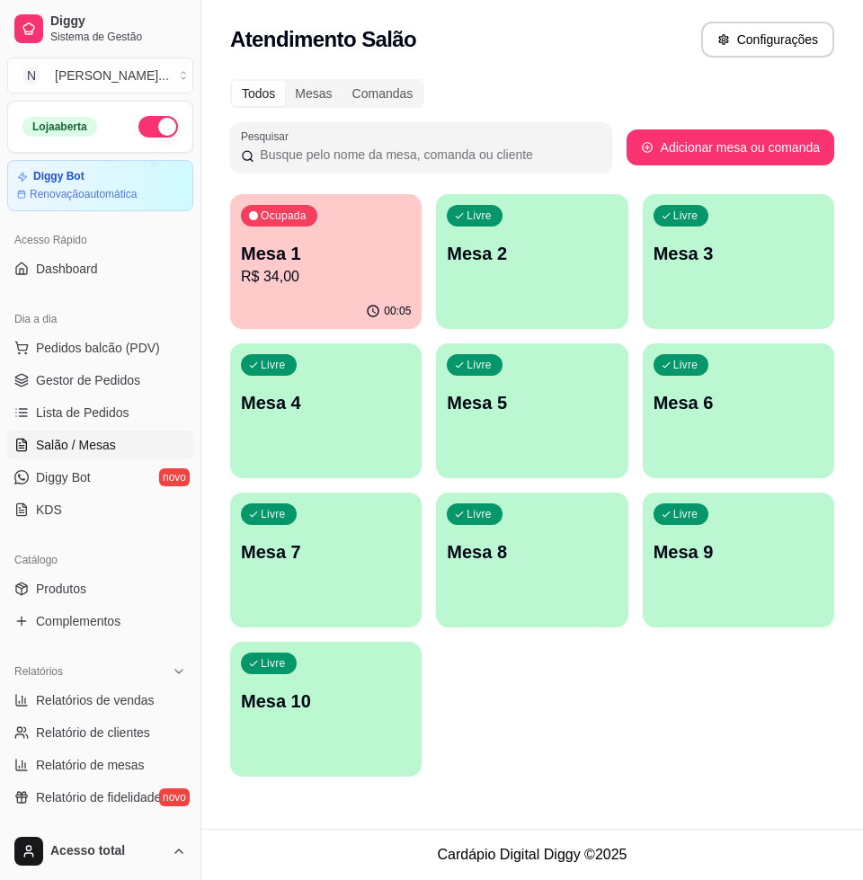
click at [376, 329] on div "Ocupada Mesa 1 R$ 34,00 00:05 Livre Mesa 2 Livre Mesa 3 Livre Mesa 4 Livre Mesa…" at bounding box center [532, 485] width 604 height 582
click at [376, 315] on icon "button" at bounding box center [373, 311] width 14 height 14
click at [536, 295] on div "Livre Mesa 2" at bounding box center [531, 250] width 191 height 113
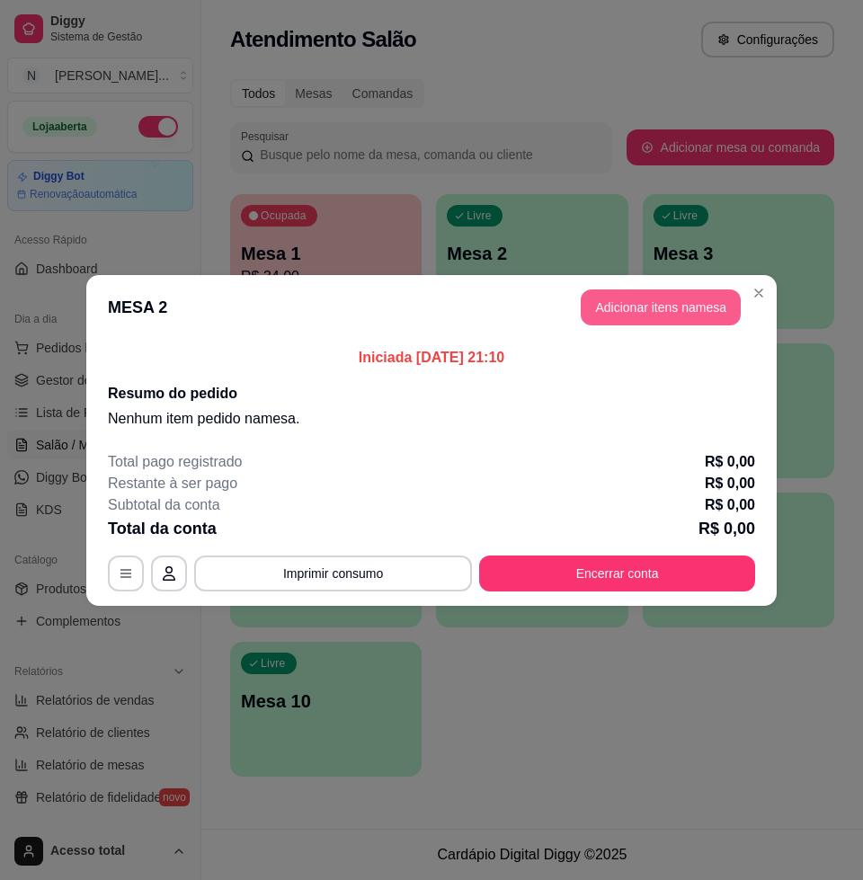
click at [671, 311] on button "Adicionar itens na mesa" at bounding box center [661, 307] width 160 height 36
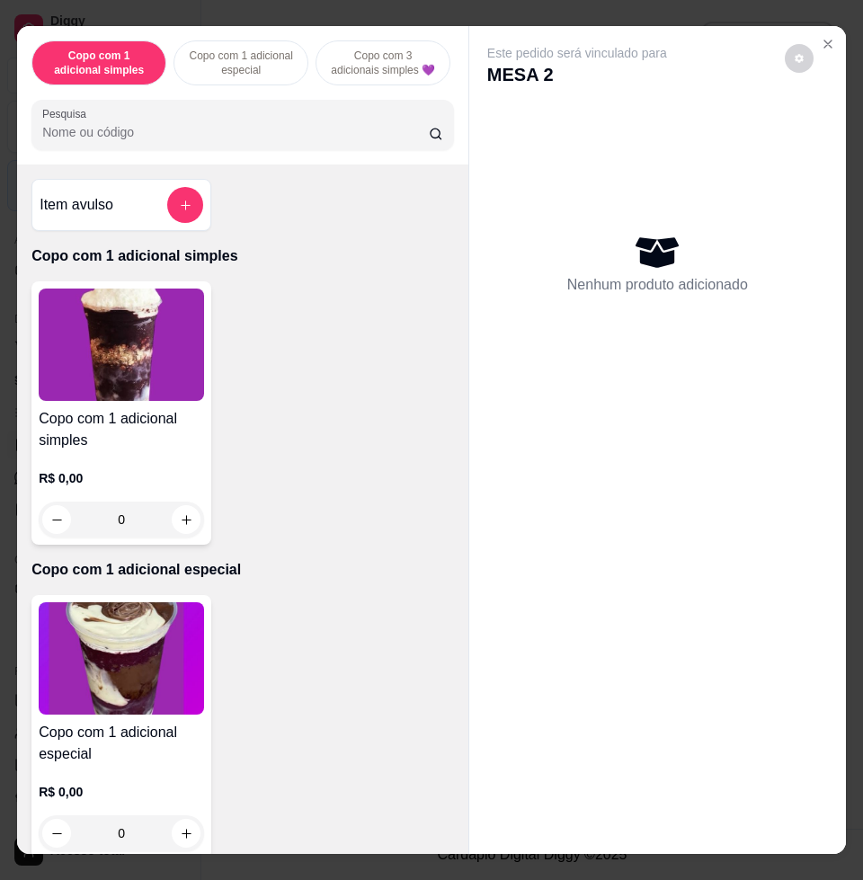
click at [173, 138] on input "Pesquisa" at bounding box center [235, 132] width 386 height 18
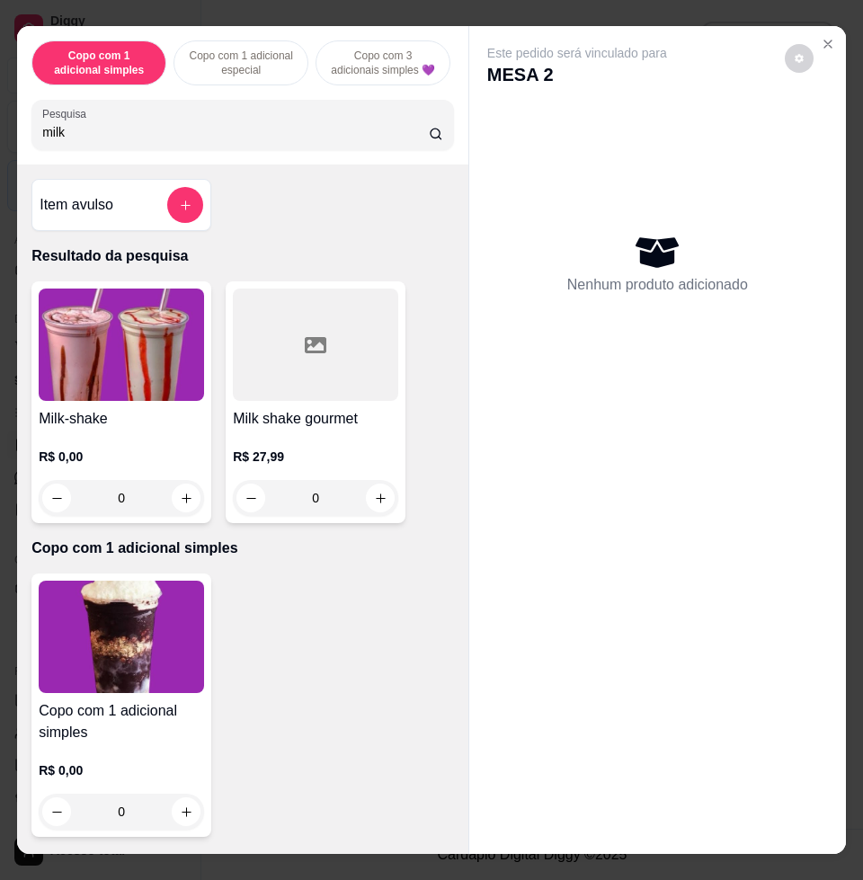
type input "milk"
click at [109, 358] on img at bounding box center [121, 344] width 165 height 112
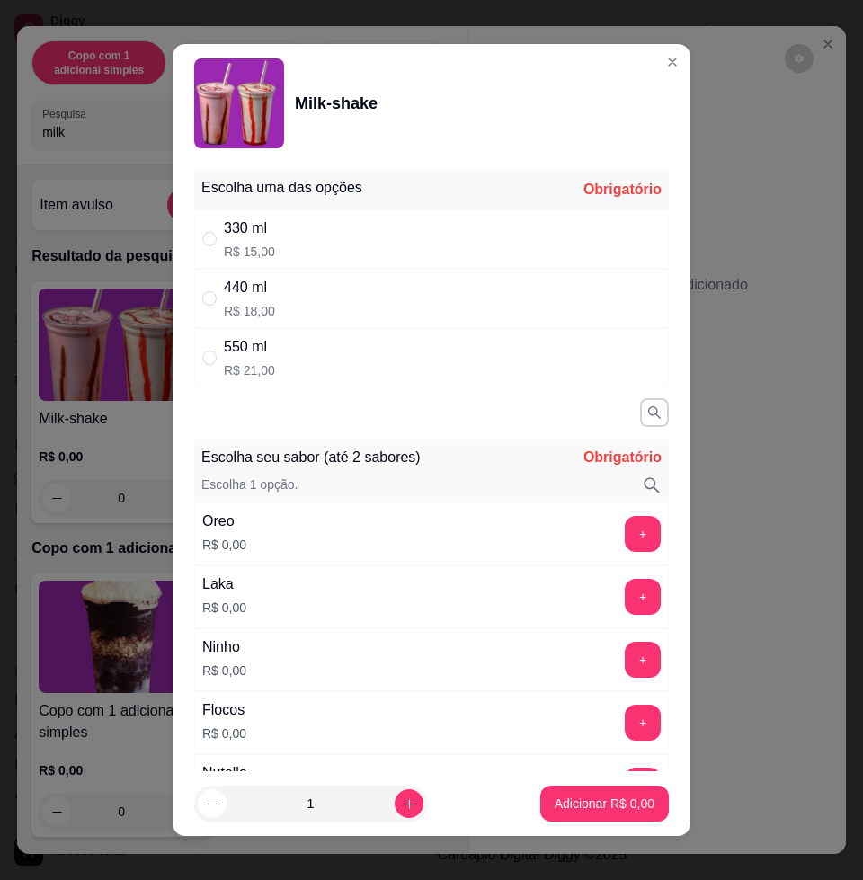
click at [349, 304] on div "440 ml R$ 18,00" at bounding box center [431, 298] width 475 height 59
radio input "true"
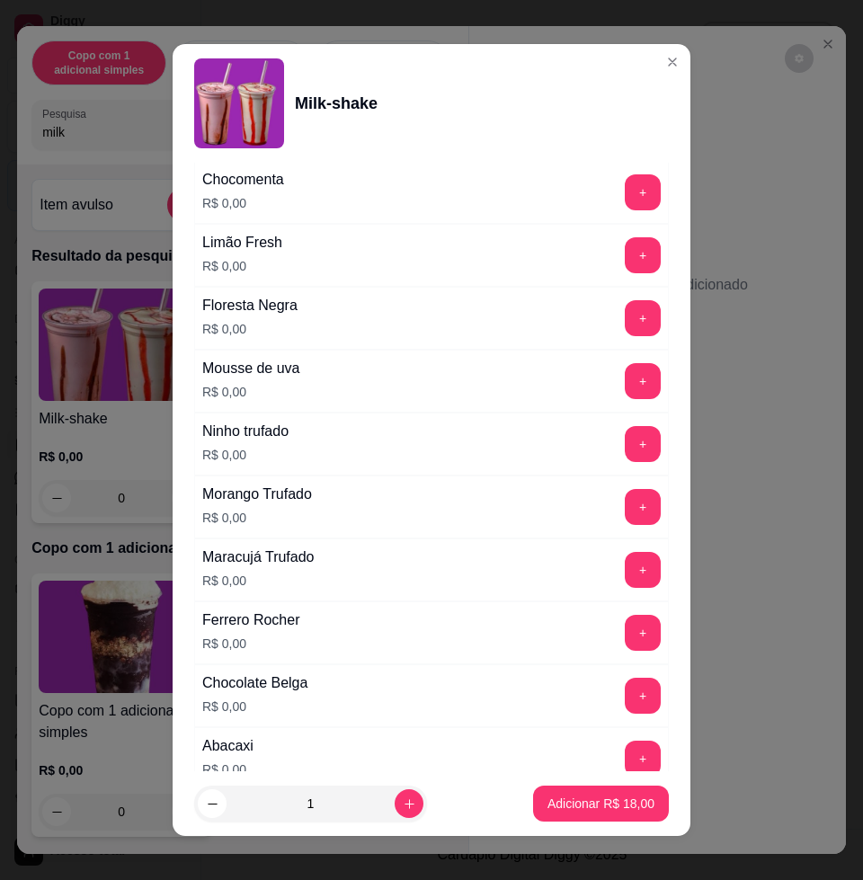
scroll to position [1460, 0]
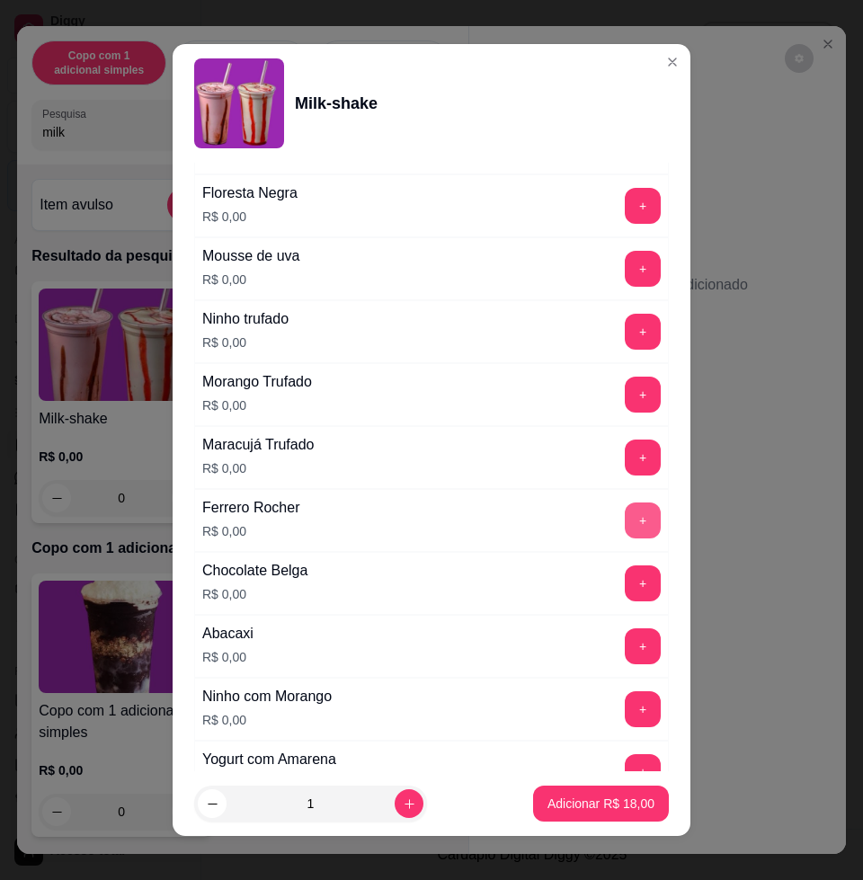
click at [625, 517] on button "+" at bounding box center [643, 520] width 36 height 36
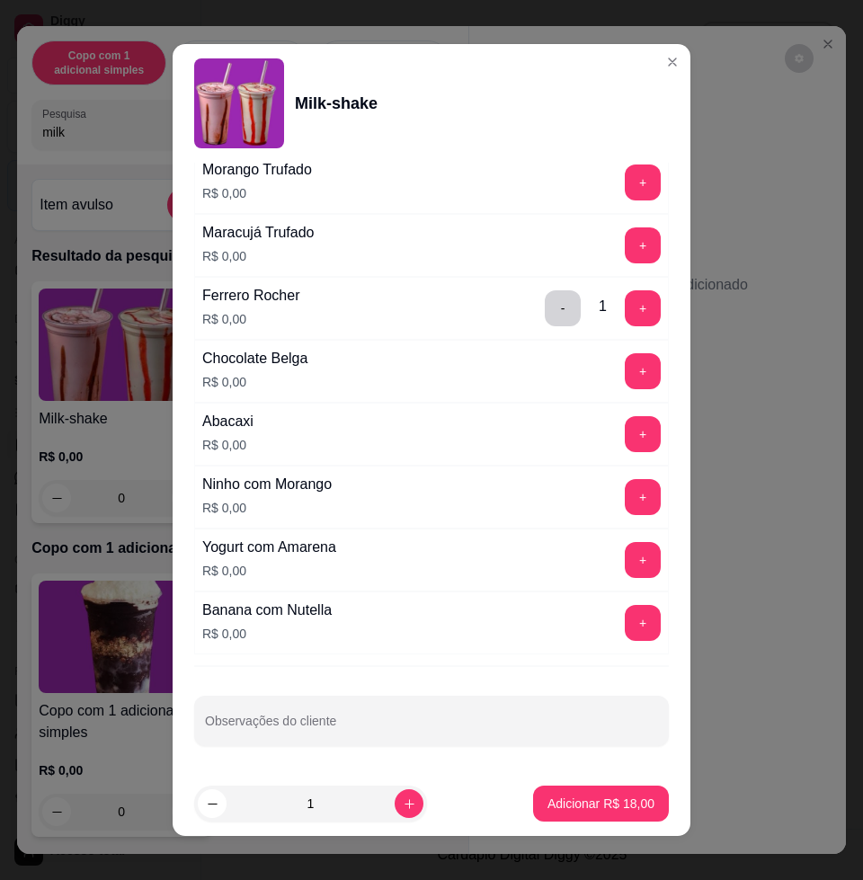
scroll to position [13, 0]
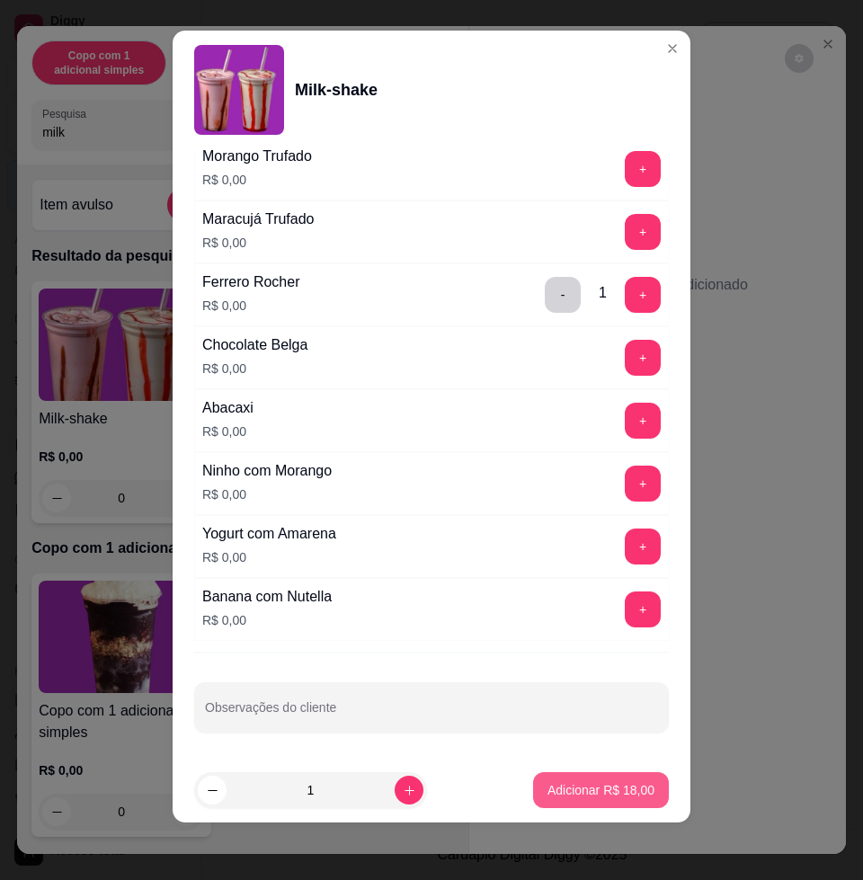
click at [581, 795] on p "Adicionar R$ 18,00" at bounding box center [600, 790] width 107 height 18
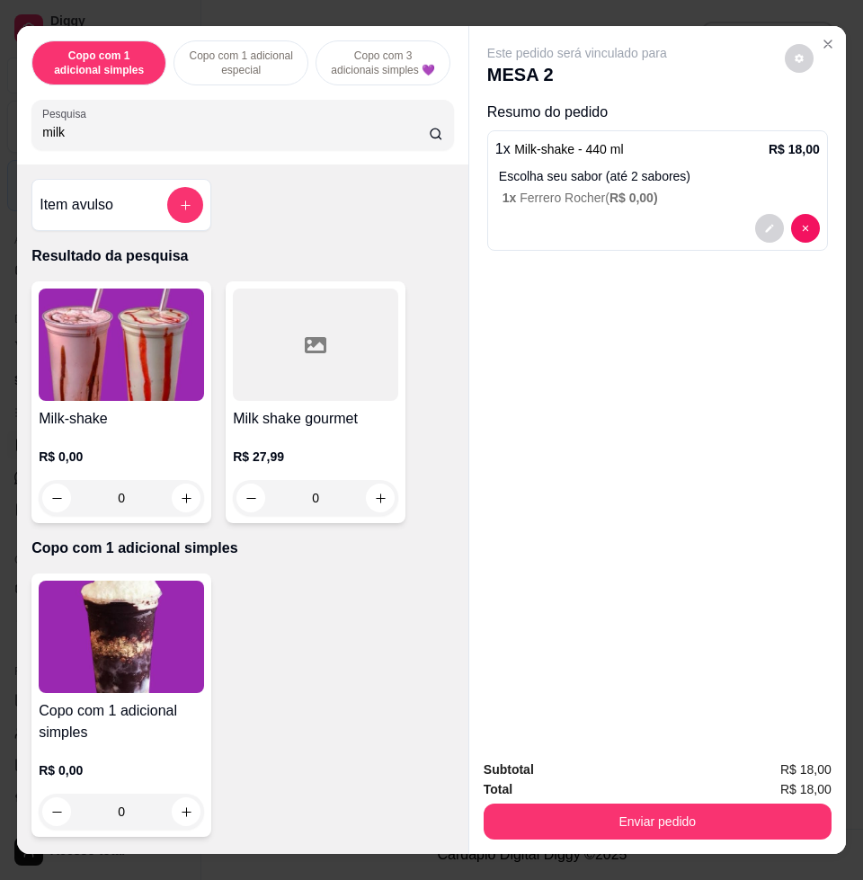
click at [111, 356] on img at bounding box center [121, 344] width 165 height 112
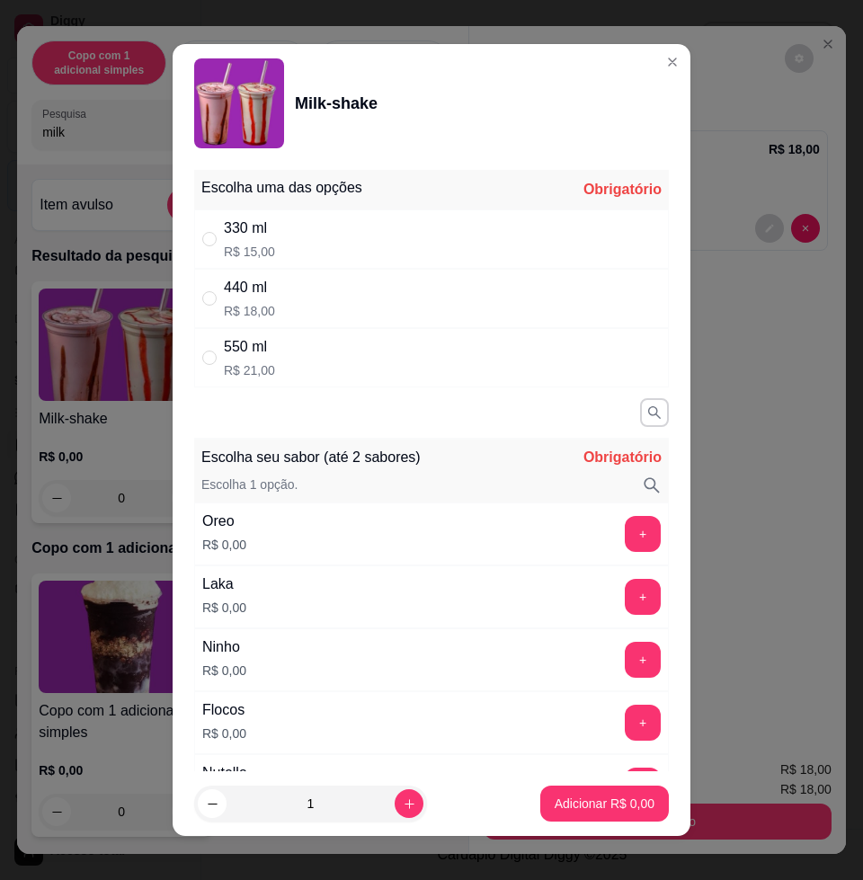
click at [279, 312] on div "440 ml R$ 18,00" at bounding box center [431, 298] width 475 height 59
radio input "true"
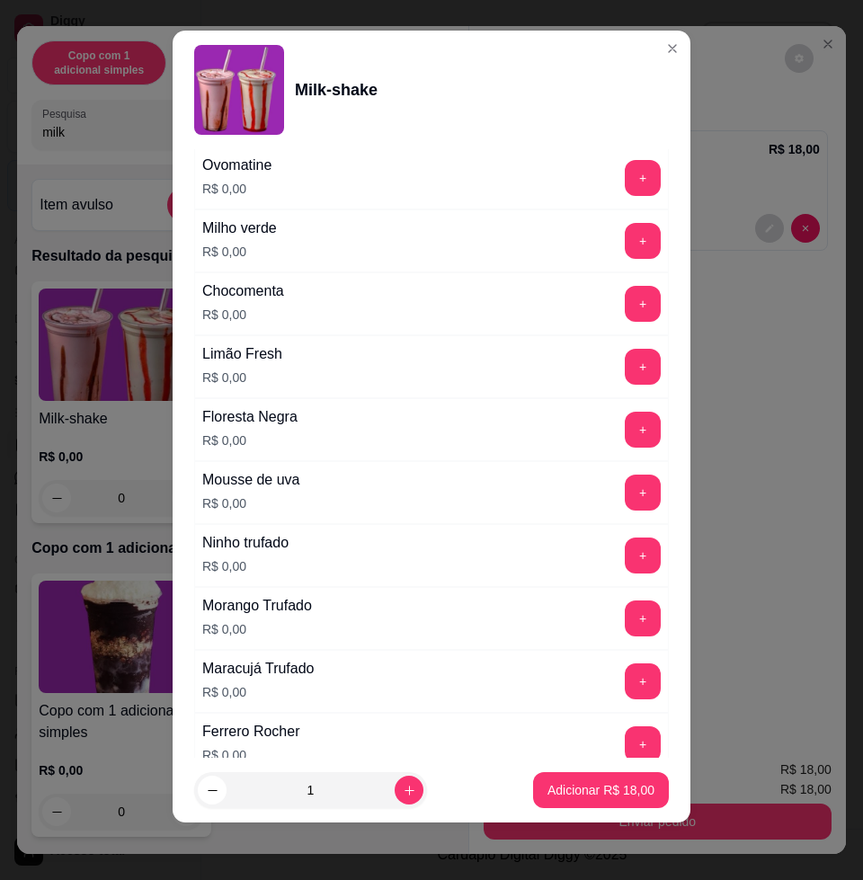
scroll to position [1448, 0]
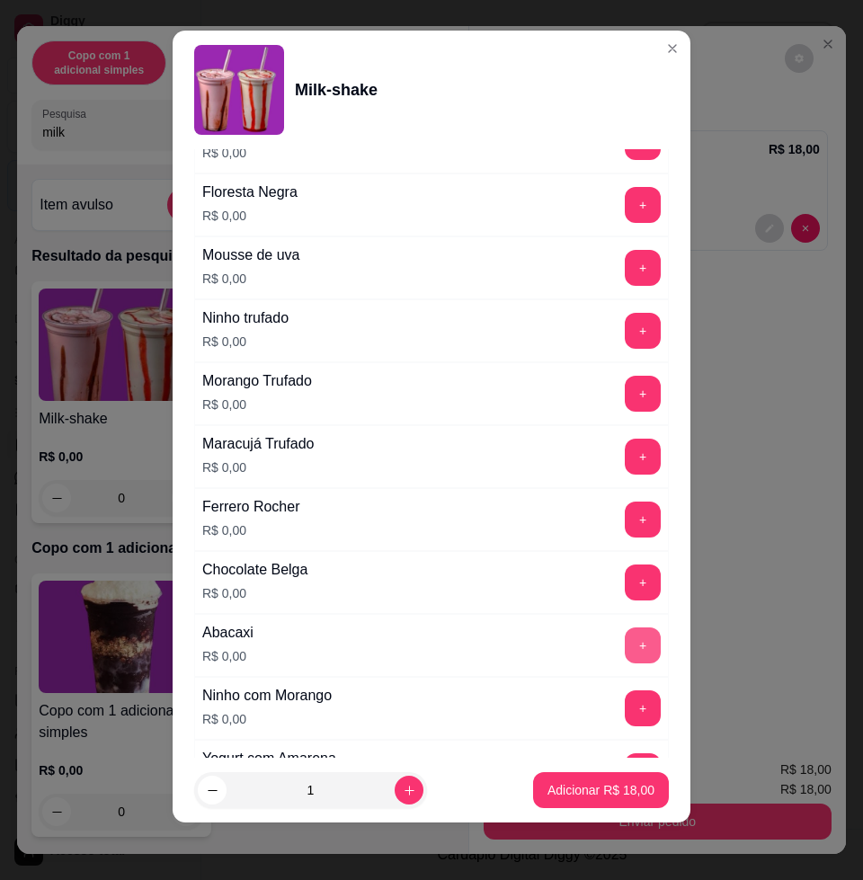
click at [625, 632] on button "+" at bounding box center [643, 645] width 36 height 36
click at [586, 781] on p "Adicionar R$ 18,00" at bounding box center [600, 790] width 107 height 18
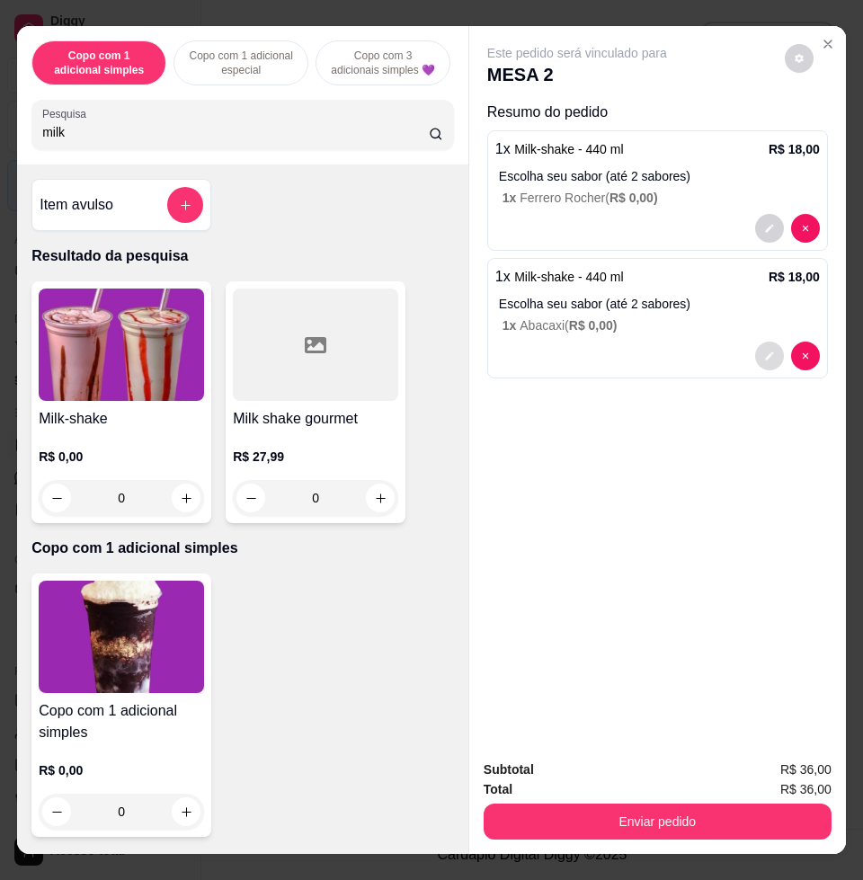
click at [765, 352] on icon "decrease-product-quantity" at bounding box center [769, 356] width 8 height 8
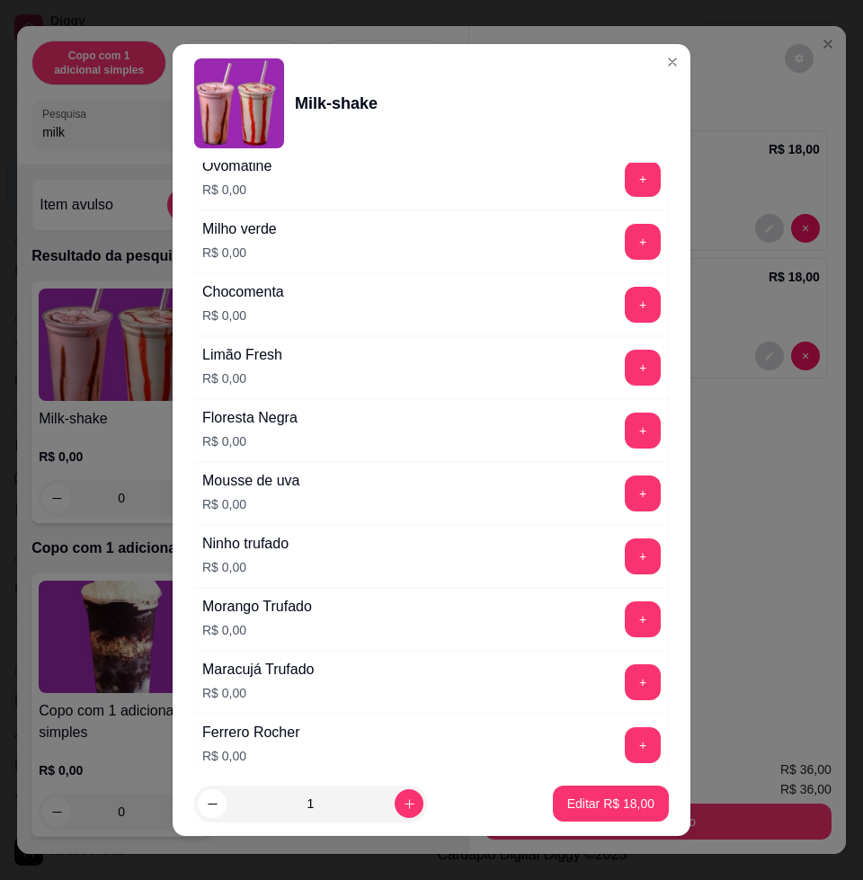
scroll to position [1673, 0]
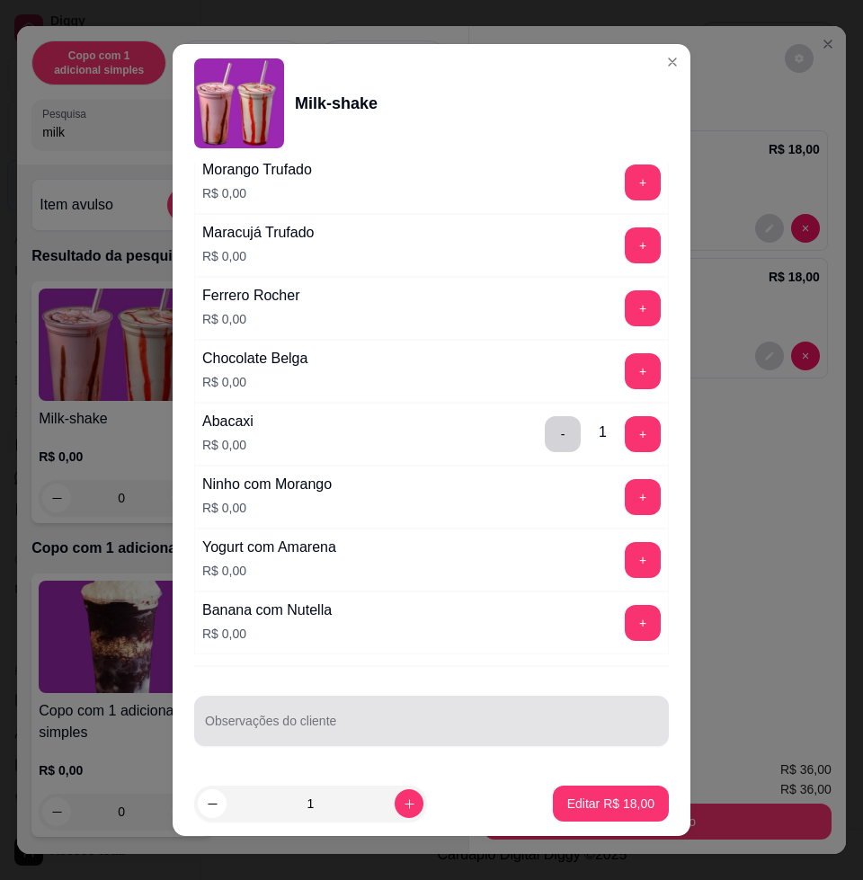
click at [530, 732] on input "Observações do cliente" at bounding box center [431, 728] width 453 height 18
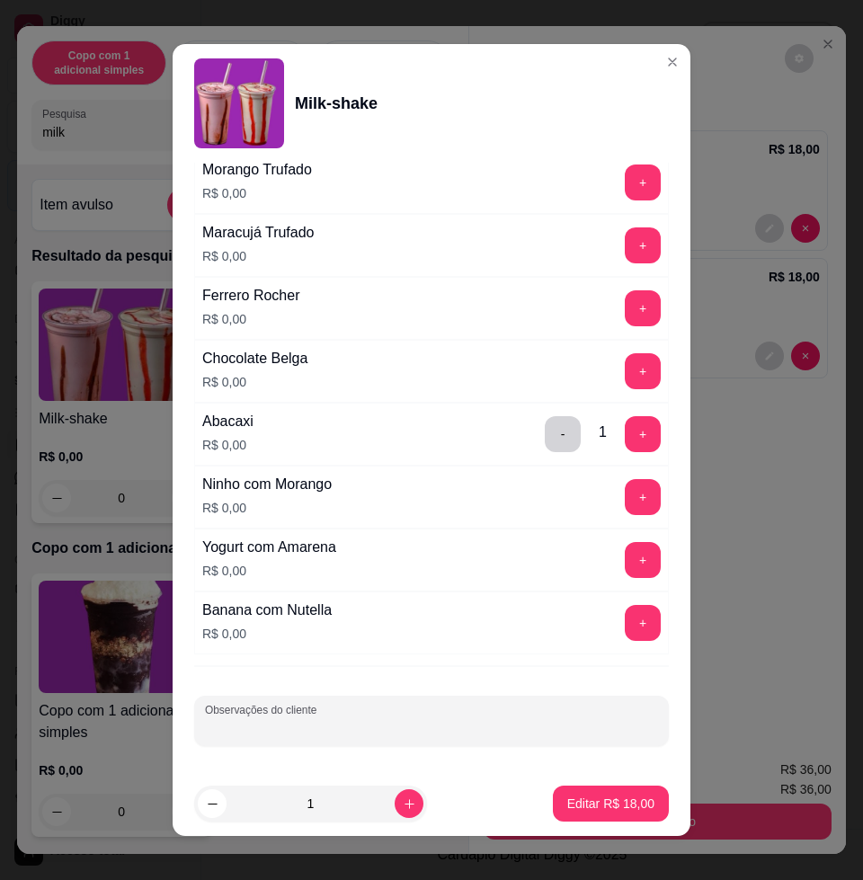
click at [274, 735] on input "Observações do cliente" at bounding box center [431, 728] width 453 height 18
type input "TOMAR"
click at [590, 802] on p "Editar R$ 18,00" at bounding box center [610, 803] width 87 height 18
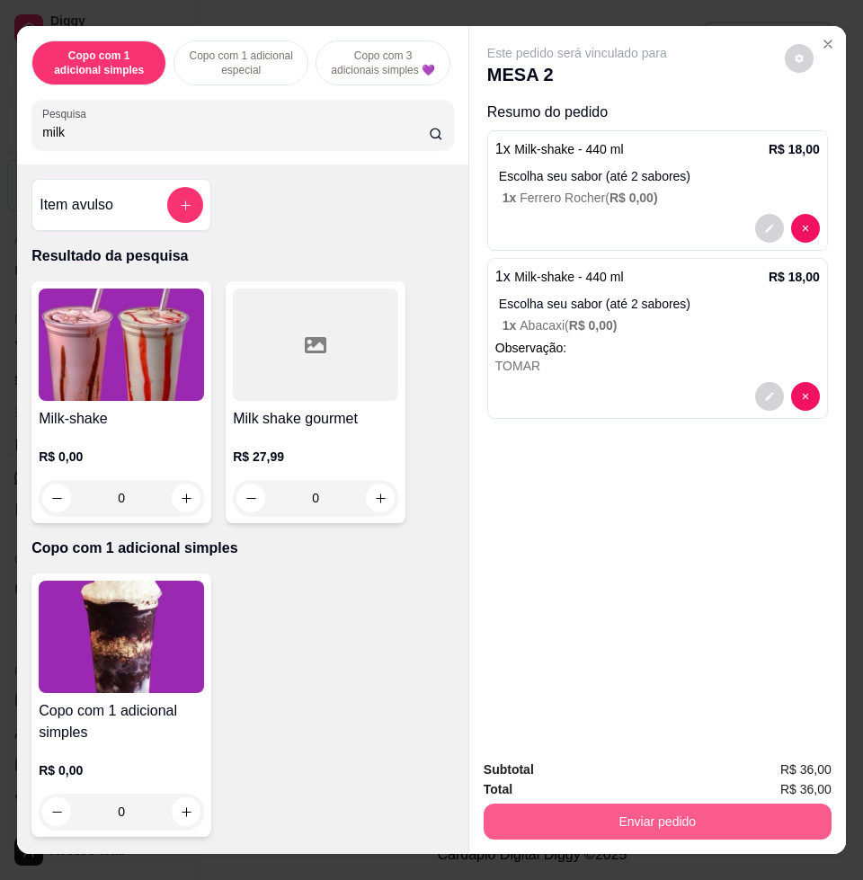
click at [741, 803] on button "Enviar pedido" at bounding box center [658, 821] width 348 height 36
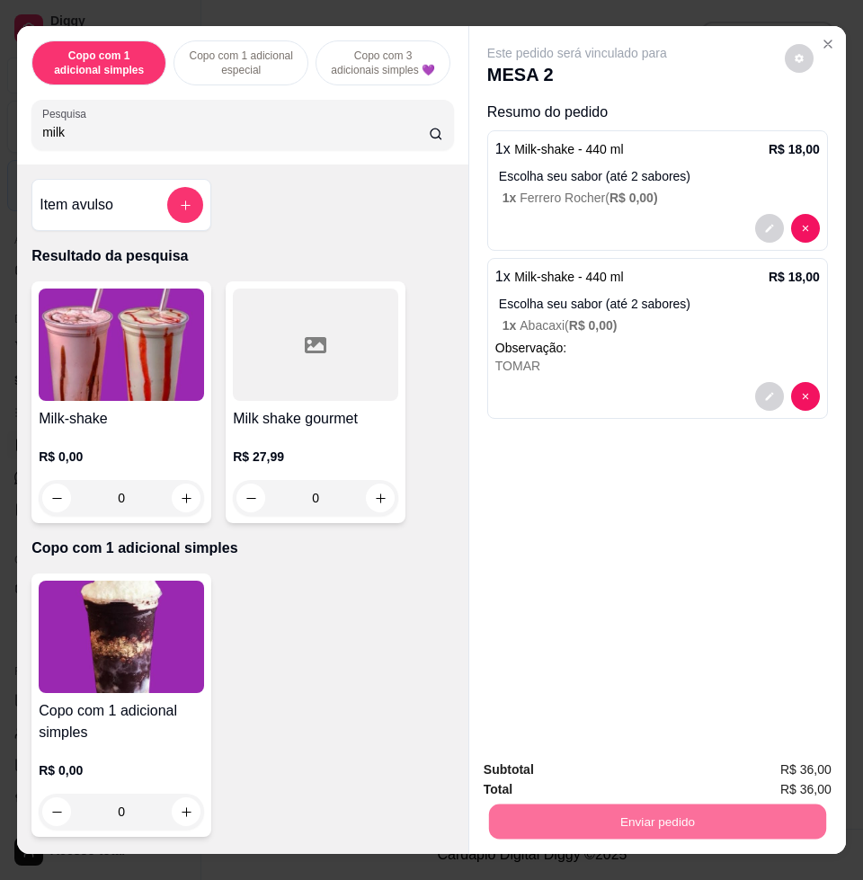
click at [771, 770] on button "Enviar pedido" at bounding box center [782, 767] width 99 height 33
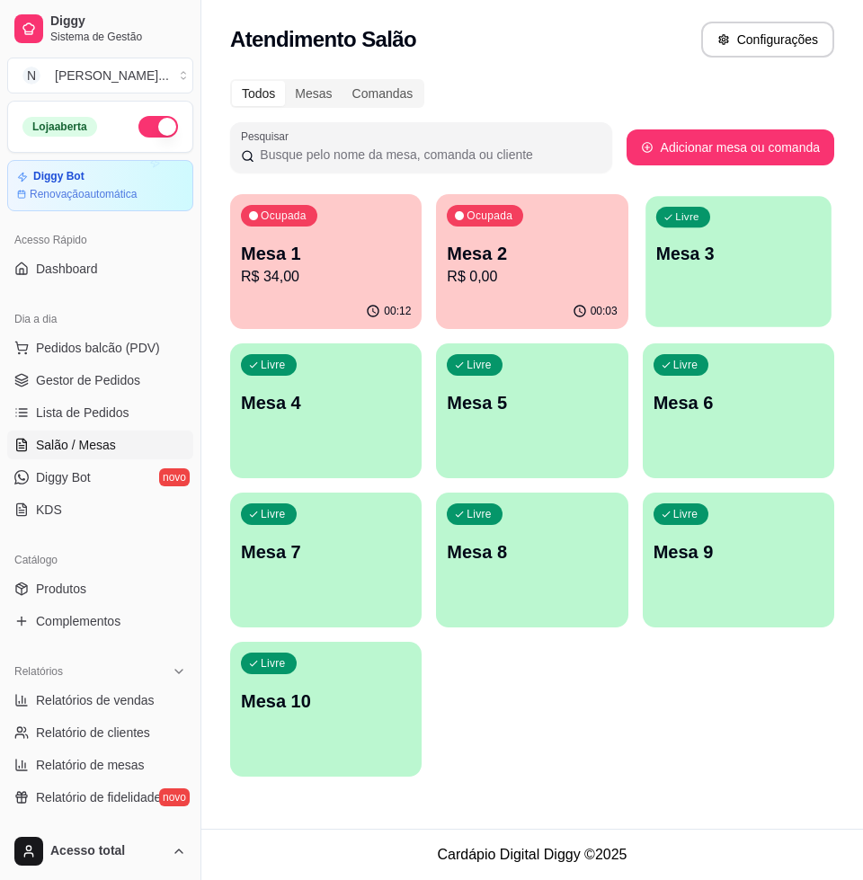
click at [702, 253] on p "Mesa 3" at bounding box center [737, 254] width 165 height 24
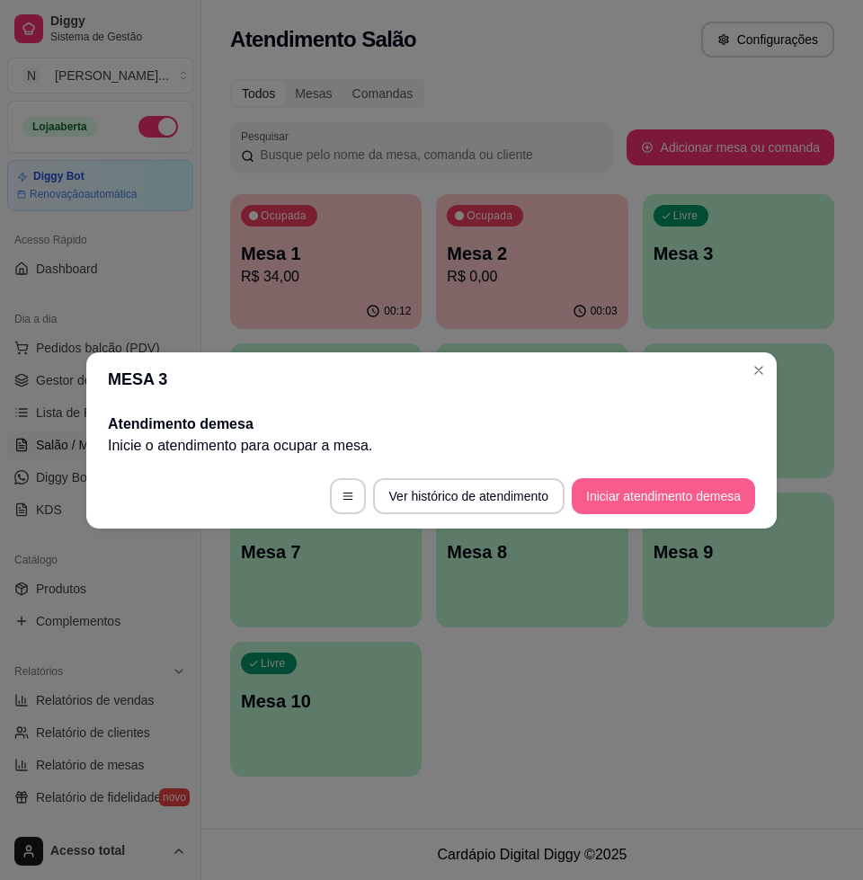
click at [626, 497] on button "Iniciar atendimento de mesa" at bounding box center [663, 496] width 183 height 36
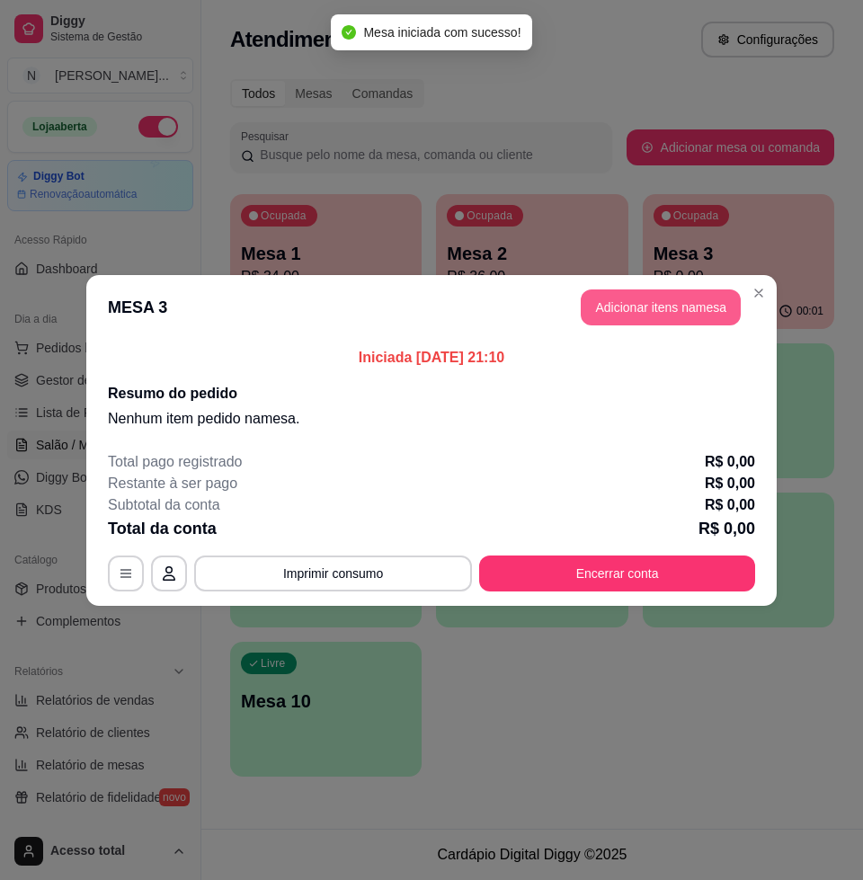
click at [686, 306] on button "Adicionar itens na mesa" at bounding box center [661, 307] width 160 height 36
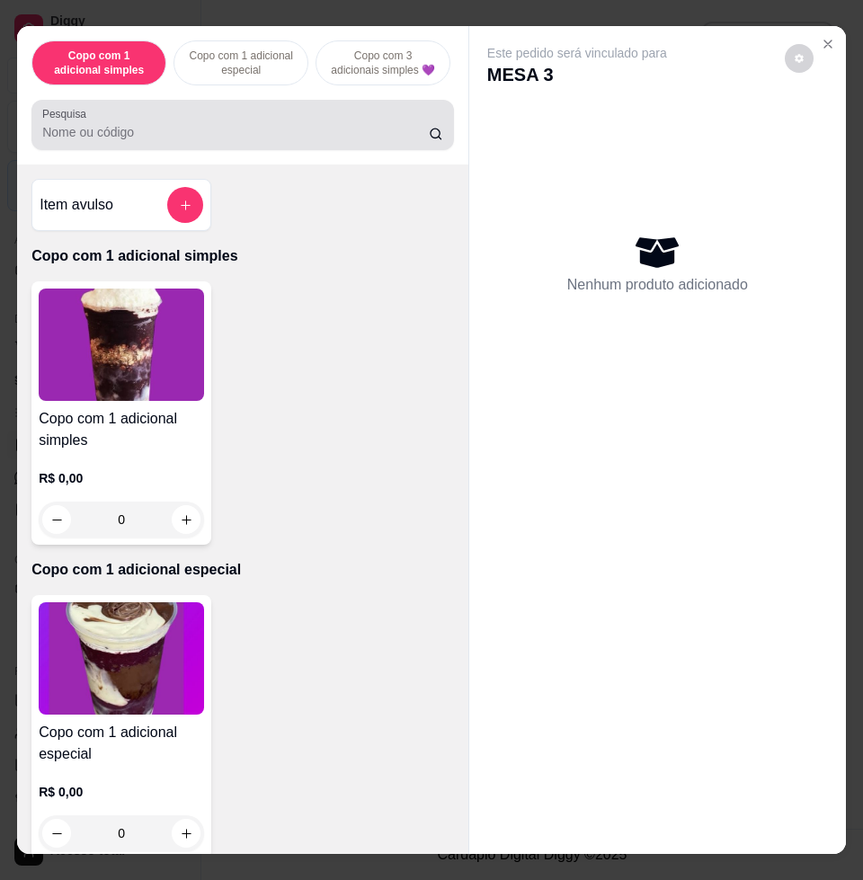
click at [240, 141] on input "Pesquisa" at bounding box center [235, 132] width 386 height 18
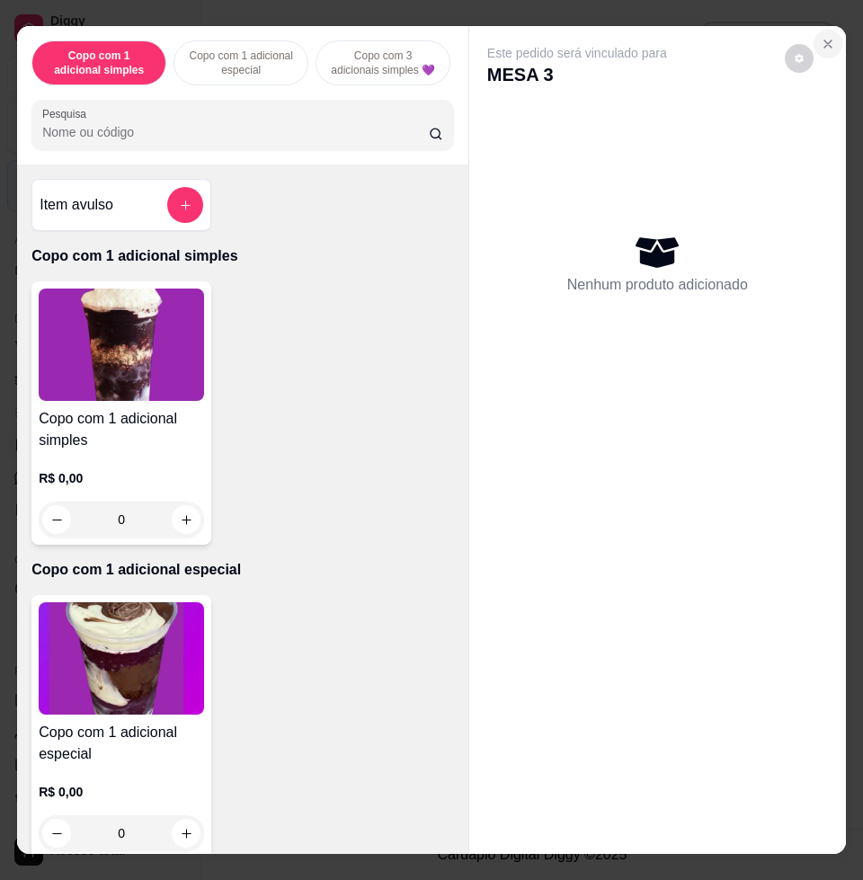
click at [821, 38] on icon "Close" at bounding box center [828, 44] width 14 height 14
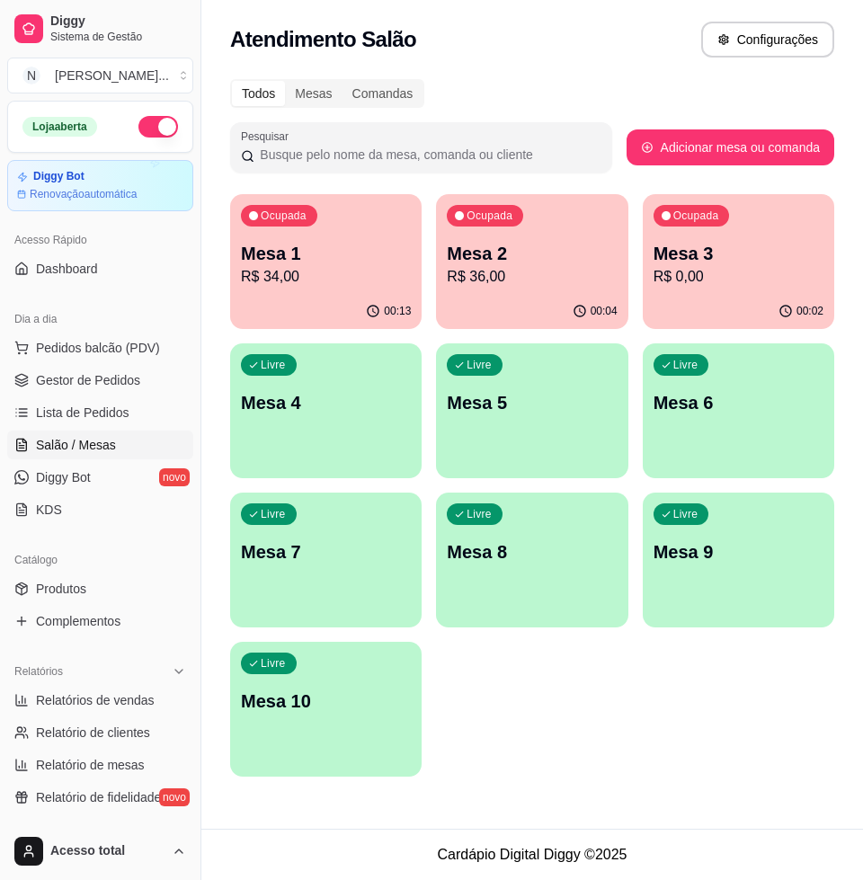
click at [524, 263] on p "Mesa 2" at bounding box center [532, 253] width 170 height 25
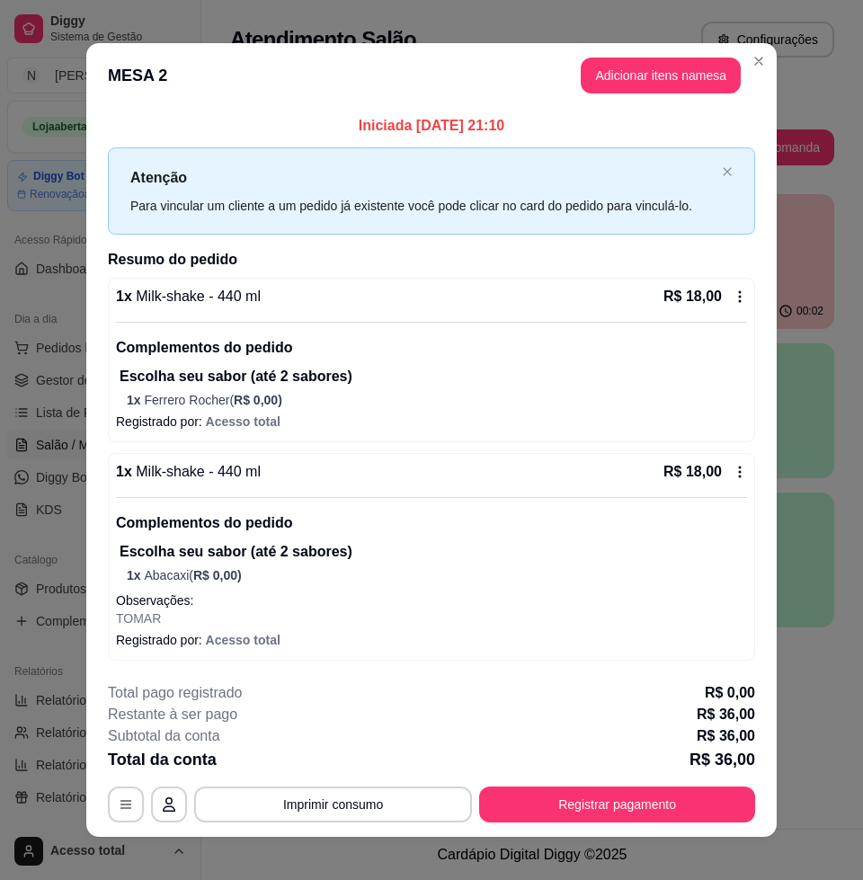
scroll to position [14, 0]
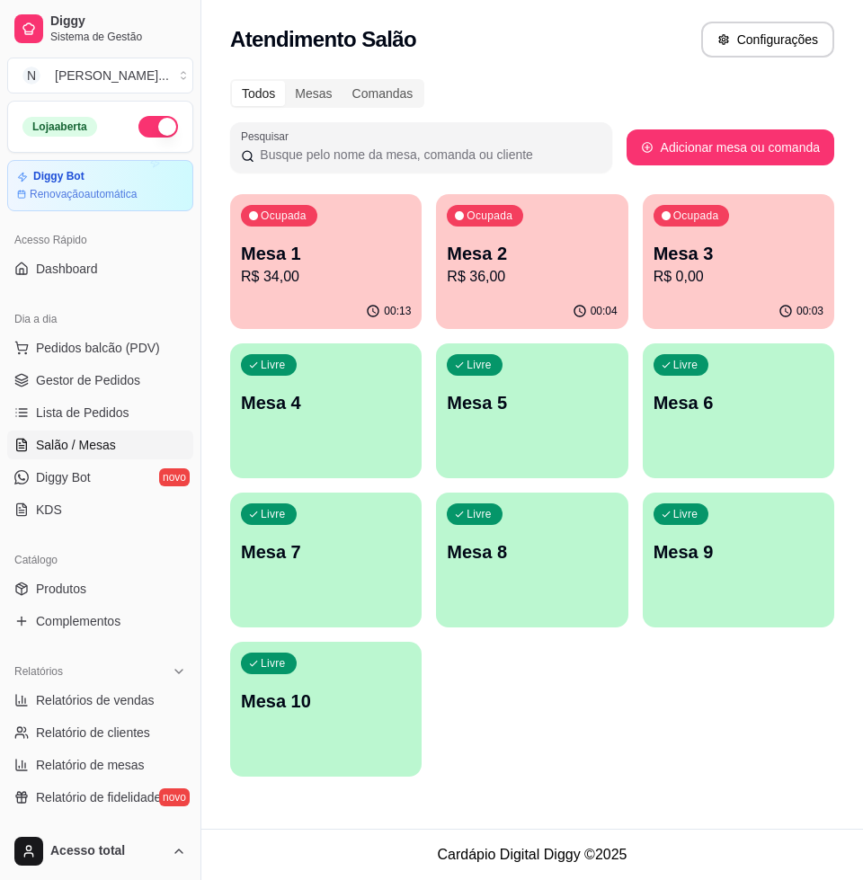
click at [360, 235] on div "Ocupada Mesa 1 R$ 34,00" at bounding box center [325, 244] width 191 height 100
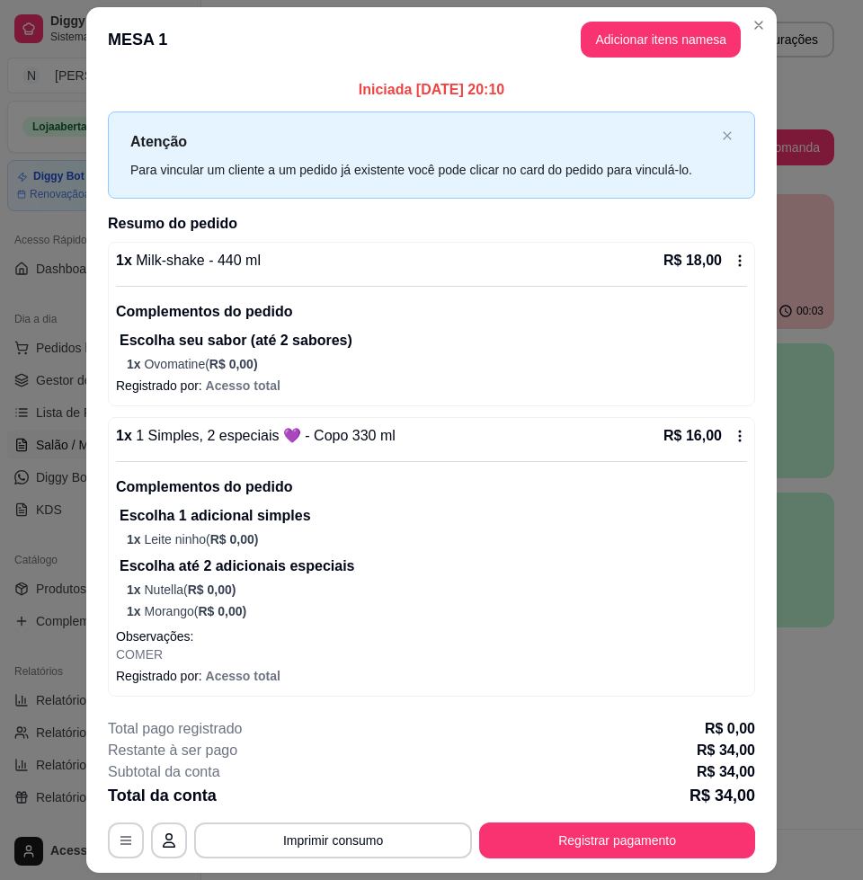
scroll to position [50, 0]
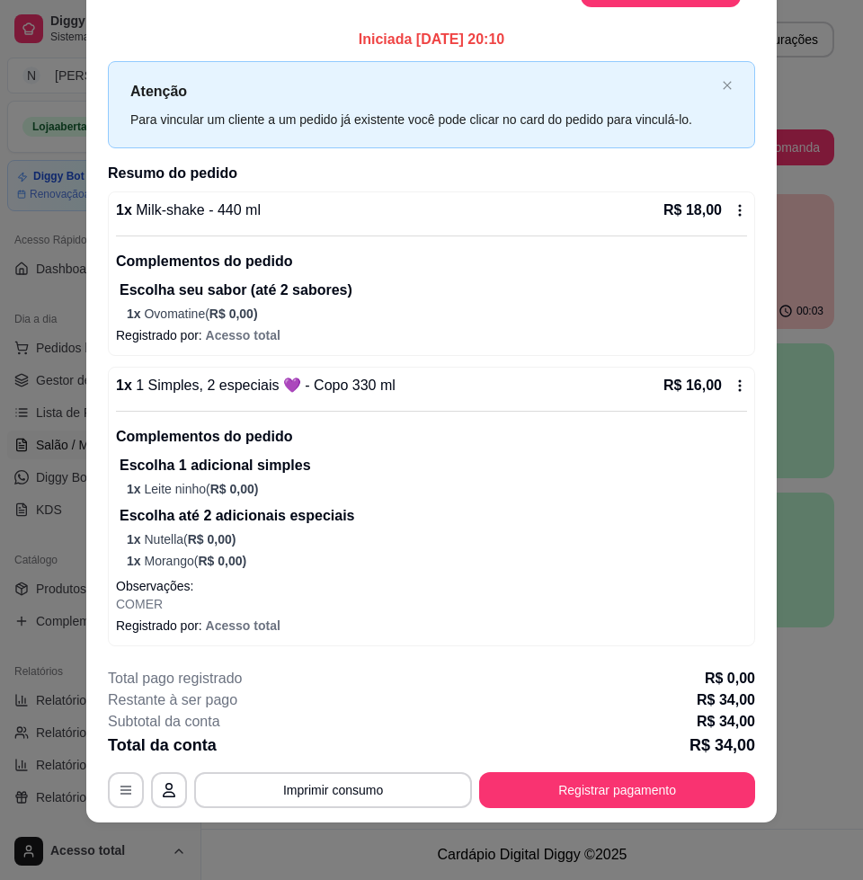
click at [605, 785] on button "Registrar pagamento" at bounding box center [617, 790] width 276 height 36
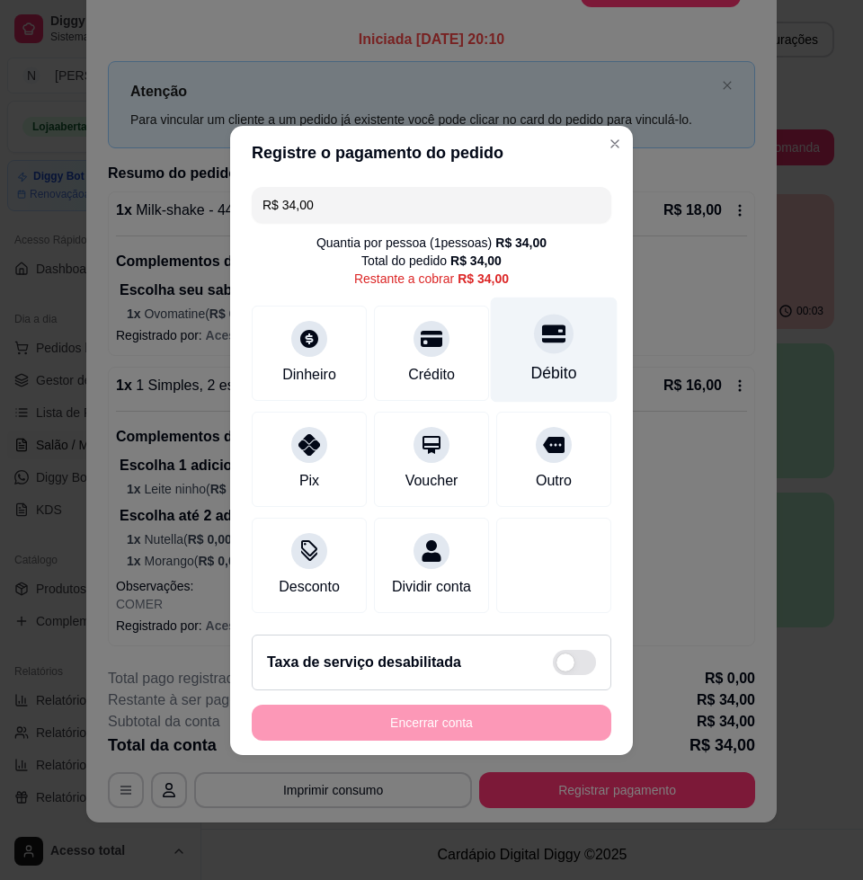
click at [546, 361] on div "Débito" at bounding box center [554, 372] width 46 height 23
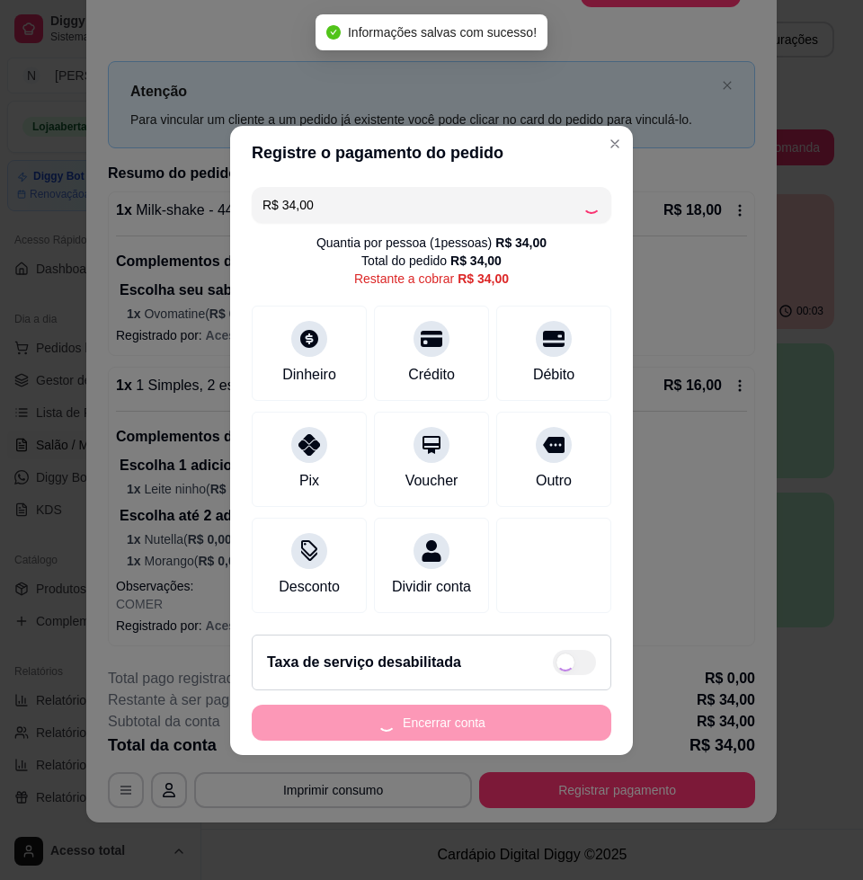
type input "R$ 0,00"
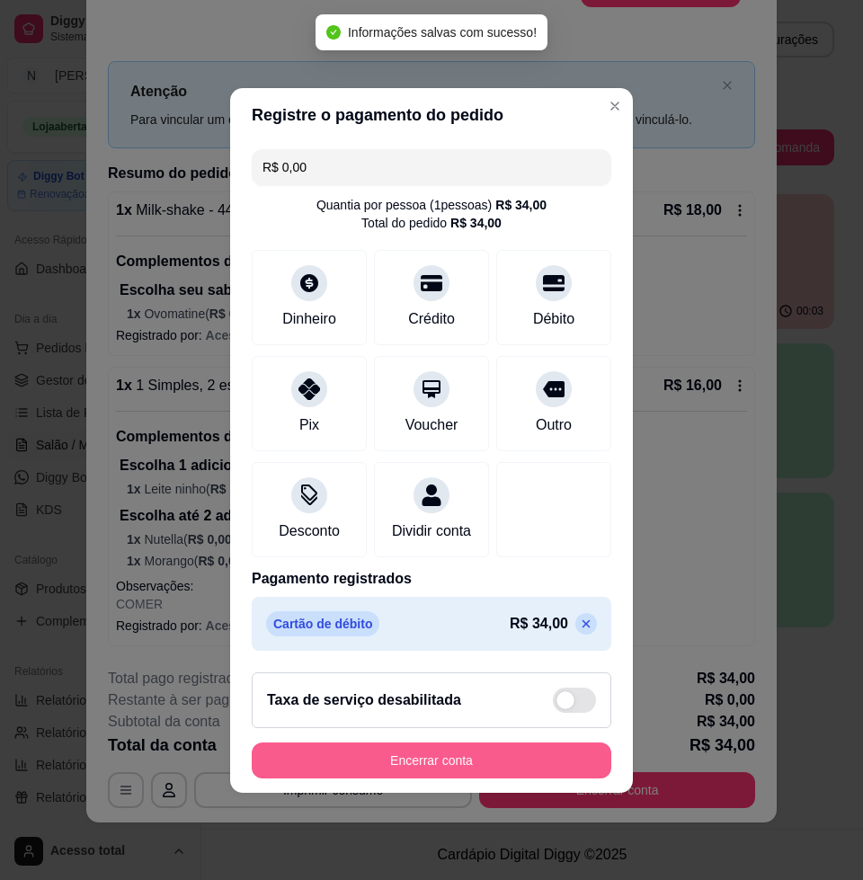
click at [422, 766] on button "Encerrar conta" at bounding box center [431, 760] width 359 height 36
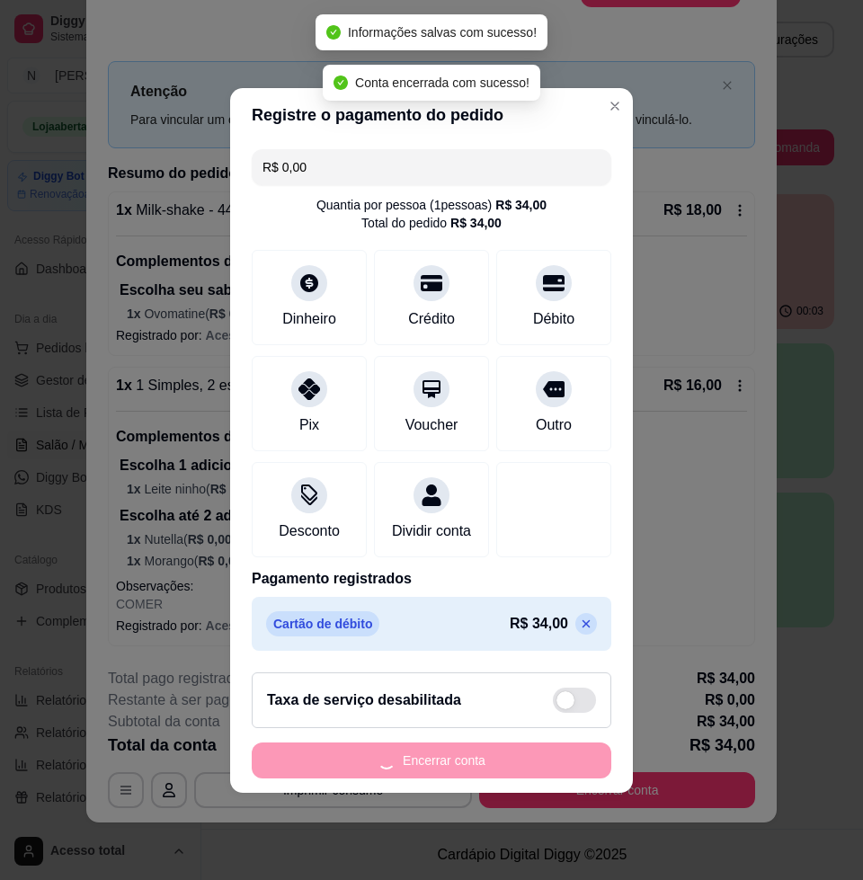
scroll to position [0, 0]
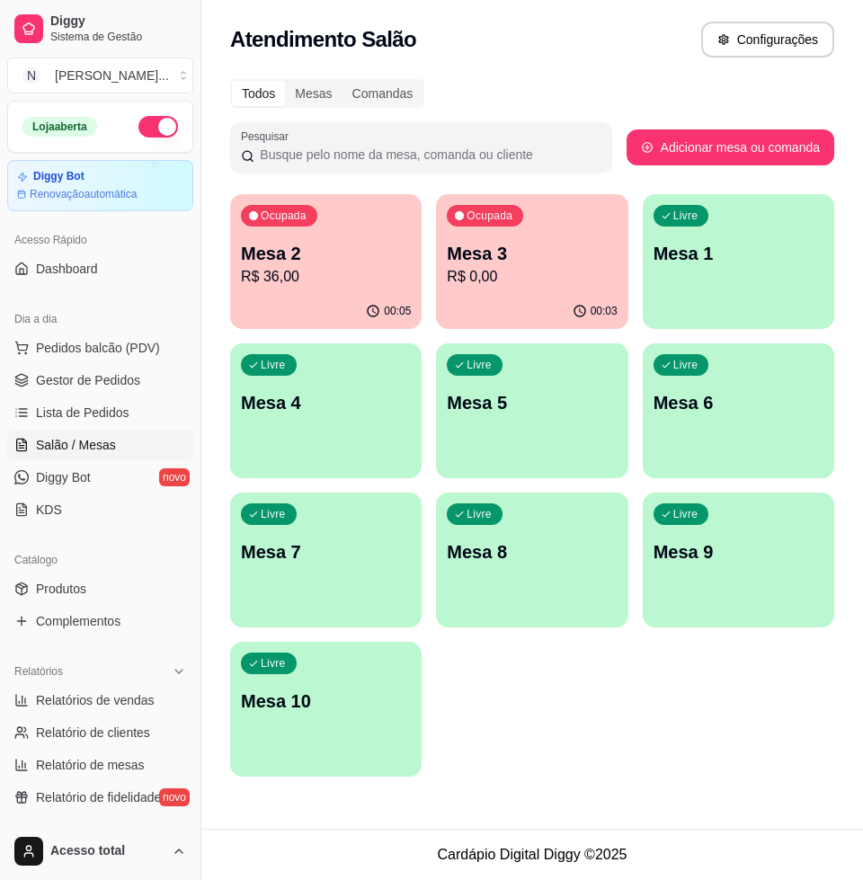
click at [461, 291] on div "Ocupada Mesa 3 R$ 0,00" at bounding box center [531, 244] width 191 height 100
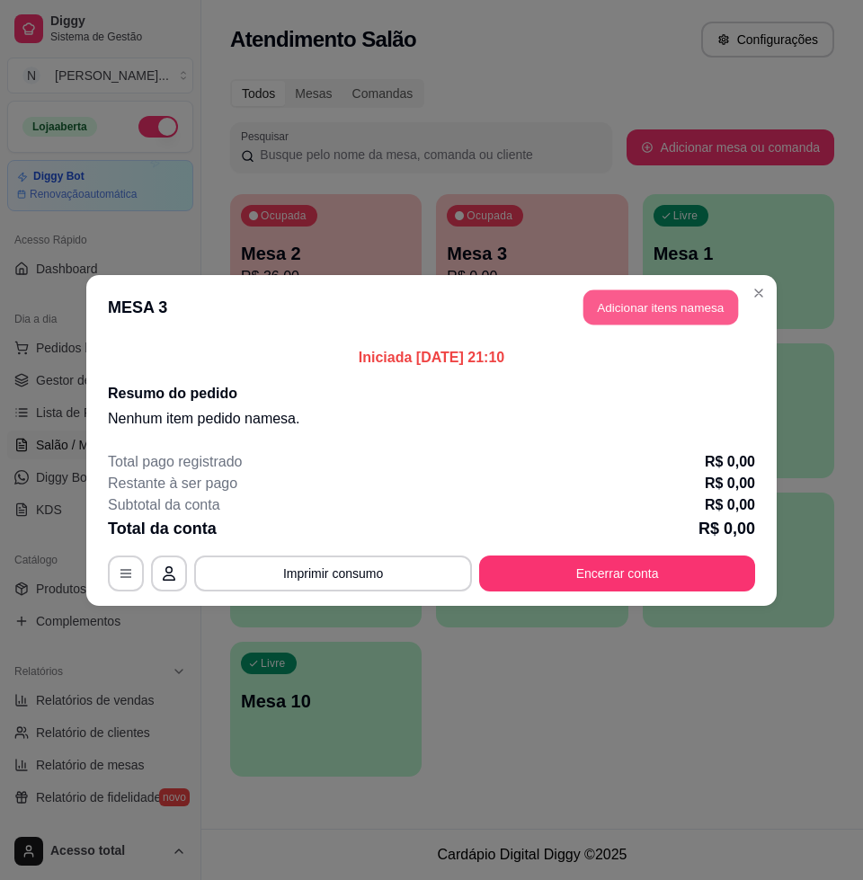
click at [668, 302] on button "Adicionar itens na mesa" at bounding box center [660, 306] width 155 height 35
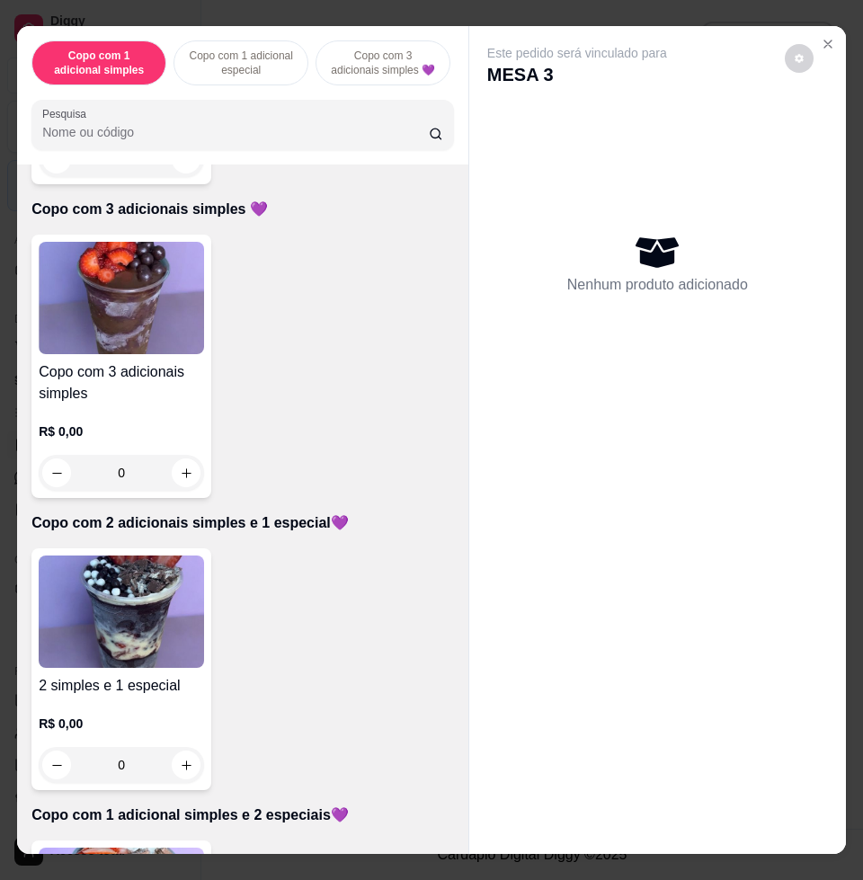
scroll to position [899, 0]
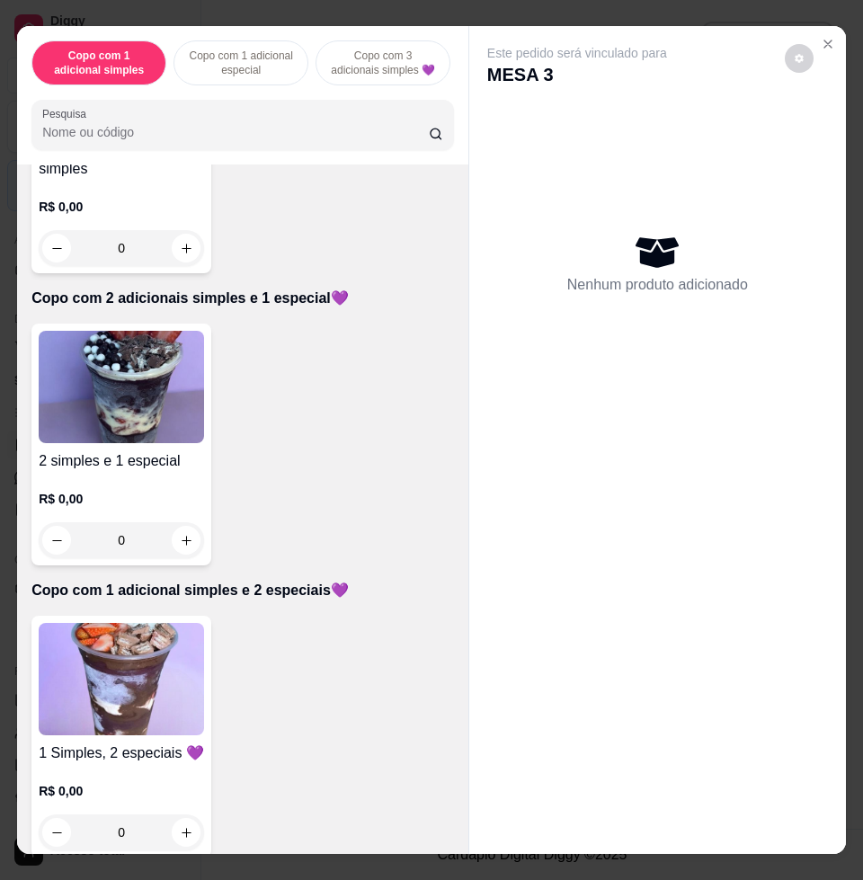
click at [110, 412] on img at bounding box center [121, 387] width 165 height 112
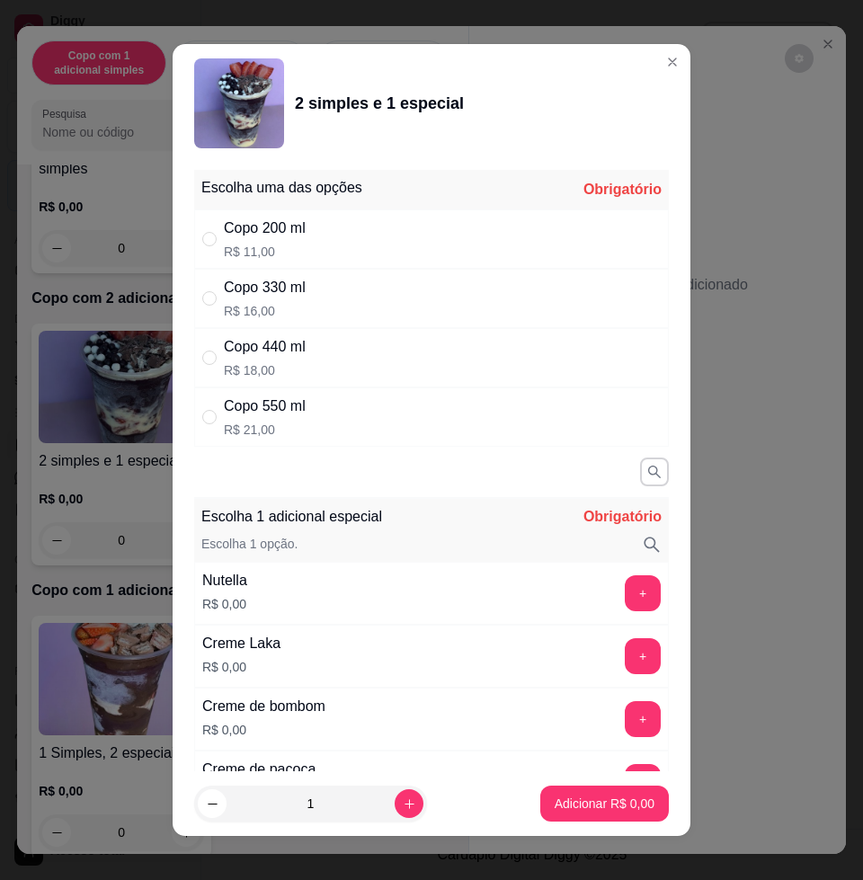
click at [280, 421] on p "R$ 21,00" at bounding box center [265, 430] width 82 height 18
radio input "true"
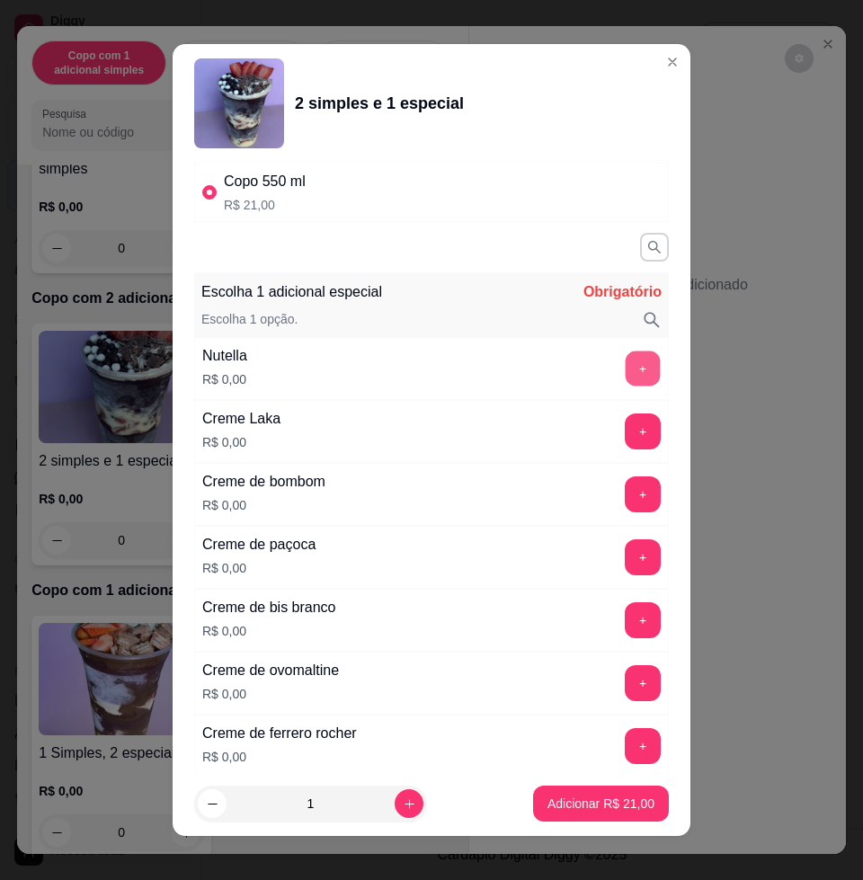
click at [626, 362] on button "+" at bounding box center [643, 368] width 35 height 35
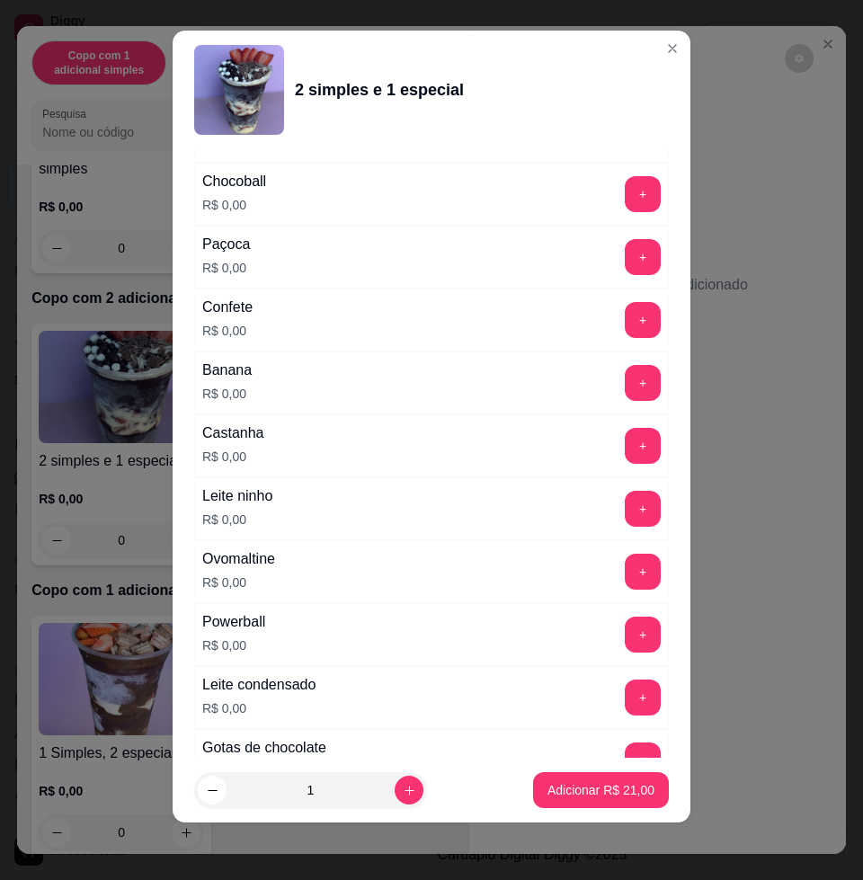
scroll to position [1819, 0]
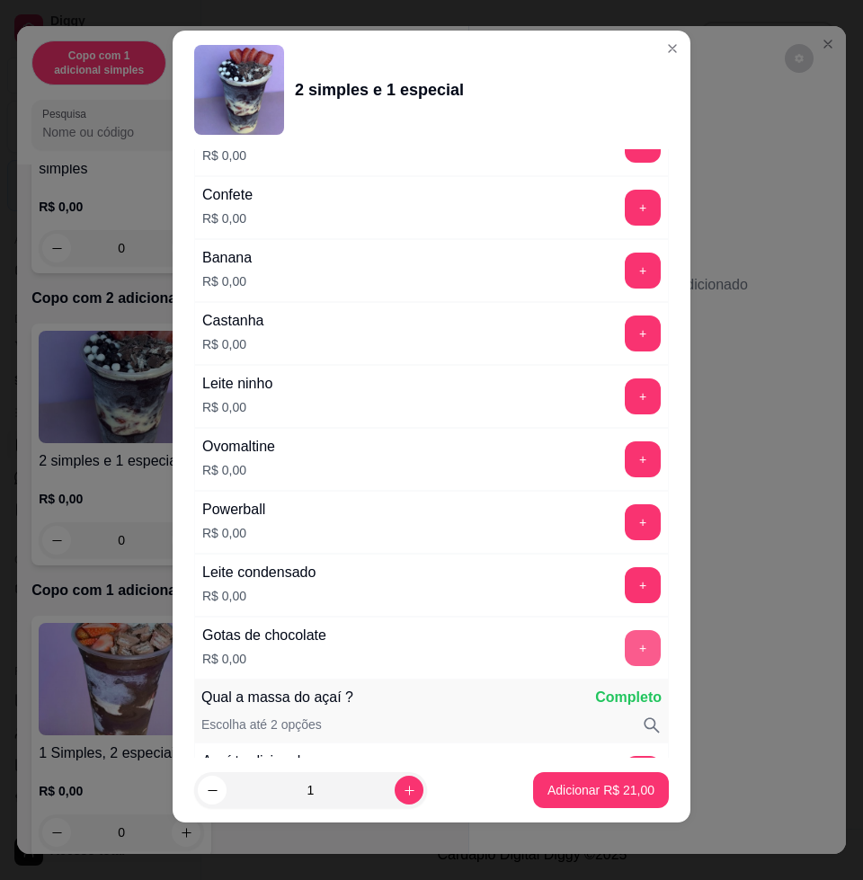
click at [625, 656] on button "+" at bounding box center [643, 648] width 36 height 36
click at [626, 209] on button "+" at bounding box center [643, 208] width 35 height 35
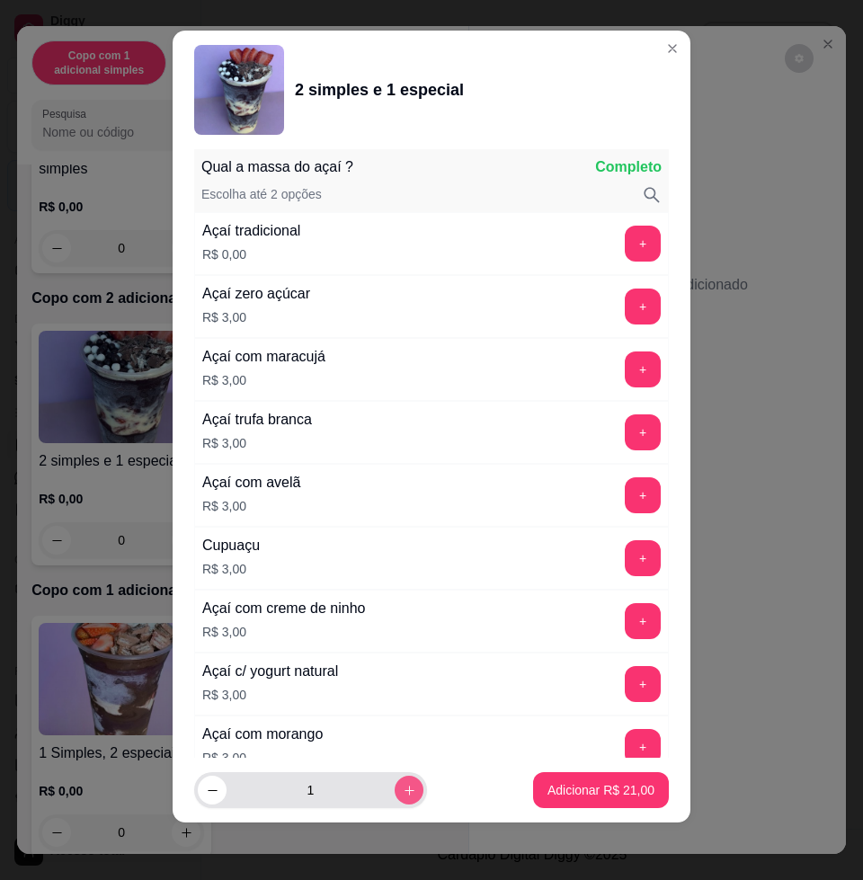
click at [395, 781] on button "increase-product-quantity" at bounding box center [409, 790] width 29 height 29
type input "2"
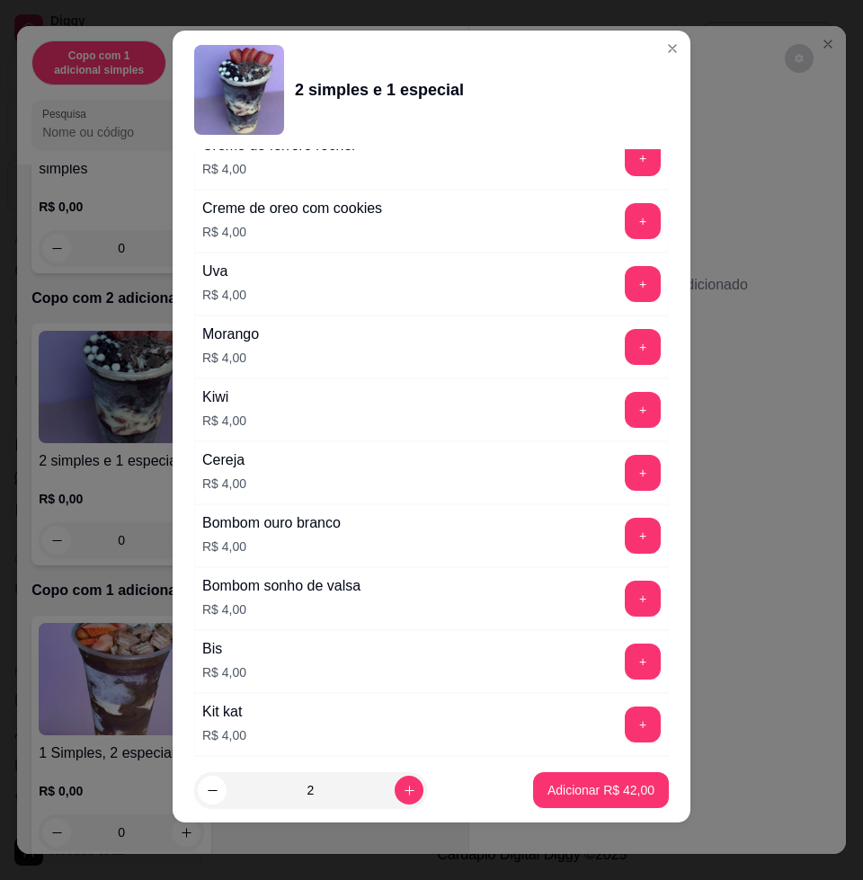
scroll to position [4500, 0]
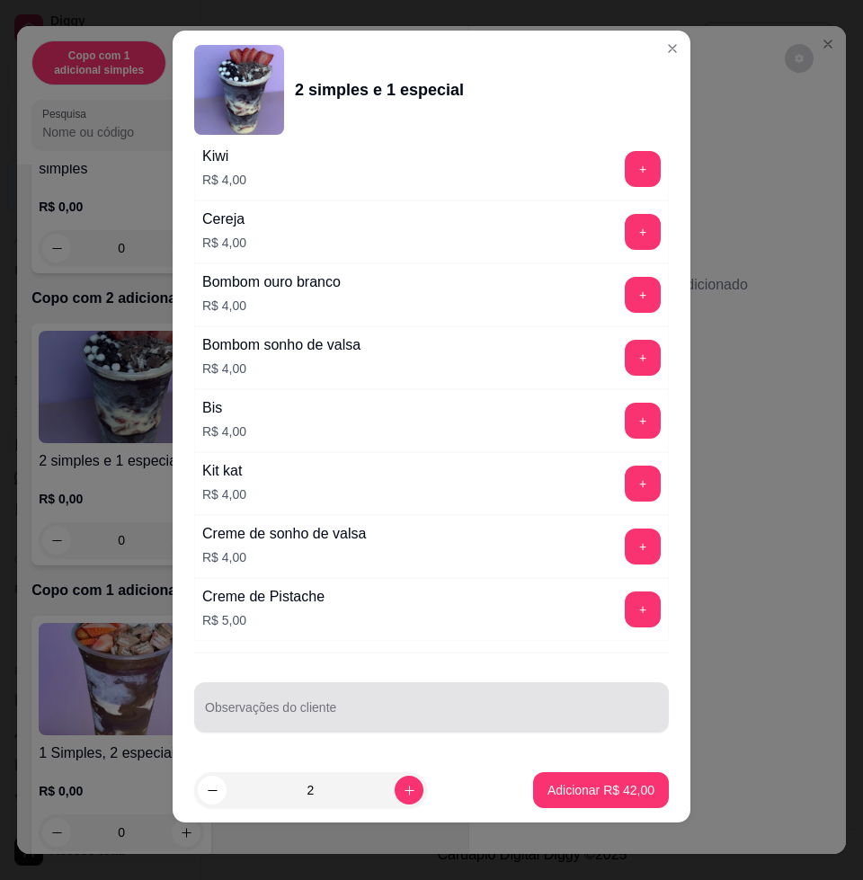
click at [391, 717] on input "Observações do cliente" at bounding box center [431, 714] width 453 height 18
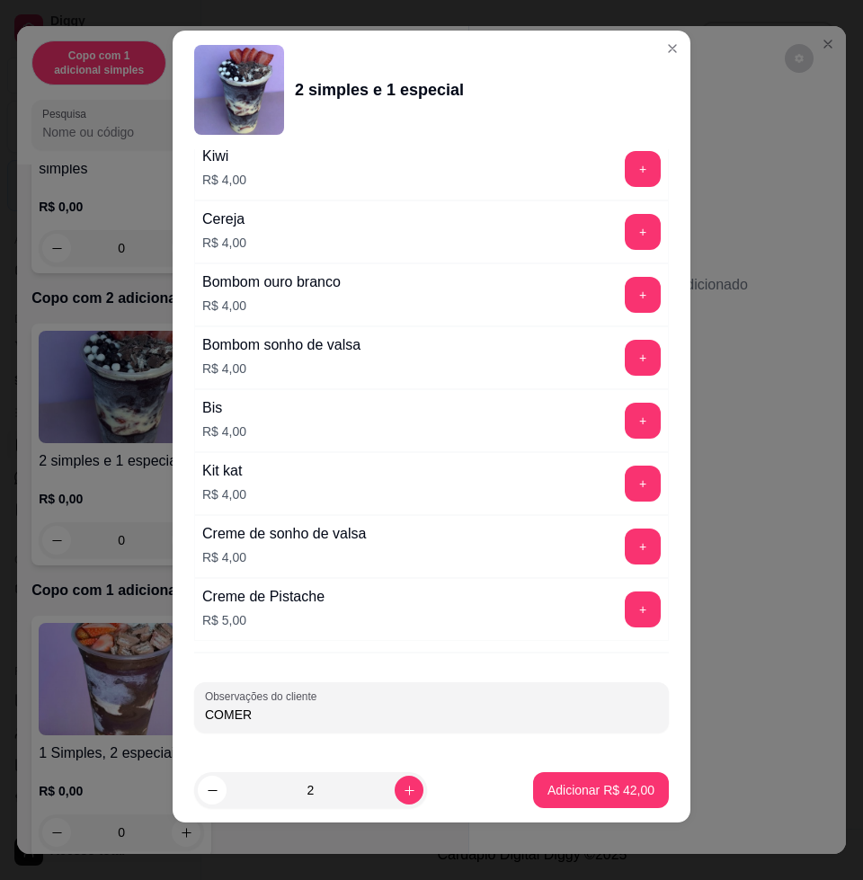
type input "COMER"
click at [555, 781] on p "Adicionar R$ 42,00" at bounding box center [601, 789] width 104 height 17
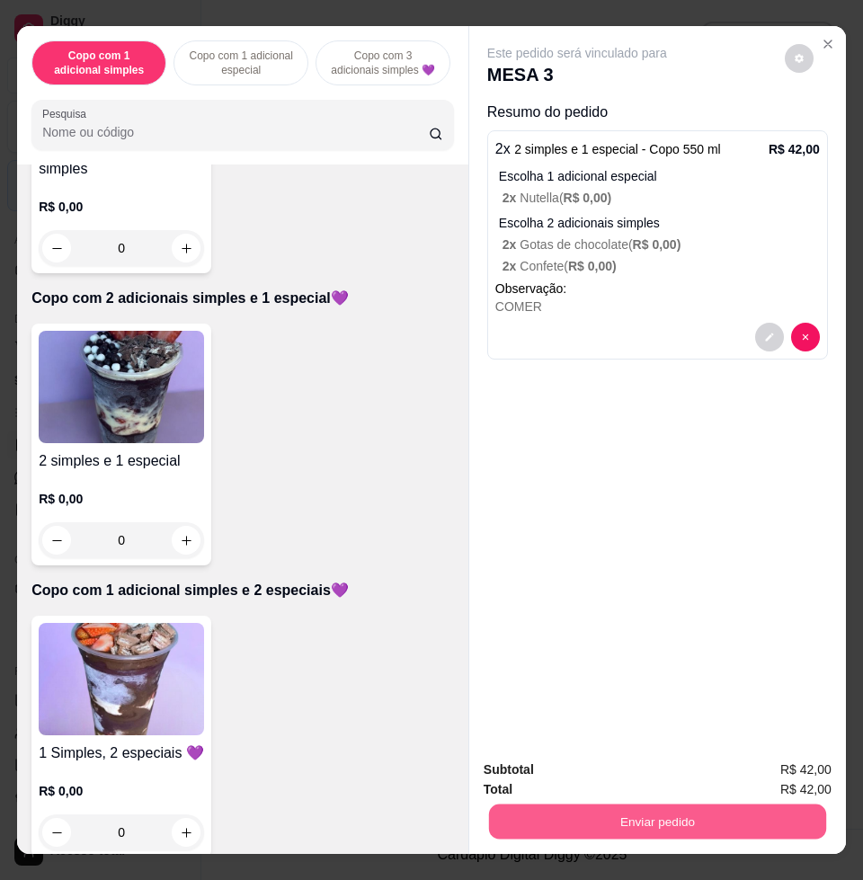
click at [647, 810] on button "Enviar pedido" at bounding box center [657, 820] width 337 height 35
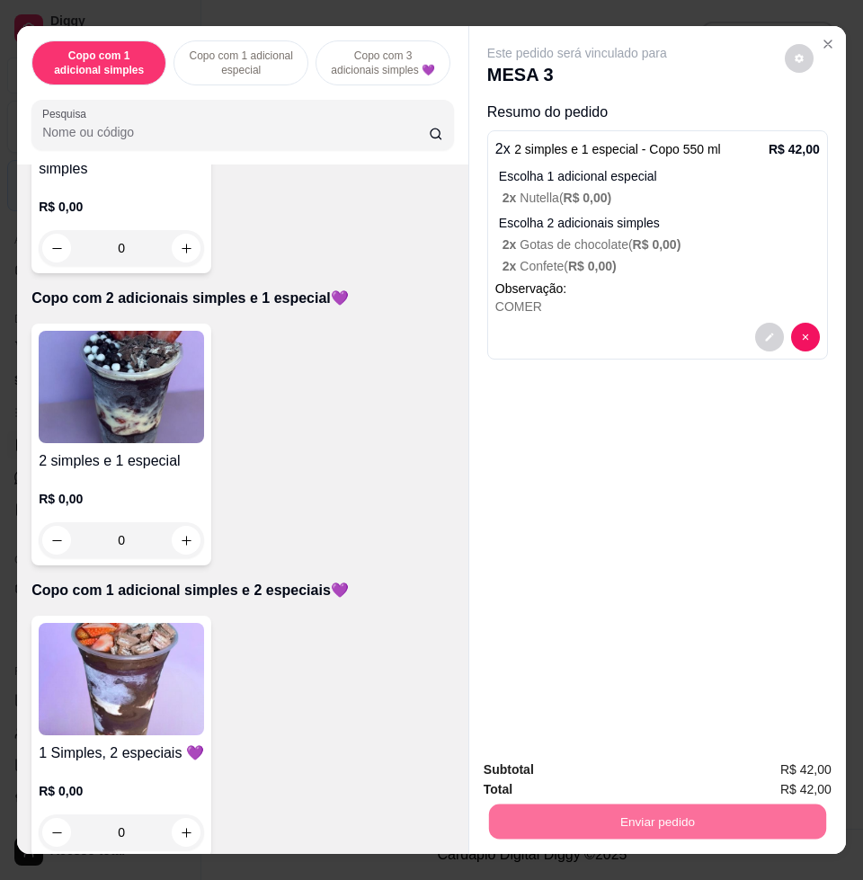
click at [789, 780] on button "Enviar pedido" at bounding box center [783, 768] width 102 height 34
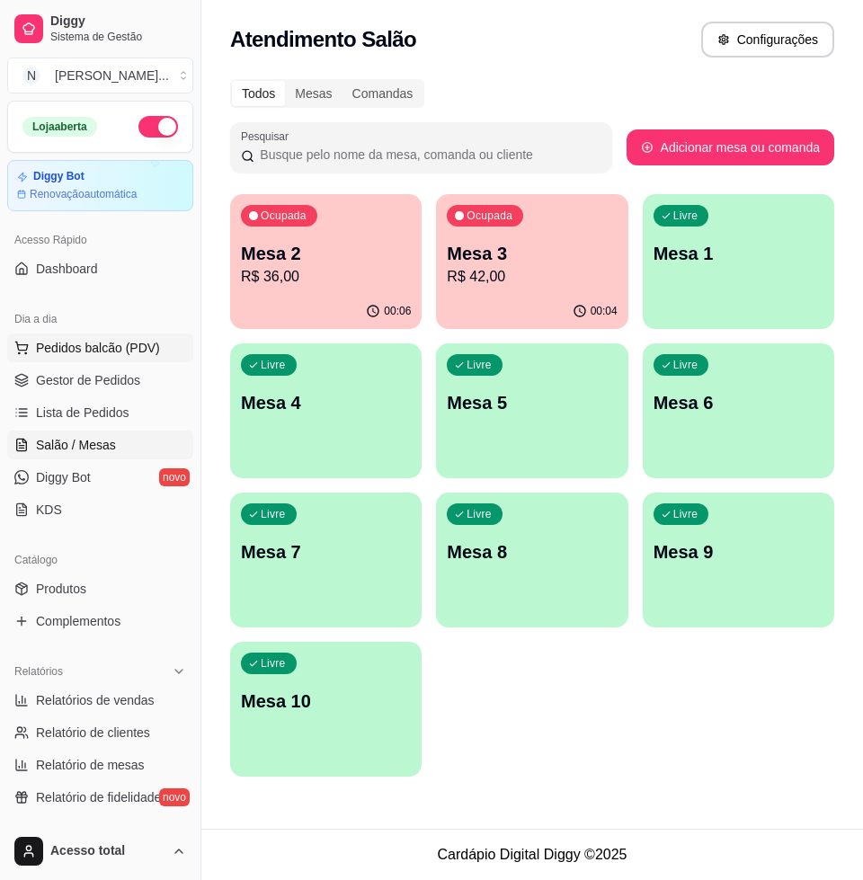
click at [105, 357] on button "Pedidos balcão (PDV)" at bounding box center [100, 347] width 186 height 29
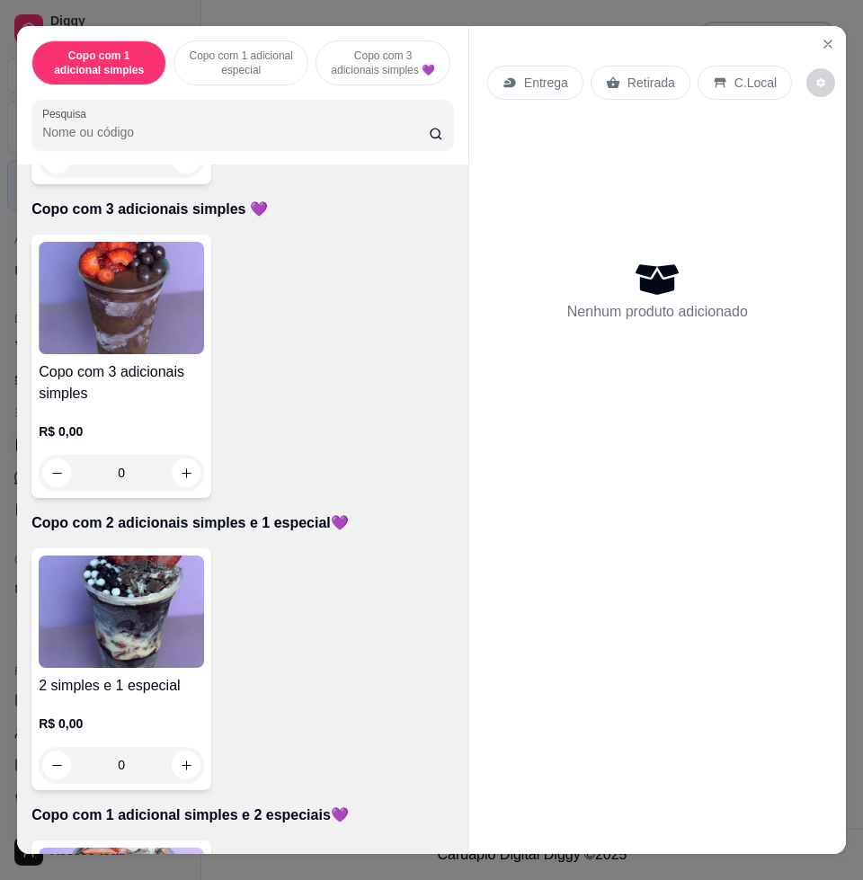
scroll to position [899, 0]
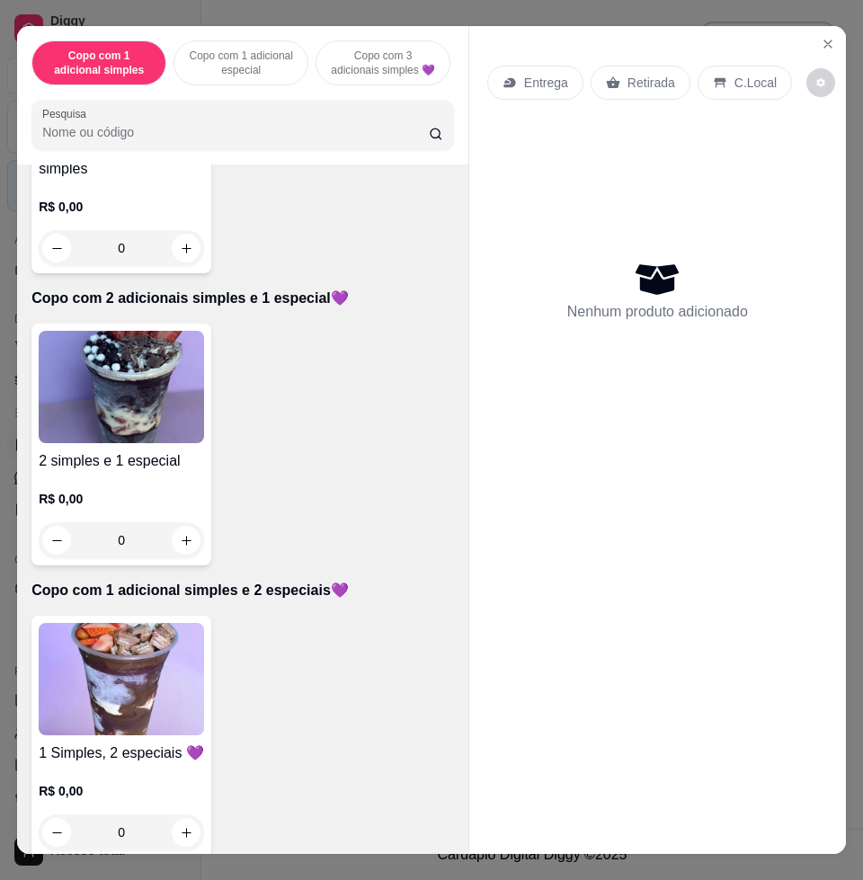
click at [144, 678] on img at bounding box center [121, 679] width 165 height 112
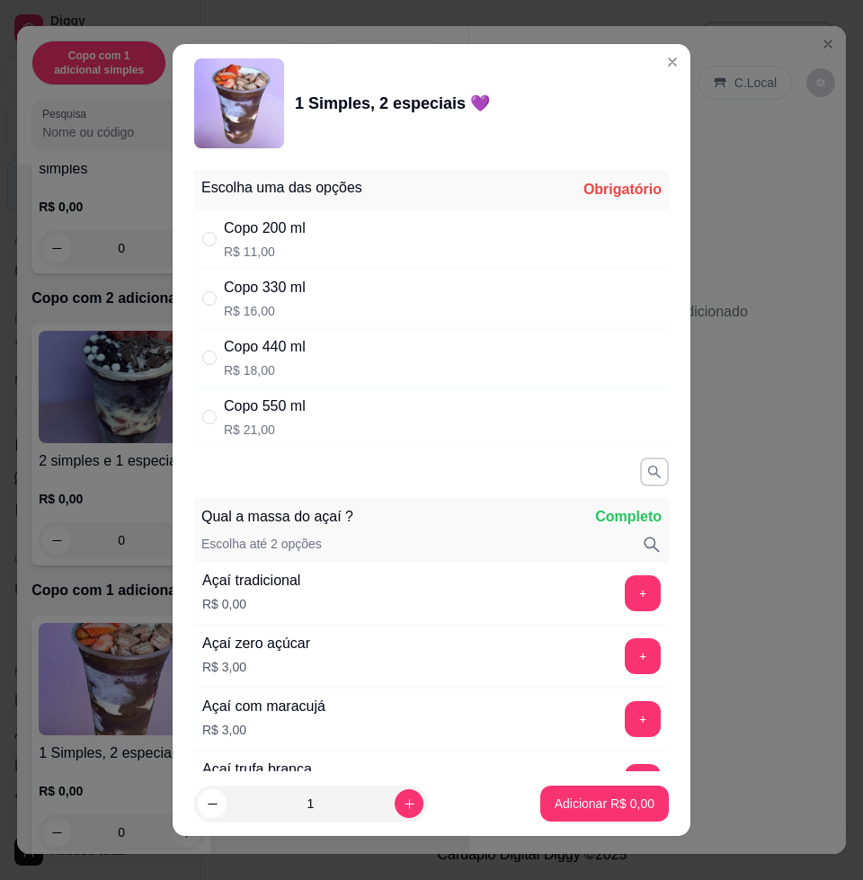
click at [284, 422] on p "R$ 21,00" at bounding box center [265, 430] width 82 height 18
radio input "true"
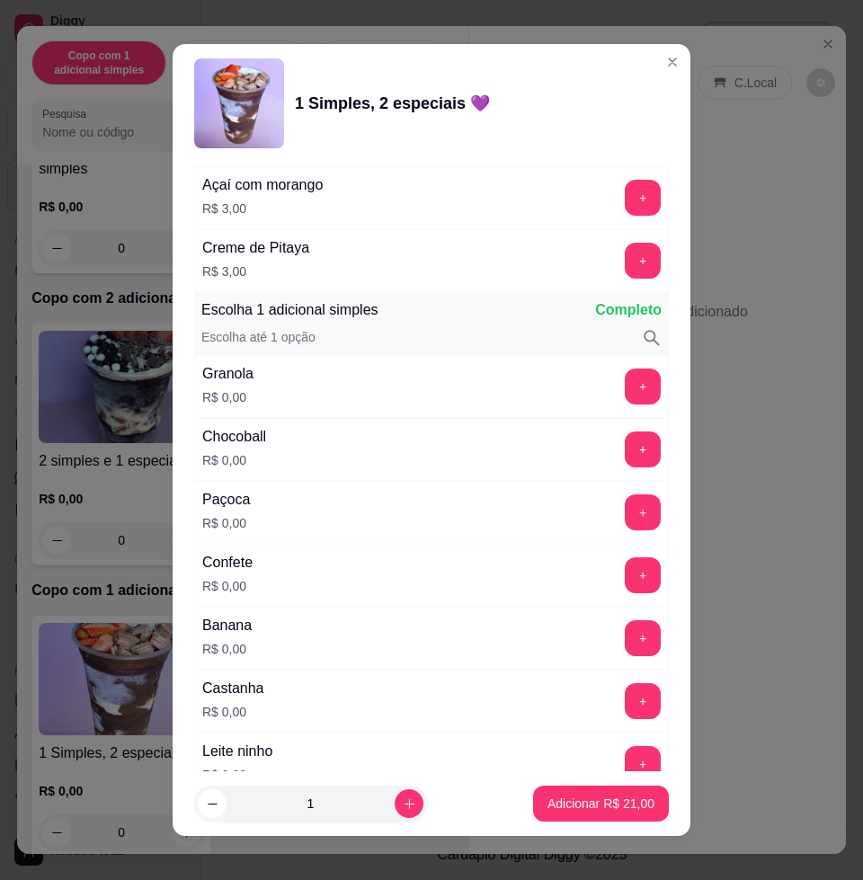
scroll to position [1123, 0]
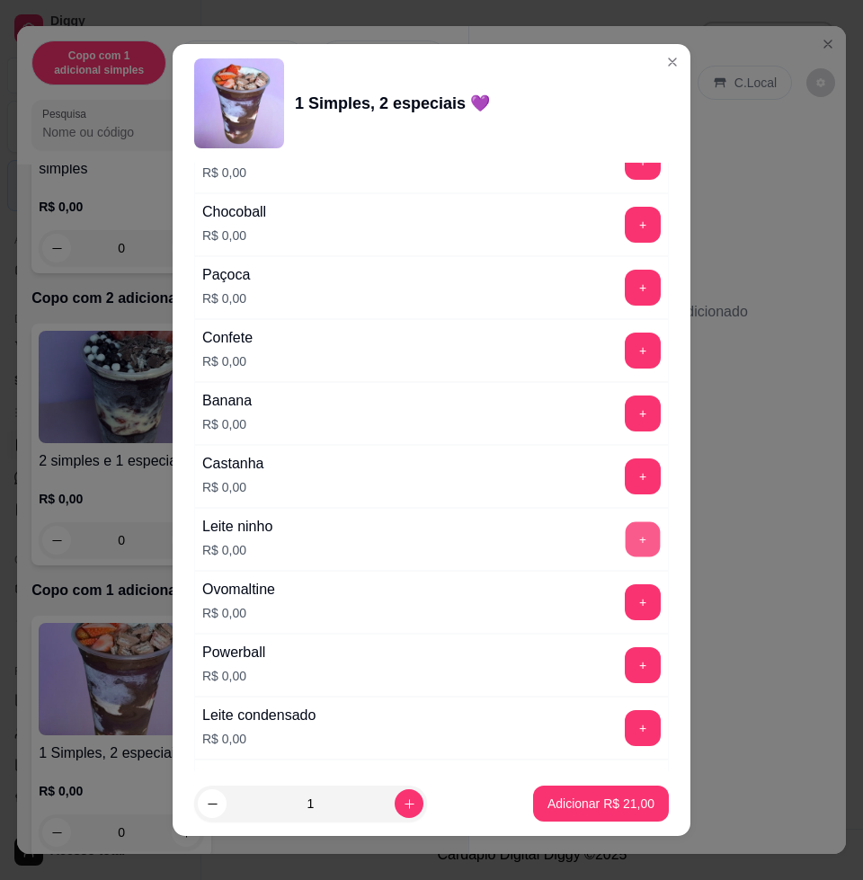
click at [626, 543] on button "+" at bounding box center [643, 539] width 35 height 35
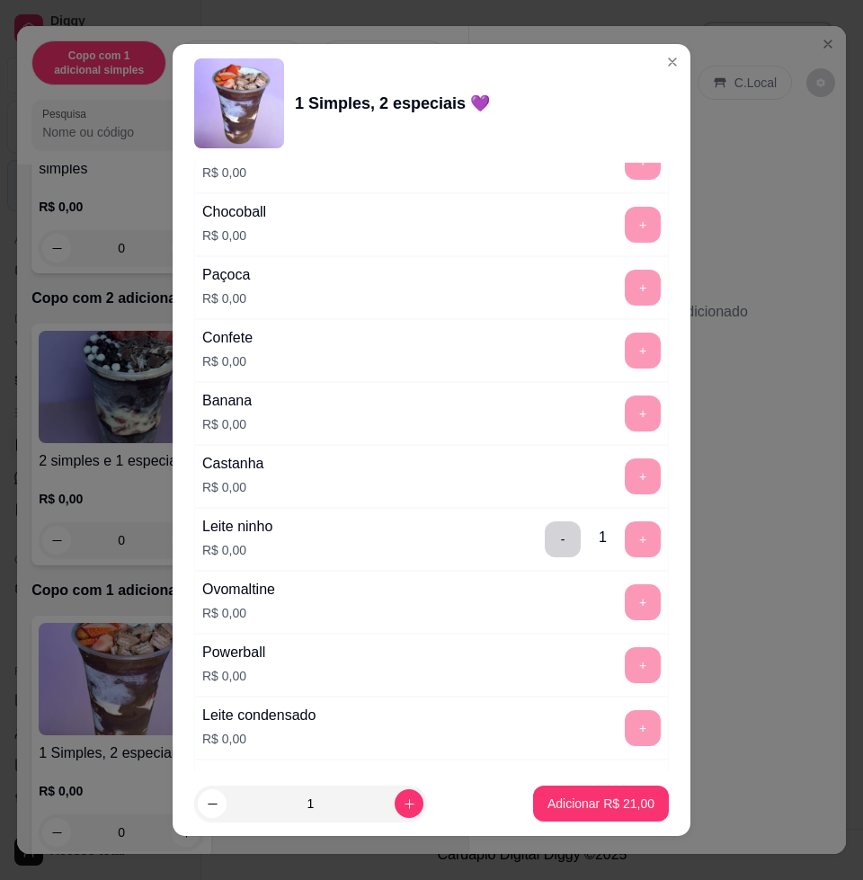
scroll to position [1573, 0]
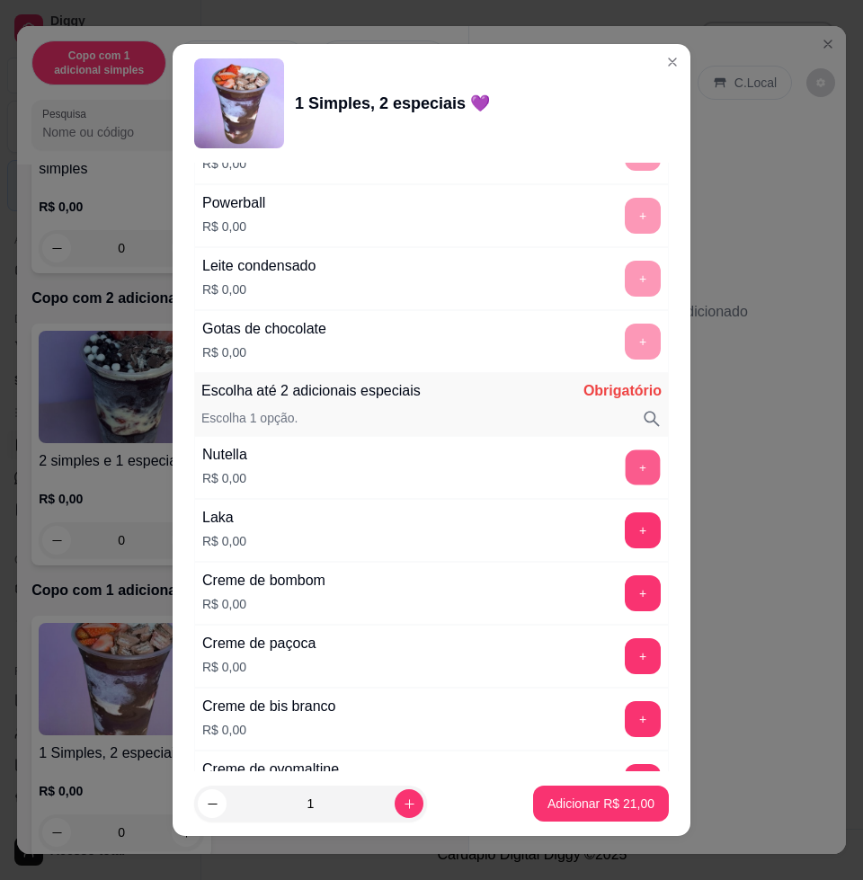
click at [626, 475] on button "+" at bounding box center [643, 467] width 35 height 35
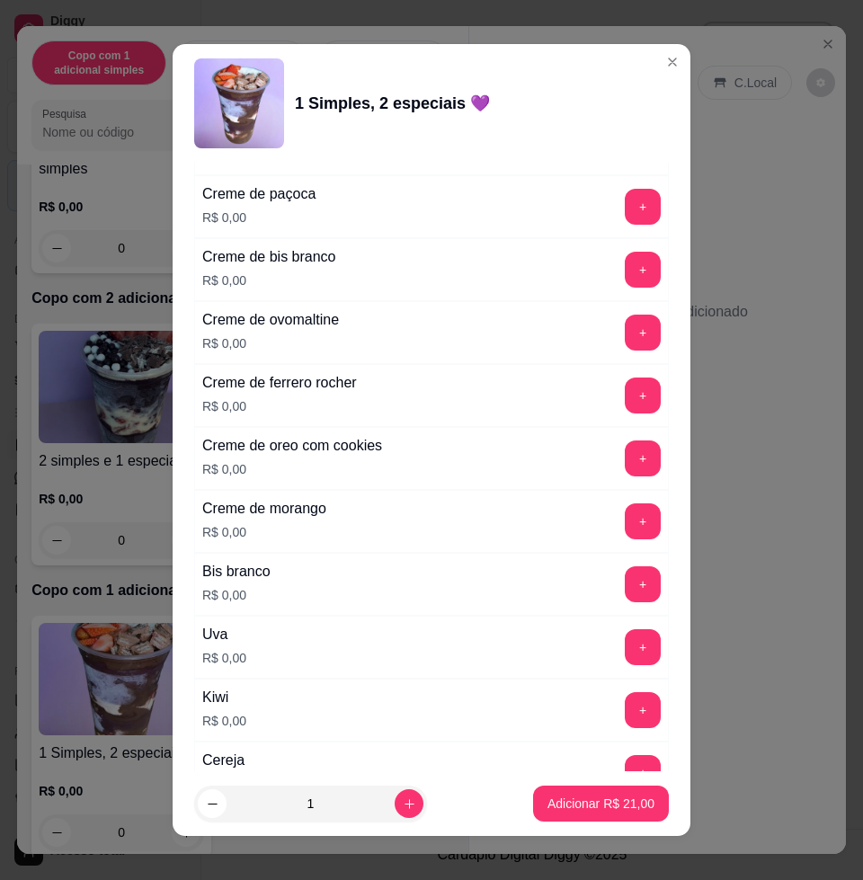
scroll to position [2359, 0]
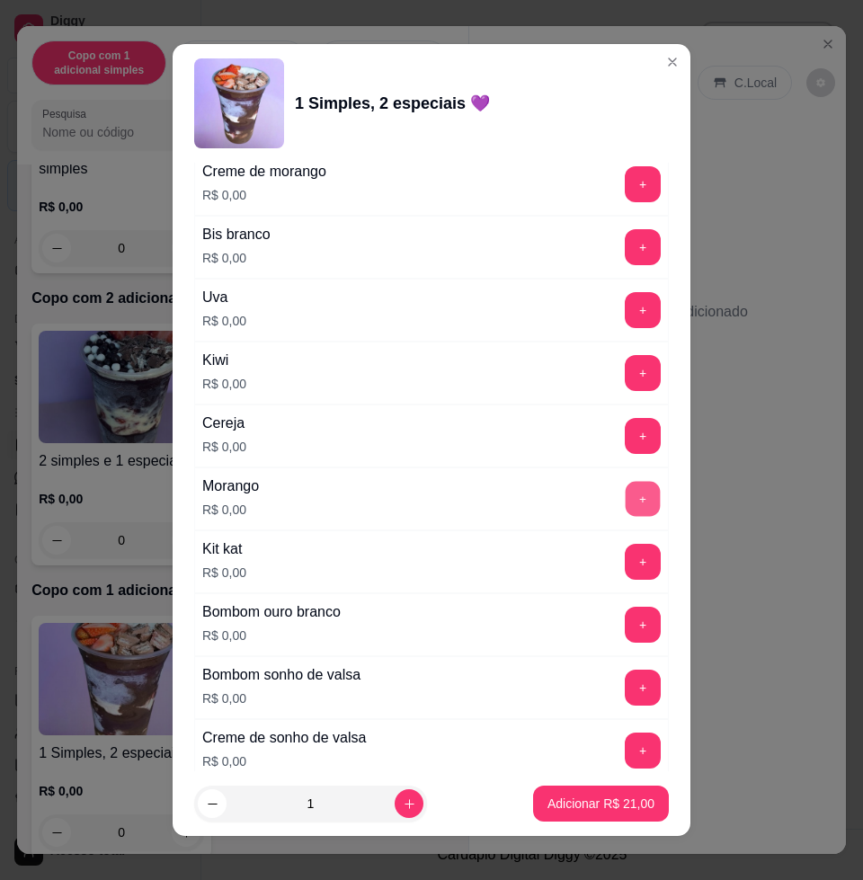
click at [626, 498] on button "+" at bounding box center [643, 499] width 35 height 35
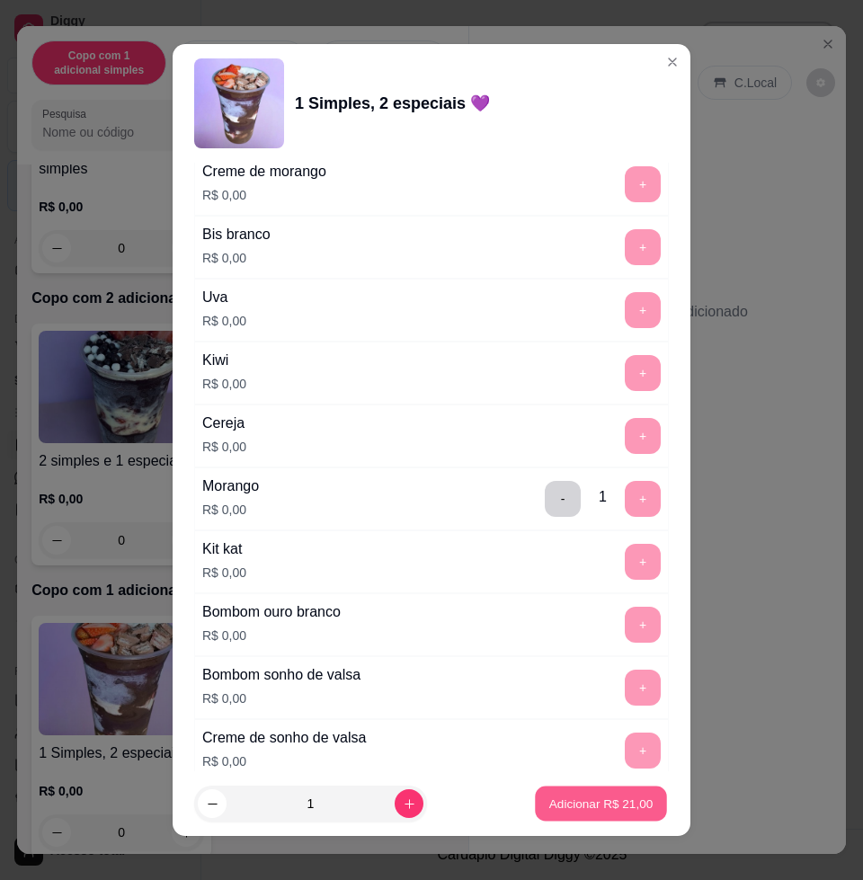
click at [555, 807] on p "Adicionar R$ 21,00" at bounding box center [601, 802] width 104 height 17
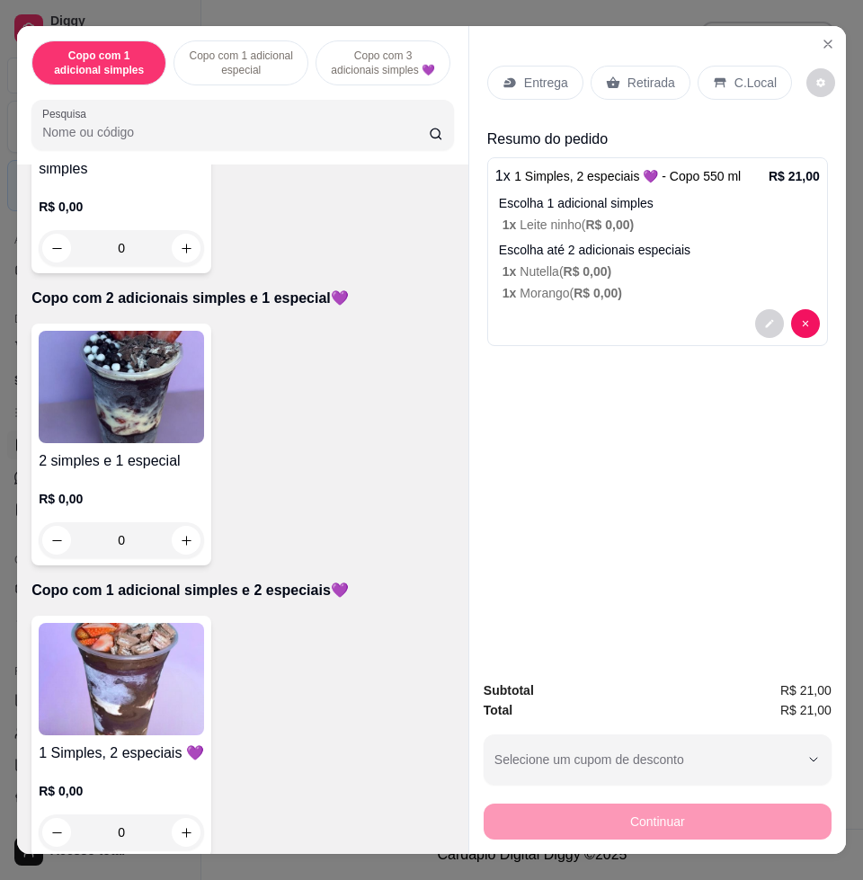
click at [504, 80] on icon at bounding box center [509, 82] width 14 height 14
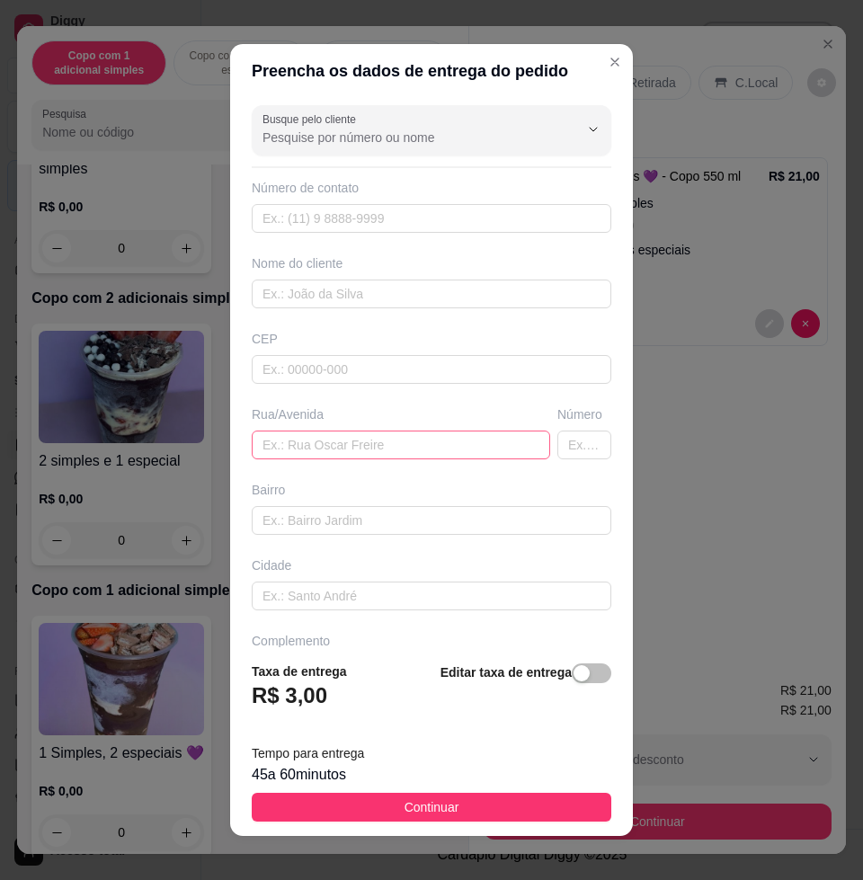
click at [287, 427] on div "Rua/Avenida" at bounding box center [401, 432] width 306 height 54
click at [288, 442] on input "text" at bounding box center [401, 444] width 298 height 29
paste input "[PERSON_NAME] noia 20 chequir abbud"
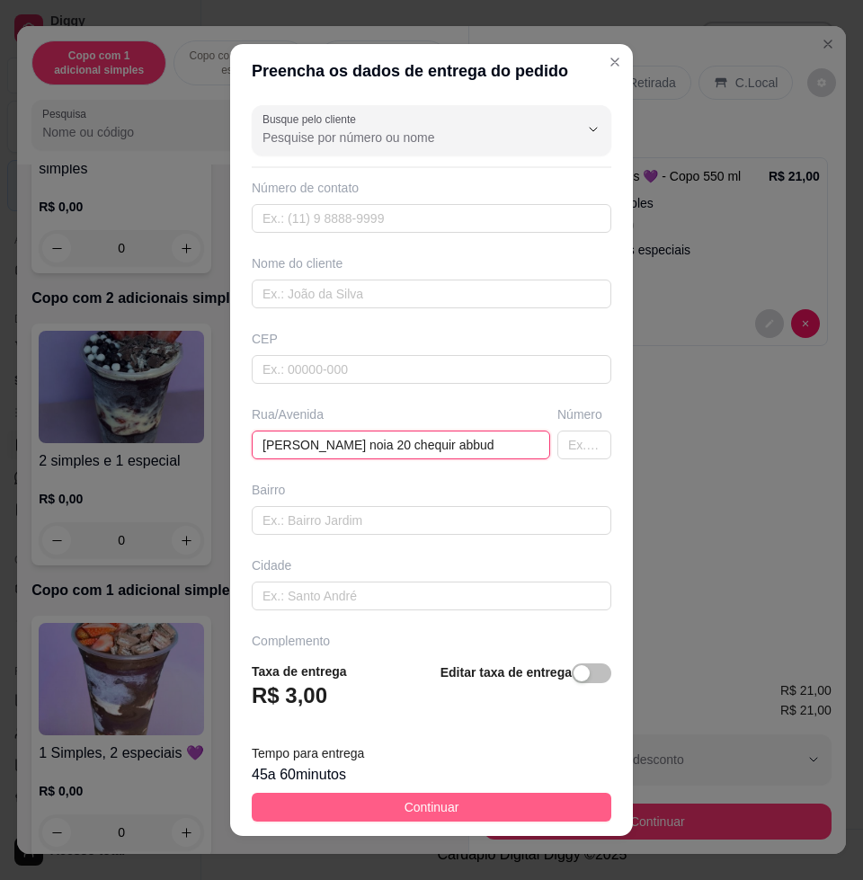
type input "[PERSON_NAME] noia 20 chequir abbud"
click at [404, 800] on span "Continuar" at bounding box center [431, 807] width 55 height 20
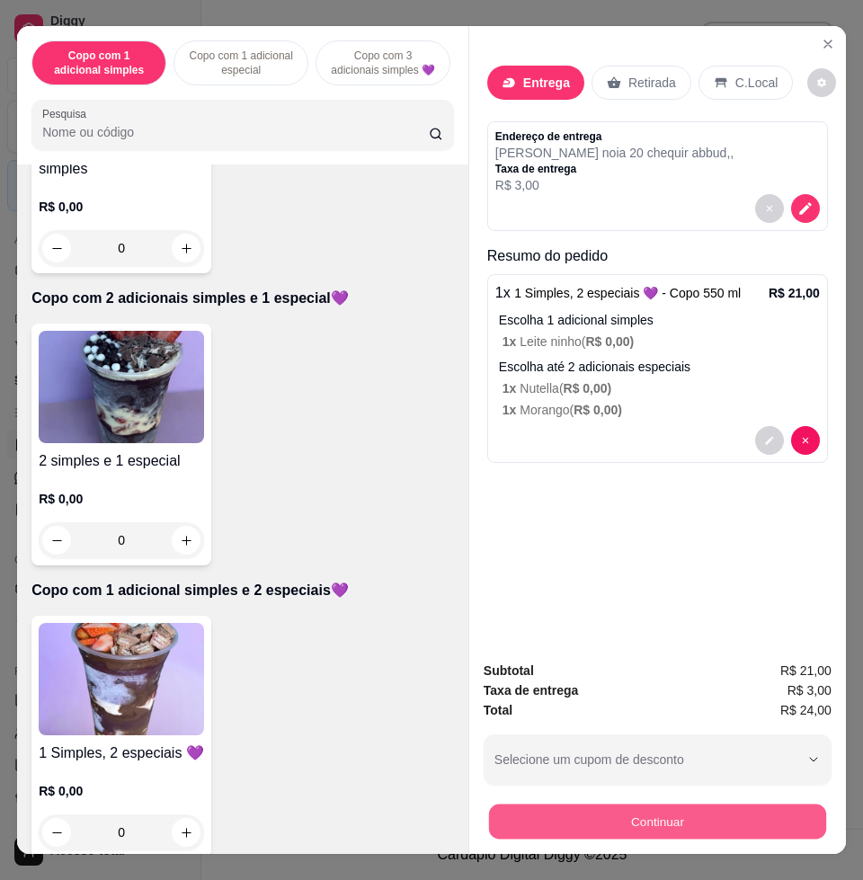
click at [594, 827] on button "Continuar" at bounding box center [657, 820] width 337 height 35
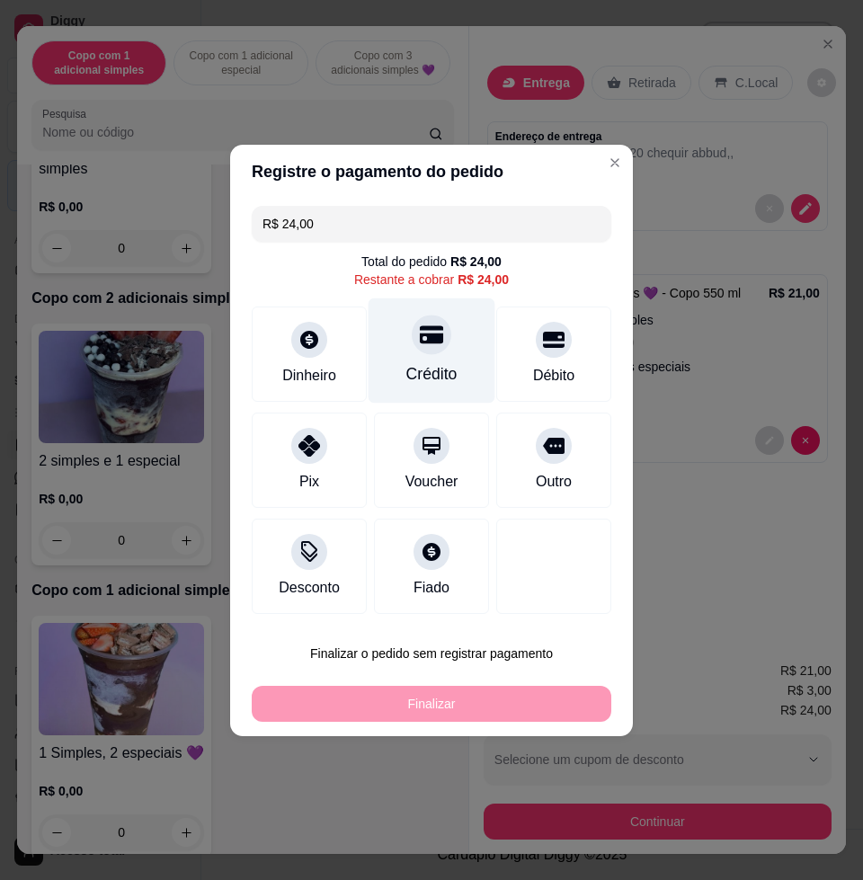
click at [420, 344] on icon at bounding box center [431, 334] width 23 height 23
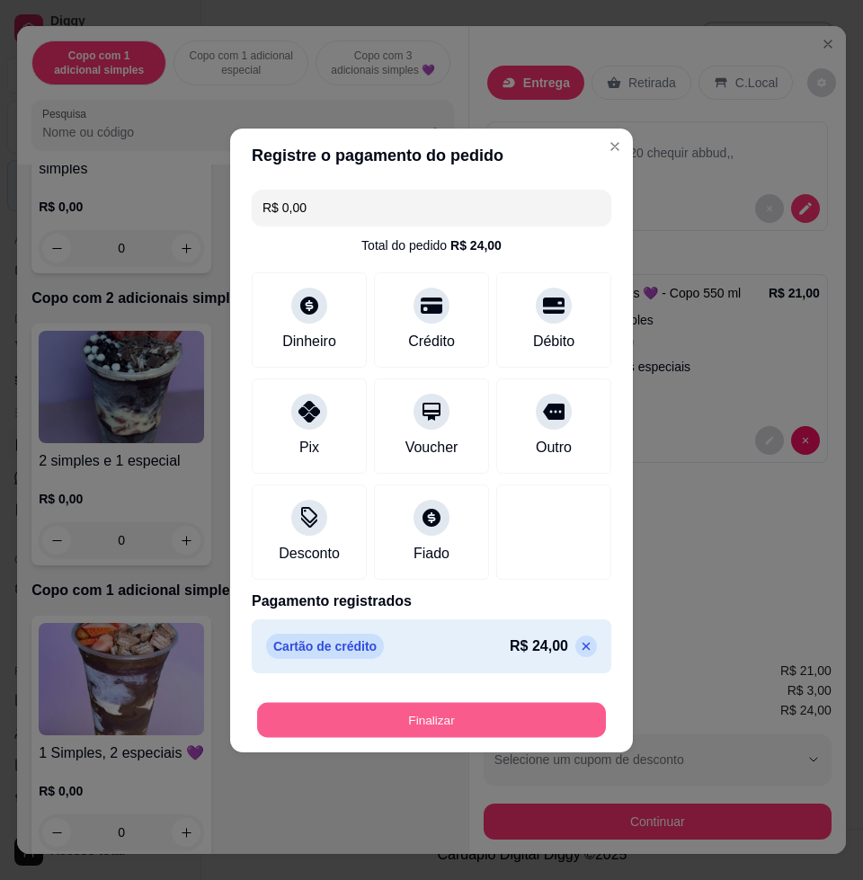
click at [429, 726] on button "Finalizar" at bounding box center [431, 719] width 349 height 35
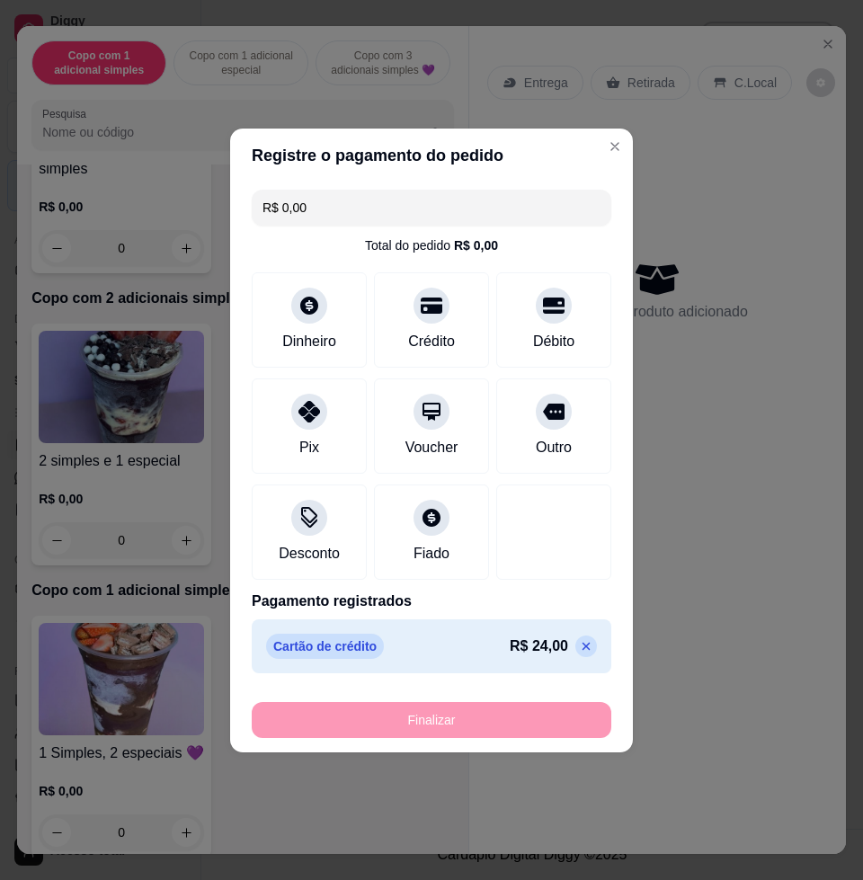
type input "-R$ 24,00"
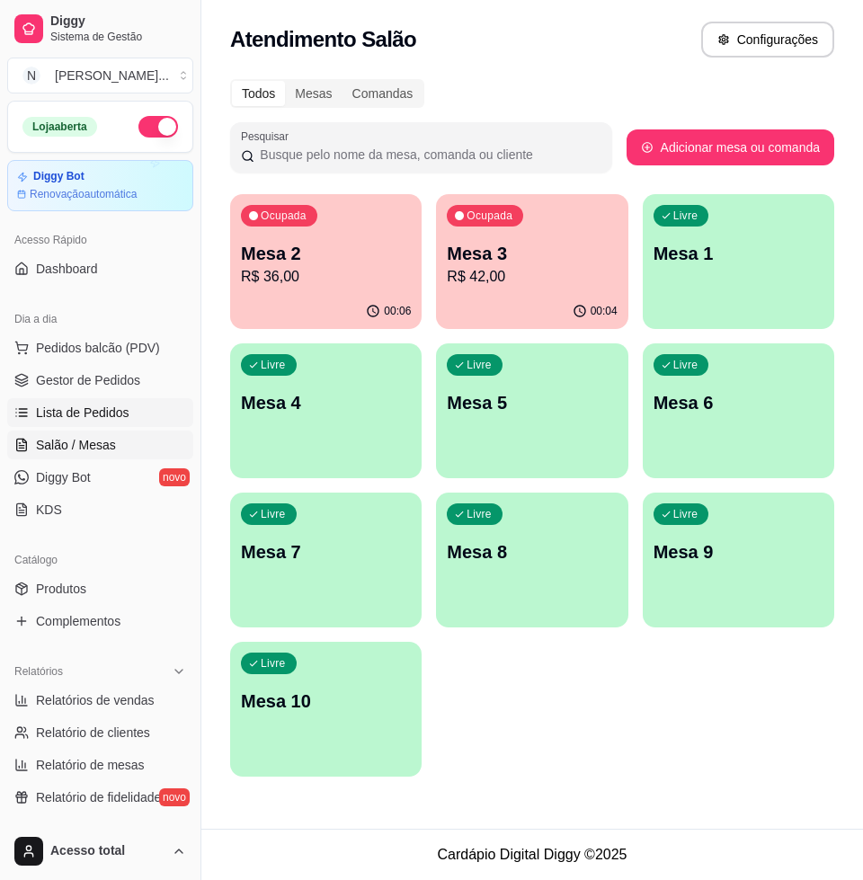
click at [115, 404] on span "Lista de Pedidos" at bounding box center [82, 413] width 93 height 18
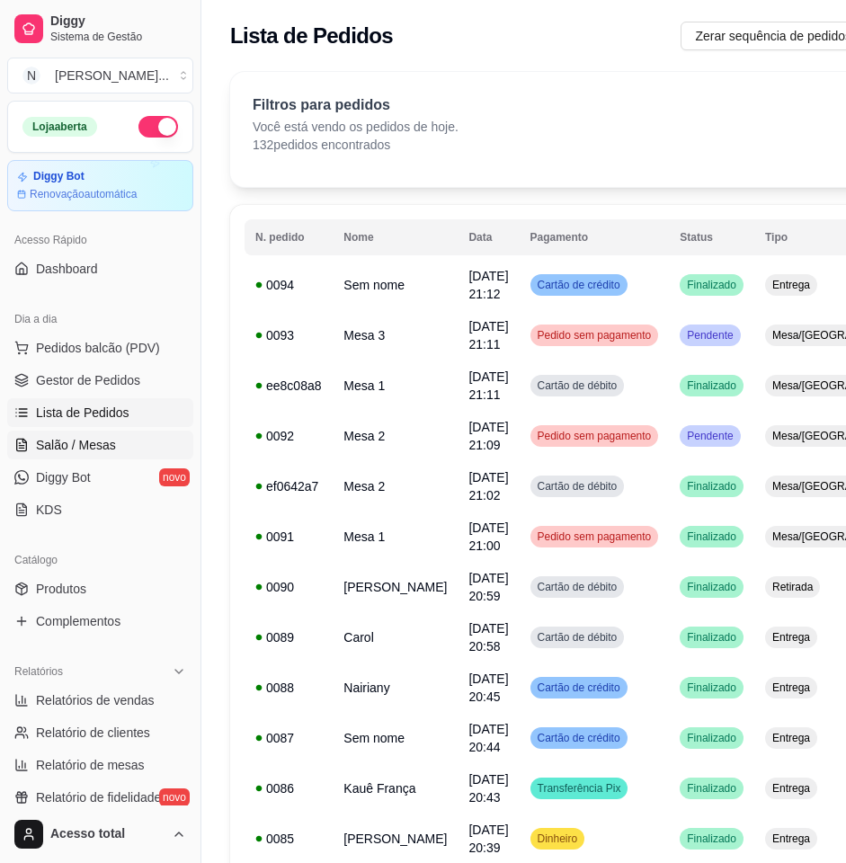
click at [84, 451] on span "Salão / Mesas" at bounding box center [76, 445] width 80 height 18
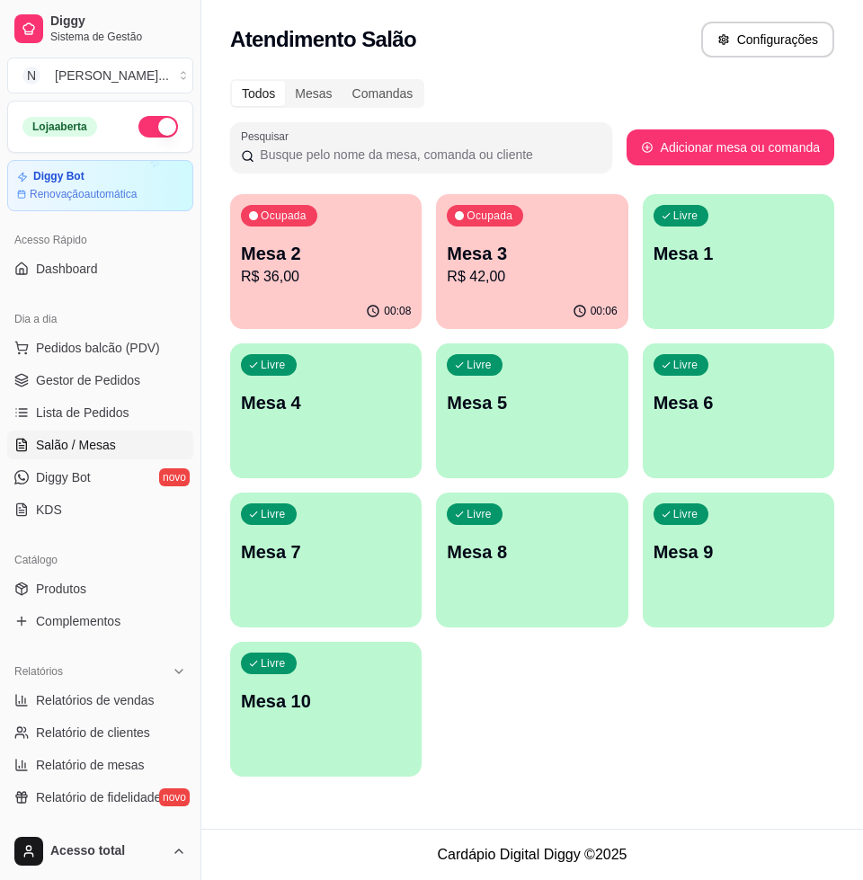
click at [354, 275] on p "R$ 36,00" at bounding box center [326, 277] width 170 height 22
click at [501, 283] on p "R$ 42,00" at bounding box center [532, 277] width 170 height 22
click at [675, 236] on div "Livre Mesa 1" at bounding box center [738, 250] width 191 height 113
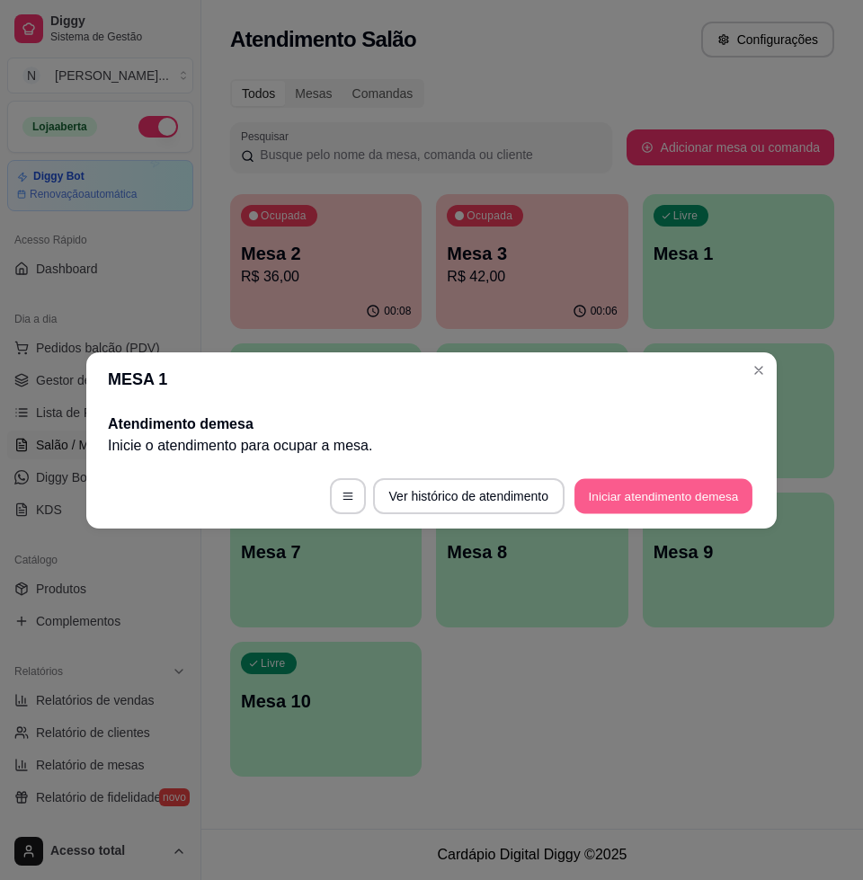
click at [659, 484] on button "Iniciar atendimento de mesa" at bounding box center [663, 495] width 178 height 35
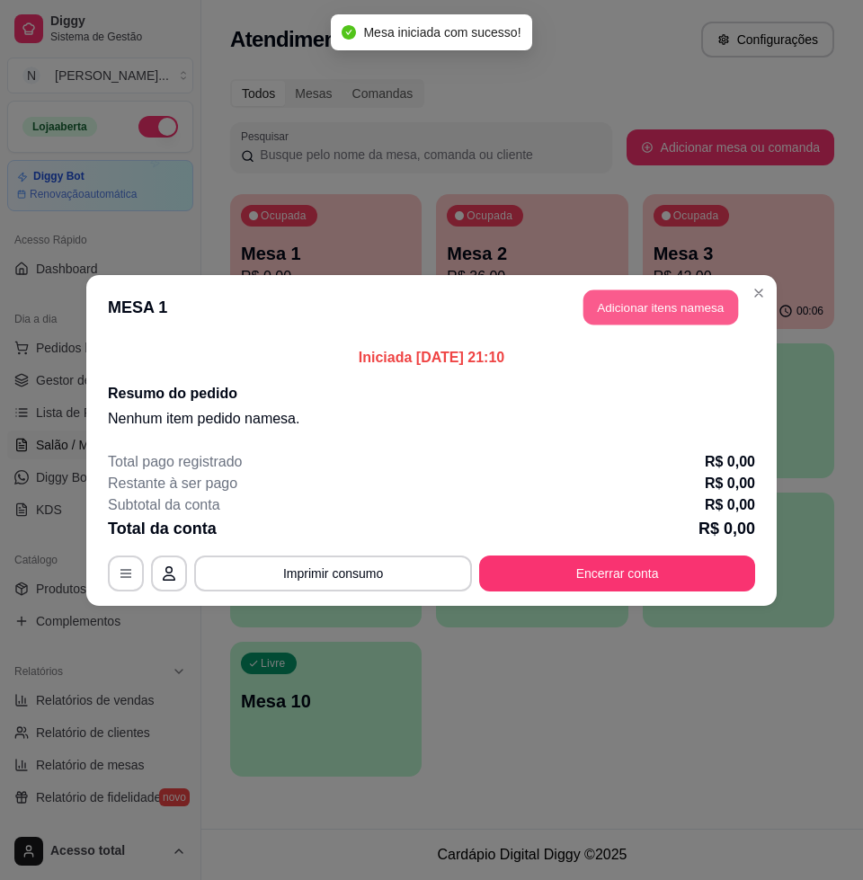
click at [670, 315] on button "Adicionar itens na mesa" at bounding box center [660, 306] width 155 height 35
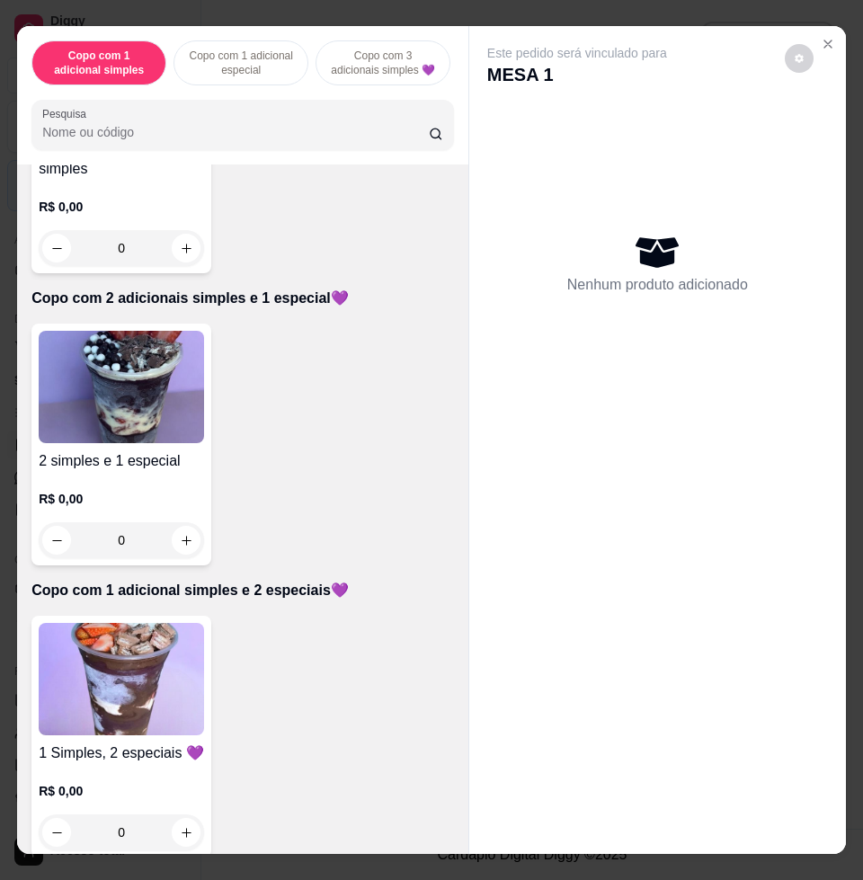
scroll to position [1011, 0]
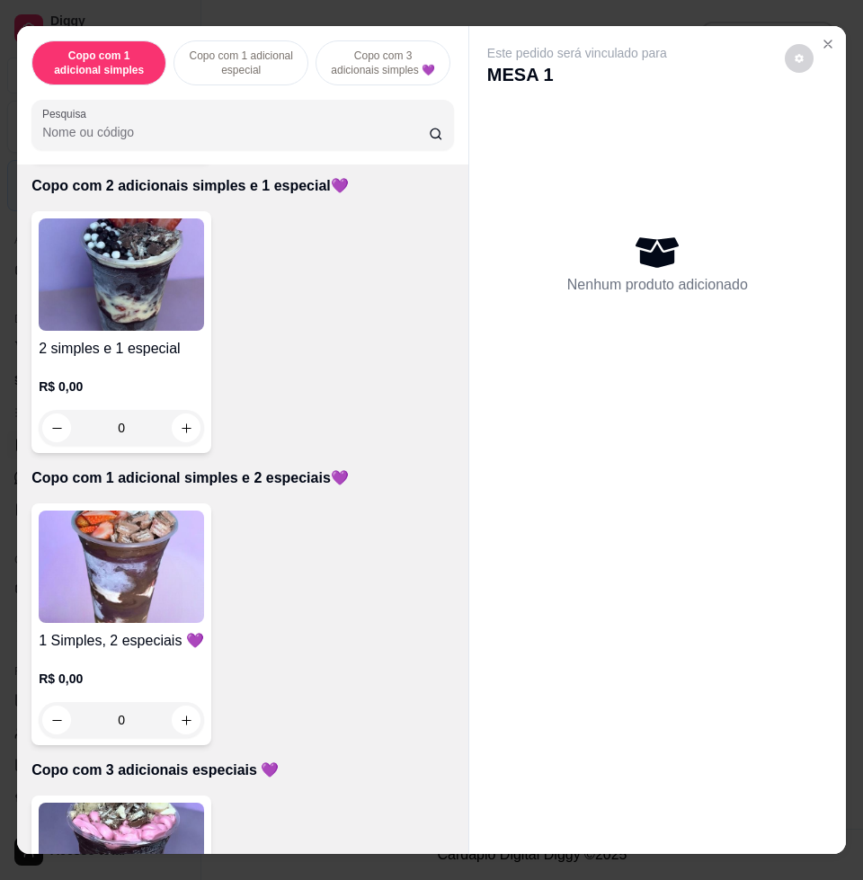
click at [133, 312] on img at bounding box center [121, 274] width 165 height 112
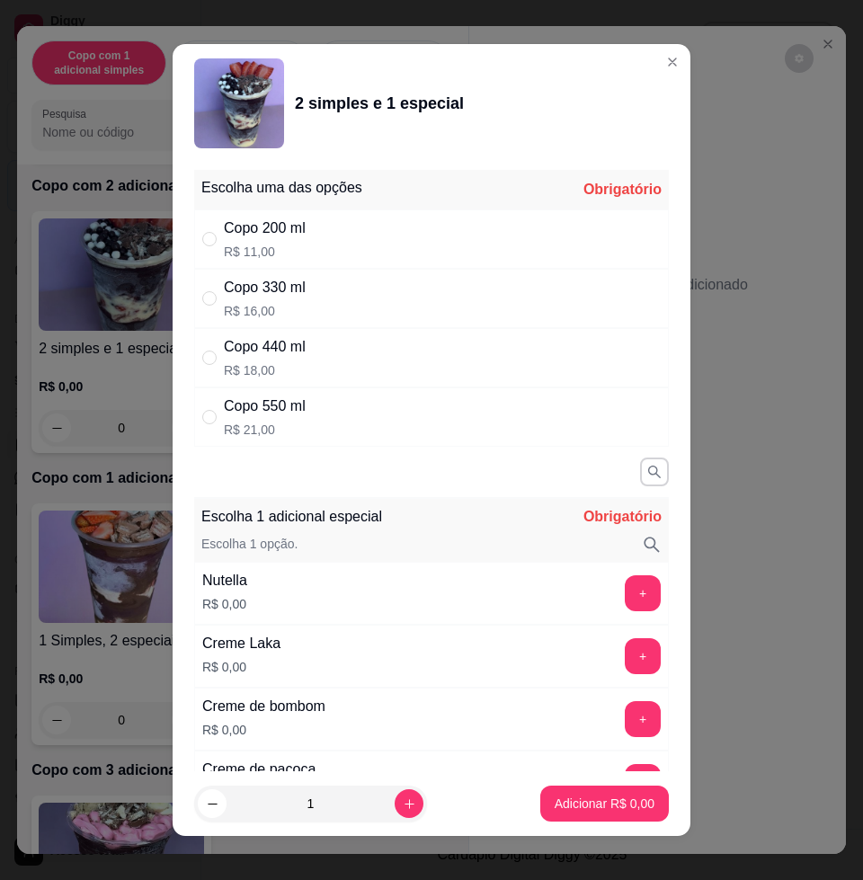
click at [311, 345] on div "Copo 440 ml R$ 18,00" at bounding box center [431, 357] width 475 height 59
radio input "true"
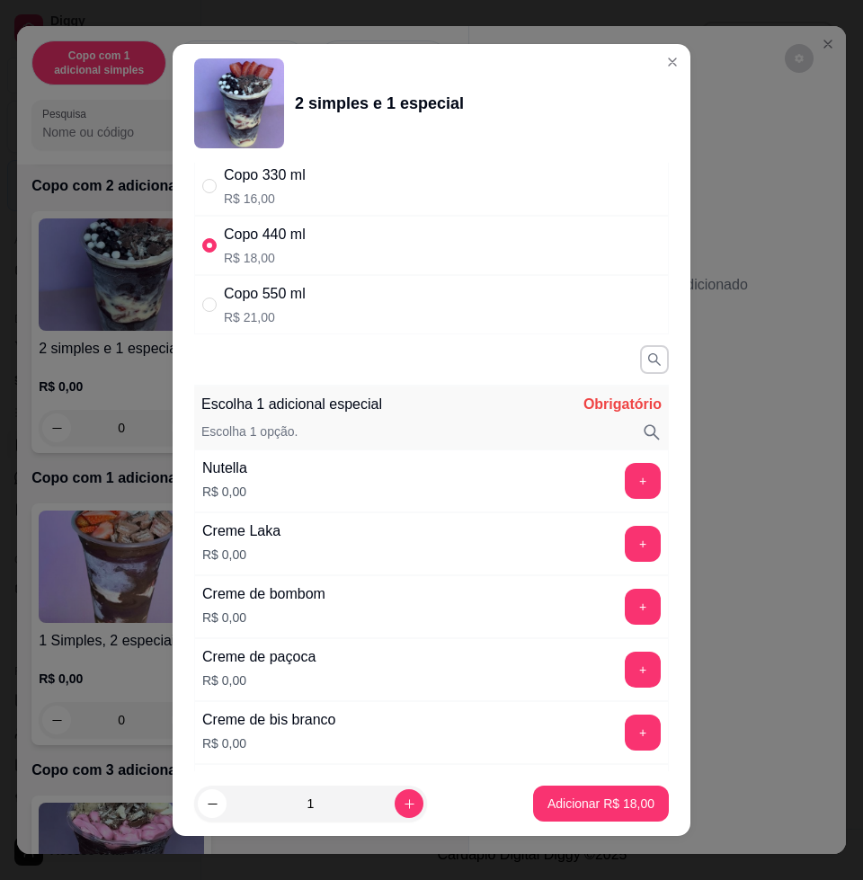
scroll to position [225, 0]
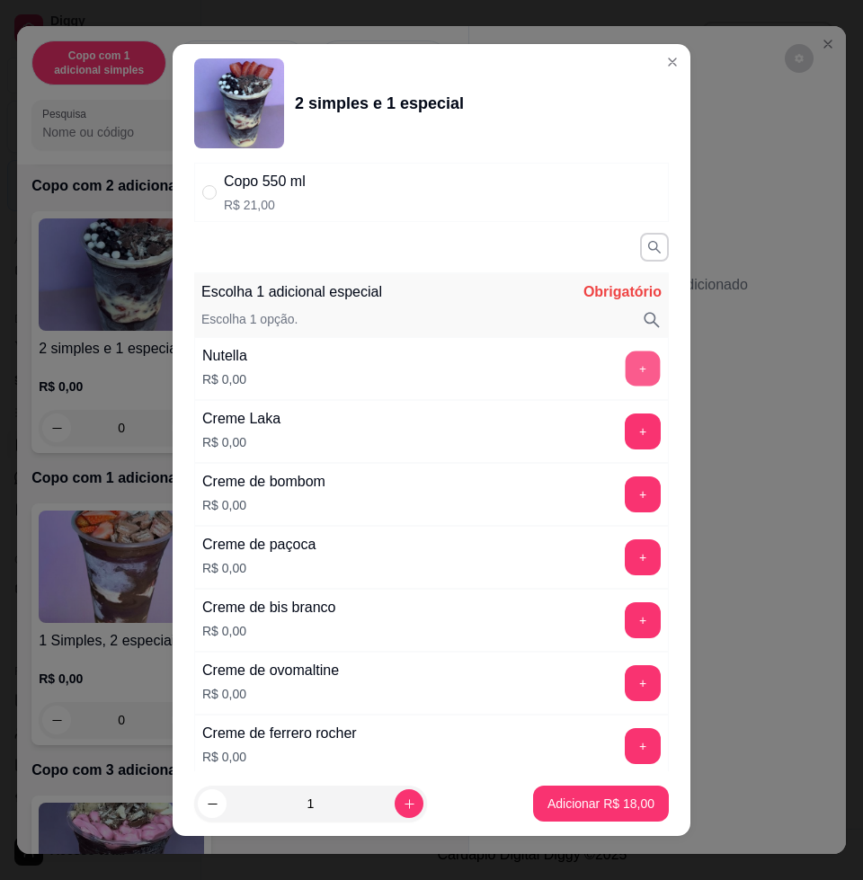
click at [626, 372] on button "+" at bounding box center [643, 368] width 35 height 35
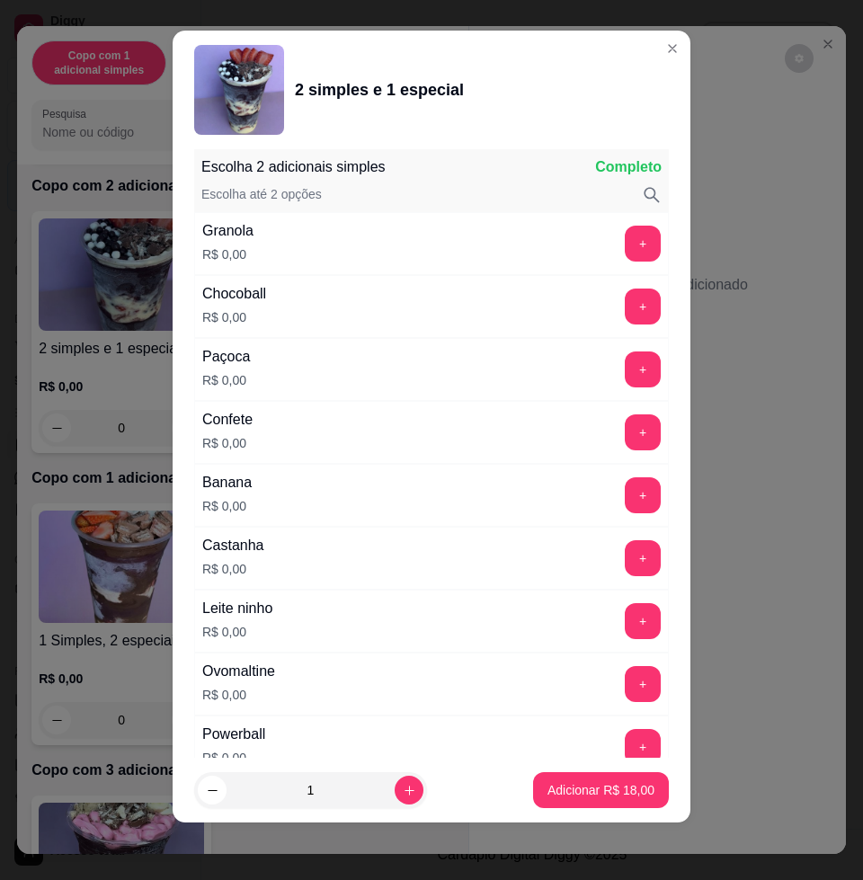
scroll to position [1707, 0]
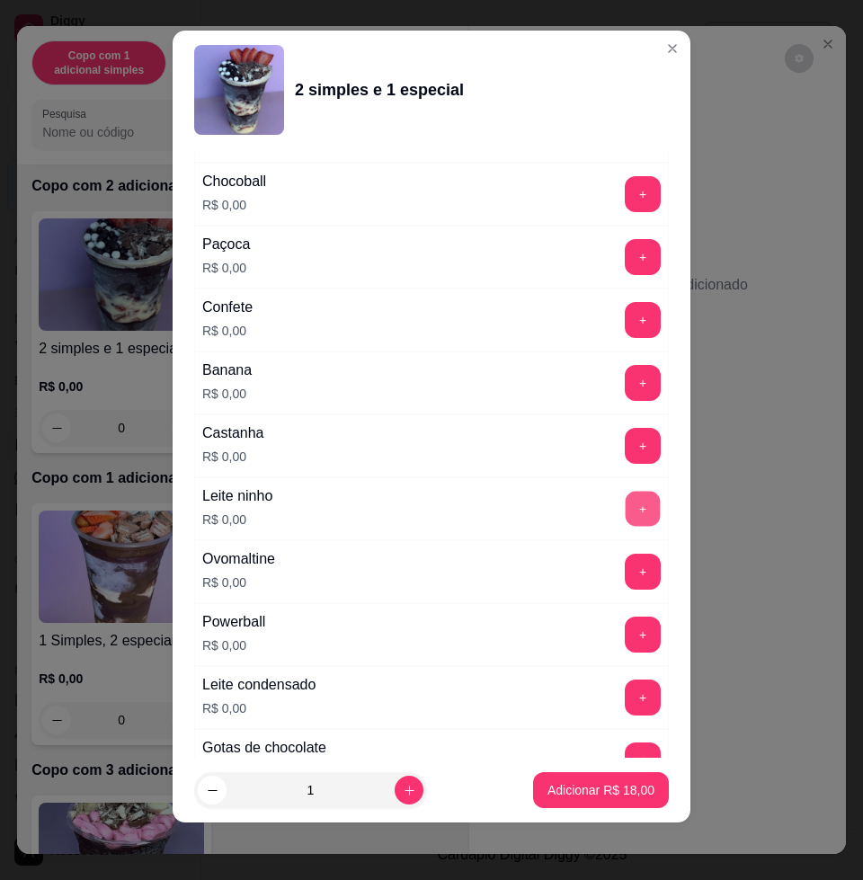
click at [626, 507] on button "+" at bounding box center [643, 509] width 35 height 35
click at [626, 381] on button "+" at bounding box center [643, 383] width 35 height 35
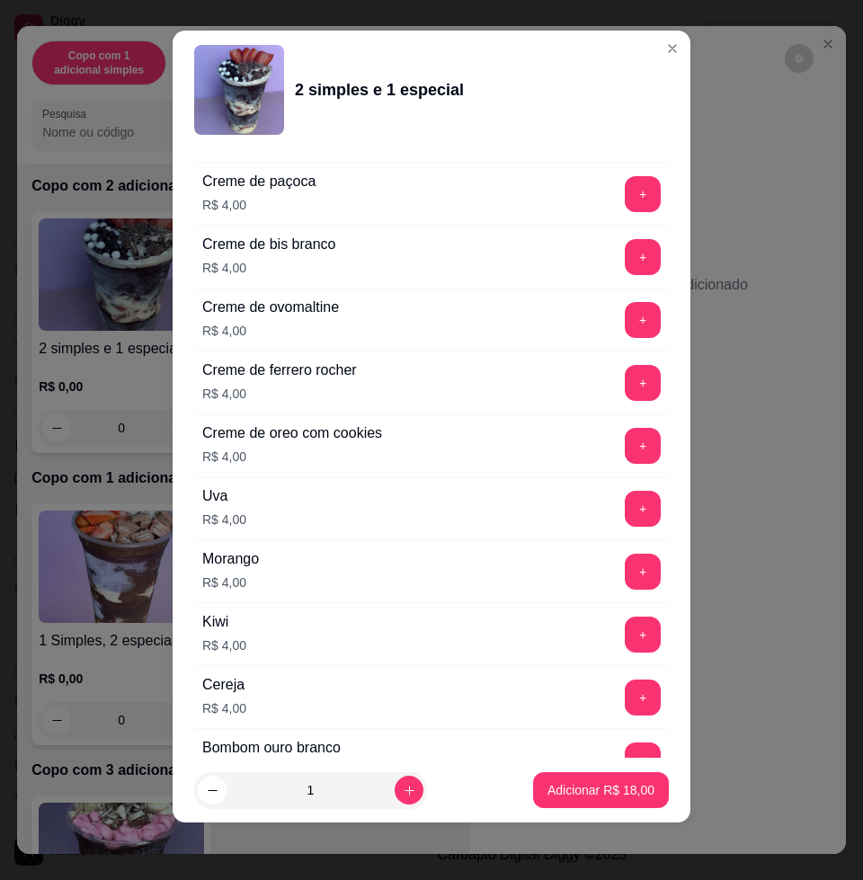
scroll to position [4500, 0]
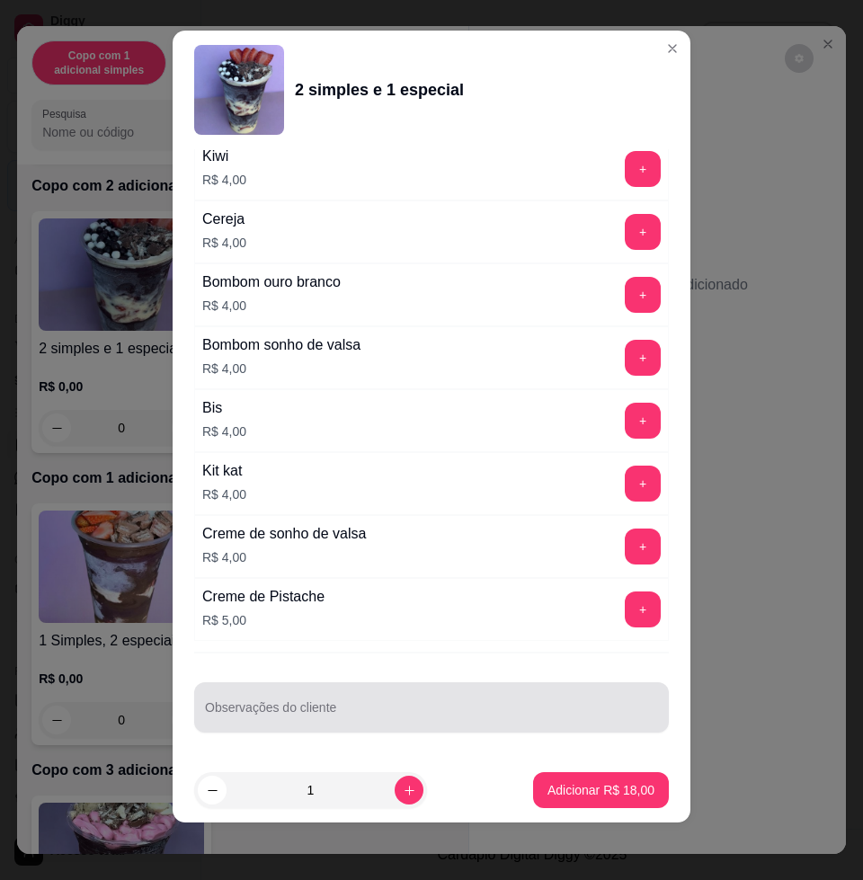
click at [486, 704] on div at bounding box center [431, 707] width 453 height 36
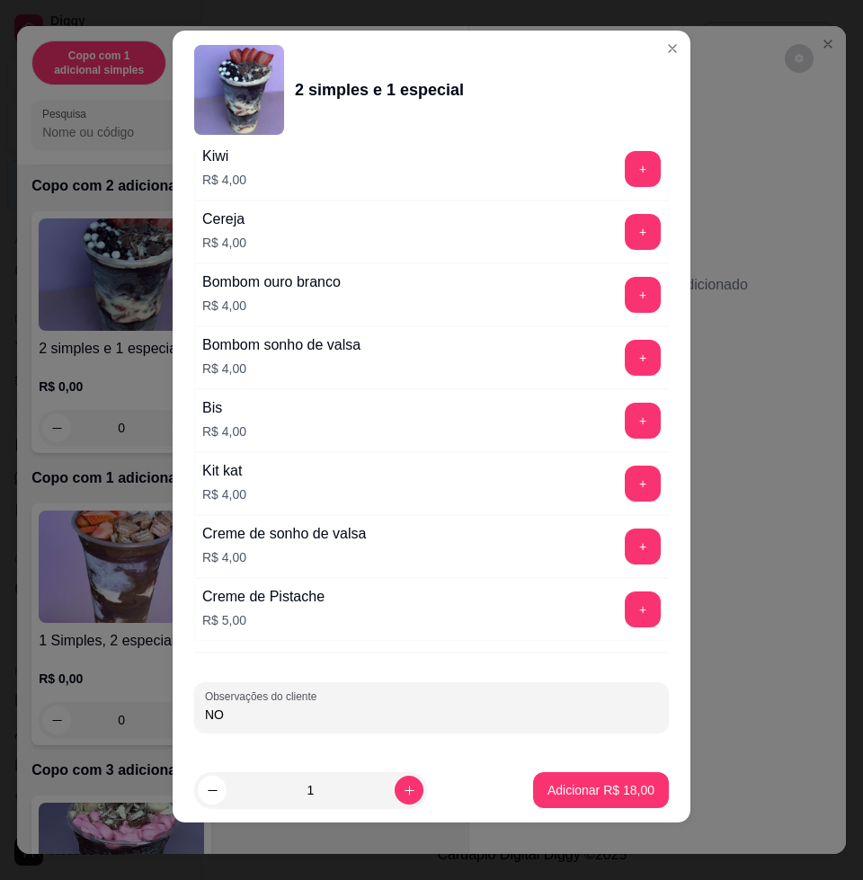
type input "NO L"
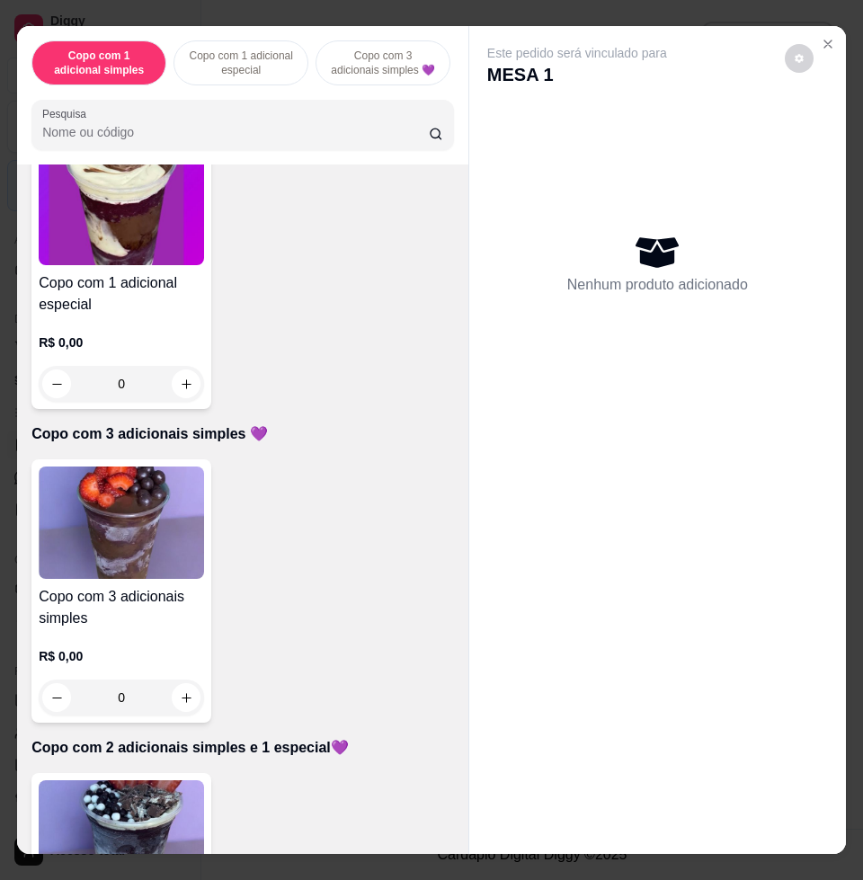
scroll to position [0, 0]
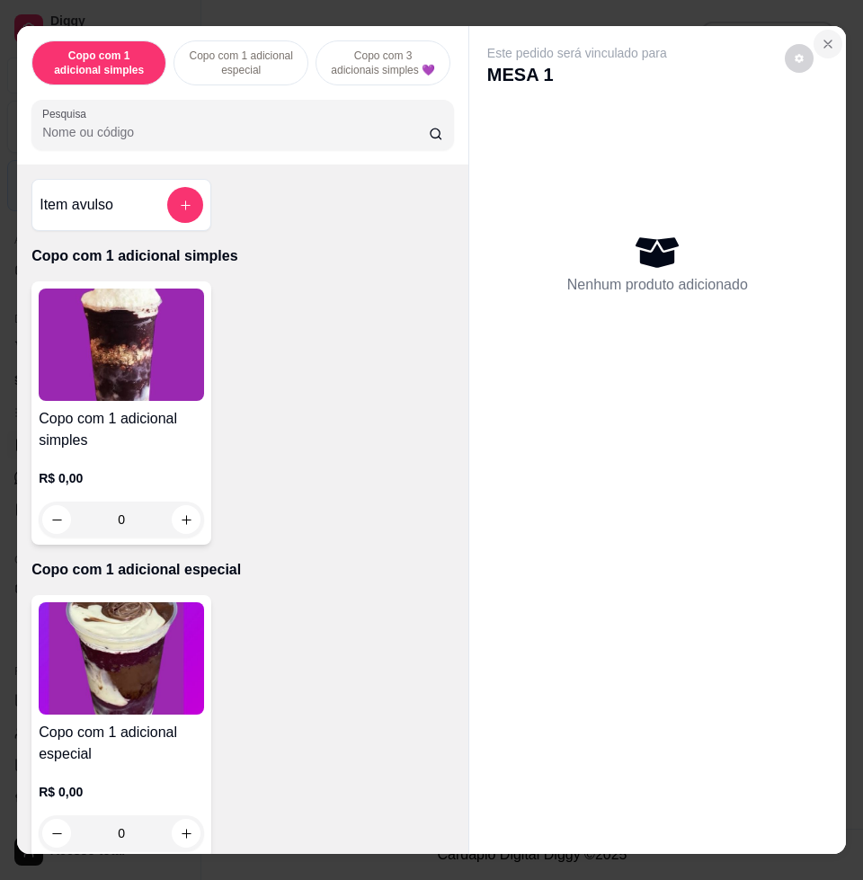
click at [821, 37] on icon "Close" at bounding box center [828, 44] width 14 height 14
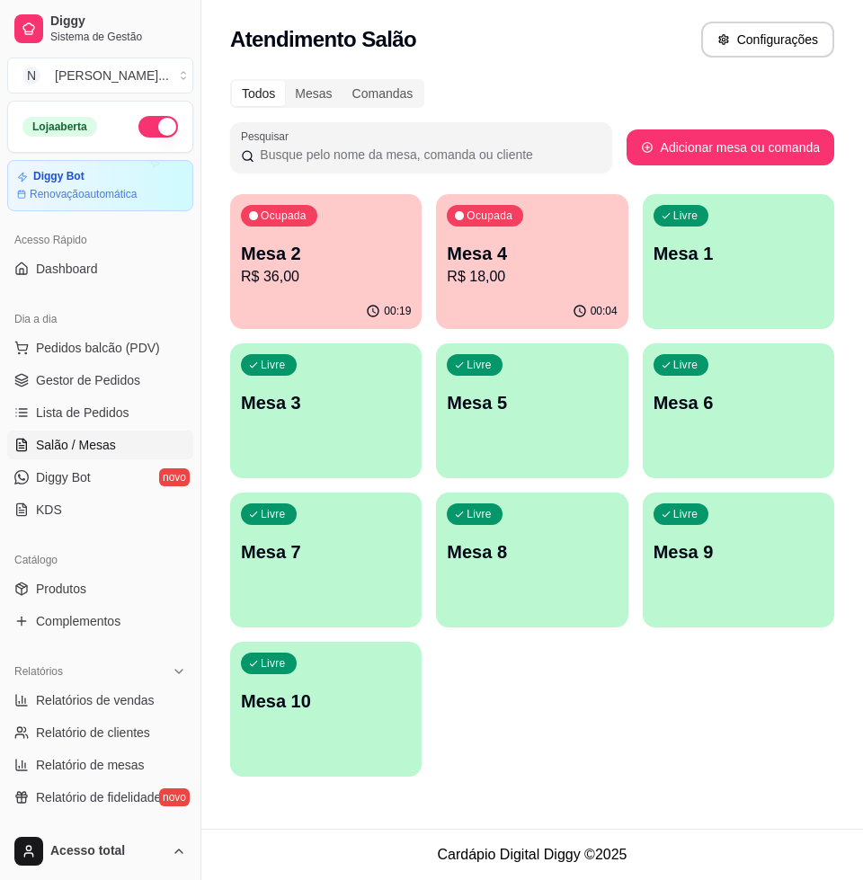
click at [304, 269] on p "R$ 36,00" at bounding box center [326, 277] width 170 height 22
click at [123, 352] on span "Pedidos balcão (PDV)" at bounding box center [98, 348] width 124 height 18
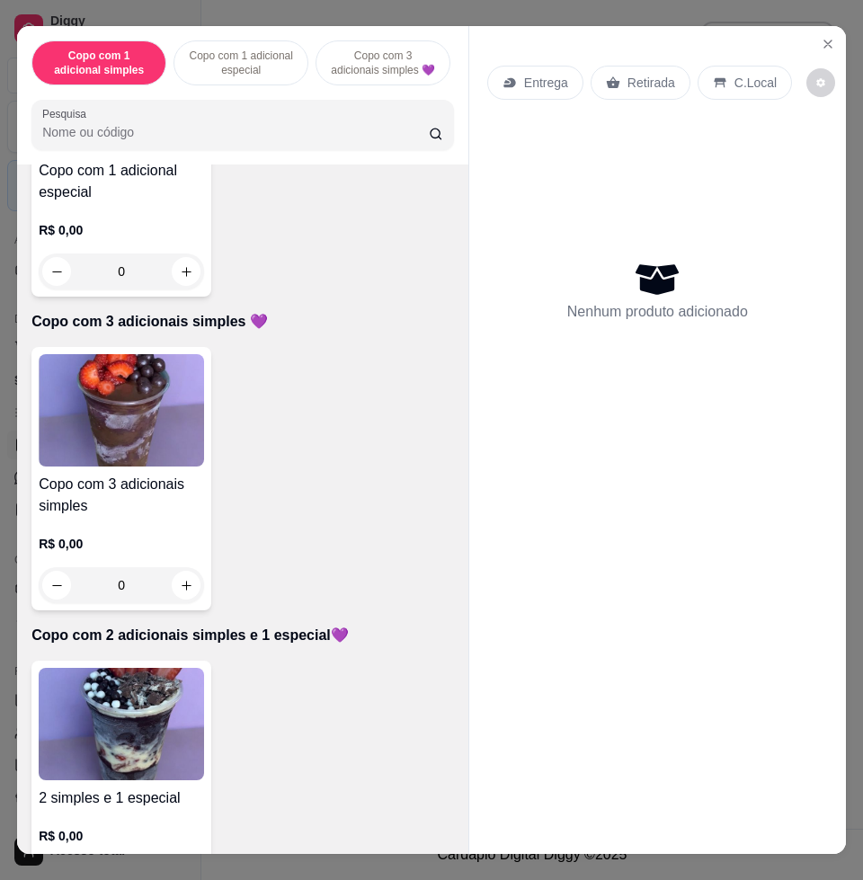
scroll to position [786, 0]
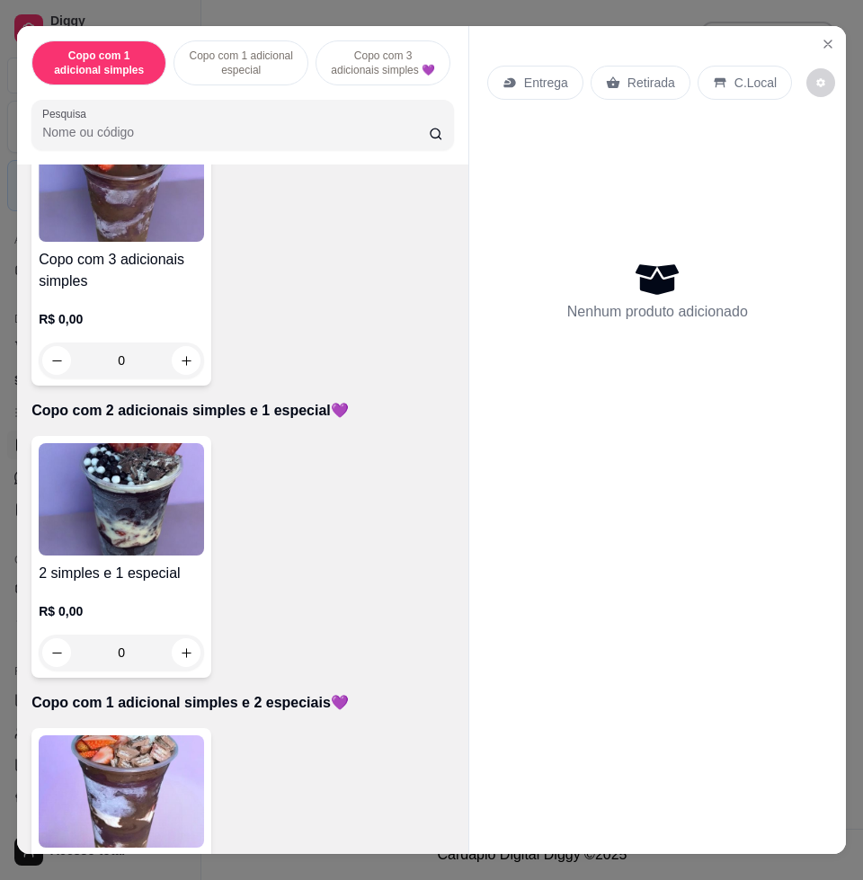
click at [88, 767] on img at bounding box center [121, 791] width 165 height 112
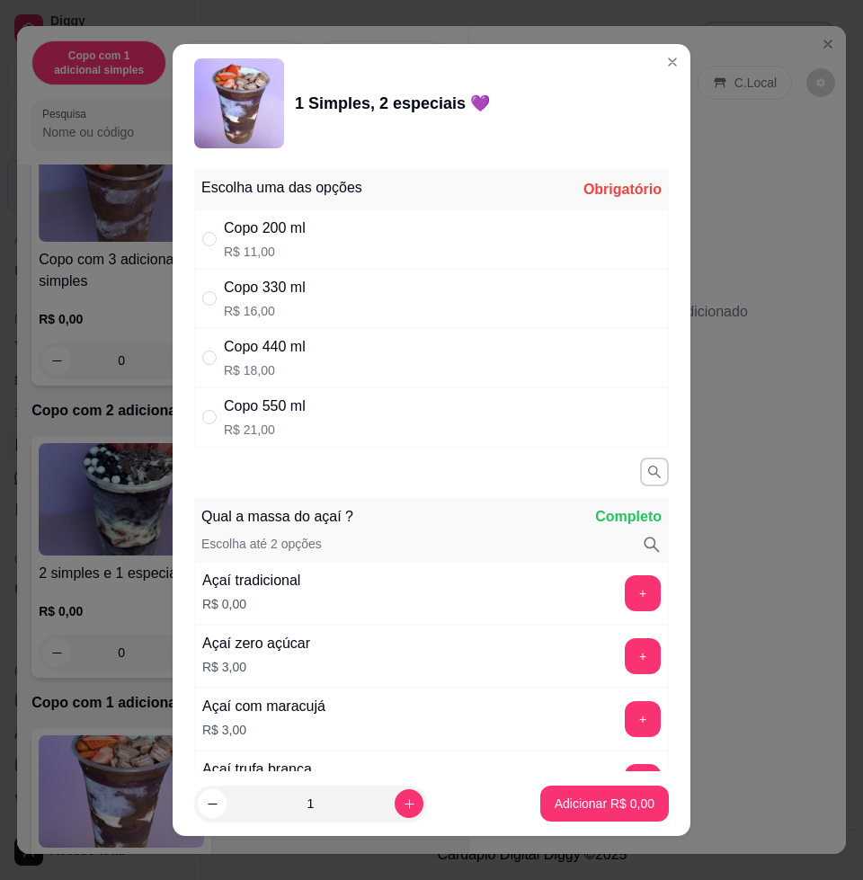
click at [271, 413] on div "Copo 550 ml" at bounding box center [265, 406] width 82 height 22
radio input "true"
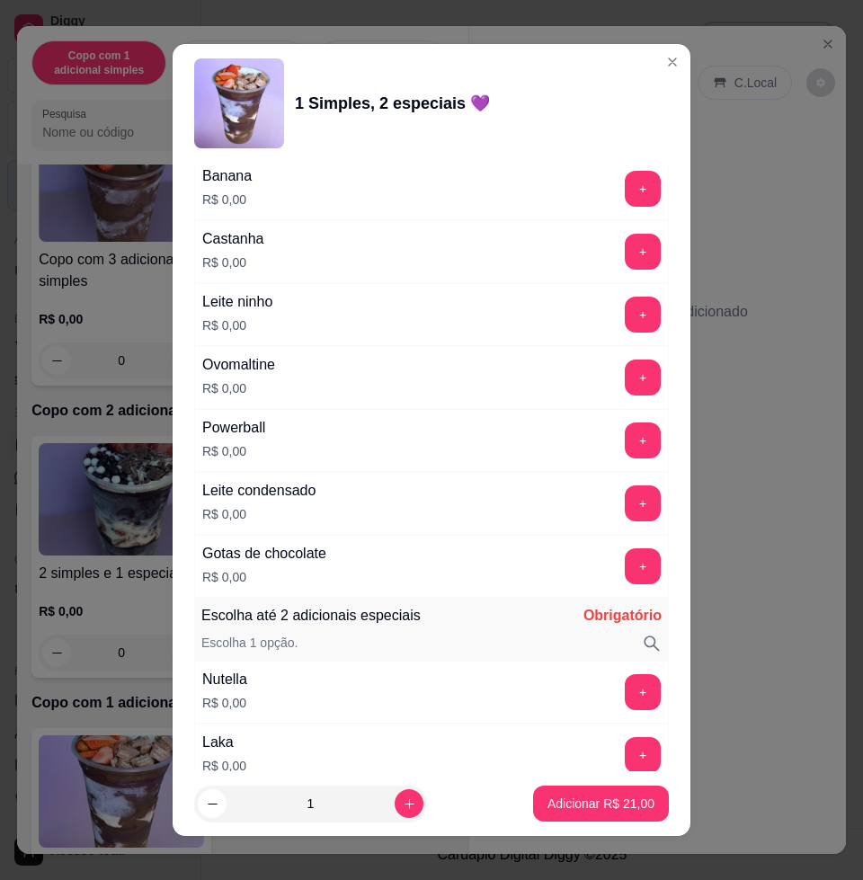
scroll to position [1460, 0]
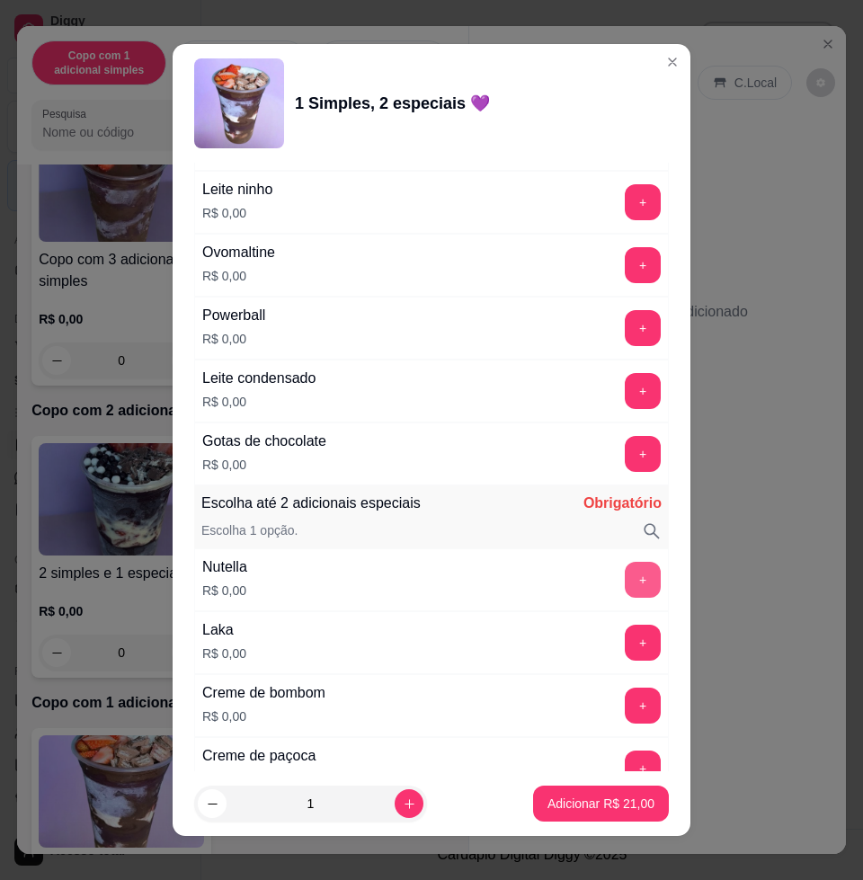
click at [625, 584] on button "+" at bounding box center [643, 580] width 36 height 36
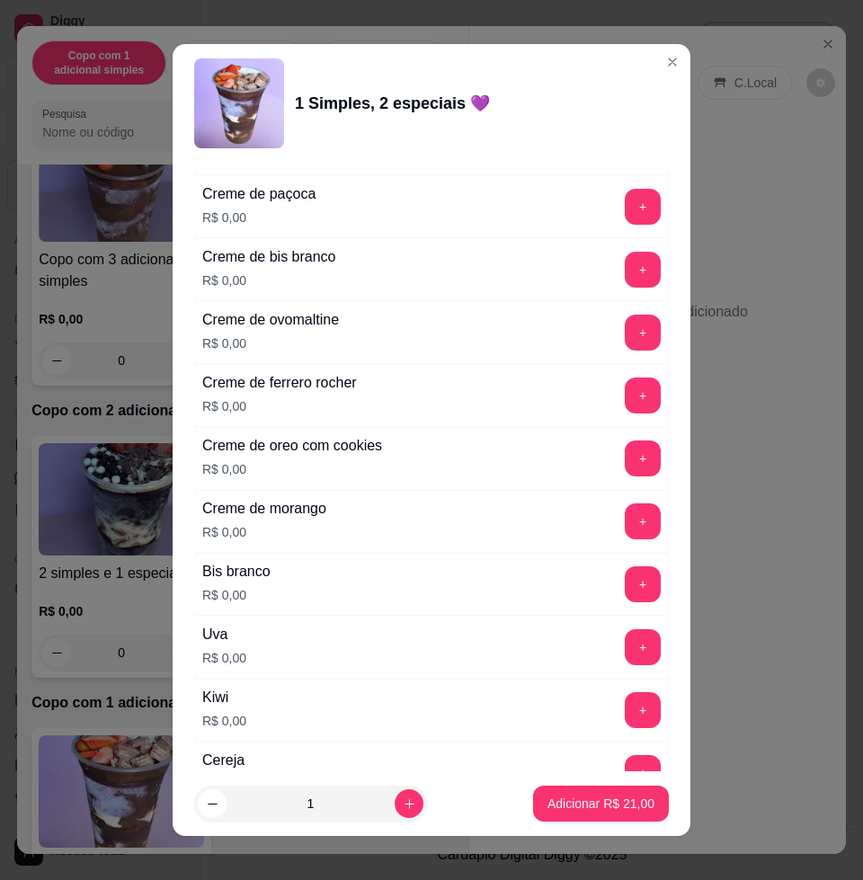
drag, startPoint x: 581, startPoint y: 645, endPoint x: 594, endPoint y: 653, distance: 15.7
click at [617, 645] on div "+" at bounding box center [642, 647] width 50 height 36
click at [625, 661] on button "+" at bounding box center [643, 647] width 36 height 36
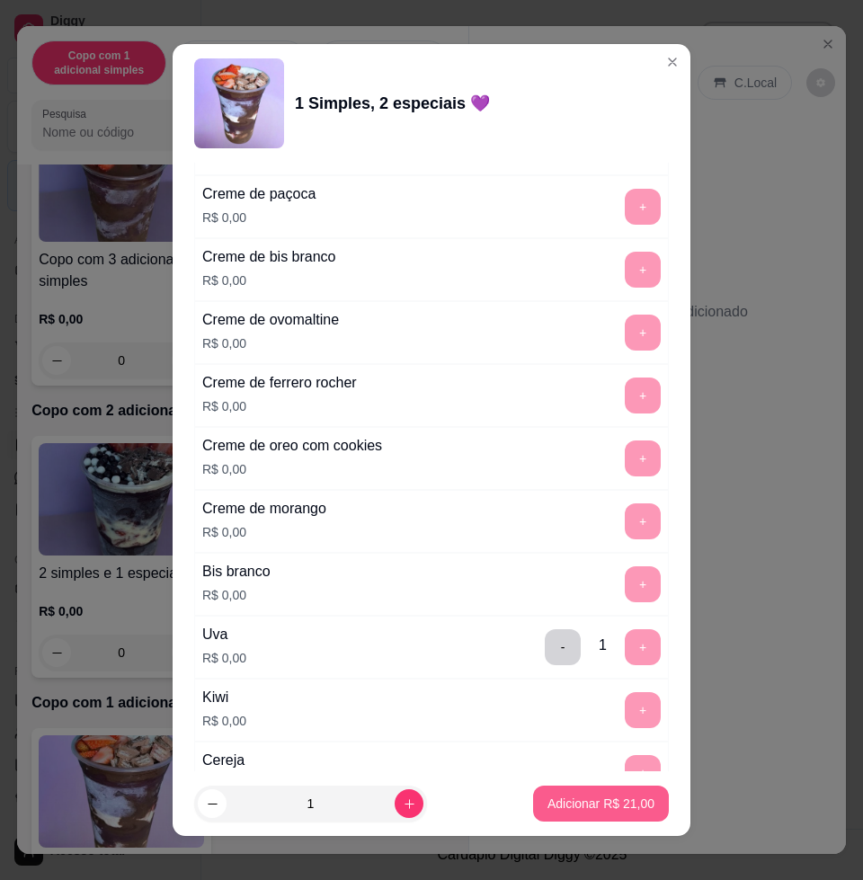
click at [611, 803] on p "Adicionar R$ 21,00" at bounding box center [600, 803] width 107 height 18
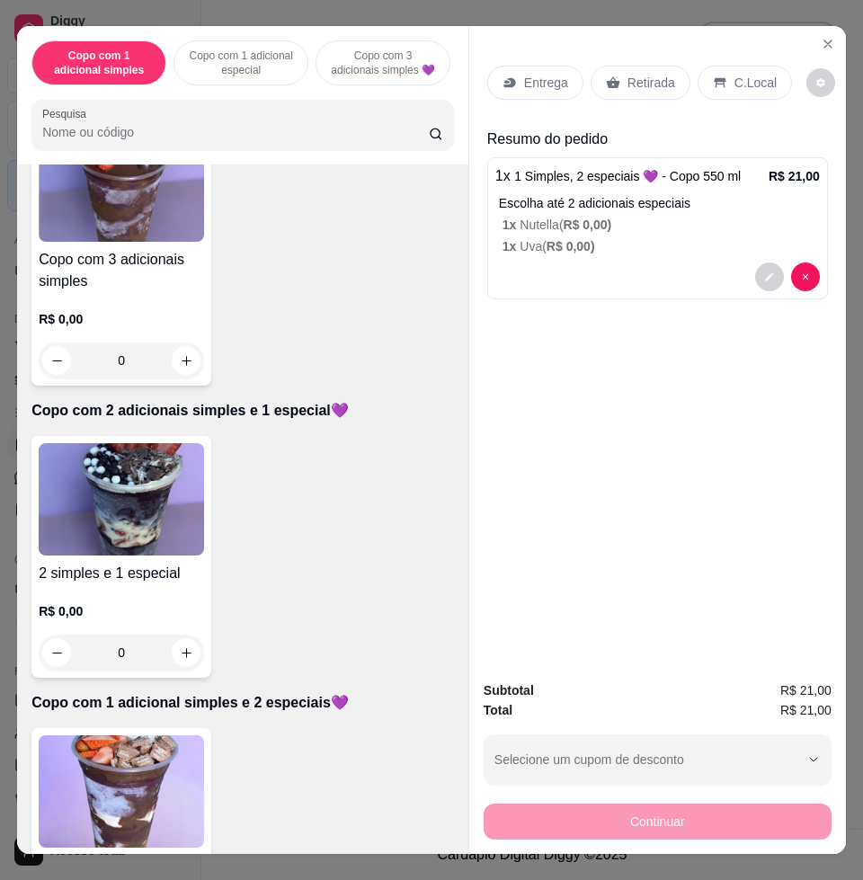
click at [528, 74] on p "Entrega" at bounding box center [546, 83] width 44 height 18
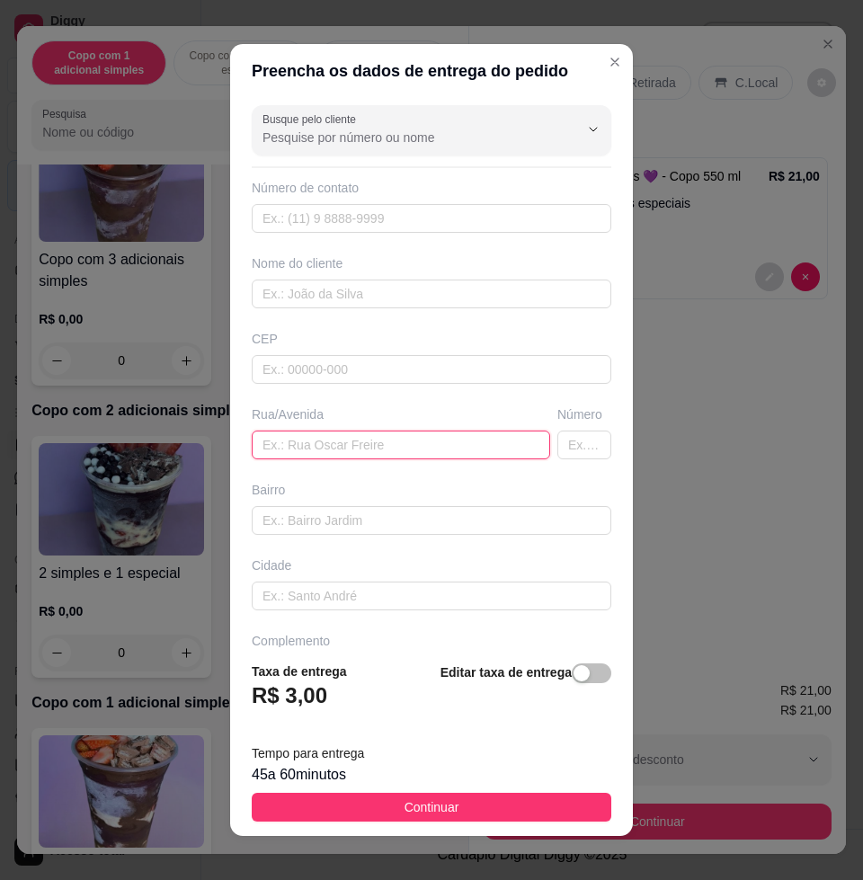
click at [352, 450] on input "text" at bounding box center [401, 444] width 298 height 29
paste input "[PERSON_NAME] lameu 521"
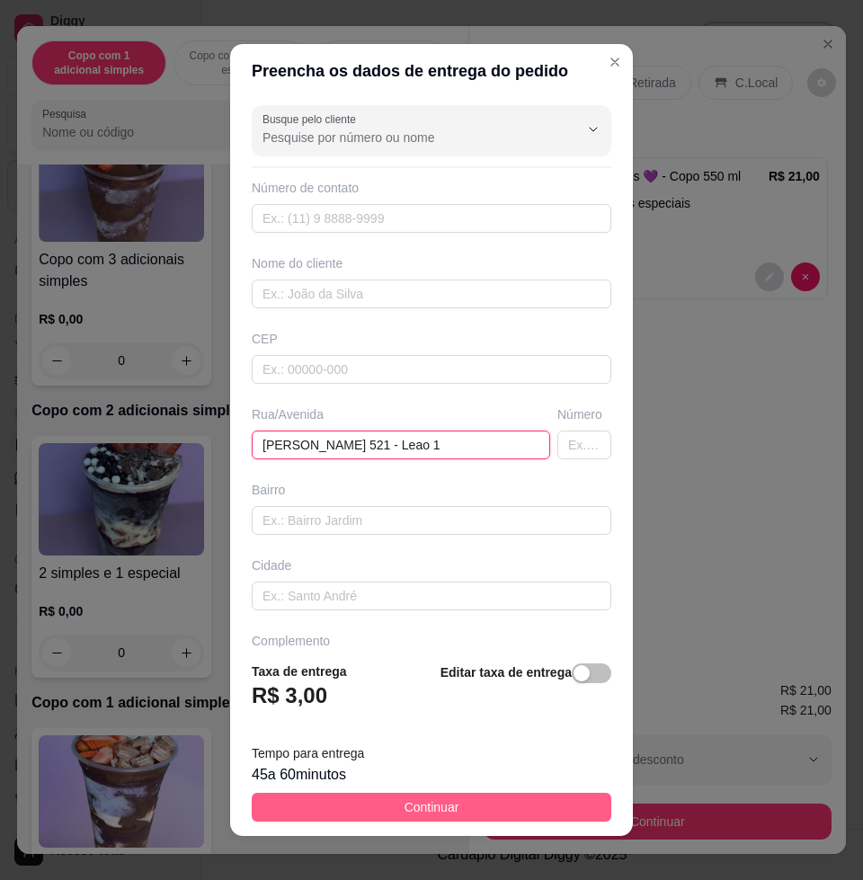
type input "[PERSON_NAME] 521 - Leao 1"
click at [502, 804] on button "Continuar" at bounding box center [431, 807] width 359 height 29
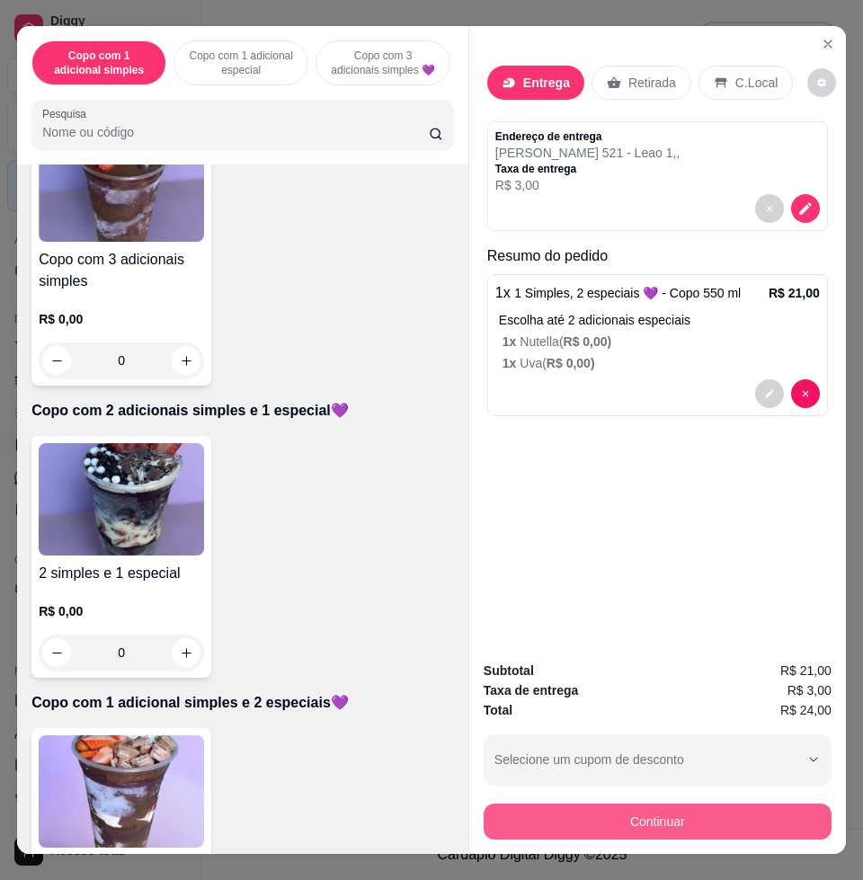
click at [633, 820] on button "Continuar" at bounding box center [658, 821] width 348 height 36
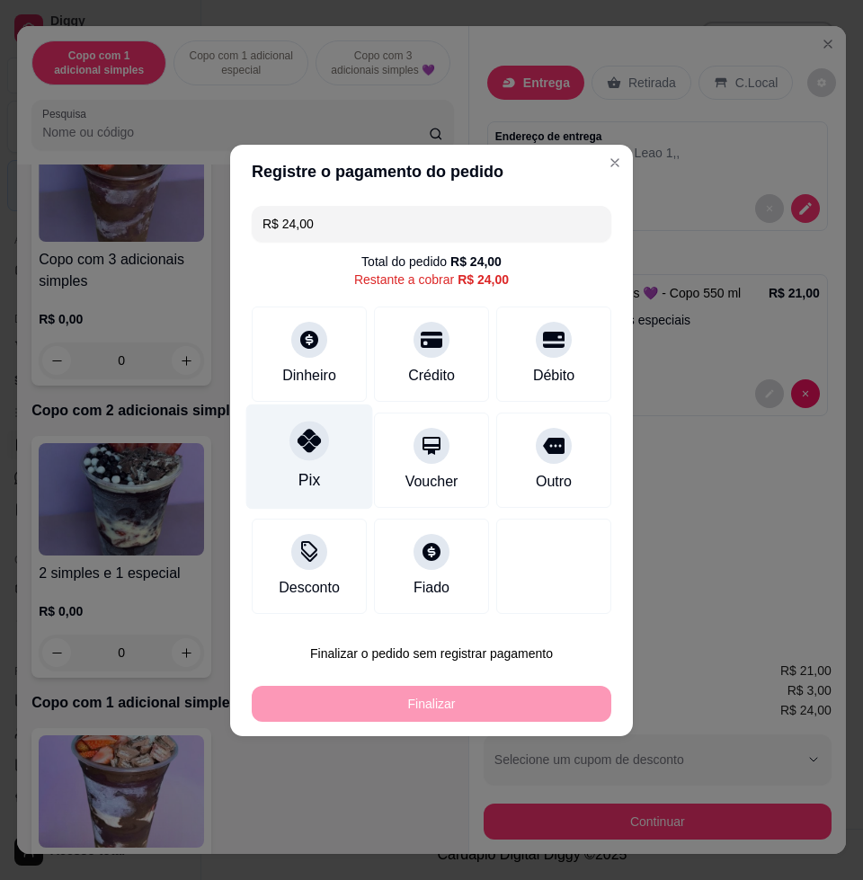
click at [310, 460] on div "Pix" at bounding box center [309, 456] width 127 height 105
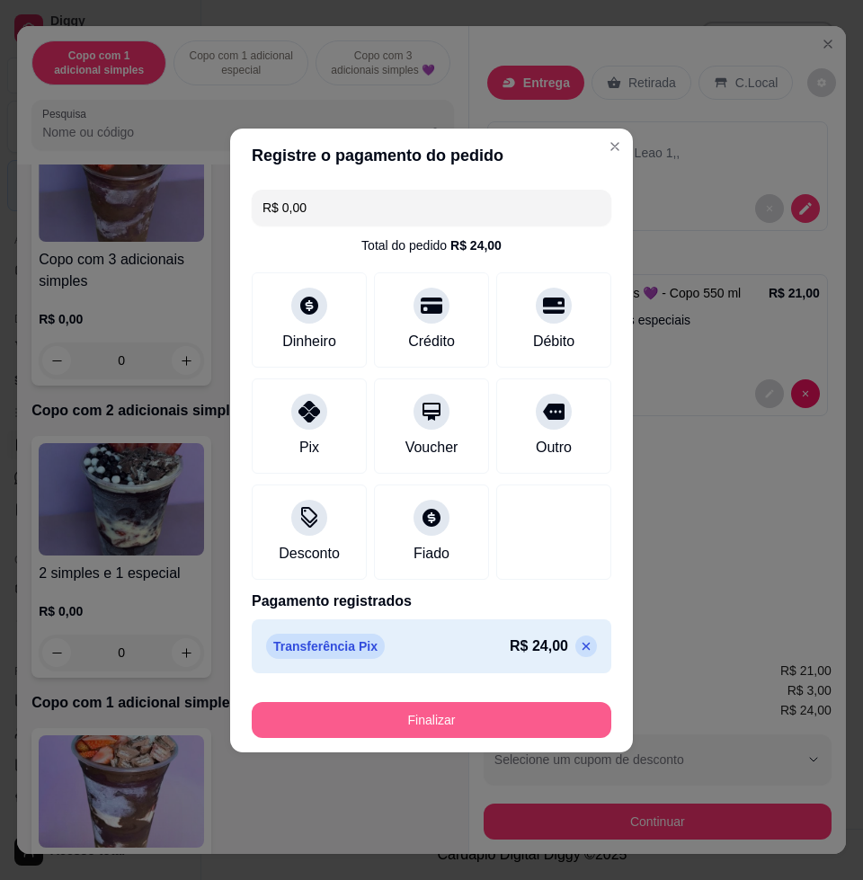
click at [442, 719] on button "Finalizar" at bounding box center [431, 720] width 359 height 36
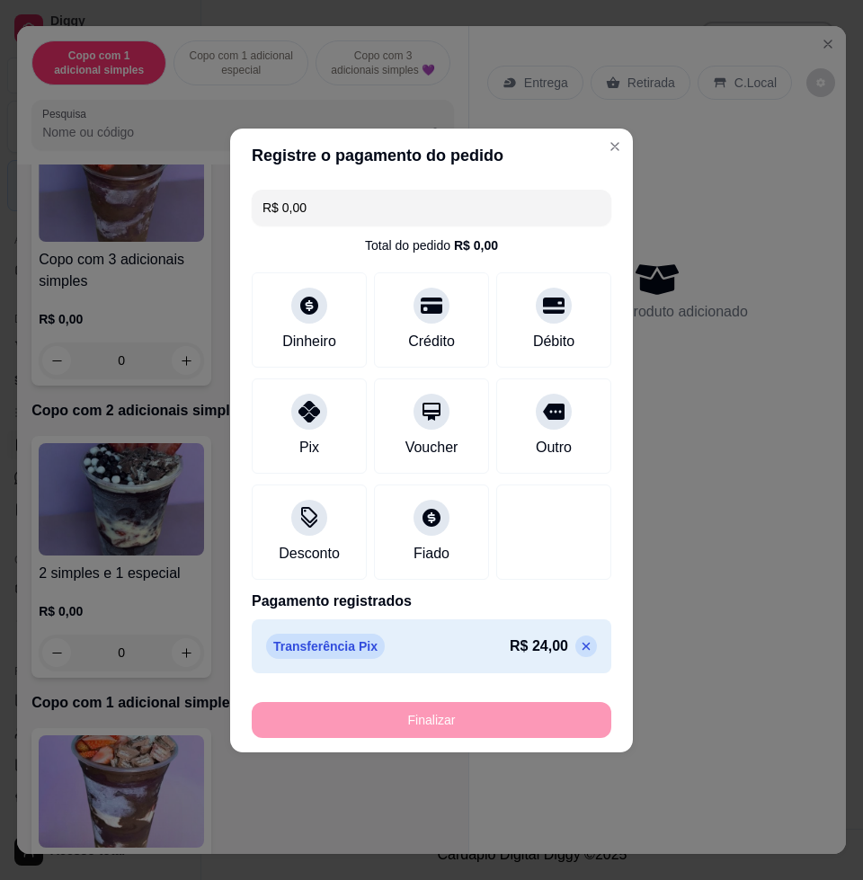
type input "-R$ 24,00"
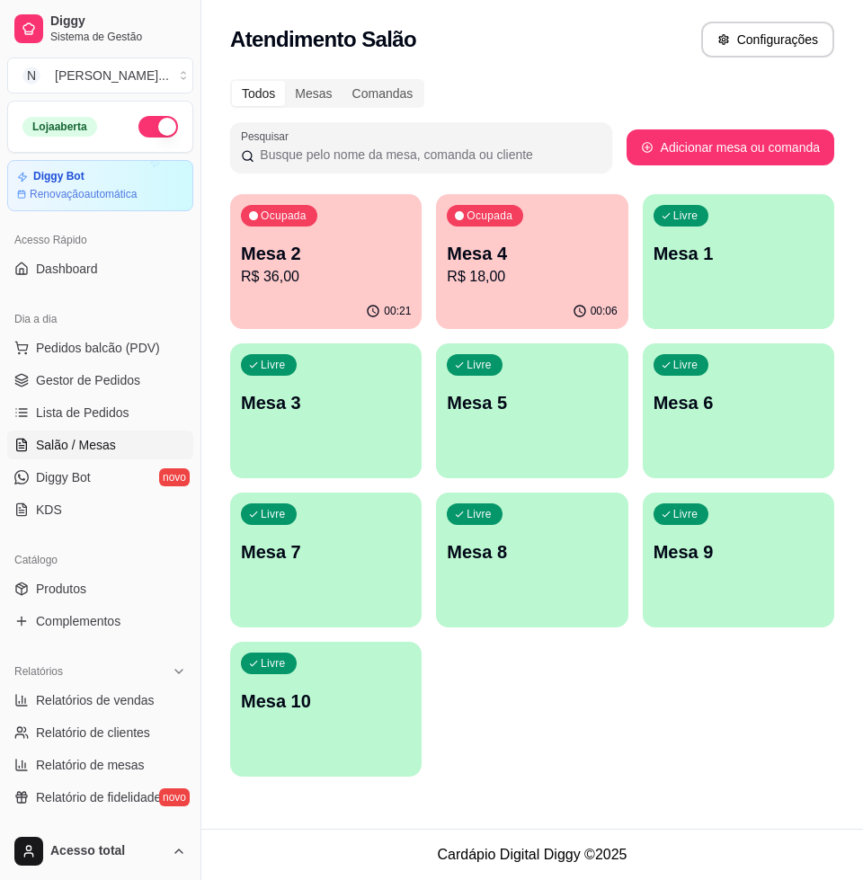
click at [107, 329] on div "Dia a dia" at bounding box center [100, 319] width 186 height 29
click at [95, 348] on span "Pedidos balcão (PDV)" at bounding box center [98, 348] width 124 height 18
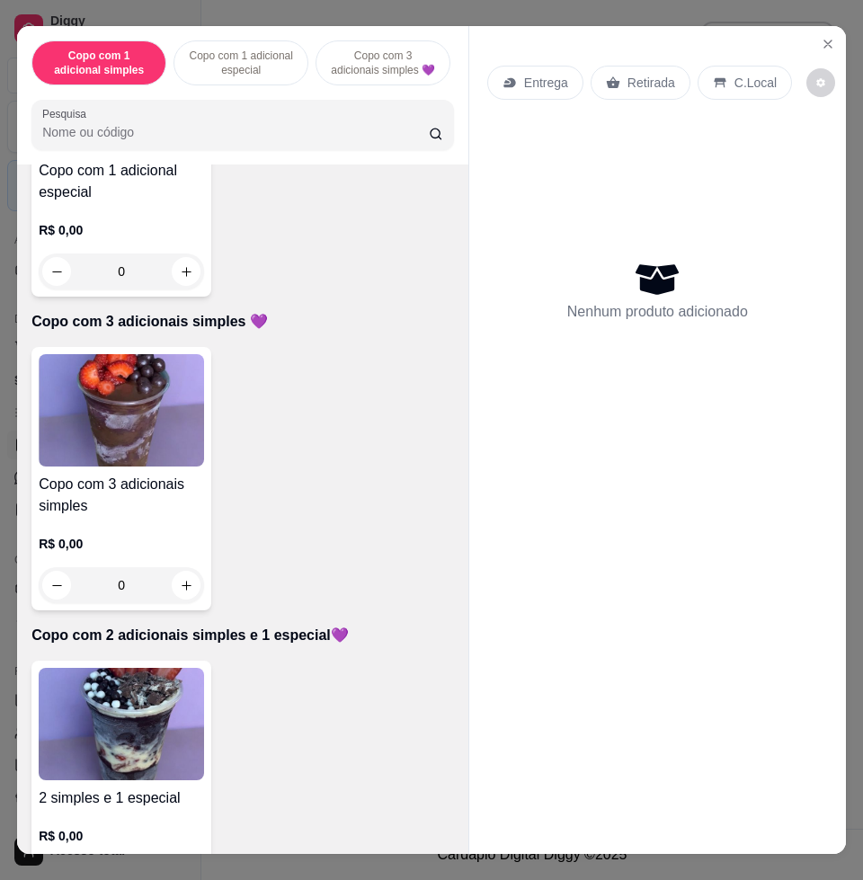
scroll to position [786, 0]
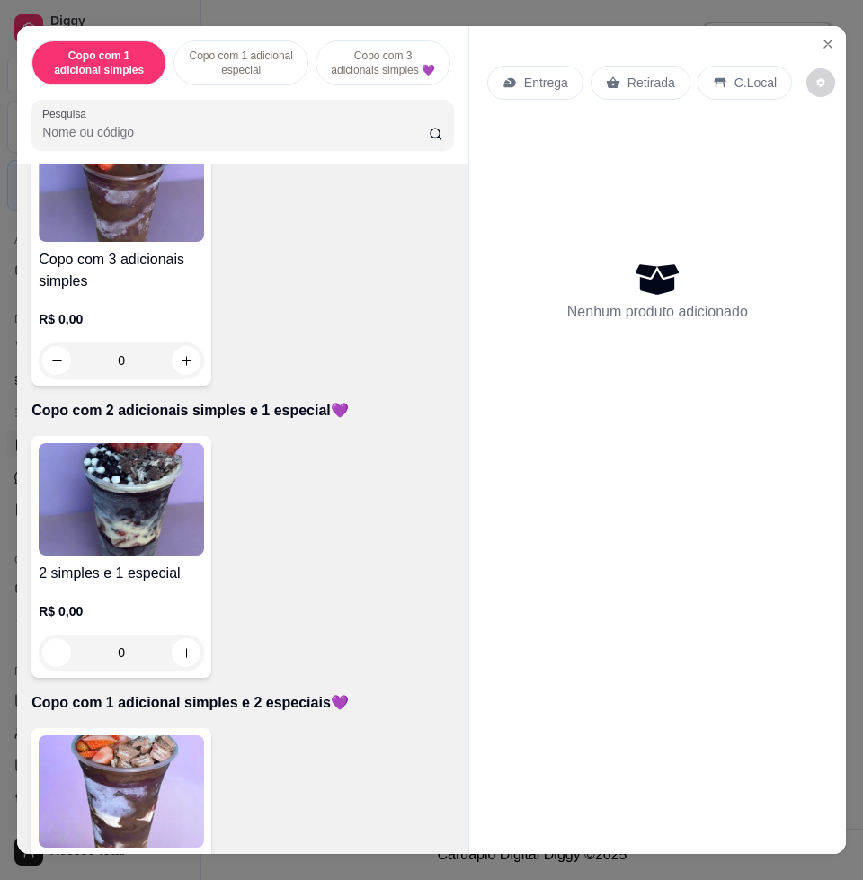
click at [141, 760] on img at bounding box center [121, 791] width 165 height 112
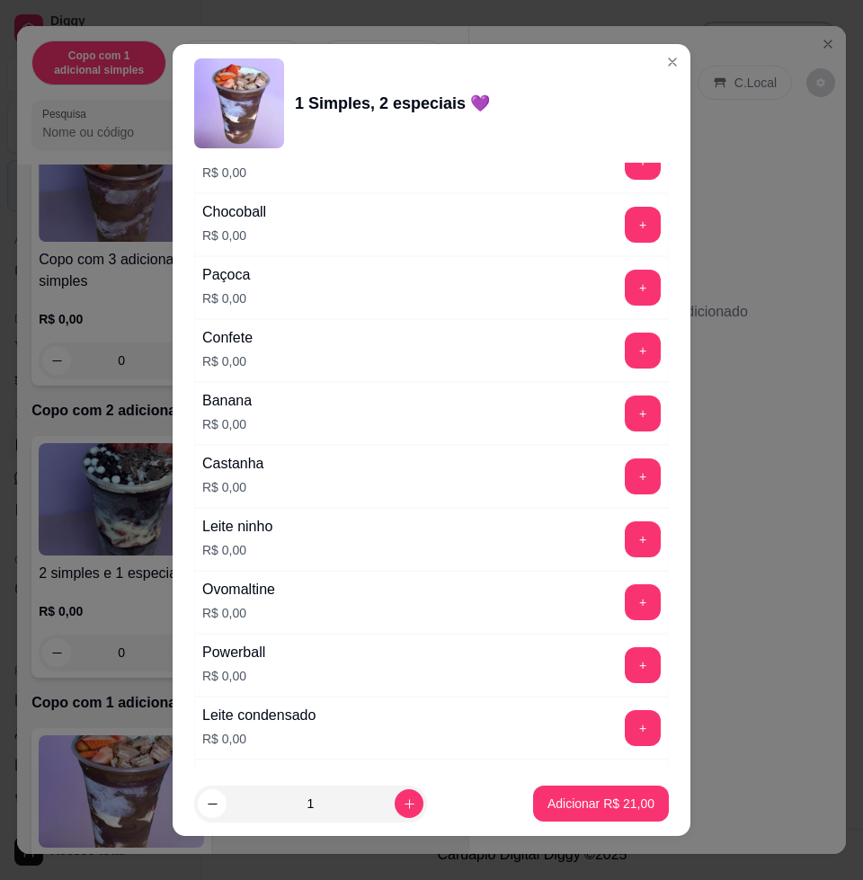
scroll to position [1236, 0]
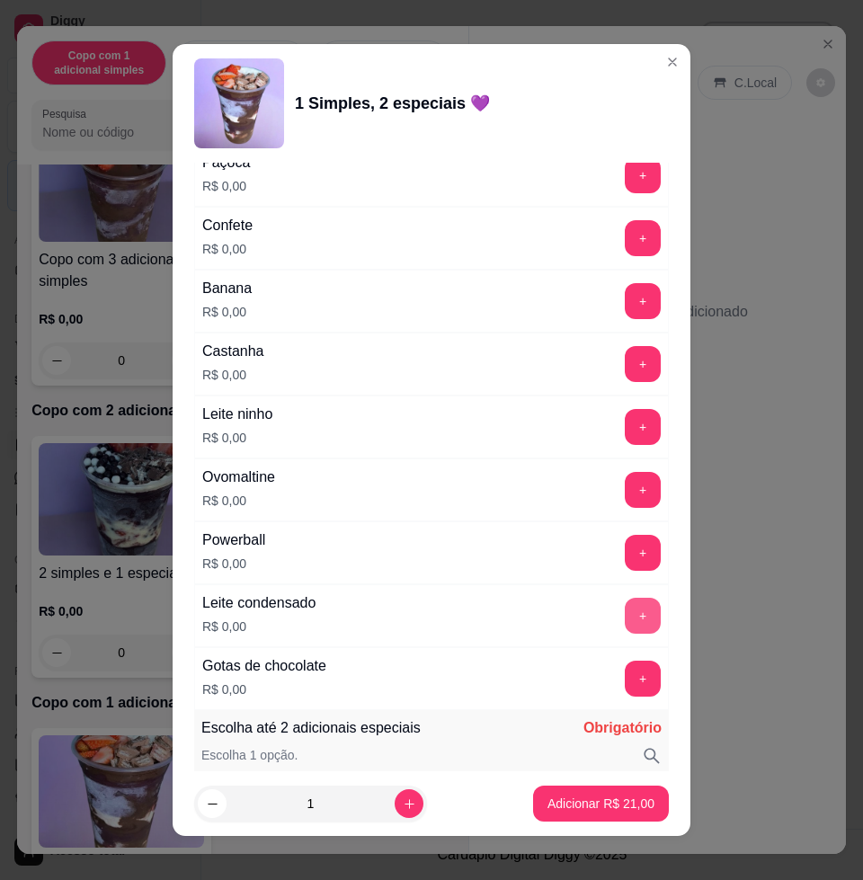
click at [625, 609] on button "+" at bounding box center [643, 616] width 36 height 36
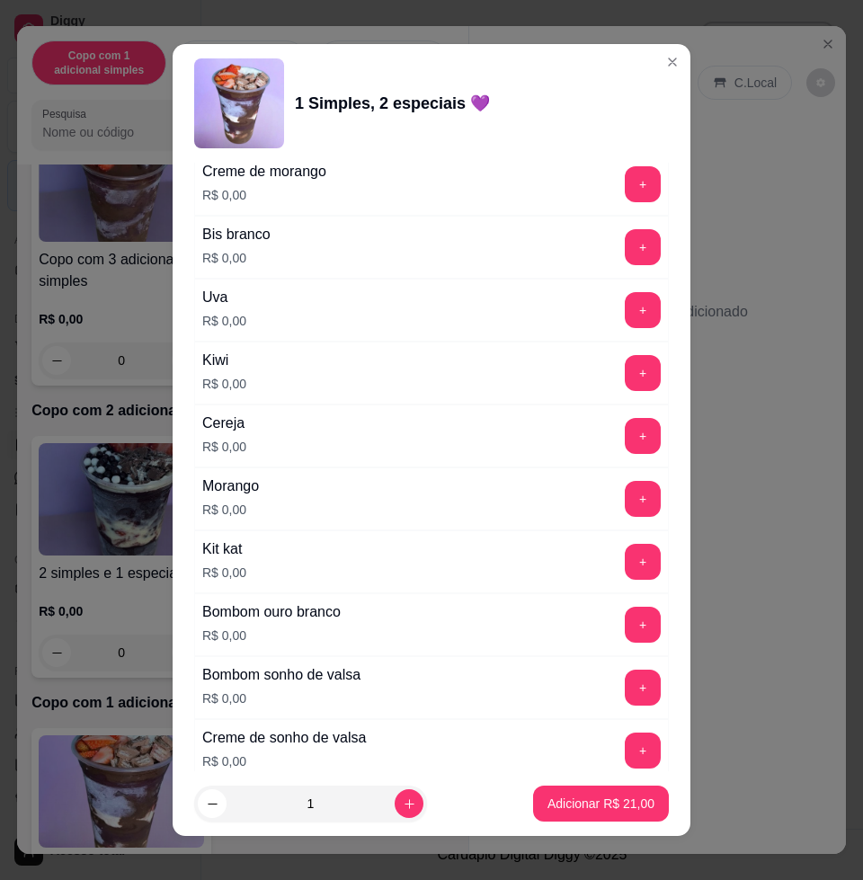
scroll to position [2471, 0]
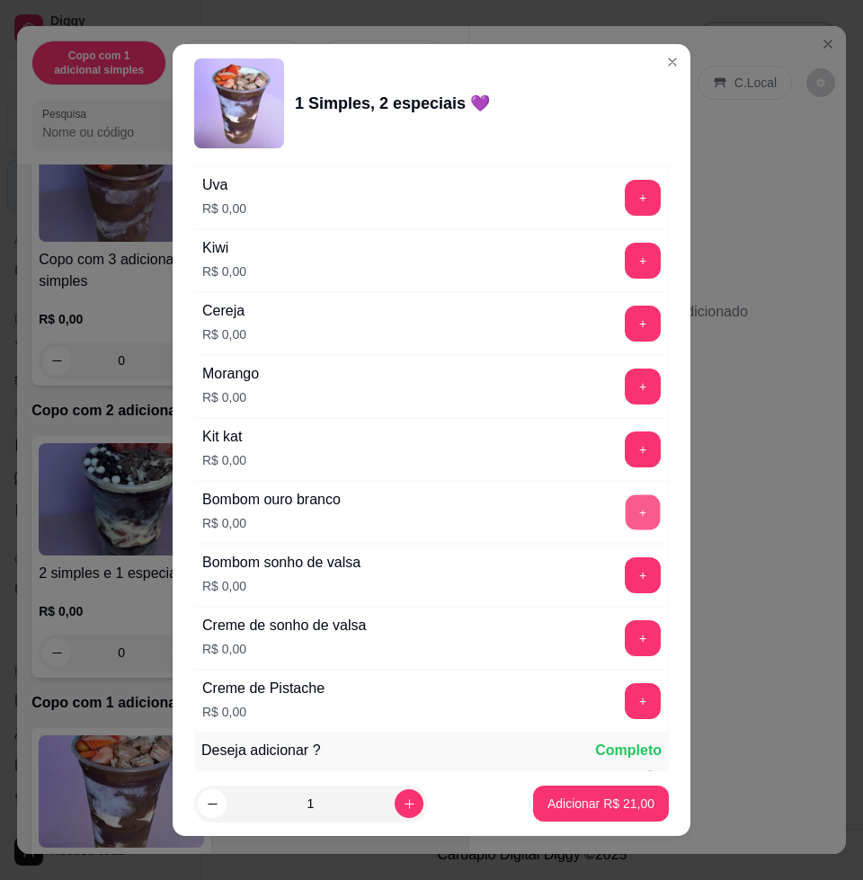
click at [626, 519] on button "+" at bounding box center [643, 512] width 35 height 35
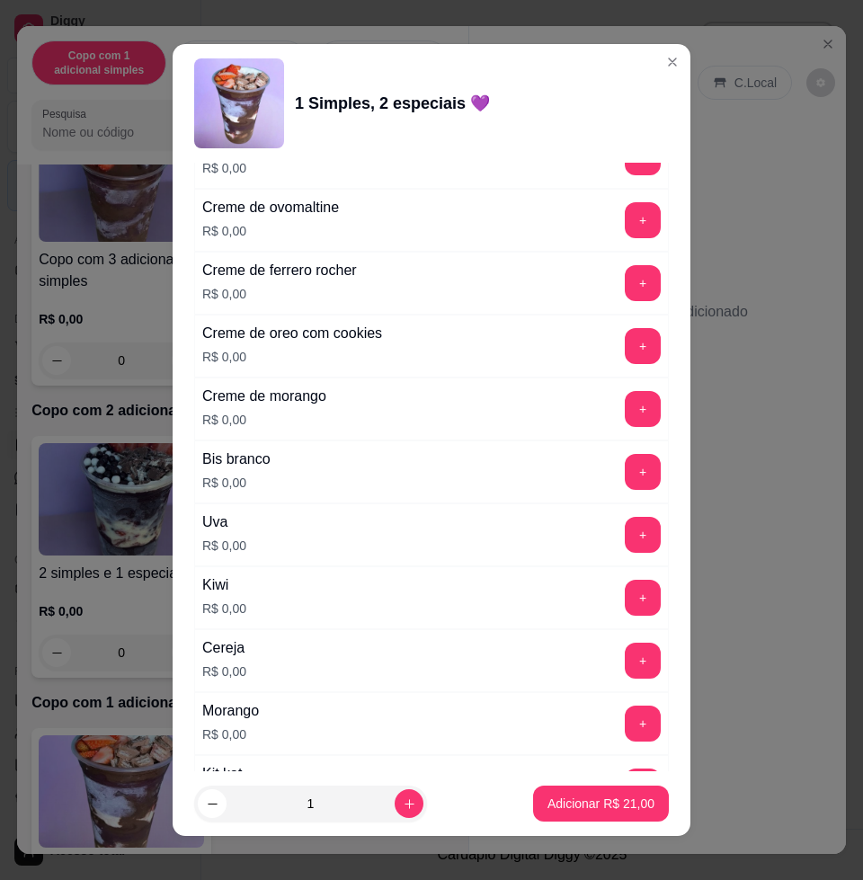
scroll to position [2247, 0]
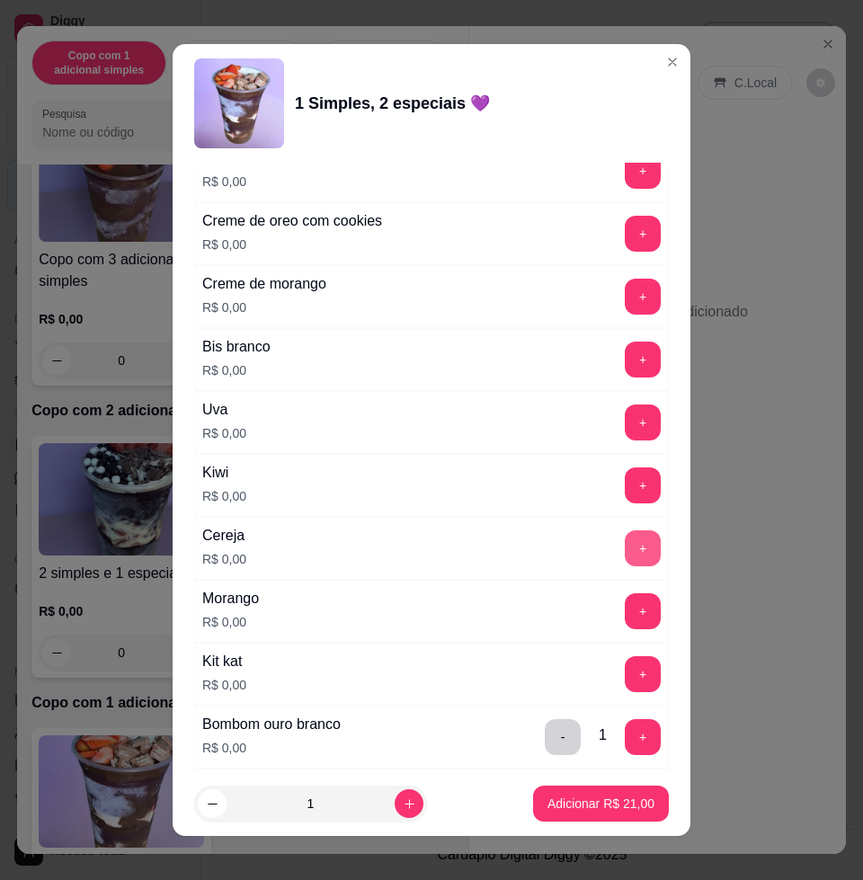
click at [625, 556] on button "+" at bounding box center [643, 548] width 36 height 36
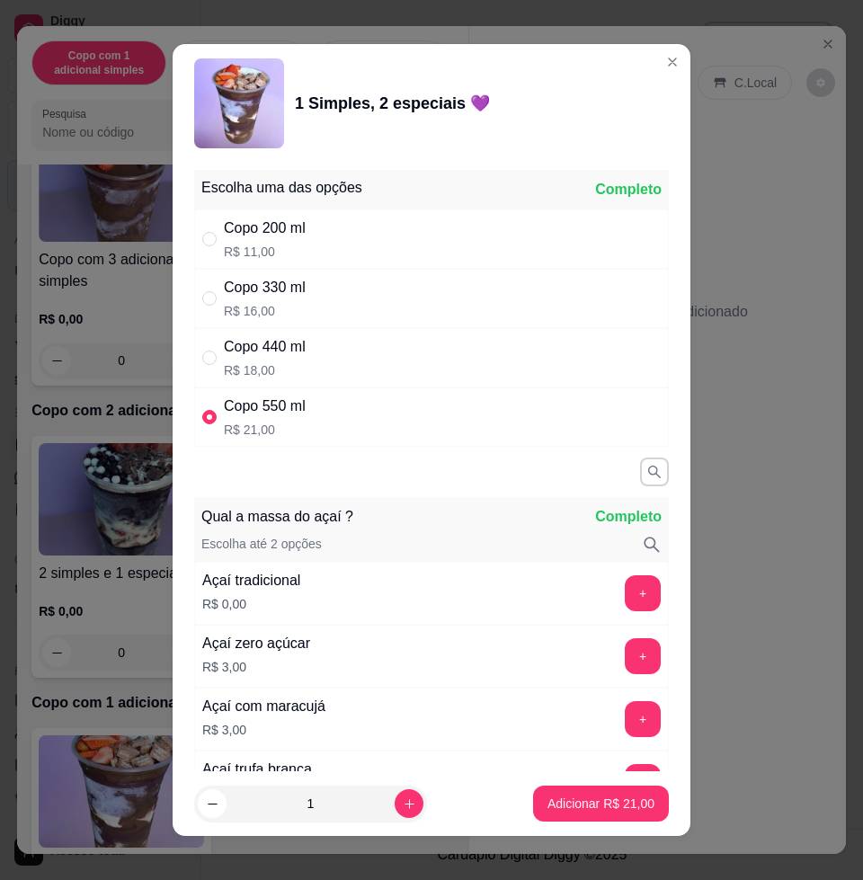
scroll to position [225, 0]
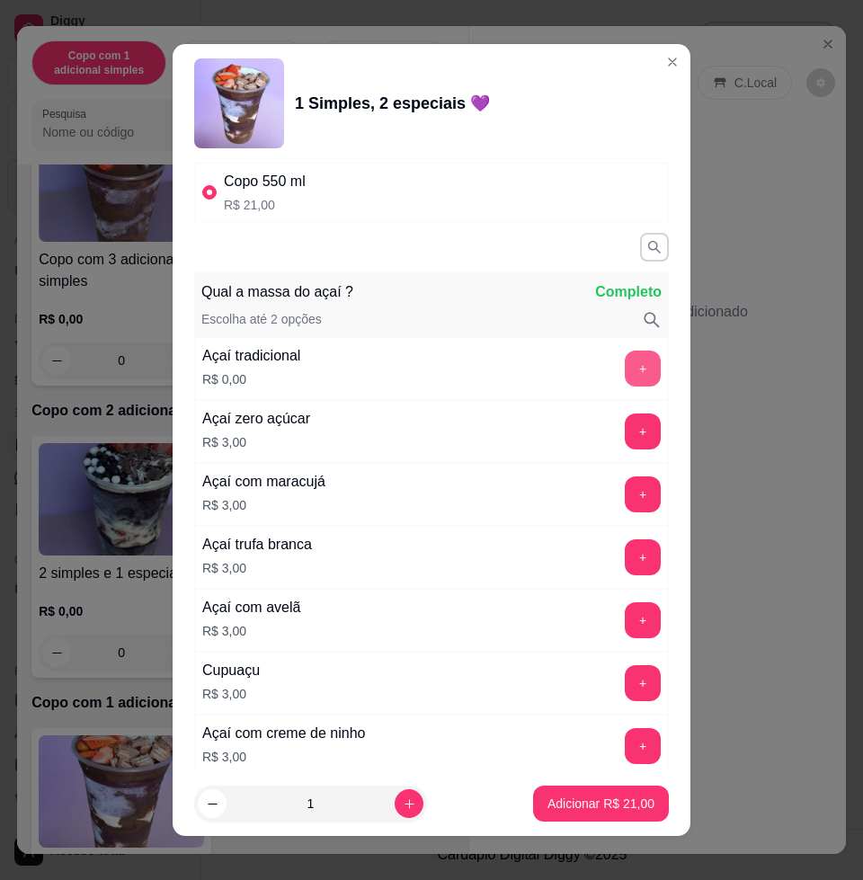
click at [625, 359] on button "+" at bounding box center [643, 368] width 36 height 36
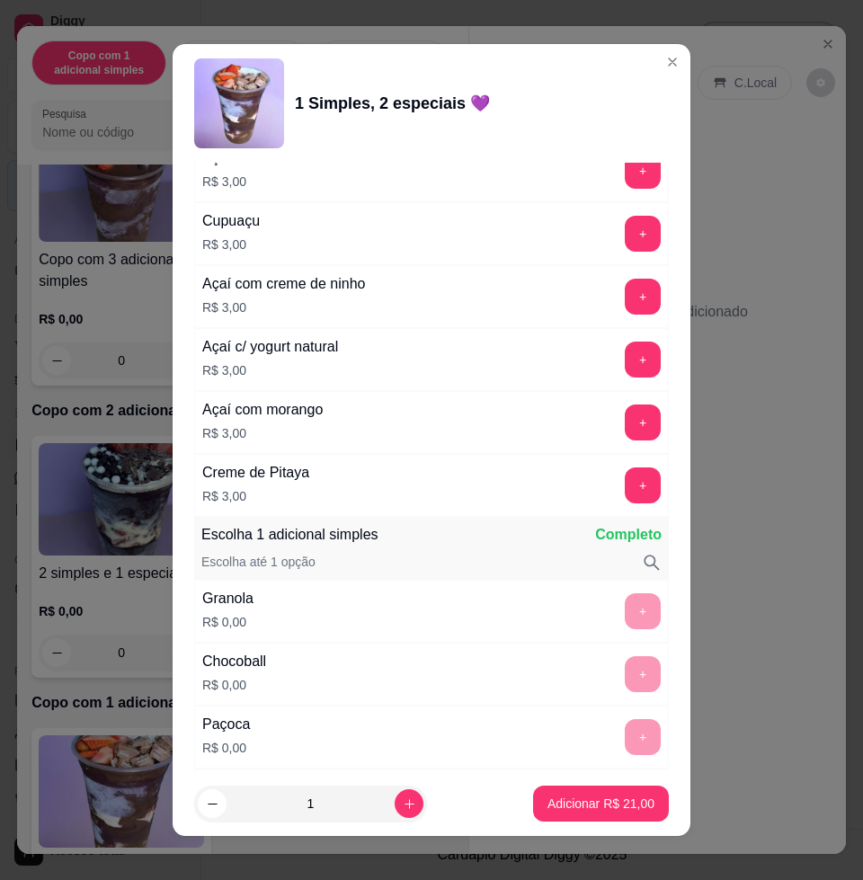
scroll to position [562, 0]
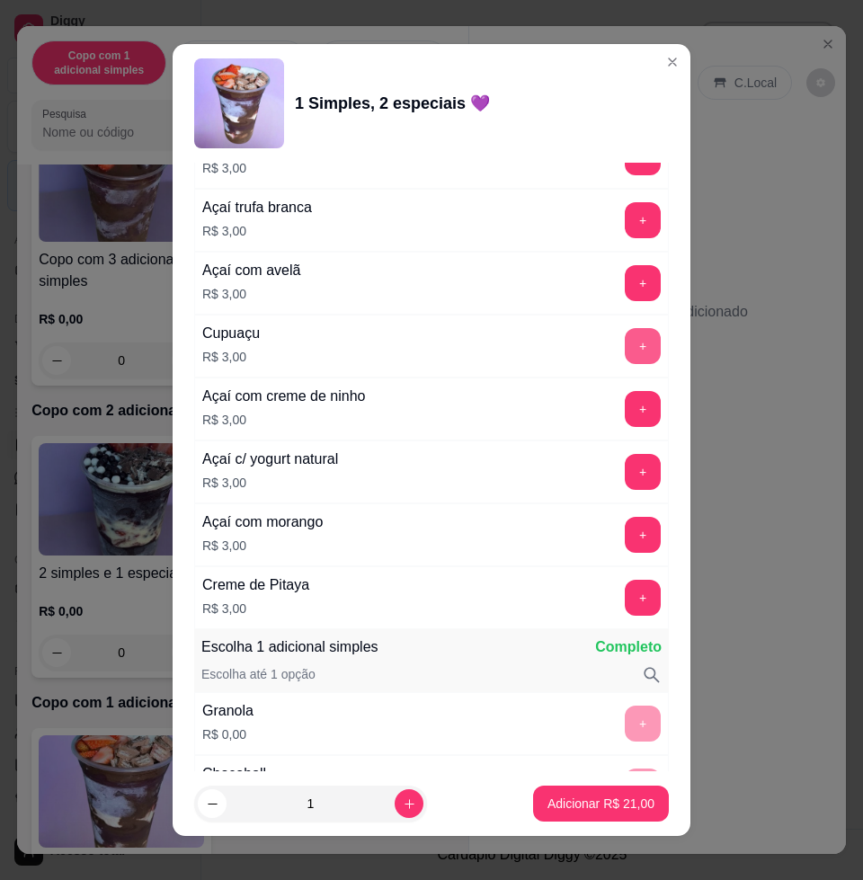
click at [625, 343] on button "+" at bounding box center [643, 346] width 36 height 36
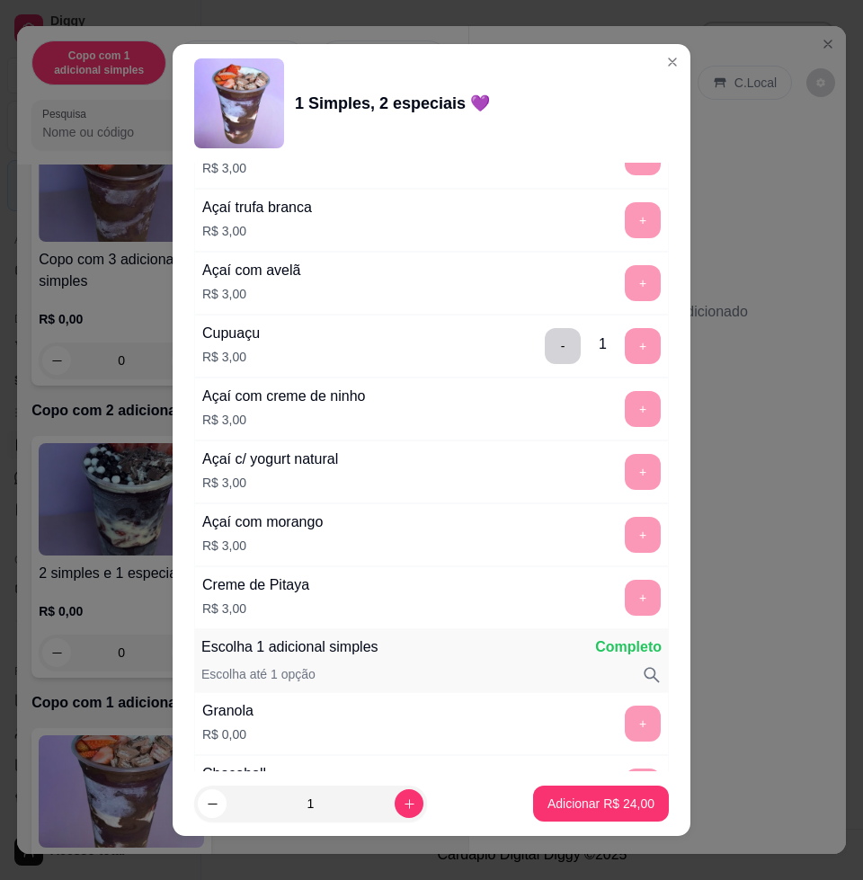
scroll to position [13, 0]
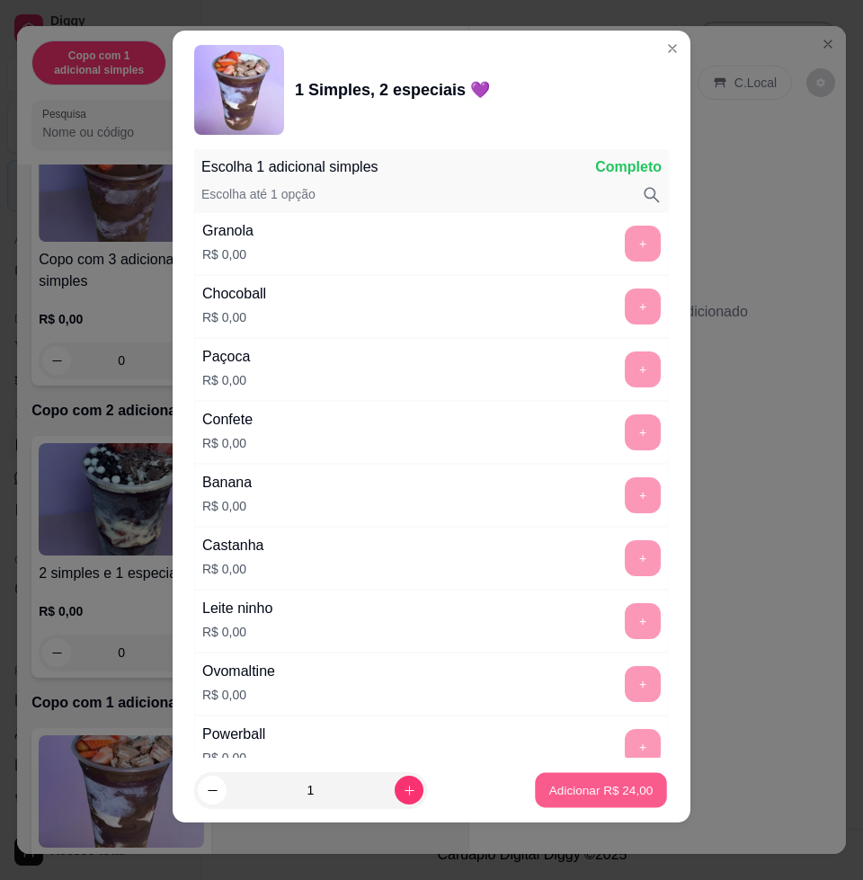
click at [549, 791] on p "Adicionar R$ 24,00" at bounding box center [601, 789] width 104 height 17
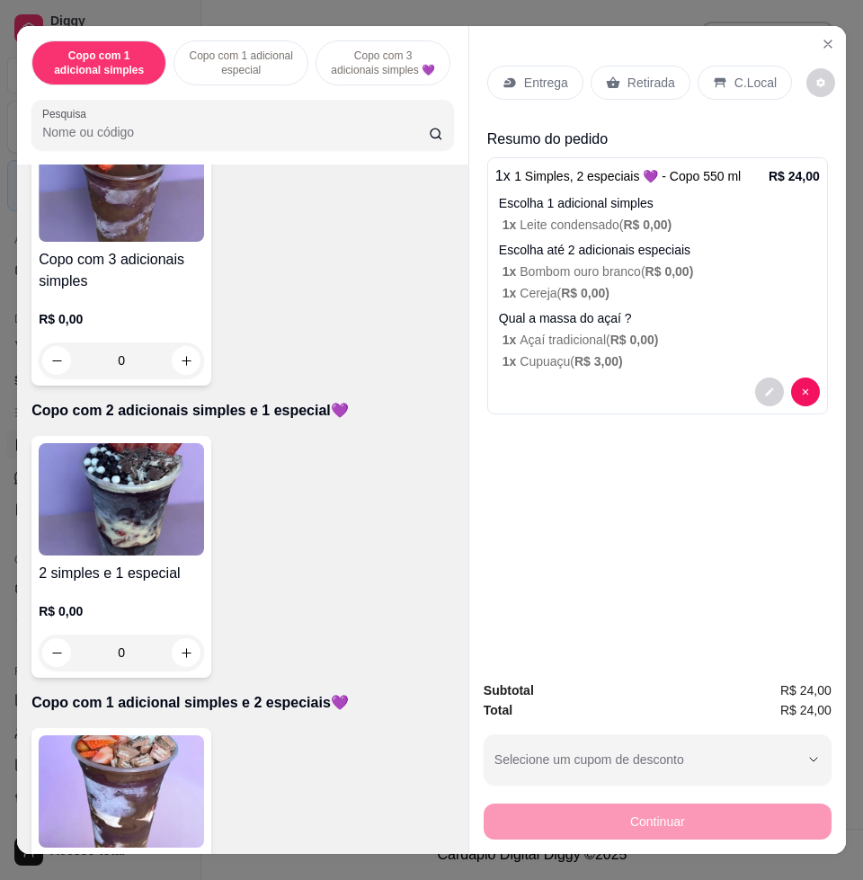
click at [545, 74] on p "Entrega" at bounding box center [546, 83] width 44 height 18
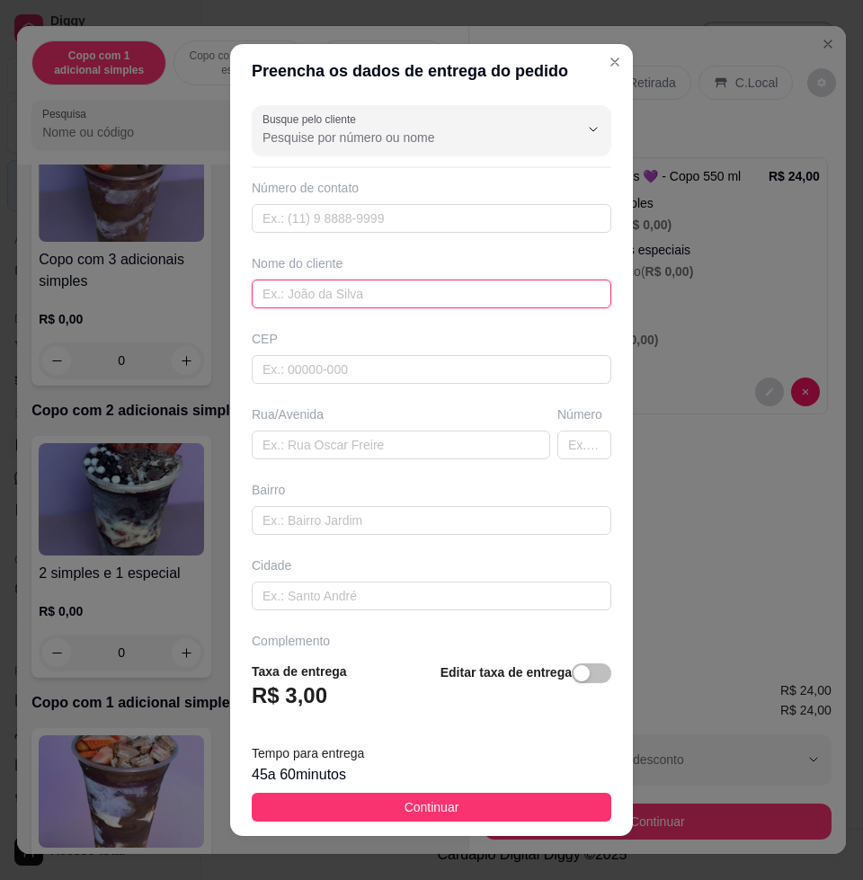
click at [389, 283] on input "text" at bounding box center [431, 294] width 359 height 29
type input "Davi"
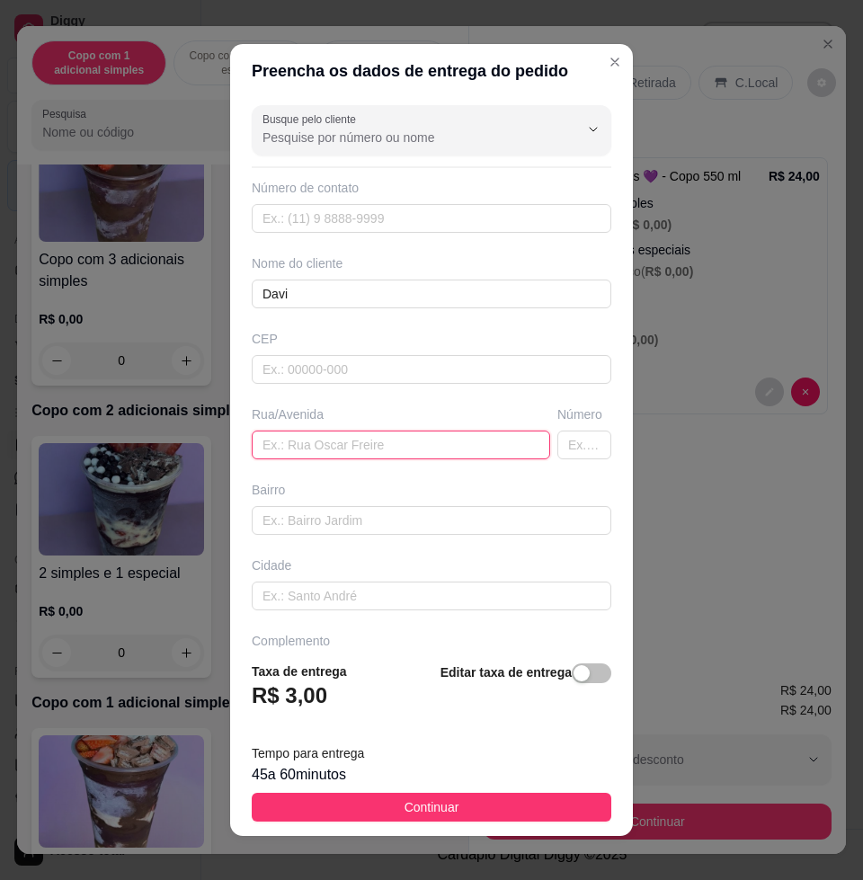
click at [336, 458] on input "text" at bounding box center [401, 444] width 298 height 29
type input "carlos bevilacqua"
click at [557, 435] on input "text" at bounding box center [584, 444] width 54 height 29
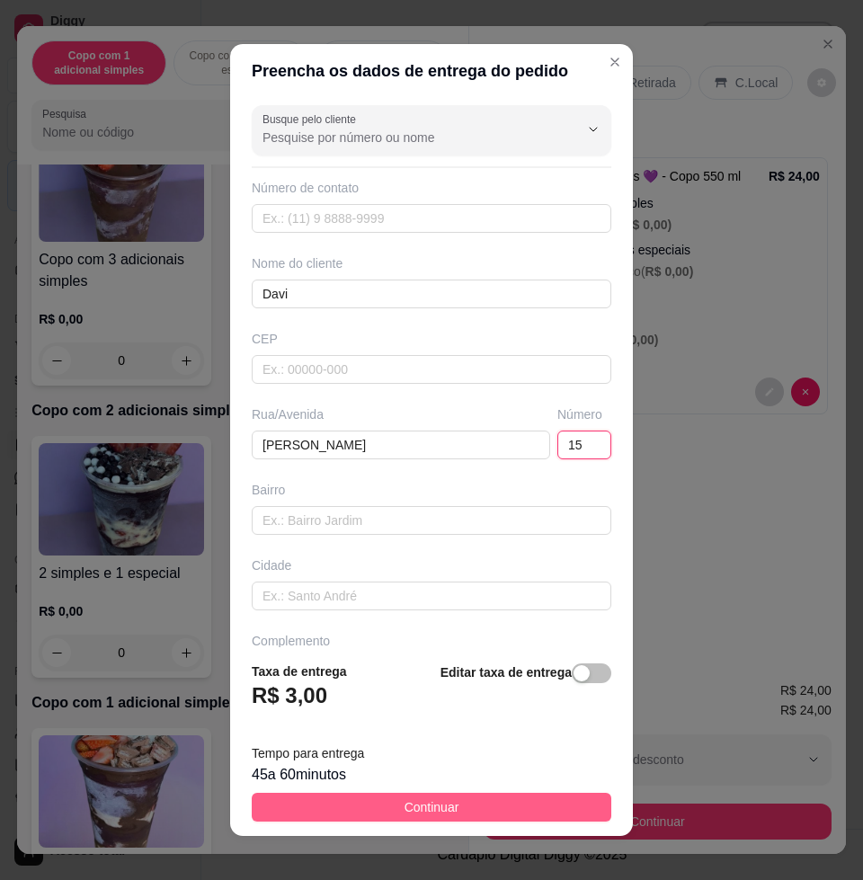
type input "15"
click at [426, 797] on span "Continuar" at bounding box center [431, 807] width 55 height 20
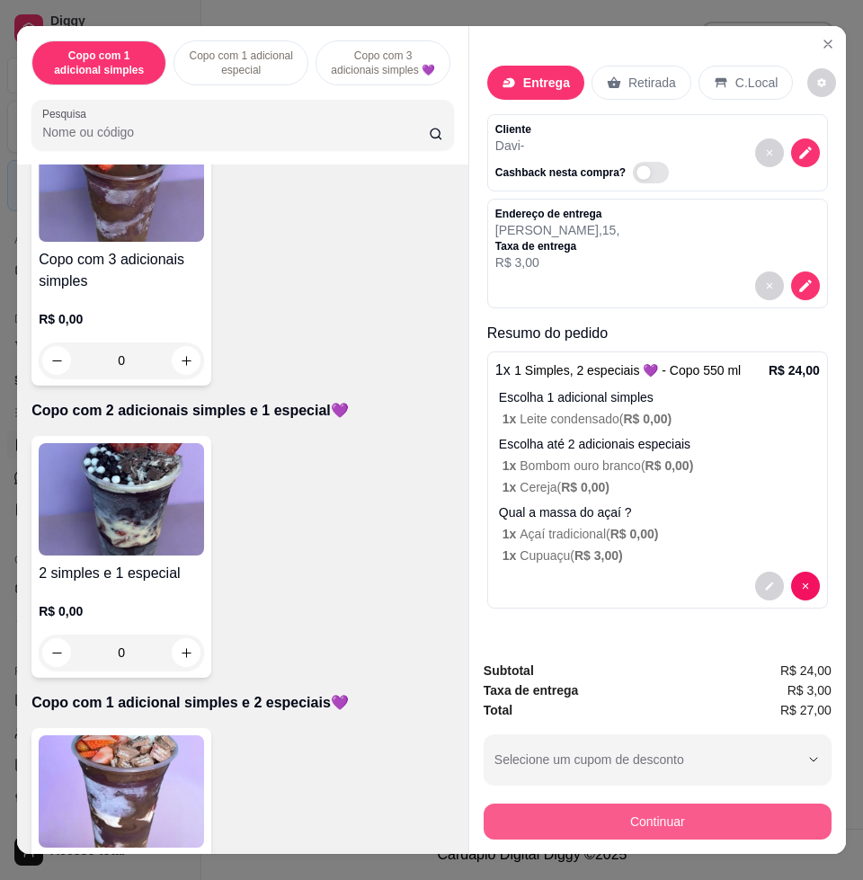
click at [670, 806] on button "Continuar" at bounding box center [658, 821] width 348 height 36
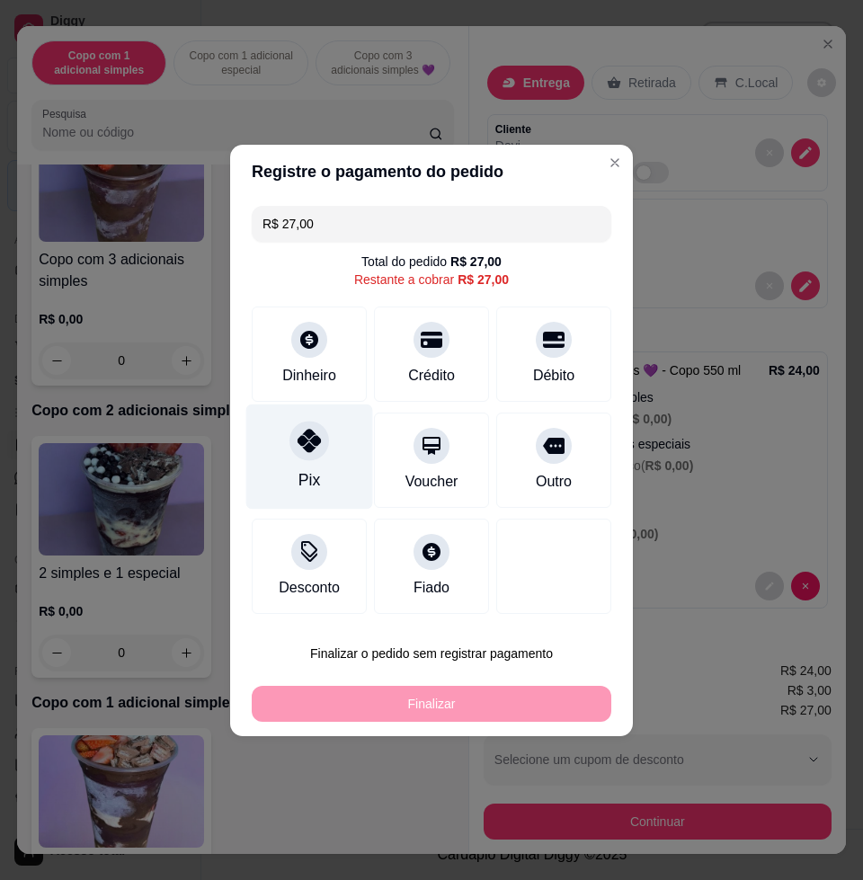
click at [305, 457] on div at bounding box center [309, 441] width 40 height 40
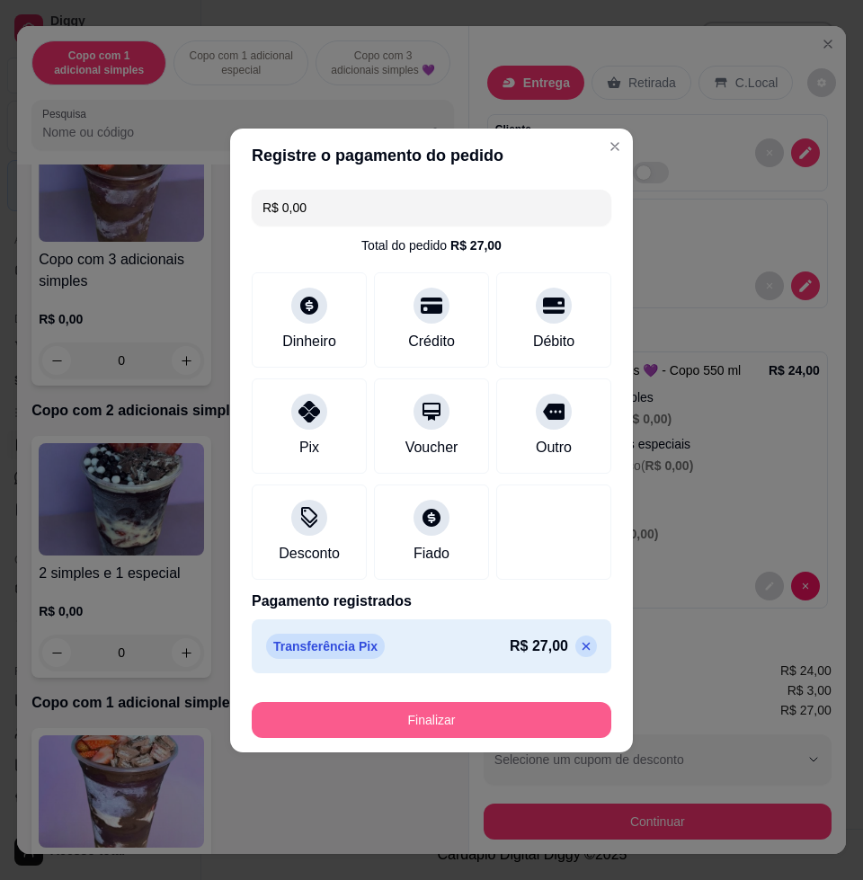
click at [423, 720] on button "Finalizar" at bounding box center [431, 720] width 359 height 36
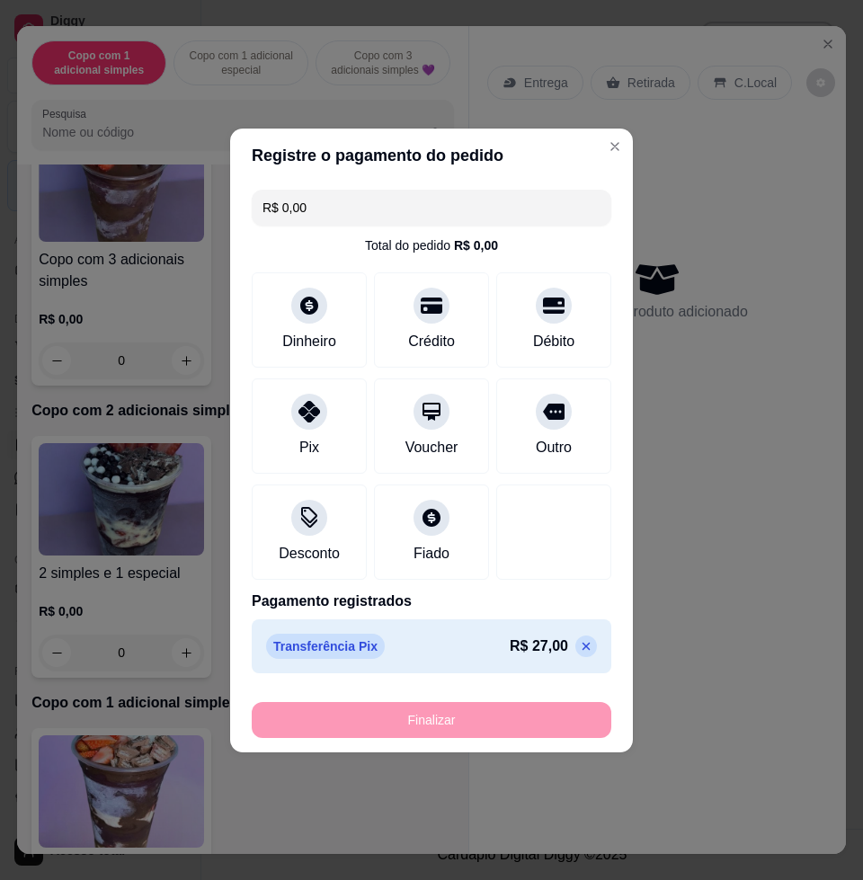
type input "-R$ 27,00"
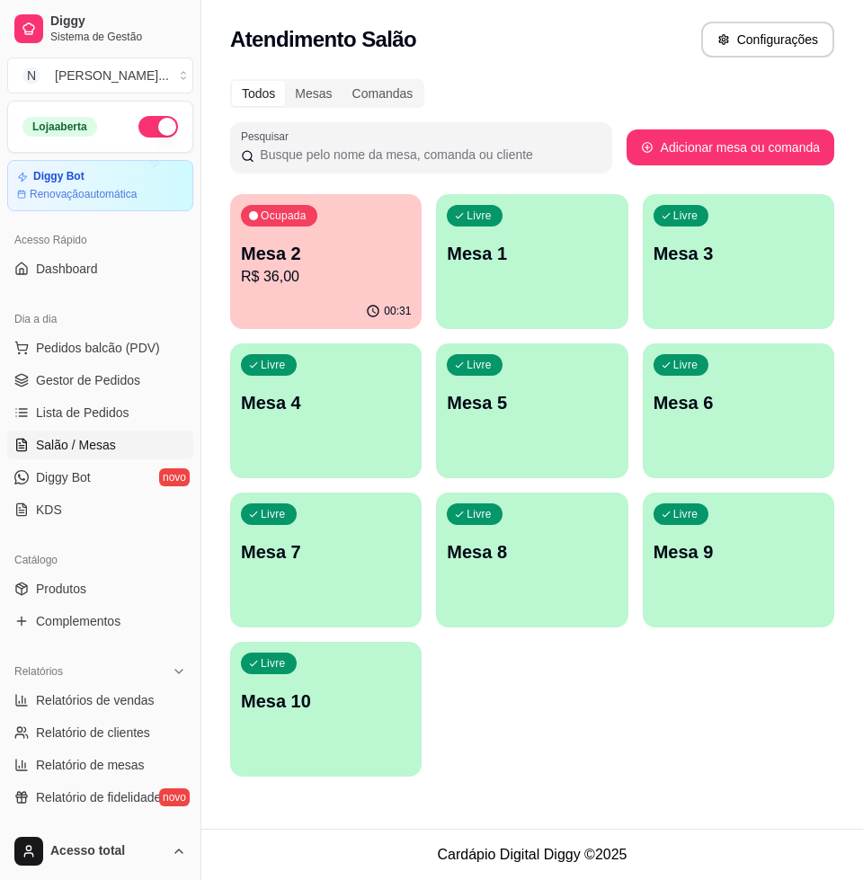
click at [335, 266] on p "R$ 36,00" at bounding box center [326, 277] width 170 height 22
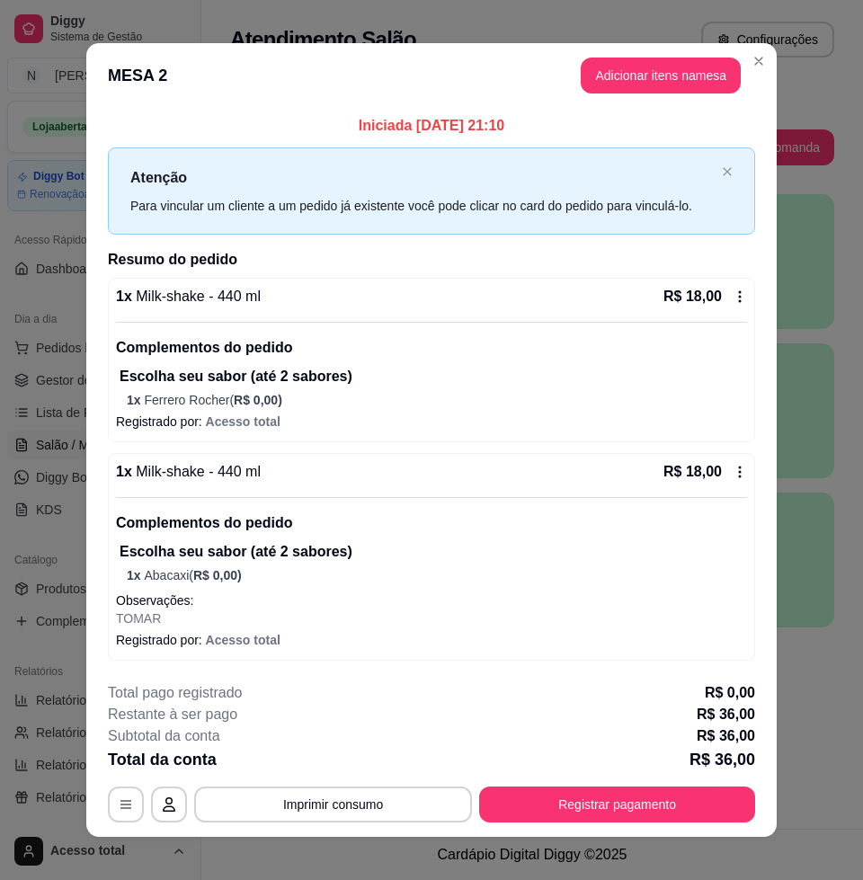
scroll to position [14, 0]
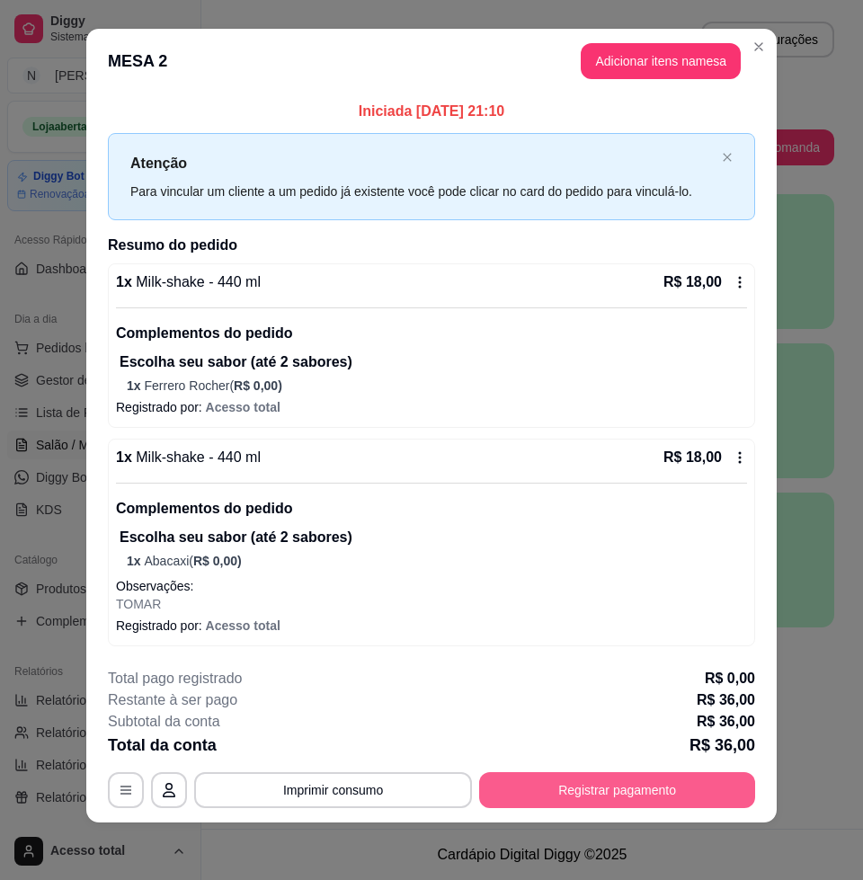
click at [615, 773] on button "Registrar pagamento" at bounding box center [617, 790] width 276 height 36
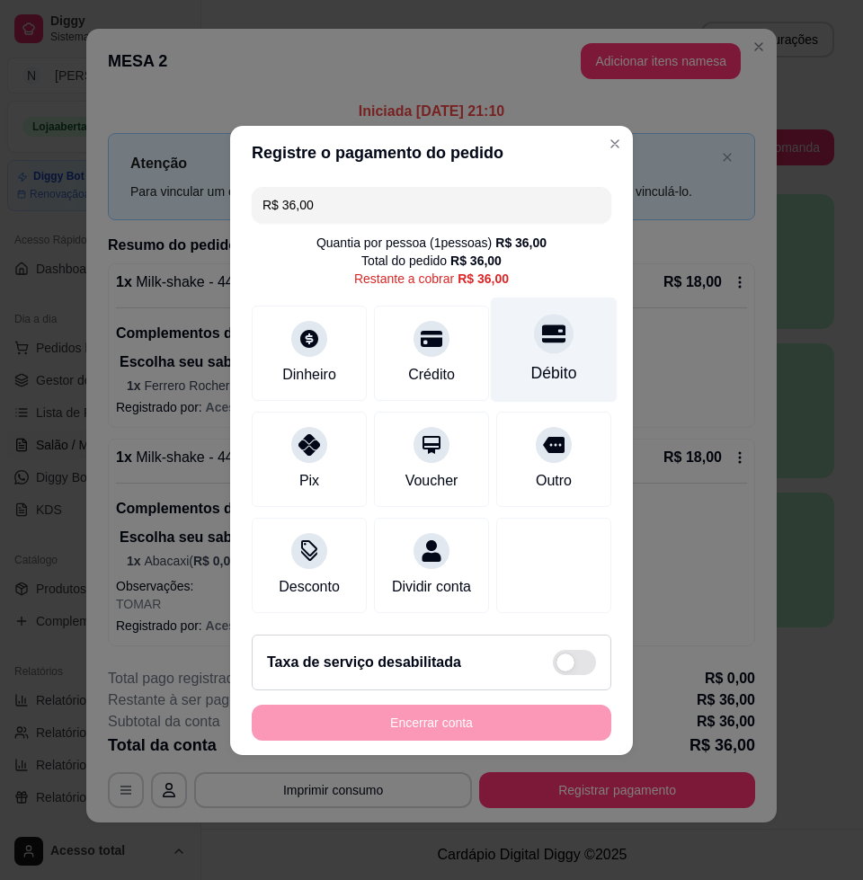
click at [537, 361] on div "Débito" at bounding box center [554, 372] width 46 height 23
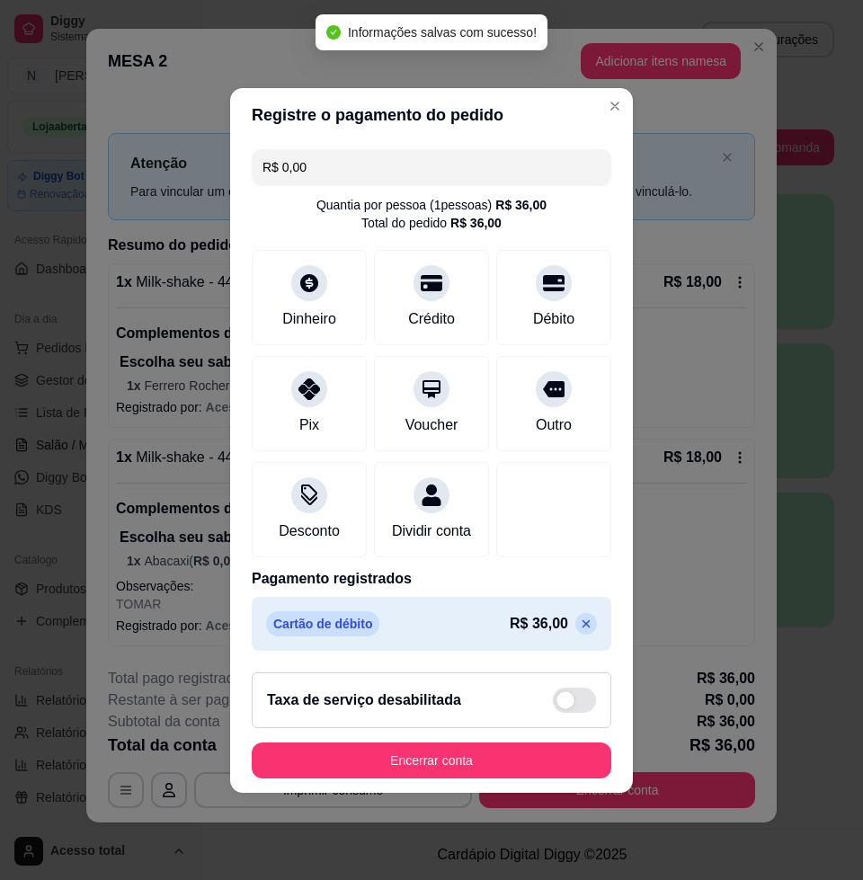
type input "R$ 0,00"
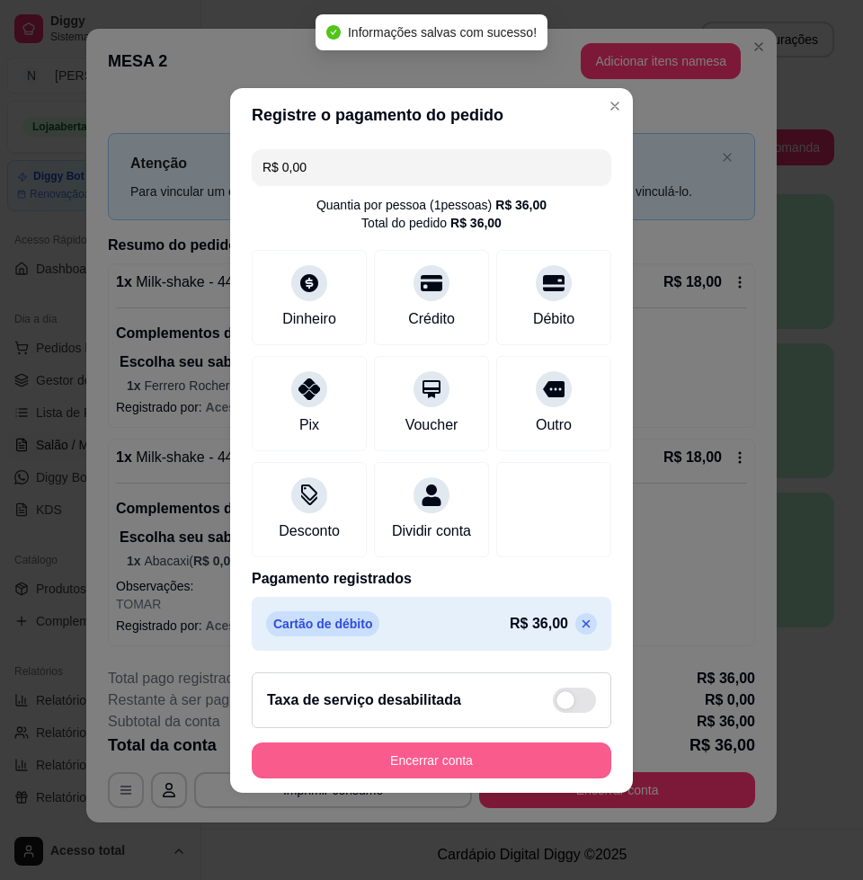
click at [436, 778] on button "Encerrar conta" at bounding box center [431, 760] width 359 height 36
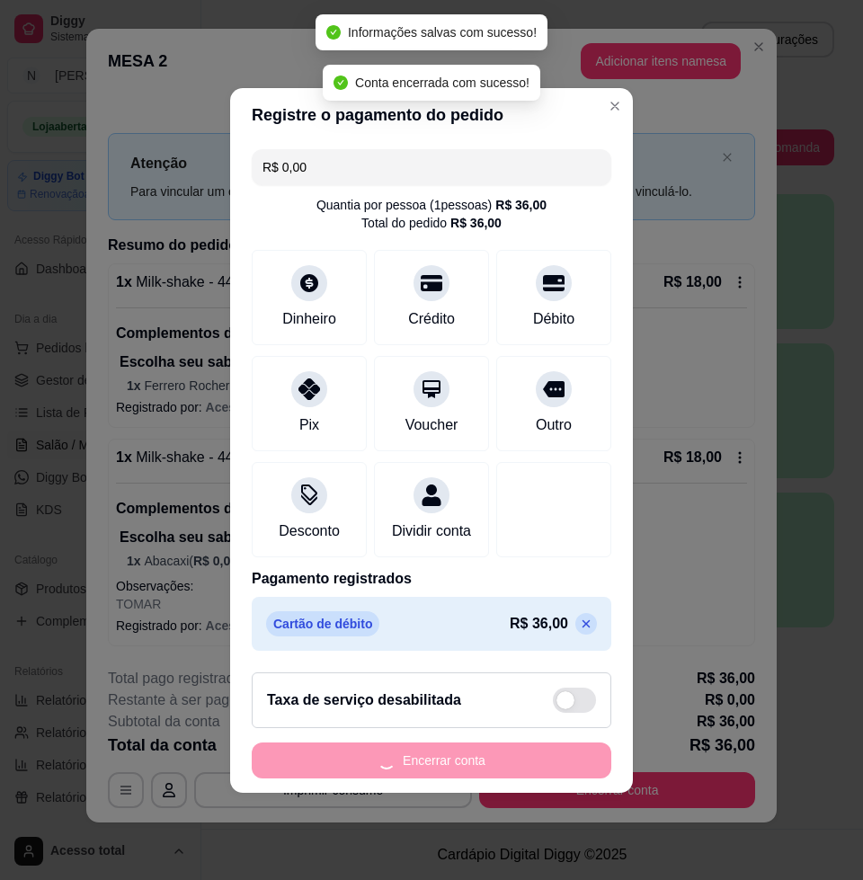
scroll to position [0, 0]
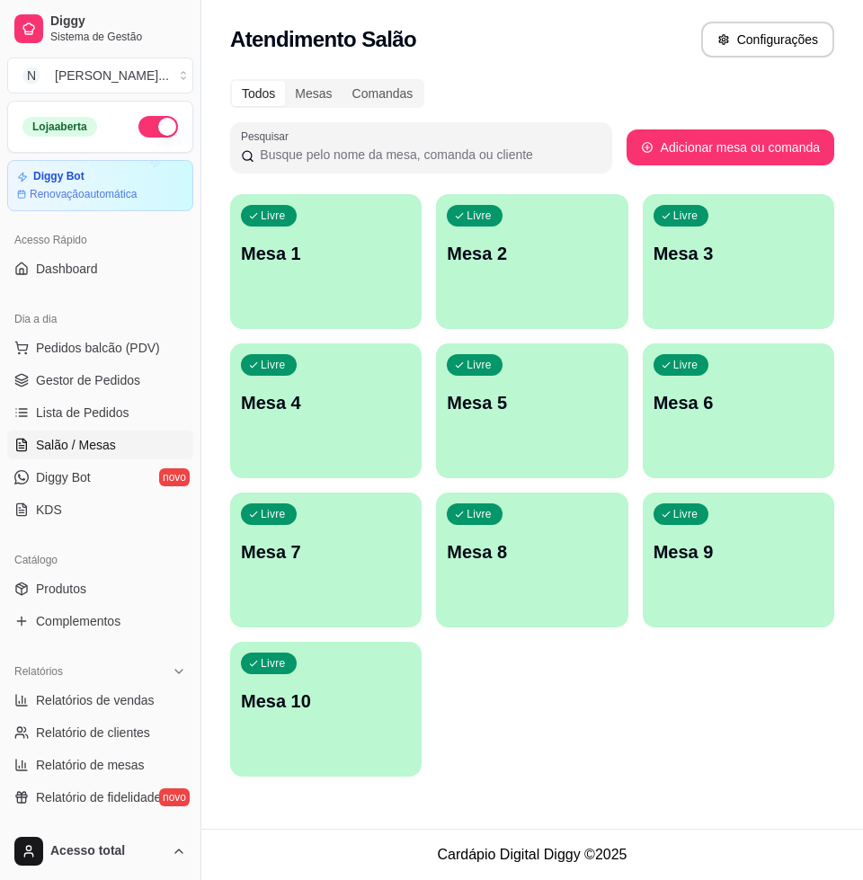
click at [369, 280] on div "Livre Mesa 1" at bounding box center [325, 250] width 191 height 113
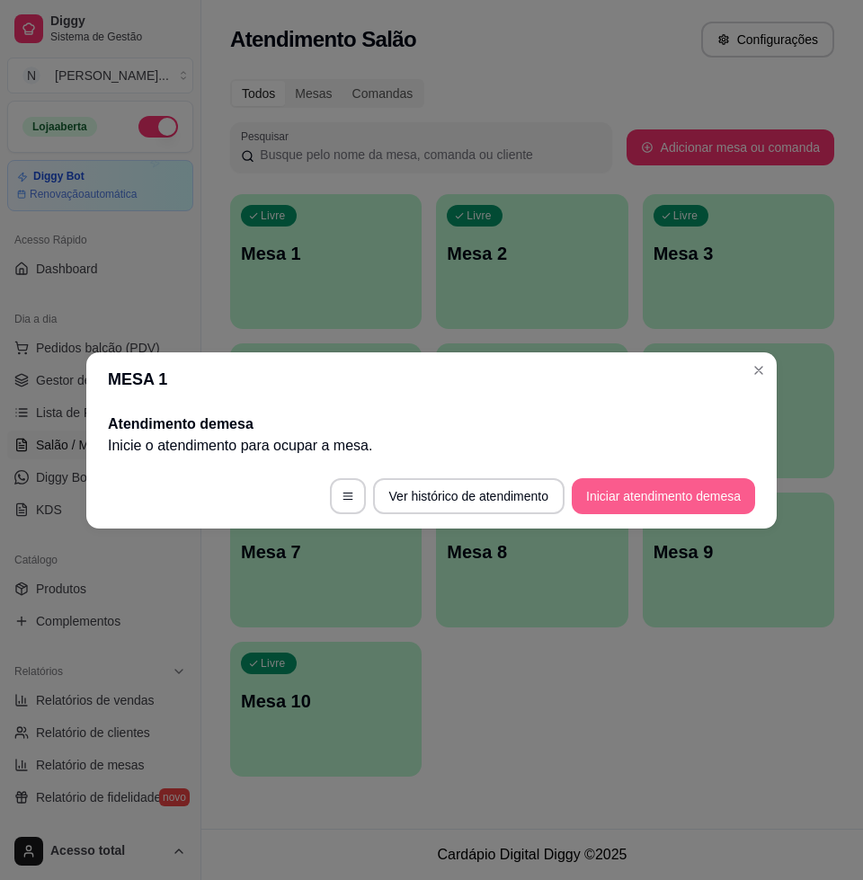
click at [631, 479] on button "Iniciar atendimento de mesa" at bounding box center [663, 496] width 183 height 36
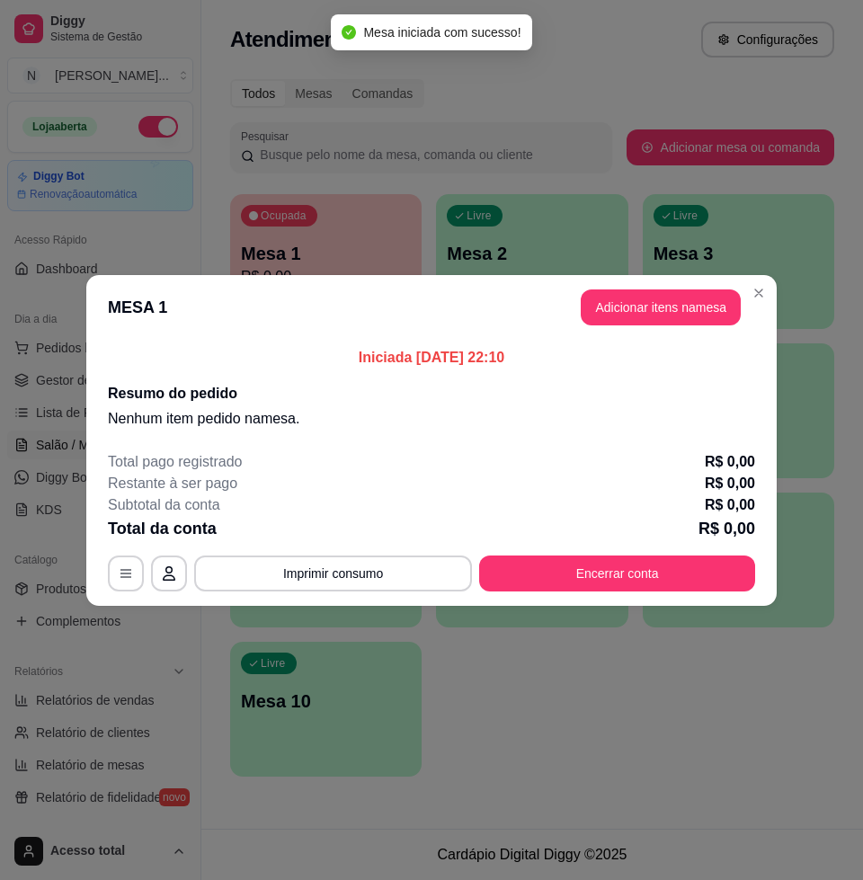
click at [650, 306] on button "Adicionar itens na mesa" at bounding box center [661, 307] width 160 height 36
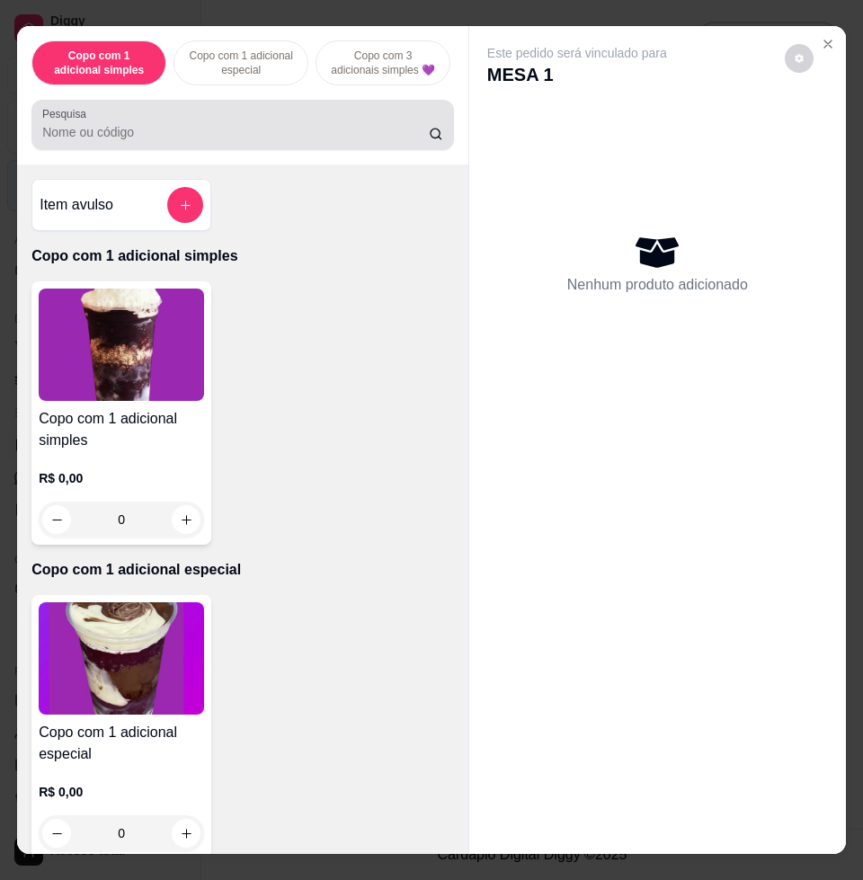
click at [197, 126] on div at bounding box center [242, 125] width 401 height 36
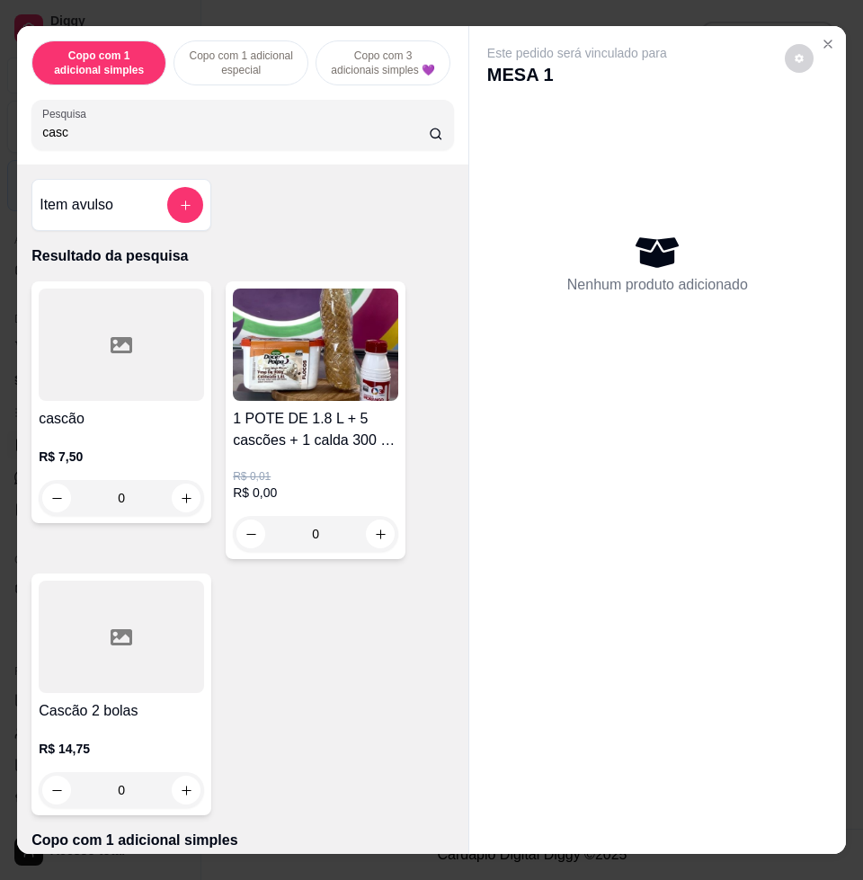
scroll to position [112, 0]
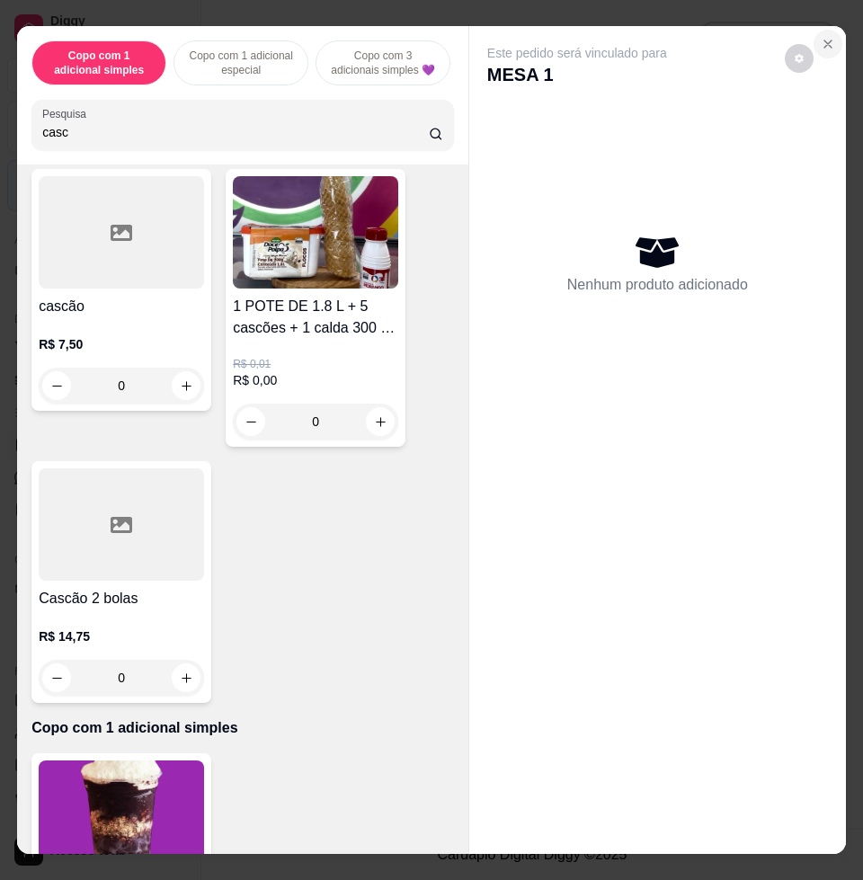
type input "casc"
click at [821, 39] on icon "Close" at bounding box center [828, 44] width 14 height 14
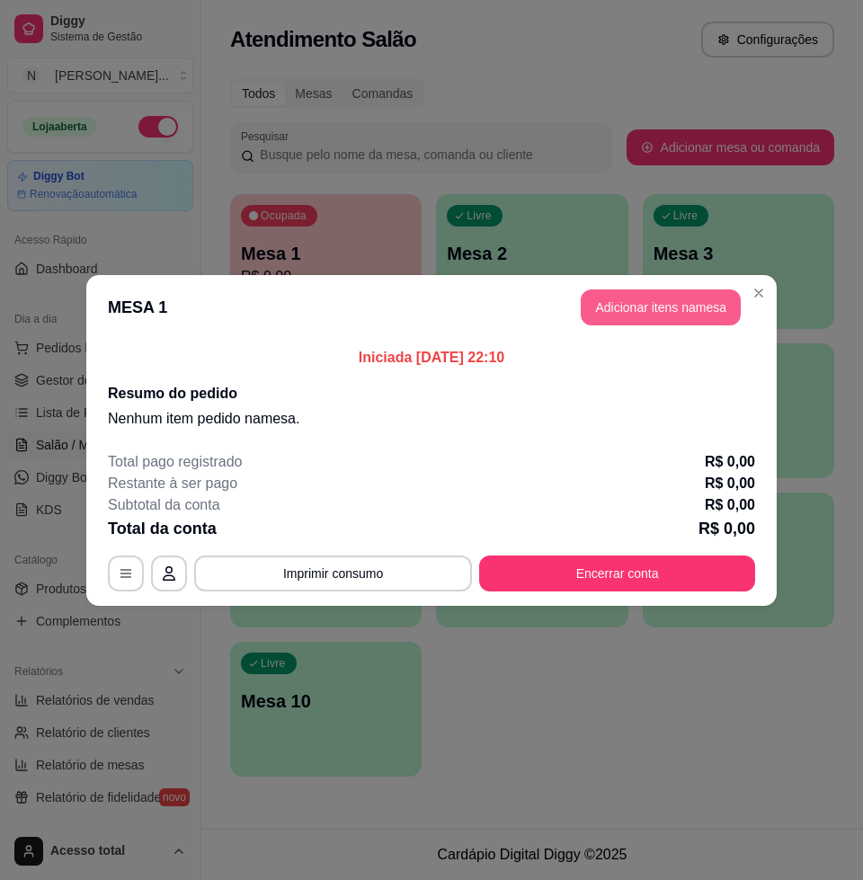
click at [679, 297] on button "Adicionar itens na mesa" at bounding box center [661, 307] width 160 height 36
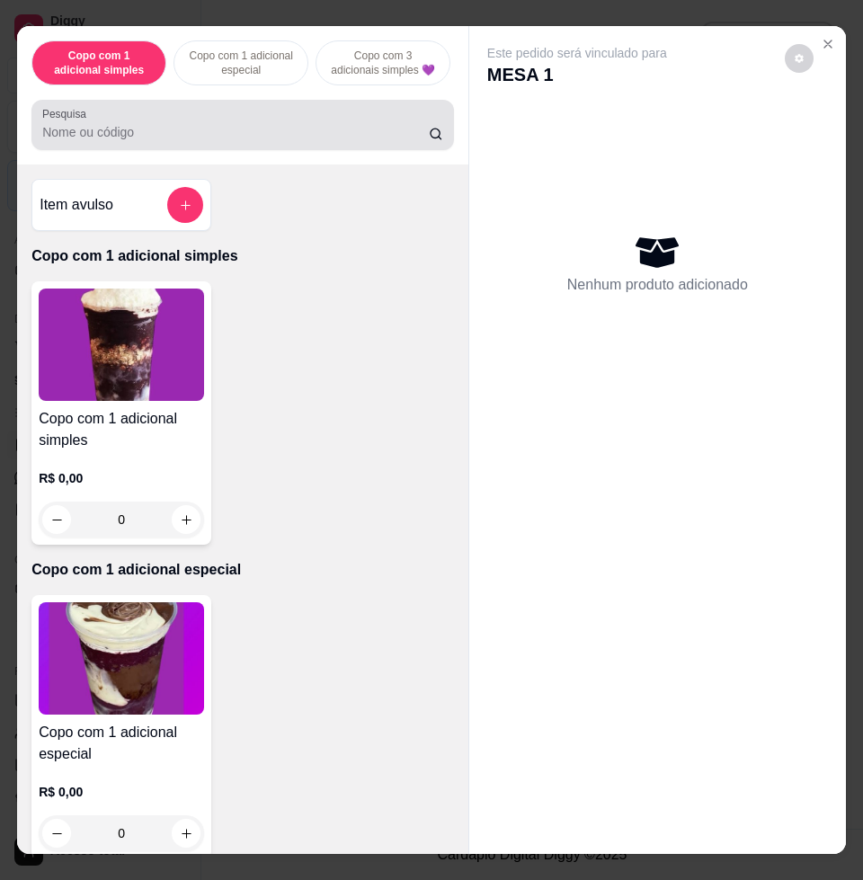
click at [103, 121] on div at bounding box center [242, 125] width 401 height 36
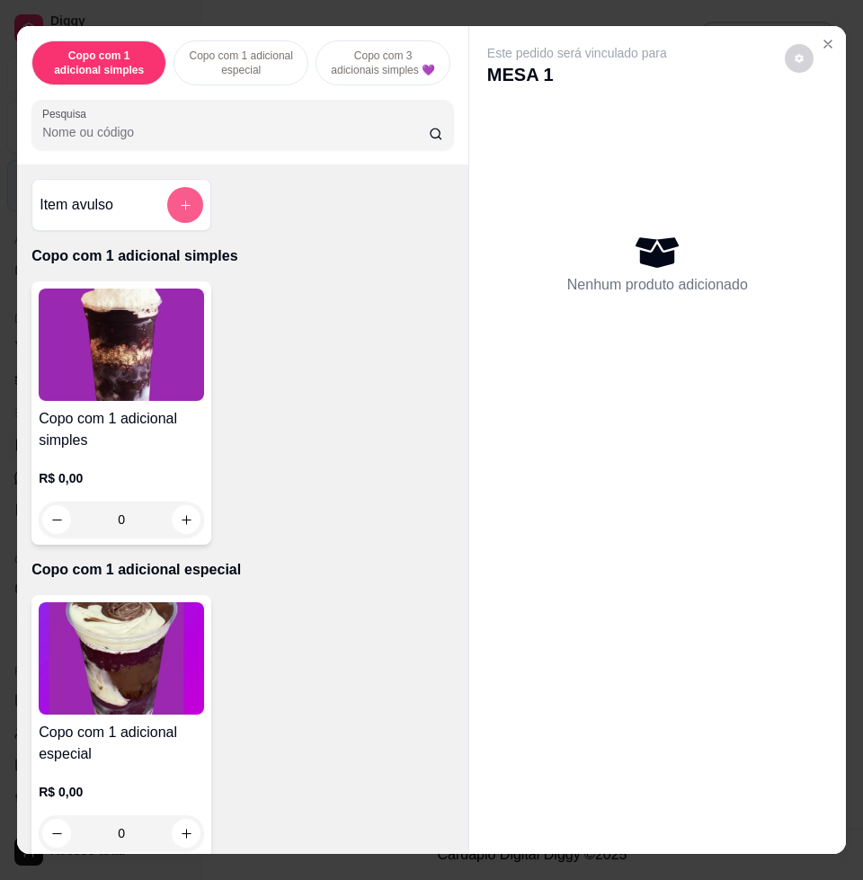
click at [168, 209] on button "add-separate-item" at bounding box center [185, 205] width 36 height 36
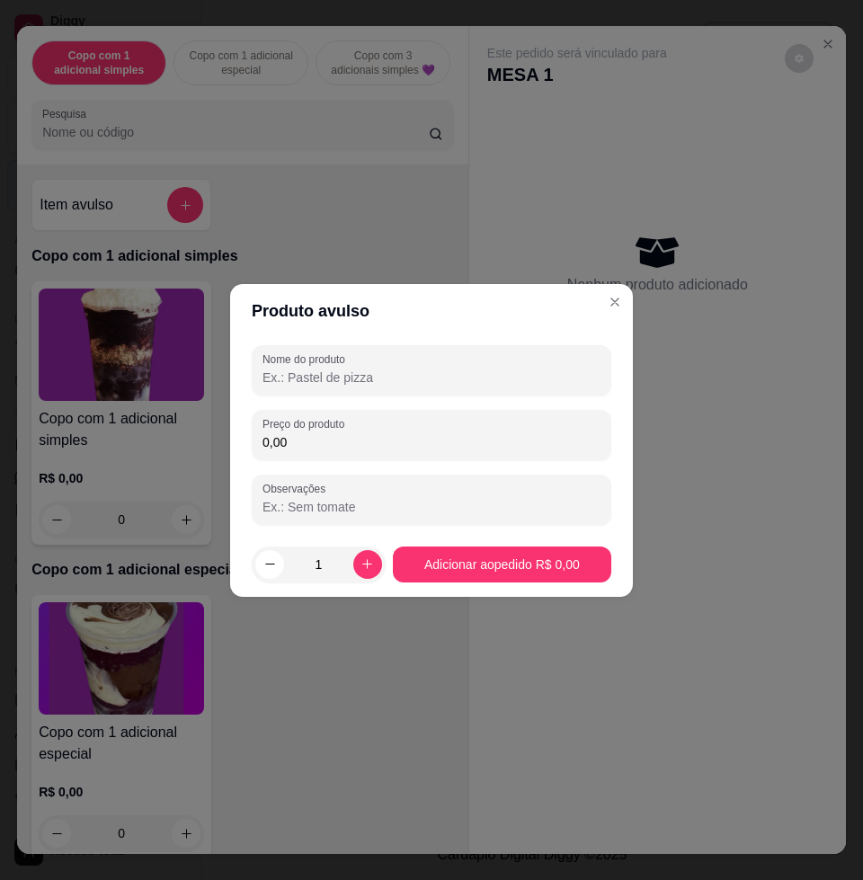
click at [380, 437] on input "0,00" at bounding box center [431, 442] width 338 height 18
type input "13,92"
click at [489, 395] on div "Nome do produto Preço do produto 13,92 Observações" at bounding box center [431, 435] width 359 height 180
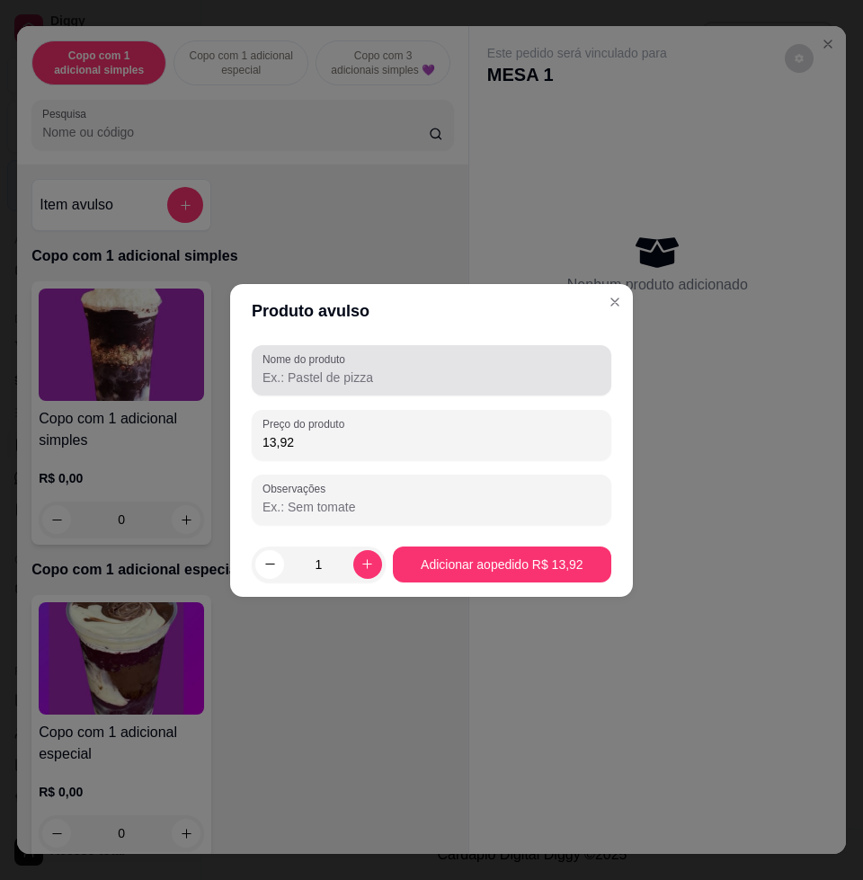
click at [495, 365] on div at bounding box center [431, 370] width 338 height 36
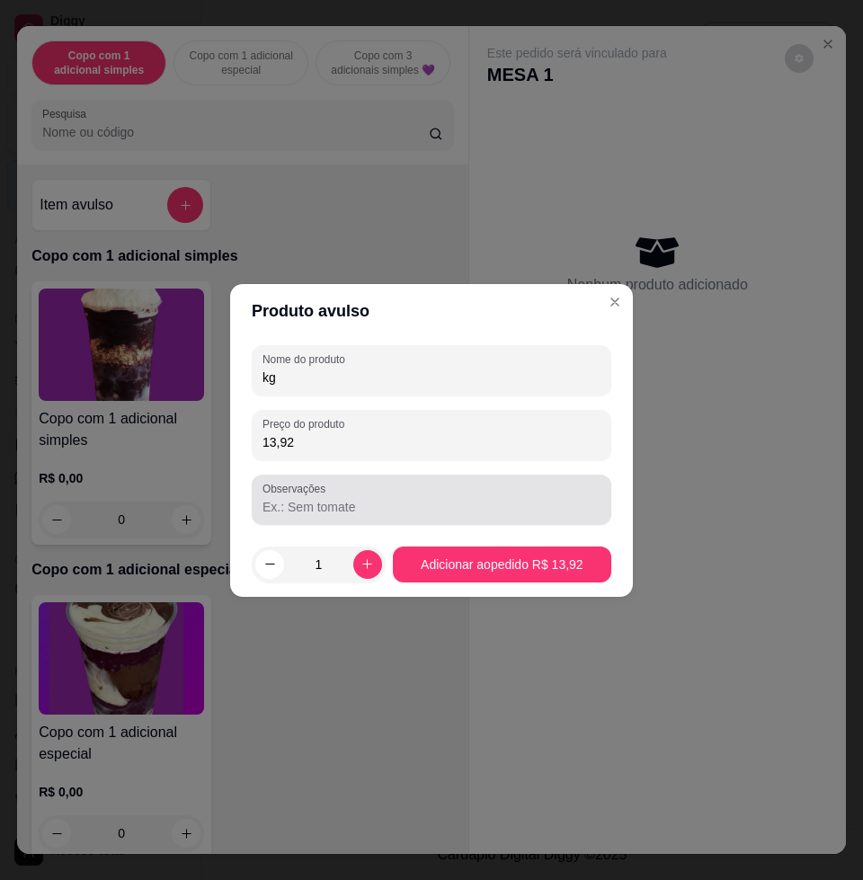
type input "kg"
click at [468, 503] on input "Observações" at bounding box center [431, 507] width 338 height 18
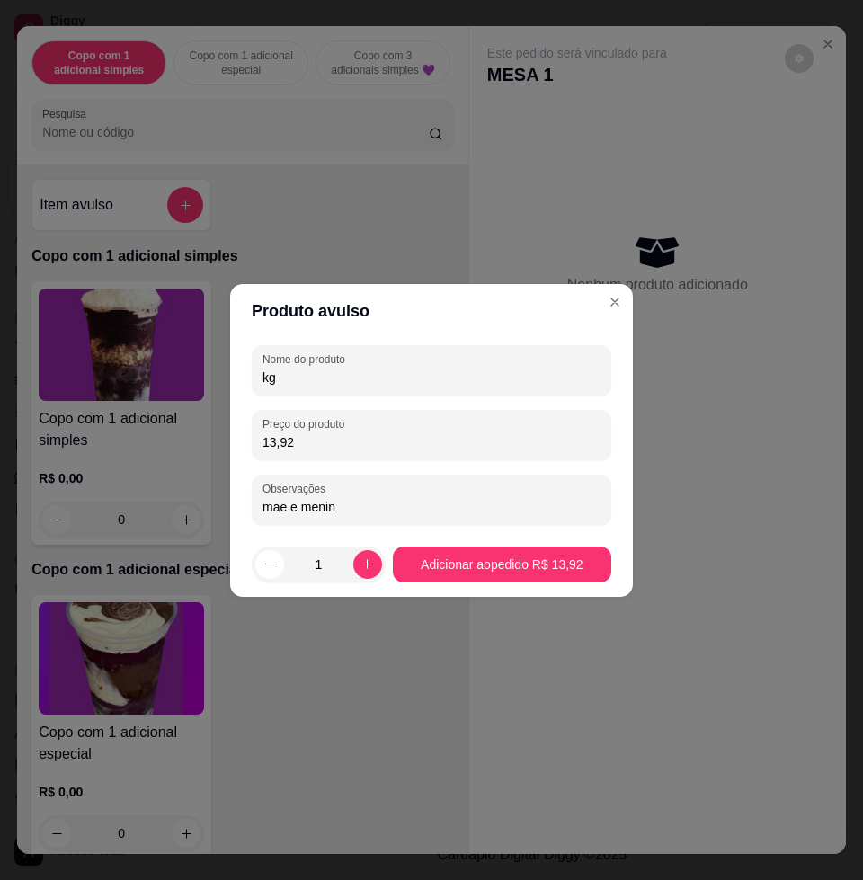
type input "mae e menina"
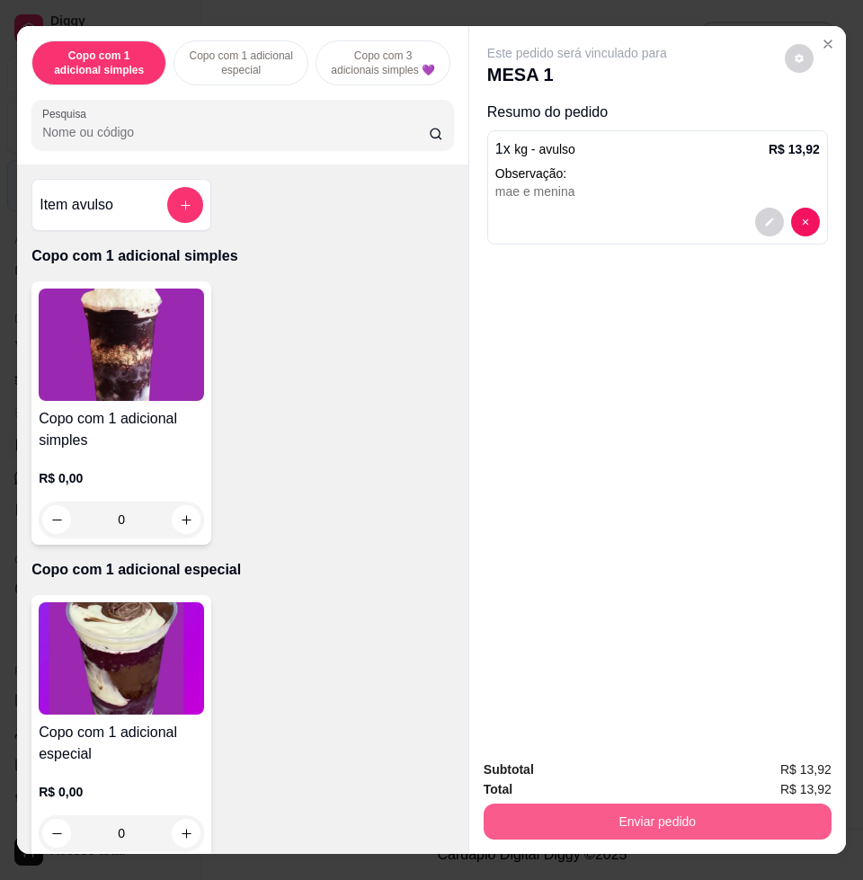
click at [638, 814] on button "Enviar pedido" at bounding box center [658, 821] width 348 height 36
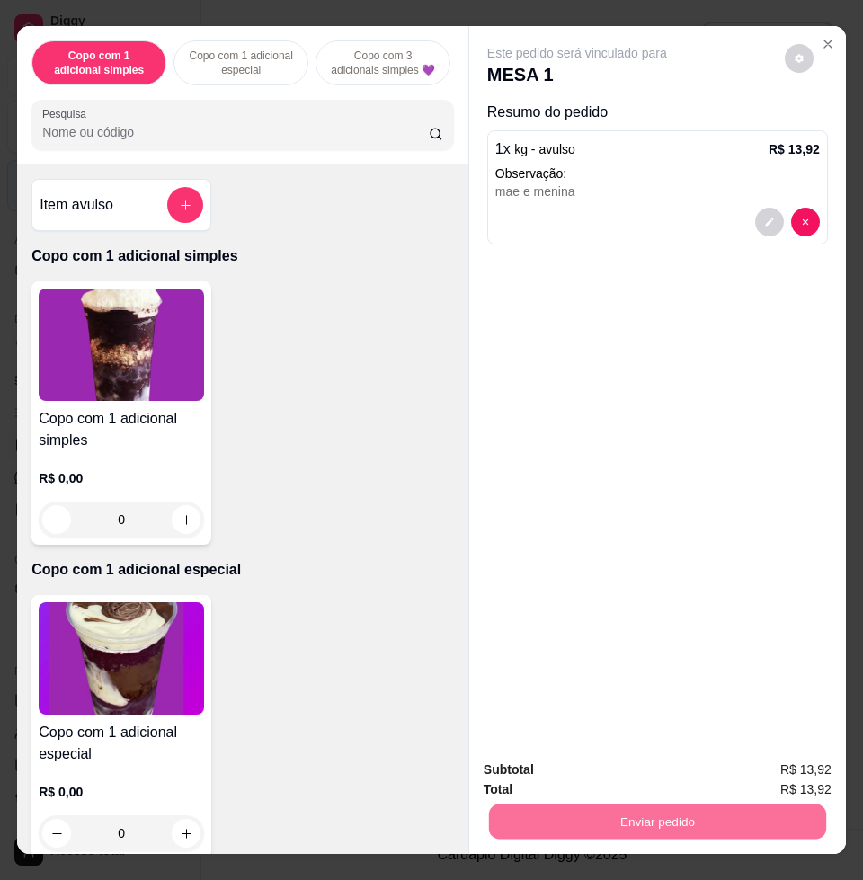
click at [788, 765] on button "Enviar pedido" at bounding box center [783, 768] width 102 height 34
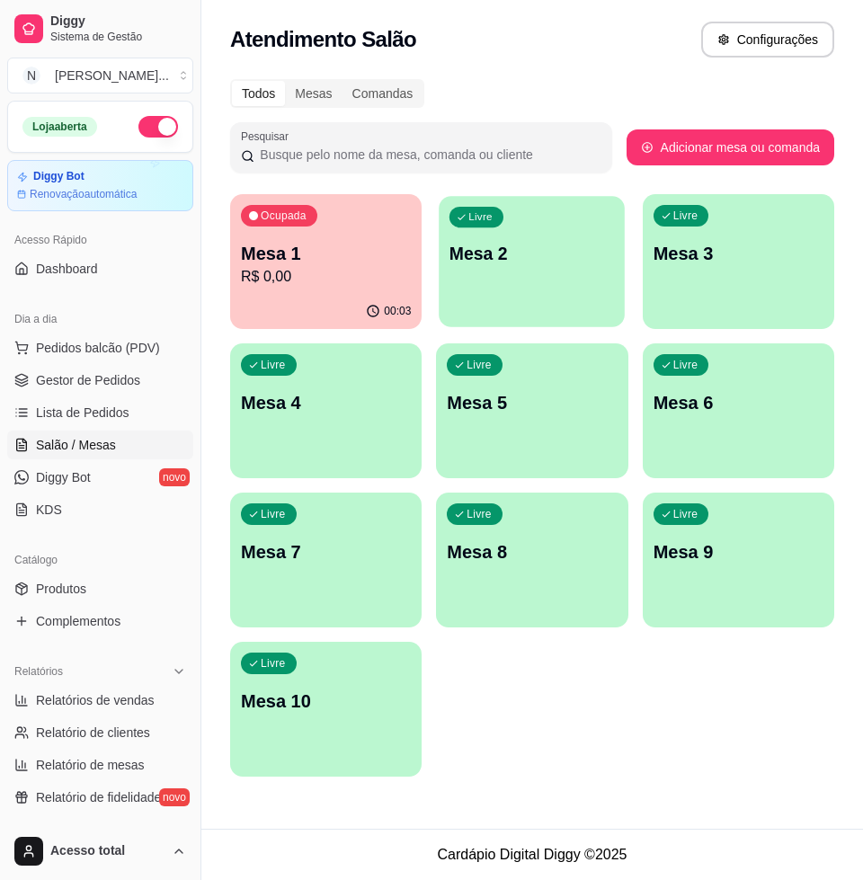
click at [542, 269] on div "Livre Mesa 2" at bounding box center [532, 251] width 186 height 110
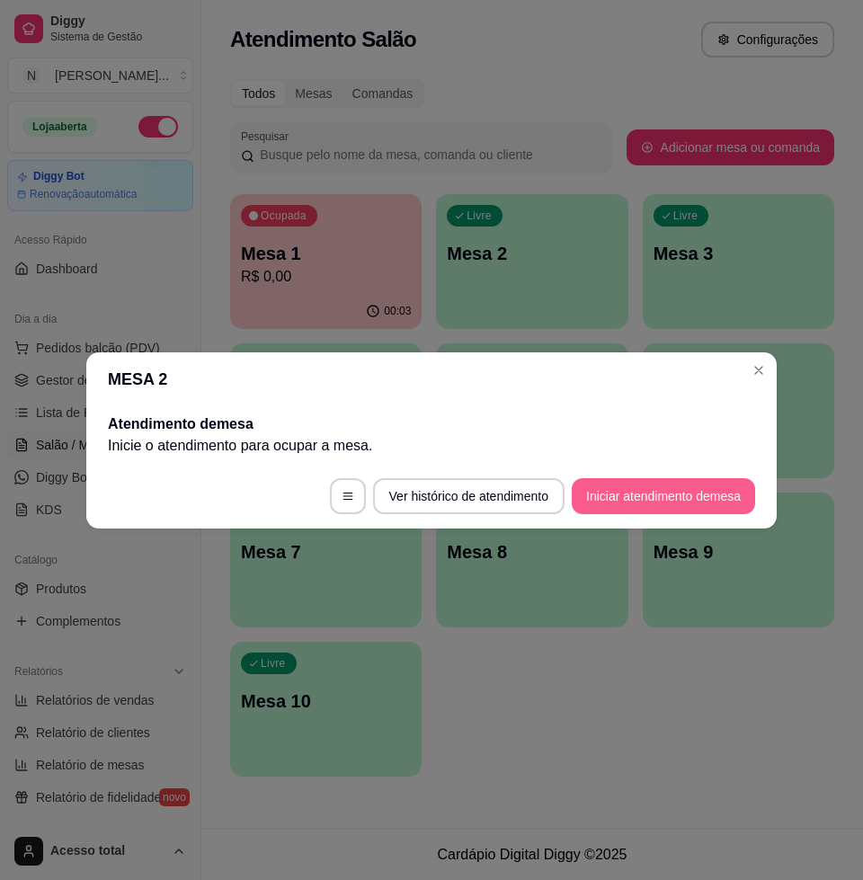
click at [688, 501] on button "Iniciar atendimento de mesa" at bounding box center [663, 496] width 183 height 36
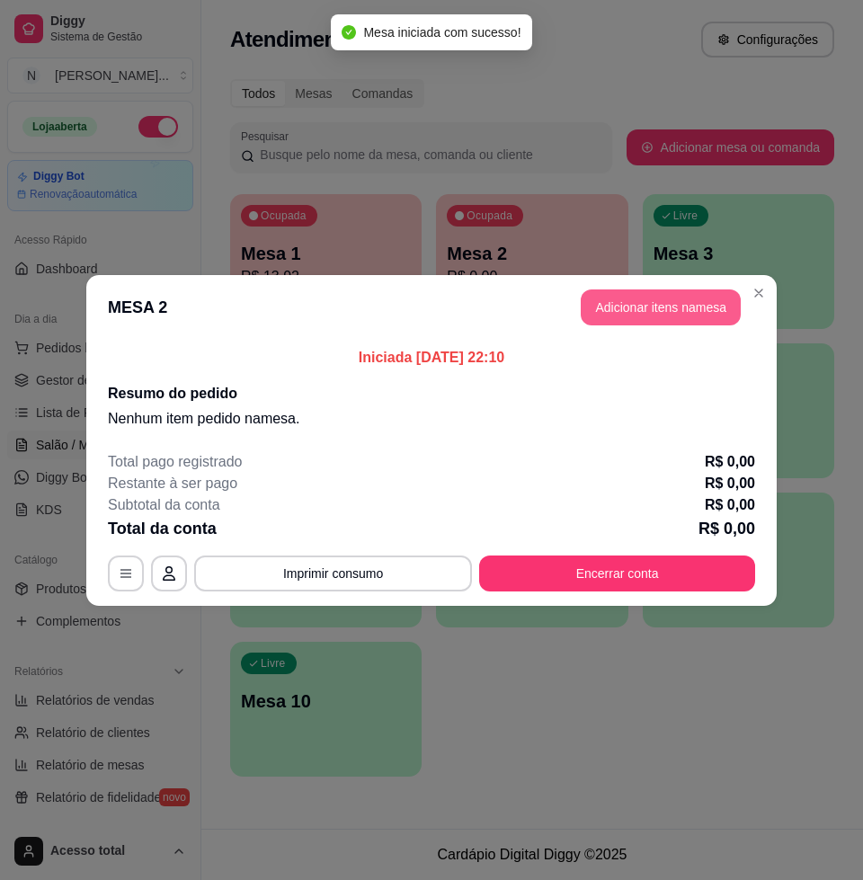
click at [667, 293] on button "Adicionar itens na mesa" at bounding box center [661, 307] width 160 height 36
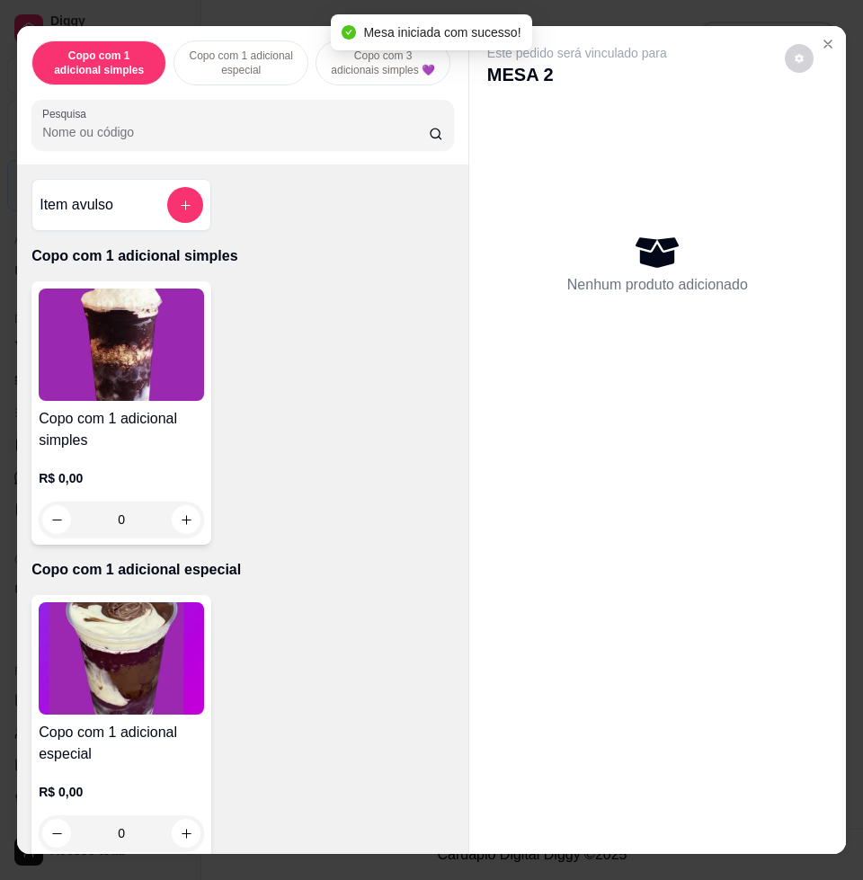
drag, startPoint x: 180, startPoint y: 144, endPoint x: 179, endPoint y: 135, distance: 9.0
click at [180, 141] on input "Pesquisa" at bounding box center [235, 132] width 386 height 18
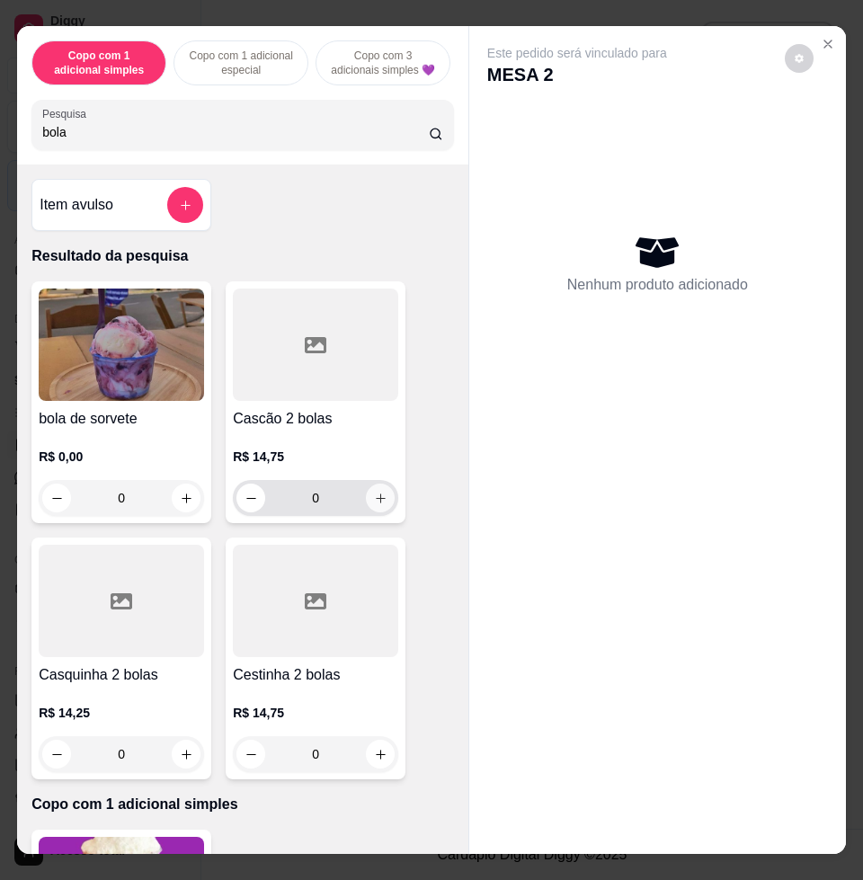
type input "bola"
click at [376, 505] on icon "increase-product-quantity" at bounding box center [380, 498] width 13 height 13
type input "1"
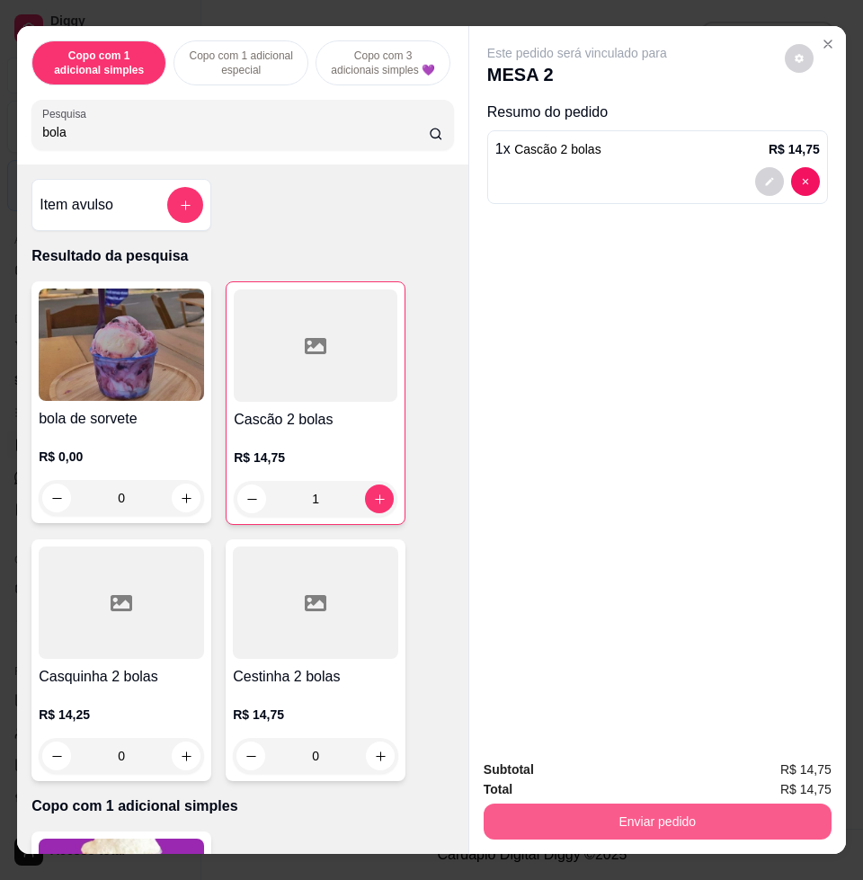
click at [642, 812] on button "Enviar pedido" at bounding box center [658, 821] width 348 height 36
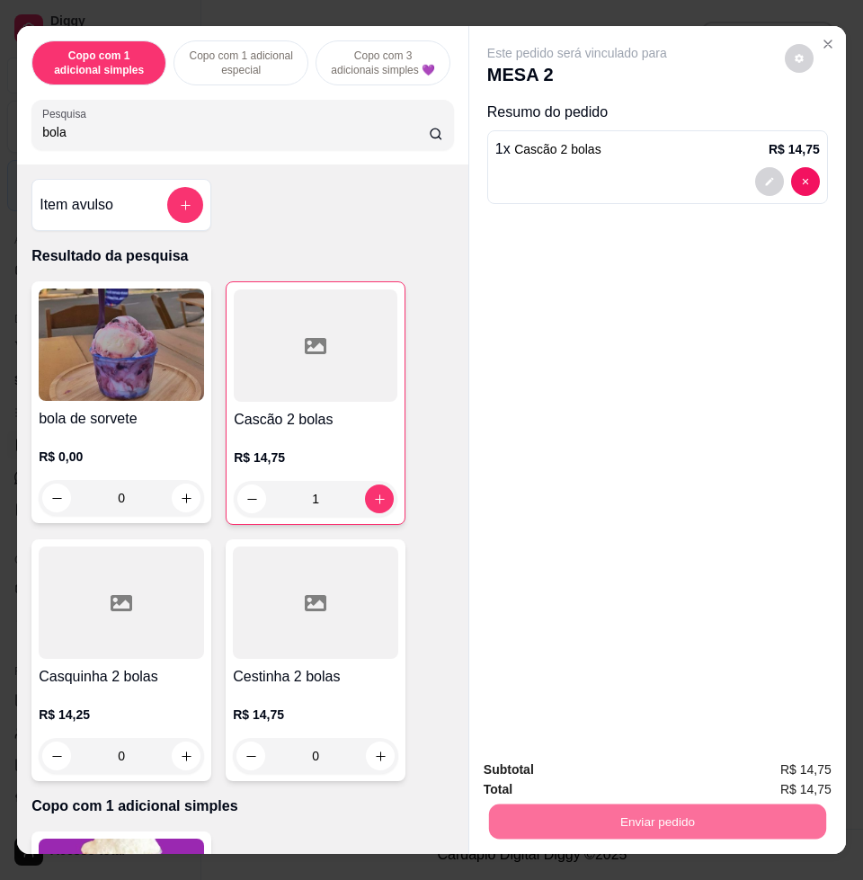
click at [776, 764] on button "Enviar pedido" at bounding box center [782, 767] width 99 height 33
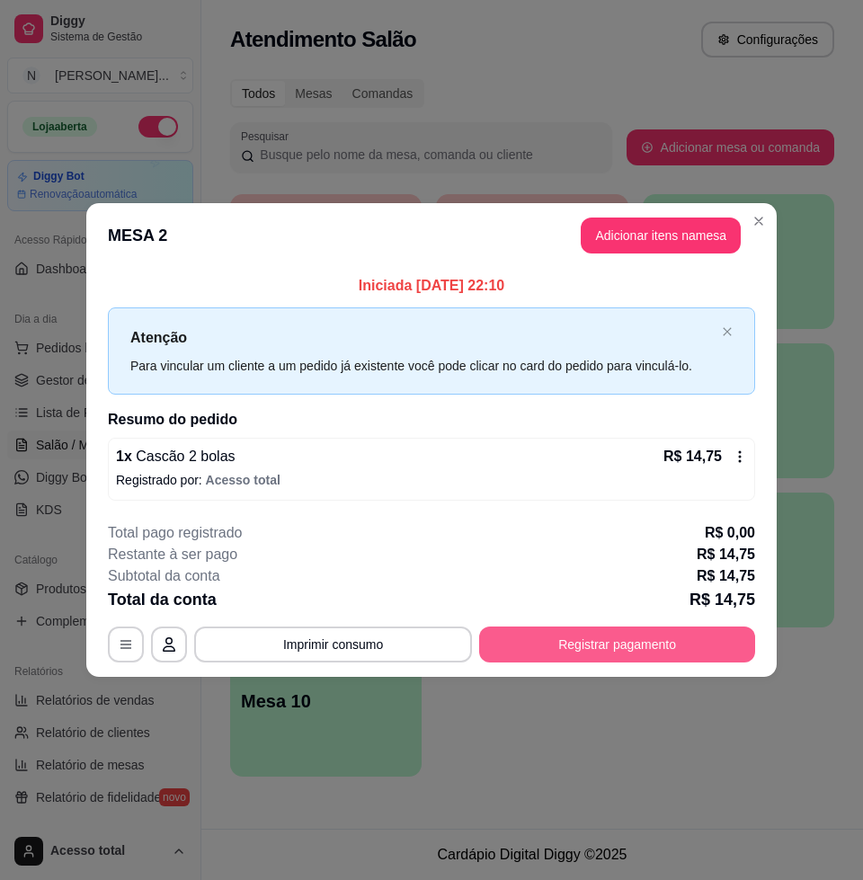
click at [662, 635] on button "Registrar pagamento" at bounding box center [617, 644] width 276 height 36
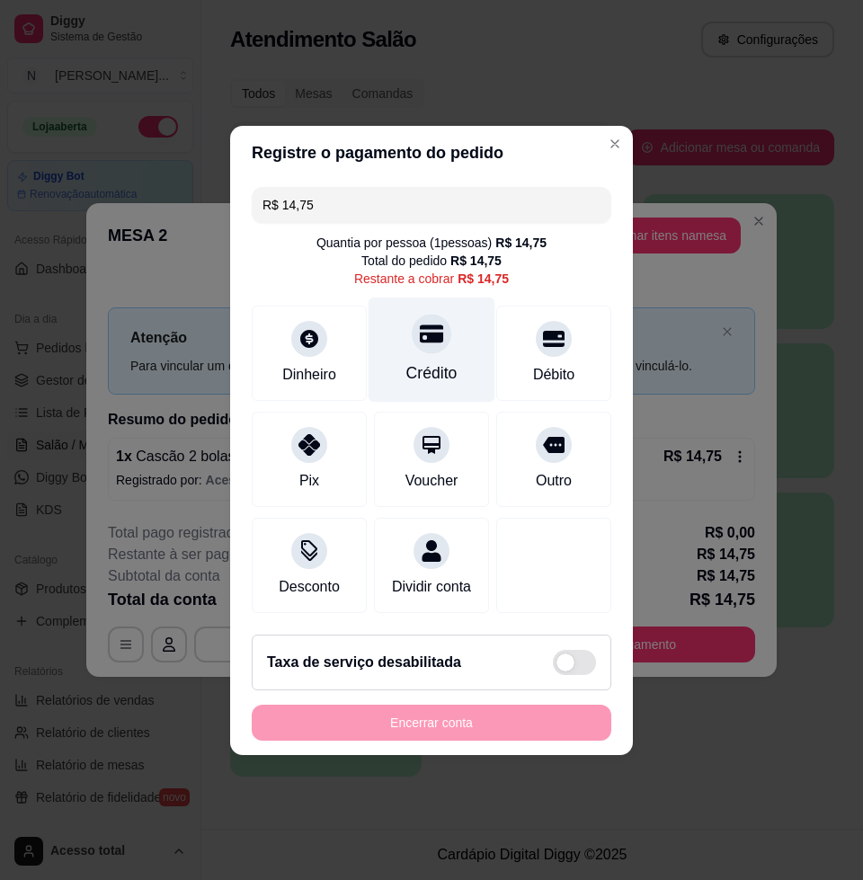
click at [431, 361] on div "Crédito" at bounding box center [431, 372] width 51 height 23
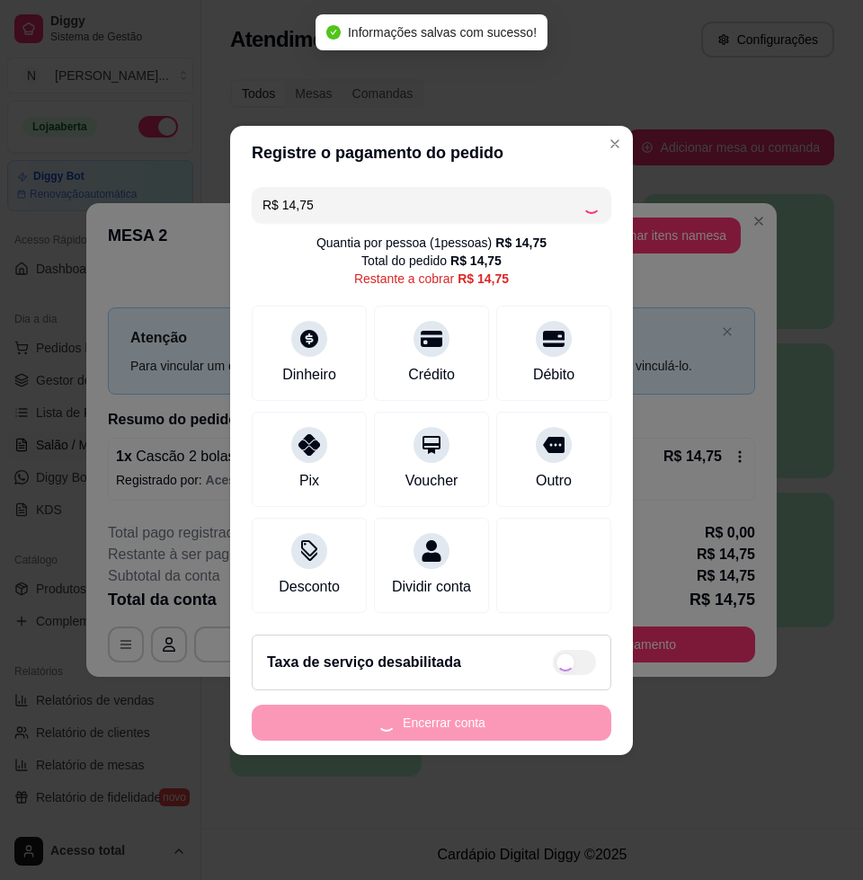
type input "R$ 0,00"
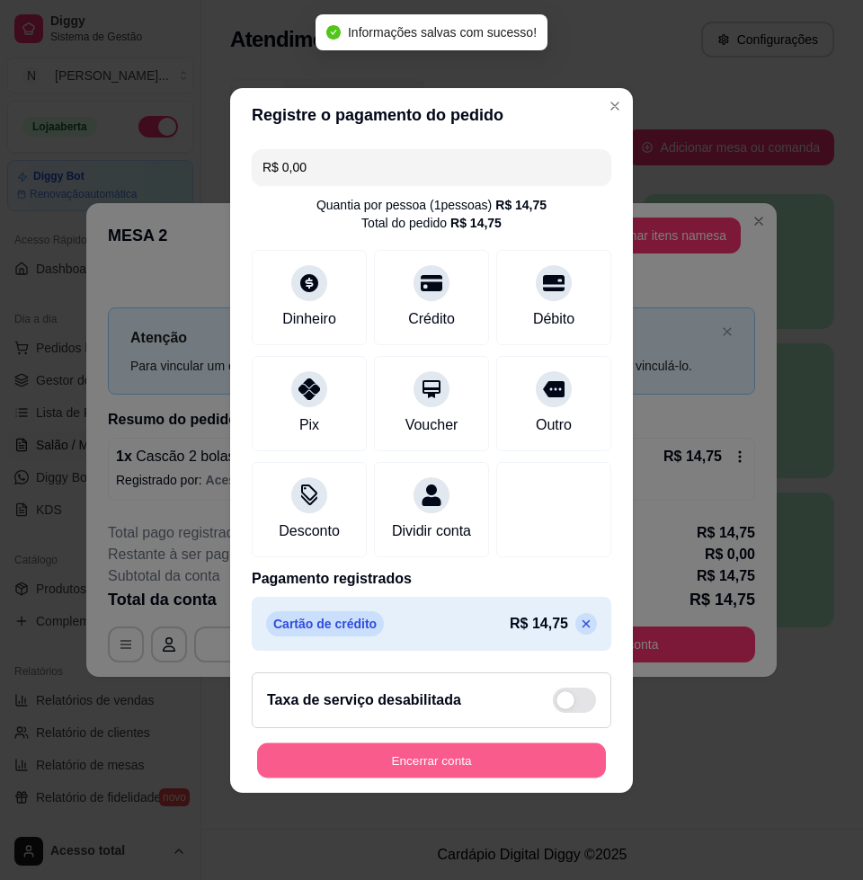
click at [426, 761] on button "Encerrar conta" at bounding box center [431, 759] width 349 height 35
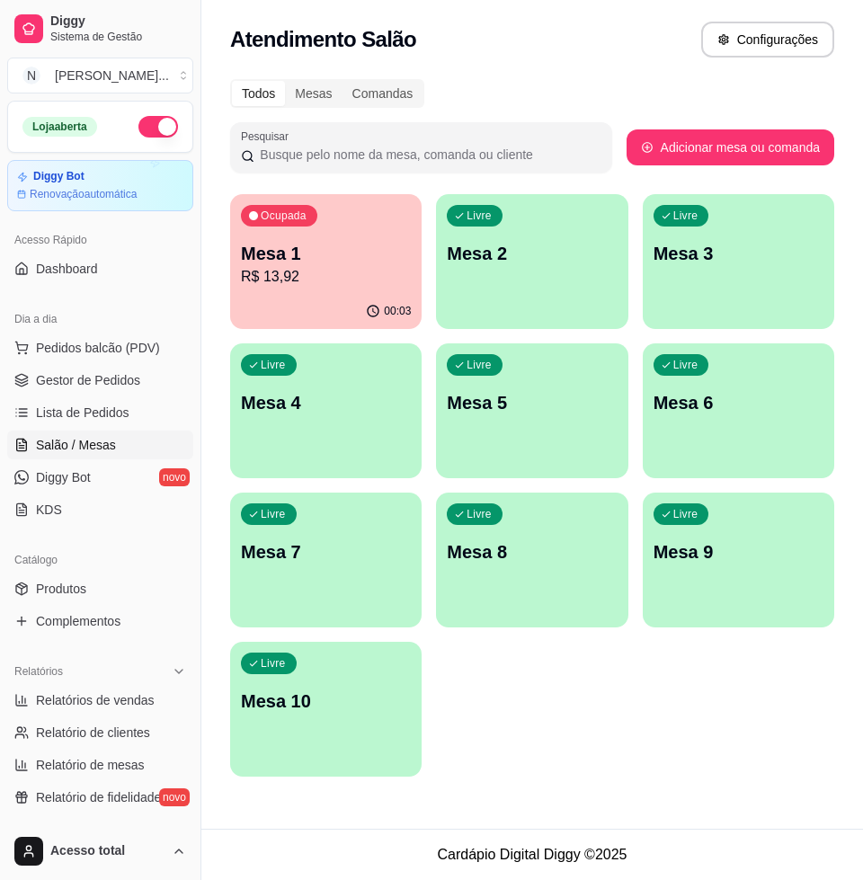
click at [298, 273] on p "R$ 13,92" at bounding box center [326, 277] width 170 height 22
click at [308, 263] on p "Mesa 1" at bounding box center [326, 253] width 170 height 25
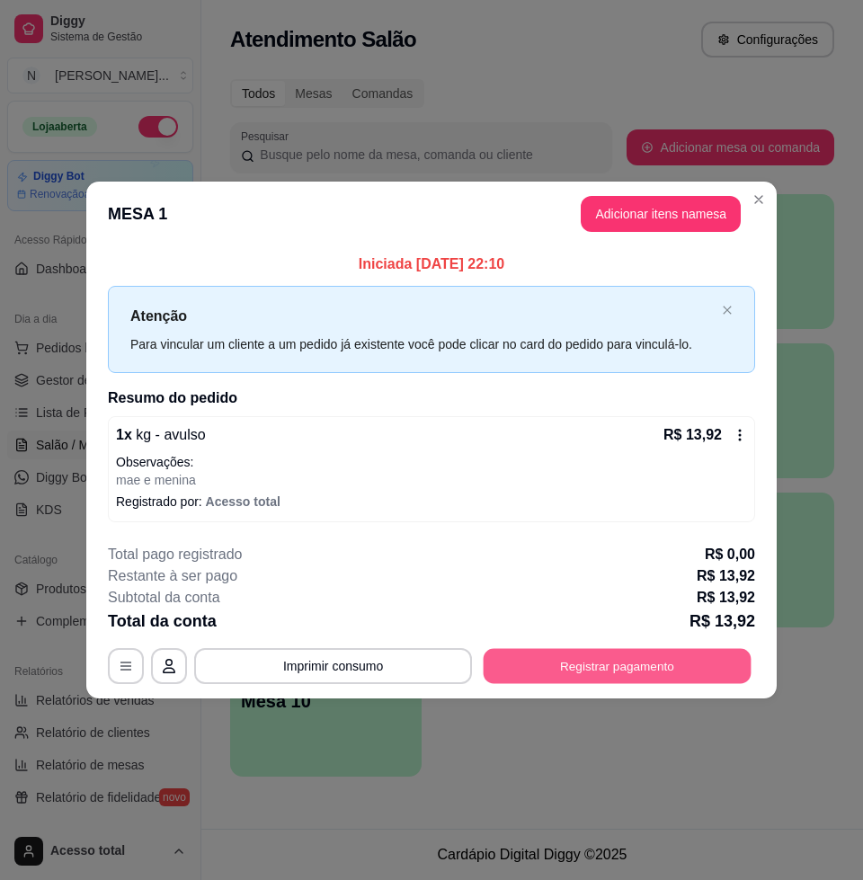
click at [693, 649] on button "Registrar pagamento" at bounding box center [618, 666] width 268 height 35
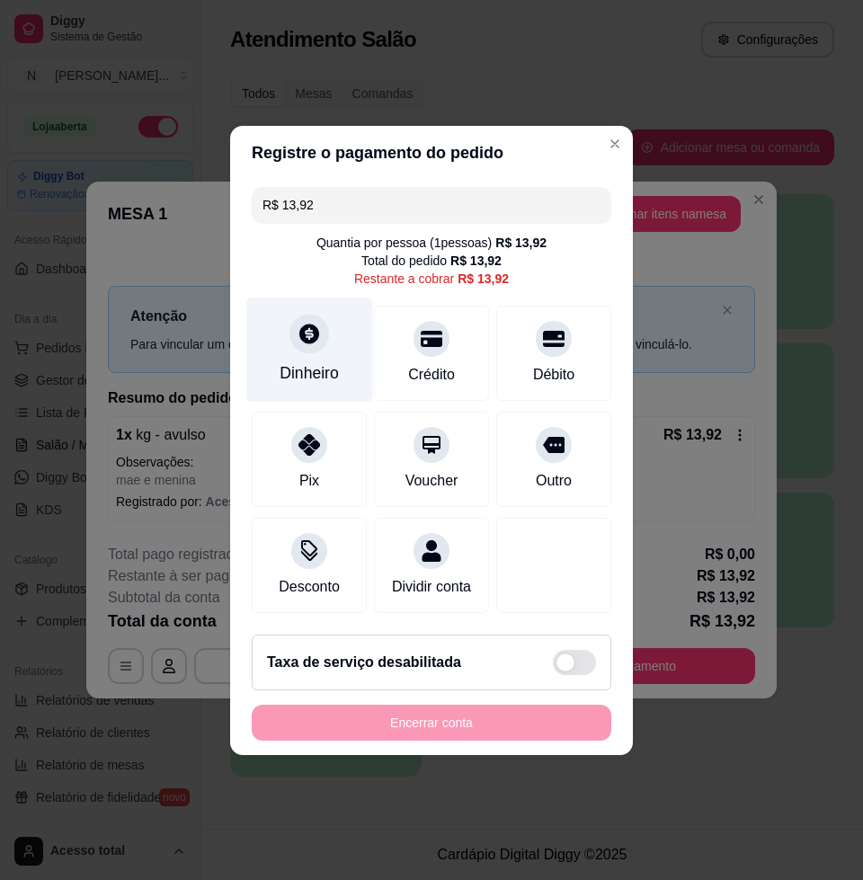
click at [324, 363] on div "Dinheiro" at bounding box center [309, 372] width 59 height 23
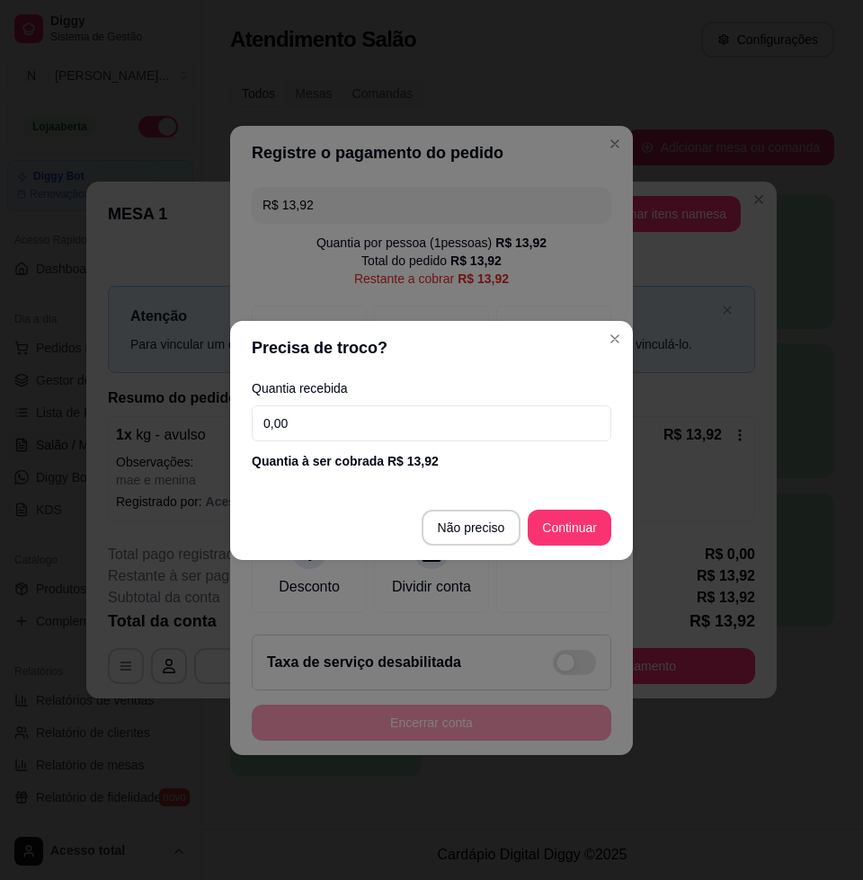
click at [385, 413] on input "0,00" at bounding box center [431, 423] width 359 height 36
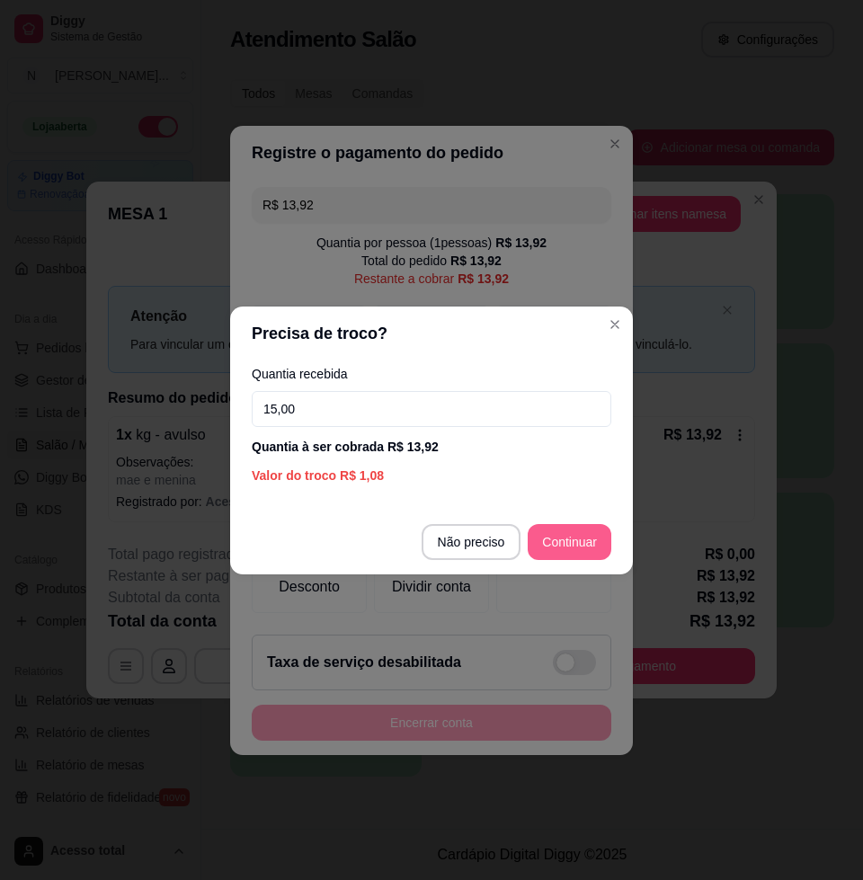
type input "15,00"
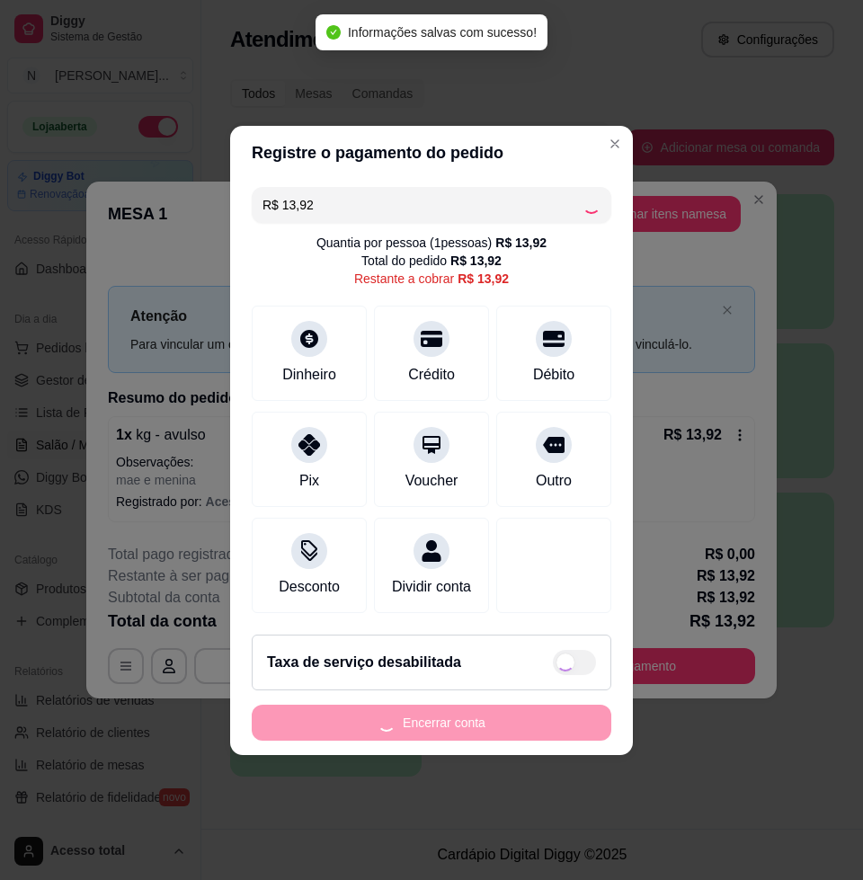
type input "R$ 0,00"
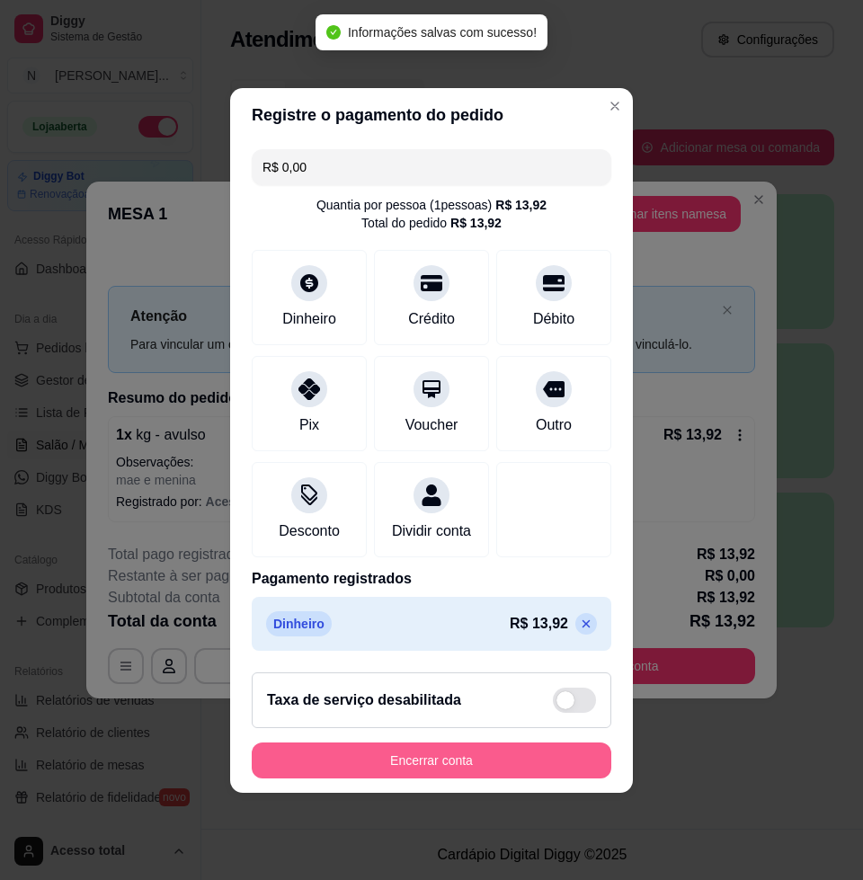
click at [434, 773] on button "Encerrar conta" at bounding box center [431, 760] width 359 height 36
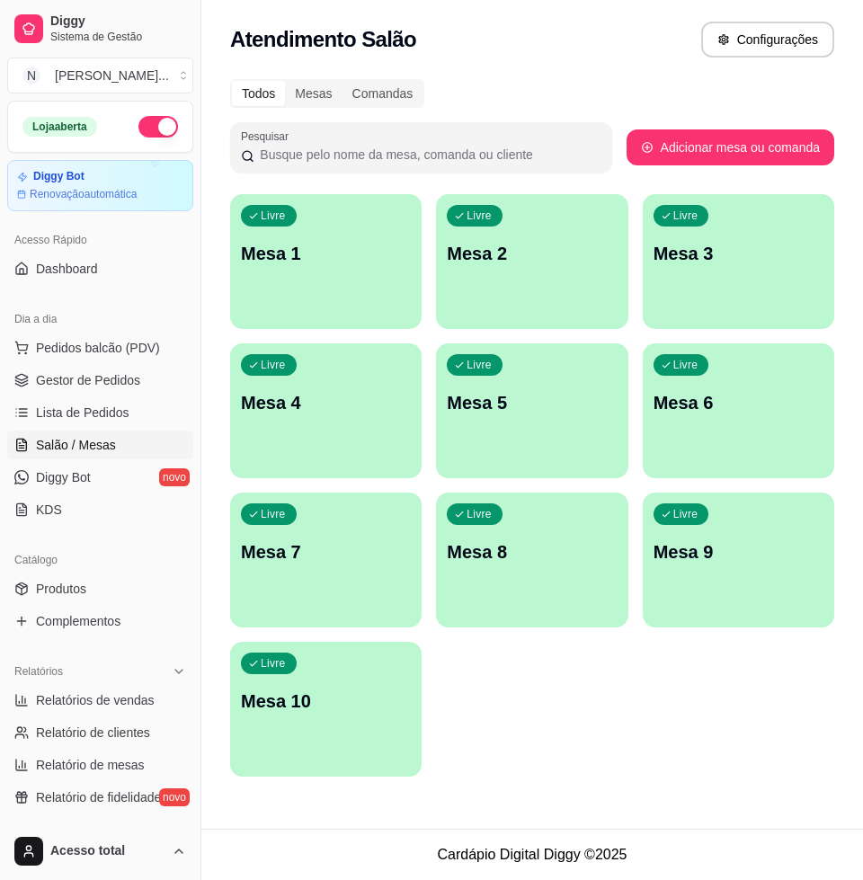
click at [297, 260] on p "Mesa 1" at bounding box center [326, 253] width 170 height 25
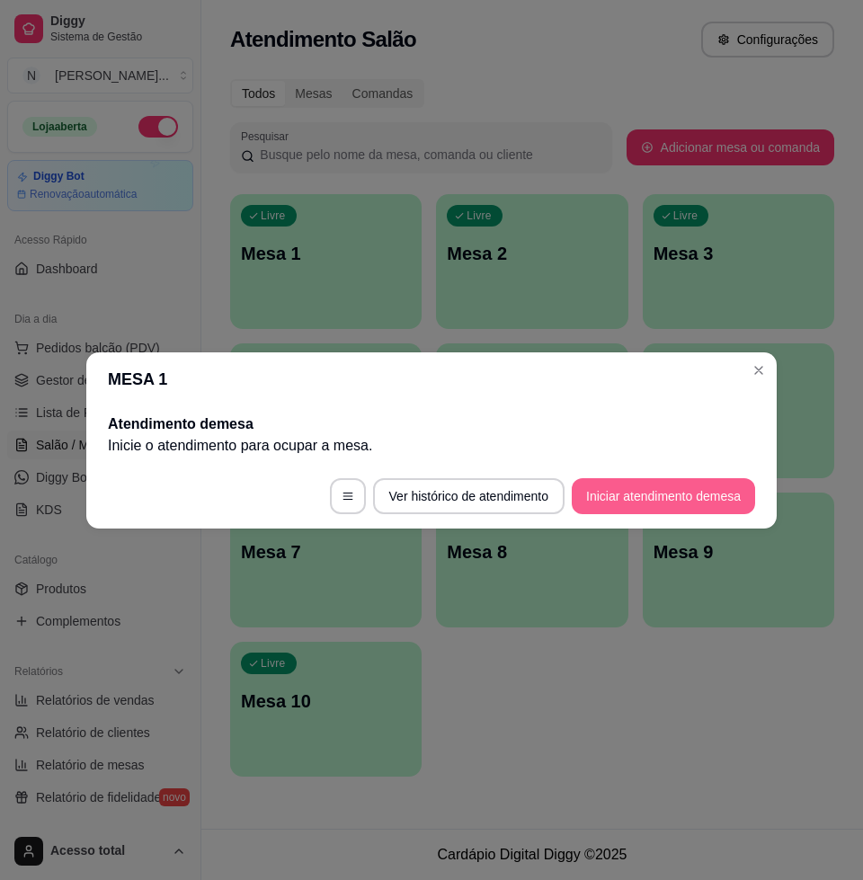
click at [669, 493] on button "Iniciar atendimento de mesa" at bounding box center [663, 496] width 183 height 36
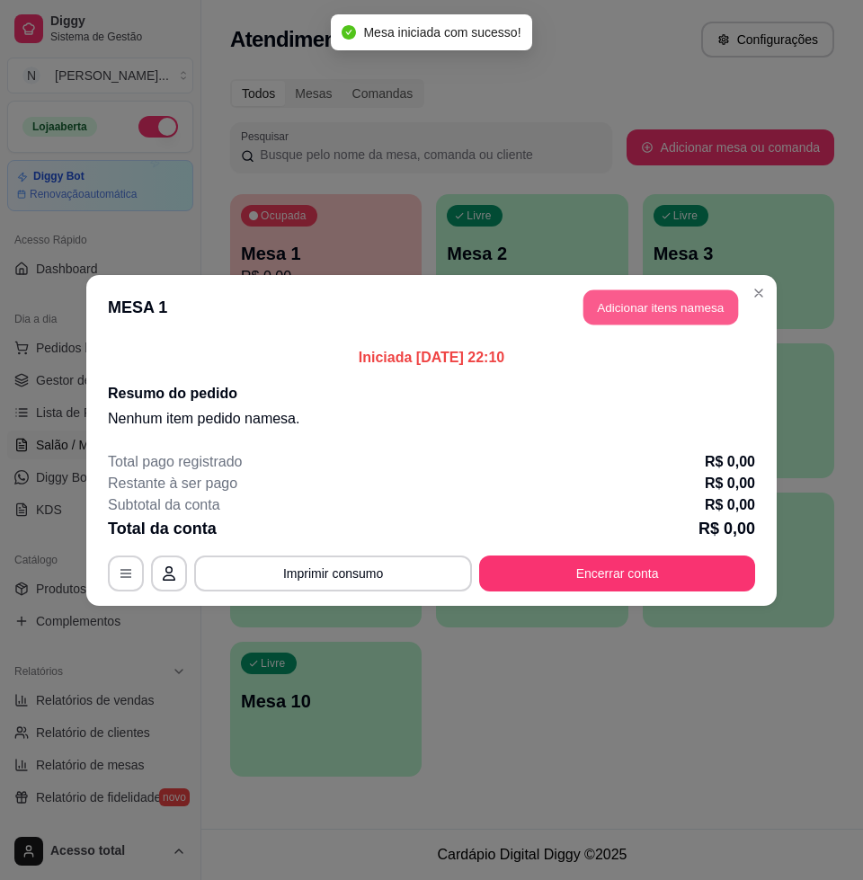
click at [657, 313] on button "Adicionar itens na mesa" at bounding box center [660, 306] width 155 height 35
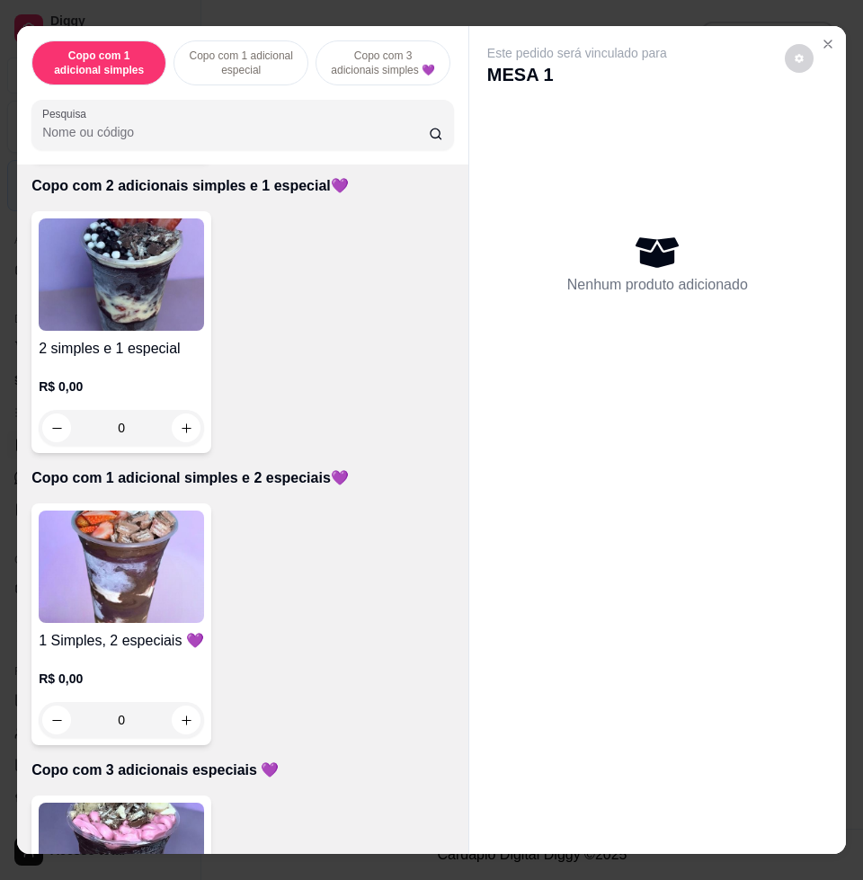
scroll to position [1236, 0]
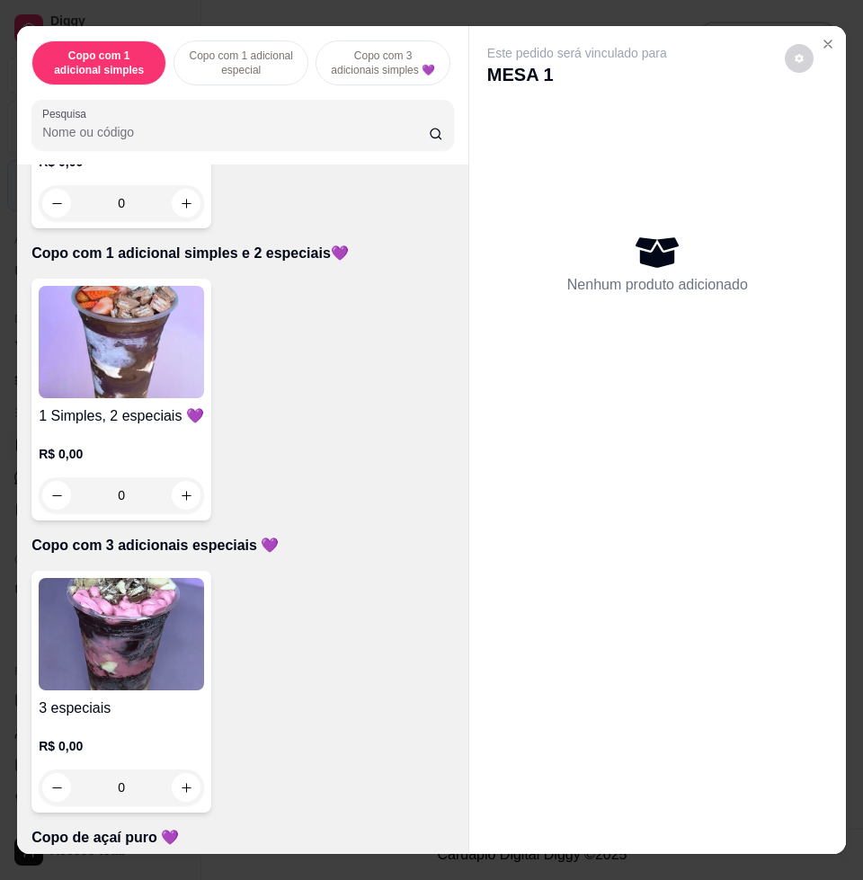
click at [176, 674] on img at bounding box center [121, 634] width 165 height 112
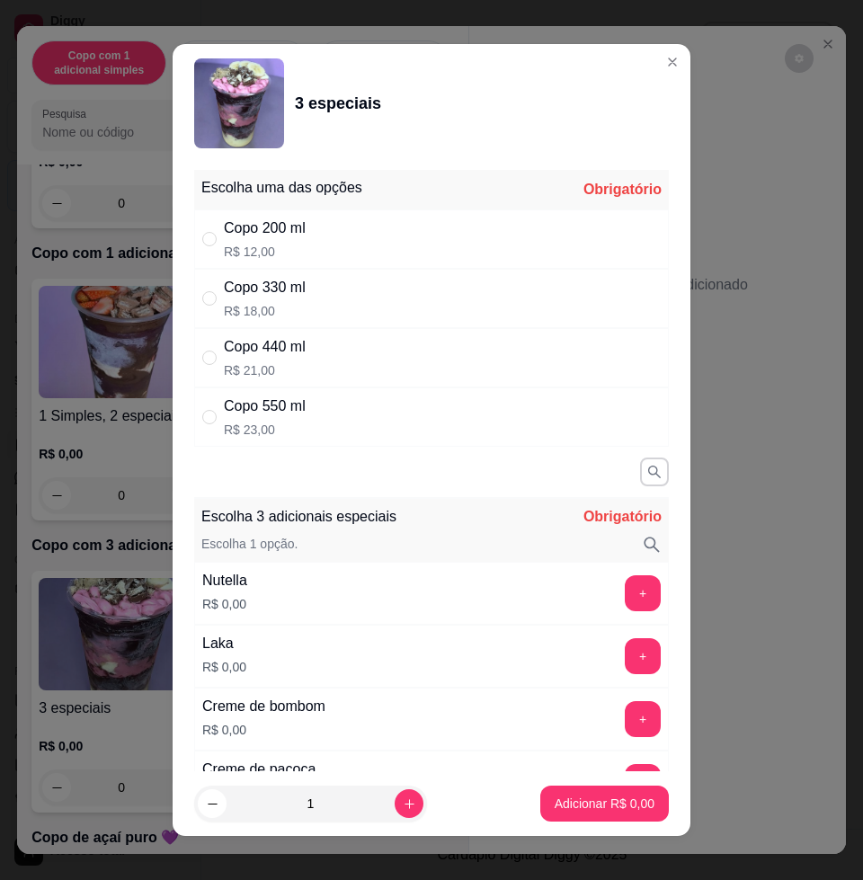
click at [297, 302] on p "R$ 18,00" at bounding box center [265, 311] width 82 height 18
radio input "true"
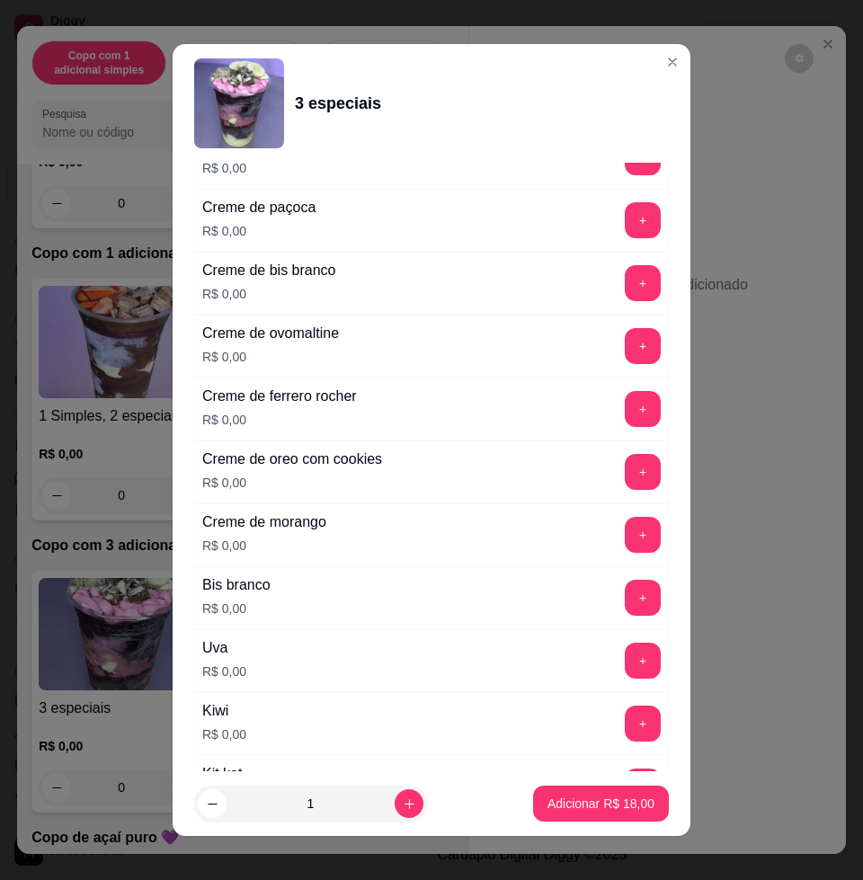
scroll to position [225, 0]
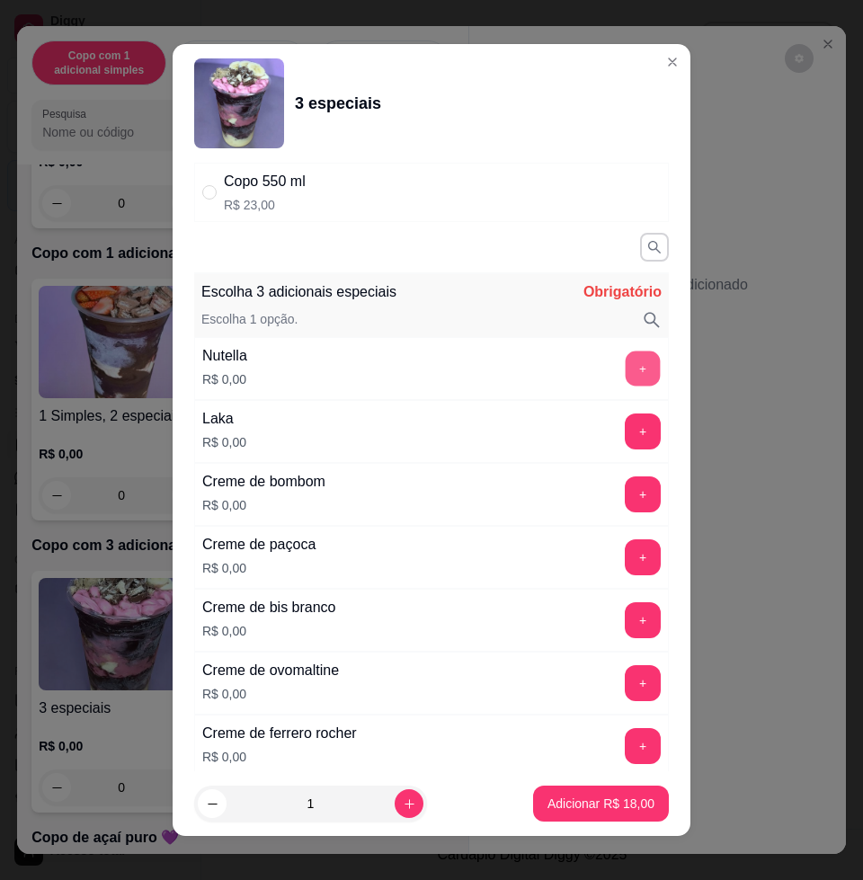
click at [626, 365] on button "+" at bounding box center [643, 368] width 35 height 35
click at [626, 428] on button "+" at bounding box center [643, 431] width 35 height 35
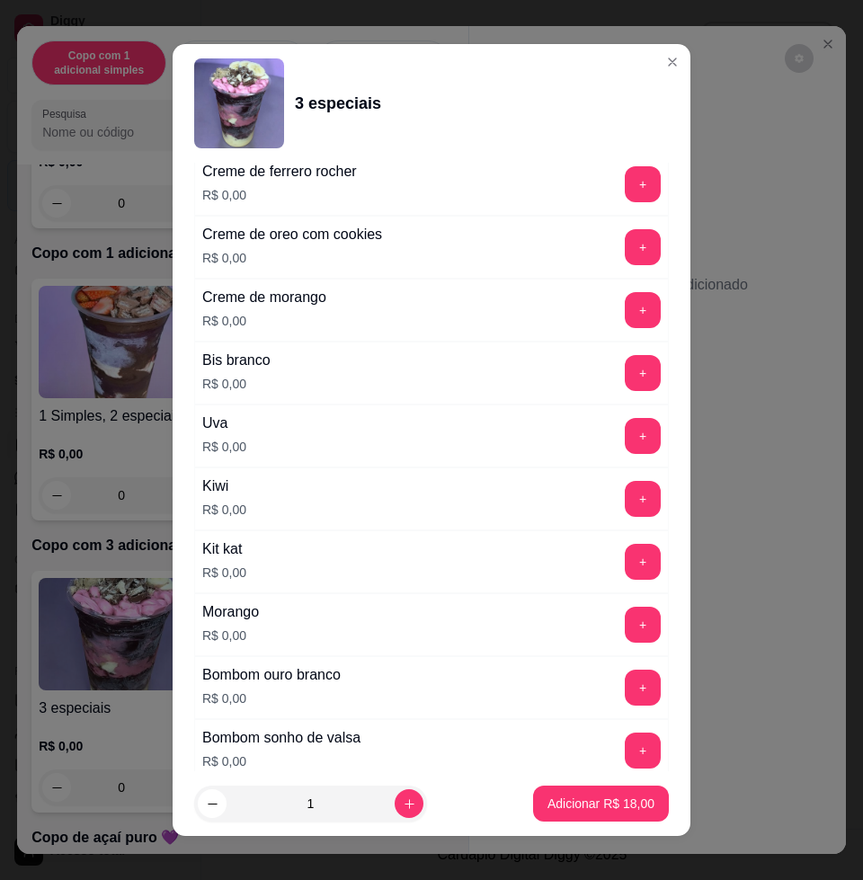
scroll to position [674, 0]
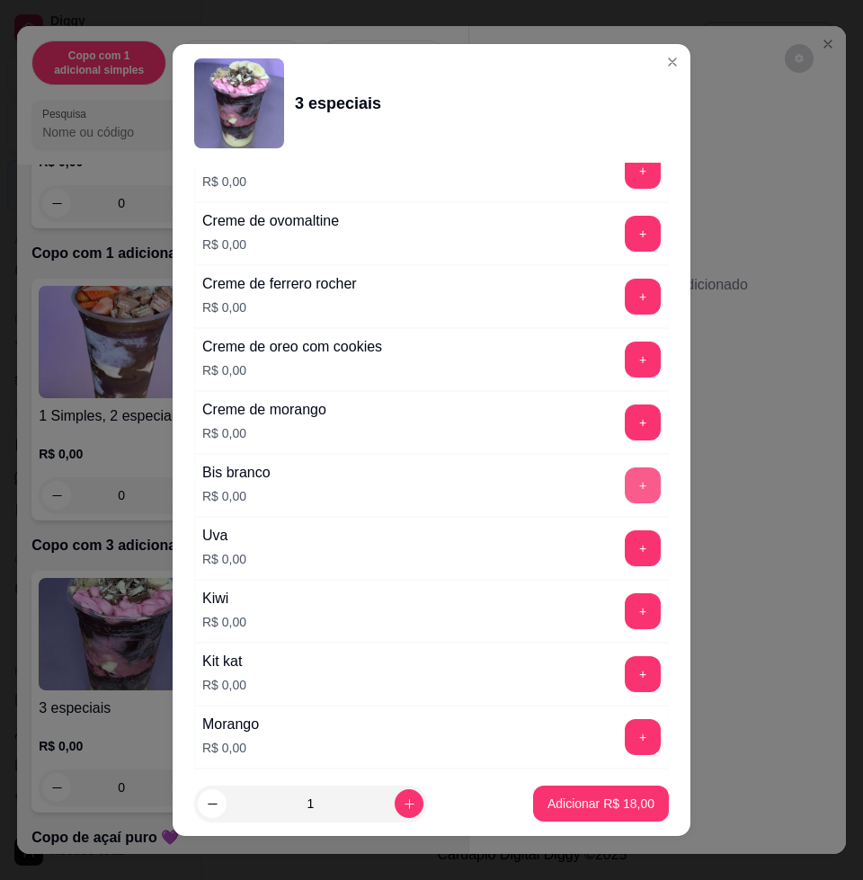
click at [625, 482] on button "+" at bounding box center [643, 485] width 36 height 36
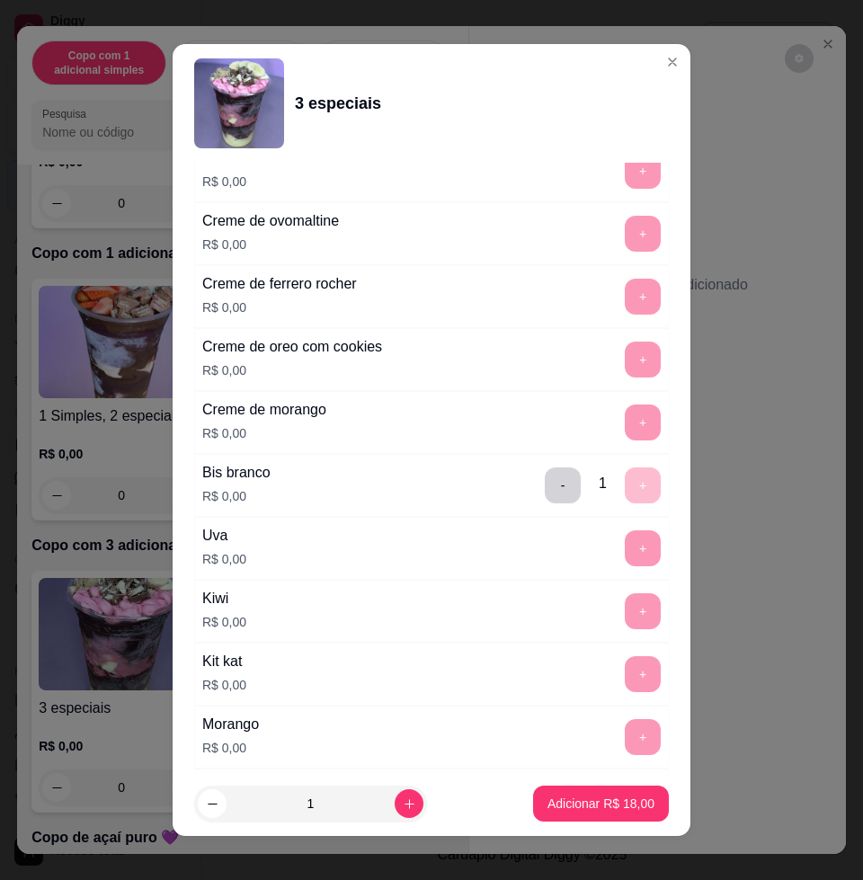
scroll to position [13, 0]
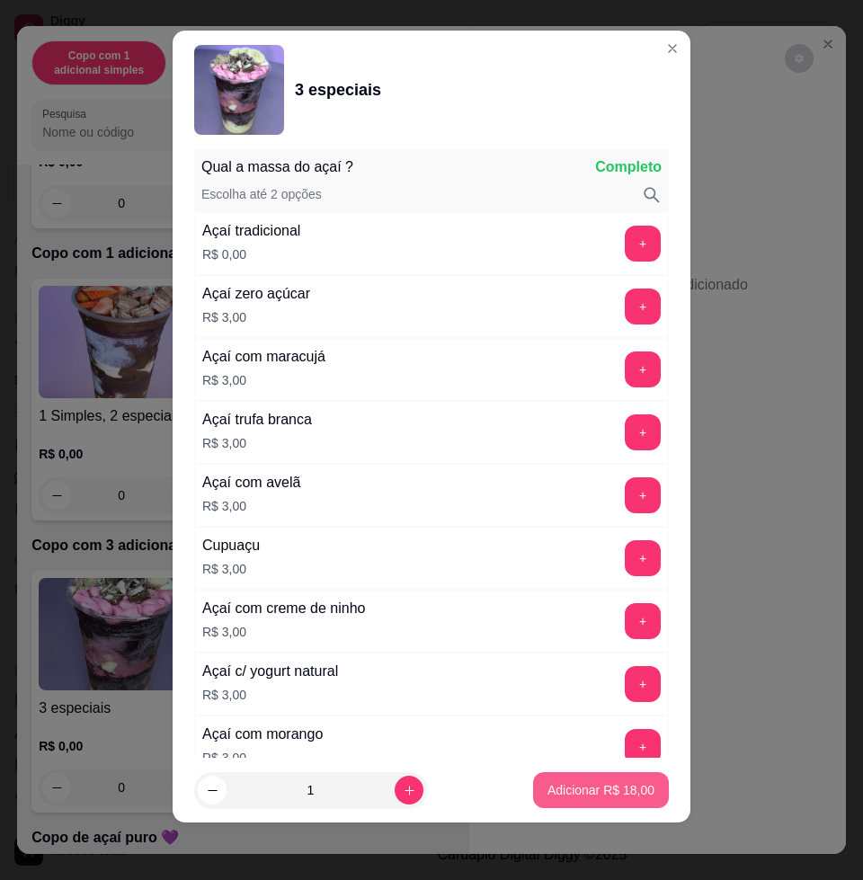
click at [561, 792] on p "Adicionar R$ 18,00" at bounding box center [600, 790] width 107 height 18
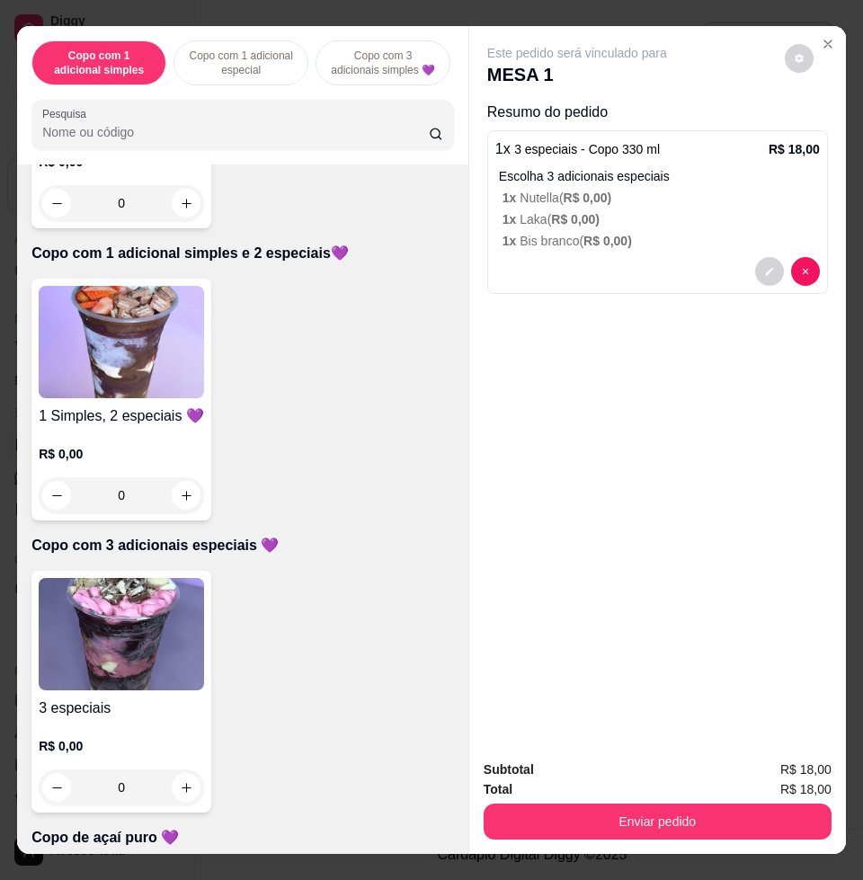
scroll to position [1123, 0]
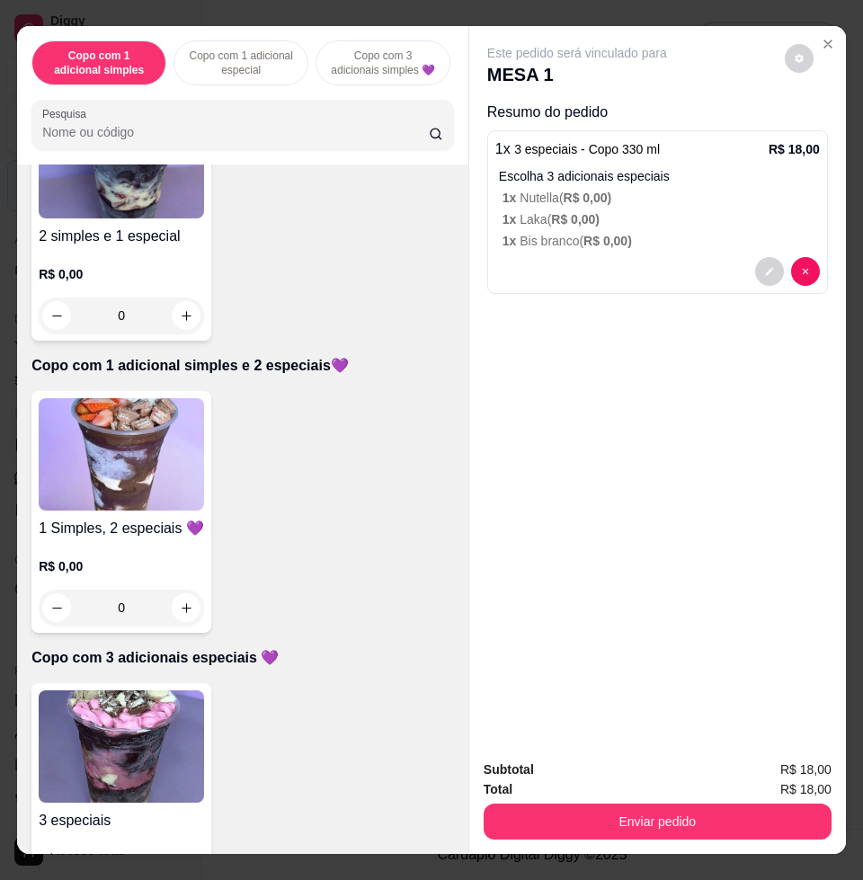
click at [146, 448] on img at bounding box center [121, 454] width 165 height 112
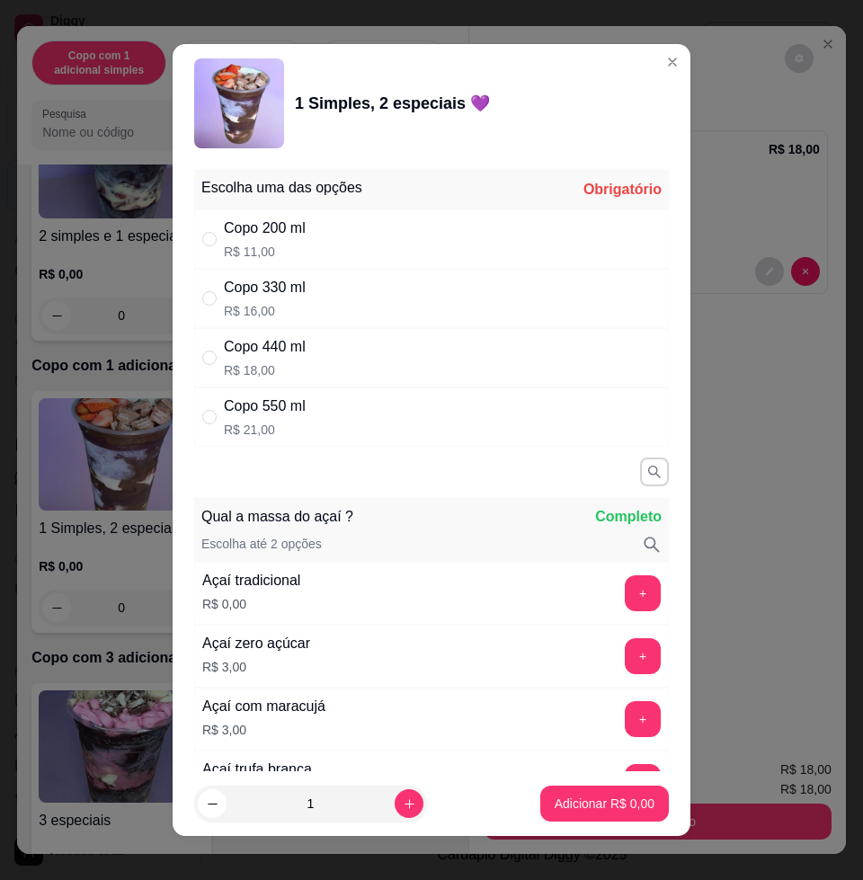
click at [314, 313] on div "Copo 330 ml R$ 16,00" at bounding box center [431, 298] width 475 height 59
radio input "true"
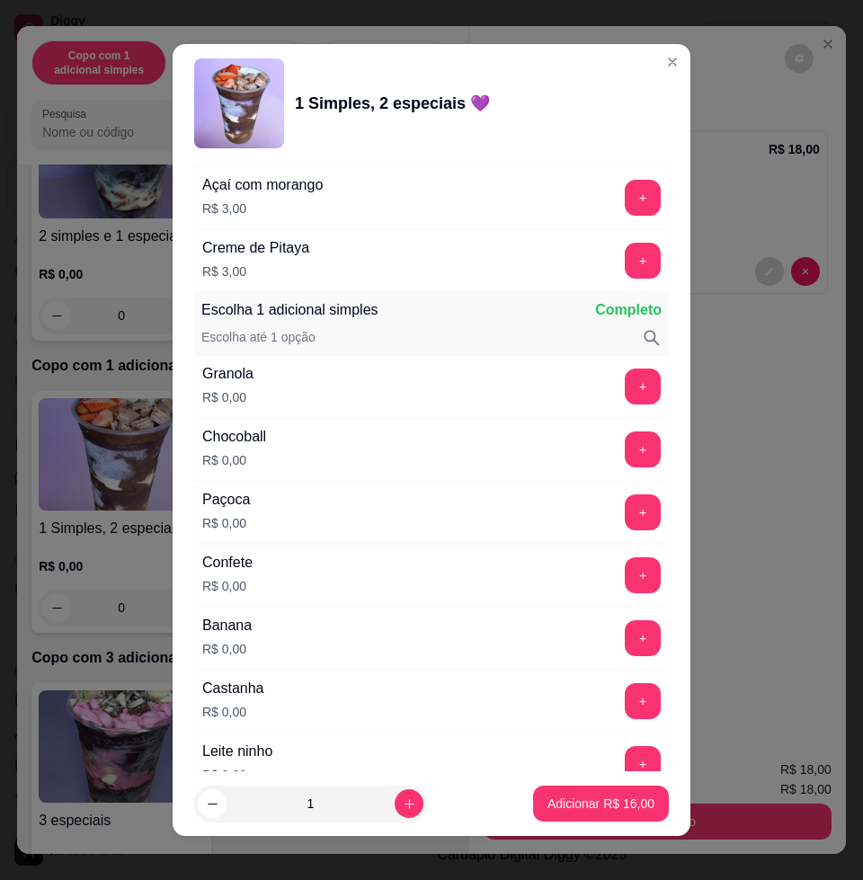
scroll to position [1236, 0]
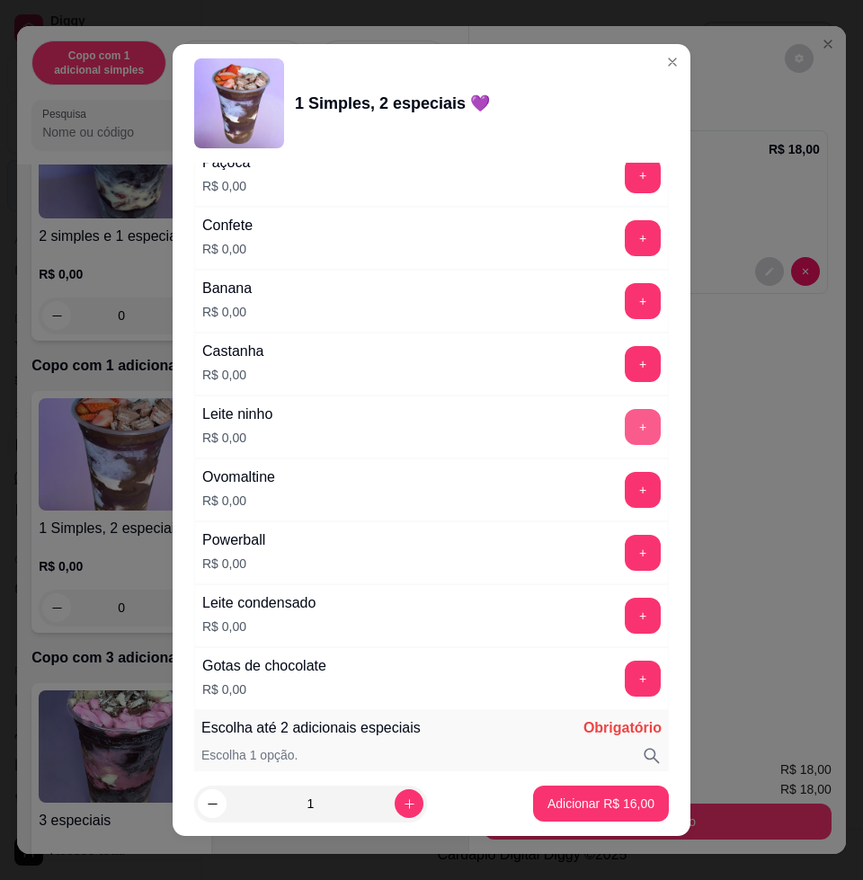
click at [625, 432] on button "+" at bounding box center [643, 427] width 36 height 36
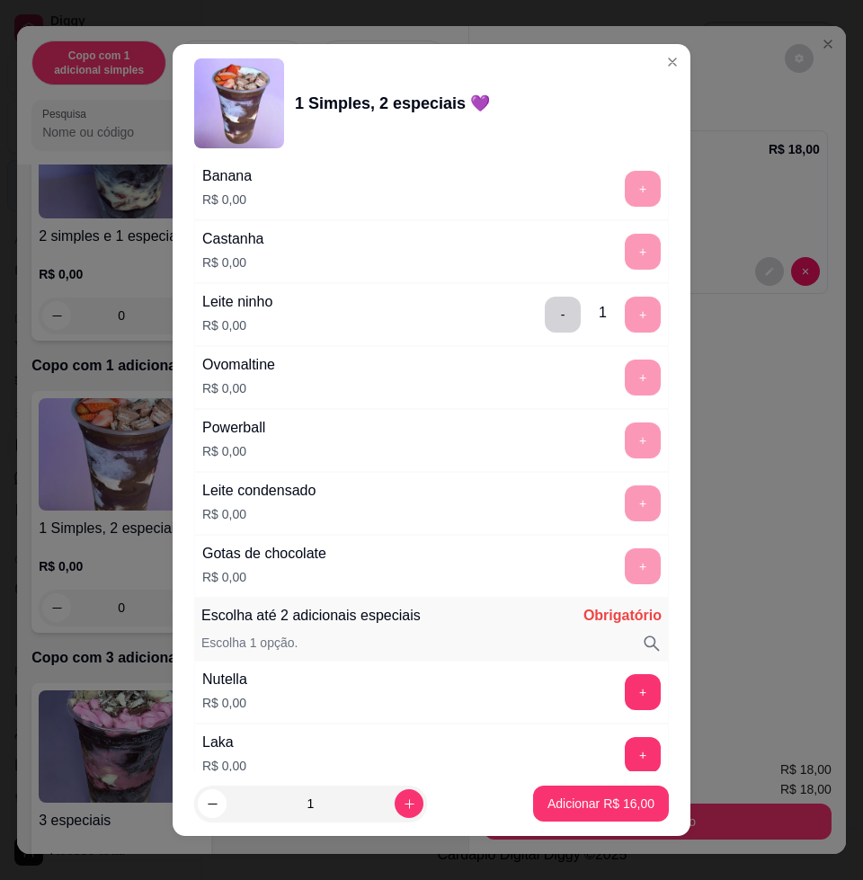
scroll to position [1460, 0]
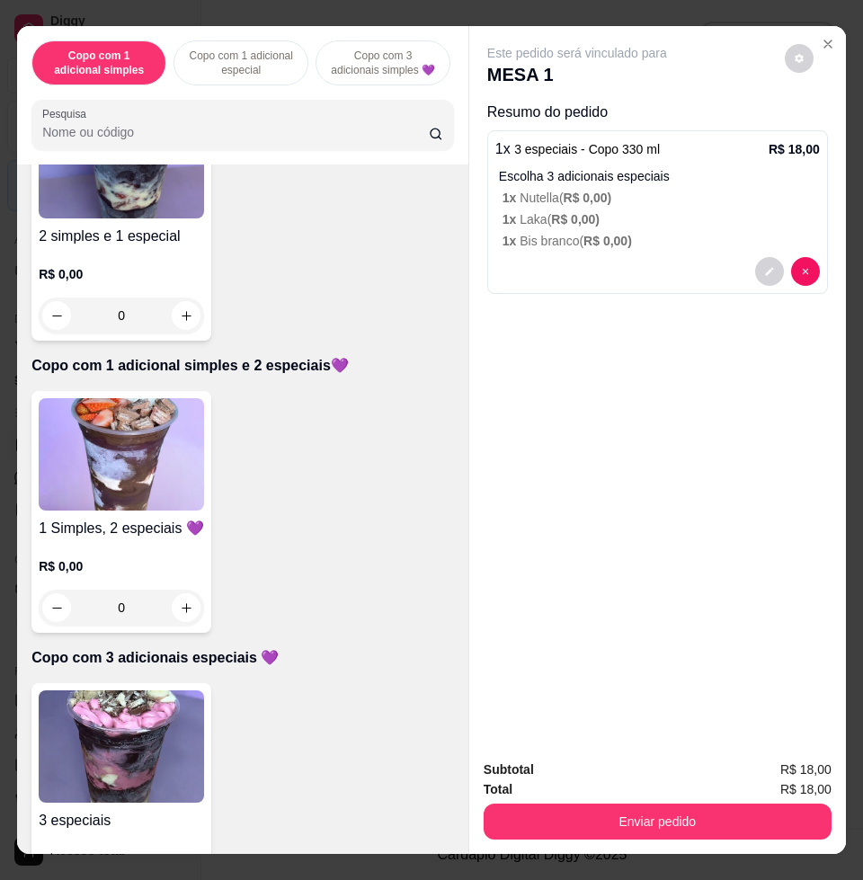
click at [108, 449] on img at bounding box center [121, 454] width 165 height 112
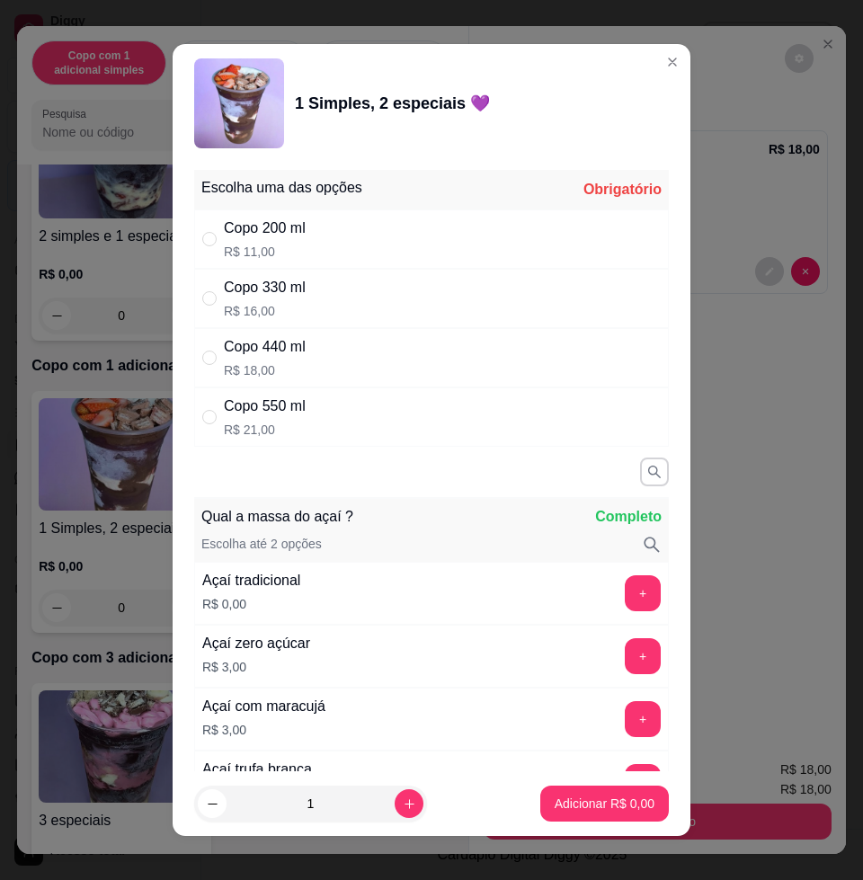
click at [320, 305] on div "Copo 330 ml R$ 16,00" at bounding box center [431, 298] width 475 height 59
radio input "true"
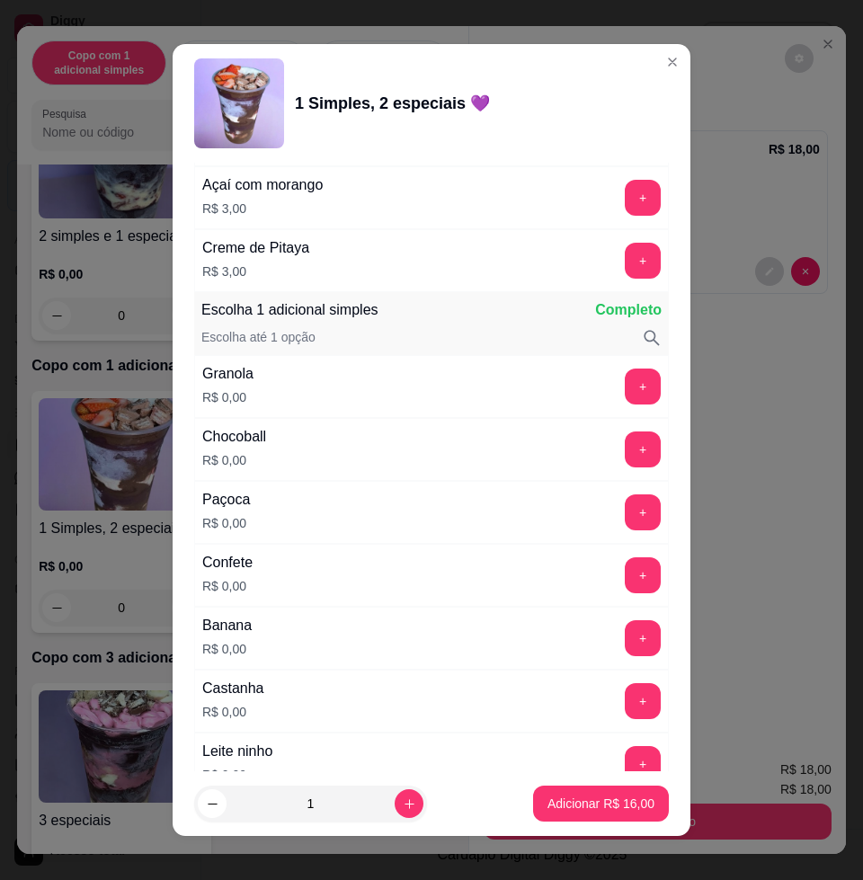
scroll to position [1011, 0]
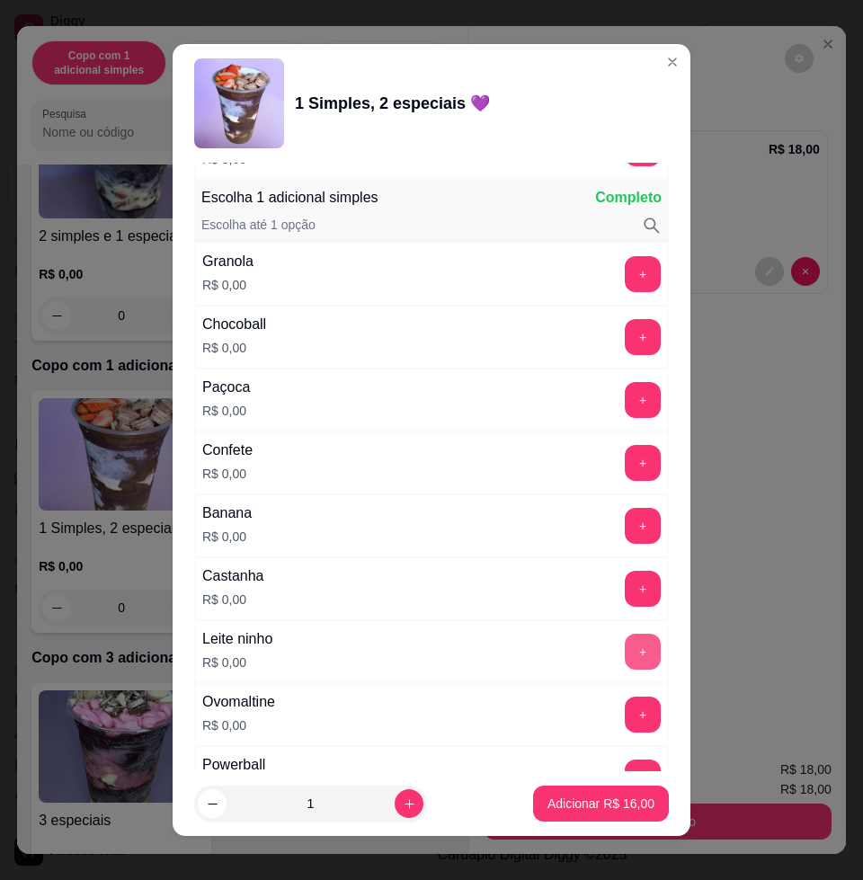
click at [625, 649] on button "+" at bounding box center [643, 652] width 36 height 36
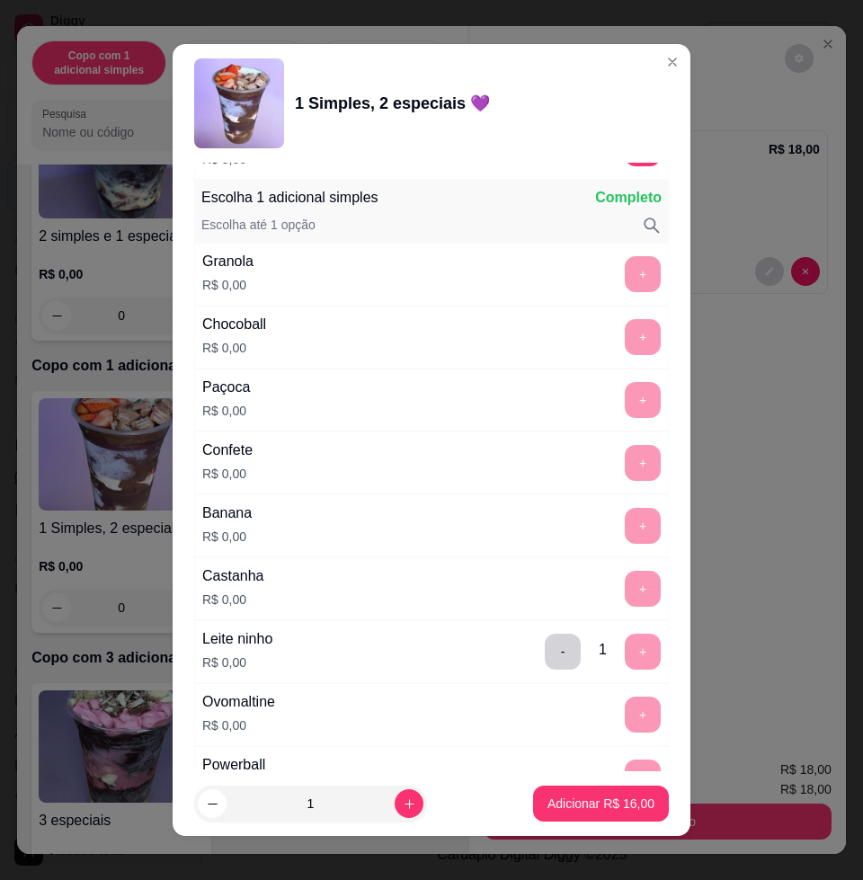
scroll to position [1573, 0]
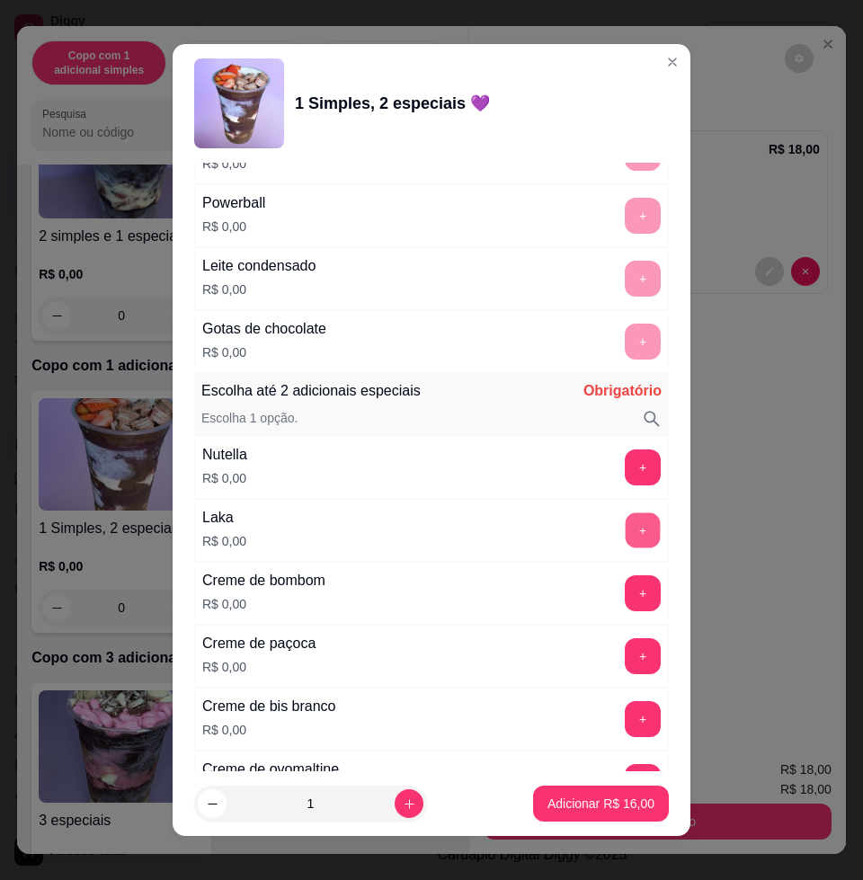
click at [626, 533] on button "+" at bounding box center [643, 530] width 35 height 35
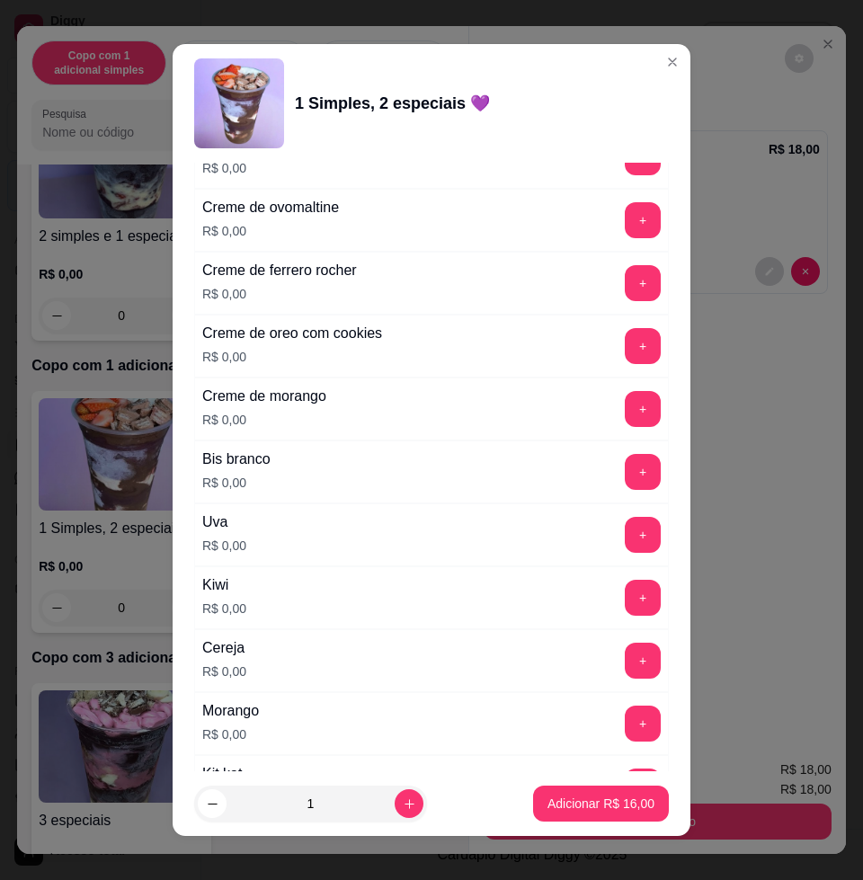
scroll to position [2359, 0]
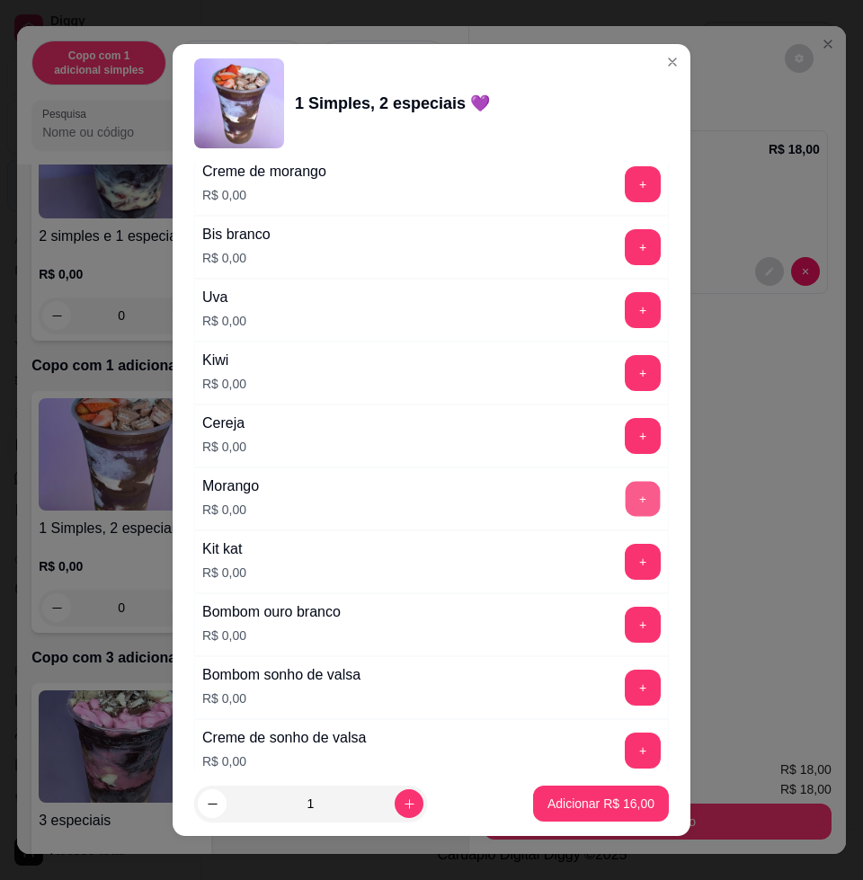
click at [626, 503] on button "+" at bounding box center [643, 499] width 35 height 35
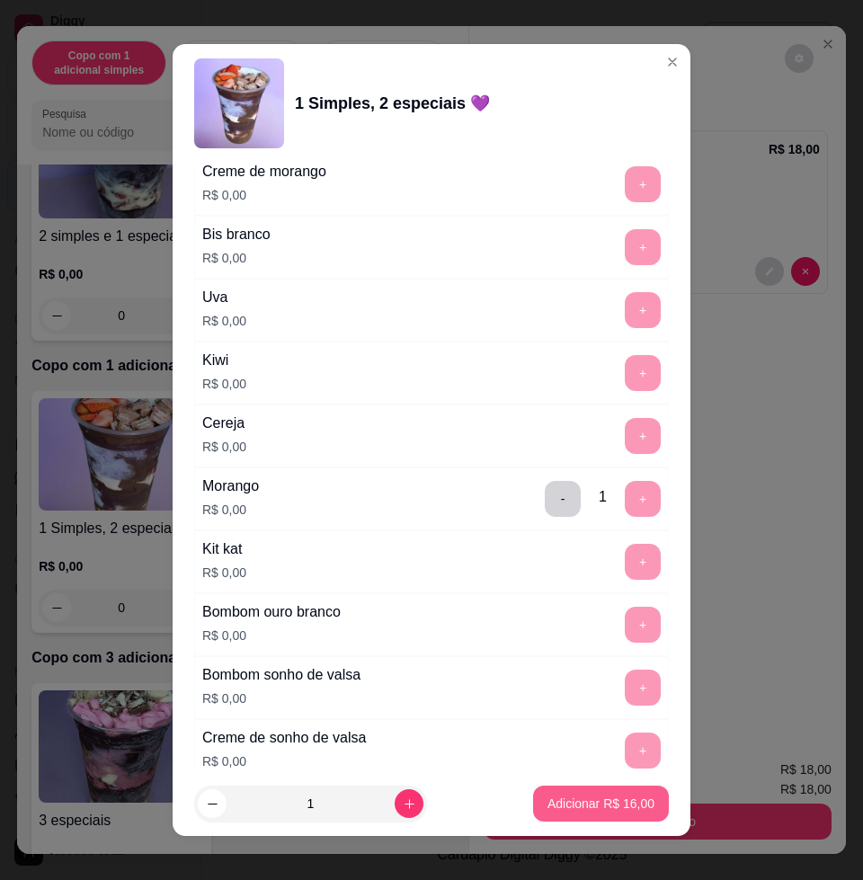
click at [561, 789] on button "Adicionar R$ 16,00" at bounding box center [601, 803] width 136 height 36
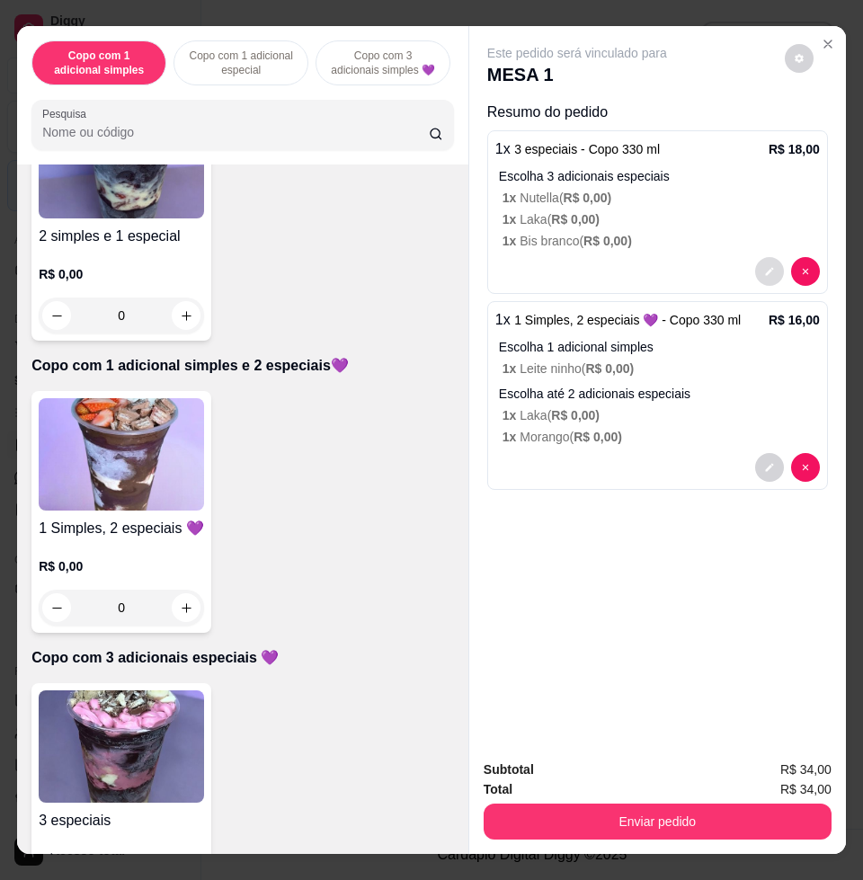
click at [756, 272] on button "decrease-product-quantity" at bounding box center [769, 271] width 29 height 29
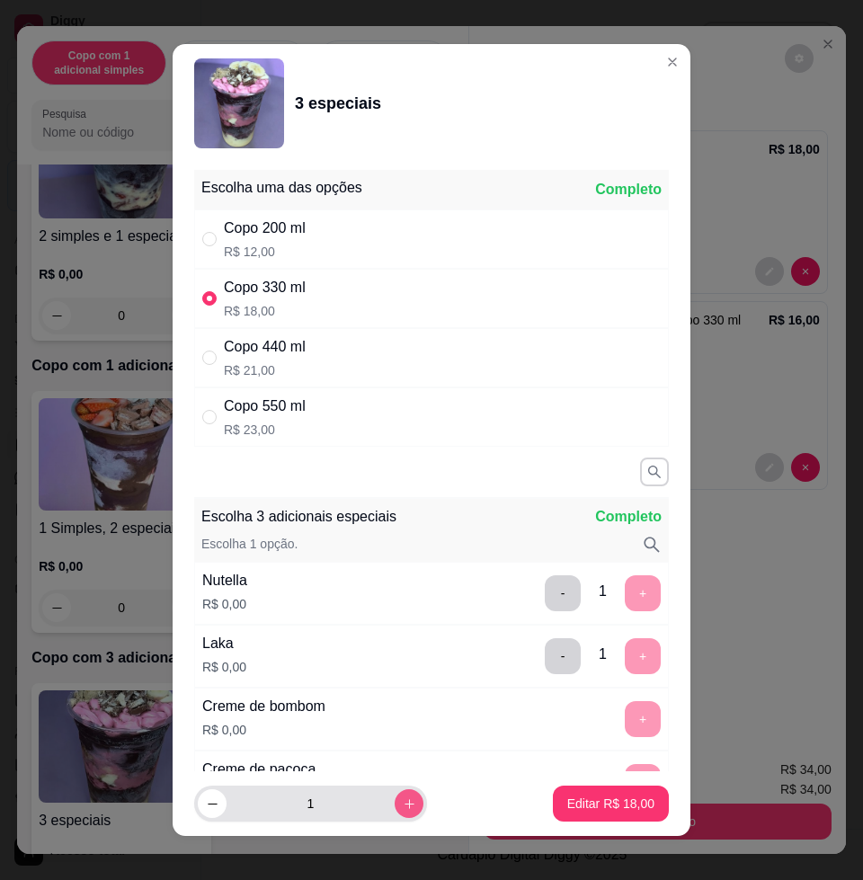
click at [395, 806] on button "increase-product-quantity" at bounding box center [409, 803] width 29 height 29
type input "2"
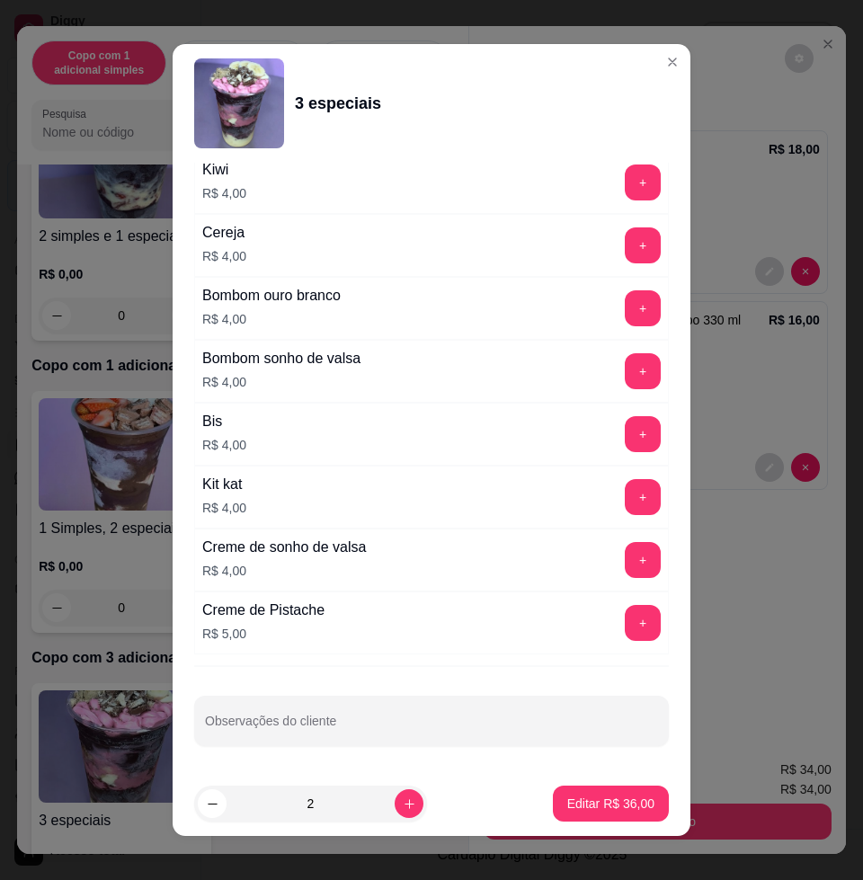
scroll to position [13, 0]
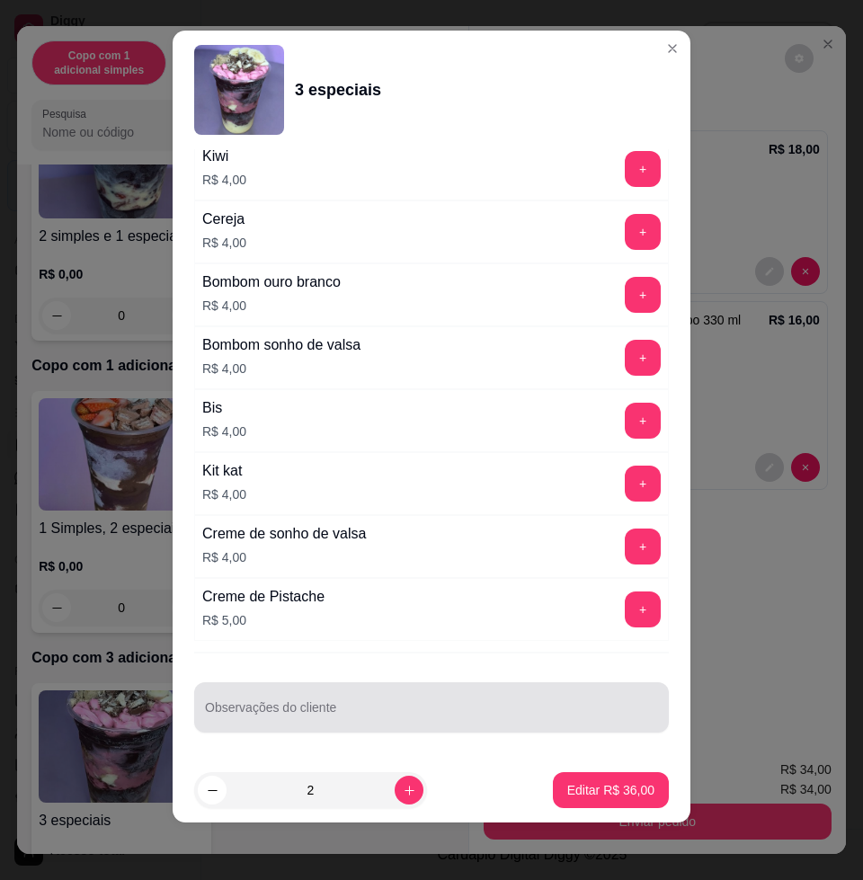
click at [448, 715] on input "Observações do cliente" at bounding box center [431, 714] width 453 height 18
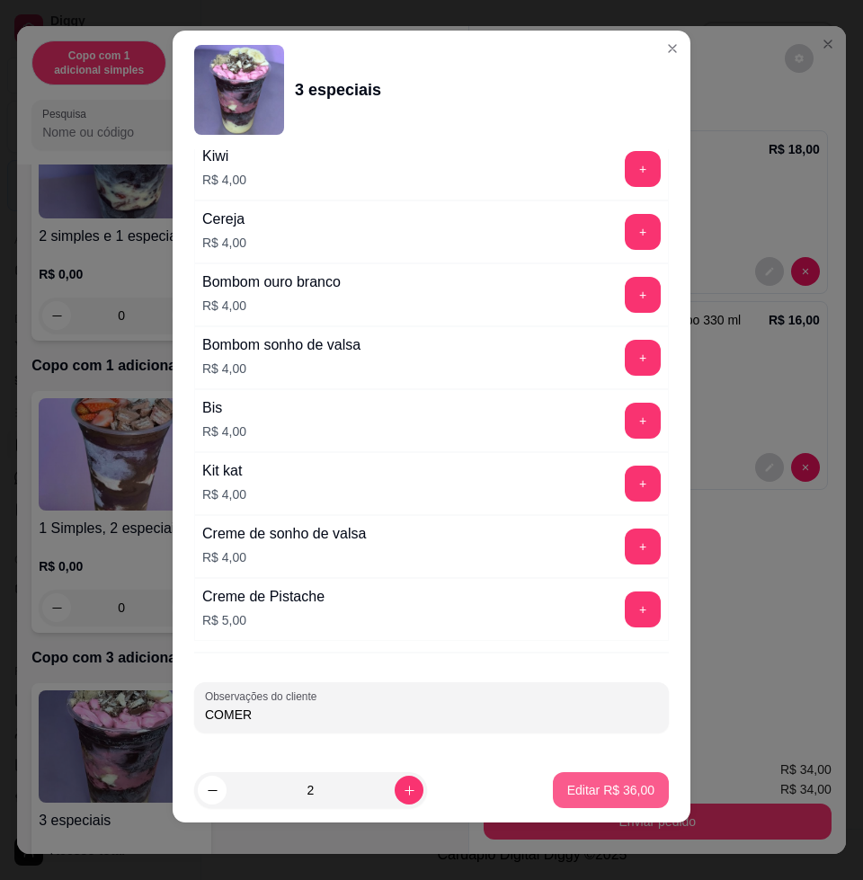
type input "COMER"
click at [618, 779] on button "Editar R$ 36,00" at bounding box center [611, 790] width 116 height 36
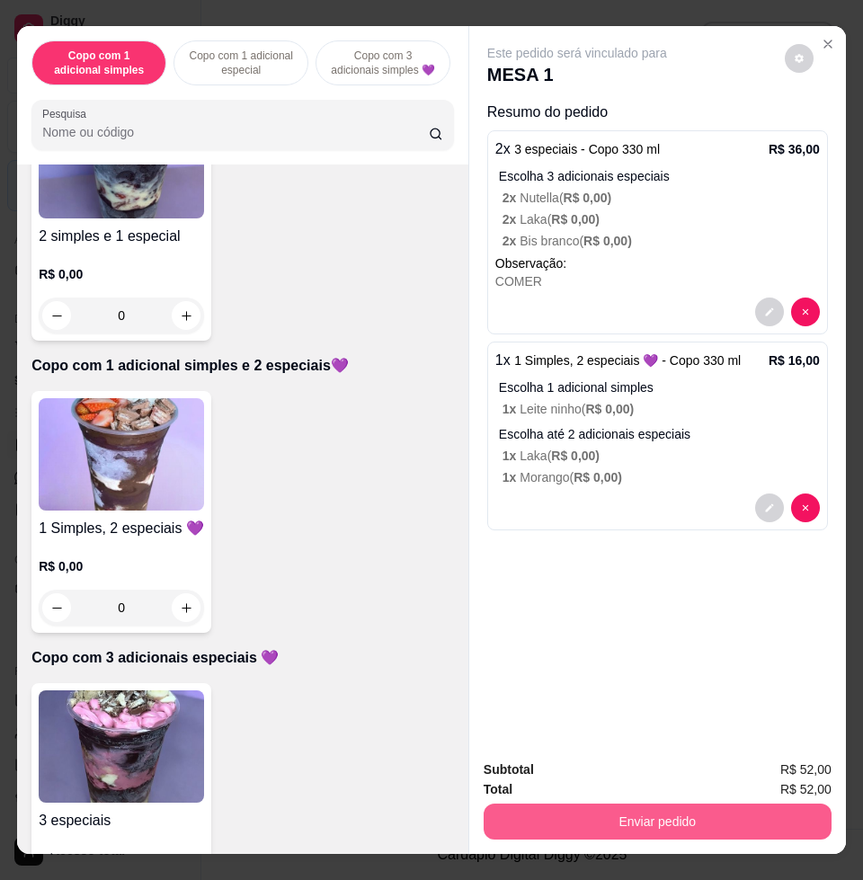
click at [661, 808] on button "Enviar pedido" at bounding box center [658, 821] width 348 height 36
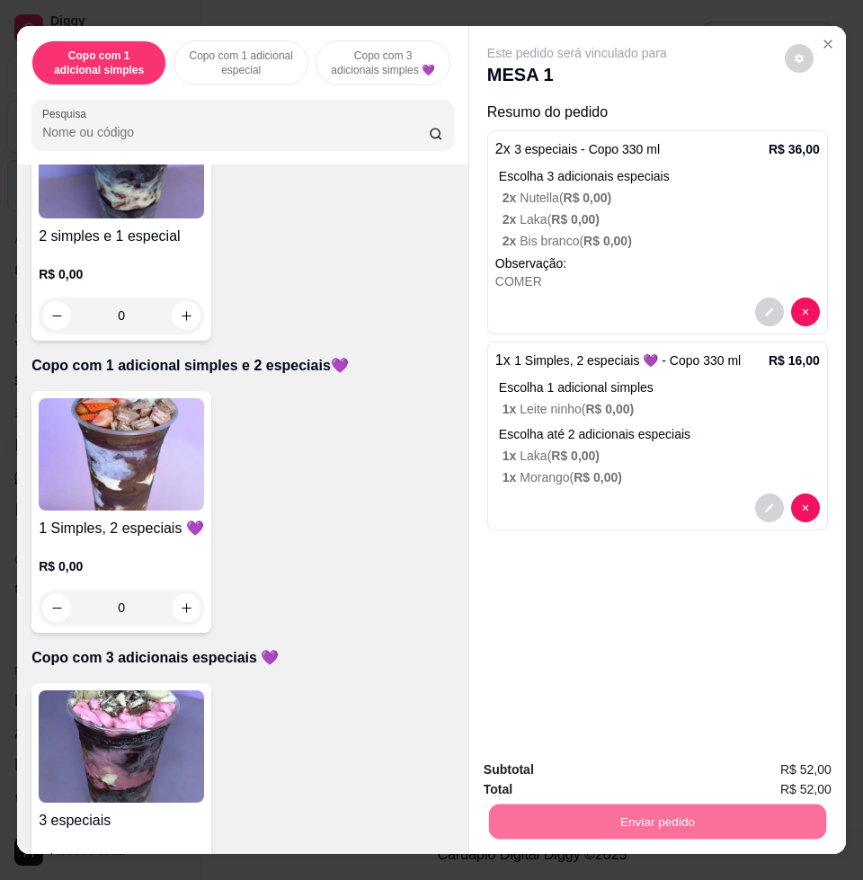
click at [793, 765] on button "Enviar pedido" at bounding box center [783, 768] width 102 height 34
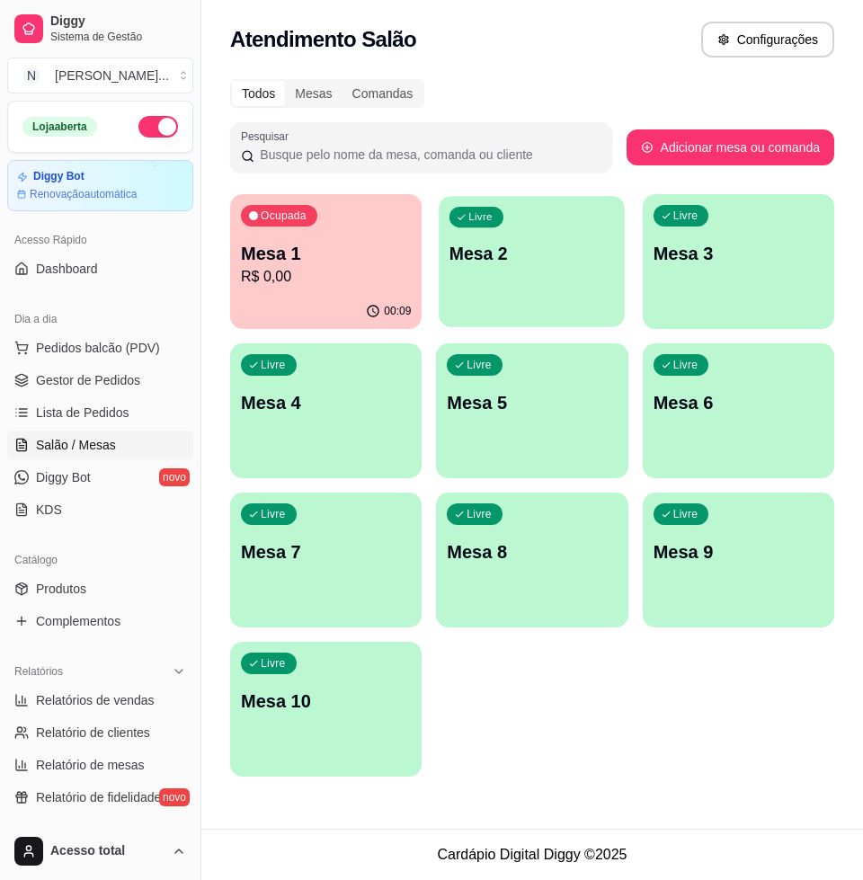
click at [560, 314] on div "button" at bounding box center [532, 316] width 186 height 21
click at [342, 253] on p "Mesa 1" at bounding box center [326, 253] width 170 height 25
click at [571, 253] on p "Mesa 2" at bounding box center [531, 254] width 165 height 24
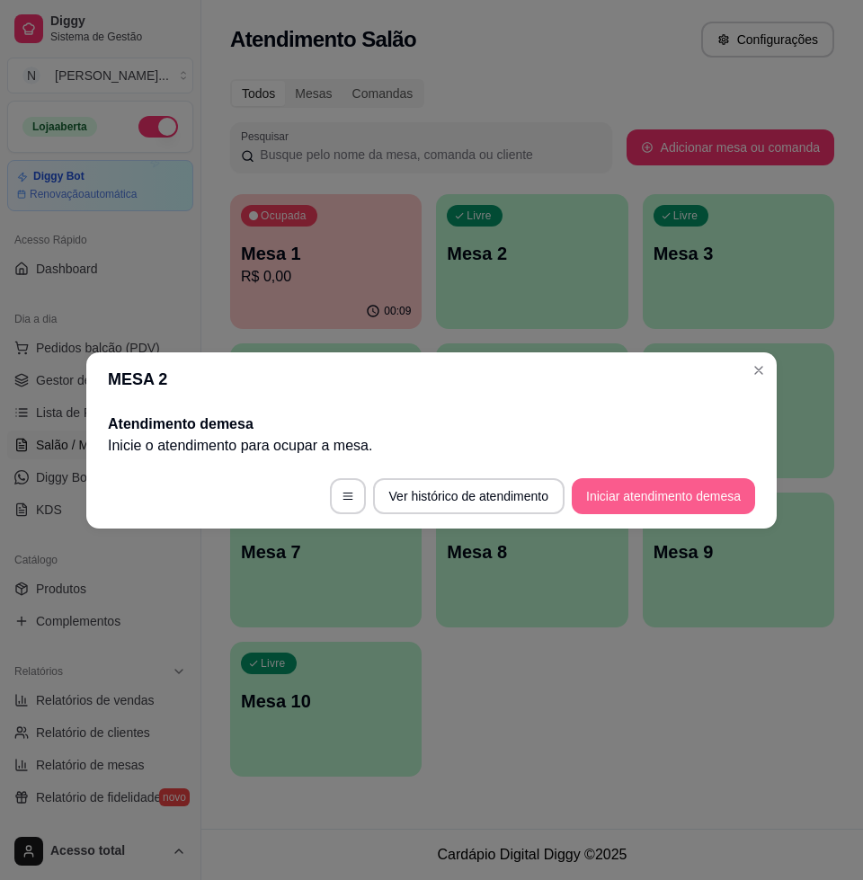
click at [634, 509] on button "Iniciar atendimento de mesa" at bounding box center [663, 496] width 183 height 36
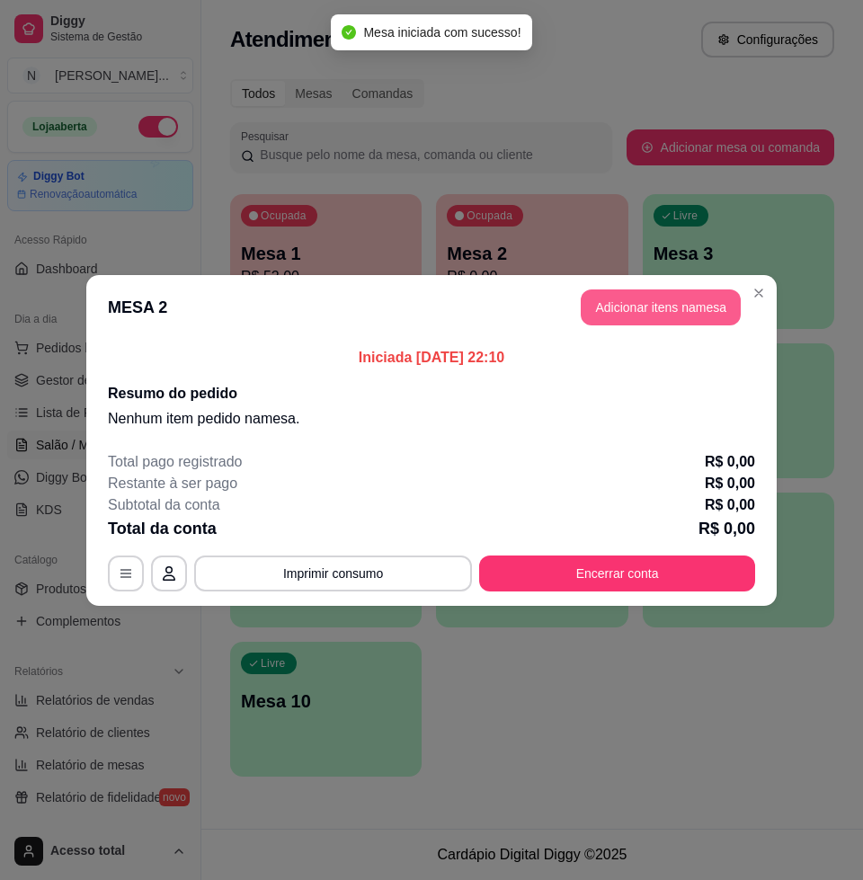
click at [654, 294] on button "Adicionar itens na mesa" at bounding box center [661, 307] width 160 height 36
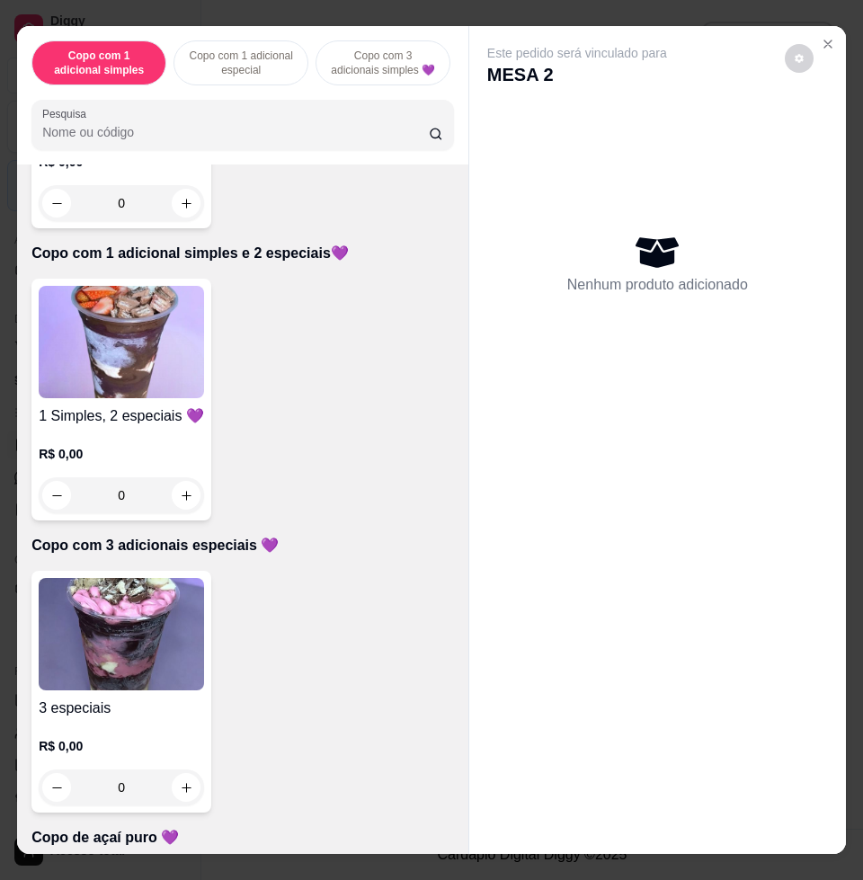
scroll to position [786, 0]
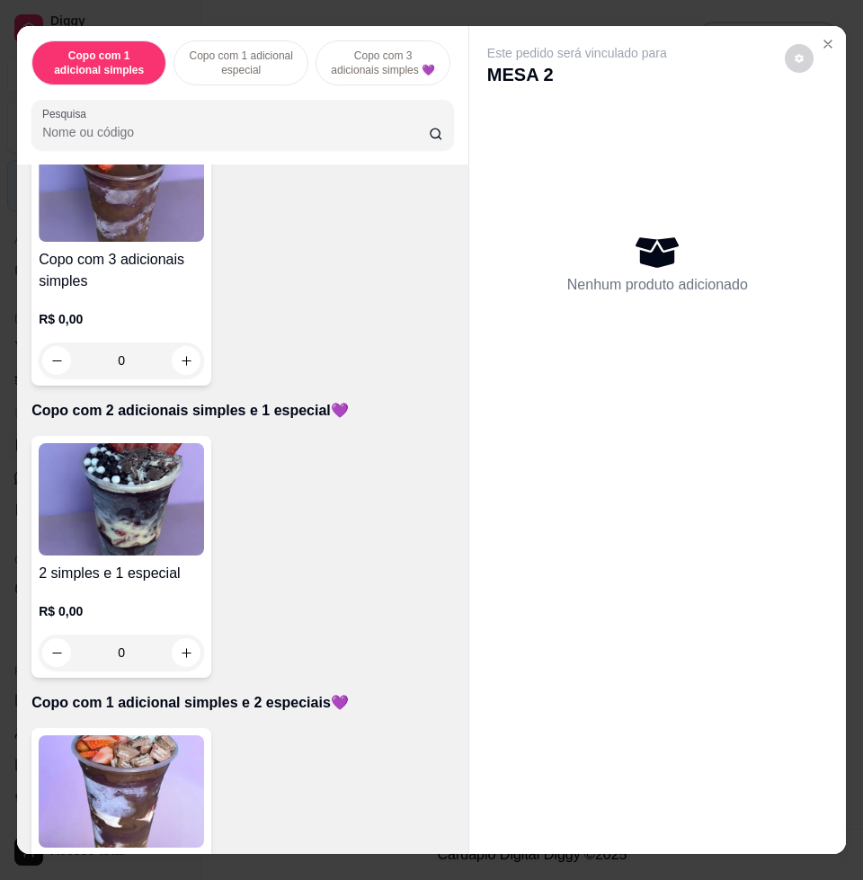
click at [160, 484] on img at bounding box center [121, 499] width 165 height 112
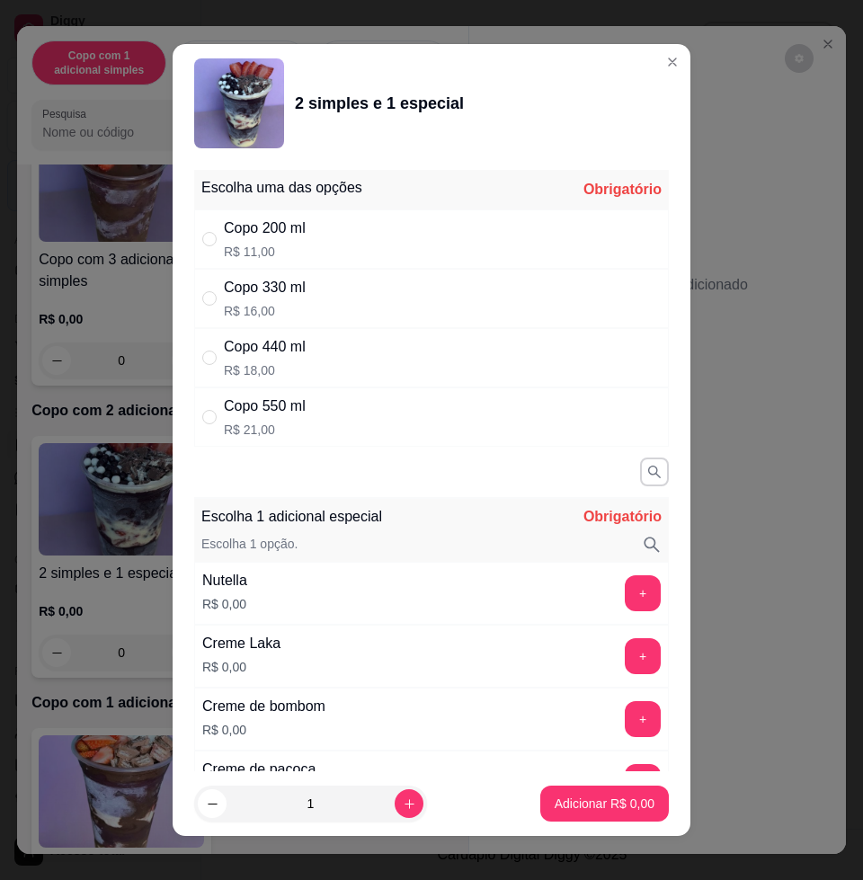
click at [303, 366] on div "Copo 440 ml R$ 18,00" at bounding box center [431, 357] width 475 height 59
radio input "true"
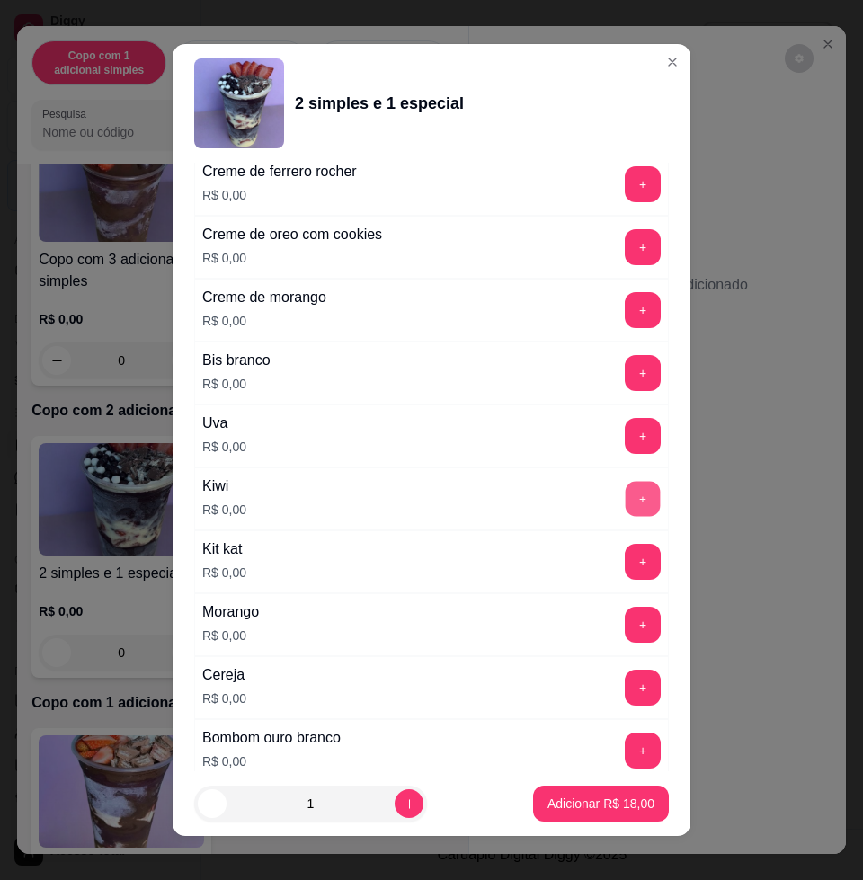
click at [626, 500] on button "+" at bounding box center [643, 499] width 35 height 35
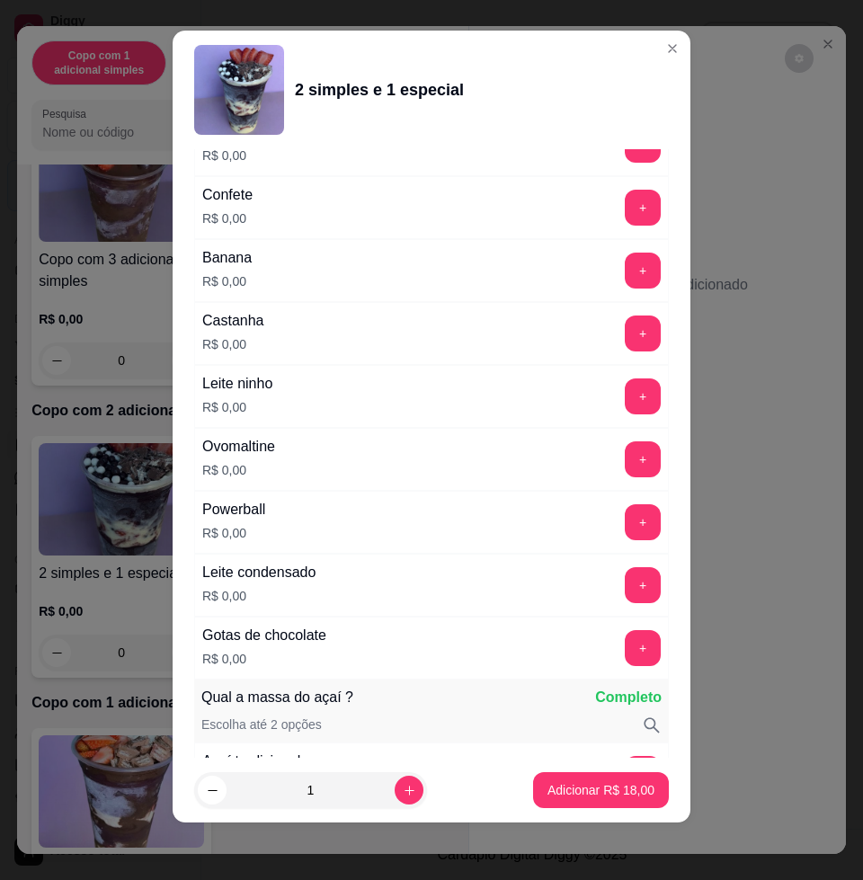
scroll to position [1707, 0]
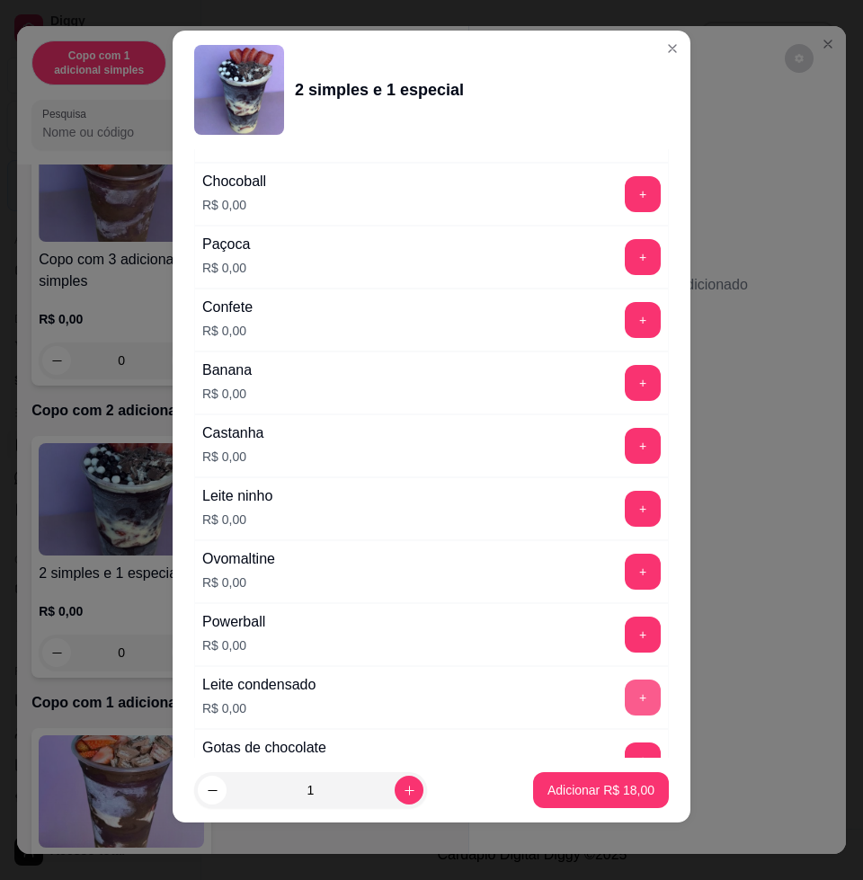
click at [625, 694] on button "+" at bounding box center [643, 697] width 36 height 36
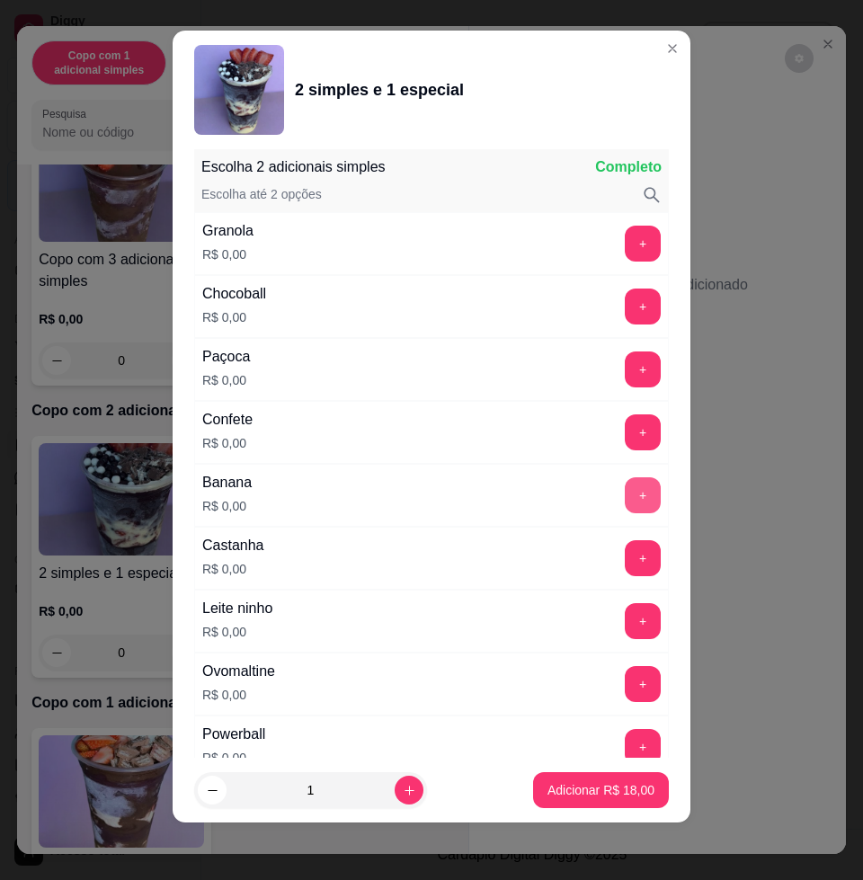
click at [625, 495] on button "+" at bounding box center [643, 495] width 36 height 36
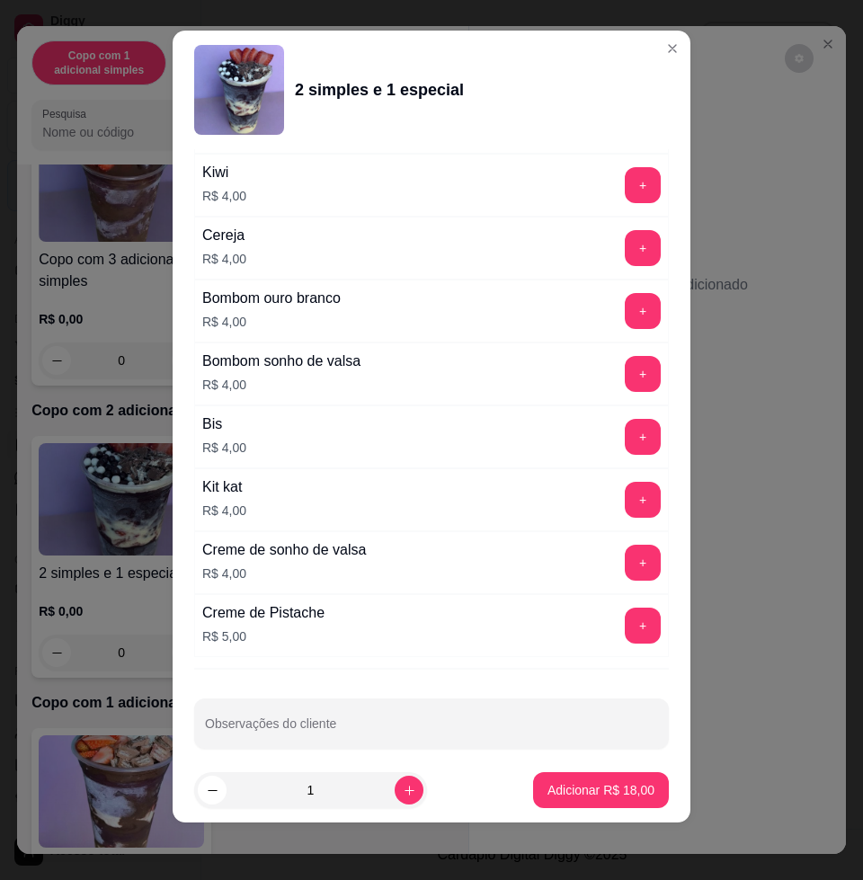
scroll to position [4500, 0]
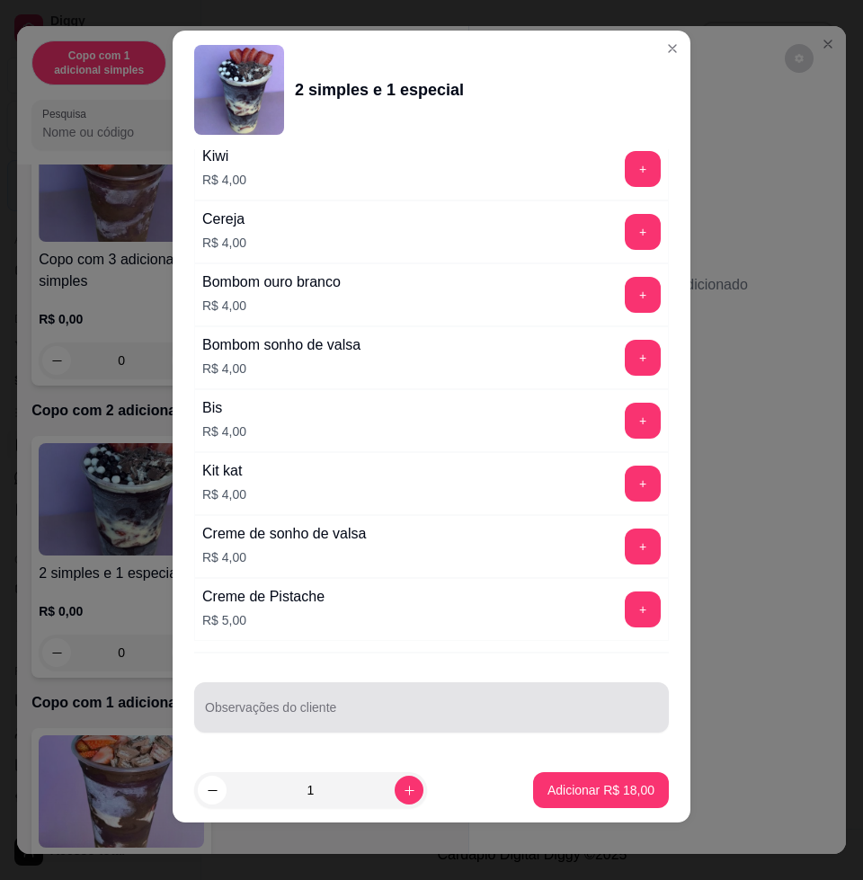
click at [408, 722] on input "Observações do cliente" at bounding box center [431, 714] width 453 height 18
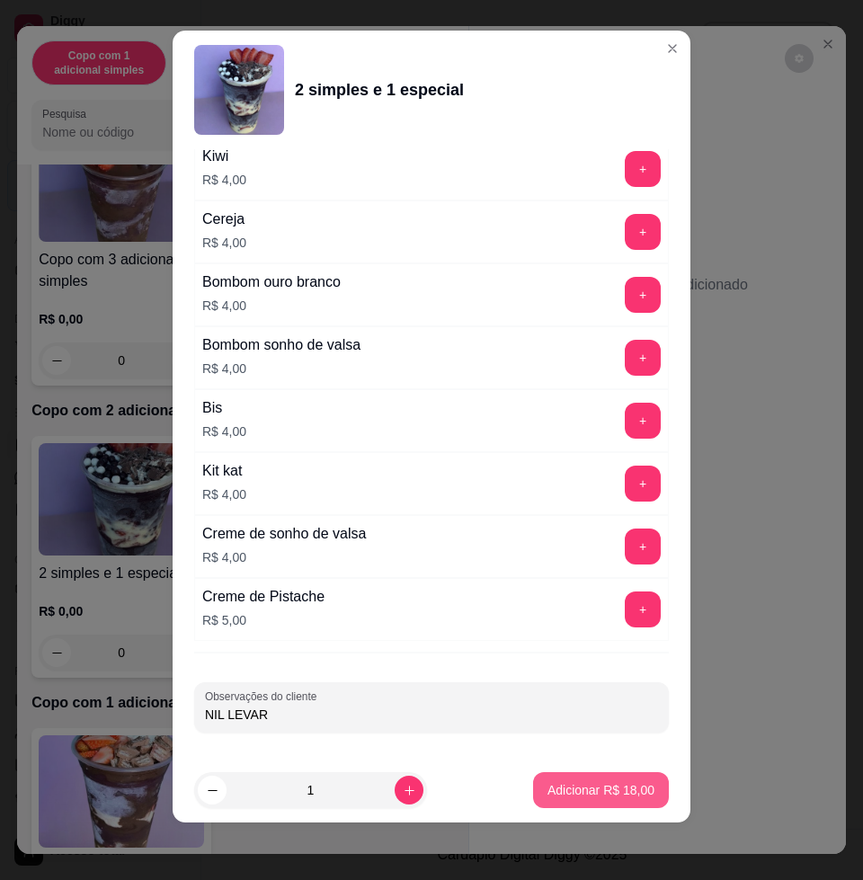
type input "NIL LEVAR"
click at [547, 783] on p "Adicionar R$ 18,00" at bounding box center [600, 790] width 107 height 18
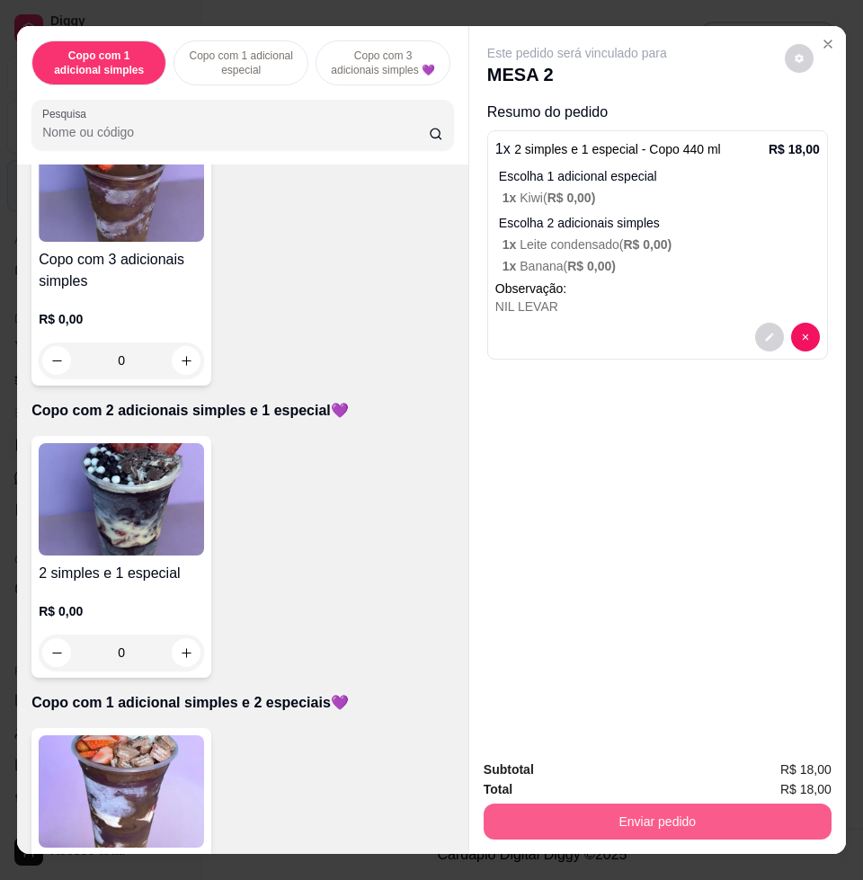
click at [652, 809] on button "Enviar pedido" at bounding box center [658, 821] width 348 height 36
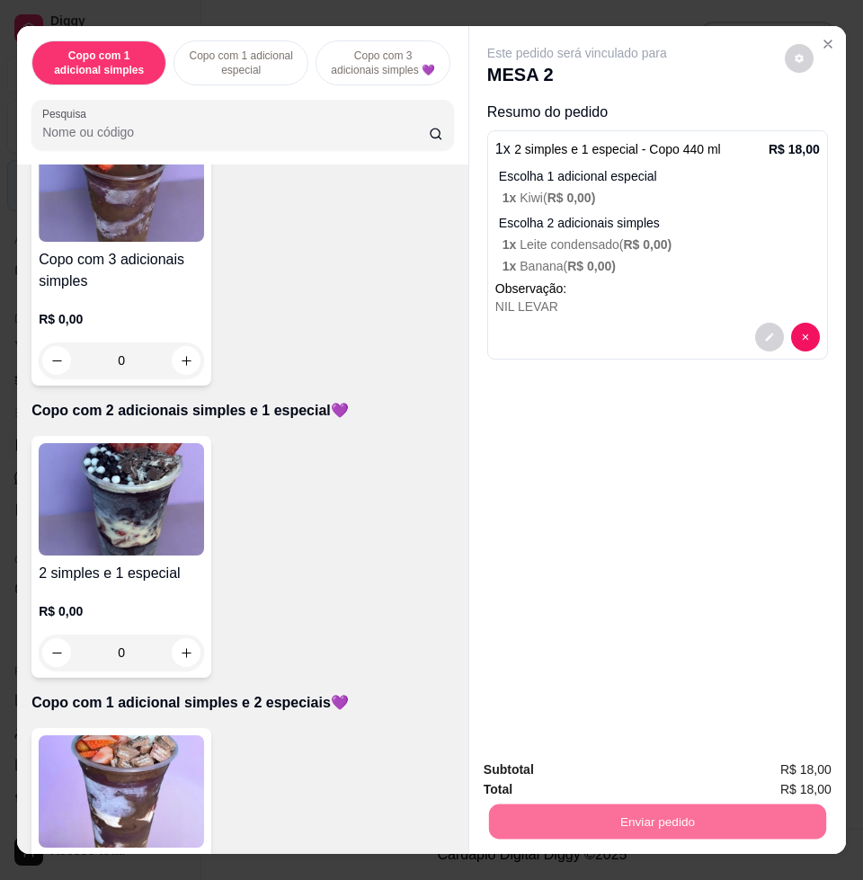
click at [795, 762] on button "Enviar pedido" at bounding box center [782, 767] width 99 height 33
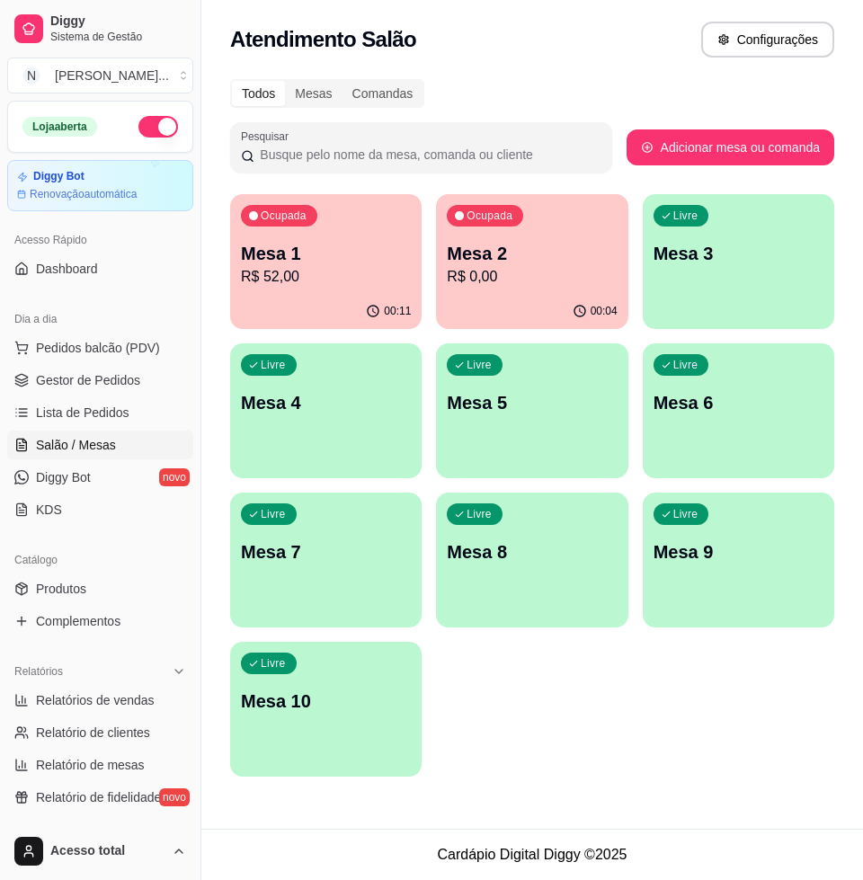
click at [755, 284] on div "Livre Mesa 3" at bounding box center [738, 250] width 191 height 113
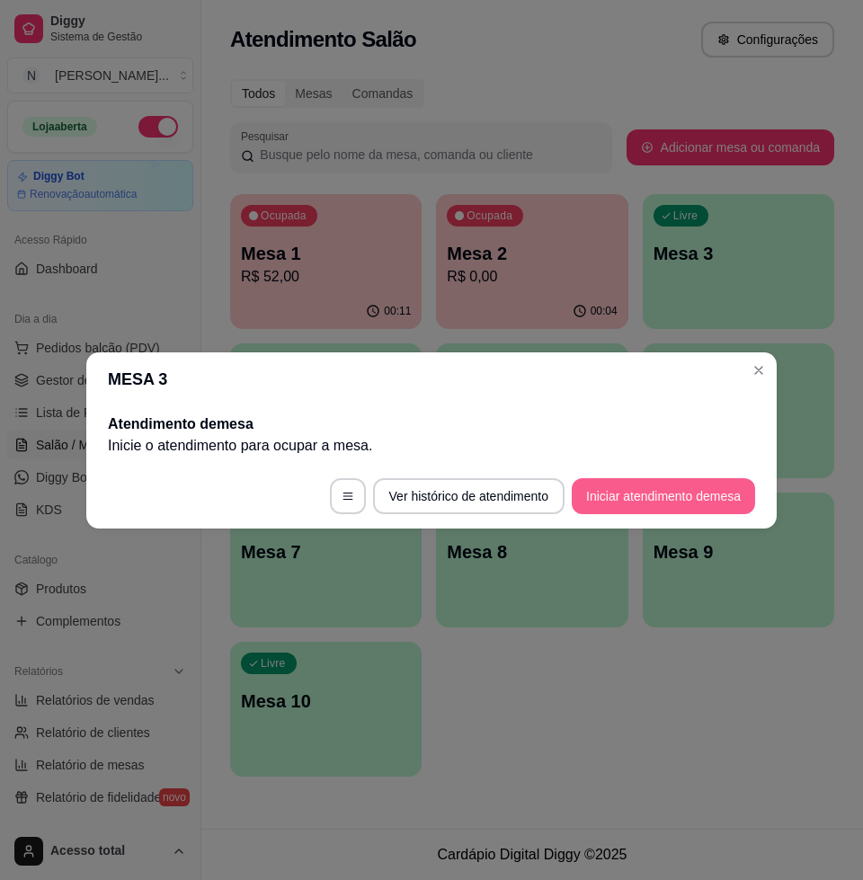
click at [670, 495] on button "Iniciar atendimento de mesa" at bounding box center [663, 496] width 183 height 36
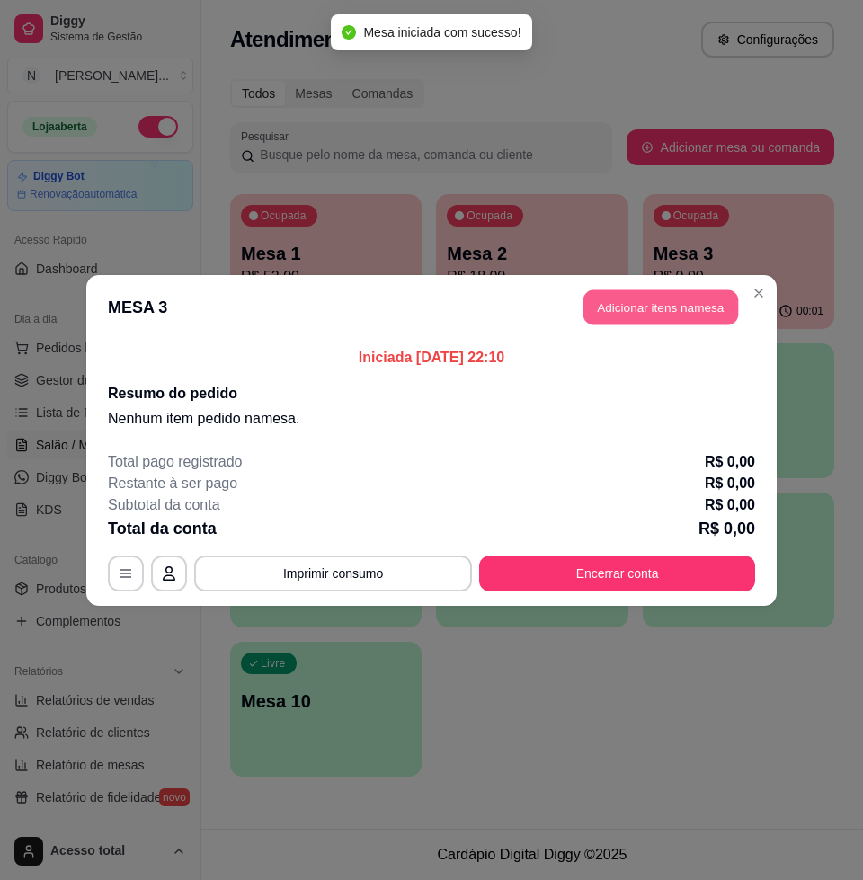
click at [654, 307] on button "Adicionar itens na mesa" at bounding box center [660, 306] width 155 height 35
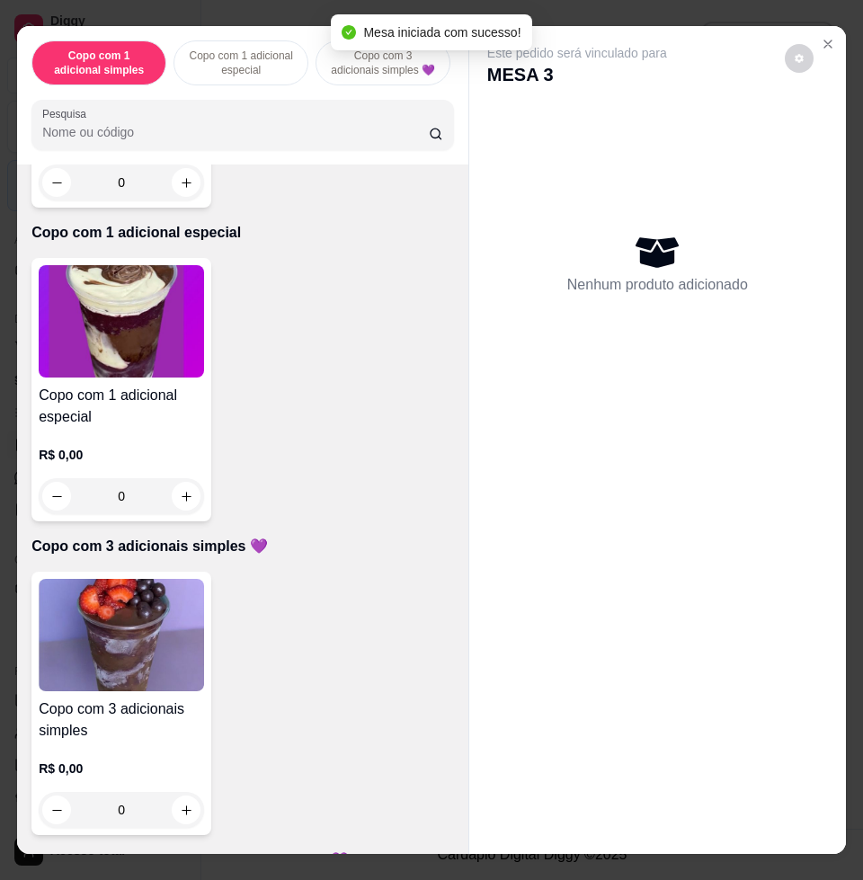
scroll to position [449, 0]
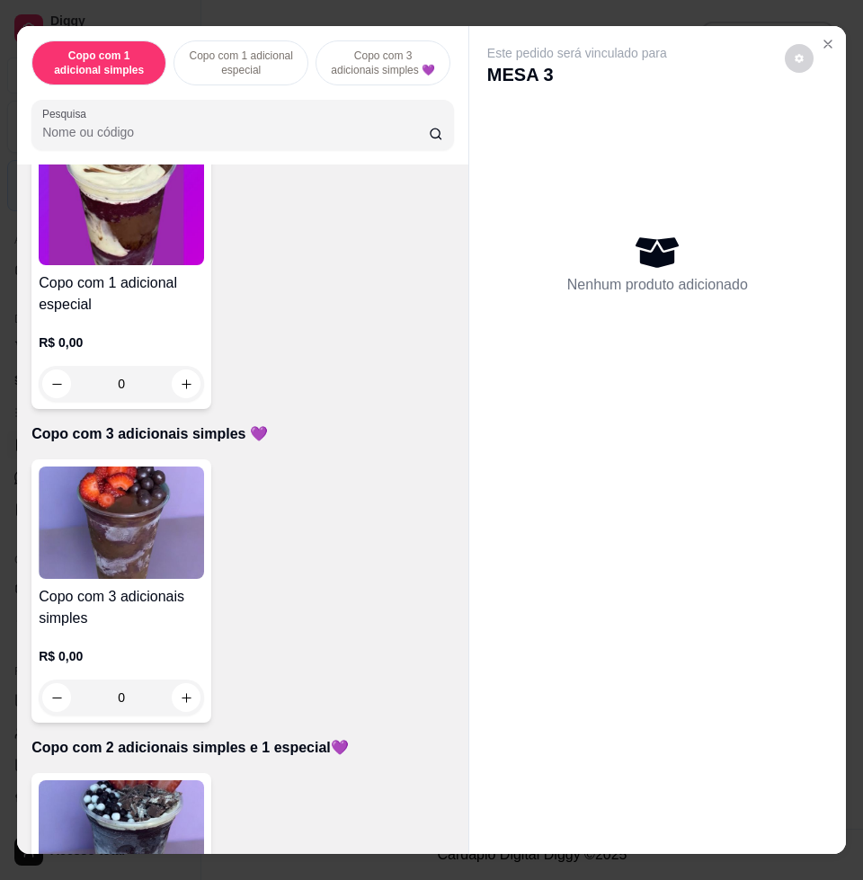
click at [134, 558] on img at bounding box center [121, 522] width 165 height 112
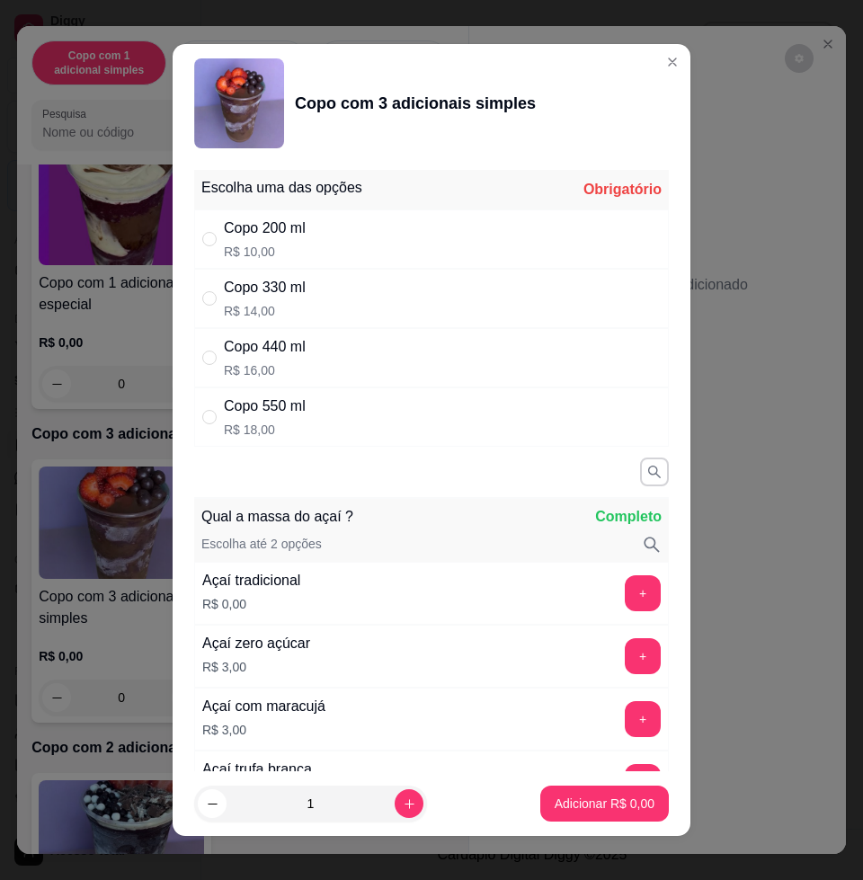
click at [288, 290] on div "Copo 330 ml" at bounding box center [265, 288] width 82 height 22
radio input "true"
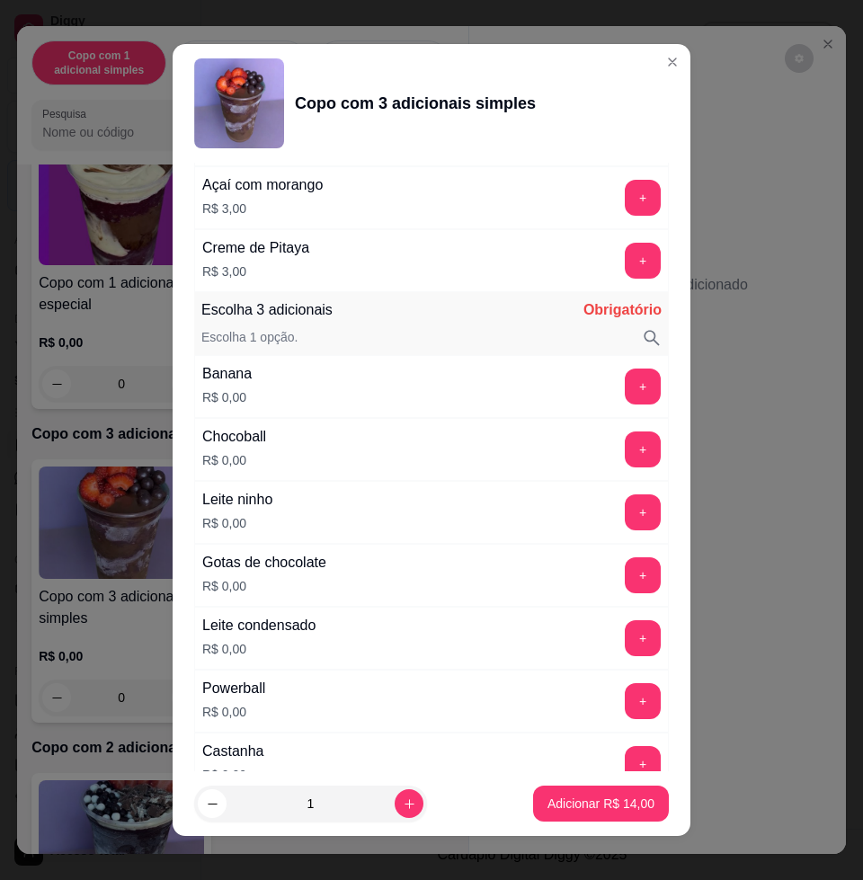
scroll to position [1011, 0]
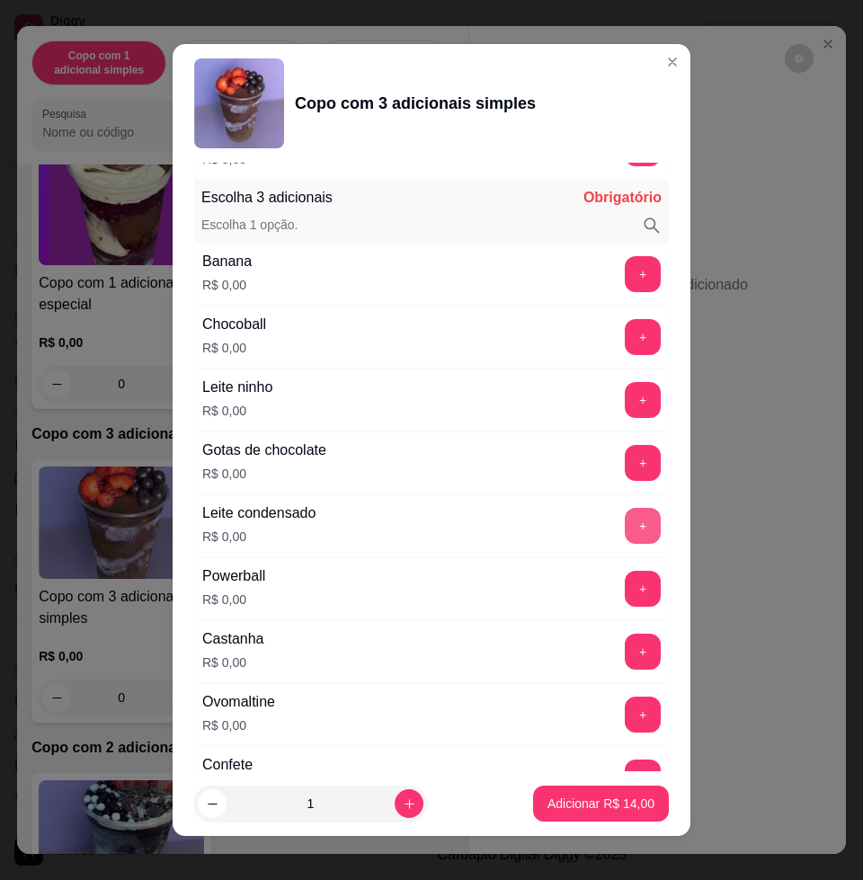
click at [625, 525] on button "+" at bounding box center [643, 526] width 36 height 36
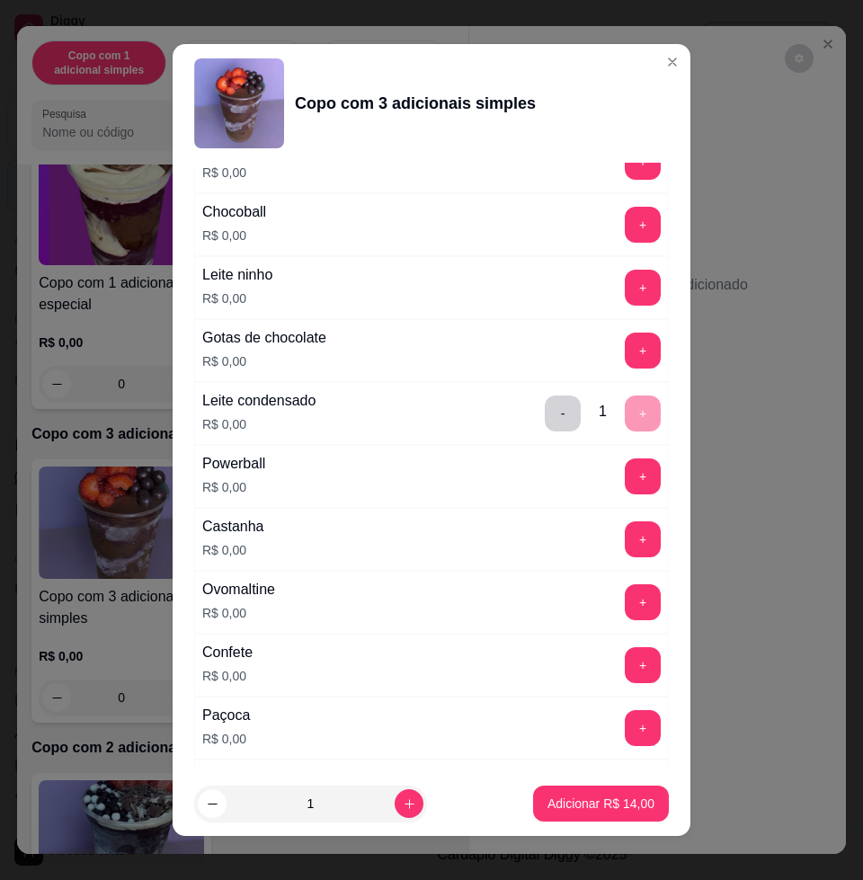
scroll to position [1236, 0]
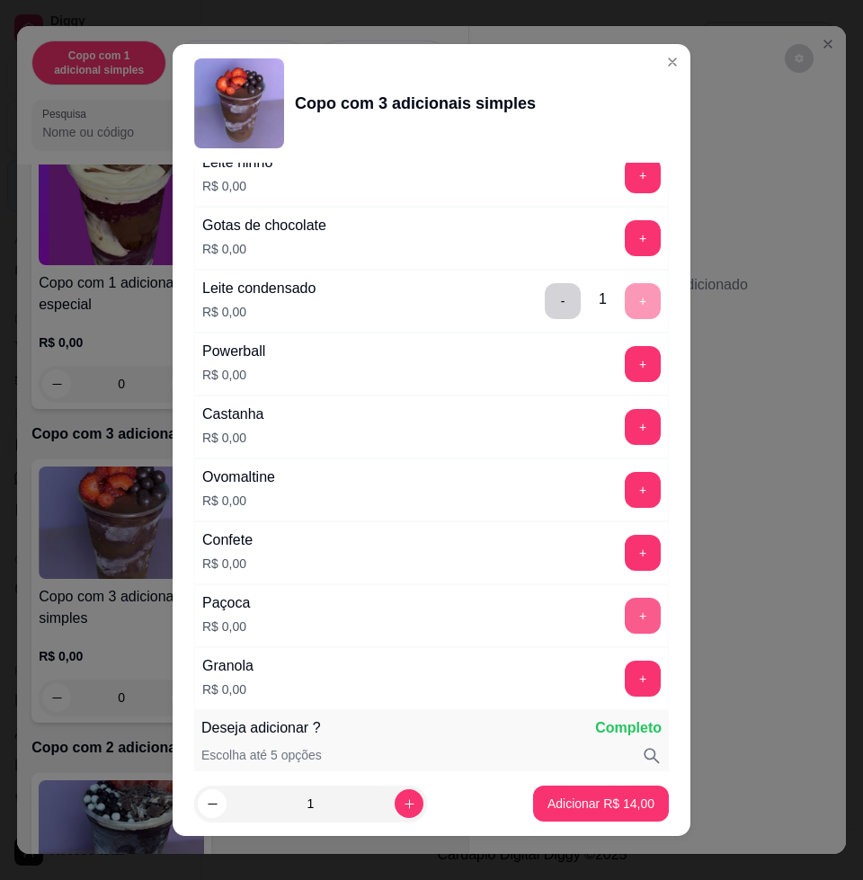
click at [625, 610] on button "+" at bounding box center [643, 616] width 36 height 36
click at [625, 490] on button "+" at bounding box center [643, 490] width 36 height 36
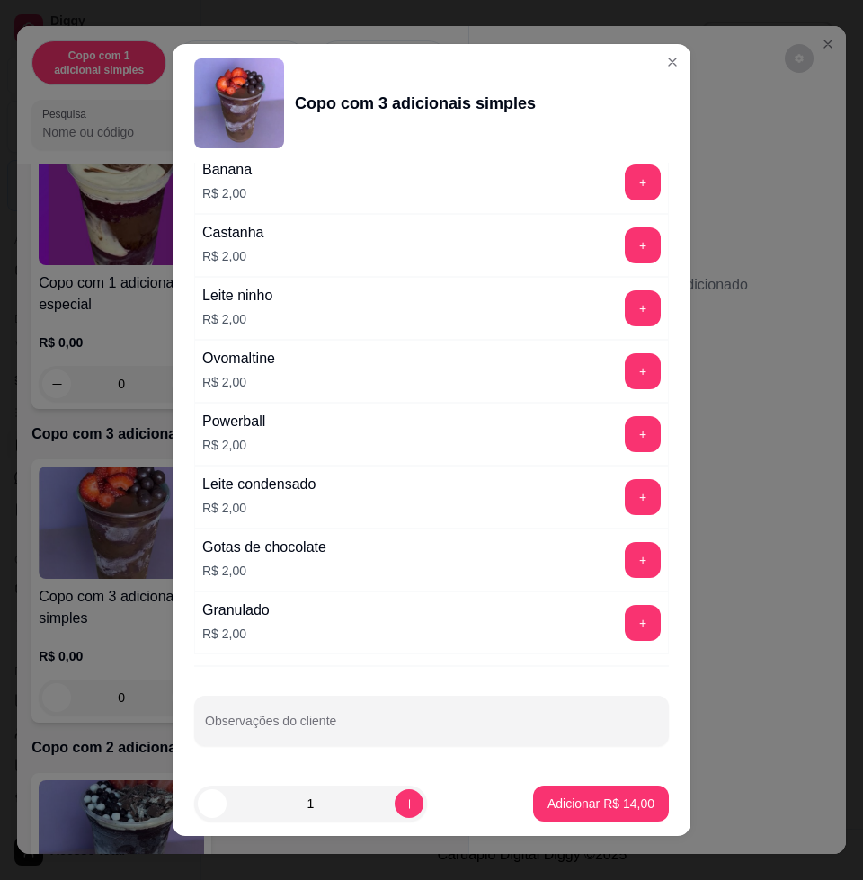
scroll to position [13, 0]
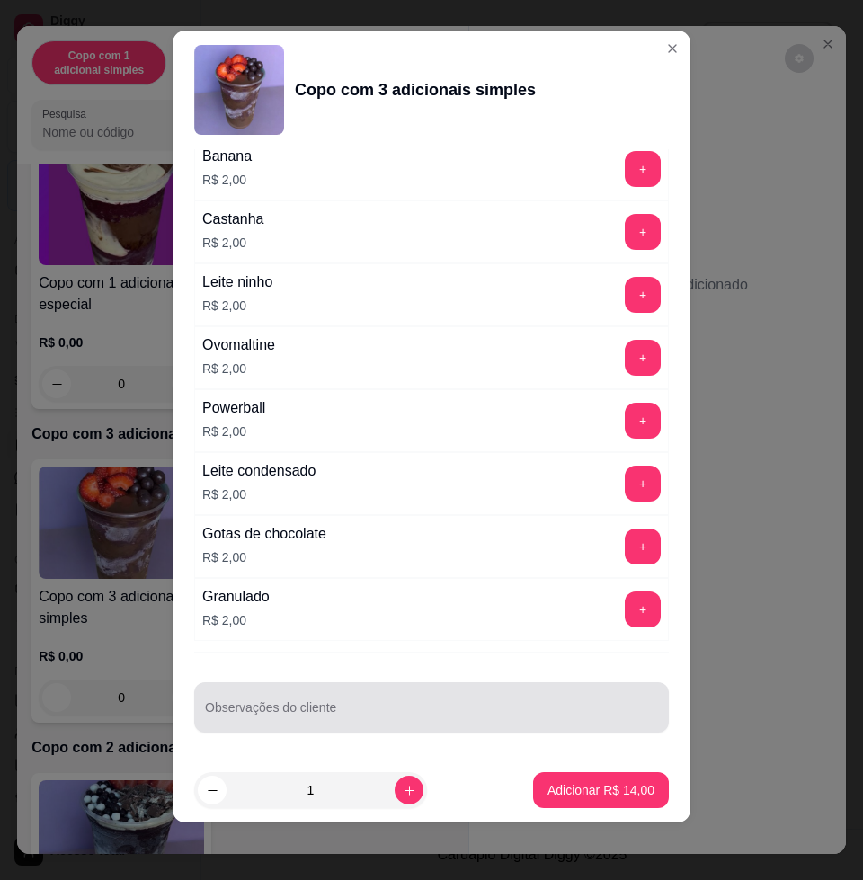
click at [383, 713] on input "Observações do cliente" at bounding box center [431, 714] width 453 height 18
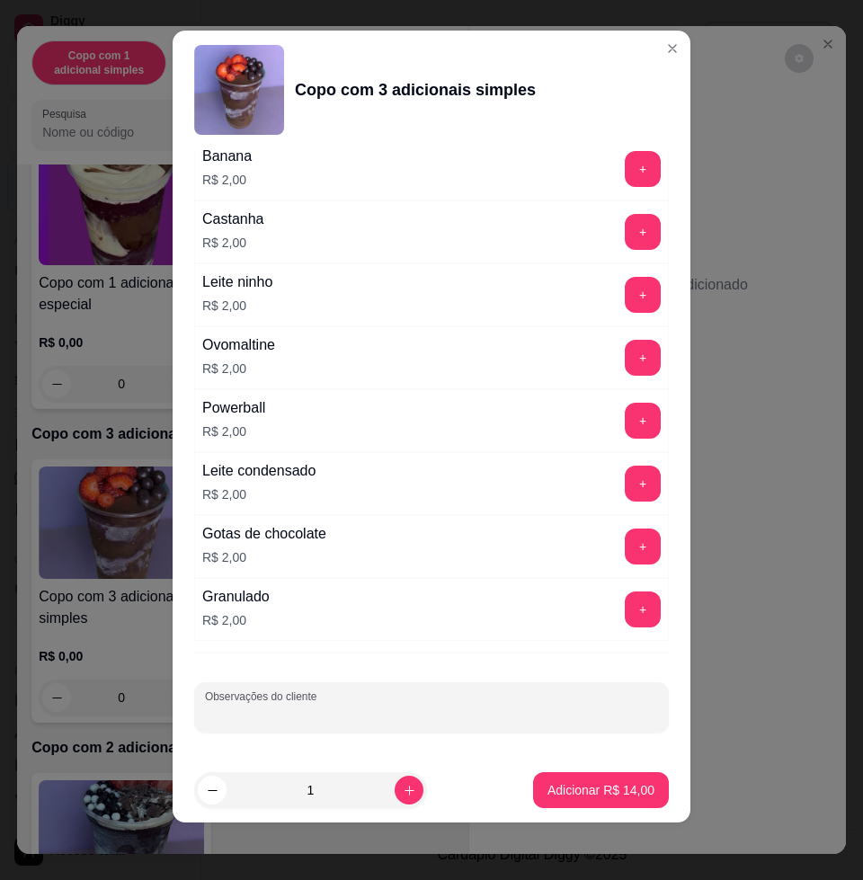
click at [401, 701] on div at bounding box center [431, 707] width 453 height 36
type input "LEVAR"
click at [605, 776] on button "Adicionar R$ 14,00" at bounding box center [601, 790] width 136 height 36
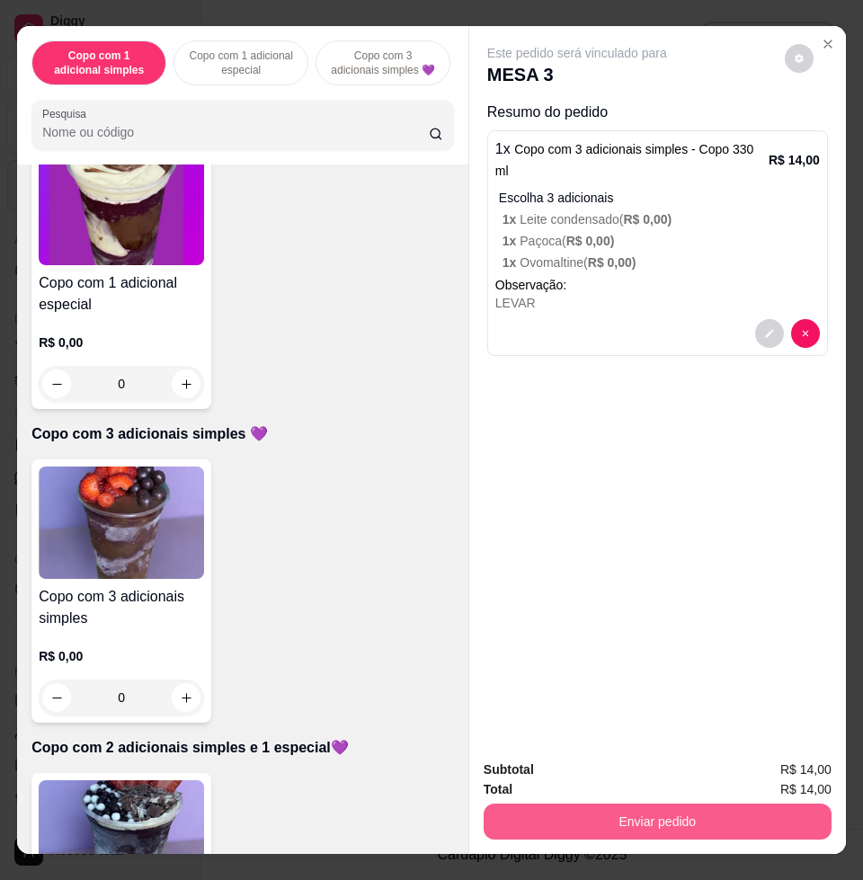
click at [690, 813] on button "Enviar pedido" at bounding box center [658, 821] width 348 height 36
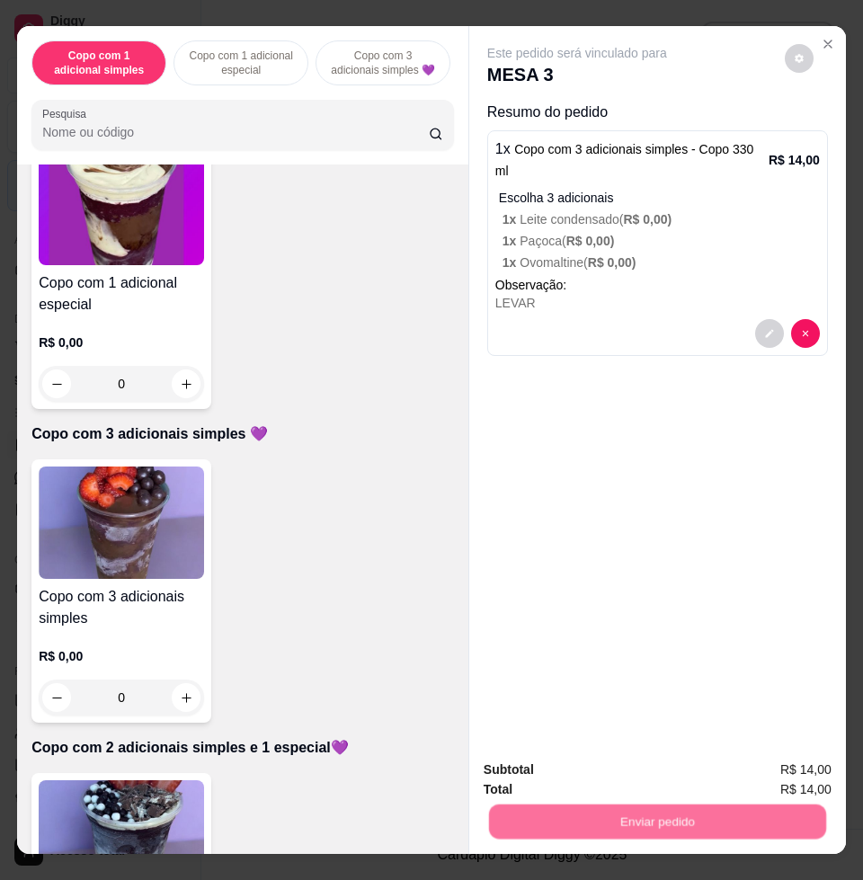
click at [763, 773] on button "Enviar pedido" at bounding box center [783, 768] width 102 height 34
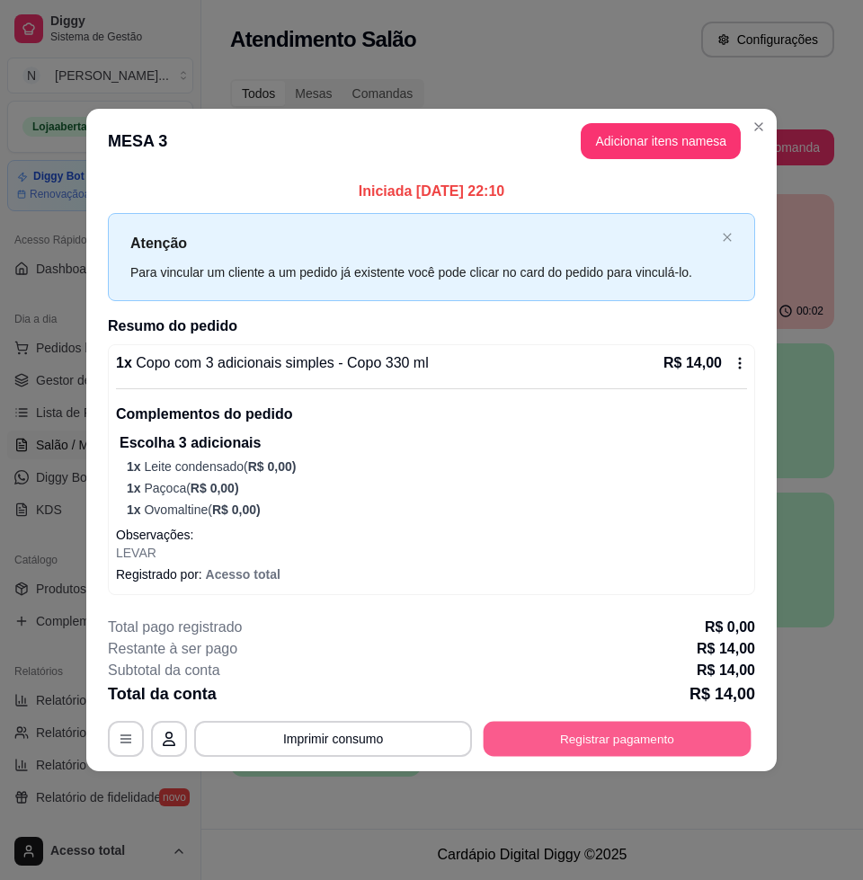
click at [608, 747] on button "Registrar pagamento" at bounding box center [618, 738] width 268 height 35
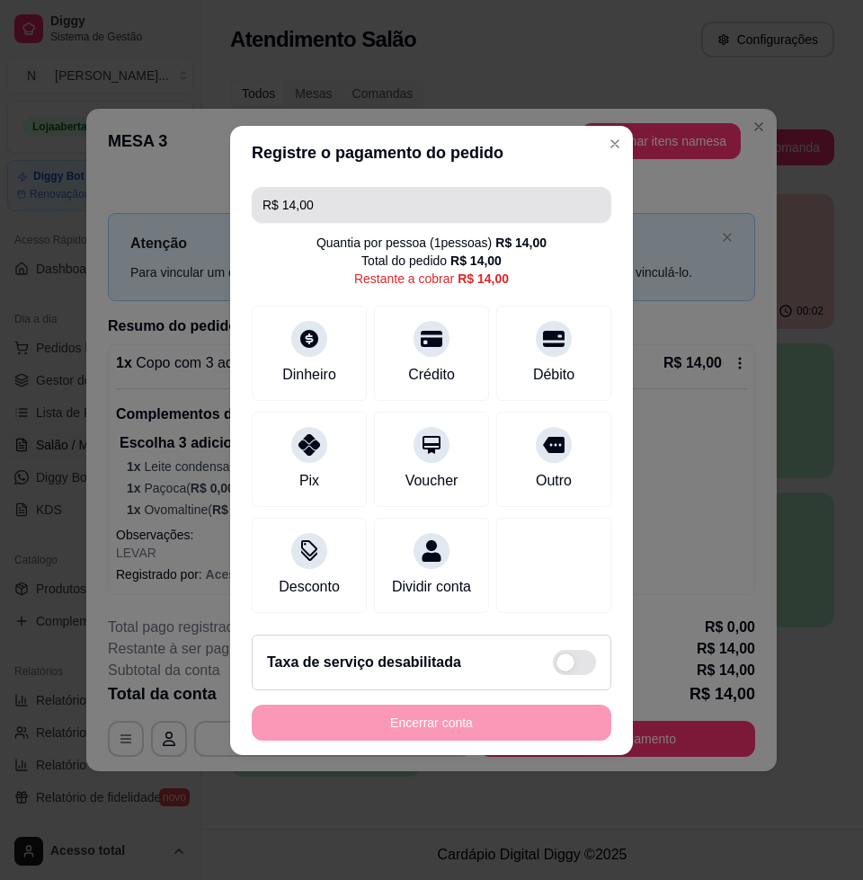
click at [420, 197] on input "R$ 14,00" at bounding box center [431, 205] width 338 height 36
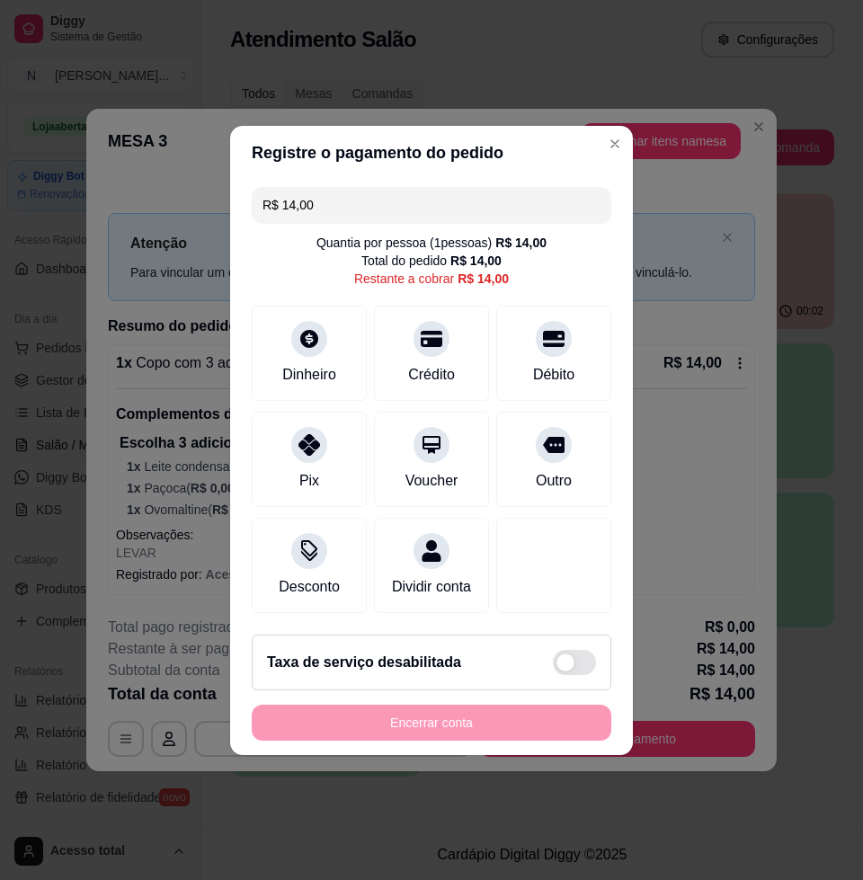
click at [420, 197] on input "R$ 14,00" at bounding box center [431, 205] width 338 height 36
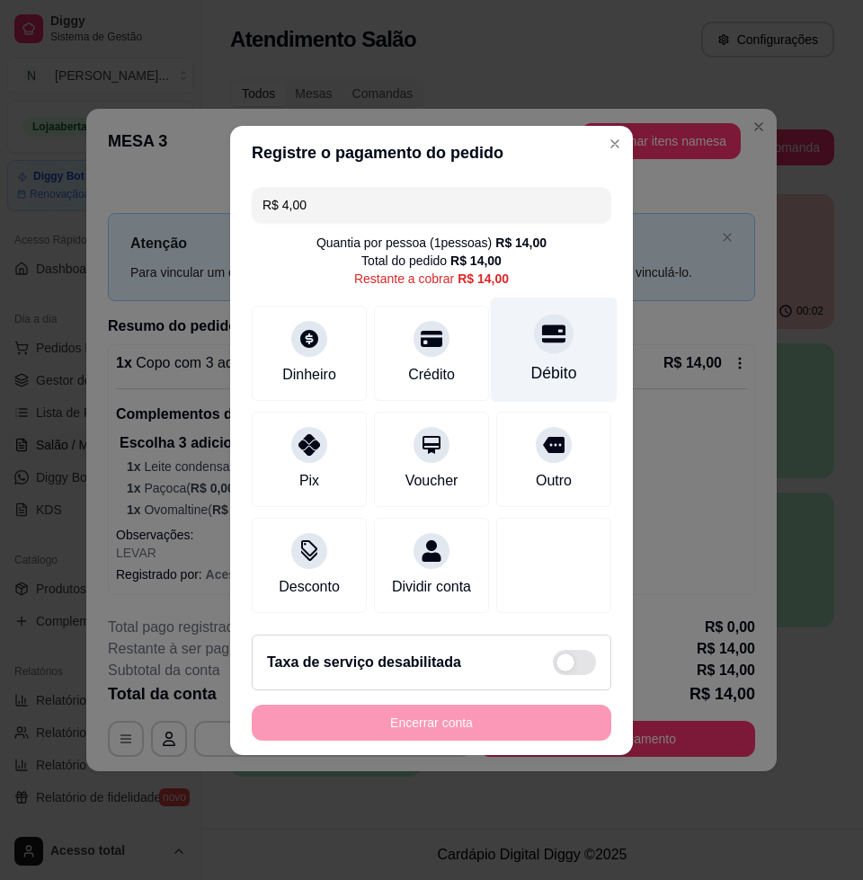
click at [571, 342] on div "Débito" at bounding box center [554, 349] width 127 height 105
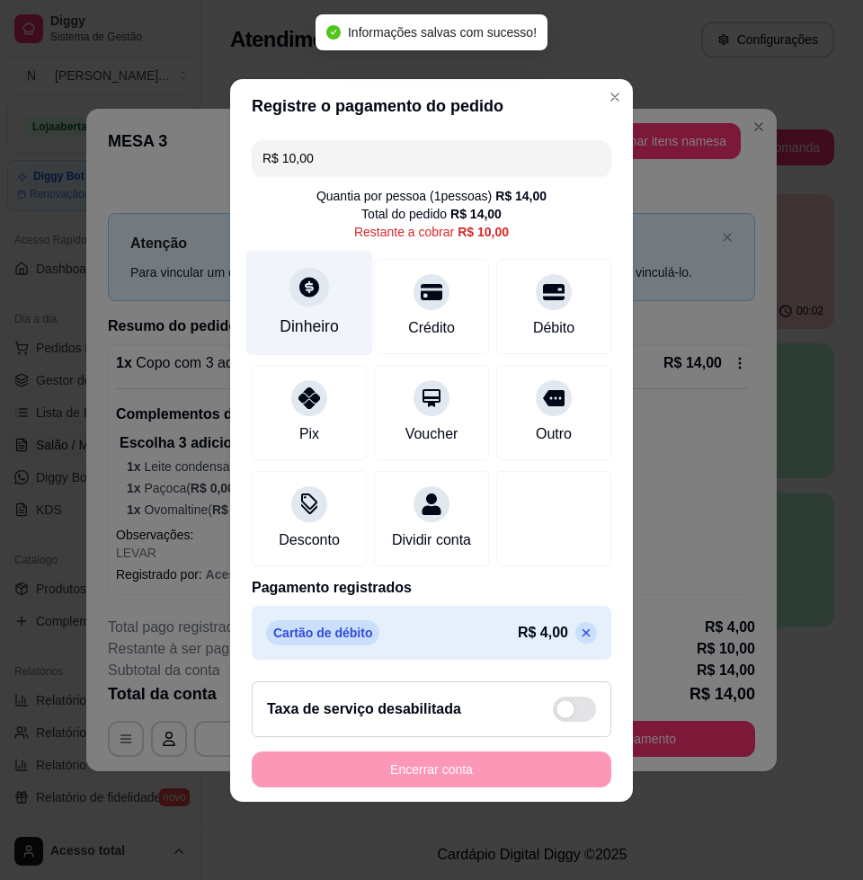
click at [297, 315] on div "Dinheiro" at bounding box center [309, 326] width 59 height 23
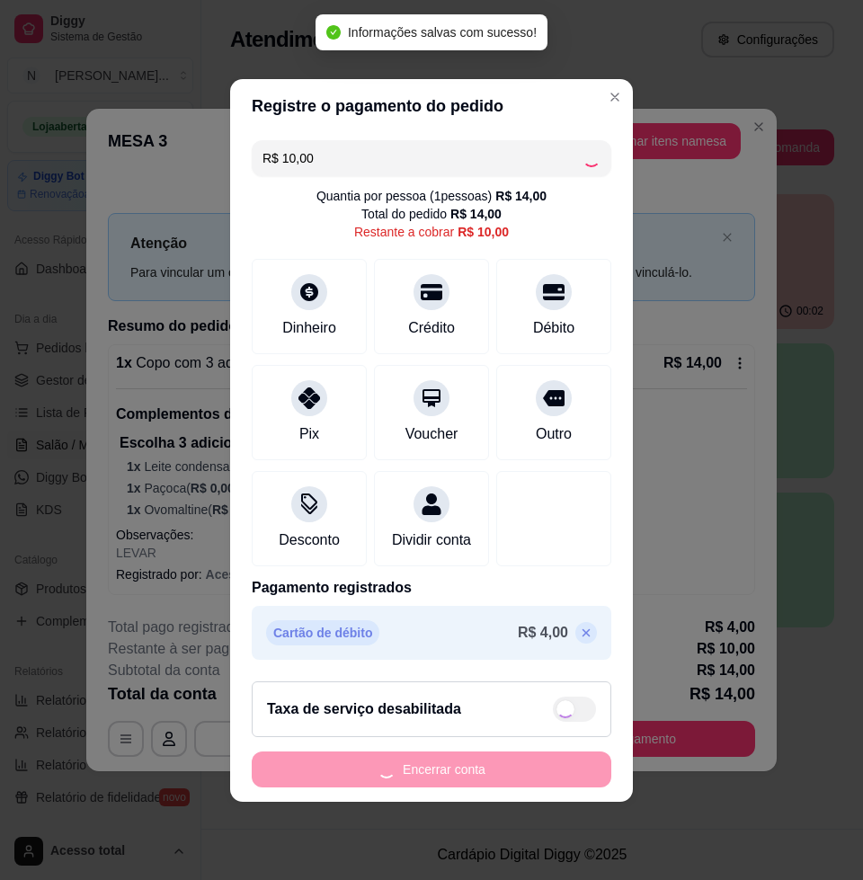
type input "R$ 0,00"
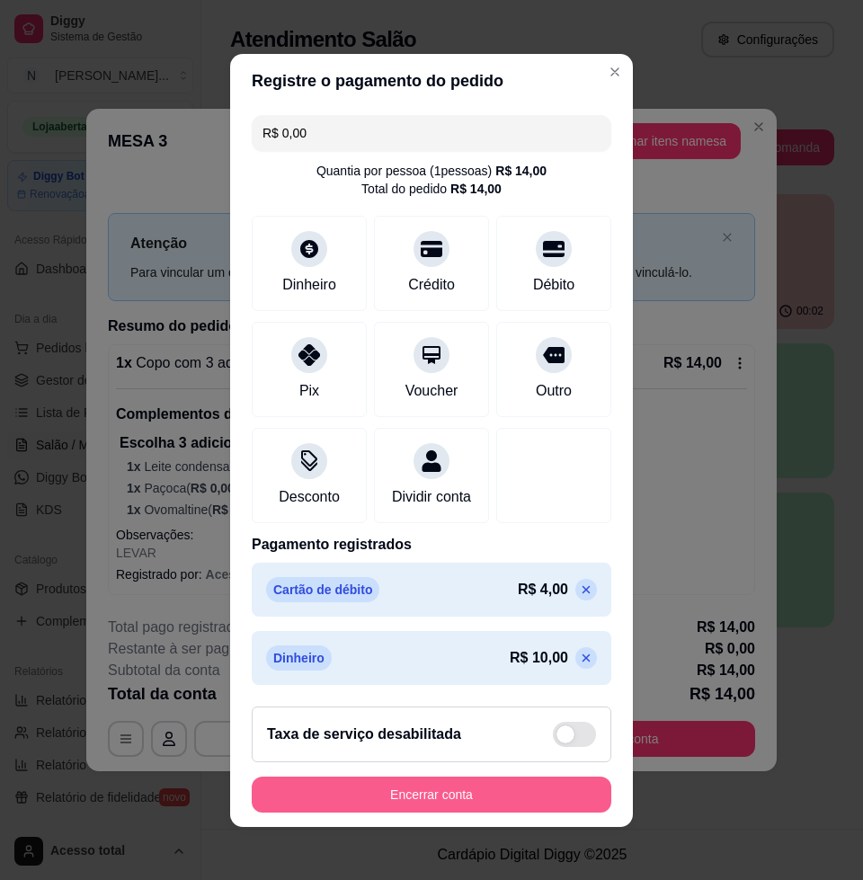
click at [380, 802] on button "Encerrar conta" at bounding box center [431, 794] width 359 height 36
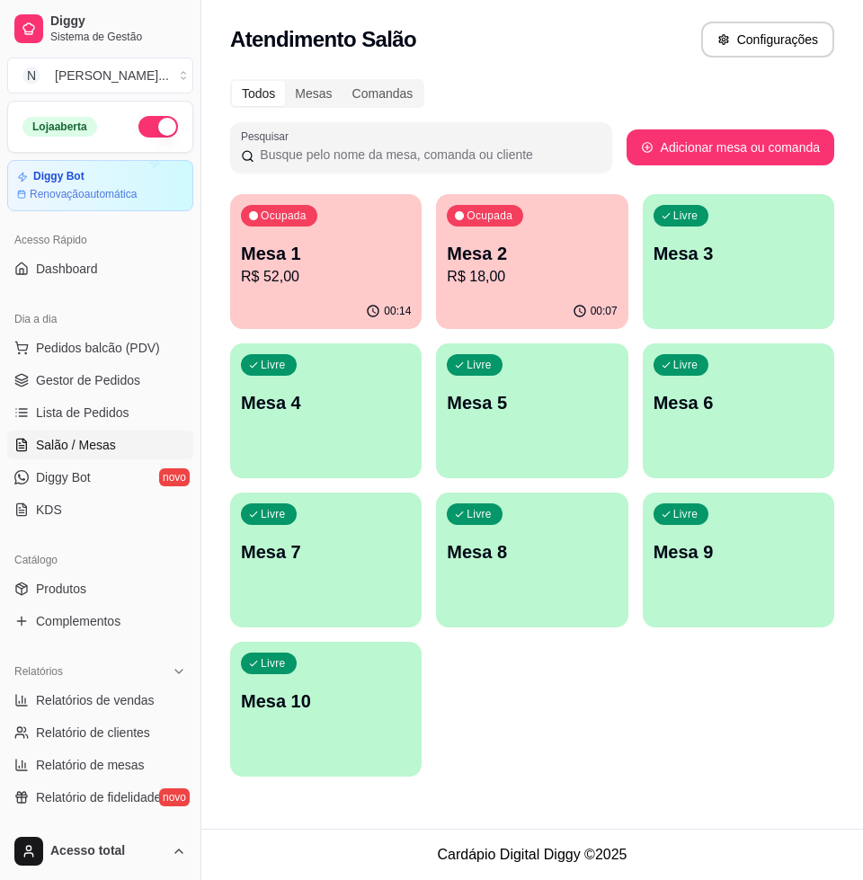
click at [379, 275] on p "R$ 52,00" at bounding box center [326, 277] width 170 height 22
click at [514, 275] on p "R$ 18,00" at bounding box center [532, 277] width 170 height 22
click at [576, 293] on button "Ocupada Mesa 2 R$ 18,00 00:09" at bounding box center [532, 261] width 186 height 131
click at [78, 352] on span "Pedidos balcão (PDV)" at bounding box center [98, 348] width 124 height 18
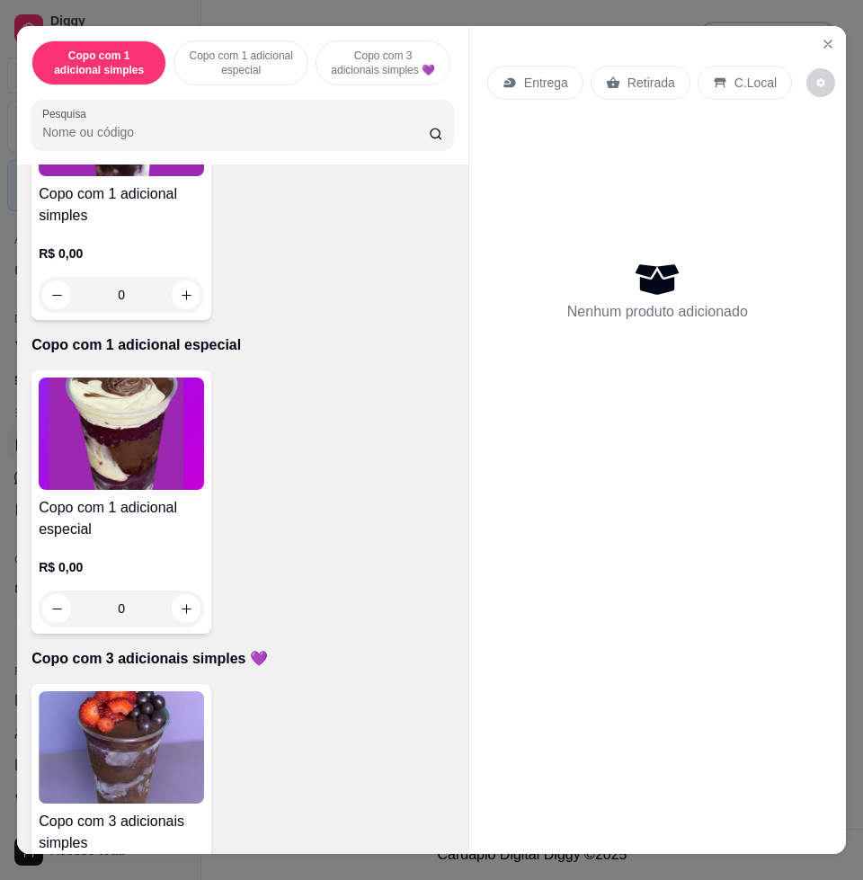
scroll to position [562, 0]
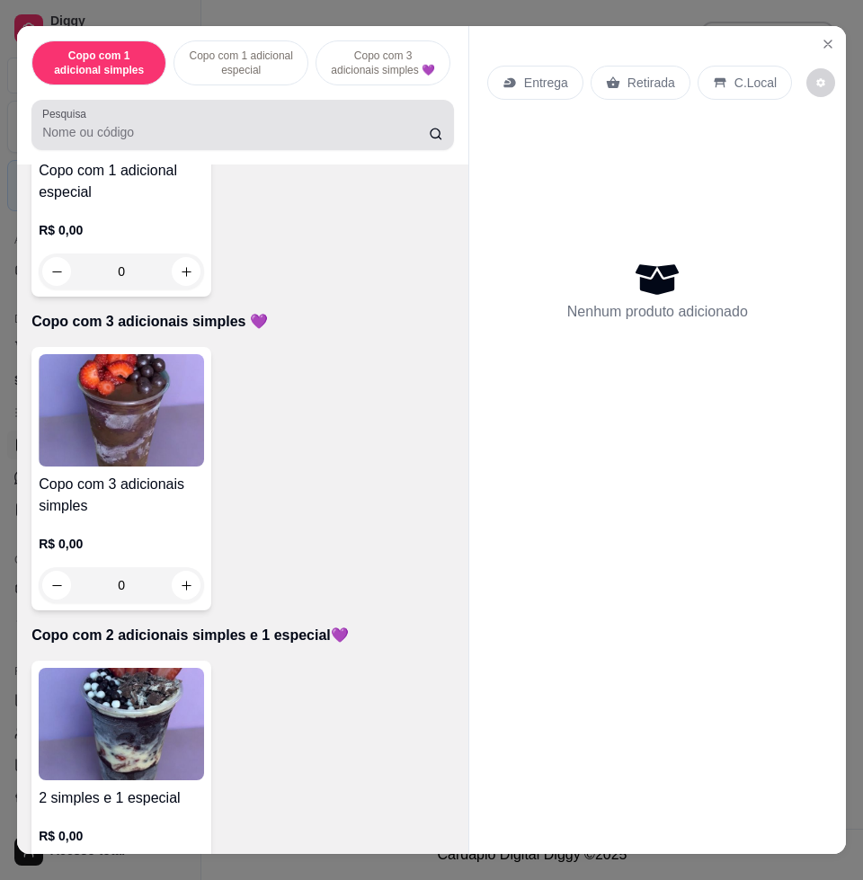
click at [262, 139] on input "Pesquisa" at bounding box center [235, 132] width 386 height 18
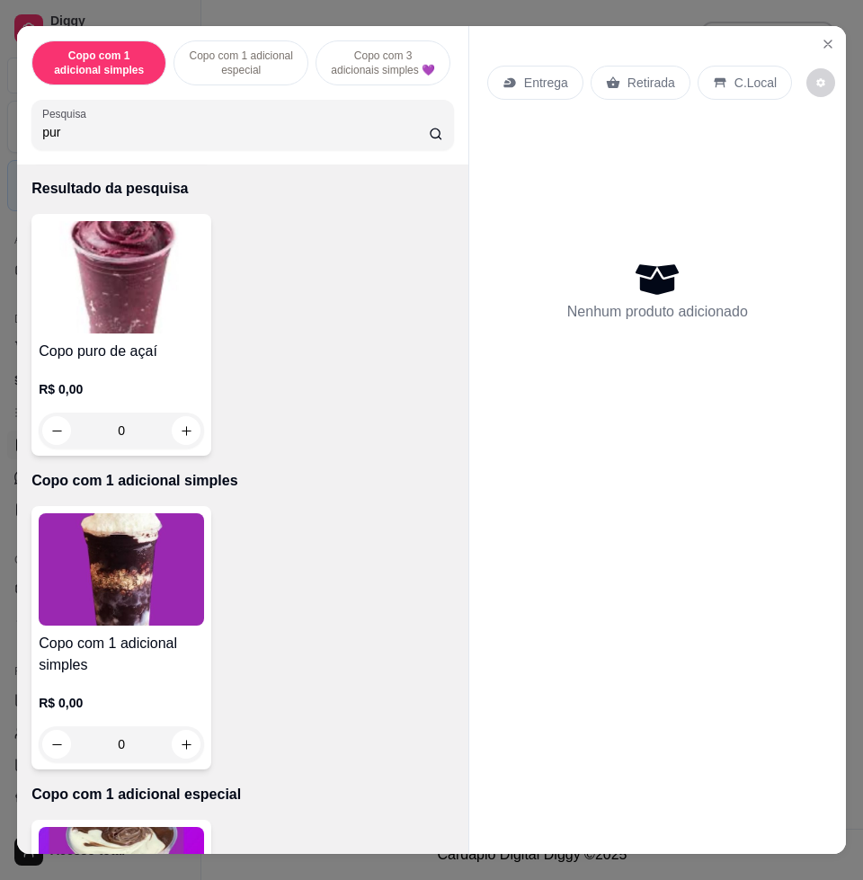
scroll to position [0, 0]
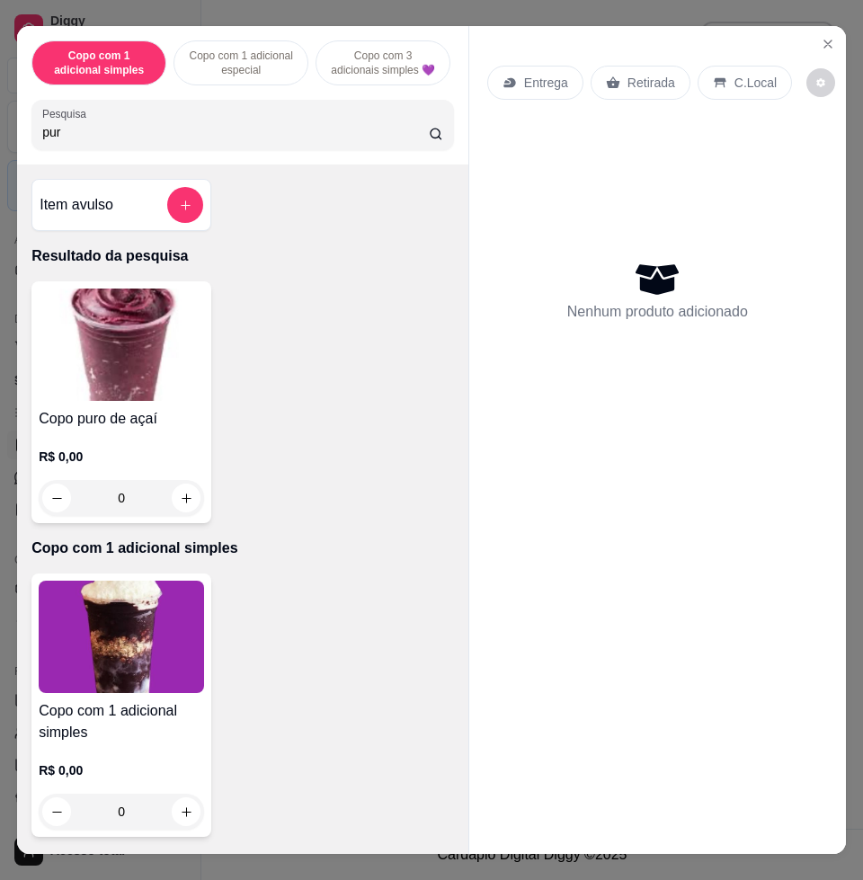
type input "pur"
click at [105, 381] on img at bounding box center [121, 344] width 165 height 112
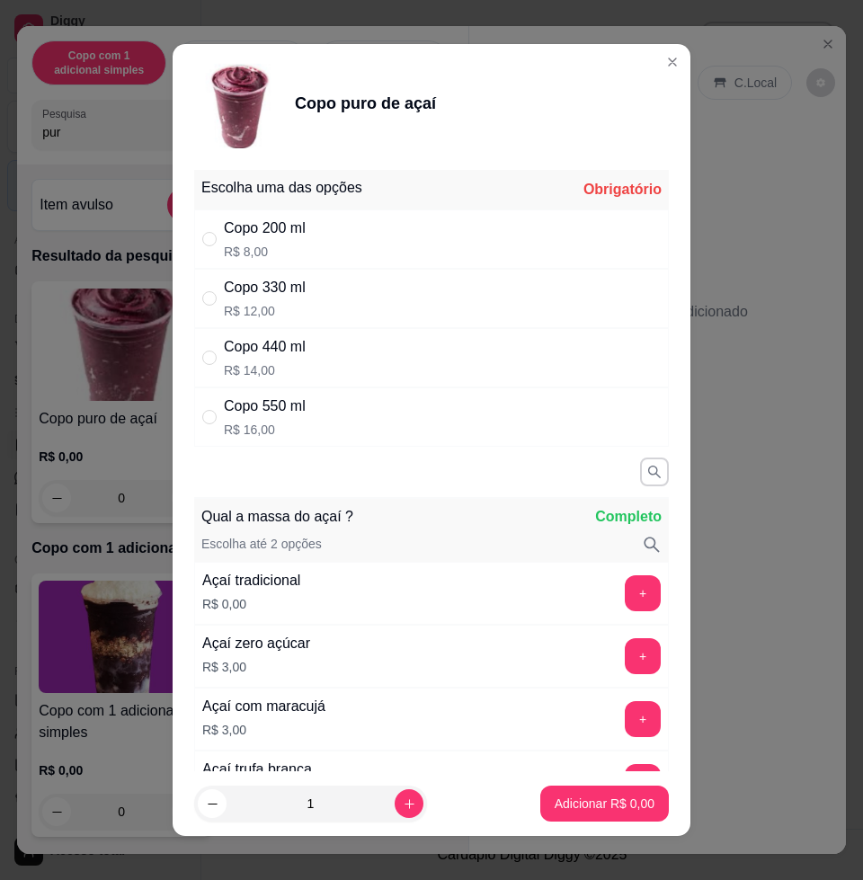
click at [307, 360] on div "Copo 440 ml R$ 14,00" at bounding box center [431, 357] width 475 height 59
radio input "true"
click at [617, 812] on button "Adicionar R$ 14,00" at bounding box center [601, 803] width 136 height 36
type input "1"
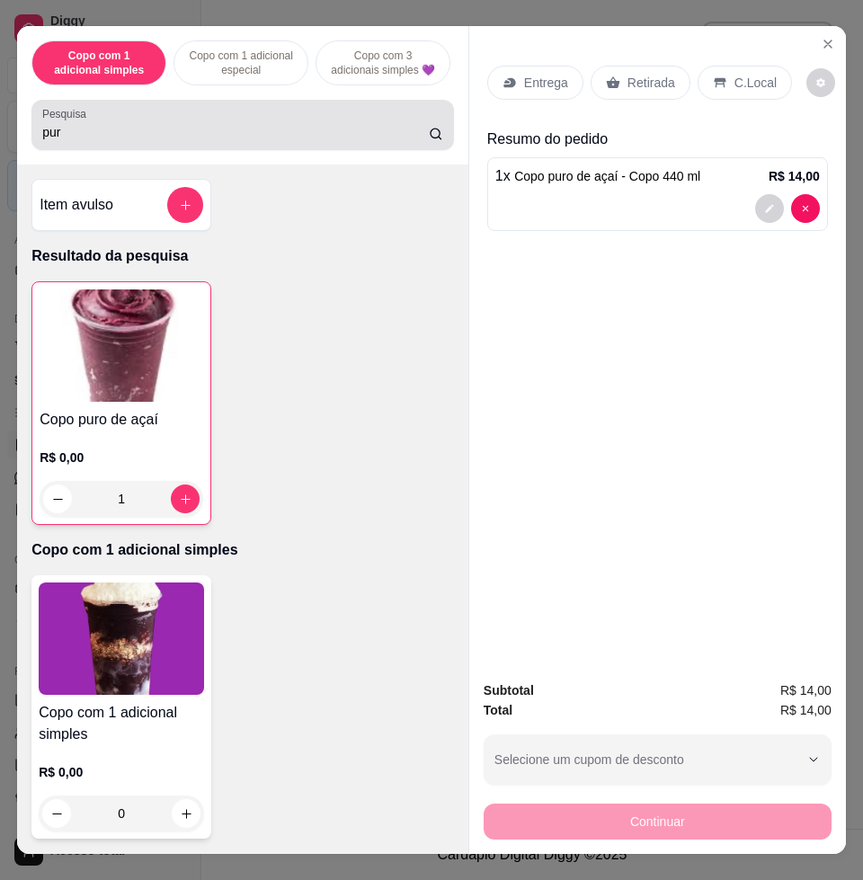
click at [368, 130] on div "pur" at bounding box center [242, 125] width 401 height 36
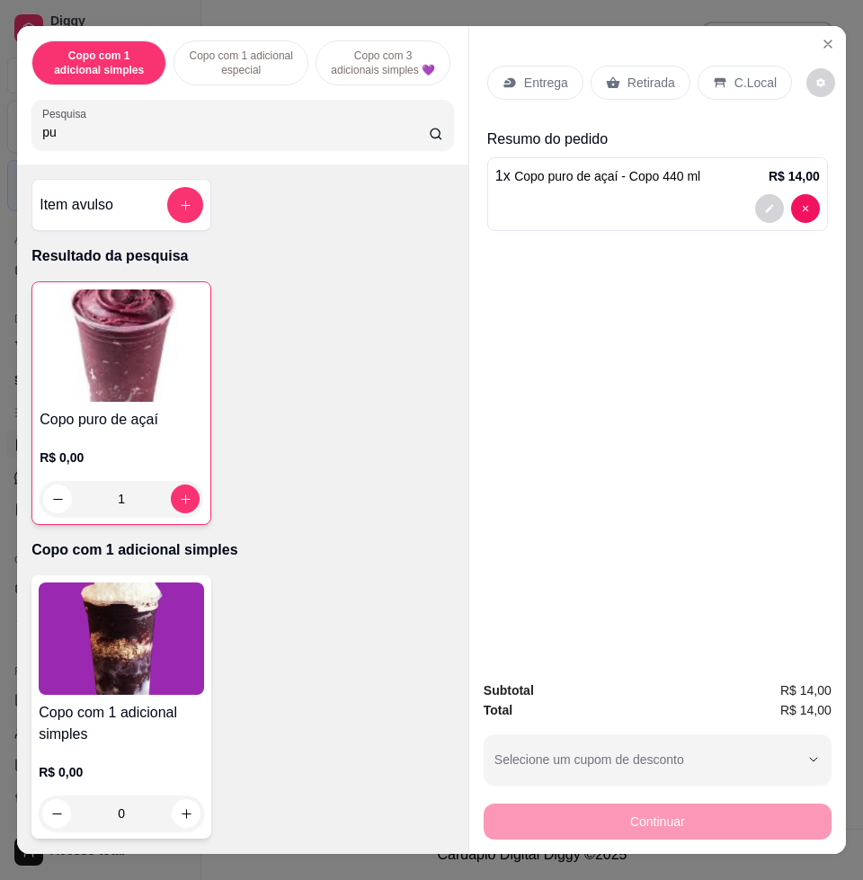
type input "p"
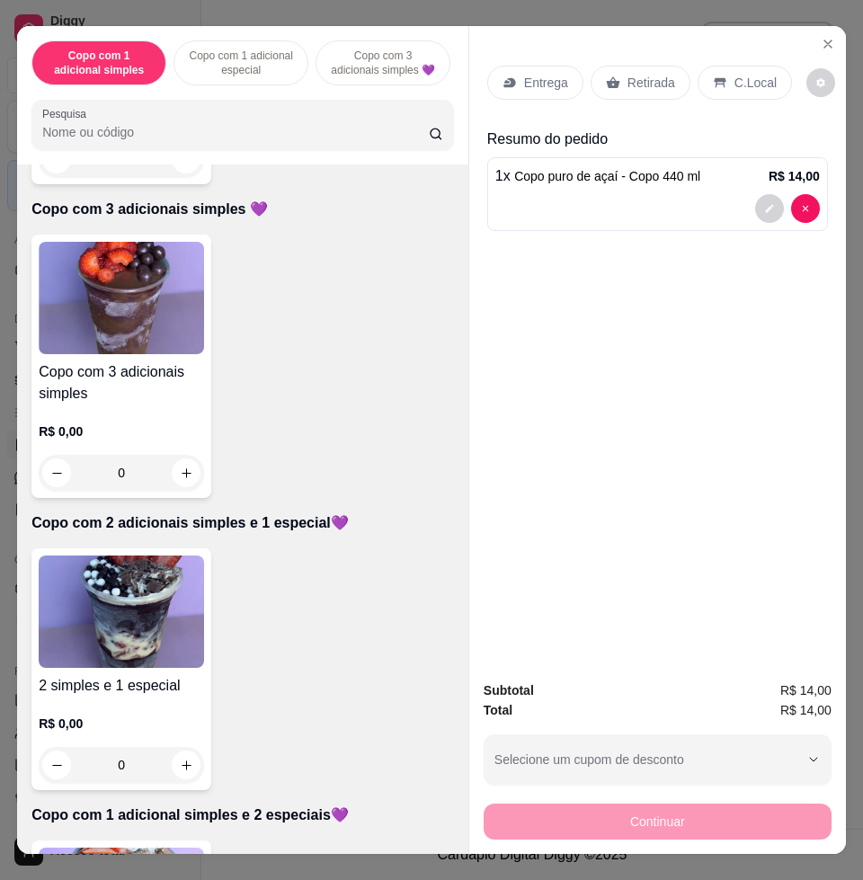
scroll to position [786, 0]
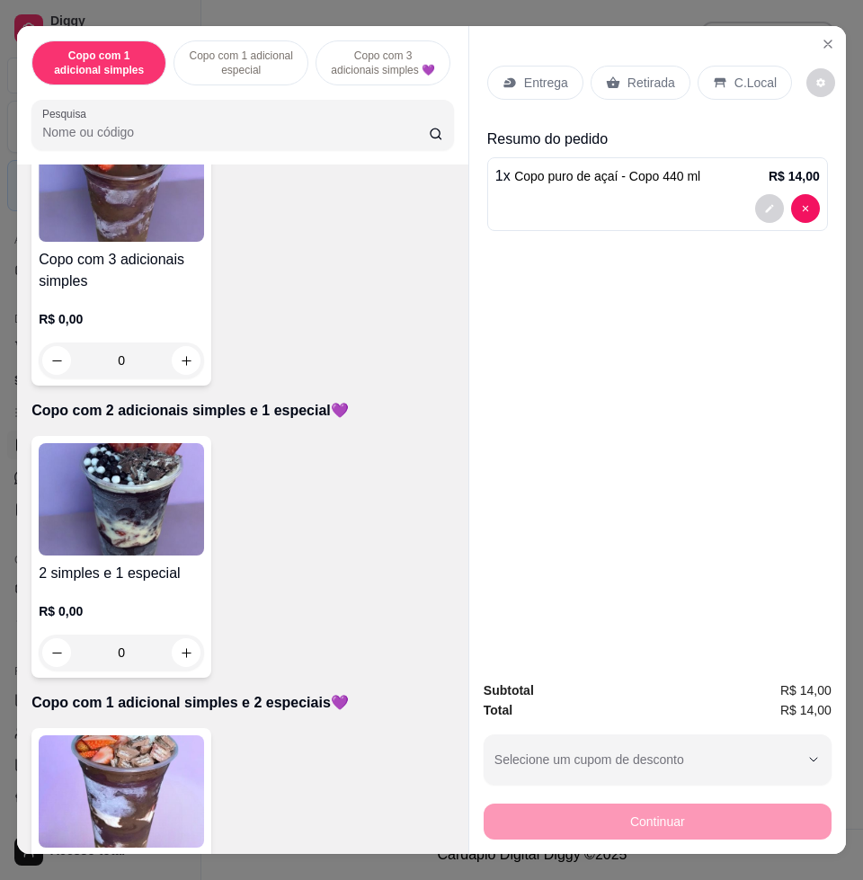
click at [94, 503] on img at bounding box center [121, 499] width 165 height 112
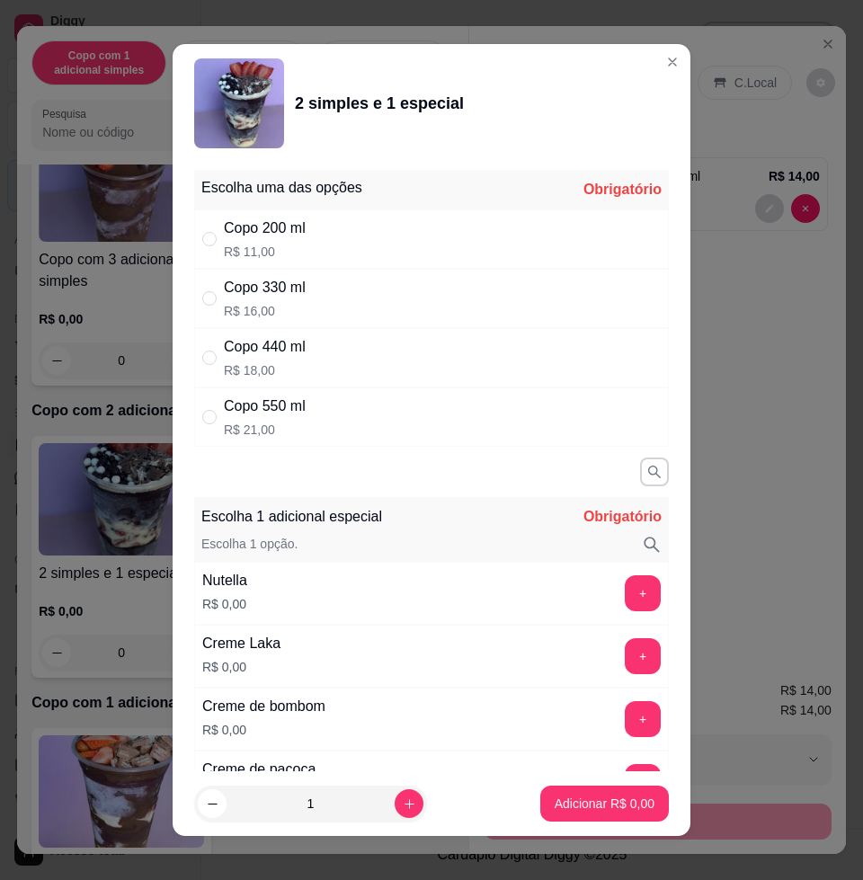
click at [285, 364] on p "R$ 18,00" at bounding box center [265, 370] width 82 height 18
radio input "true"
click at [395, 799] on button "increase-product-quantity" at bounding box center [409, 803] width 29 height 29
type input "2"
click at [625, 590] on button "+" at bounding box center [643, 593] width 36 height 36
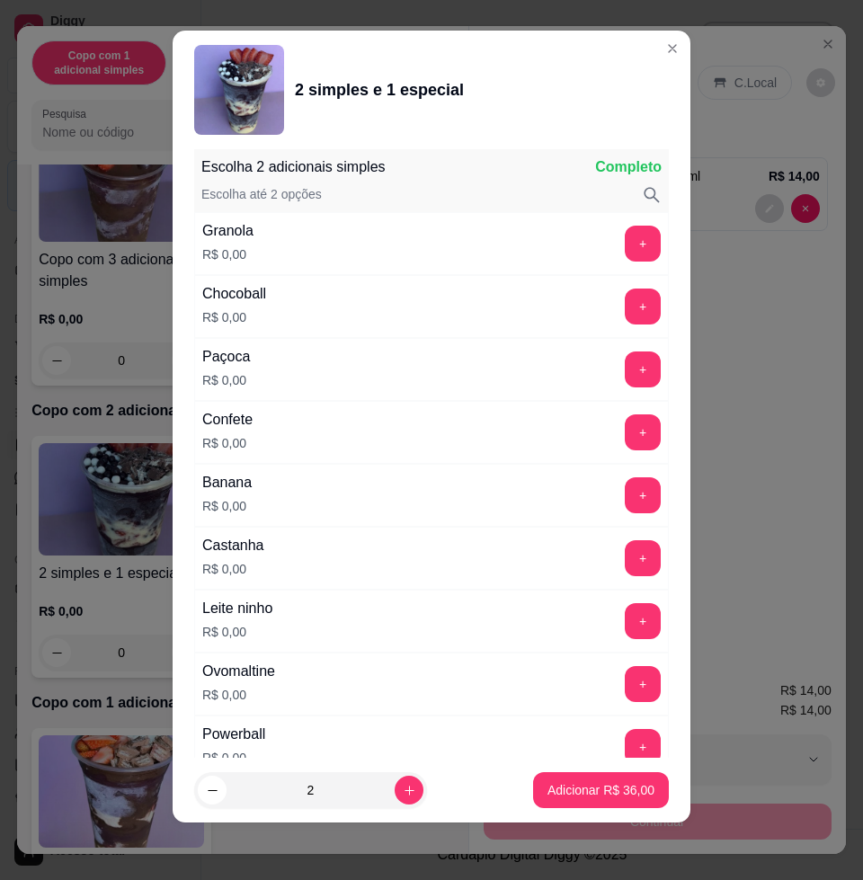
scroll to position [1819, 0]
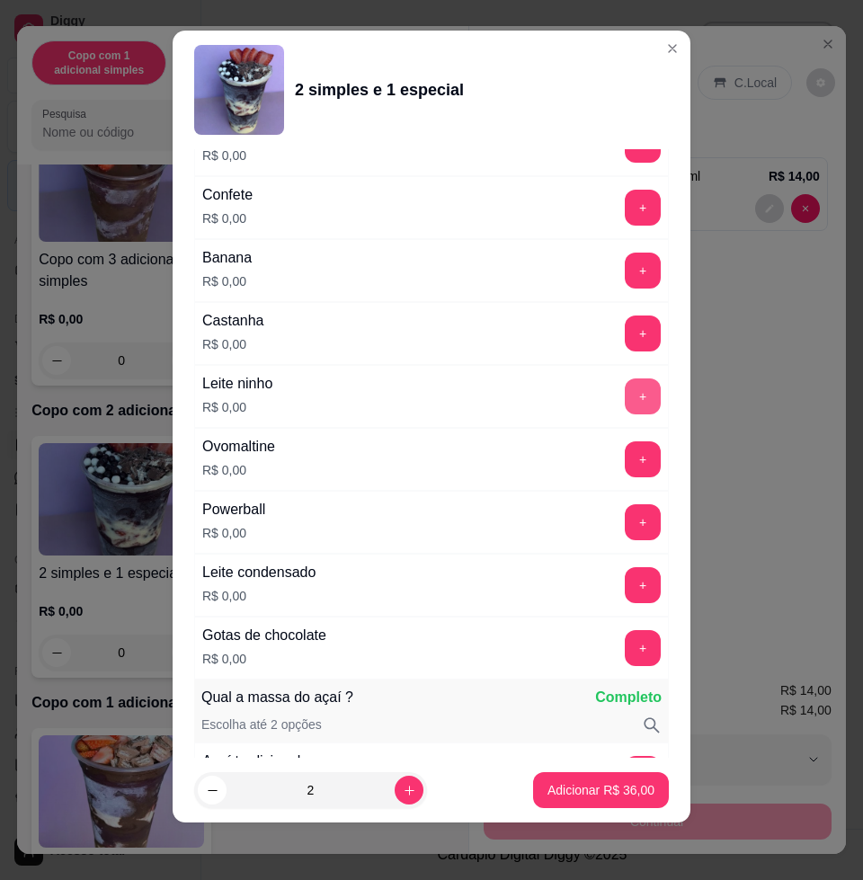
click at [625, 386] on button "+" at bounding box center [643, 396] width 36 height 36
click at [626, 214] on button "+" at bounding box center [643, 208] width 35 height 35
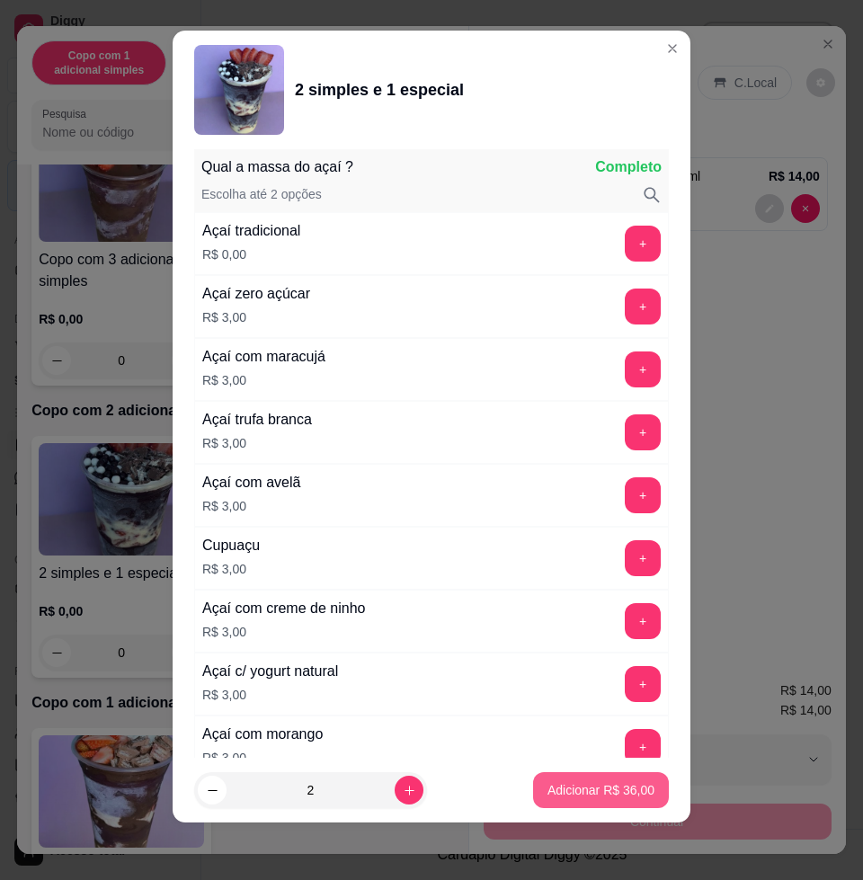
click at [577, 797] on p "Adicionar R$ 36,00" at bounding box center [600, 790] width 107 height 18
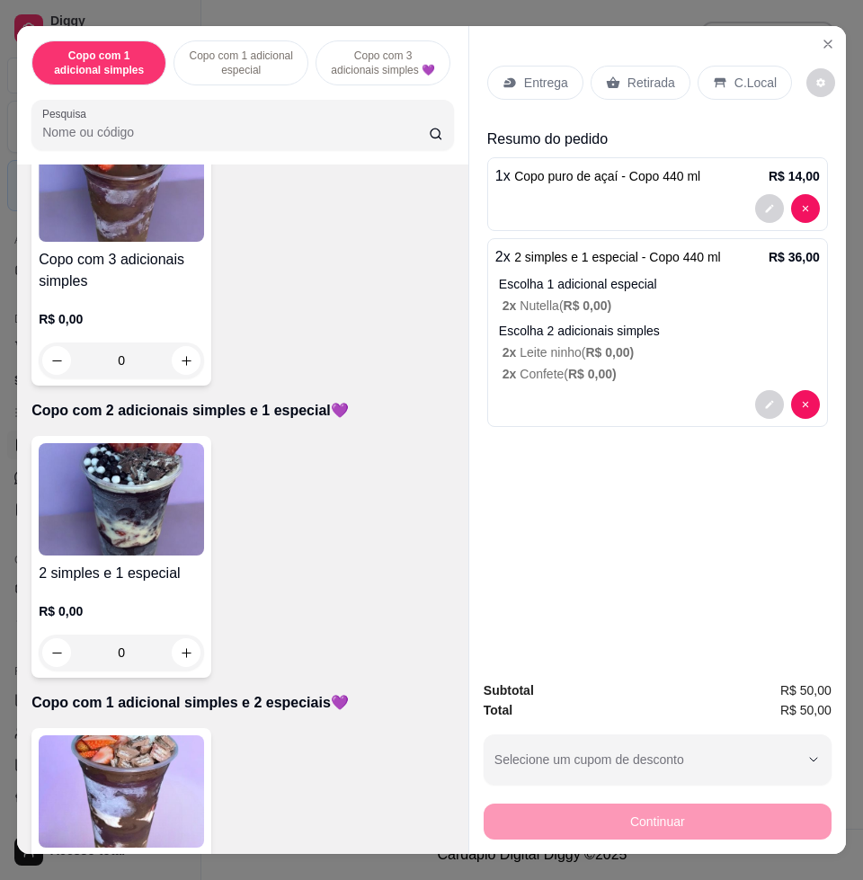
click at [524, 82] on p "Entrega" at bounding box center [546, 83] width 44 height 18
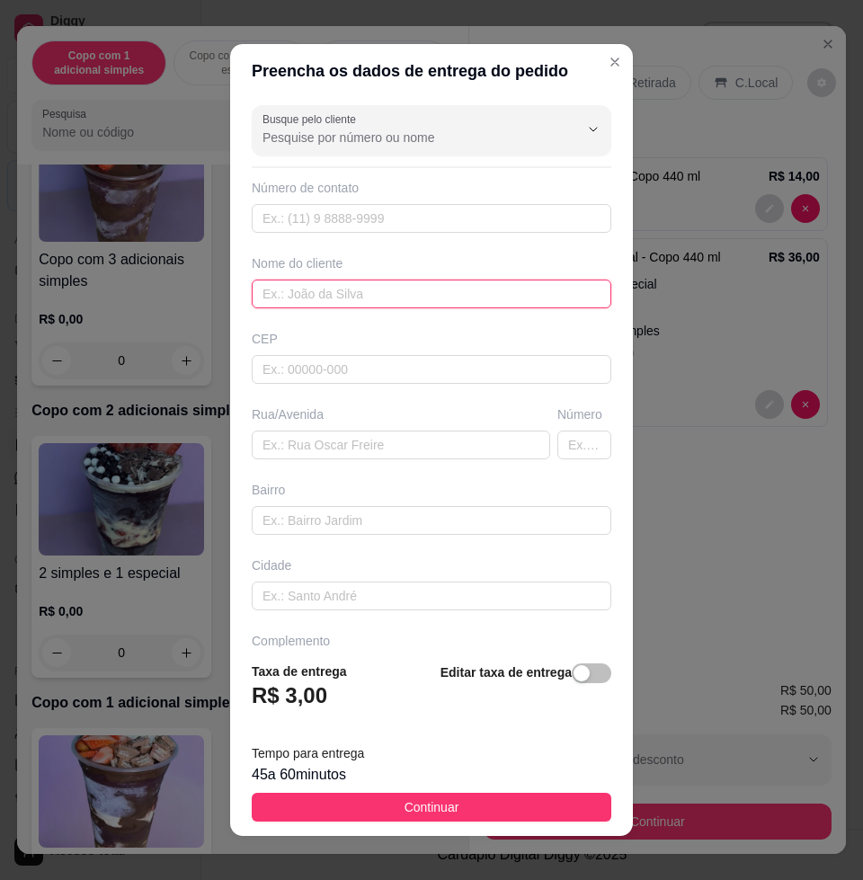
click at [408, 290] on input "text" at bounding box center [431, 294] width 359 height 29
type input "JAO"
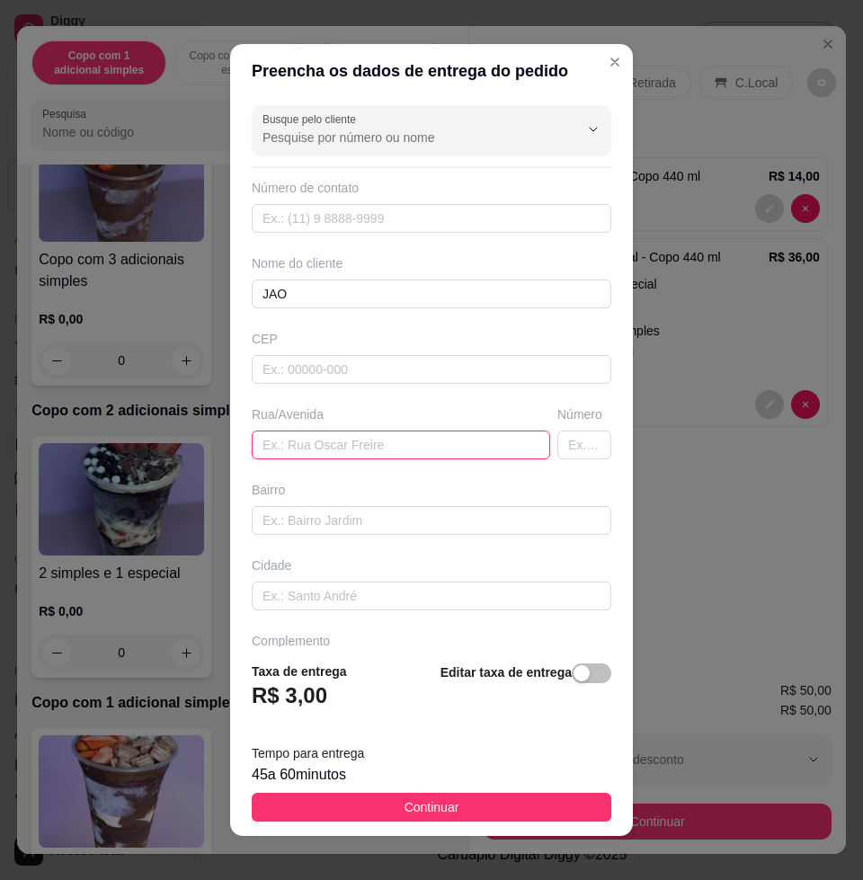
click at [368, 448] on input "text" at bounding box center [401, 444] width 298 height 29
type input "Aureliano Jose da Silva"
click at [557, 433] on input "text" at bounding box center [584, 444] width 54 height 29
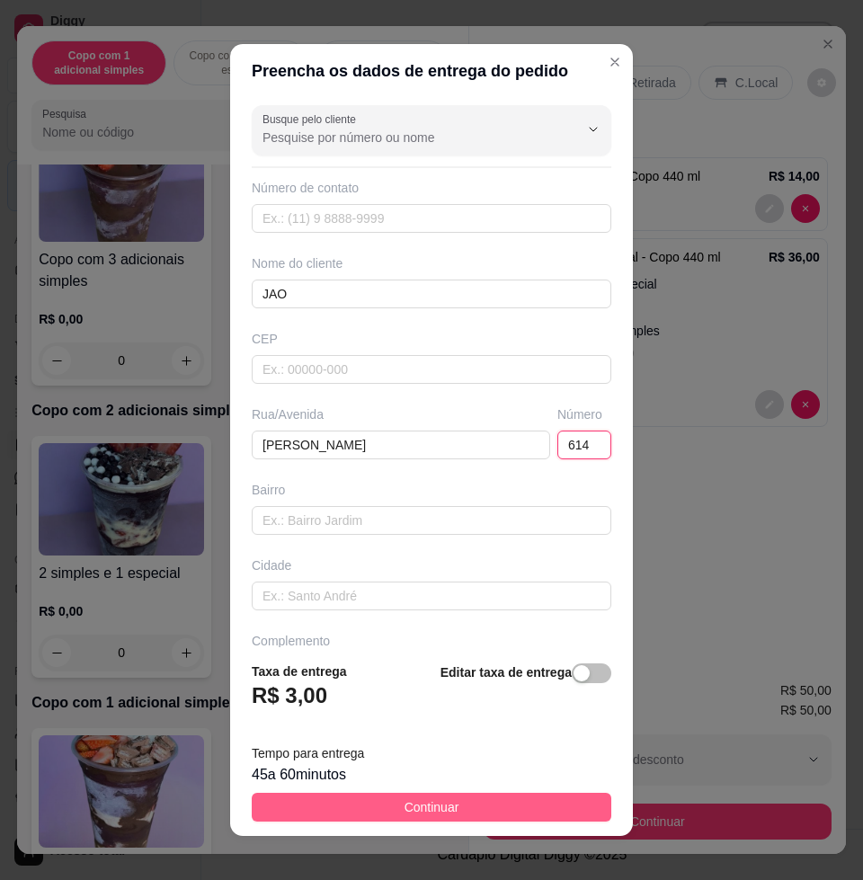
type input "614"
click at [457, 804] on button "Continuar" at bounding box center [431, 807] width 359 height 29
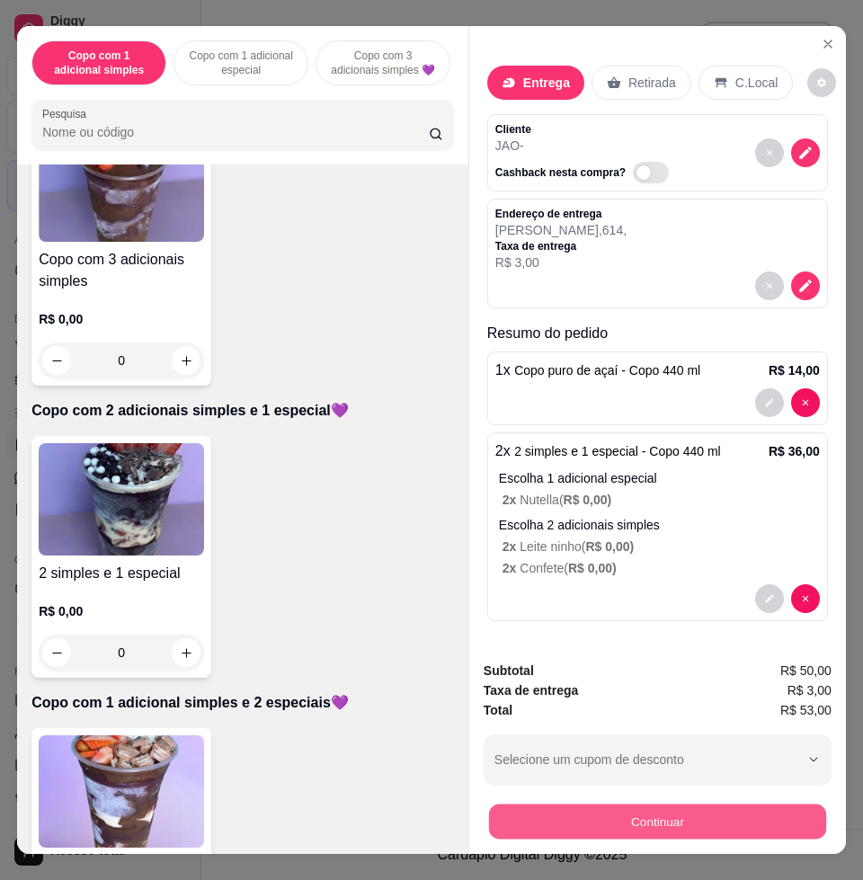
click at [634, 817] on button "Continuar" at bounding box center [657, 820] width 337 height 35
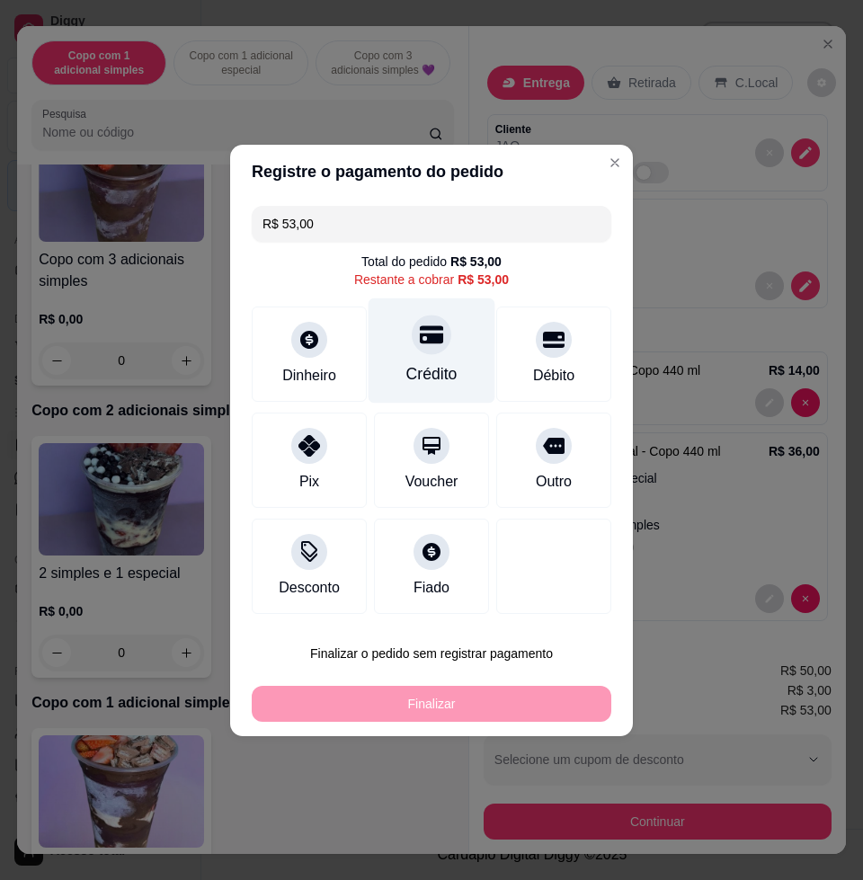
click at [417, 364] on div "Crédito" at bounding box center [431, 373] width 51 height 23
type input "R$ 0,00"
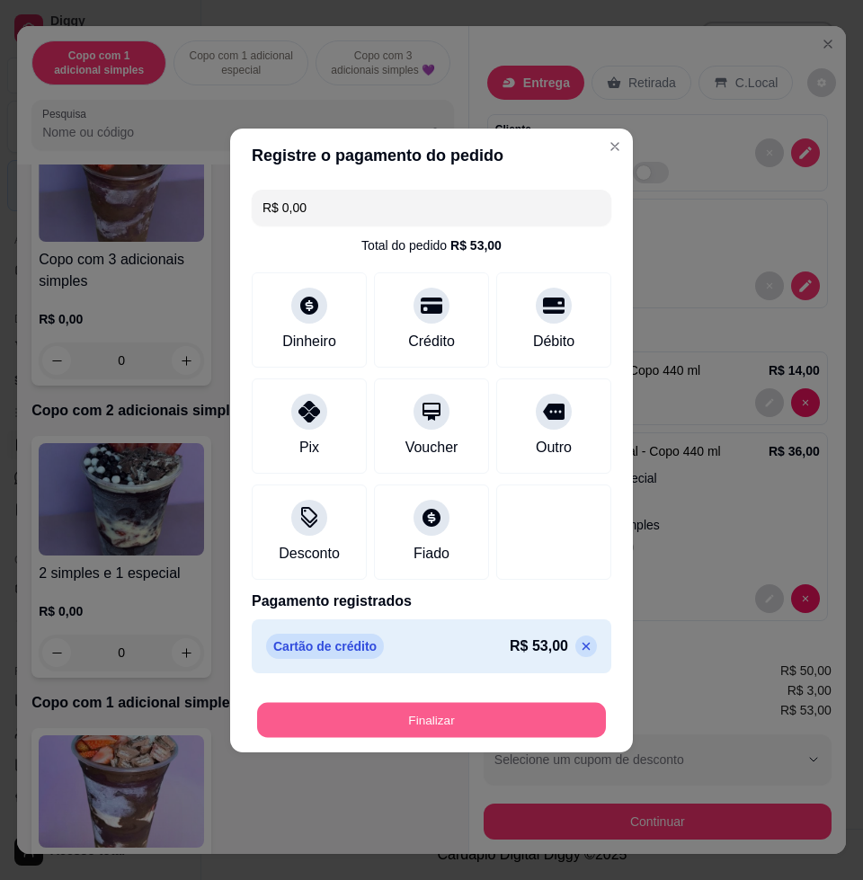
click at [429, 715] on button "Finalizar" at bounding box center [431, 719] width 349 height 35
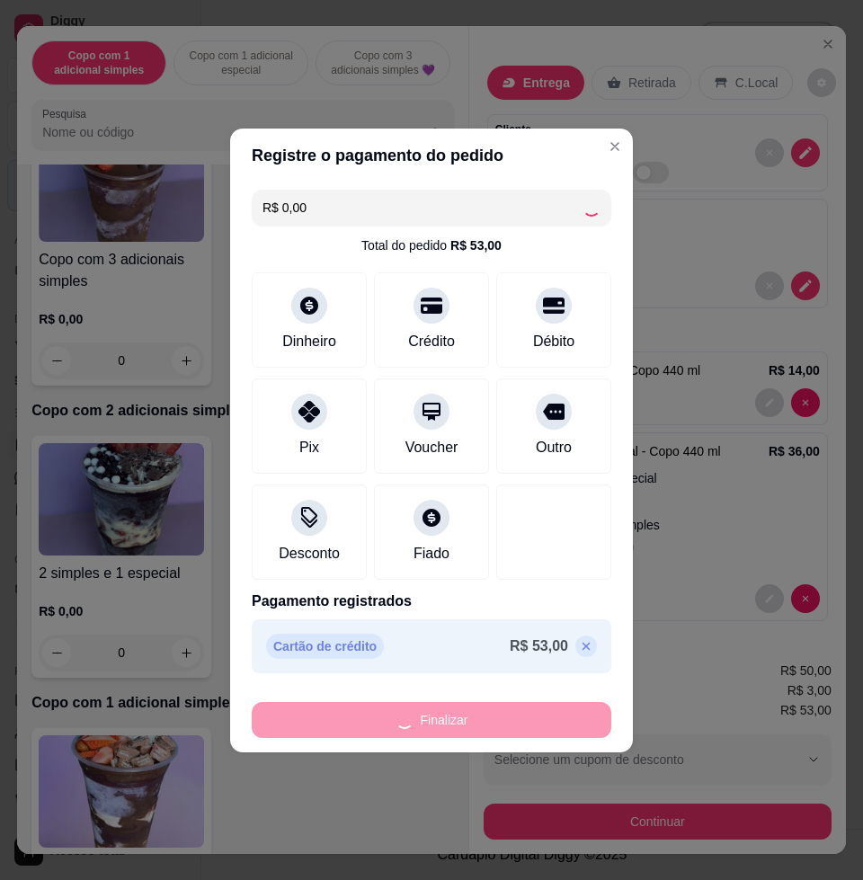
type input "0"
type input "-R$ 53,00"
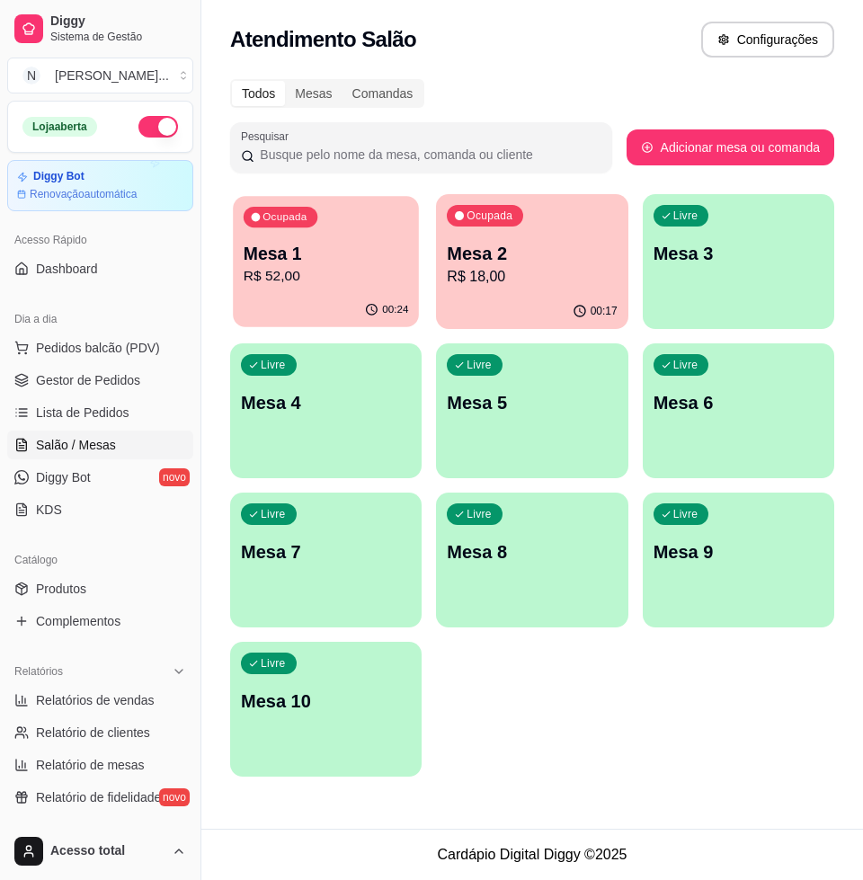
click at [319, 266] on p "R$ 52,00" at bounding box center [326, 276] width 165 height 21
click at [727, 249] on p "Mesa 3" at bounding box center [738, 253] width 170 height 25
click at [391, 242] on p "Mesa 1" at bounding box center [326, 254] width 165 height 24
click at [572, 253] on p "Mesa 2" at bounding box center [532, 253] width 170 height 25
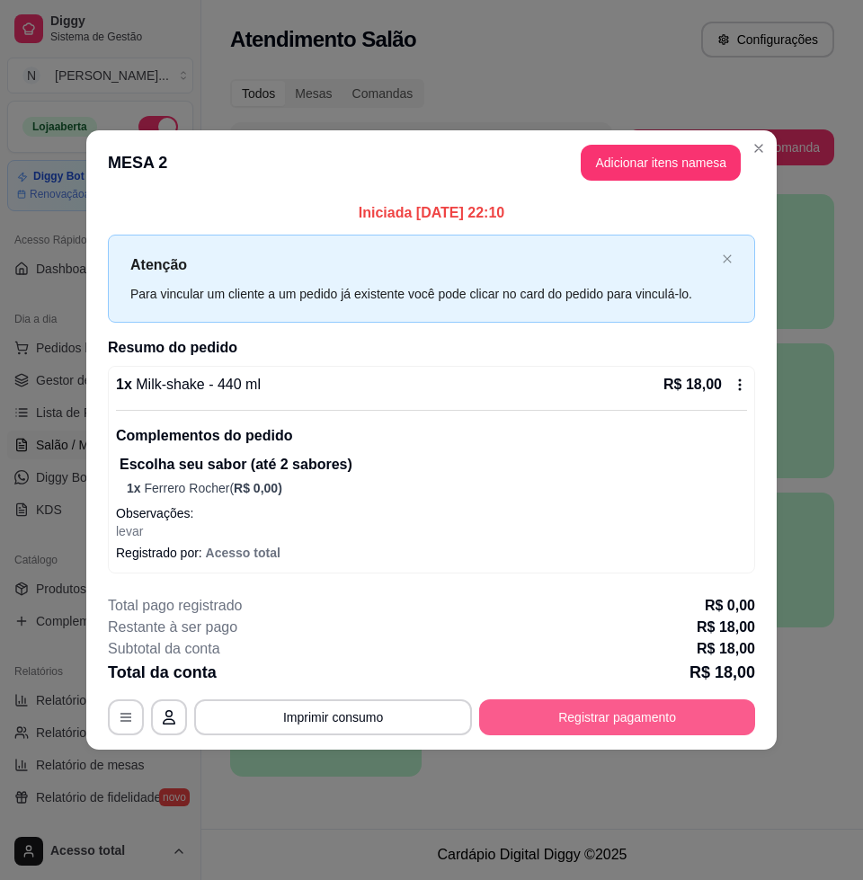
click at [630, 711] on button "Registrar pagamento" at bounding box center [617, 717] width 276 height 36
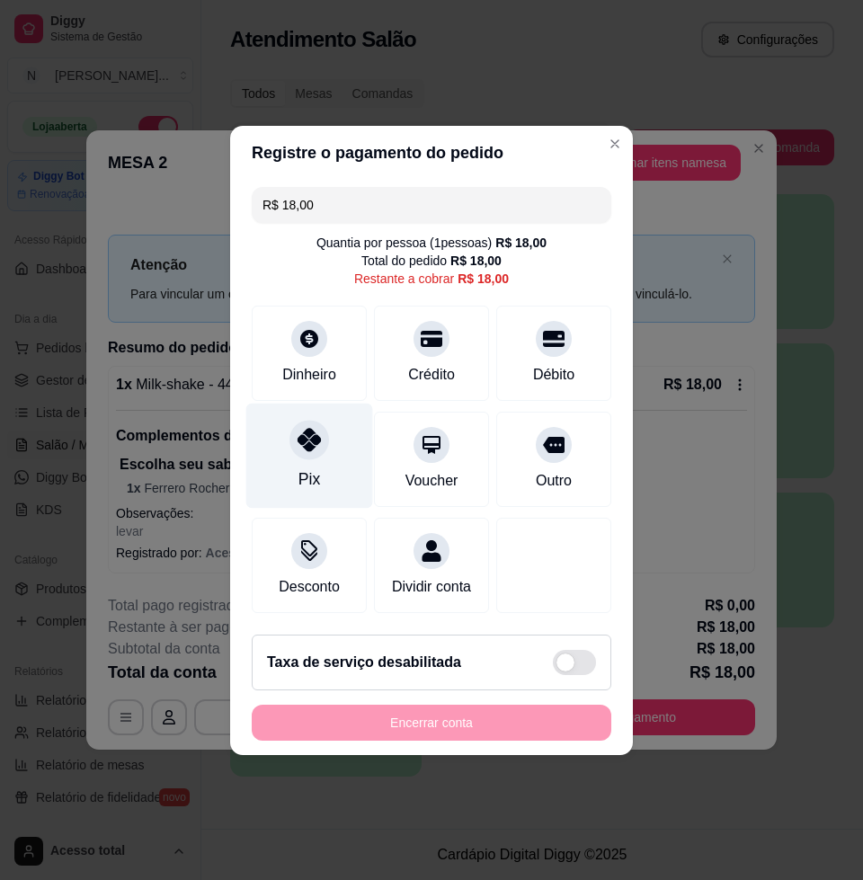
click at [314, 440] on div at bounding box center [309, 440] width 40 height 40
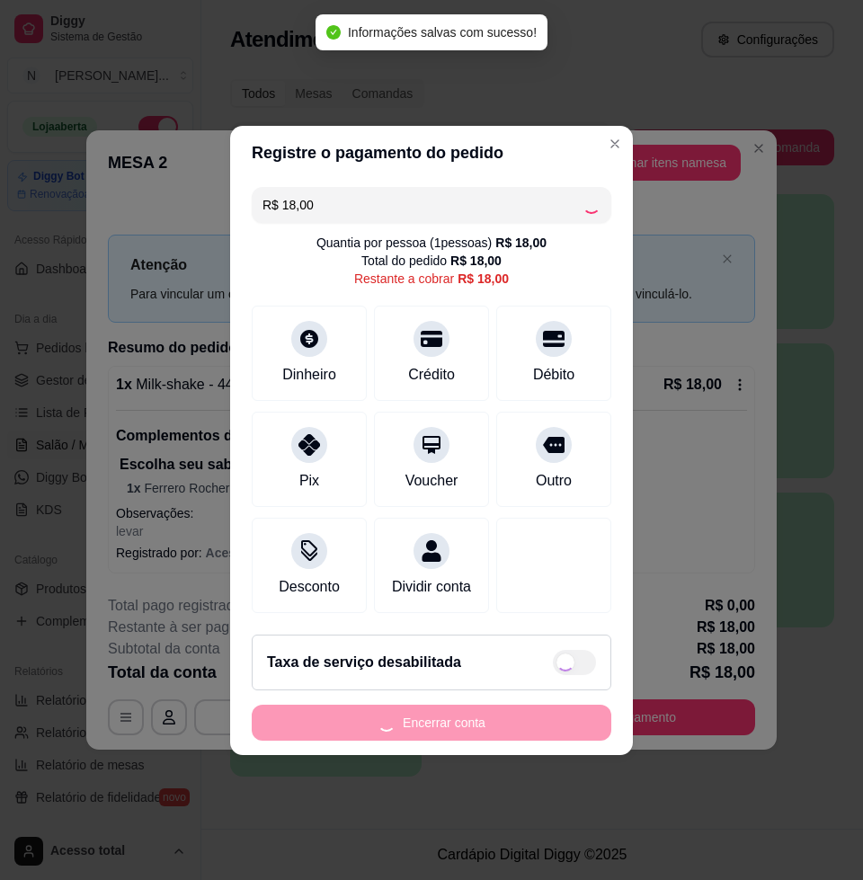
type input "R$ 0,00"
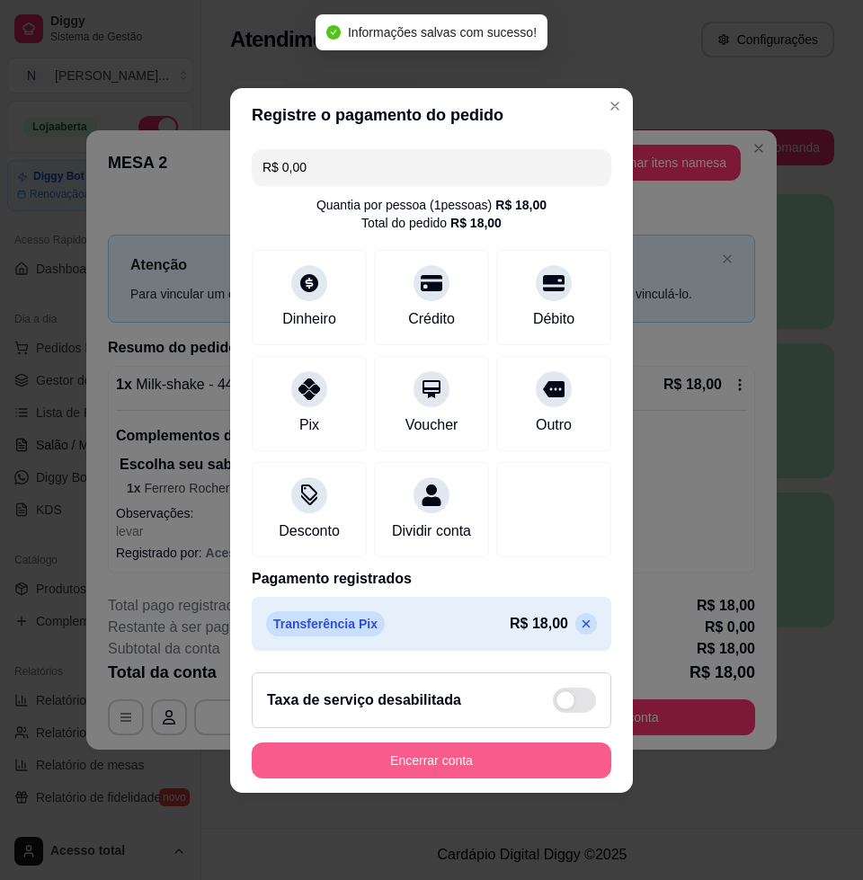
click at [430, 762] on button "Encerrar conta" at bounding box center [431, 760] width 359 height 36
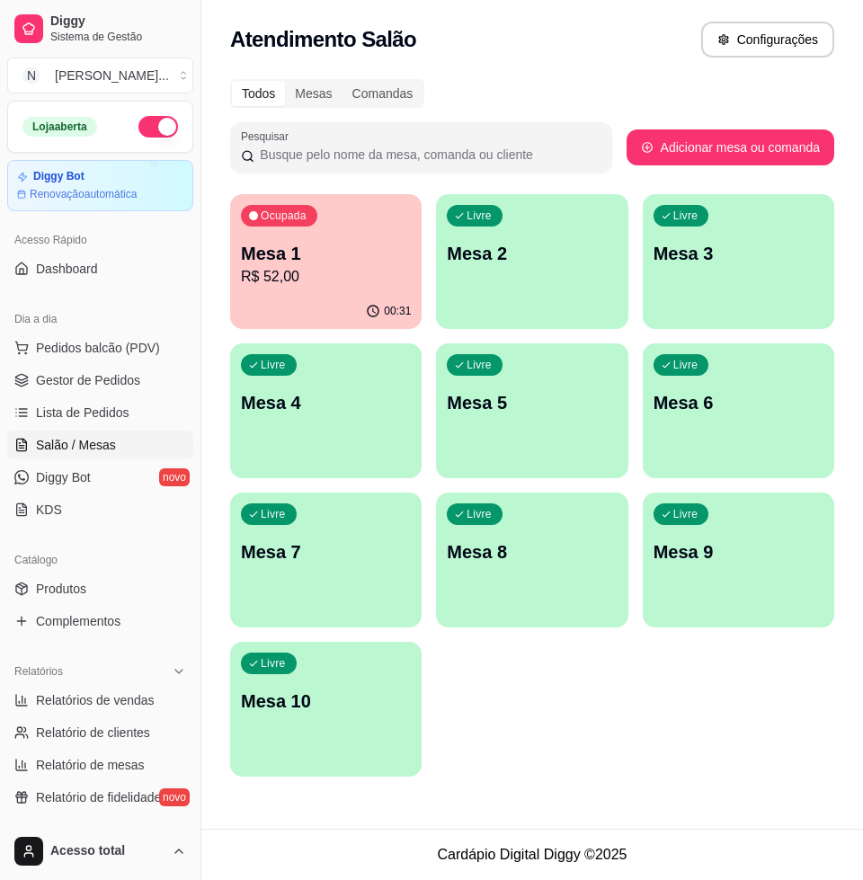
click at [561, 217] on div "Livre Mesa 2" at bounding box center [531, 250] width 191 height 113
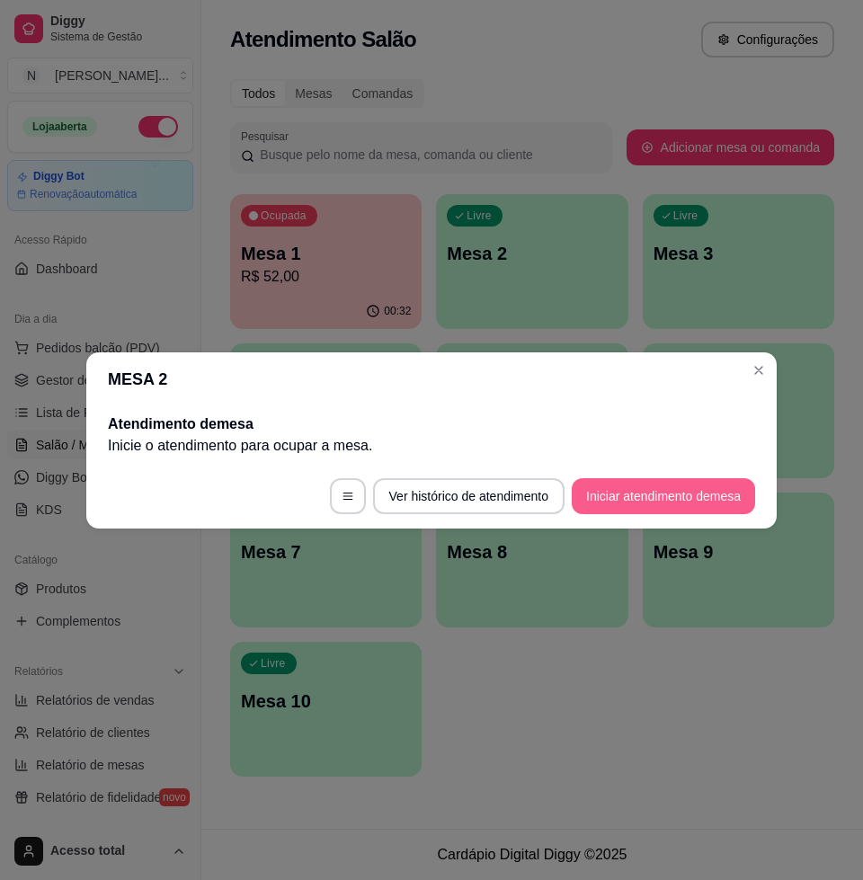
click at [689, 496] on button "Iniciar atendimento de mesa" at bounding box center [663, 496] width 183 height 36
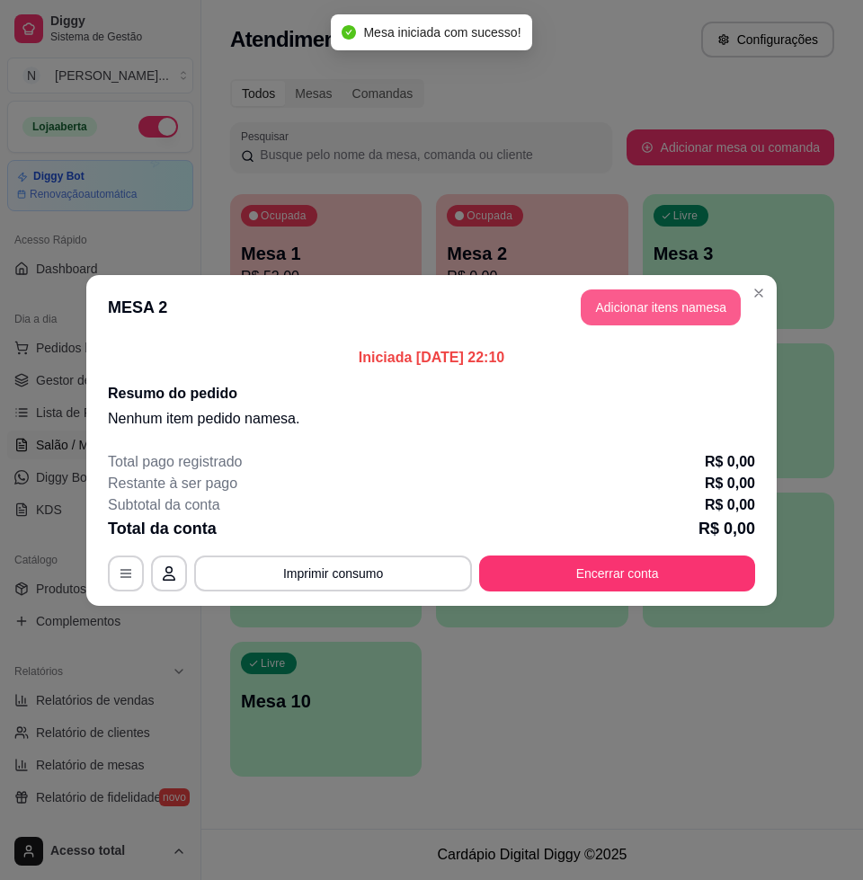
click at [667, 300] on button "Adicionar itens na mesa" at bounding box center [661, 307] width 160 height 36
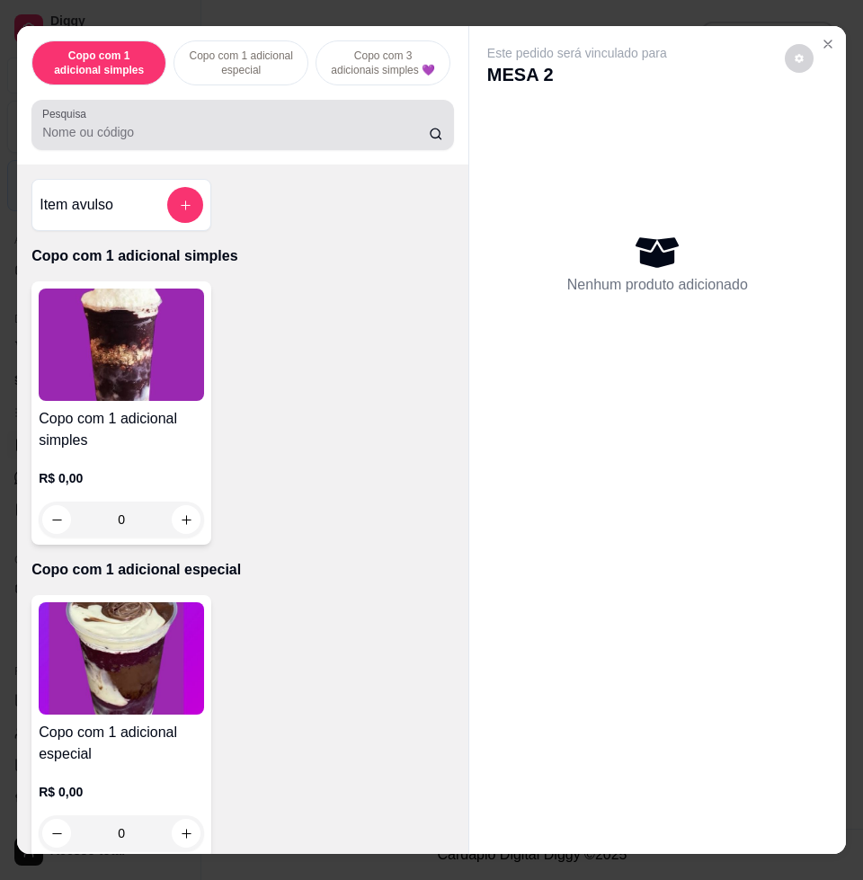
drag, startPoint x: 368, startPoint y: 140, endPoint x: 359, endPoint y: 130, distance: 13.4
click at [359, 133] on input "Pesquisa" at bounding box center [235, 132] width 386 height 18
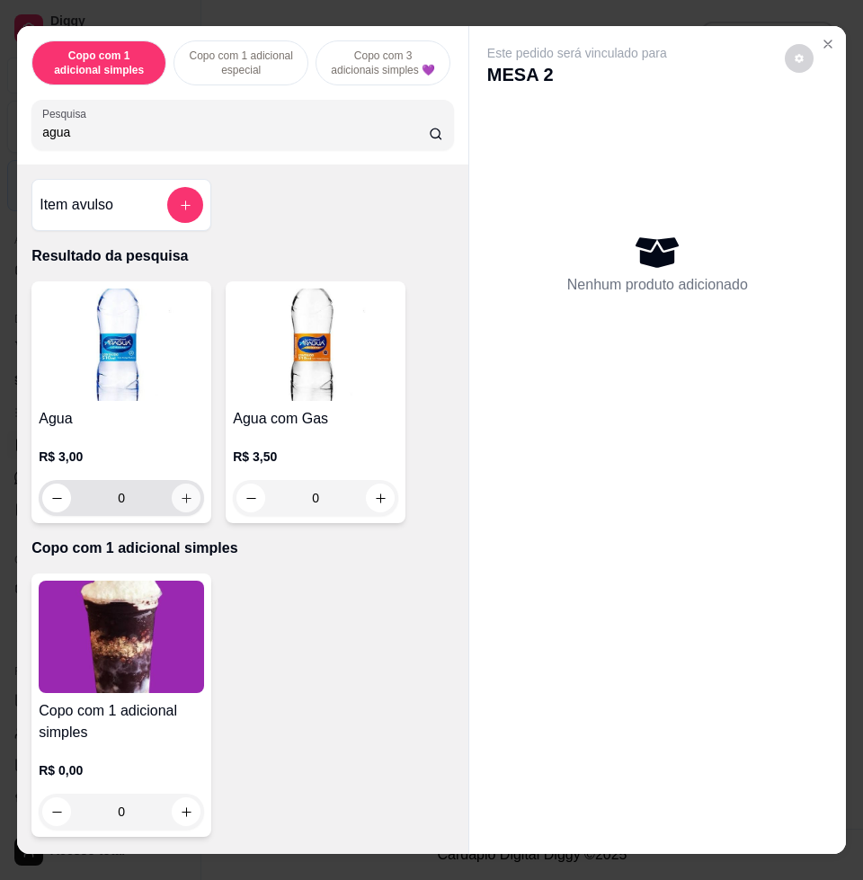
type input "agua"
click at [182, 503] on icon "increase-product-quantity" at bounding box center [187, 498] width 10 height 10
type input "1"
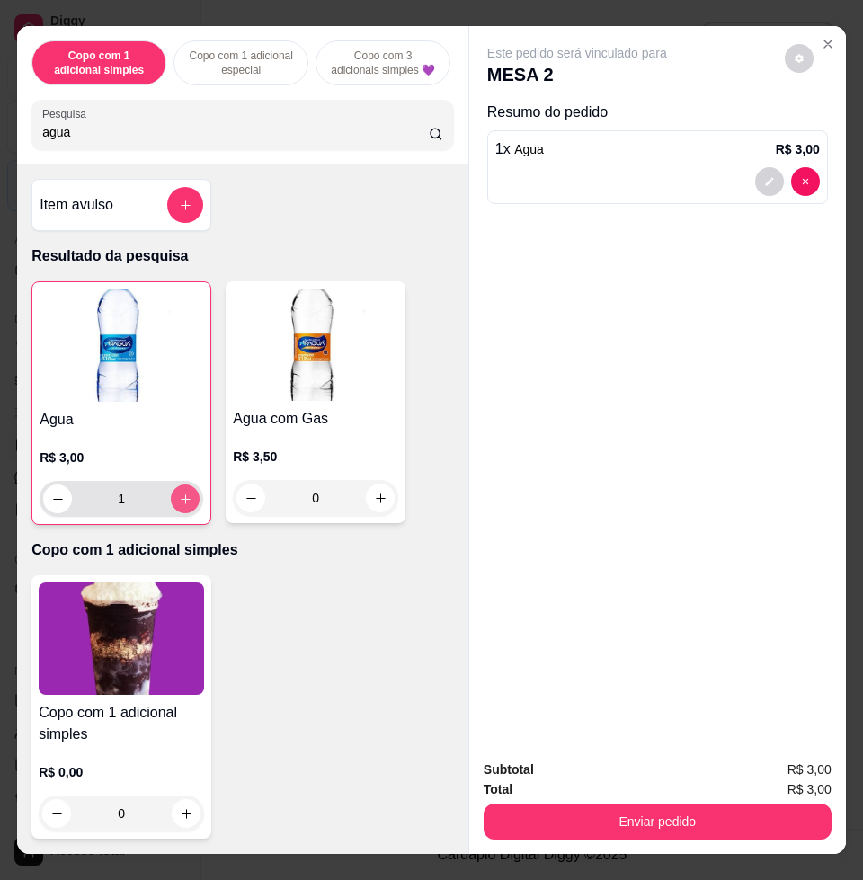
click at [179, 504] on icon "increase-product-quantity" at bounding box center [185, 498] width 13 height 13
type input "2"
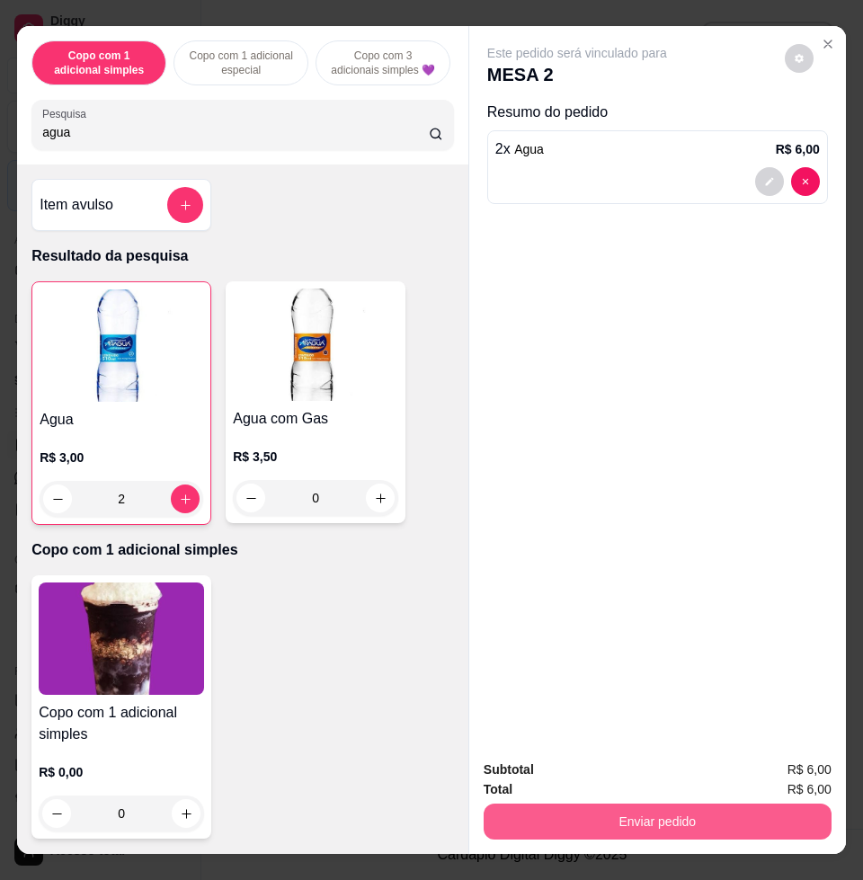
click at [654, 812] on button "Enviar pedido" at bounding box center [658, 821] width 348 height 36
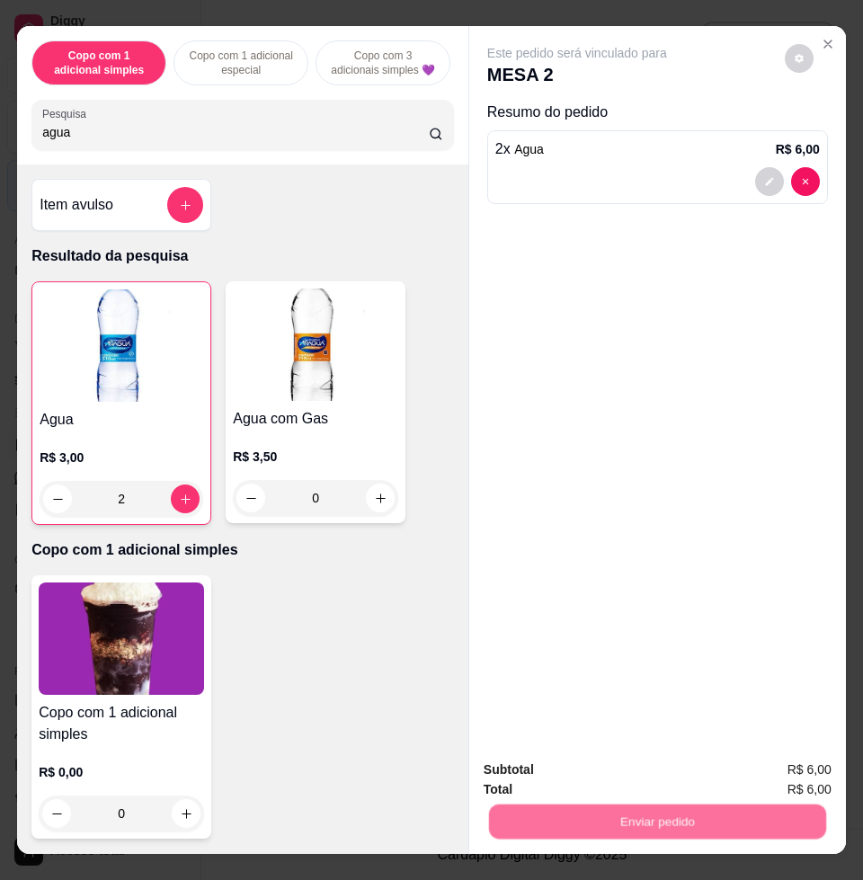
click at [749, 761] on button "Enviar pedido" at bounding box center [783, 768] width 102 height 34
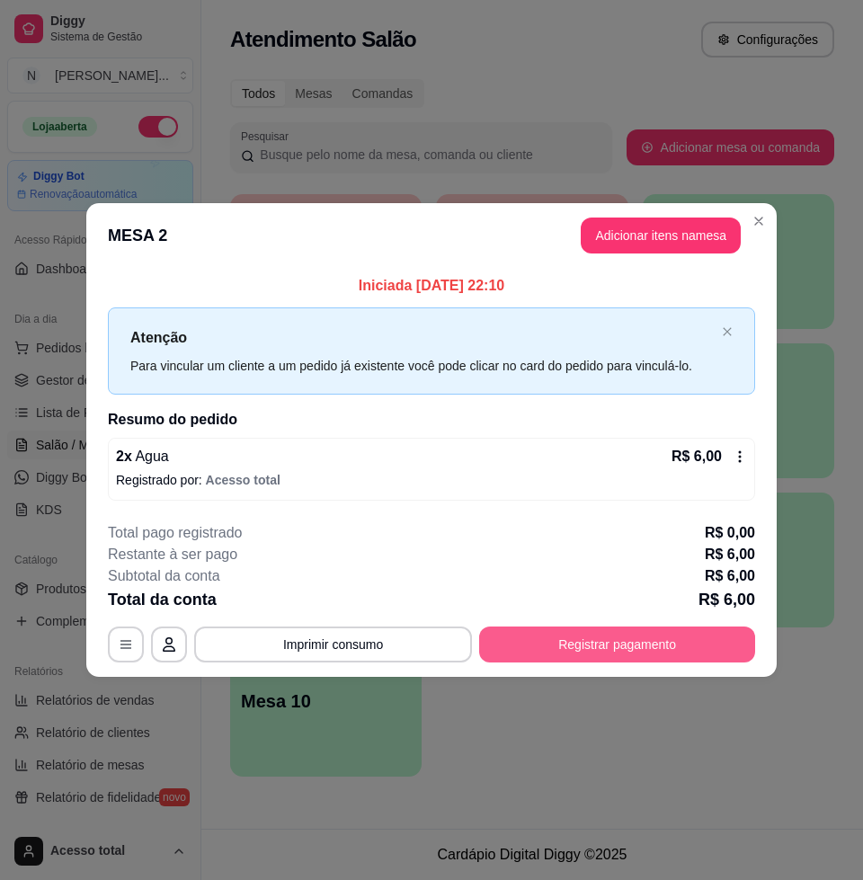
click at [644, 636] on button "Registrar pagamento" at bounding box center [617, 644] width 276 height 36
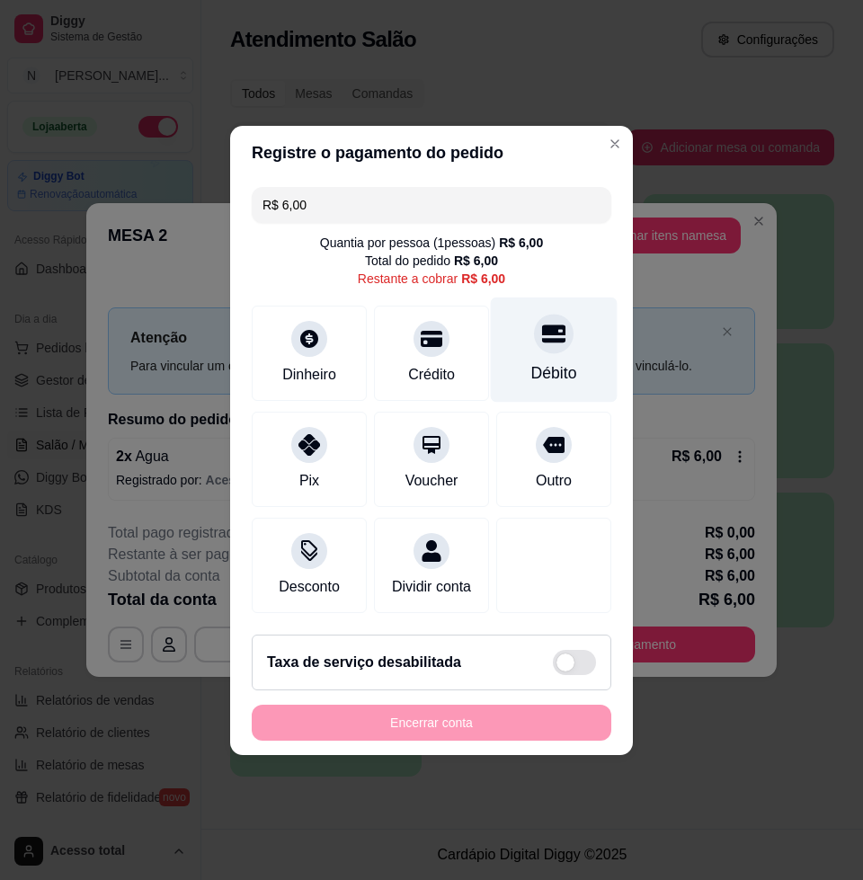
click at [549, 341] on div "Débito" at bounding box center [554, 349] width 127 height 105
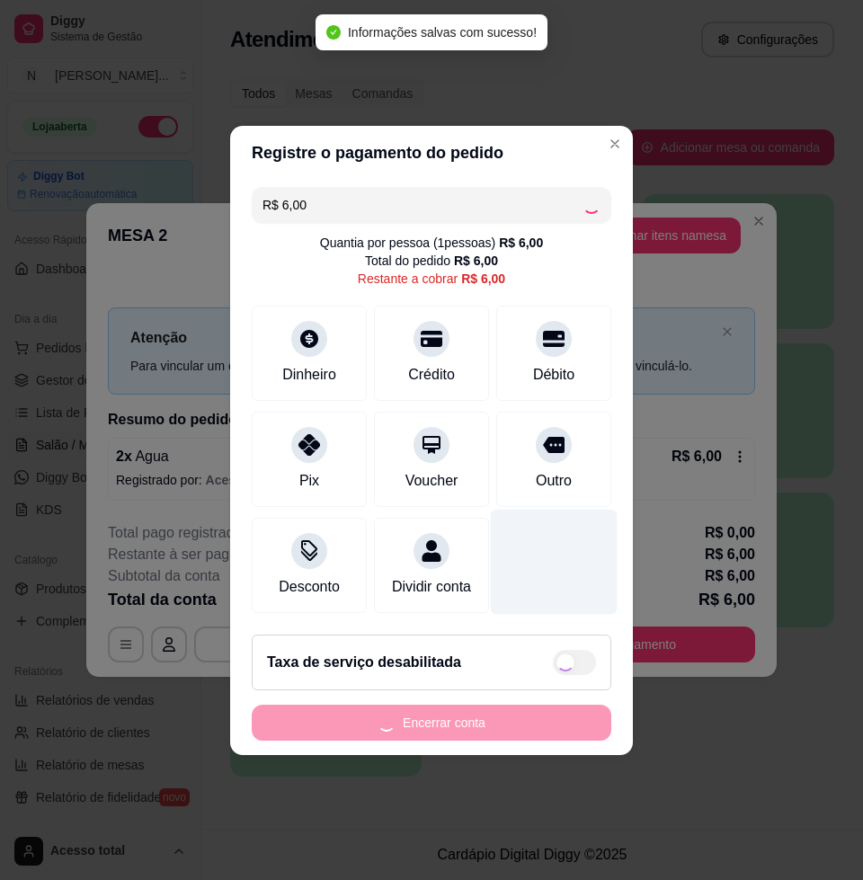
type input "R$ 0,00"
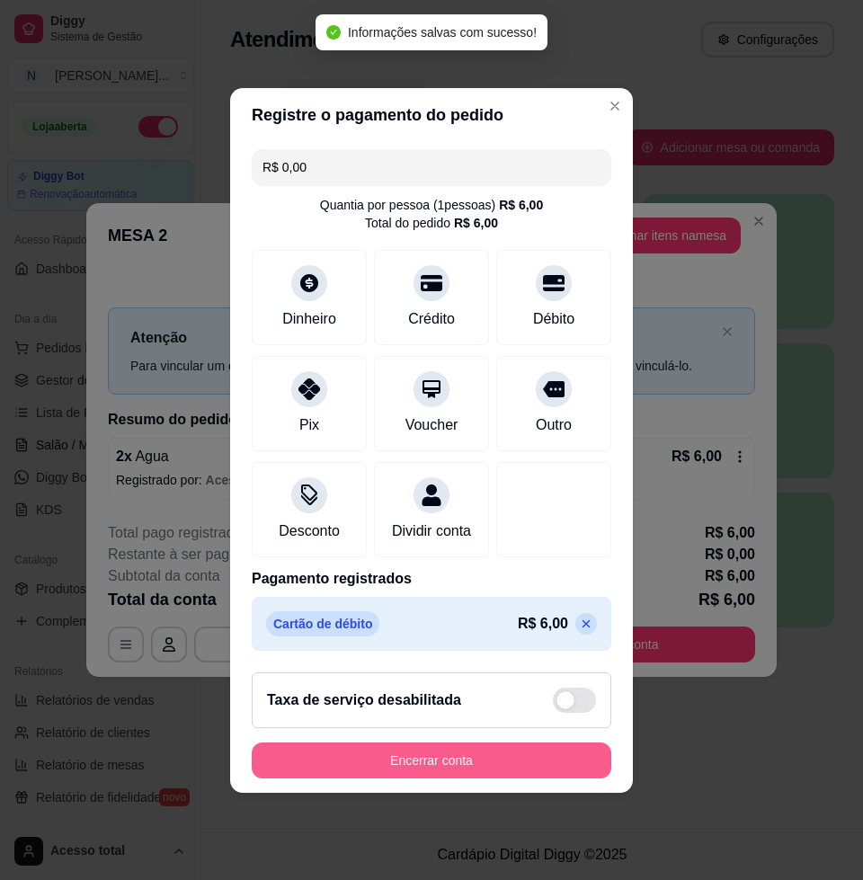
click at [445, 767] on button "Encerrar conta" at bounding box center [431, 760] width 359 height 36
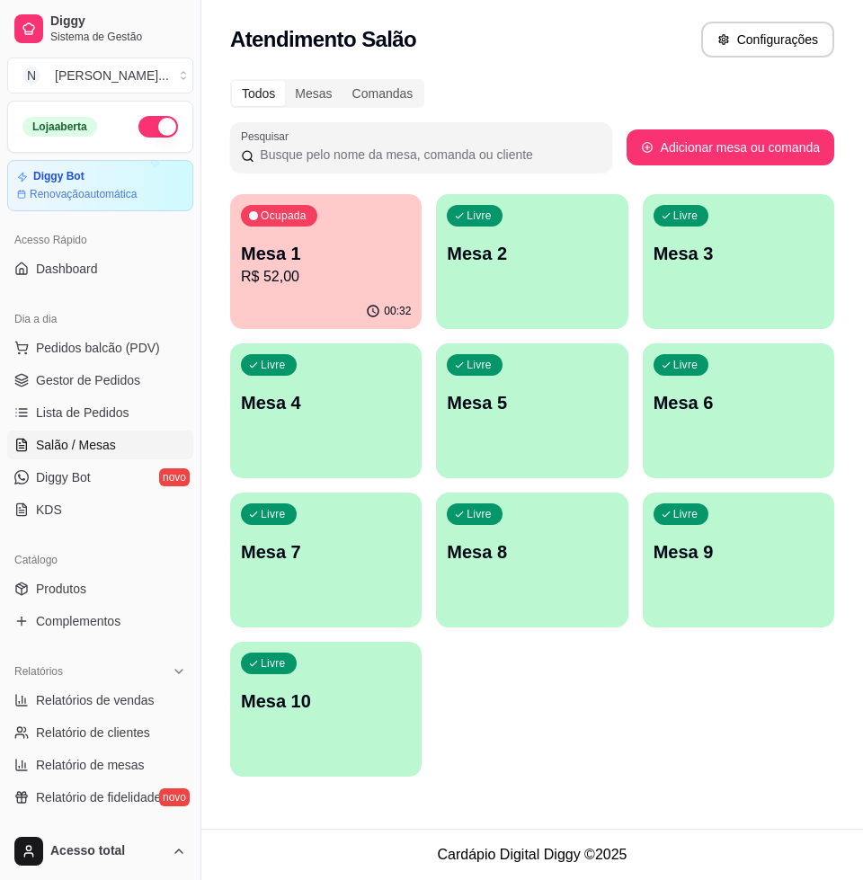
click at [335, 285] on p "R$ 52,00" at bounding box center [326, 277] width 170 height 22
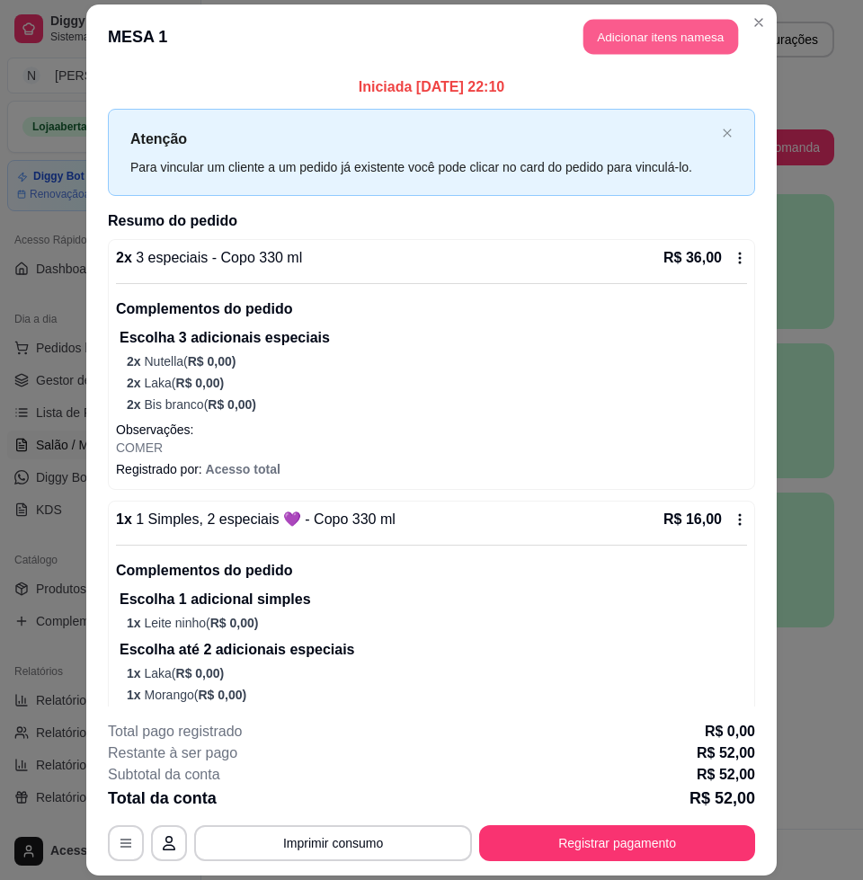
click at [631, 21] on button "Adicionar itens na mesa" at bounding box center [660, 37] width 155 height 35
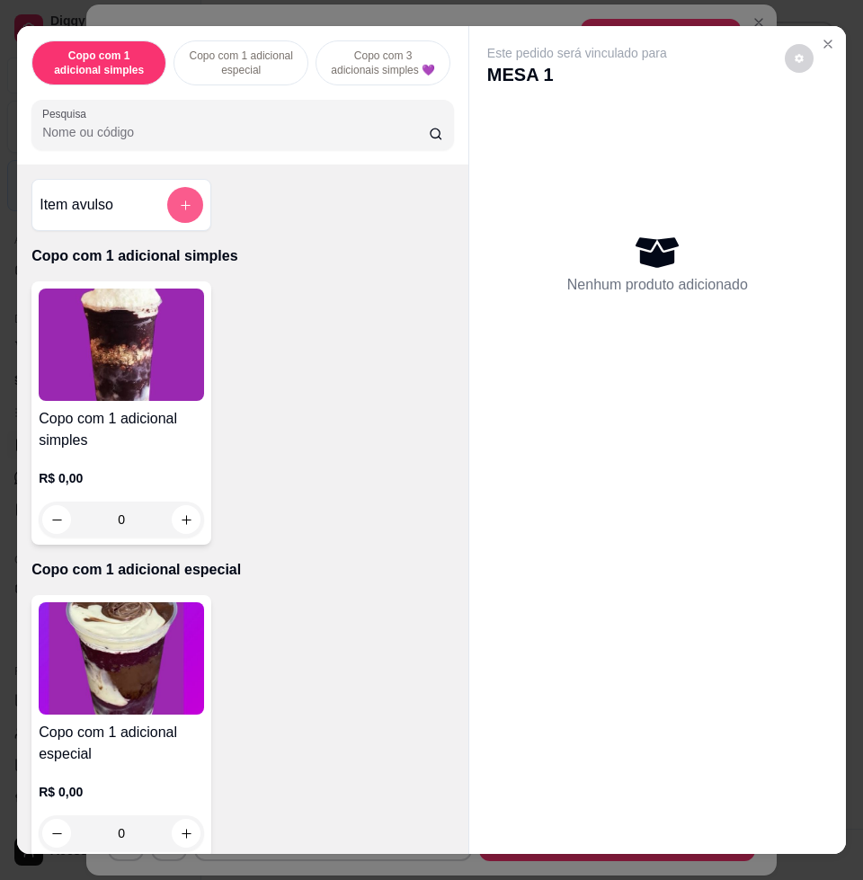
click at [181, 212] on icon "add-separate-item" at bounding box center [185, 205] width 13 height 13
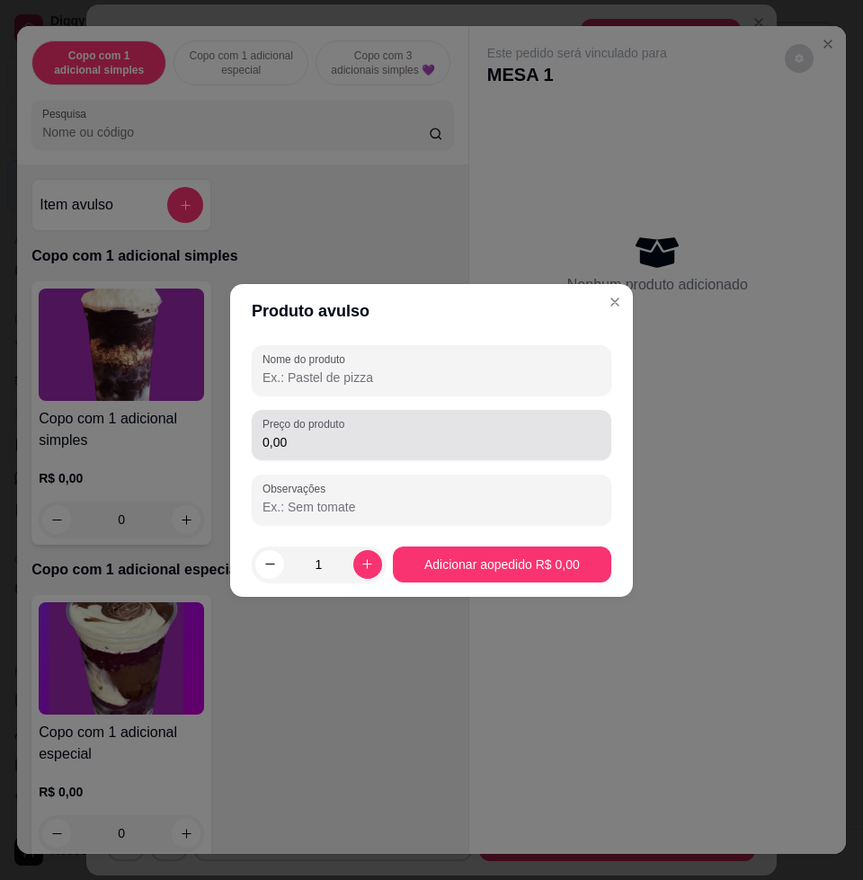
click at [373, 428] on div "0,00" at bounding box center [431, 435] width 338 height 36
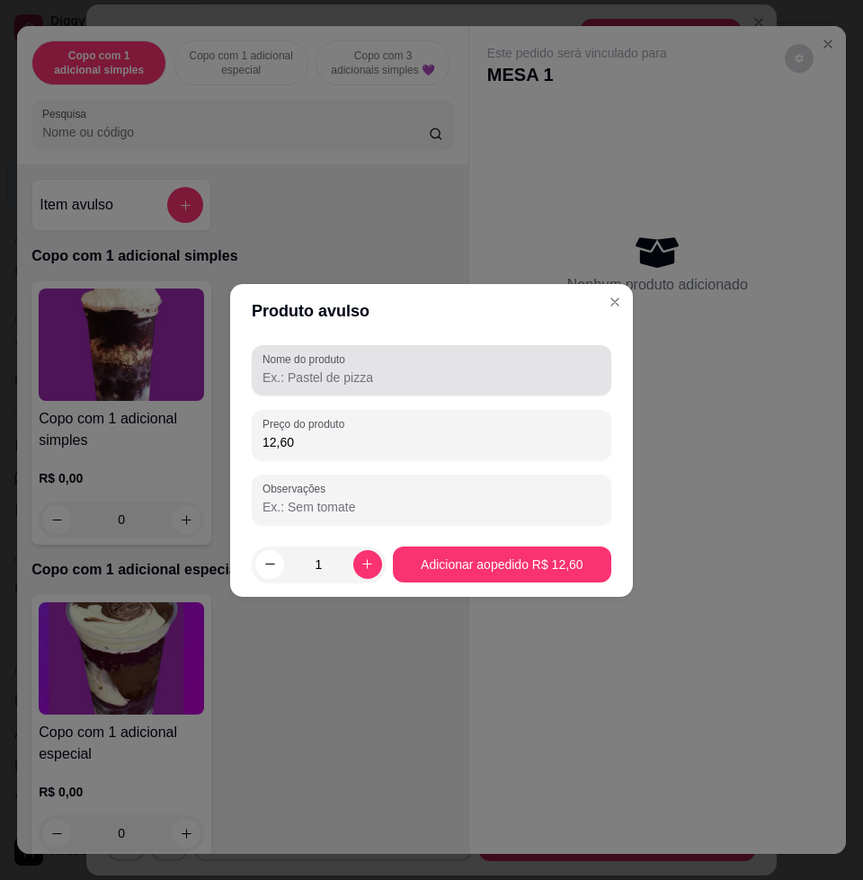
type input "12,60"
click at [373, 352] on div at bounding box center [431, 370] width 338 height 36
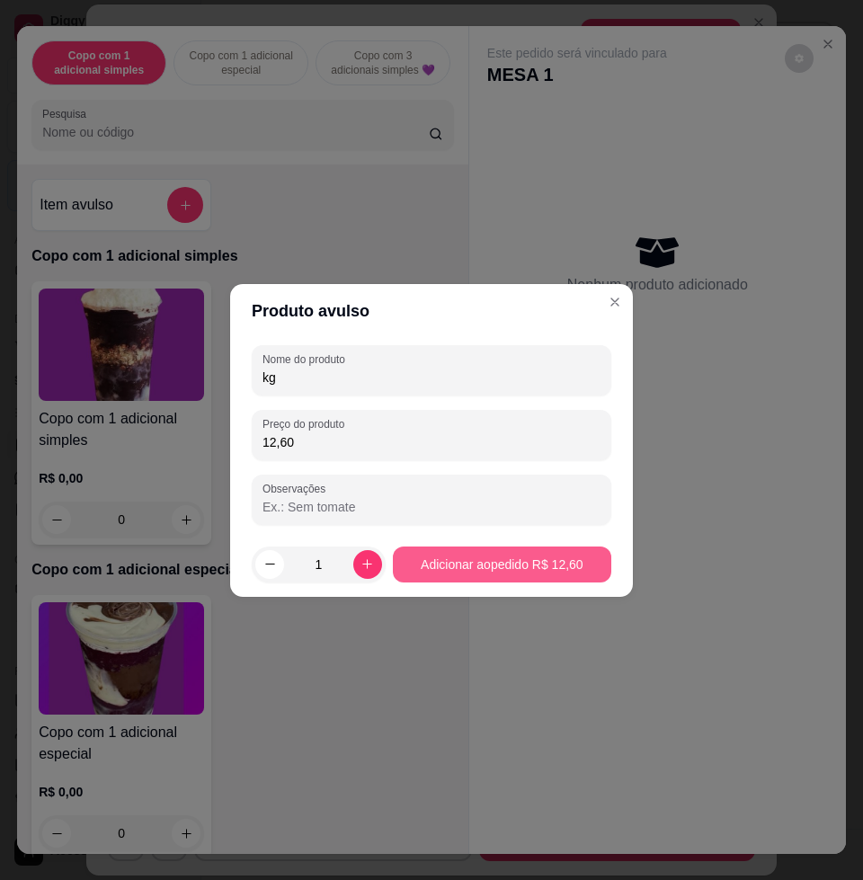
type input "kg"
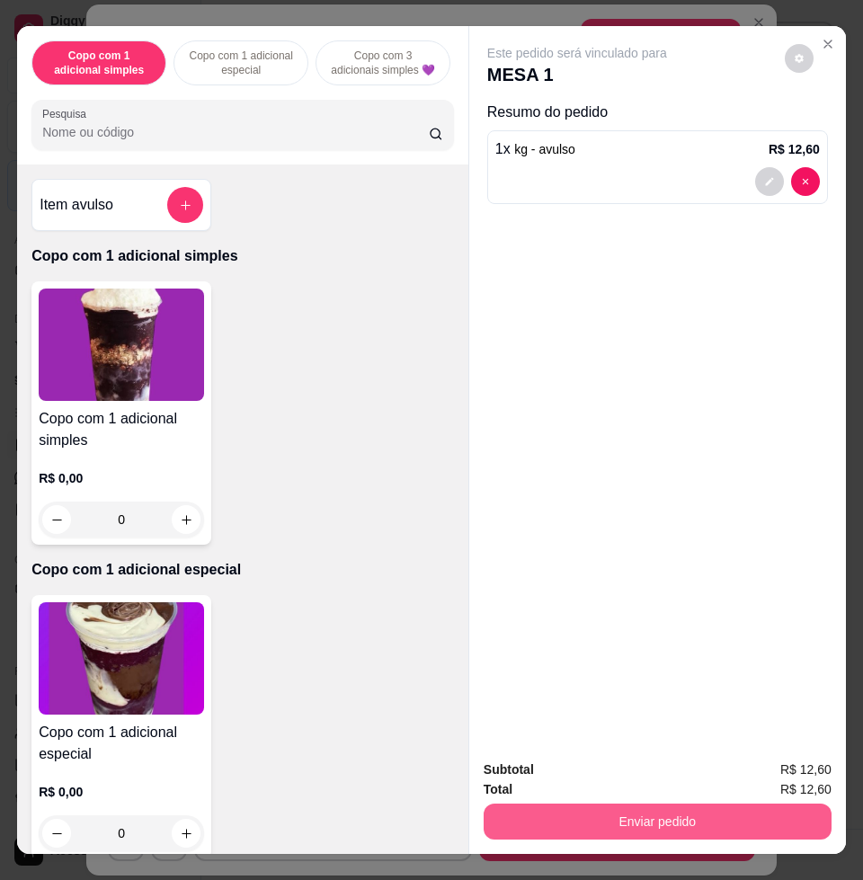
click at [651, 803] on button "Enviar pedido" at bounding box center [658, 821] width 348 height 36
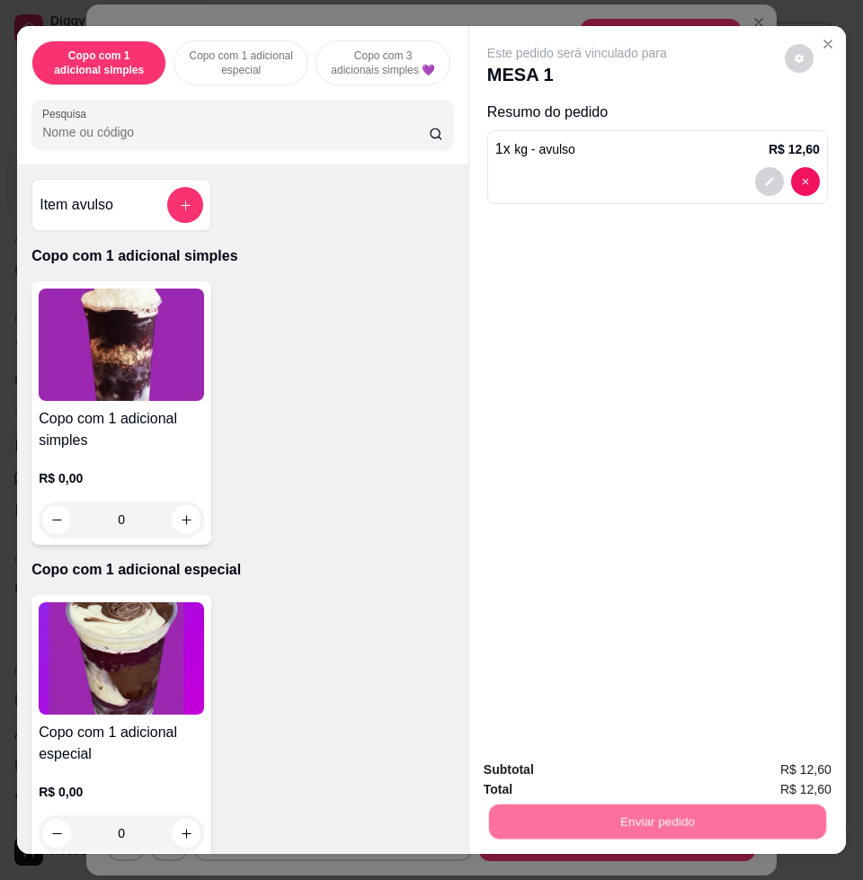
click at [761, 774] on button "Enviar pedido" at bounding box center [782, 767] width 99 height 33
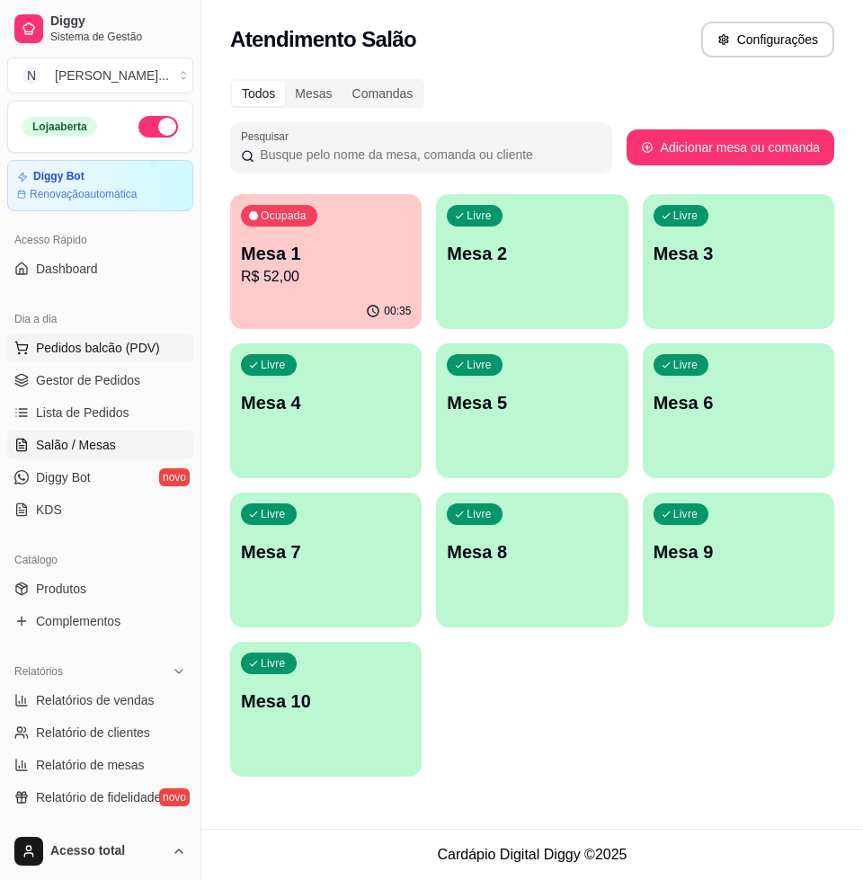
click at [128, 343] on span "Pedidos balcão (PDV)" at bounding box center [98, 348] width 124 height 18
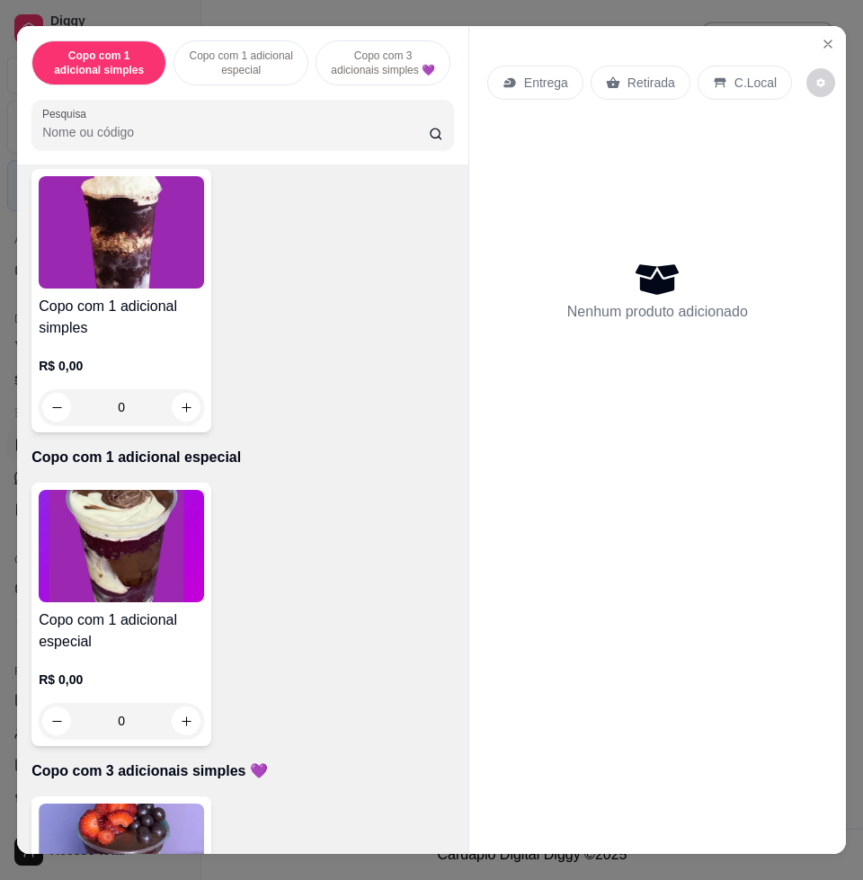
scroll to position [337, 0]
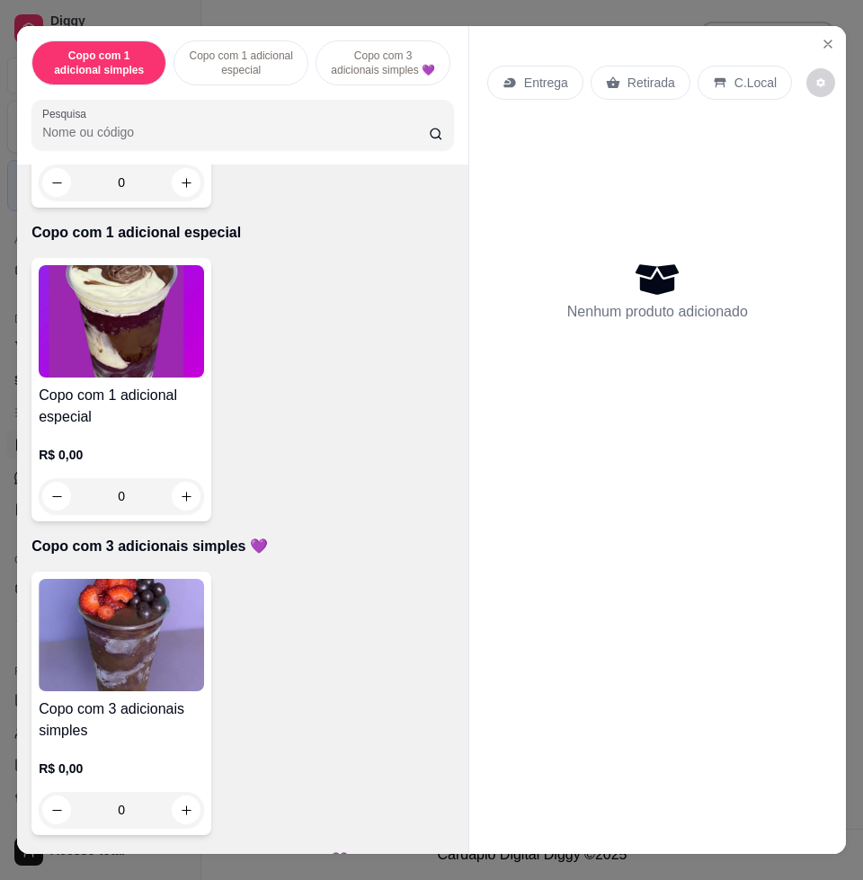
click at [169, 621] on img at bounding box center [121, 635] width 165 height 112
click at [826, 37] on icon "Close" at bounding box center [828, 44] width 14 height 14
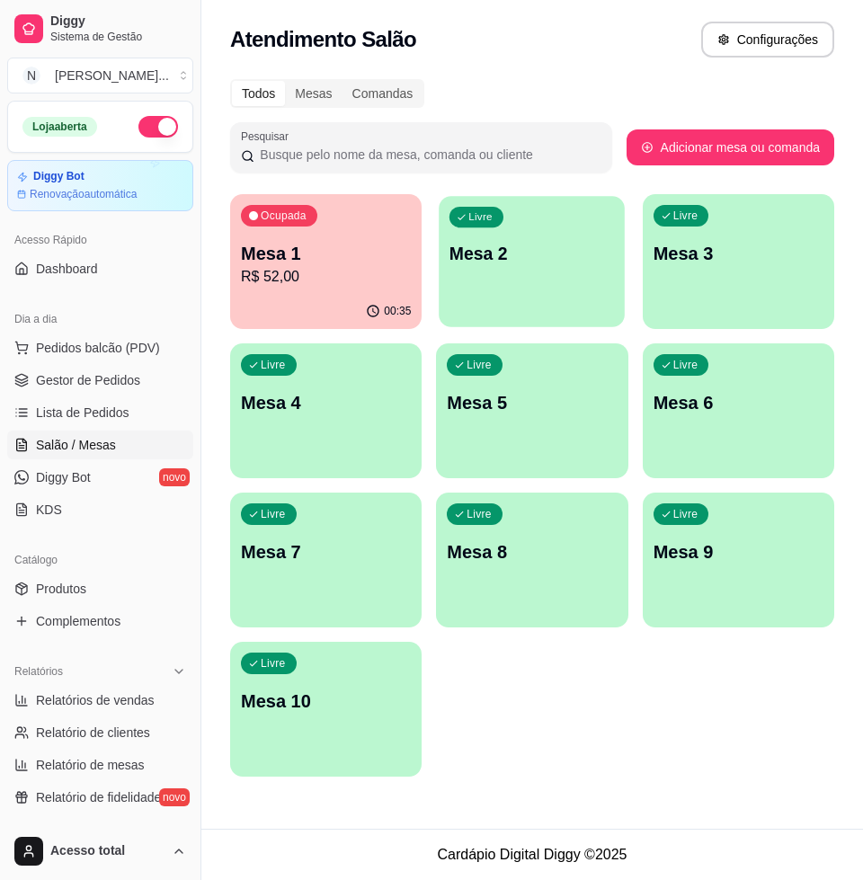
click at [507, 251] on p "Mesa 2" at bounding box center [531, 254] width 165 height 24
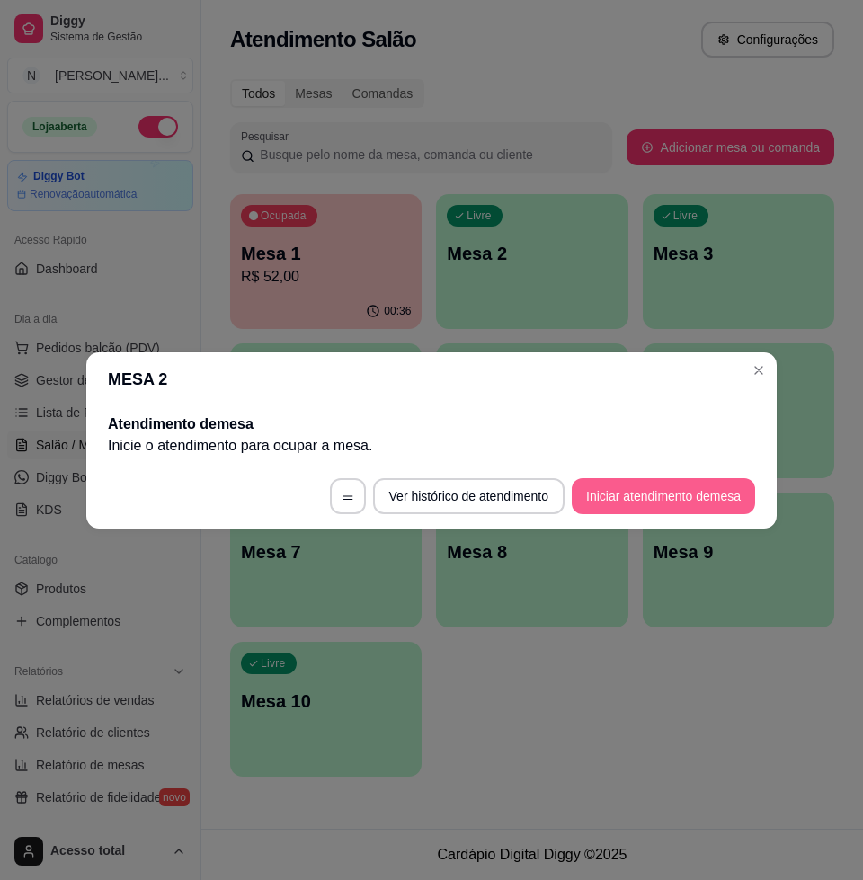
click at [652, 488] on button "Iniciar atendimento de mesa" at bounding box center [663, 496] width 183 height 36
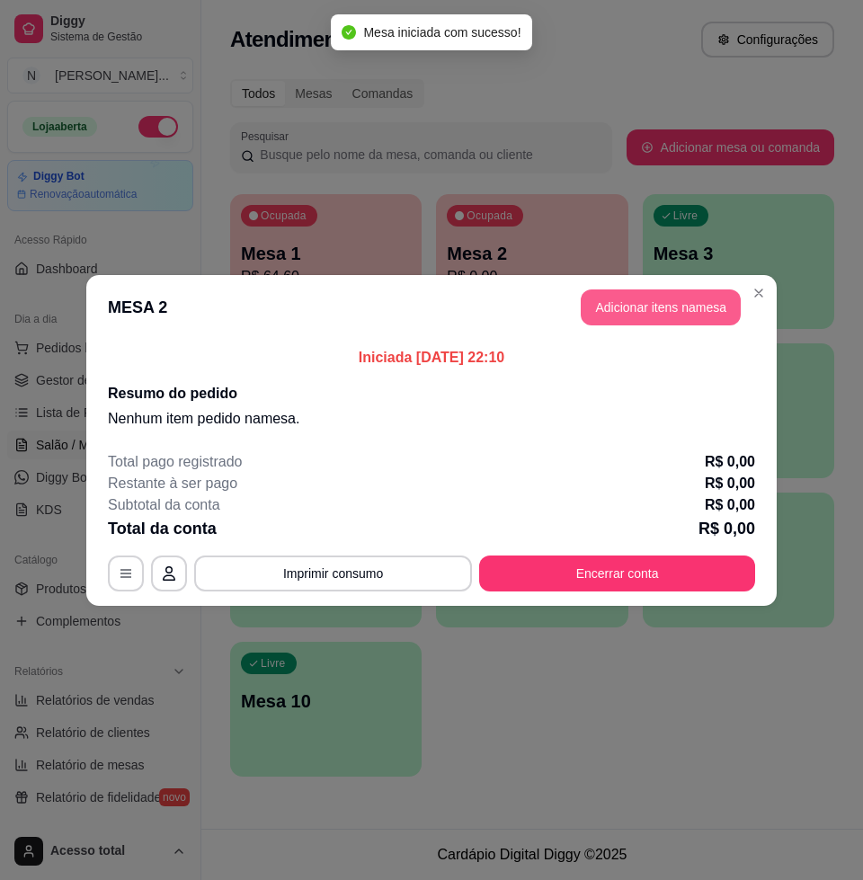
click at [642, 289] on button "Adicionar itens na mesa" at bounding box center [661, 307] width 160 height 36
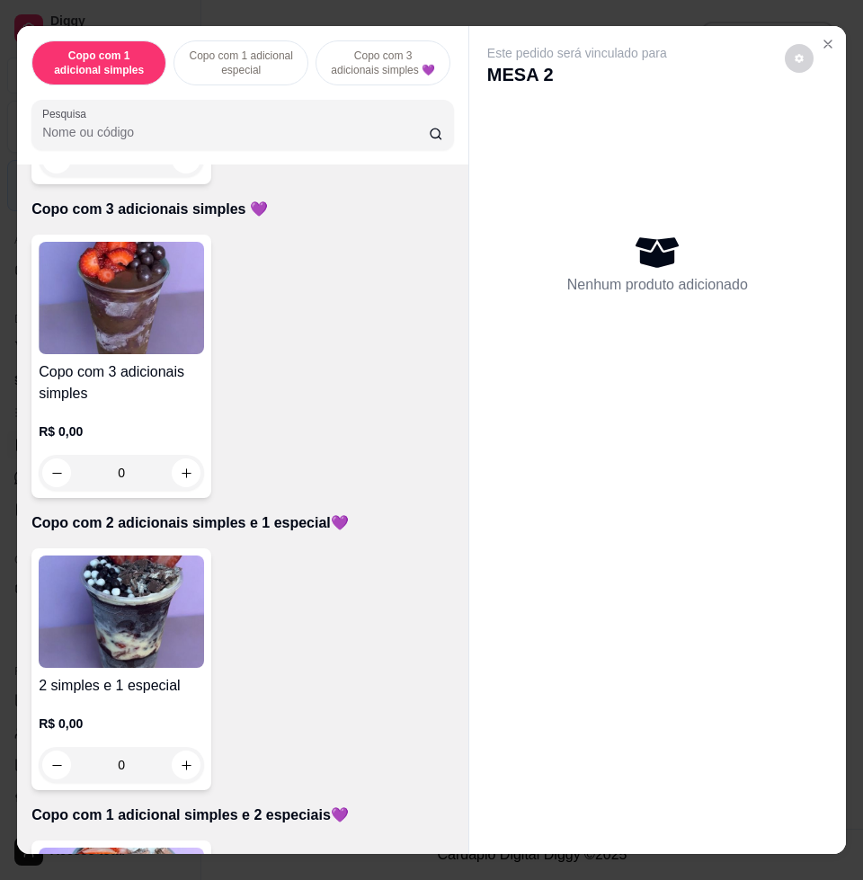
scroll to position [786, 0]
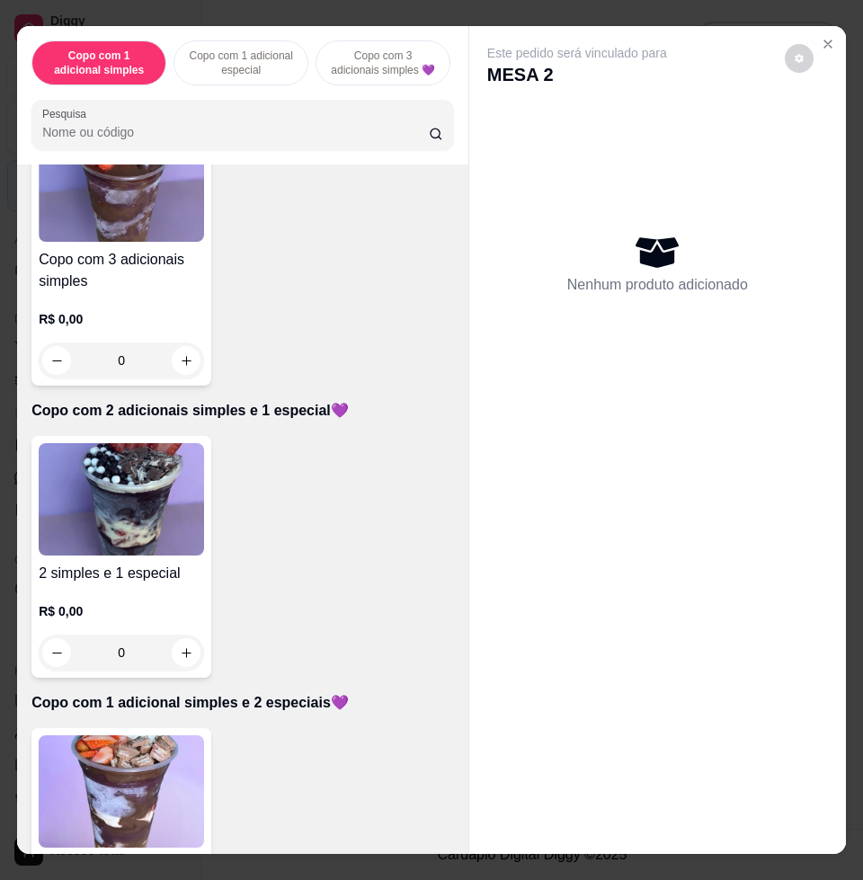
click at [154, 782] on img at bounding box center [121, 791] width 165 height 112
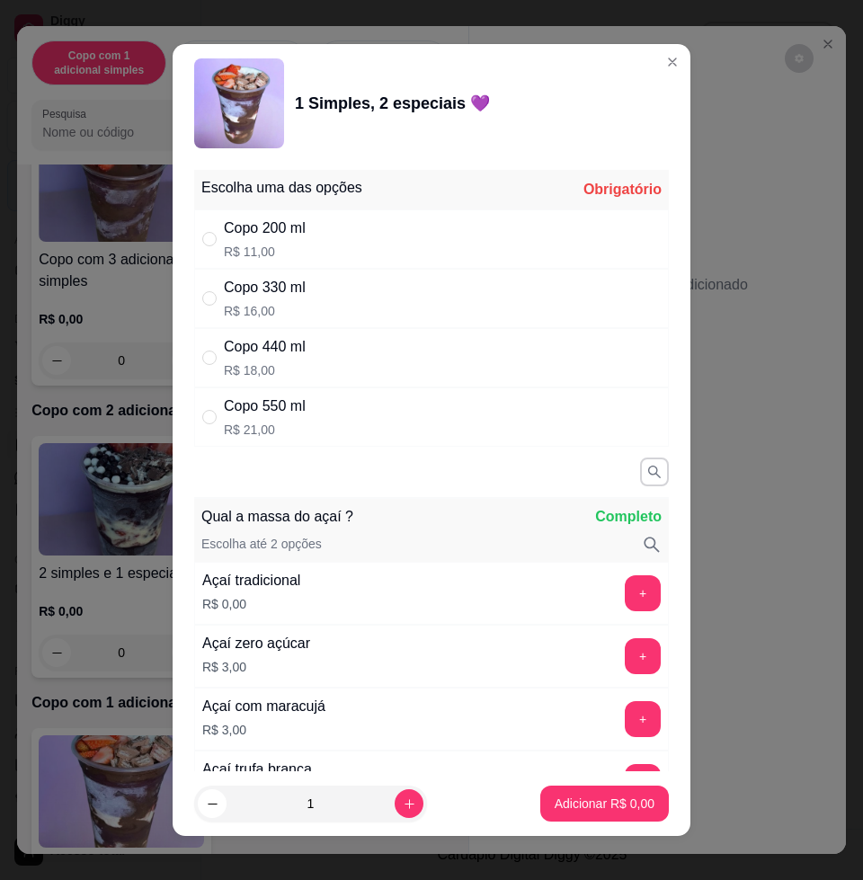
click at [285, 362] on p "R$ 18,00" at bounding box center [265, 370] width 82 height 18
radio input "true"
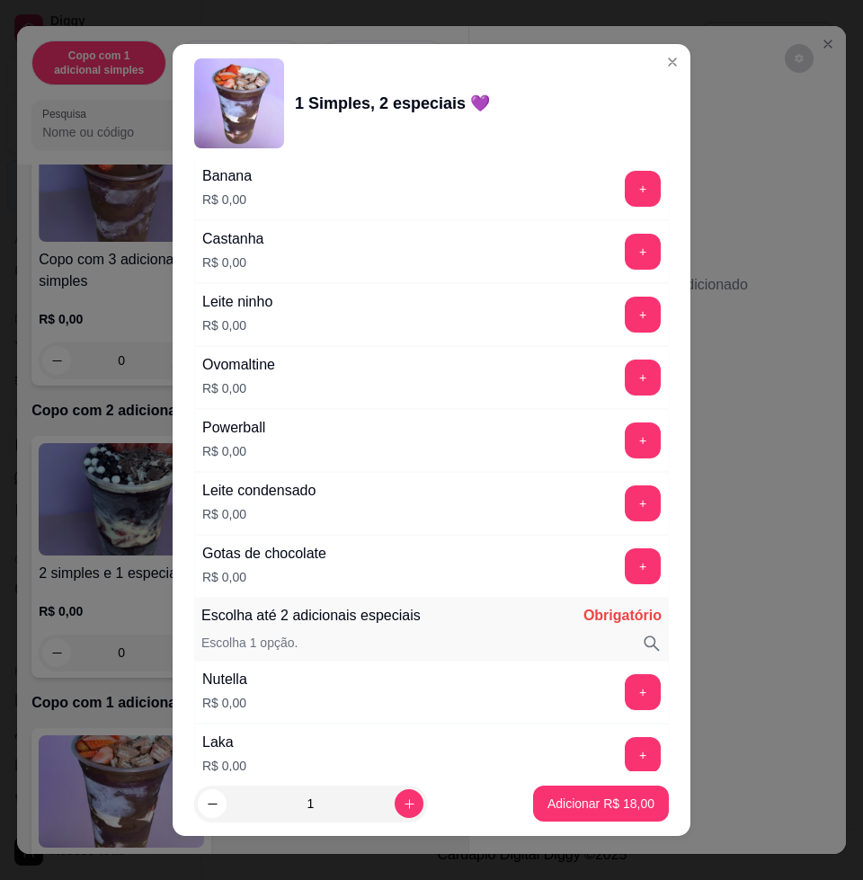
scroll to position [1236, 0]
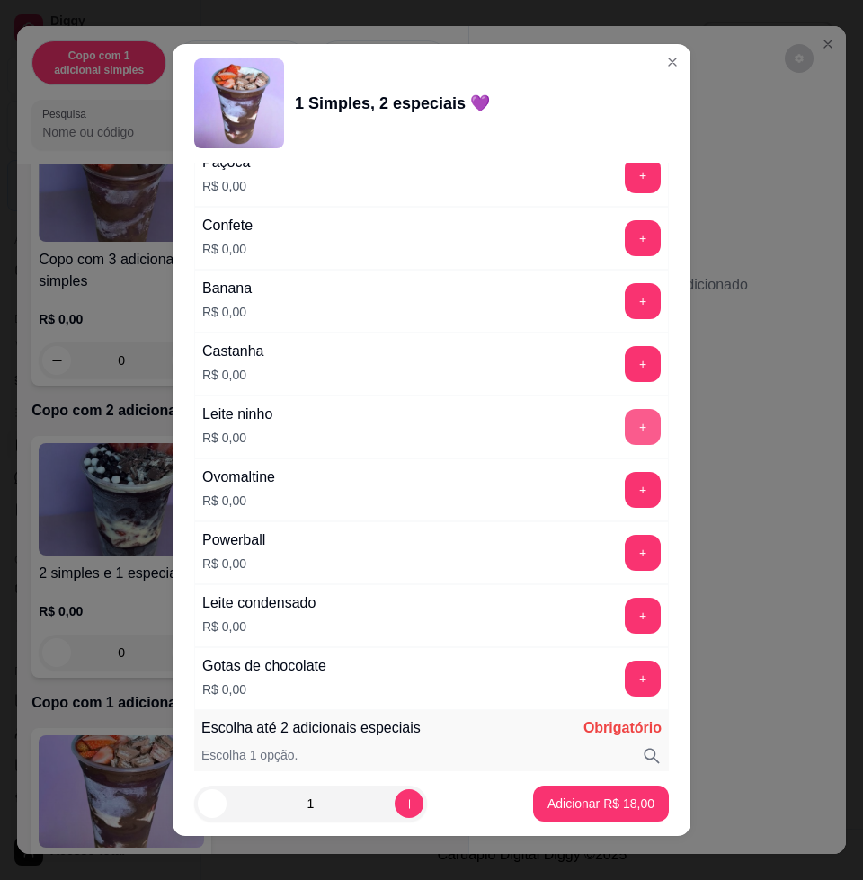
click at [625, 415] on button "+" at bounding box center [643, 427] width 36 height 36
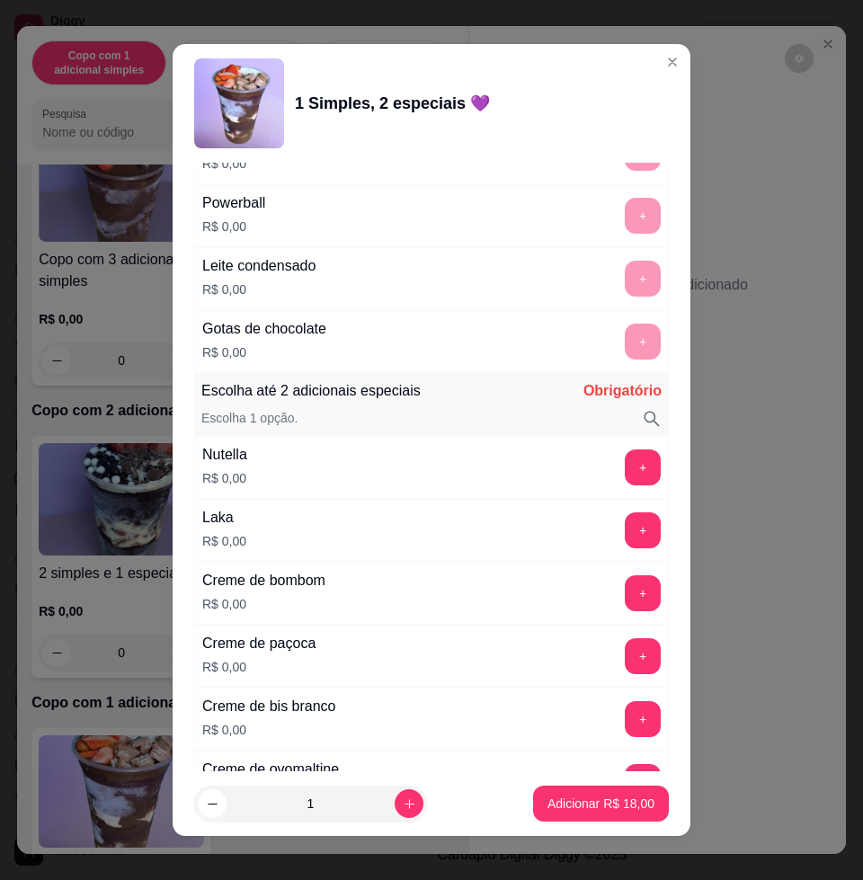
scroll to position [1685, 0]
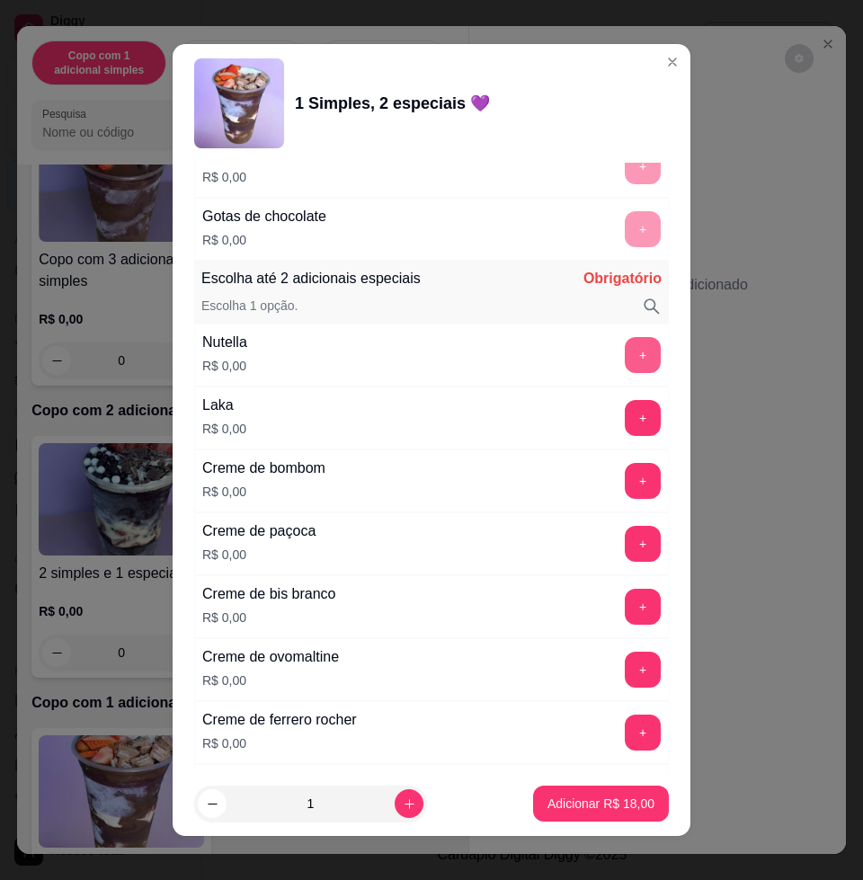
click at [625, 352] on button "+" at bounding box center [643, 355] width 36 height 36
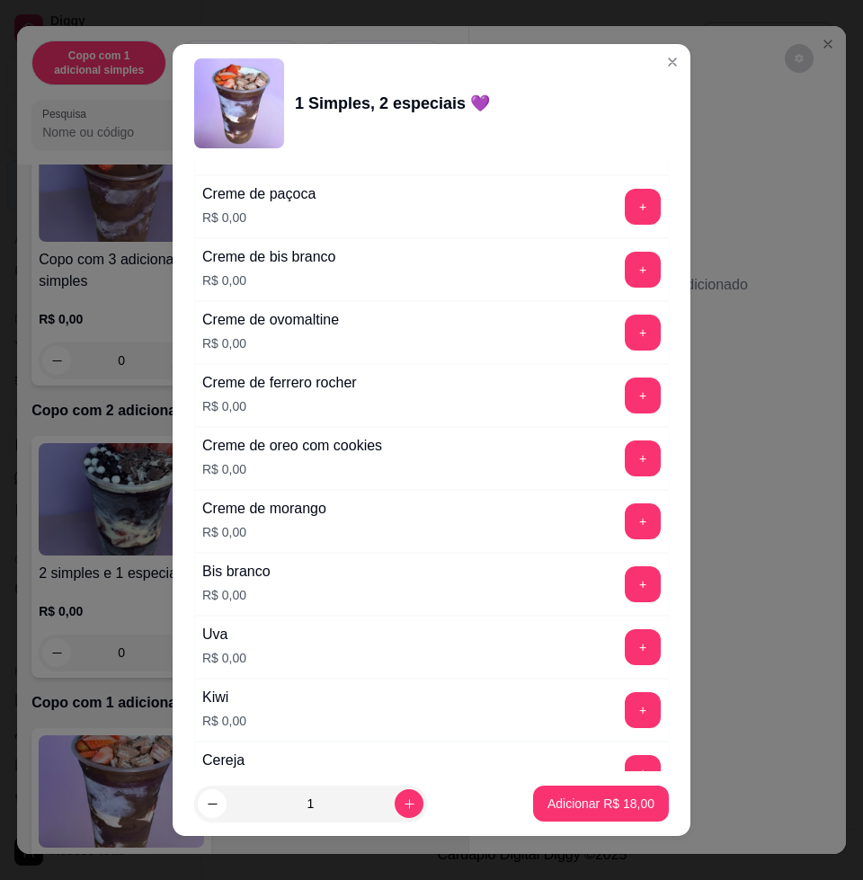
scroll to position [2247, 0]
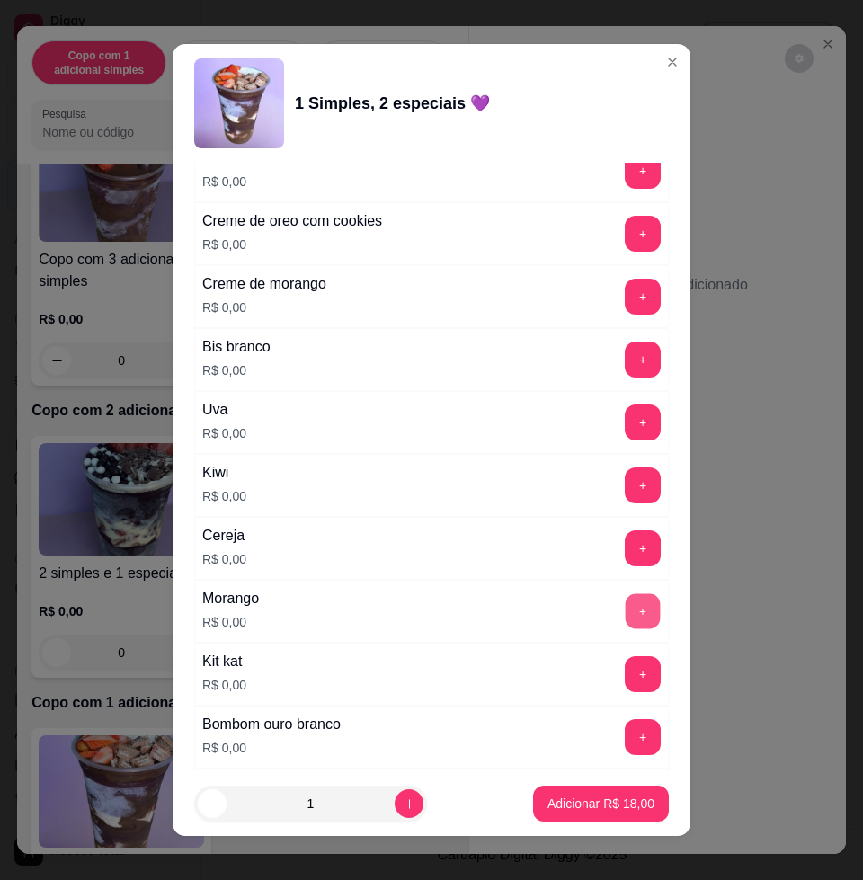
click at [626, 607] on button "+" at bounding box center [643, 611] width 35 height 35
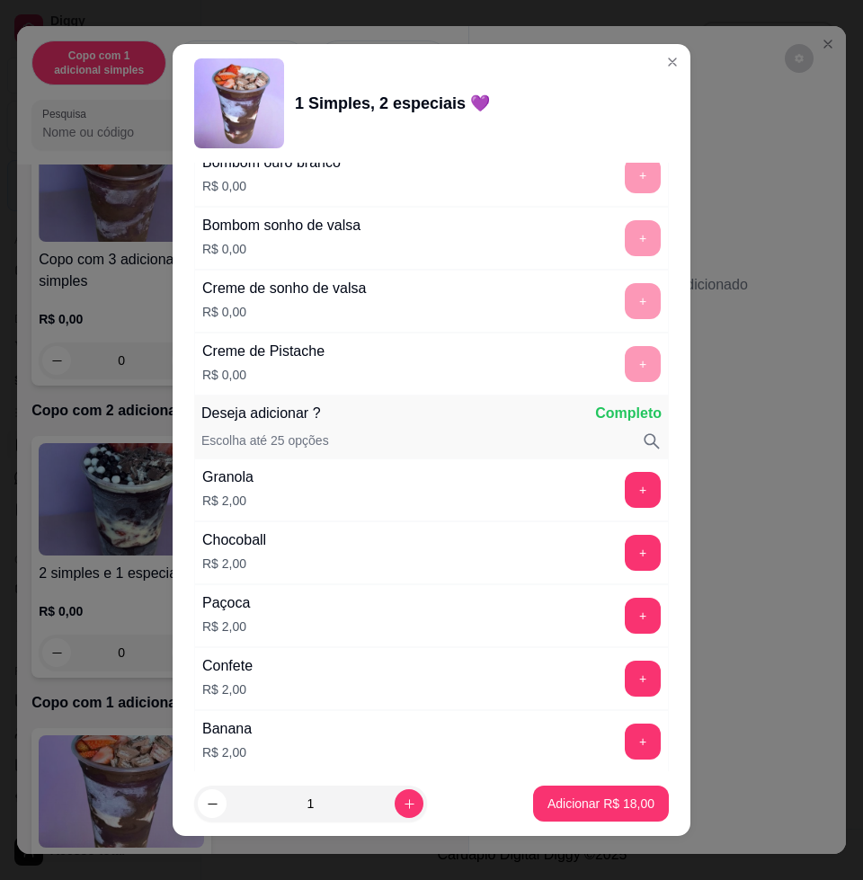
scroll to position [2921, 0]
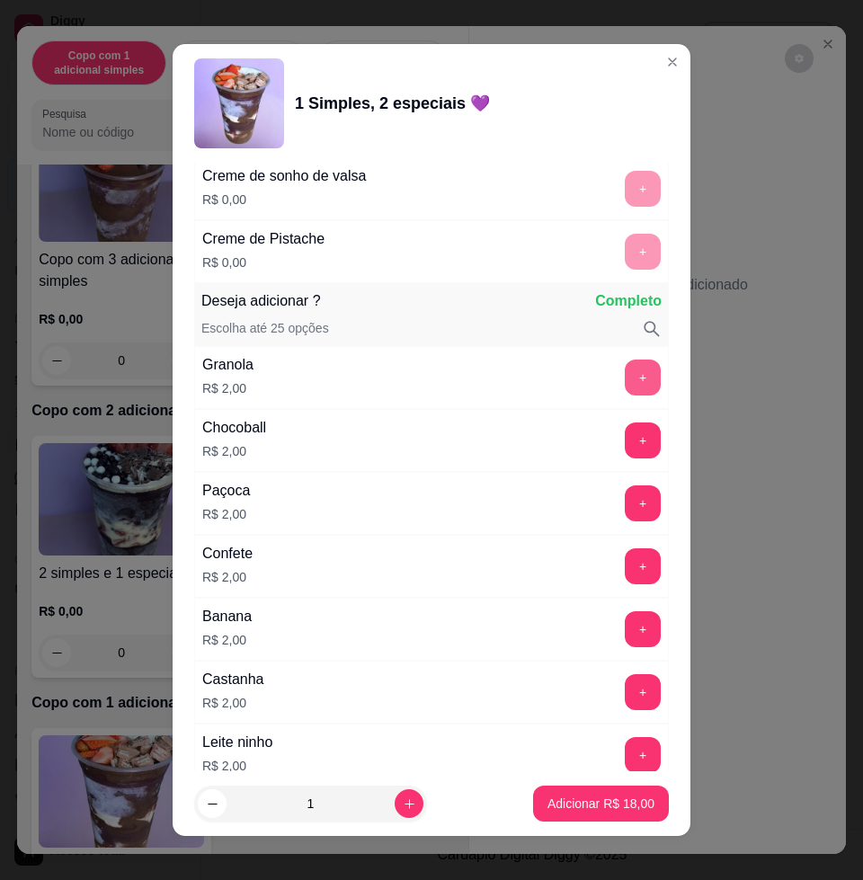
click at [625, 381] on button "+" at bounding box center [643, 377] width 36 height 36
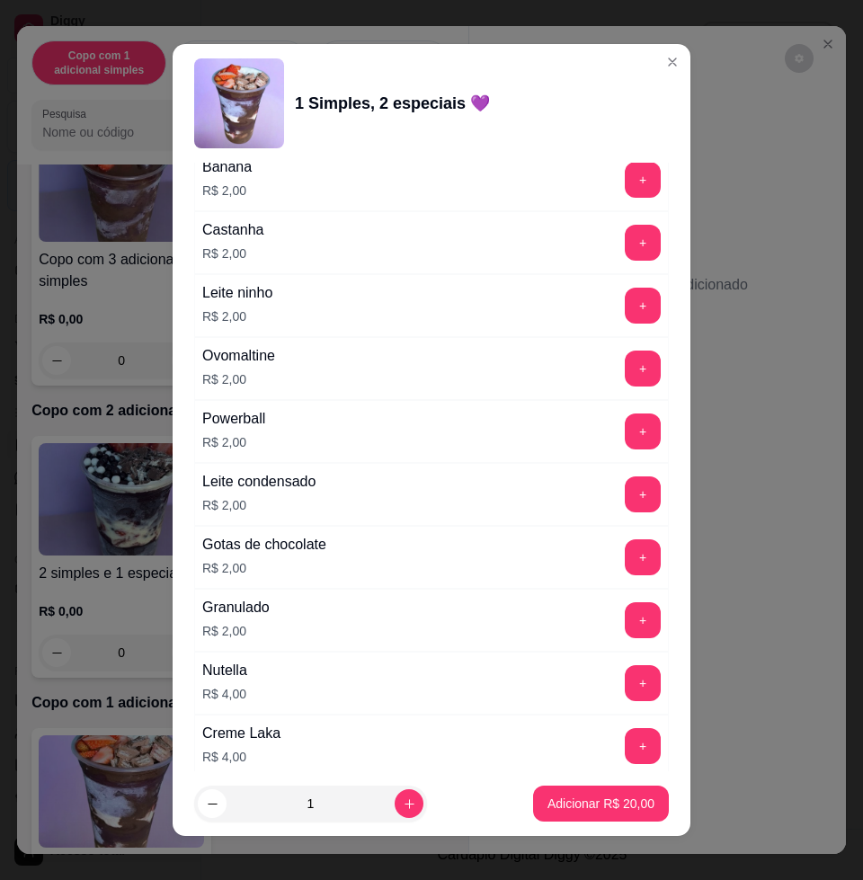
scroll to position [3146, 0]
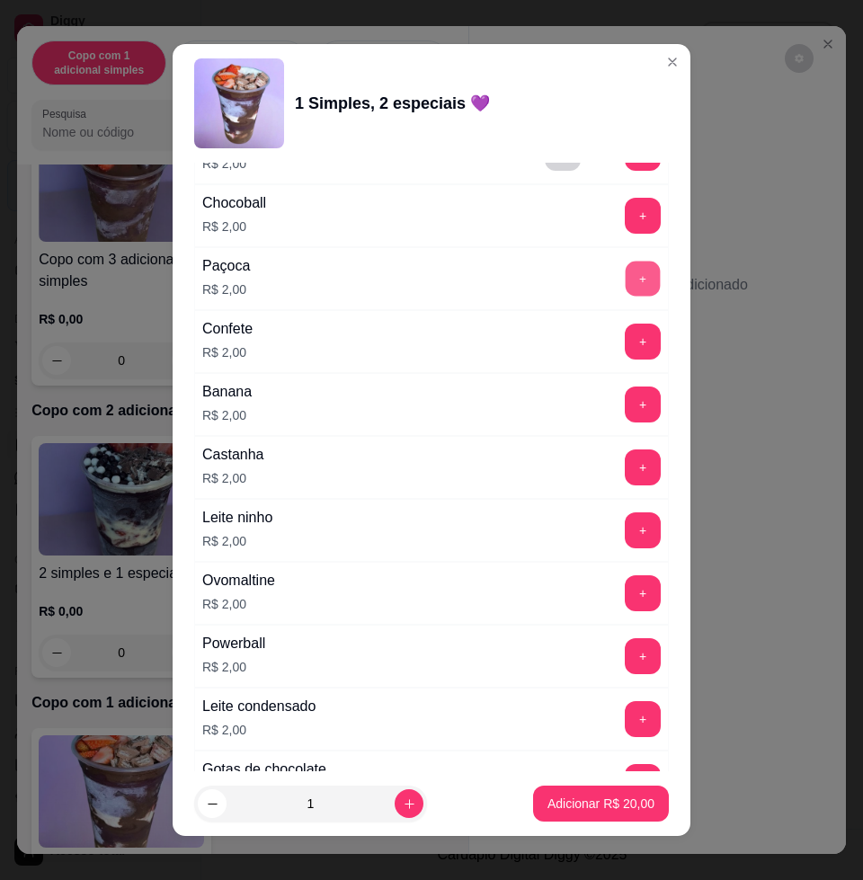
click at [626, 276] on button "+" at bounding box center [643, 279] width 35 height 35
click at [626, 406] on button "+" at bounding box center [643, 404] width 35 height 35
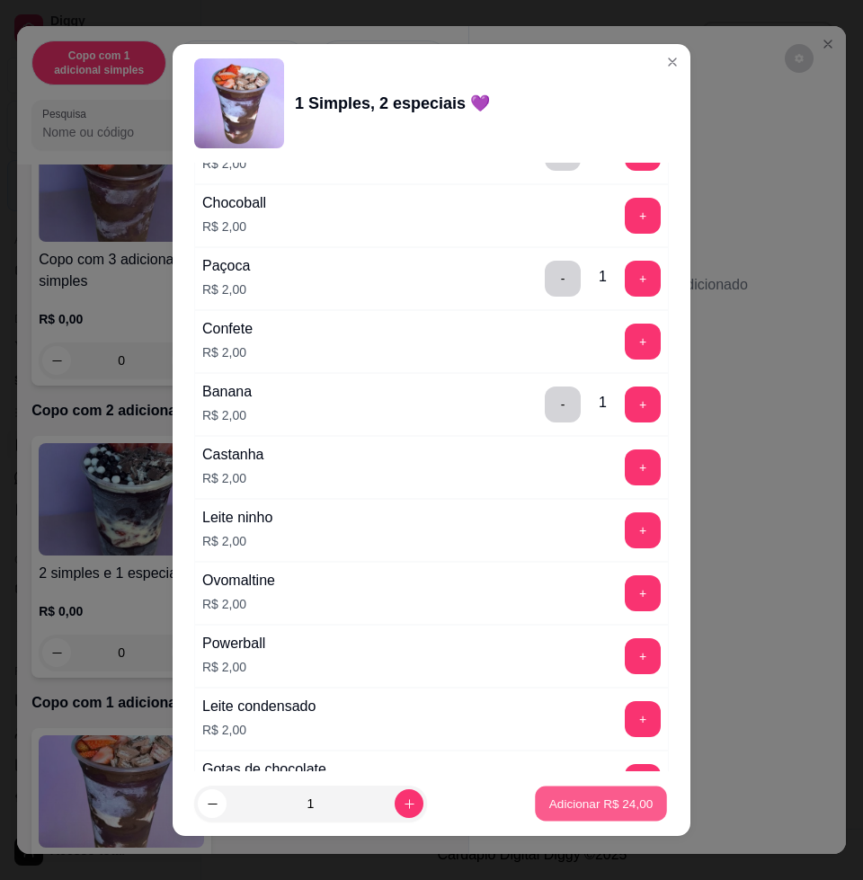
click at [582, 803] on p "Adicionar R$ 24,00" at bounding box center [601, 802] width 104 height 17
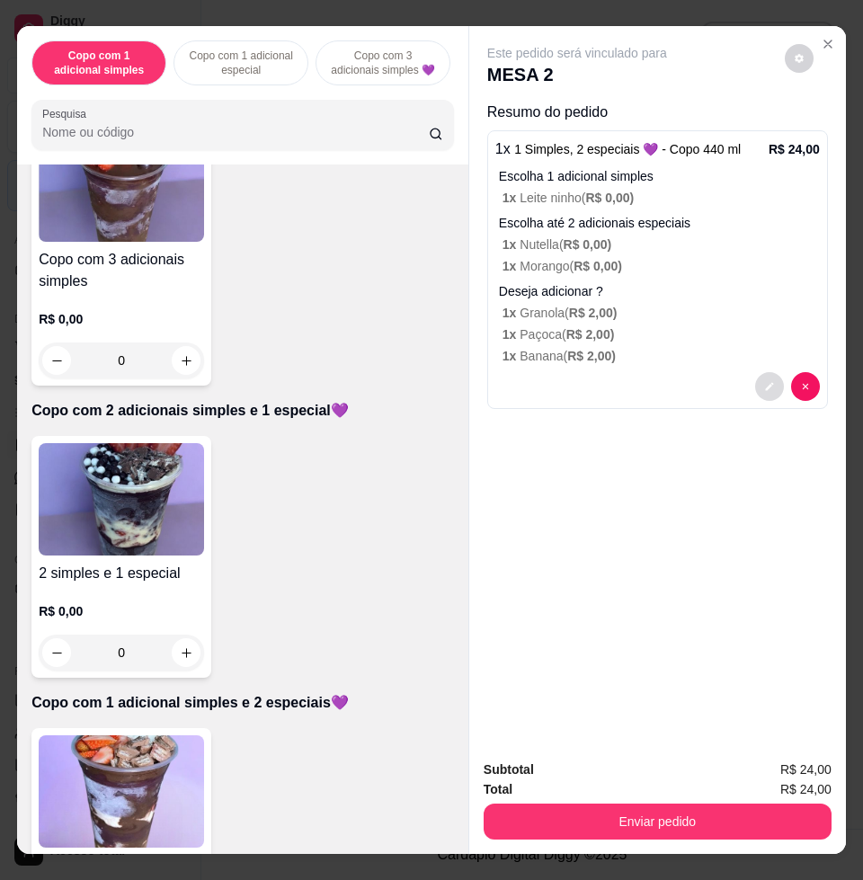
click at [765, 383] on icon "decrease-product-quantity" at bounding box center [769, 387] width 8 height 8
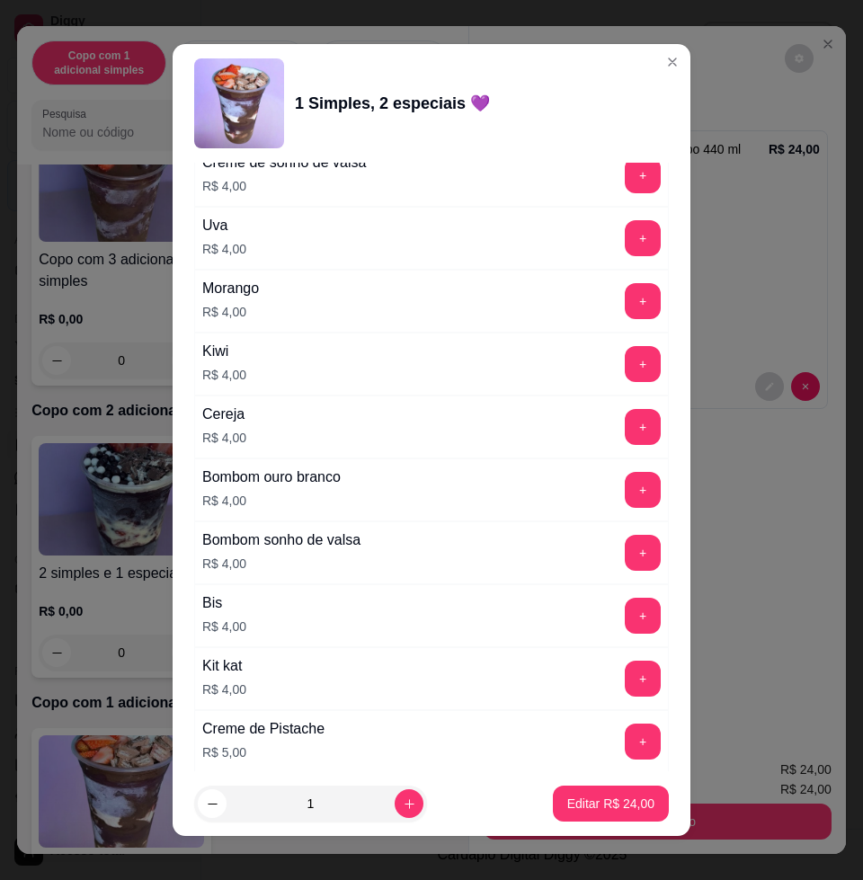
scroll to position [4500, 0]
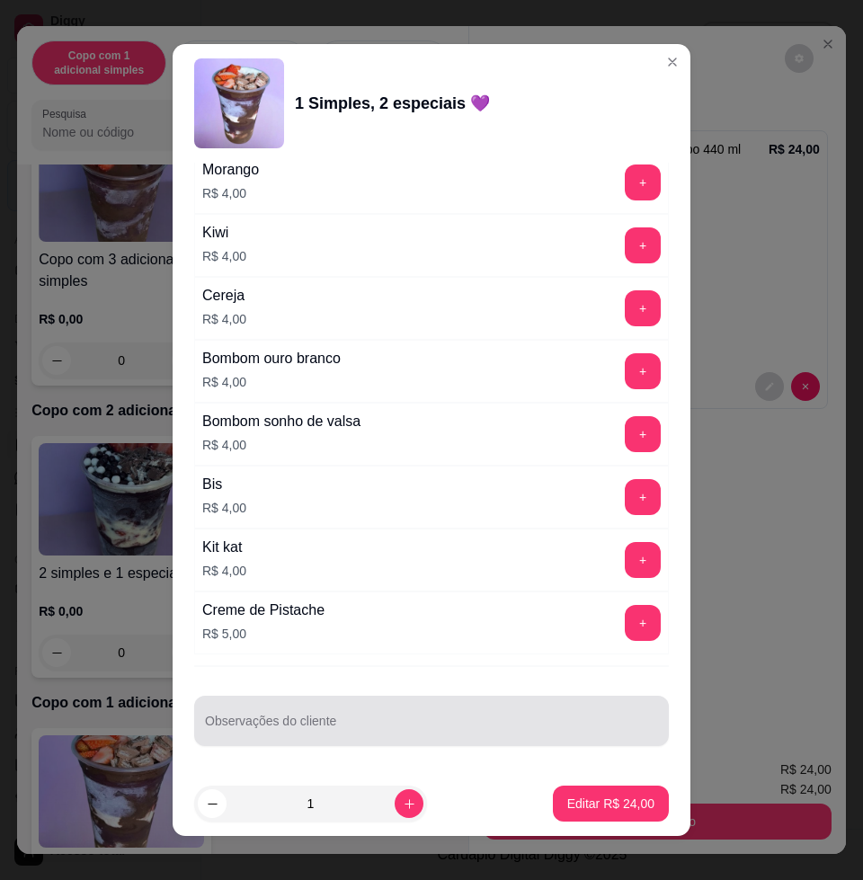
click at [401, 706] on div at bounding box center [431, 721] width 453 height 36
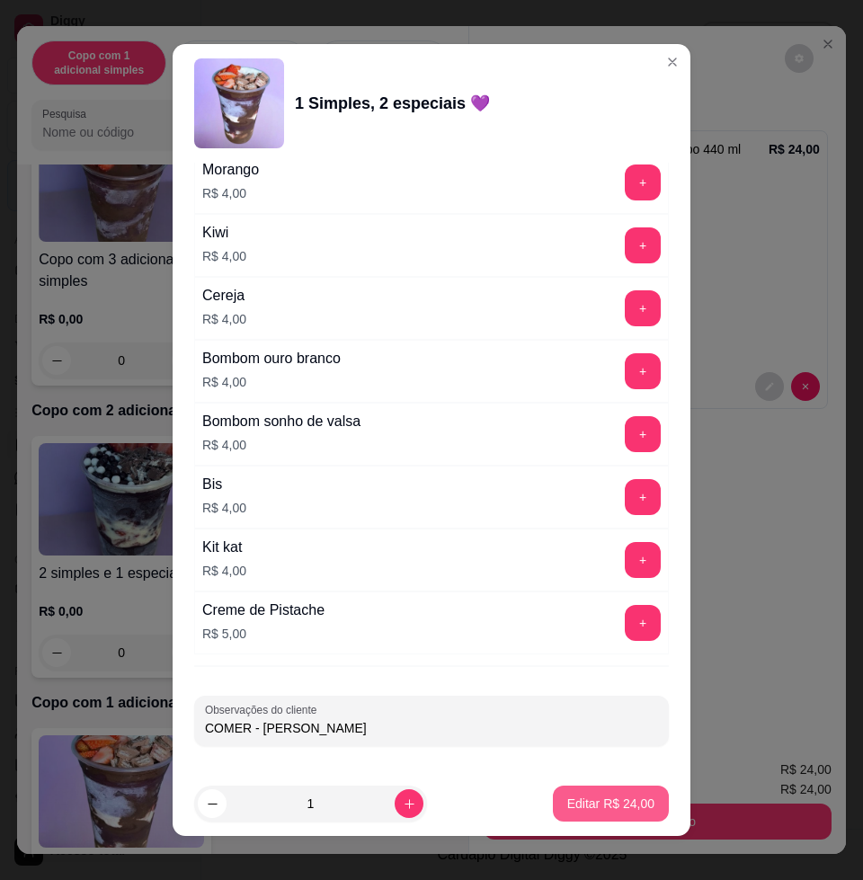
type input "COMER - DANIEL"
click at [597, 803] on p "Editar R$ 24,00" at bounding box center [610, 803] width 87 height 18
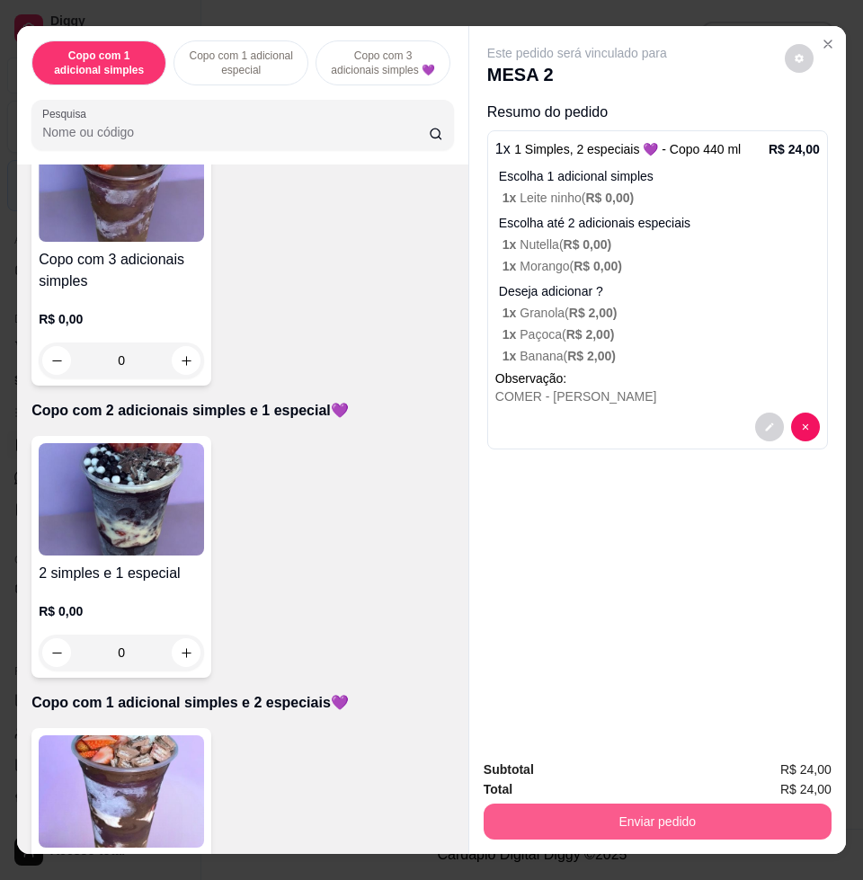
click at [735, 803] on button "Enviar pedido" at bounding box center [658, 821] width 348 height 36
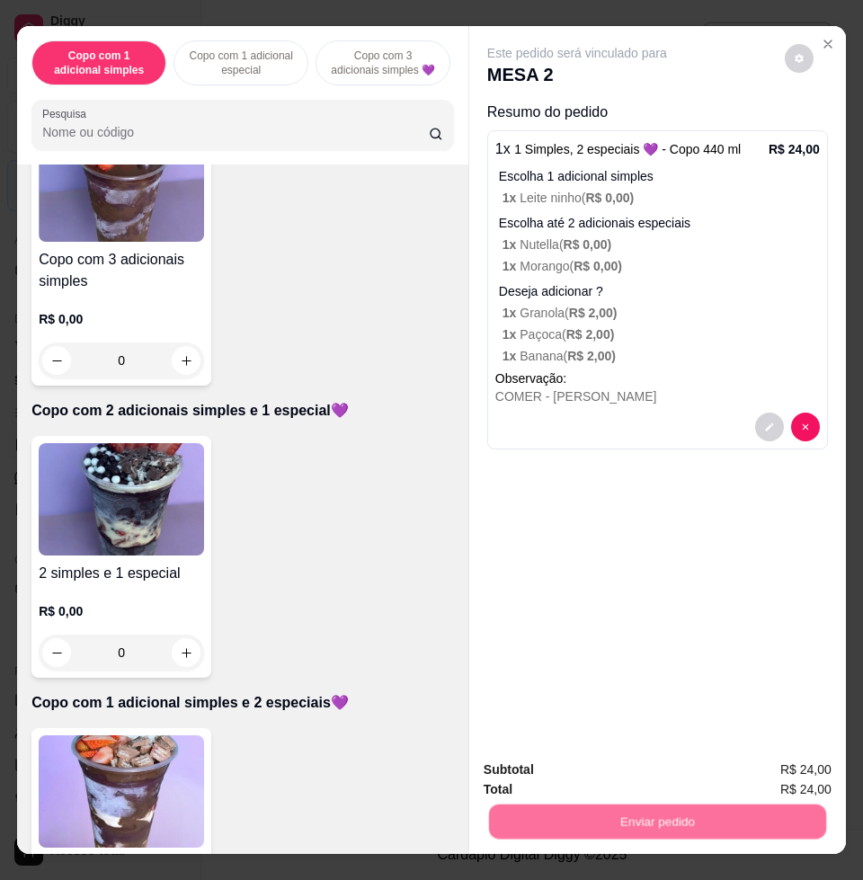
click at [776, 764] on button "Enviar pedido" at bounding box center [783, 768] width 102 height 34
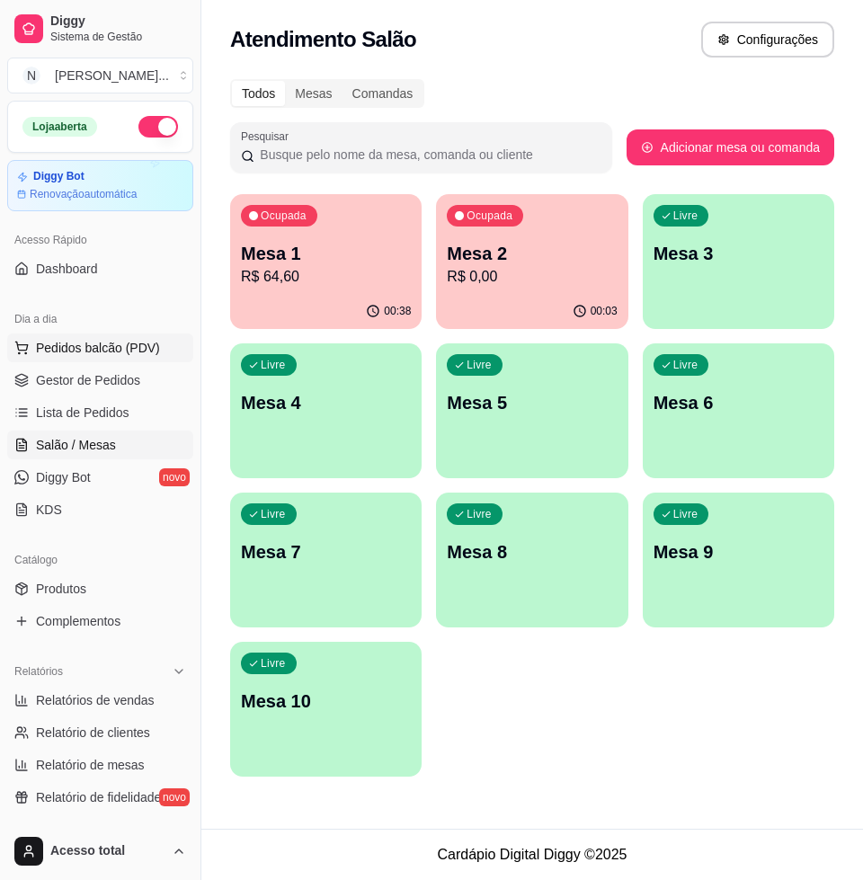
click at [89, 346] on span "Pedidos balcão (PDV)" at bounding box center [98, 348] width 124 height 18
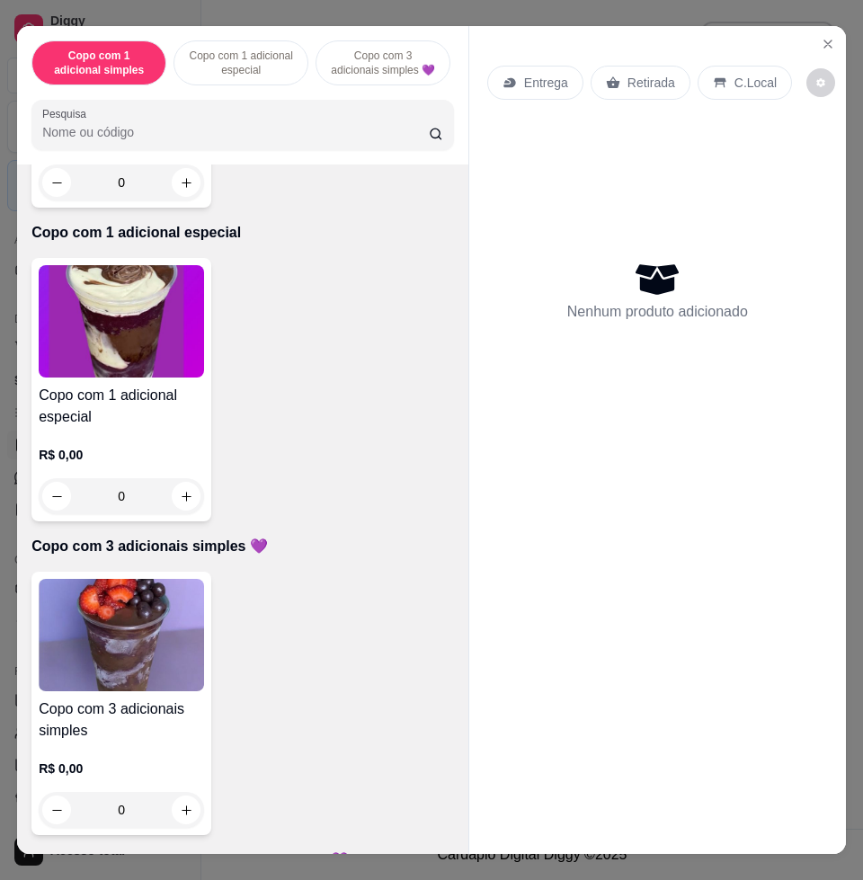
scroll to position [562, 0]
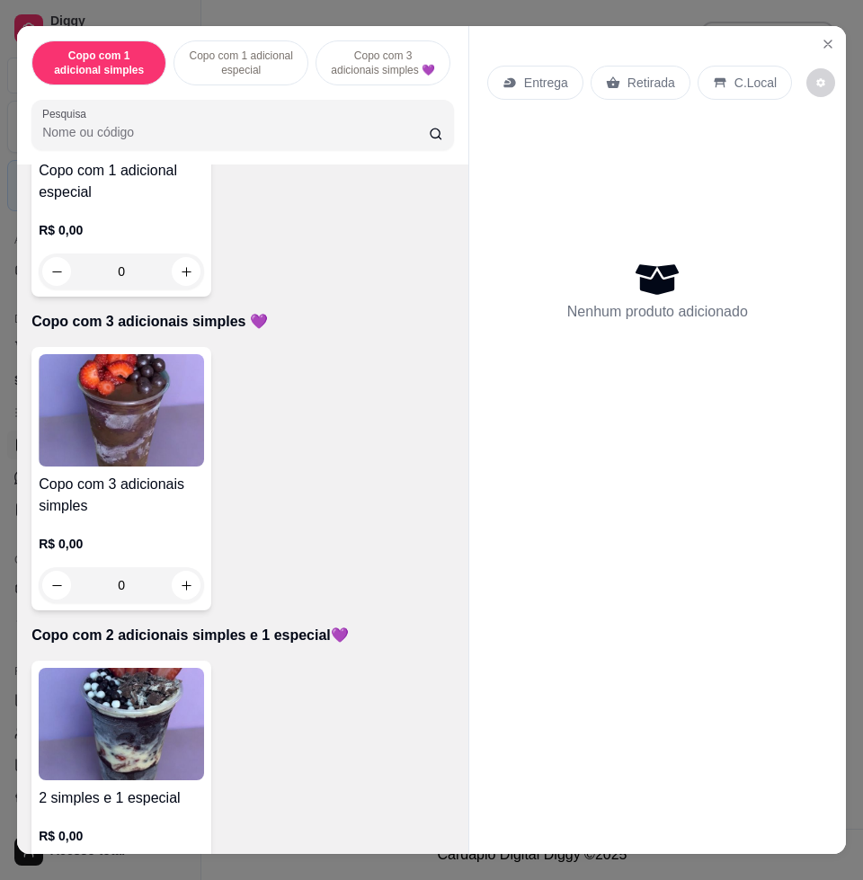
click at [131, 442] on img at bounding box center [121, 410] width 165 height 112
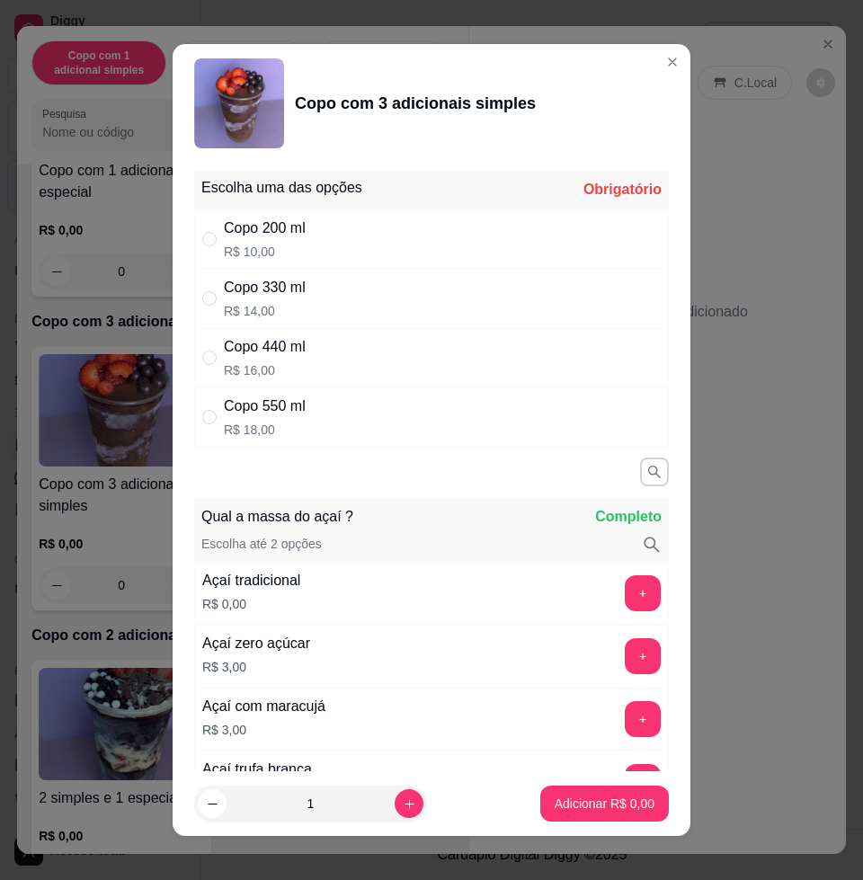
click at [357, 368] on div "Copo 440 ml R$ 16,00" at bounding box center [431, 357] width 475 height 59
radio input "true"
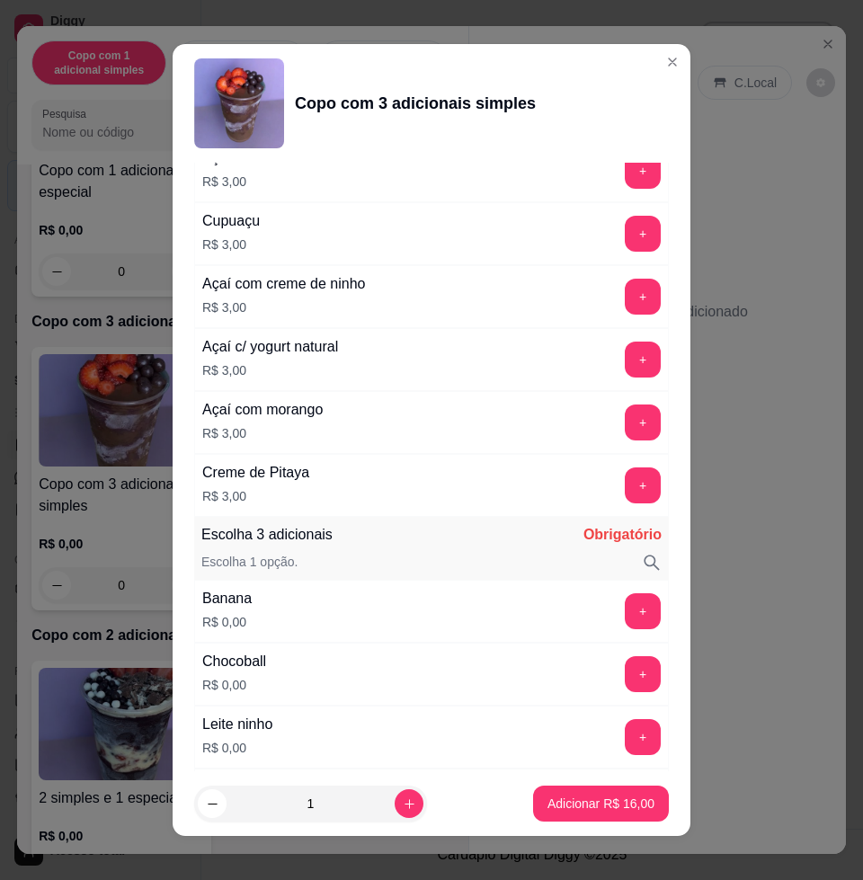
scroll to position [899, 0]
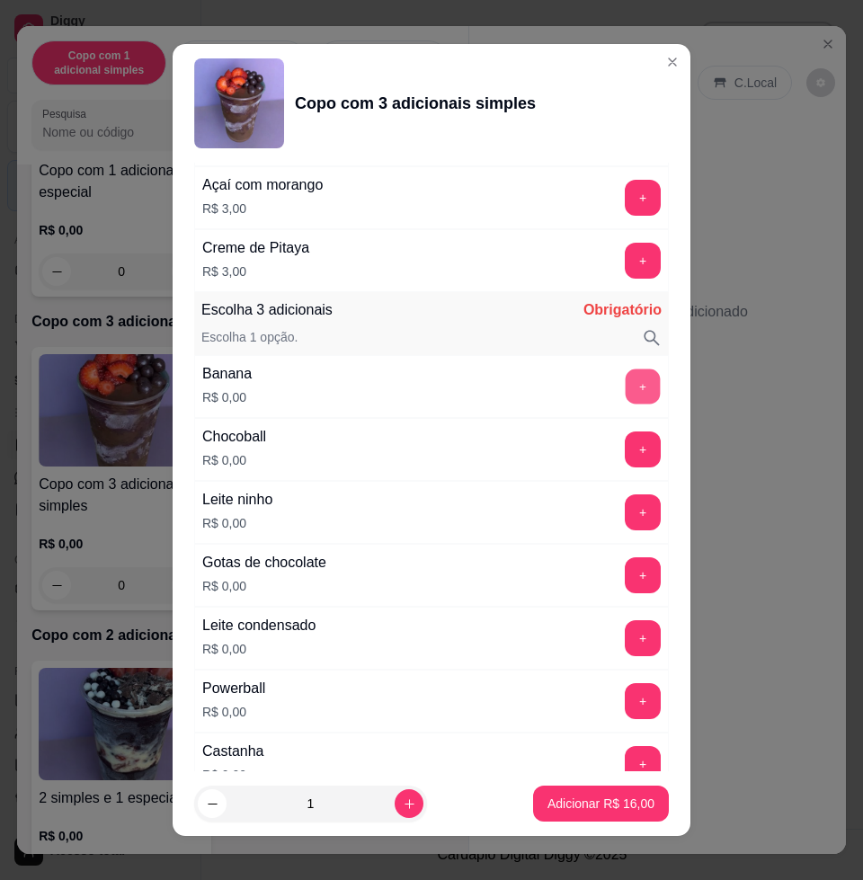
click at [626, 380] on button "+" at bounding box center [643, 386] width 35 height 35
click at [625, 636] on button "+" at bounding box center [643, 638] width 36 height 36
click at [626, 523] on button "+" at bounding box center [643, 512] width 35 height 35
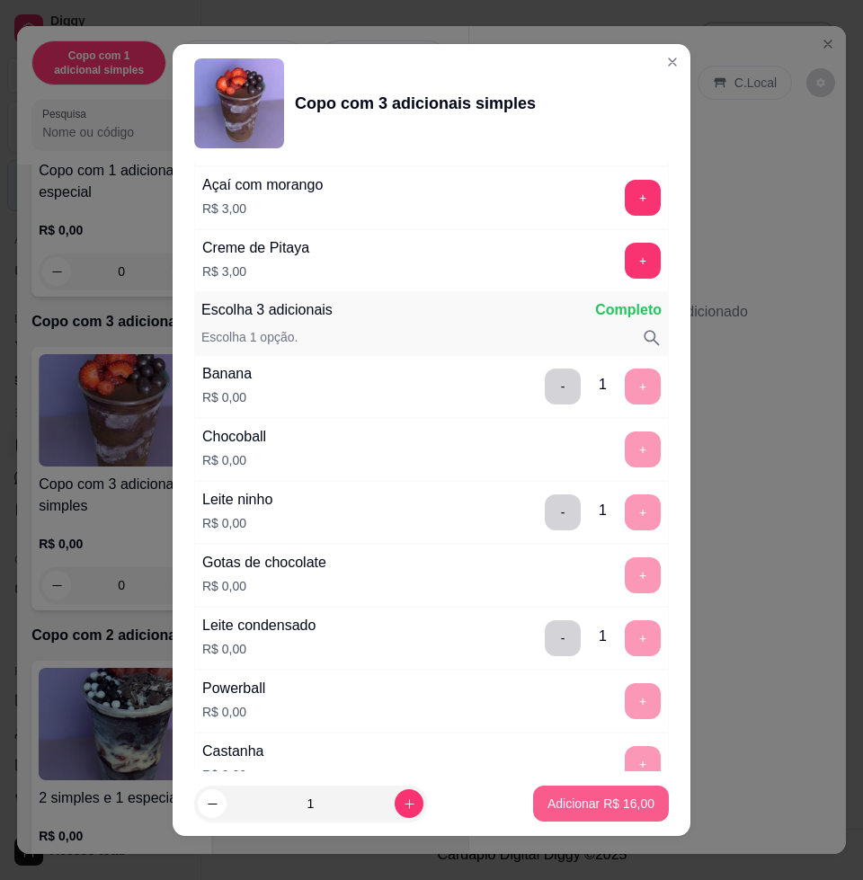
click at [610, 792] on button "Adicionar R$ 16,00" at bounding box center [601, 803] width 136 height 36
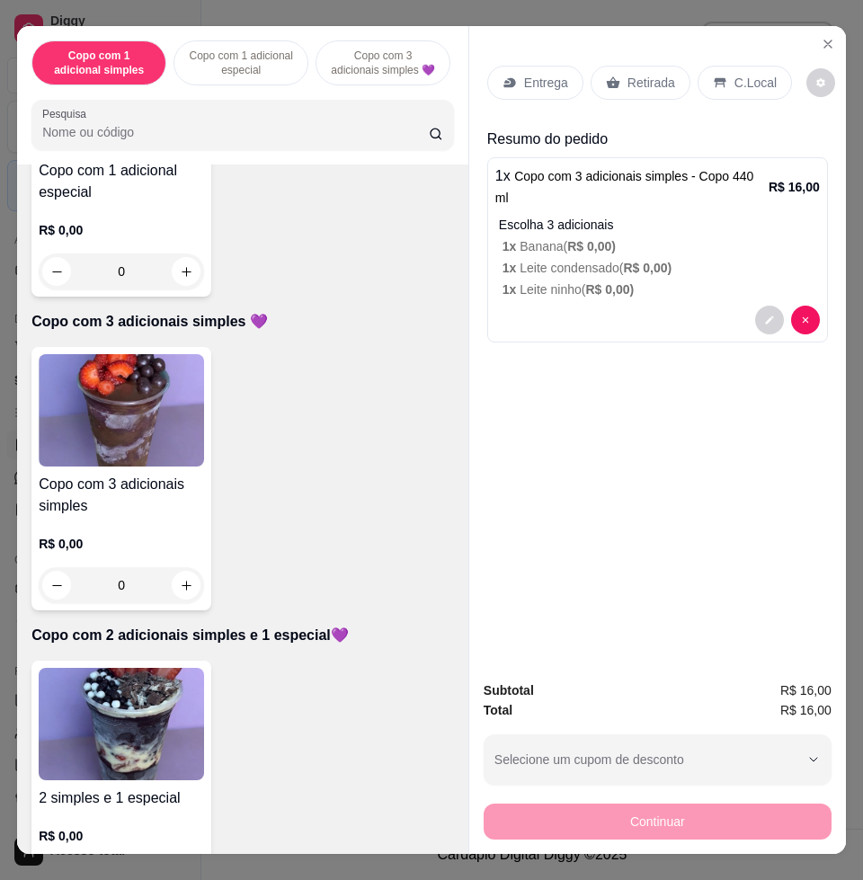
click at [109, 429] on img at bounding box center [121, 410] width 165 height 112
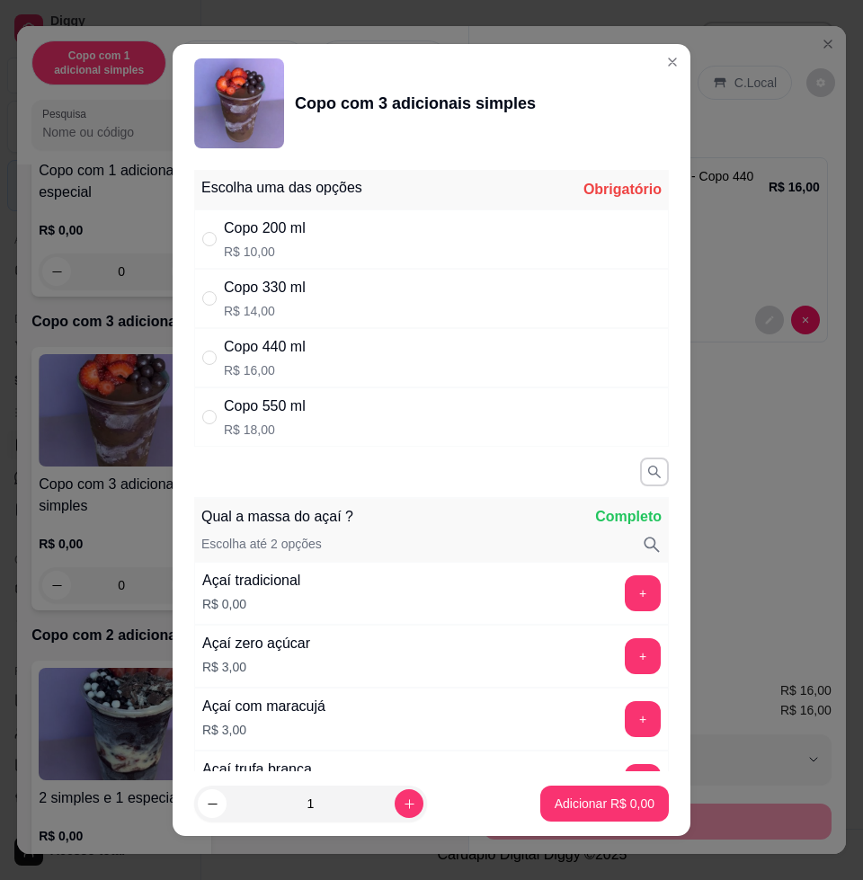
click at [274, 294] on div "Copo 330 ml" at bounding box center [265, 288] width 82 height 22
radio input "true"
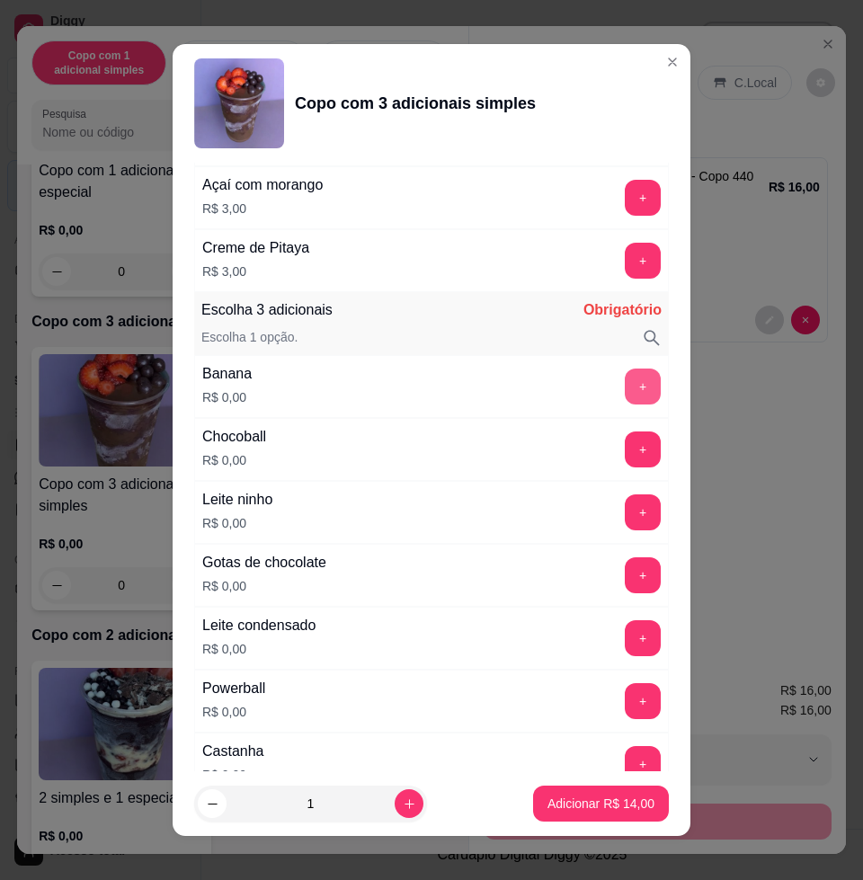
click at [625, 388] on button "+" at bounding box center [643, 386] width 36 height 36
click at [626, 513] on button "+" at bounding box center [643, 512] width 35 height 35
click at [625, 640] on button "+" at bounding box center [643, 638] width 36 height 36
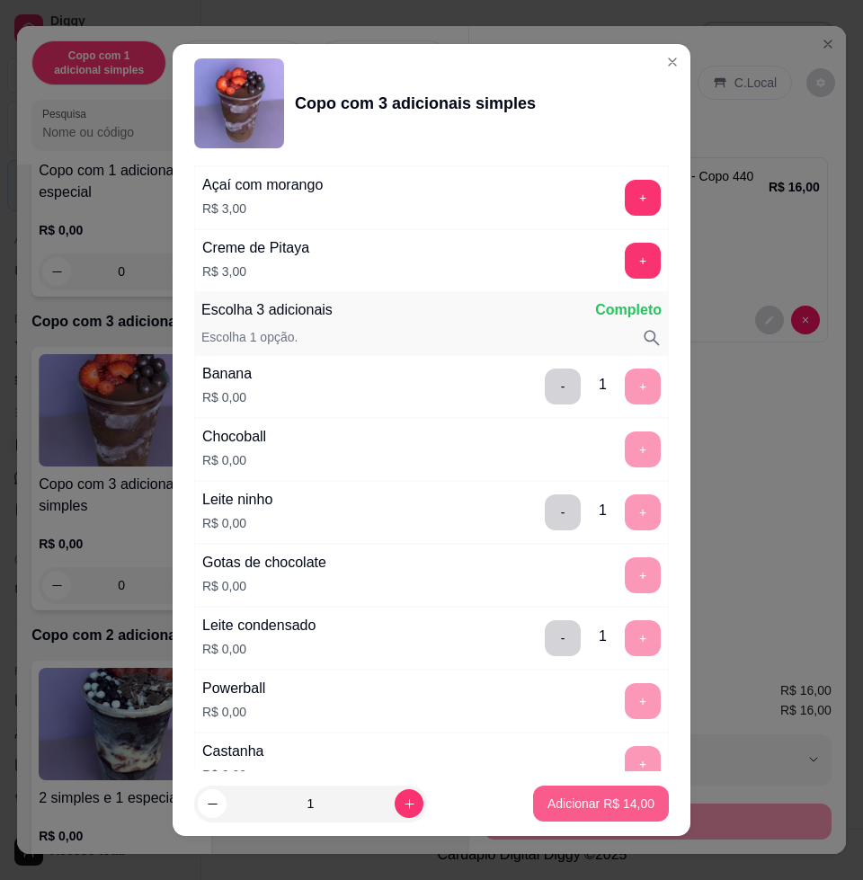
click at [592, 812] on button "Adicionar R$ 14,00" at bounding box center [601, 803] width 136 height 36
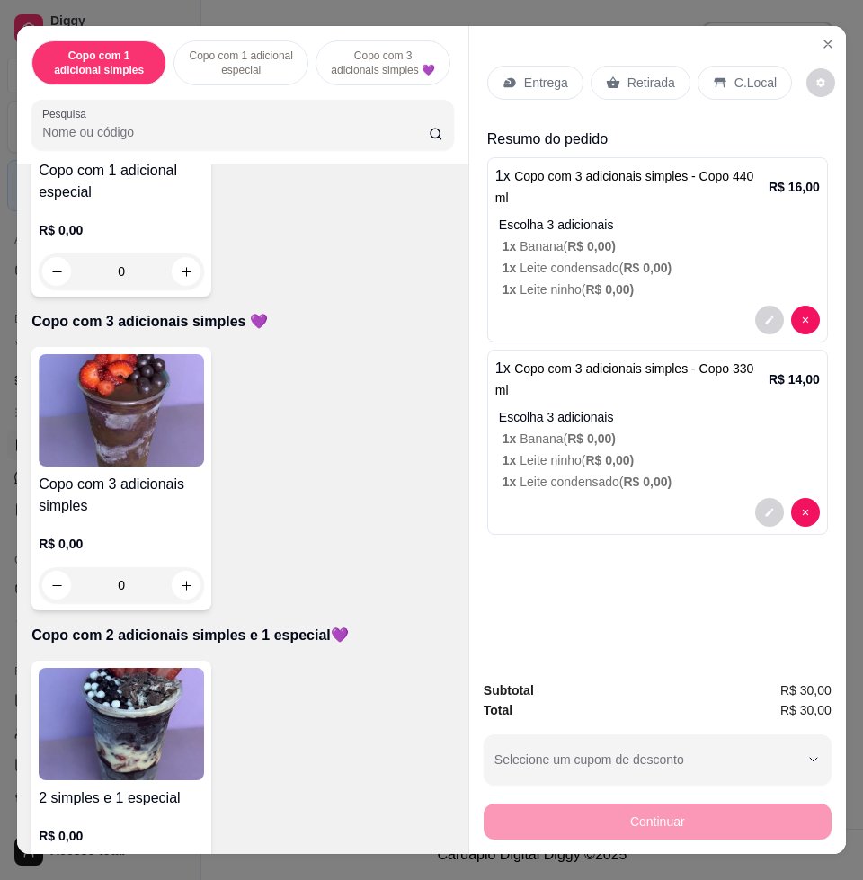
click at [363, 131] on input "Pesquisa" at bounding box center [235, 132] width 386 height 18
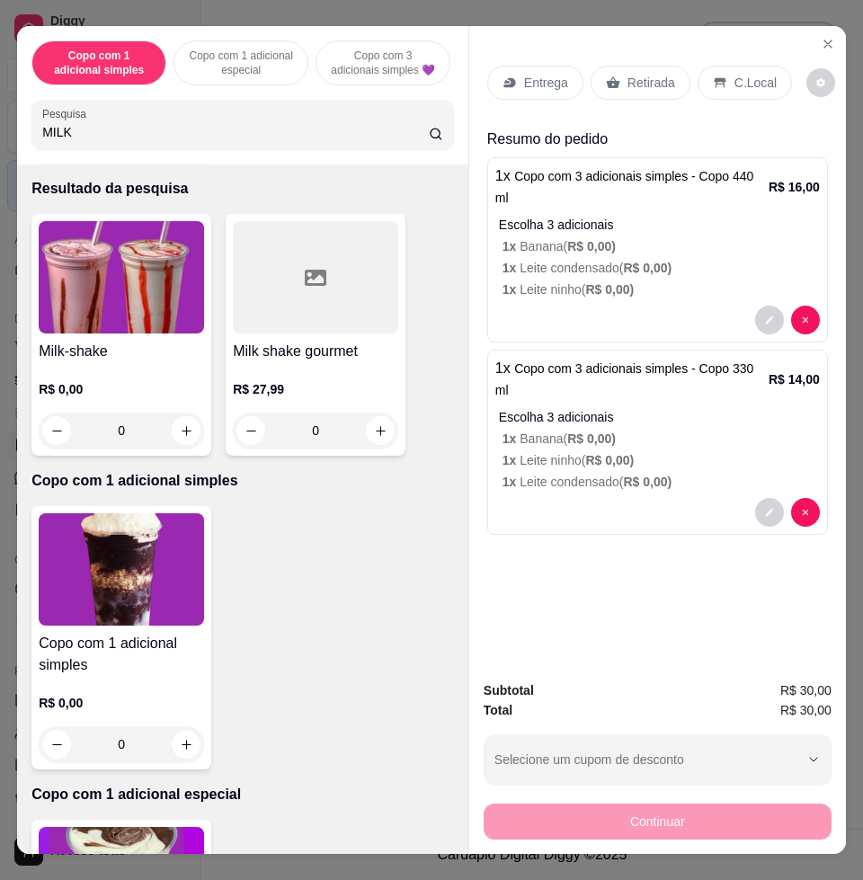
scroll to position [0, 0]
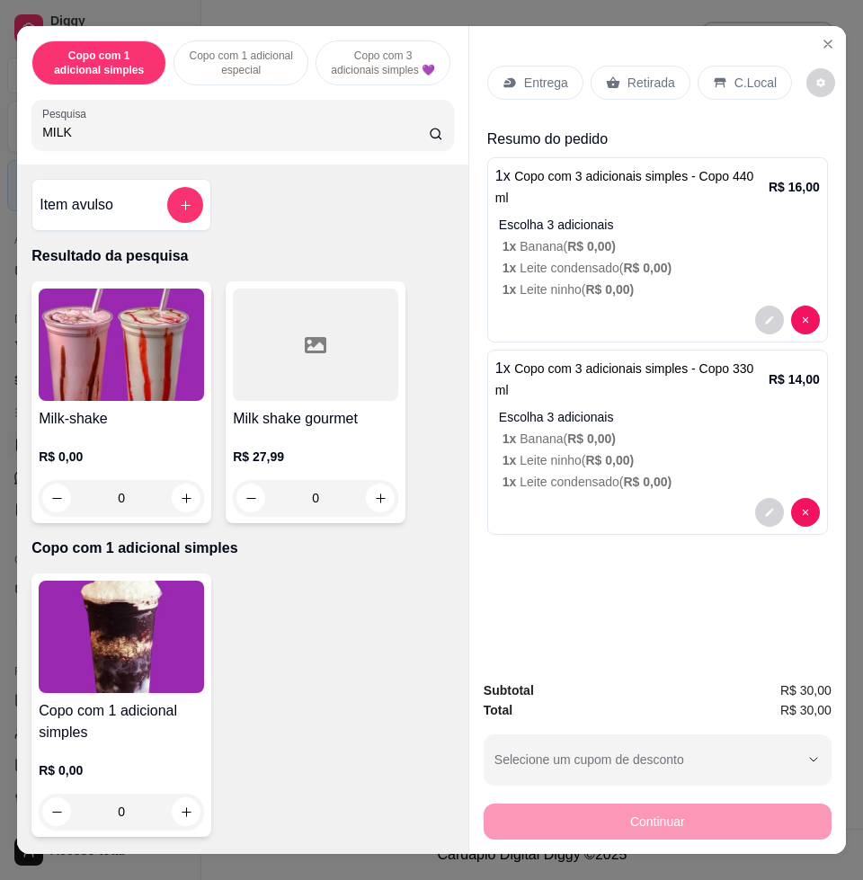
type input "MILK"
click at [165, 350] on img at bounding box center [121, 344] width 165 height 112
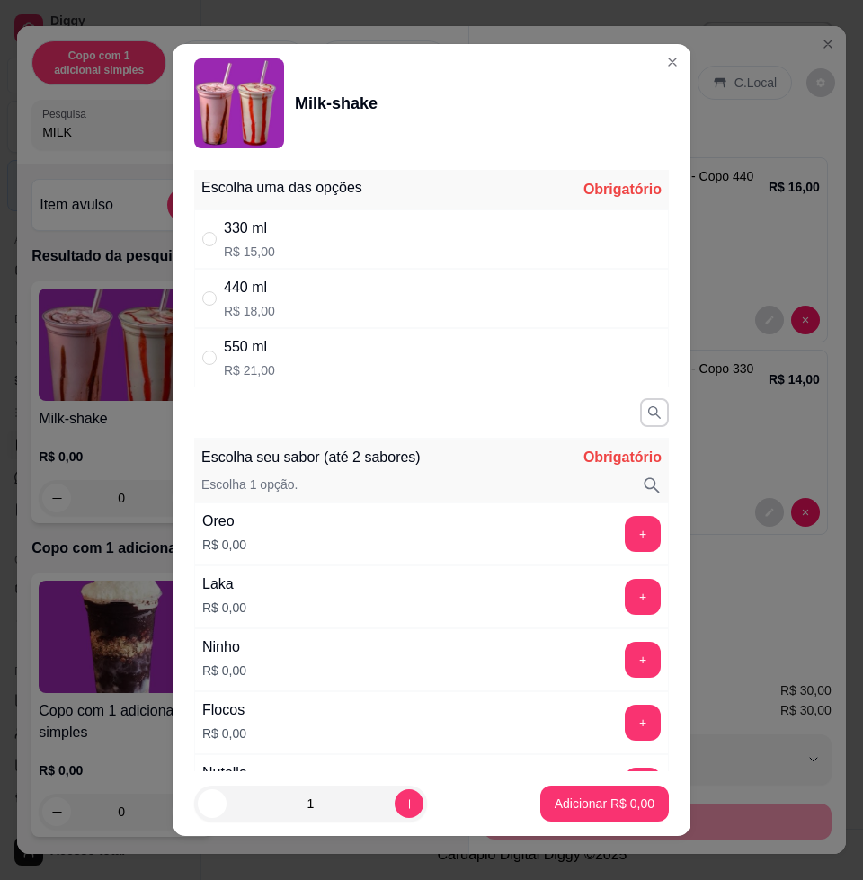
click at [299, 289] on div "440 ml R$ 18,00" at bounding box center [431, 298] width 475 height 59
radio input "true"
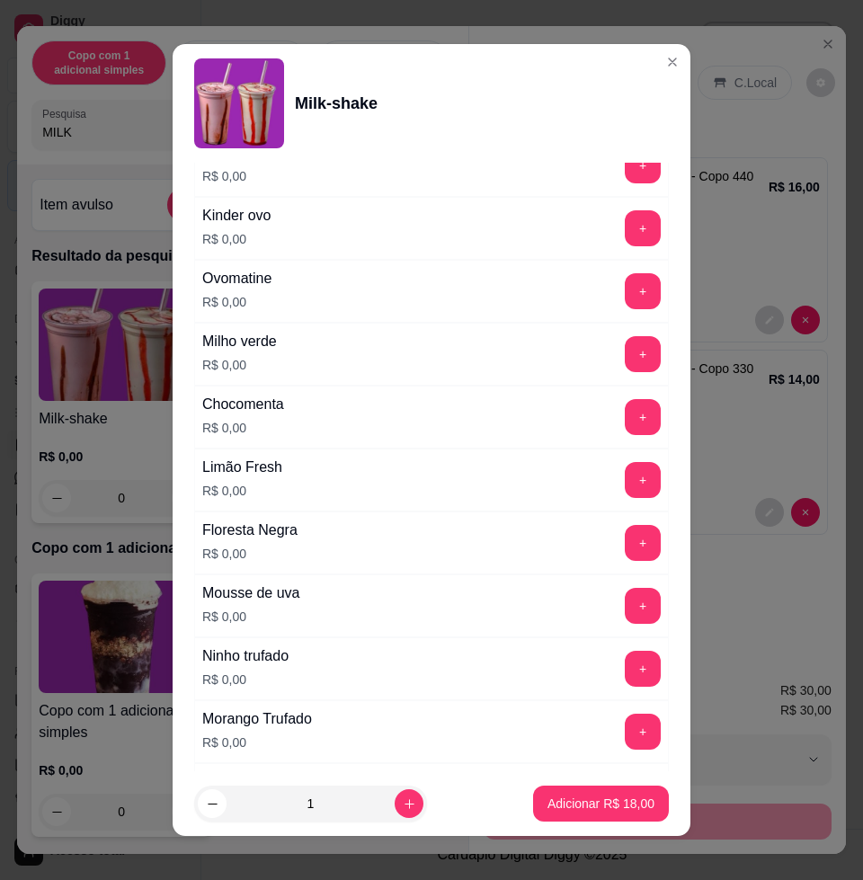
scroll to position [1236, 0]
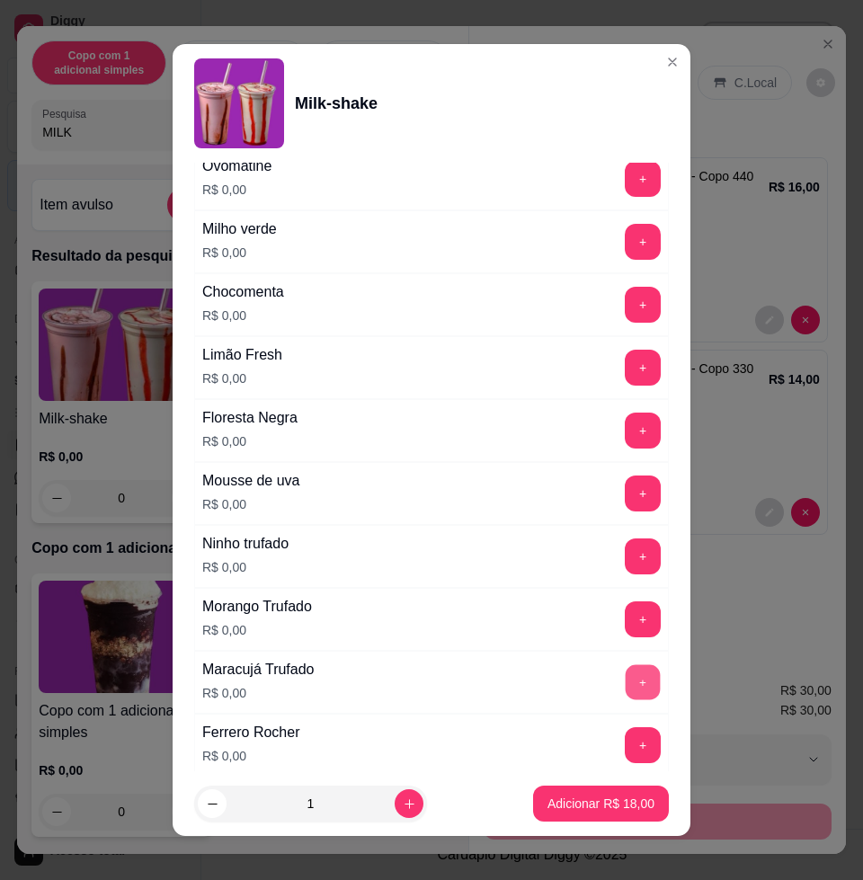
click at [626, 676] on button "+" at bounding box center [643, 682] width 35 height 35
click at [587, 807] on p "Adicionar R$ 18,00" at bounding box center [600, 803] width 107 height 18
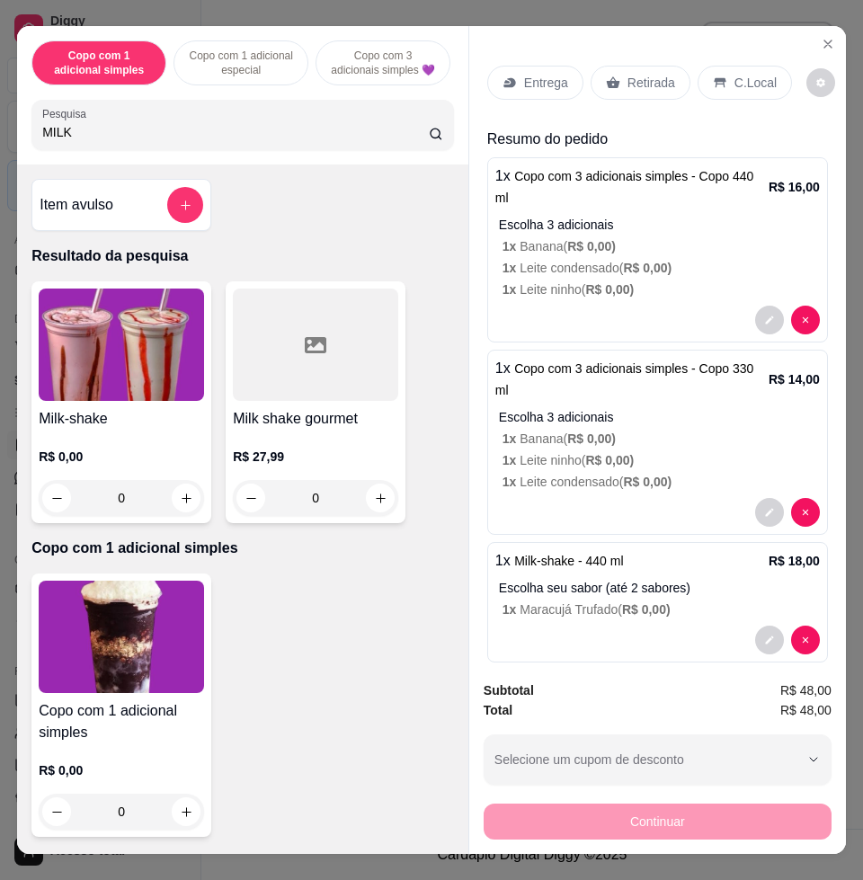
click at [539, 66] on div "Entrega" at bounding box center [535, 83] width 96 height 34
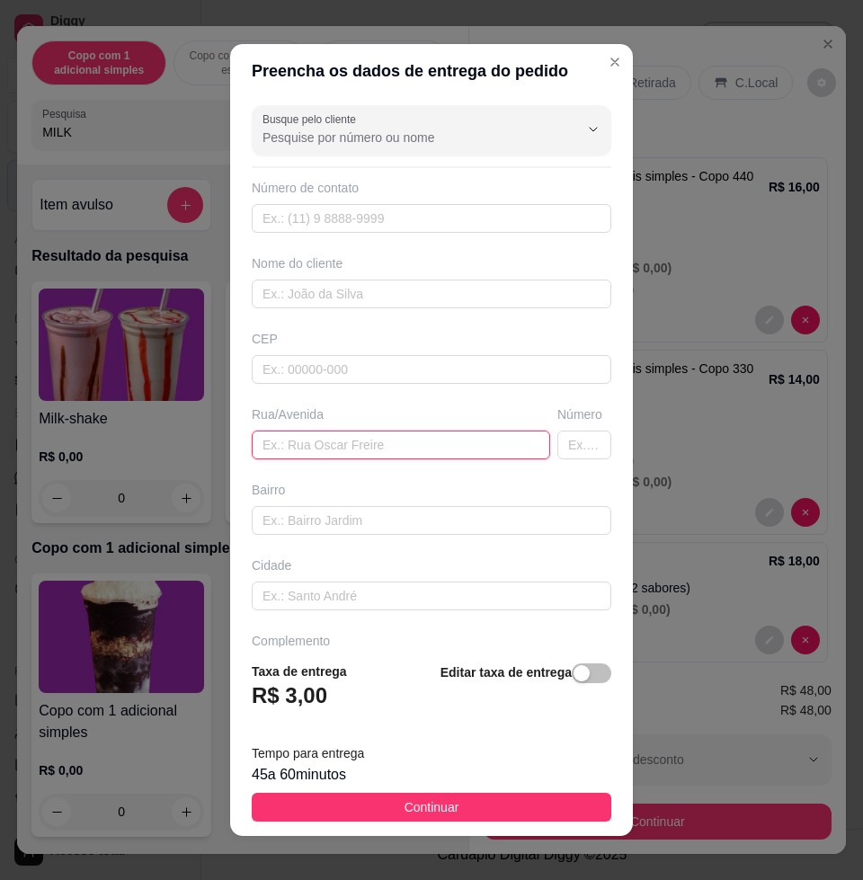
click at [381, 446] on input "text" at bounding box center [401, 444] width 298 height 29
click at [557, 440] on input "text" at bounding box center [584, 444] width 54 height 29
click at [492, 448] on input "Francisco Sampaio" at bounding box center [401, 444] width 298 height 29
type input "Francisco Sampaio de Souza"
click at [557, 449] on input "text" at bounding box center [584, 444] width 54 height 29
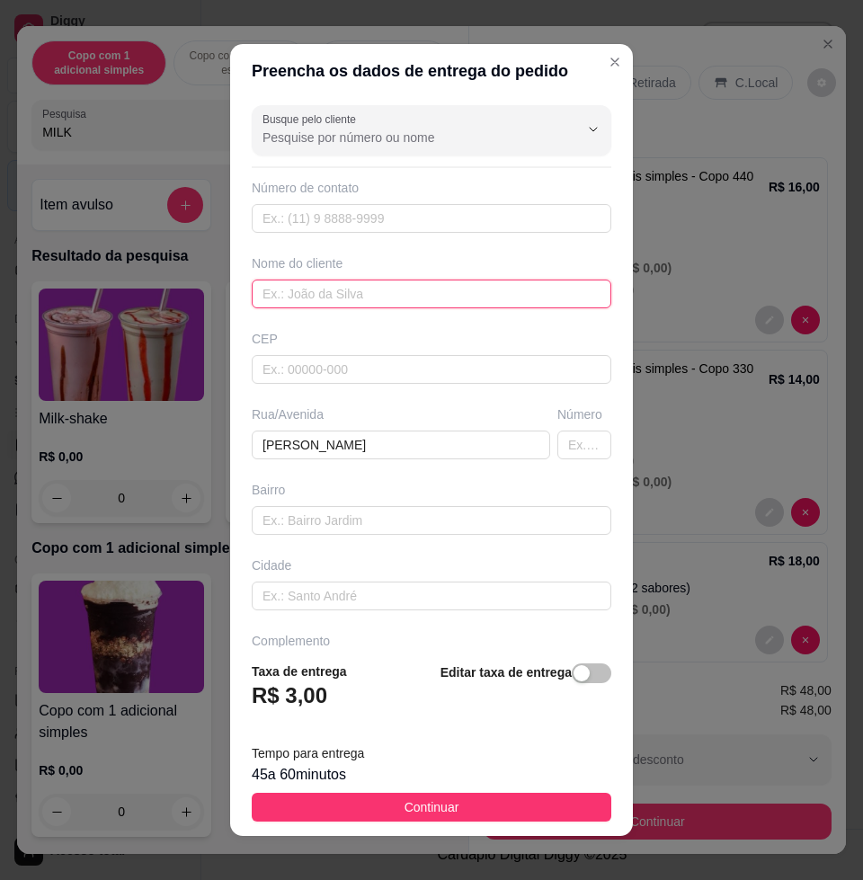
click at [383, 291] on input "text" at bounding box center [431, 294] width 359 height 29
type input "Gabrieli"
click at [558, 448] on input "text" at bounding box center [584, 444] width 54 height 29
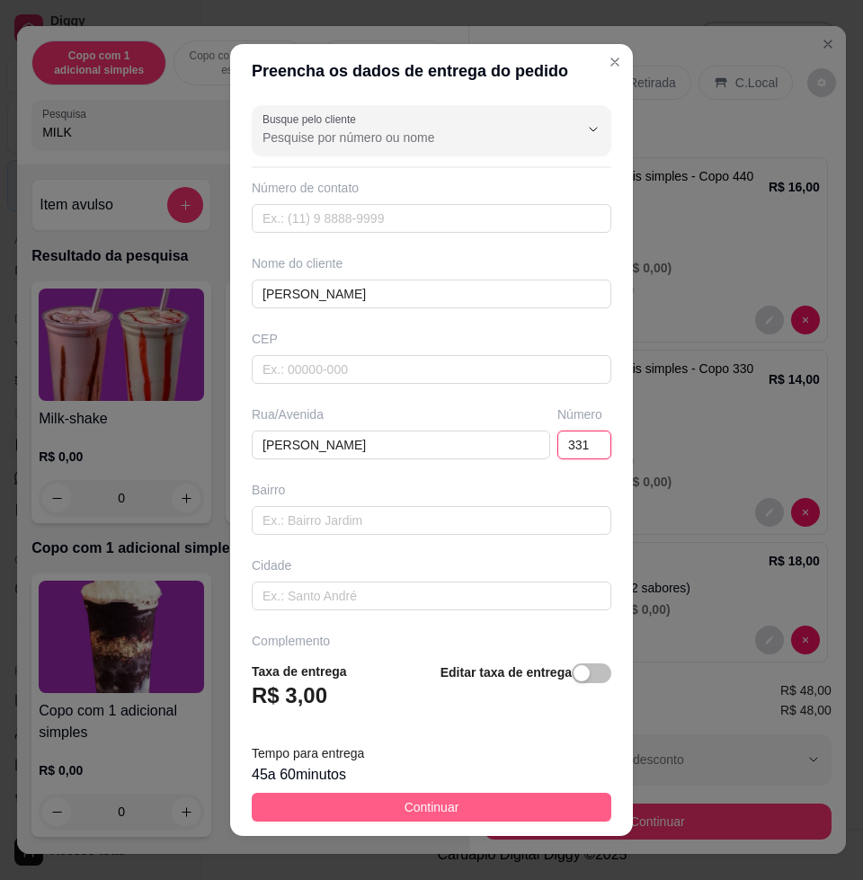
type input "331"
click at [408, 814] on span "Continuar" at bounding box center [431, 807] width 55 height 20
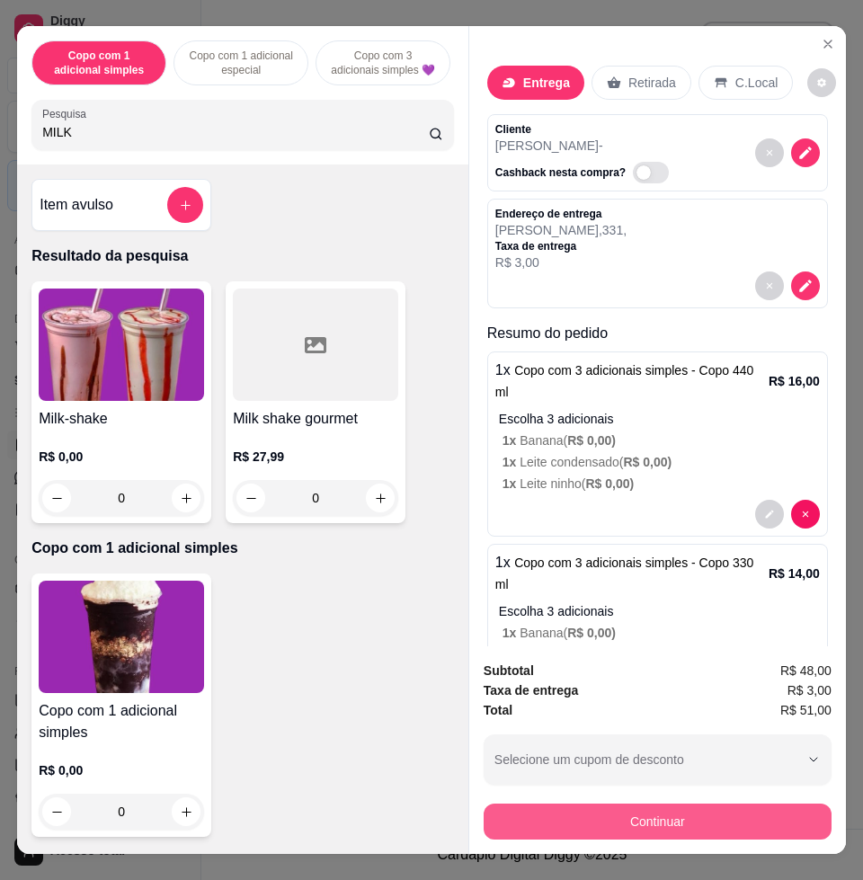
click at [658, 811] on button "Continuar" at bounding box center [658, 821] width 348 height 36
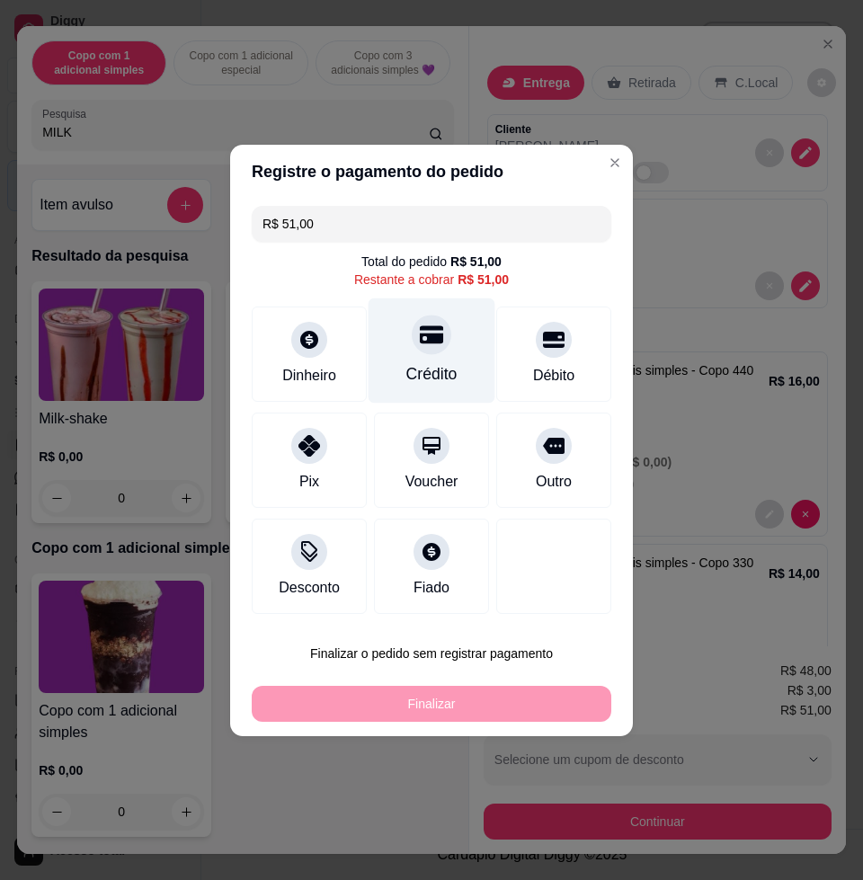
click at [436, 348] on div at bounding box center [432, 335] width 40 height 40
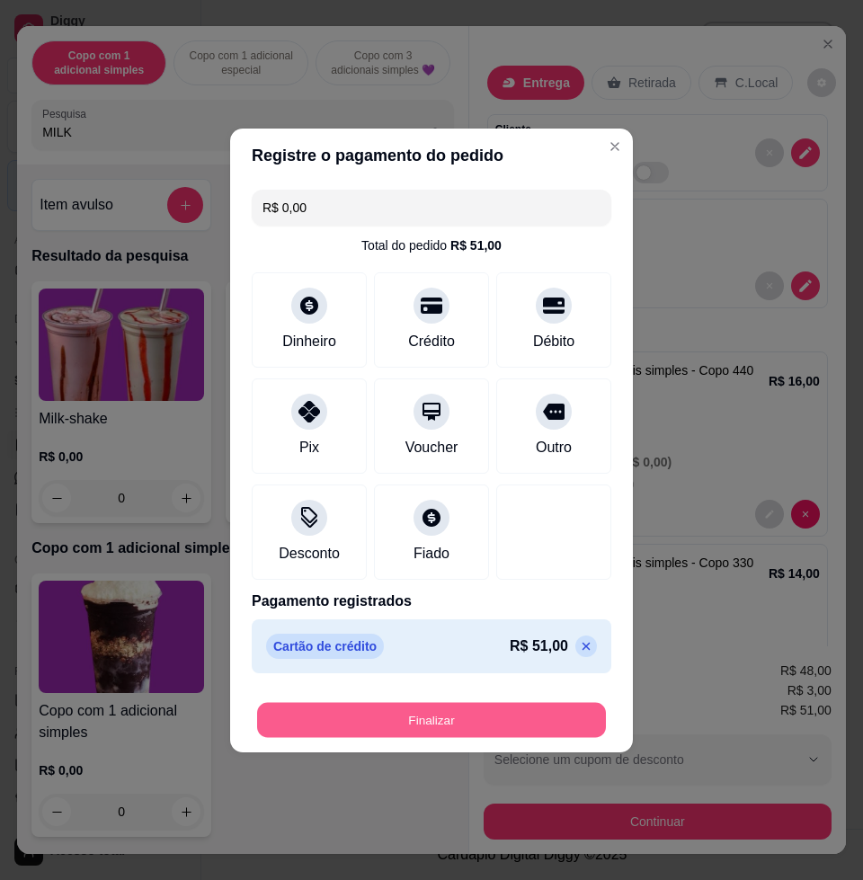
click at [456, 719] on button "Finalizar" at bounding box center [431, 719] width 349 height 35
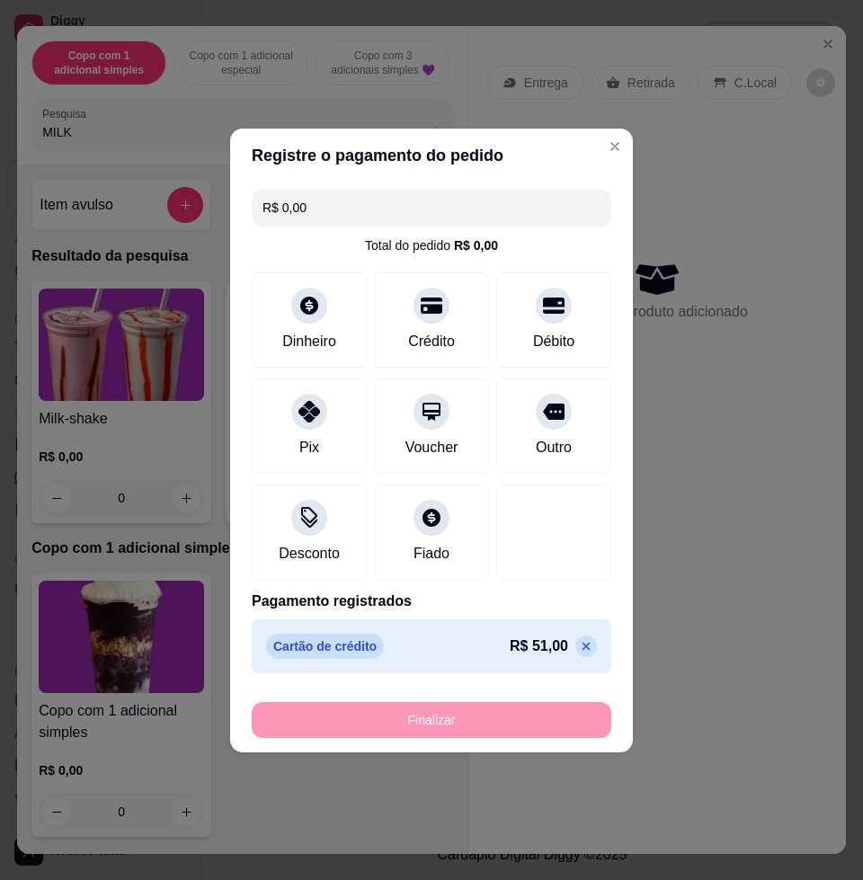
type input "-R$ 51,00"
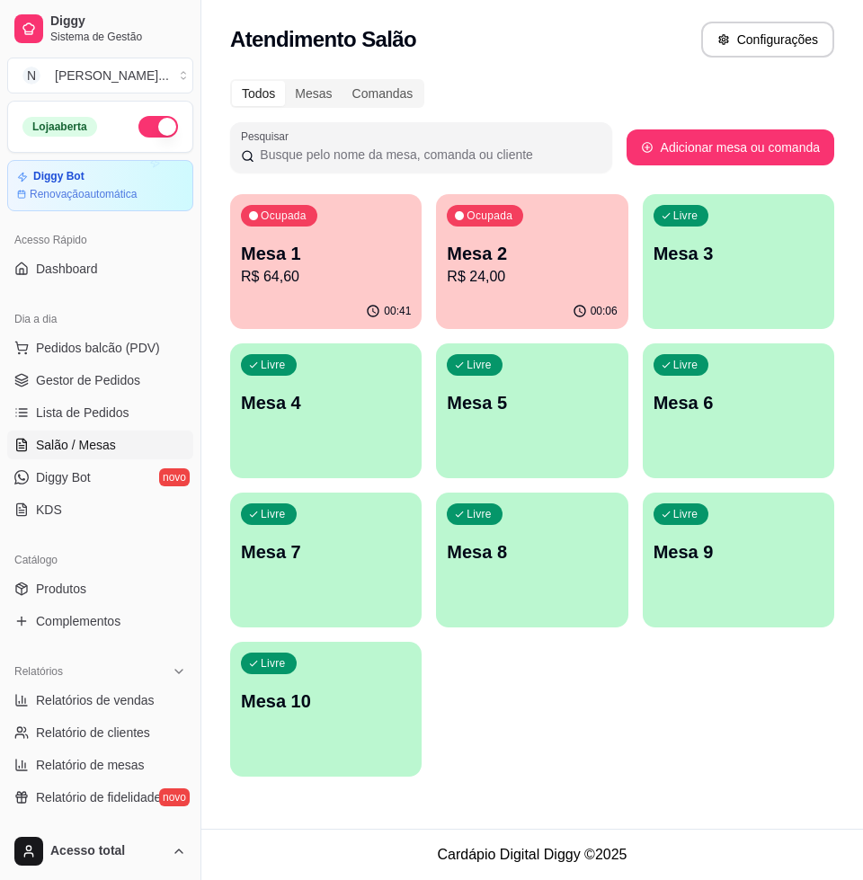
click at [265, 248] on p "Mesa 1" at bounding box center [326, 253] width 170 height 25
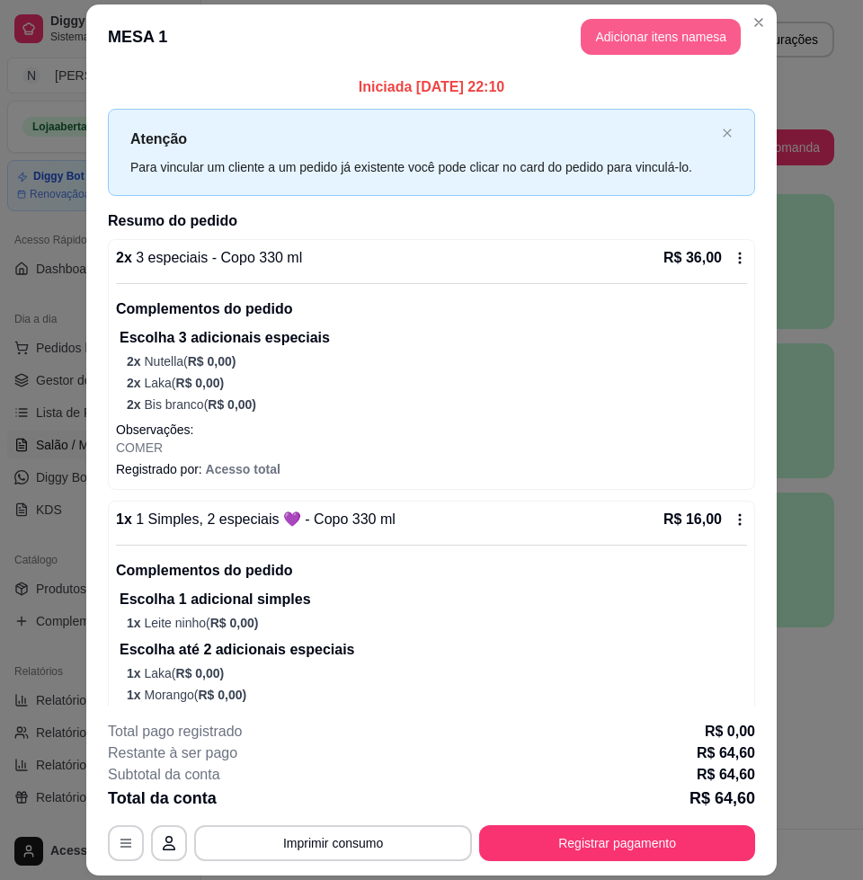
click at [629, 21] on button "Adicionar itens na mesa" at bounding box center [661, 37] width 160 height 36
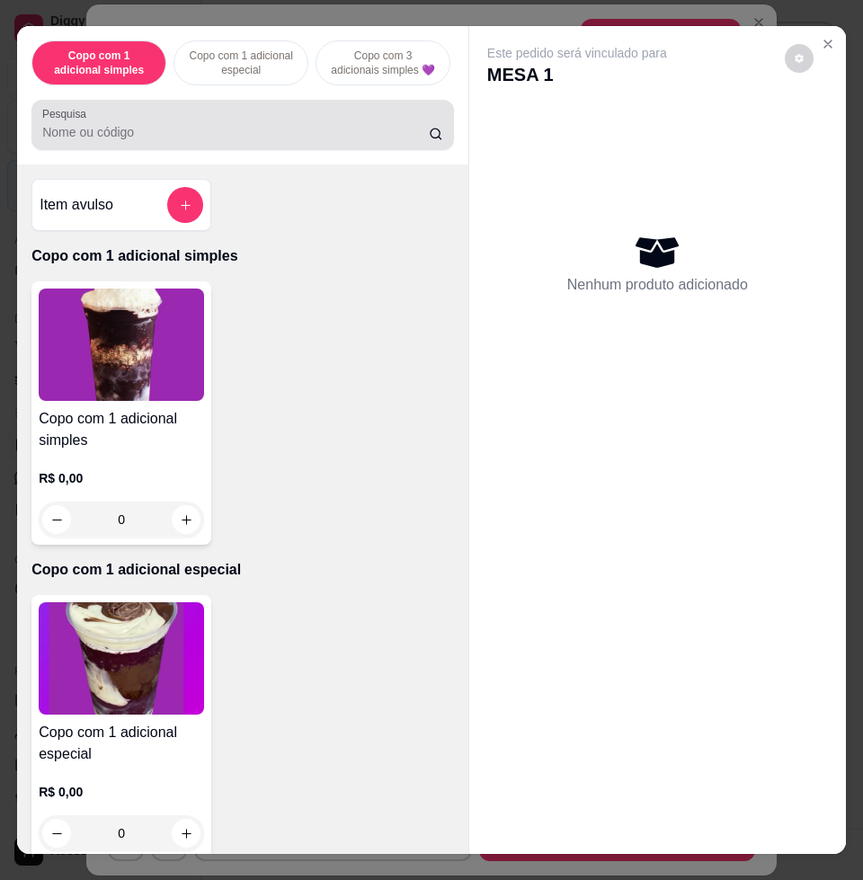
click at [261, 122] on div at bounding box center [242, 125] width 401 height 36
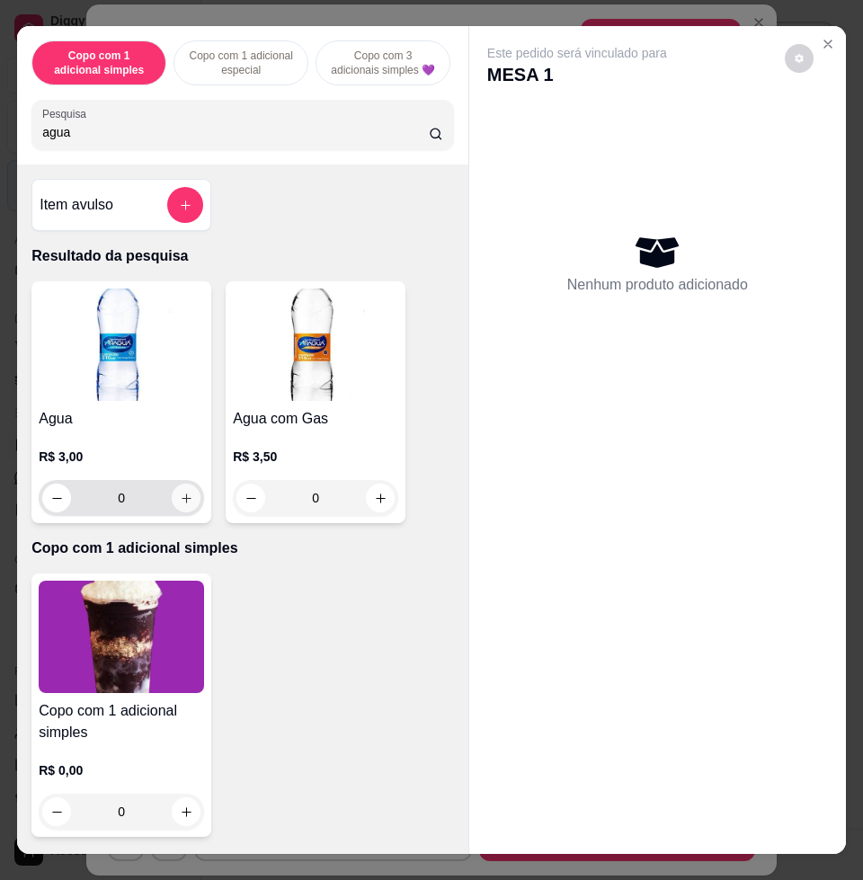
type input "agua"
click at [182, 503] on icon "increase-product-quantity" at bounding box center [187, 498] width 10 height 10
type input "1"
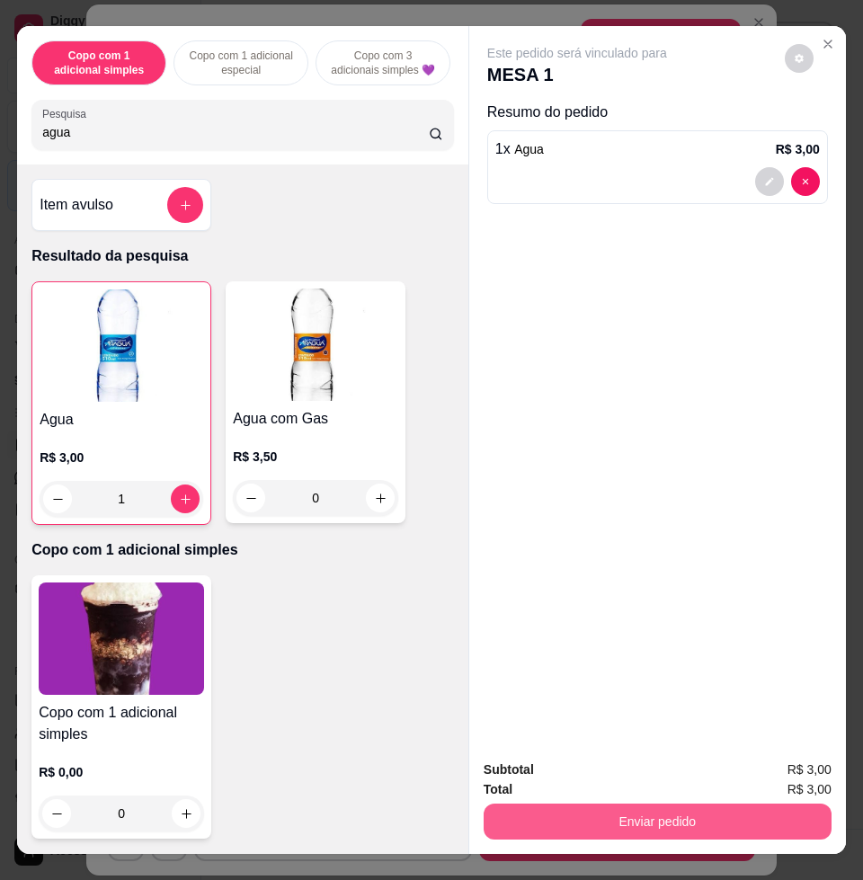
click at [640, 812] on button "Enviar pedido" at bounding box center [658, 821] width 348 height 36
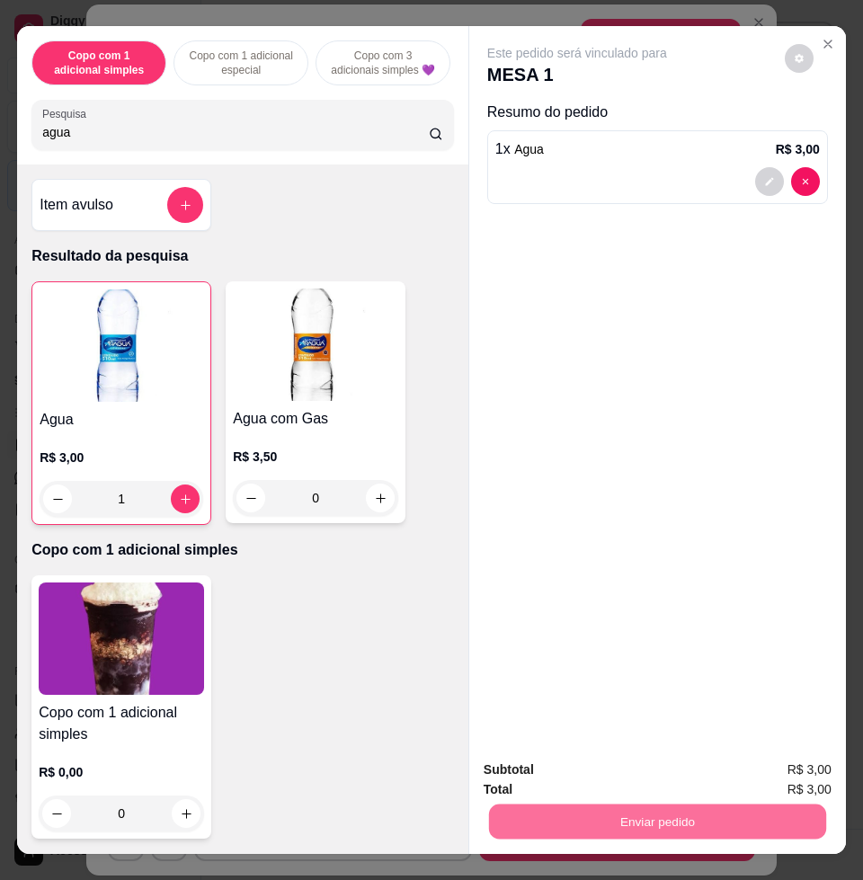
click at [765, 760] on button "Enviar pedido" at bounding box center [783, 768] width 102 height 34
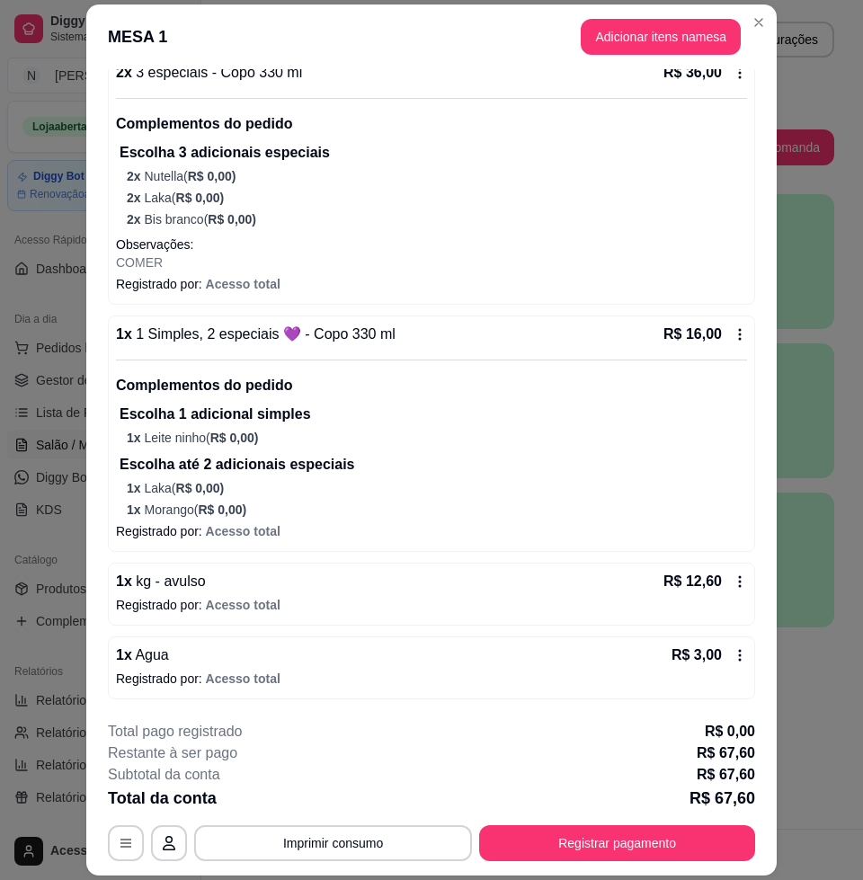
scroll to position [53, 0]
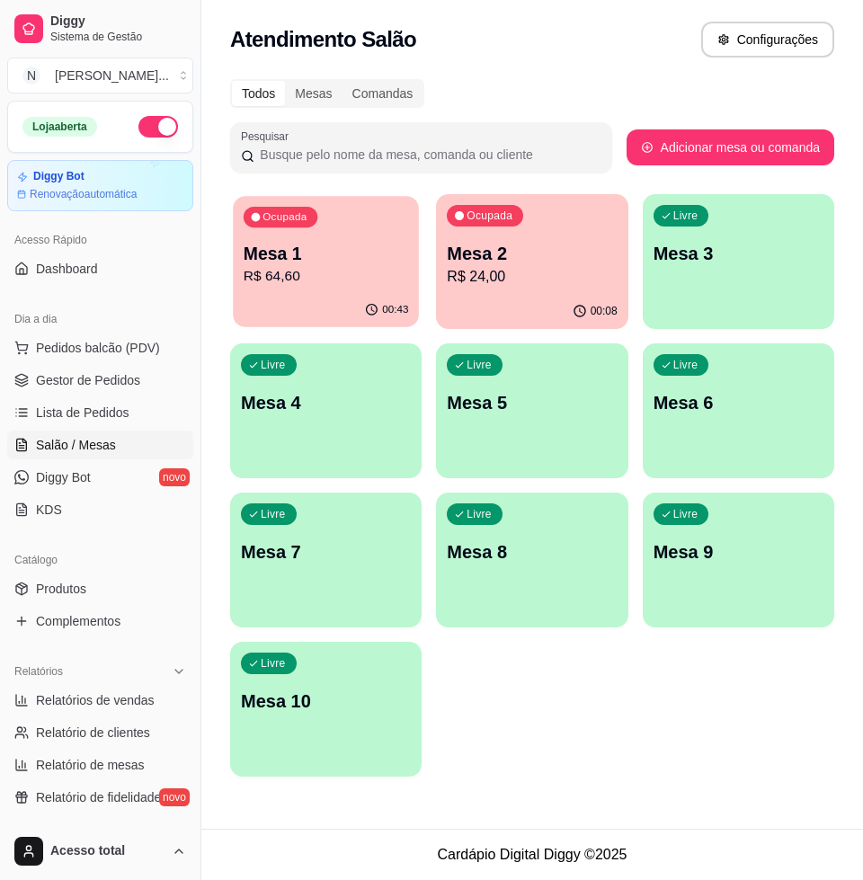
click at [309, 284] on p "R$ 64,60" at bounding box center [326, 276] width 165 height 21
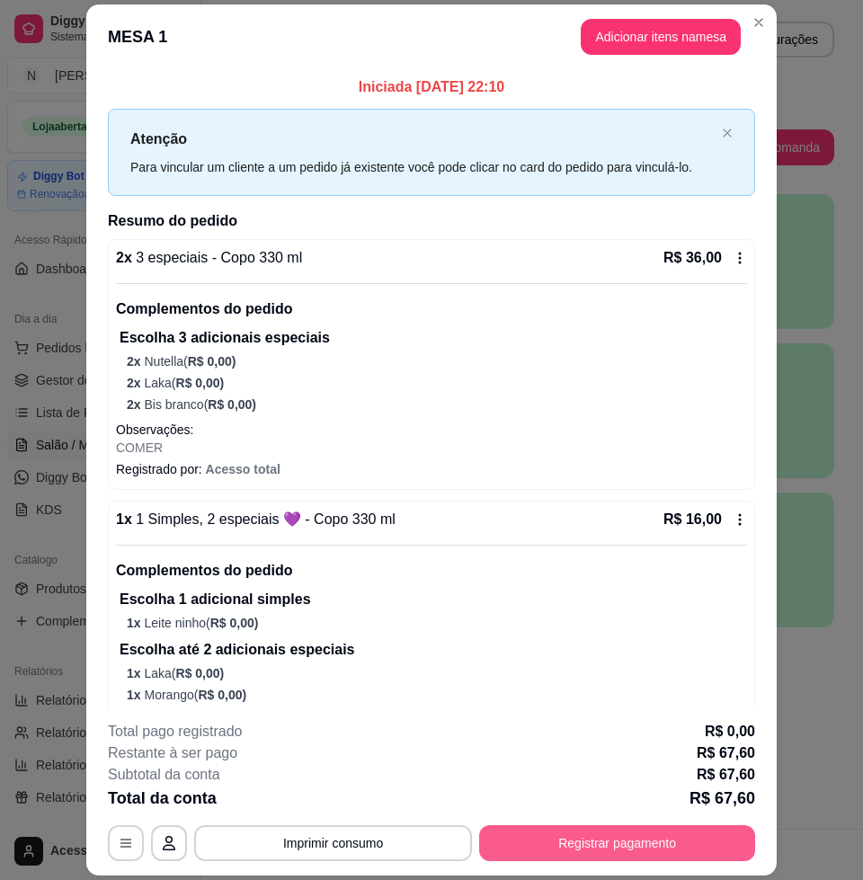
click at [679, 835] on button "Registrar pagamento" at bounding box center [617, 843] width 276 height 36
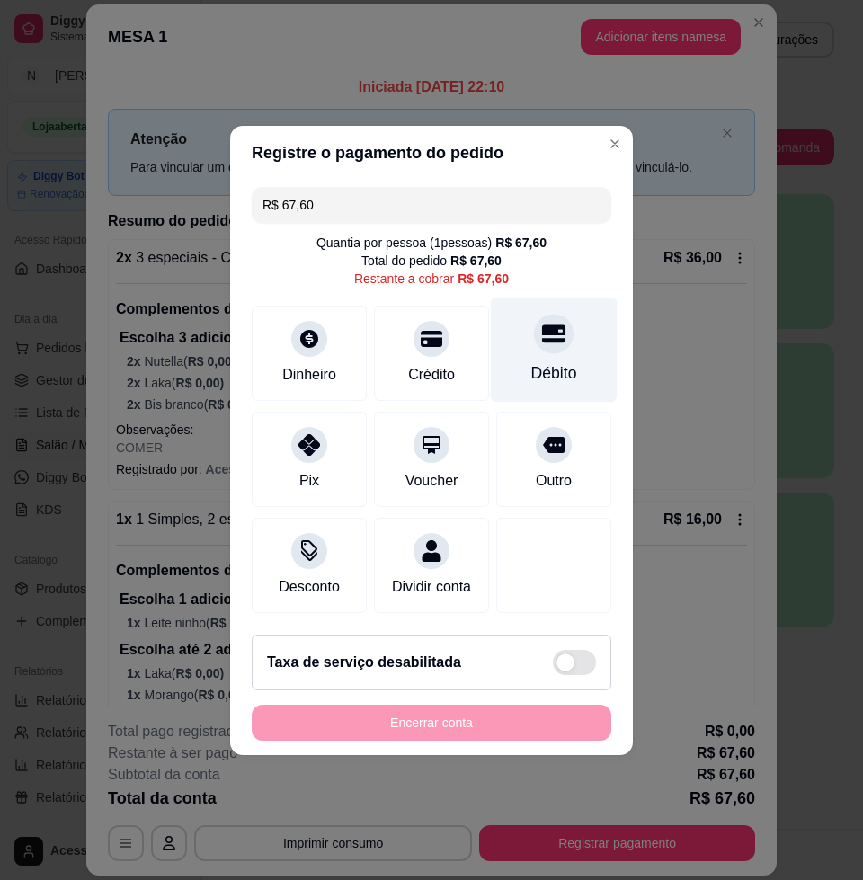
click at [534, 333] on div at bounding box center [554, 334] width 40 height 40
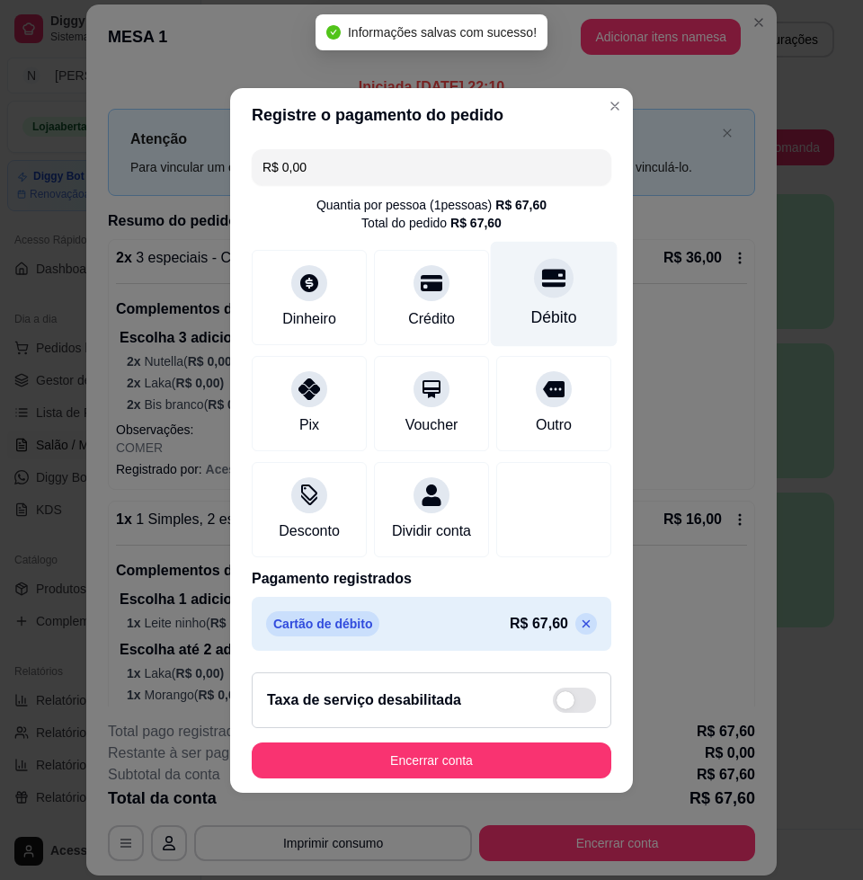
type input "R$ 0,00"
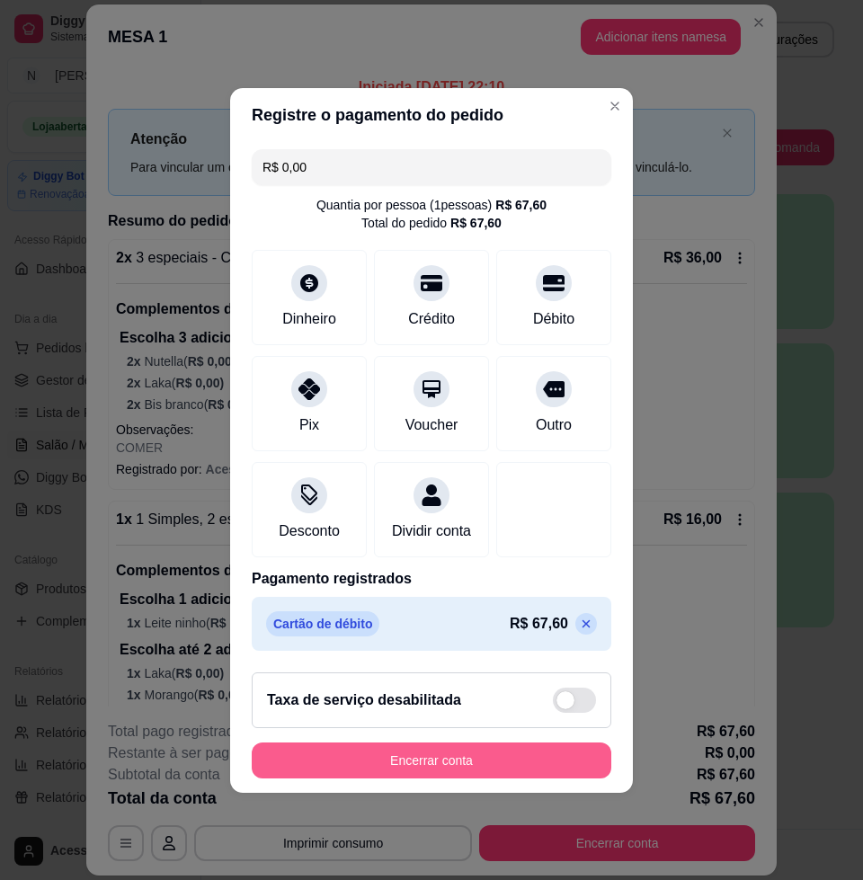
click at [458, 764] on button "Encerrar conta" at bounding box center [431, 760] width 359 height 36
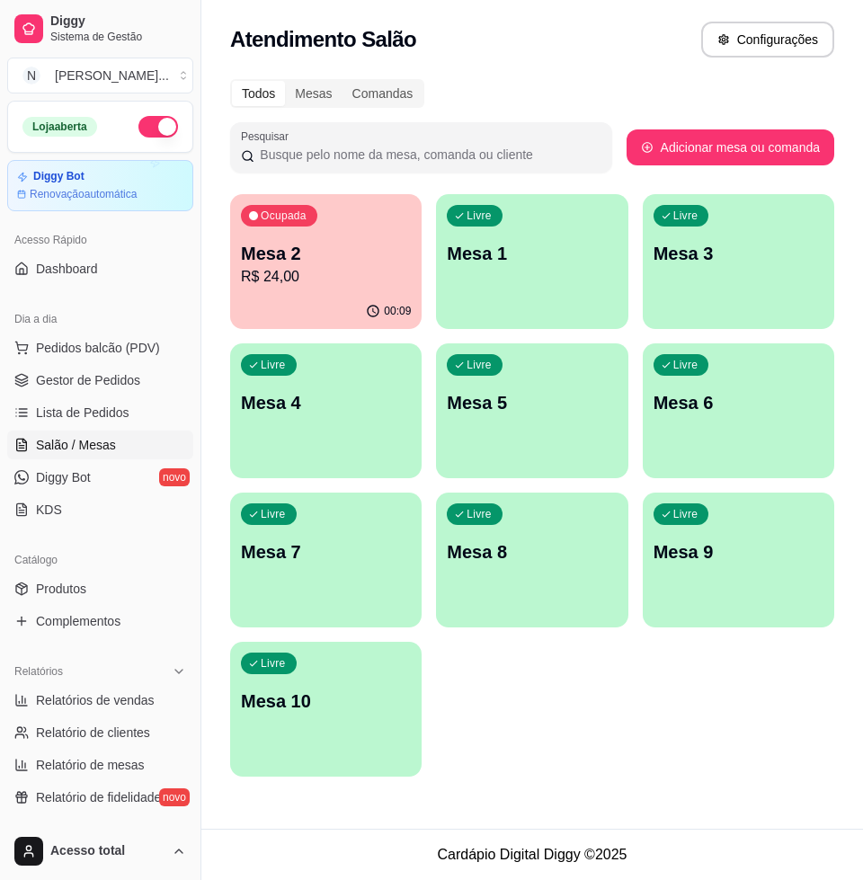
click at [304, 224] on div "Ocupada" at bounding box center [279, 216] width 76 height 22
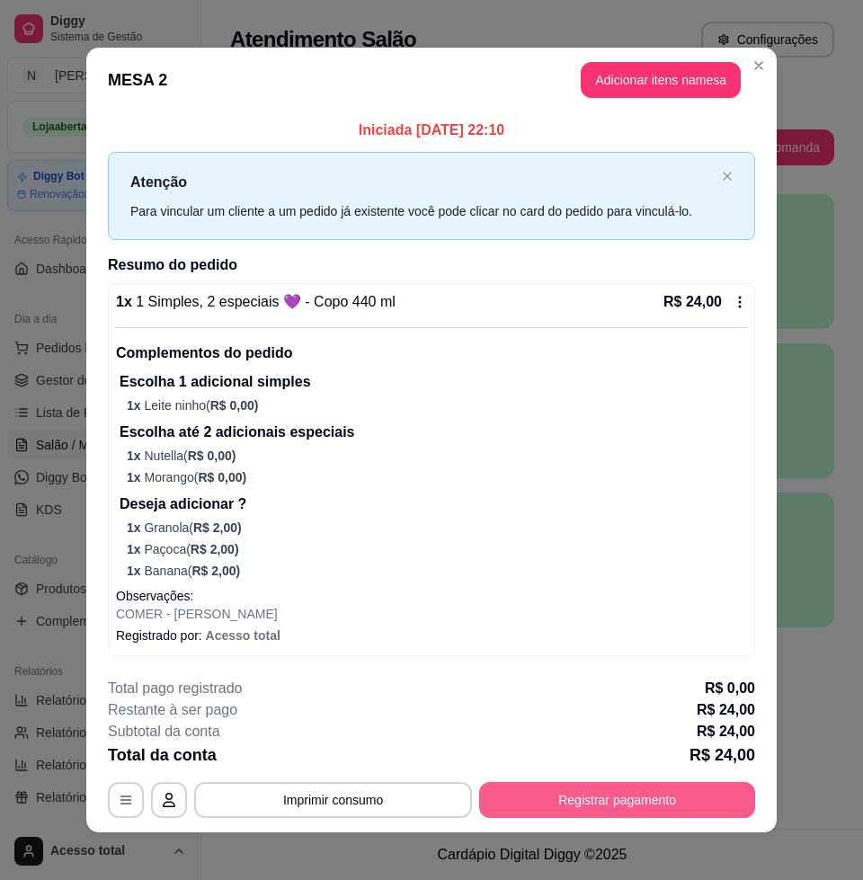
click at [565, 805] on button "Registrar pagamento" at bounding box center [617, 800] width 276 height 36
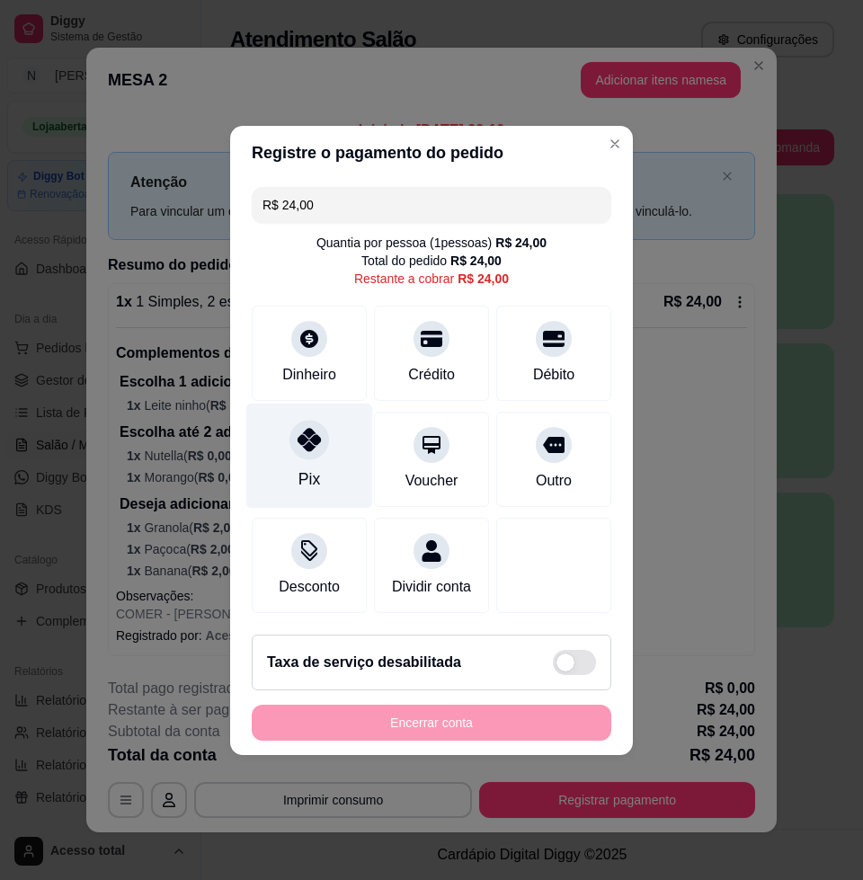
click at [320, 451] on div "Pix" at bounding box center [309, 455] width 127 height 105
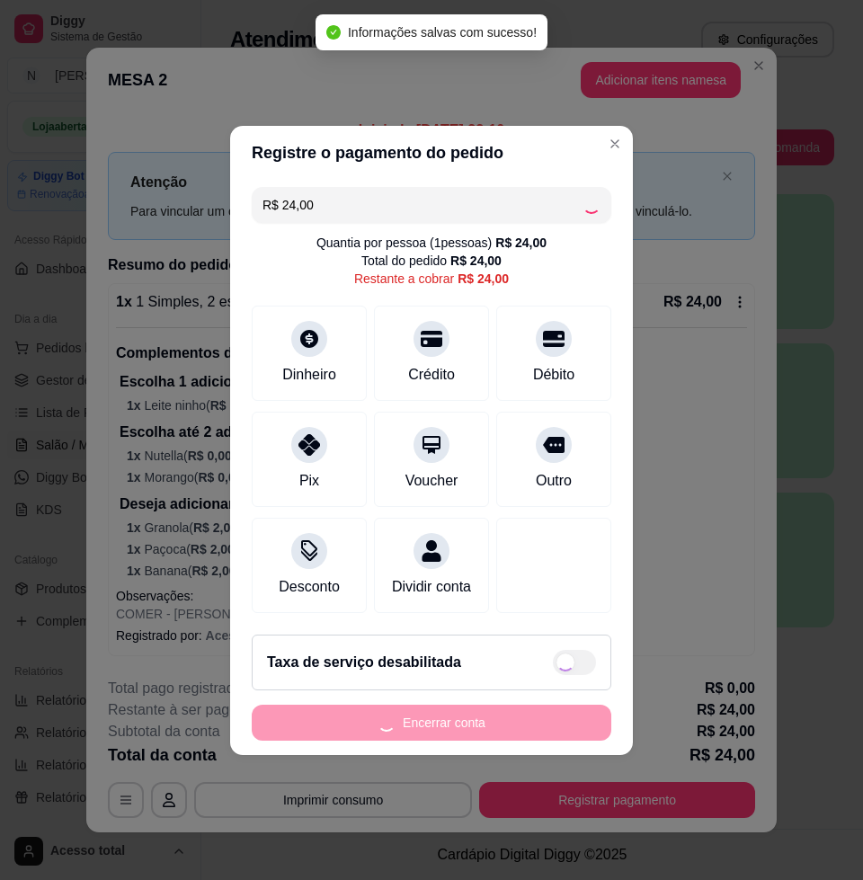
type input "R$ 0,00"
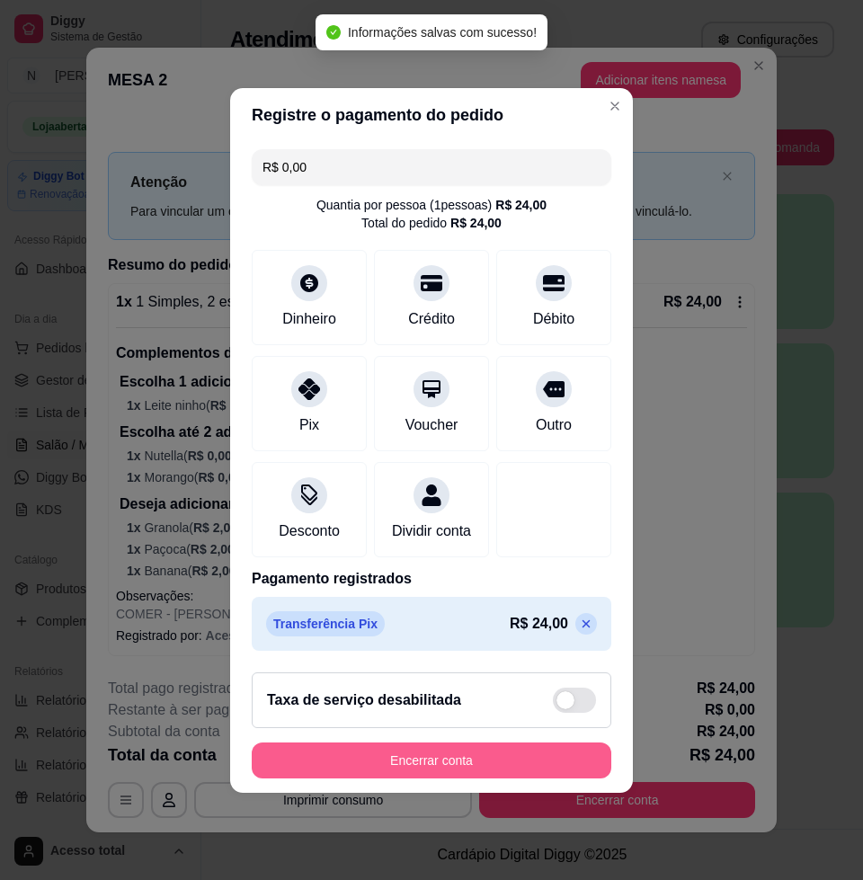
click at [426, 764] on button "Encerrar conta" at bounding box center [431, 760] width 359 height 36
